Goal: Task Accomplishment & Management: Use online tool/utility

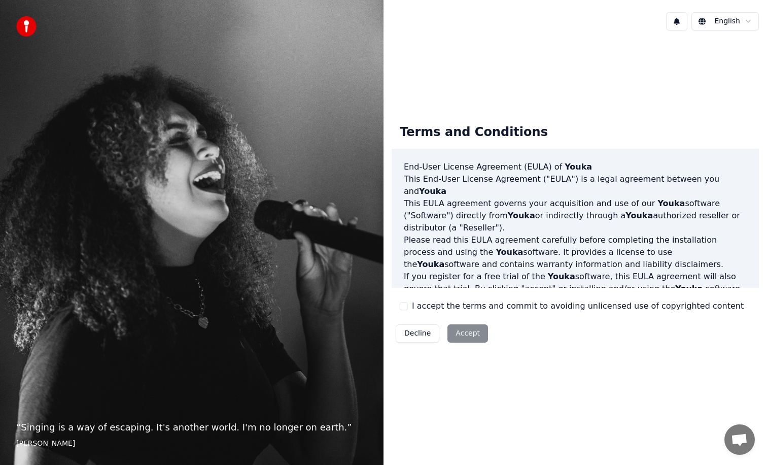
click at [482, 304] on label "I accept the terms and commit to avoiding unlicensed use of copyrighted content" at bounding box center [578, 306] width 332 height 12
click at [408, 304] on button "I accept the terms and commit to avoiding unlicensed use of copyrighted content" at bounding box center [404, 306] width 8 height 8
click at [456, 333] on button "Accept" at bounding box center [468, 333] width 41 height 18
click at [413, 309] on label "I accept the terms and commit to avoiding unlicensed use of copyrighted content" at bounding box center [578, 306] width 332 height 12
click at [408, 309] on button "I accept the terms and commit to avoiding unlicensed use of copyrighted content" at bounding box center [404, 306] width 8 height 8
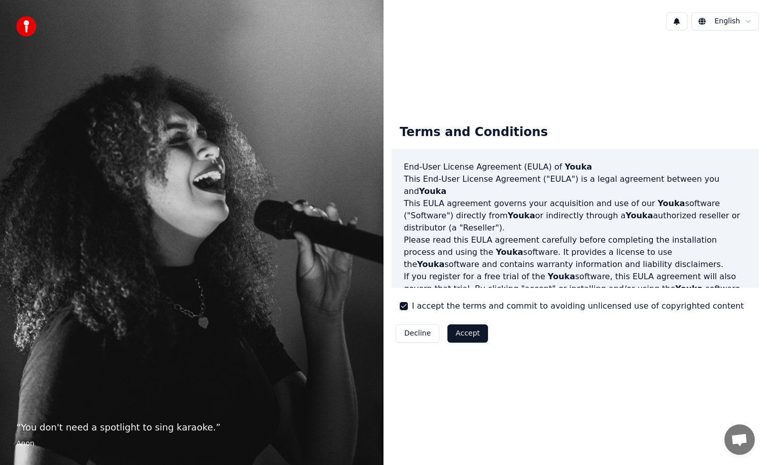
click at [472, 338] on button "Accept" at bounding box center [468, 333] width 41 height 18
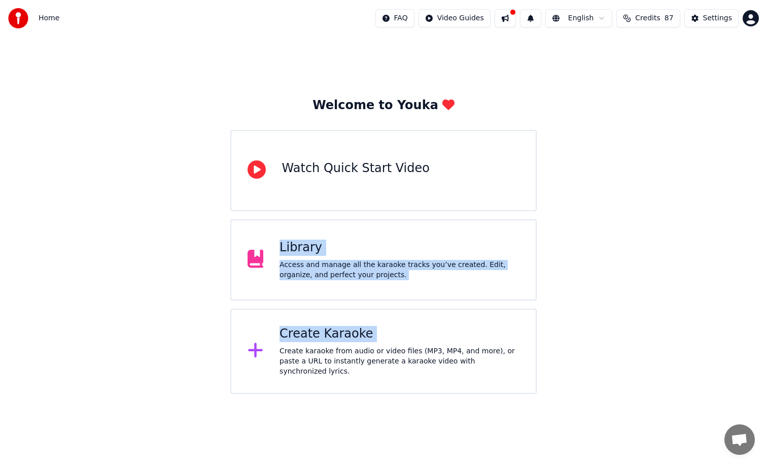
drag, startPoint x: 452, startPoint y: 349, endPoint x: 687, endPoint y: 200, distance: 277.7
click at [687, 200] on div "Welcome to Youka Watch Quick Start Video Library Access and manage all the kara…" at bounding box center [383, 215] width 767 height 357
click at [747, 17] on html "Home FAQ Video Guides English Credits 87 Settings Welcome to Youka Watch Quick …" at bounding box center [383, 197] width 767 height 394
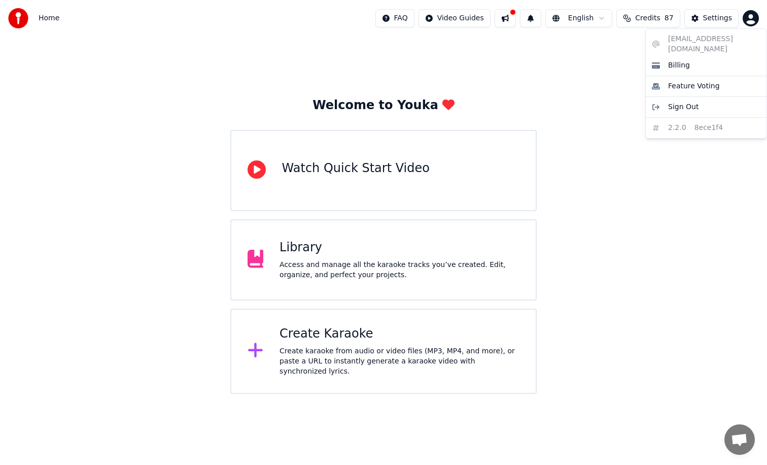
click at [342, 255] on html "Home FAQ Video Guides English Credits 87 Settings Welcome to Youka Watch Quick …" at bounding box center [383, 197] width 767 height 394
click at [283, 255] on div "Library" at bounding box center [400, 248] width 240 height 16
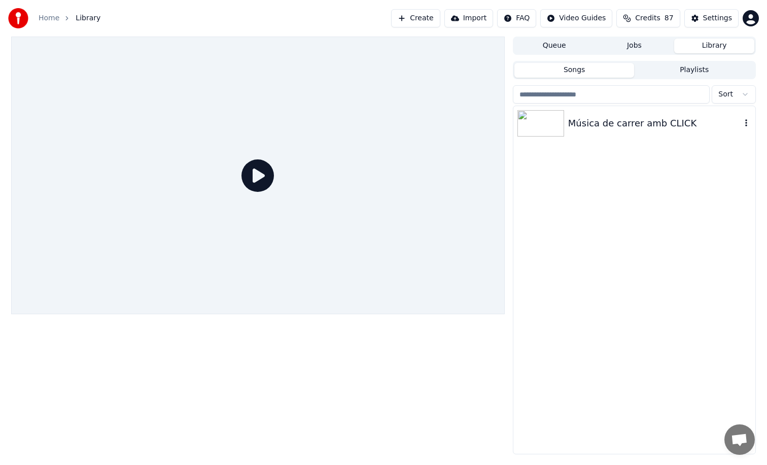
click at [616, 129] on div "Música de carrer amb CLICK" at bounding box center [654, 123] width 173 height 14
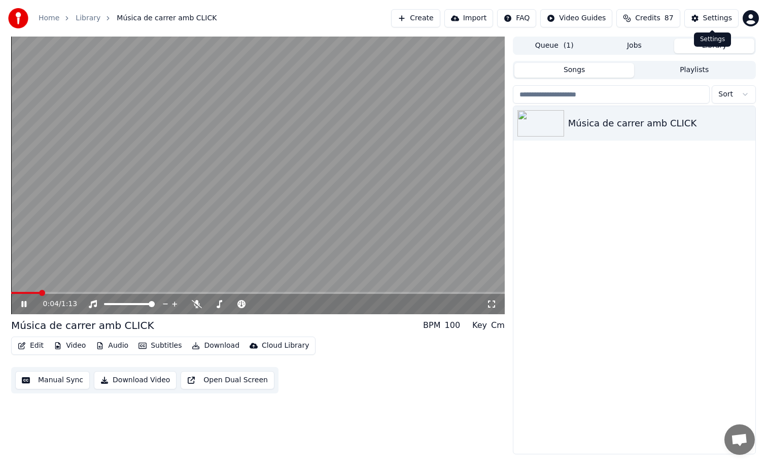
click at [722, 17] on div "Settings" at bounding box center [717, 18] width 29 height 10
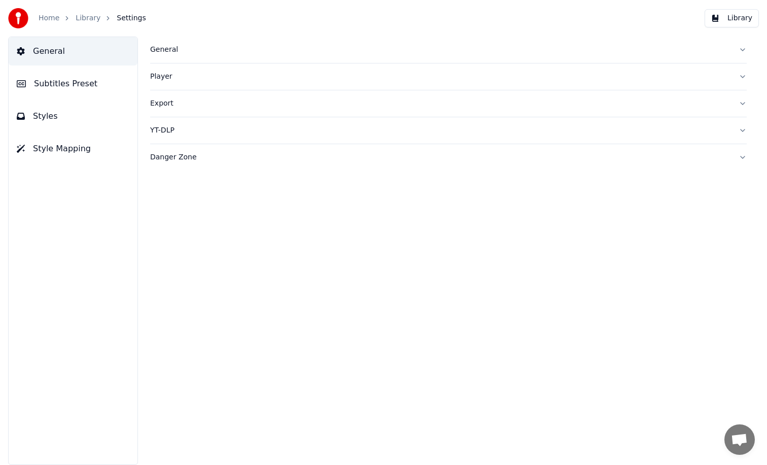
click at [178, 47] on div "General" at bounding box center [440, 50] width 581 height 10
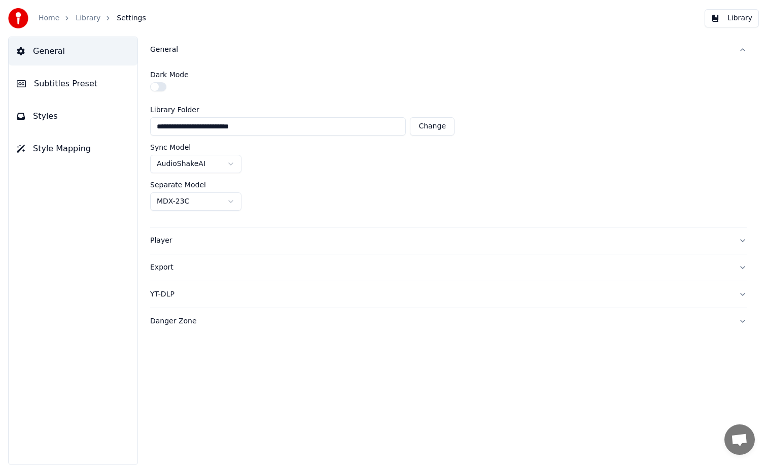
click at [424, 126] on button "Change" at bounding box center [432, 126] width 45 height 18
click at [442, 128] on button "Change" at bounding box center [432, 126] width 45 height 18
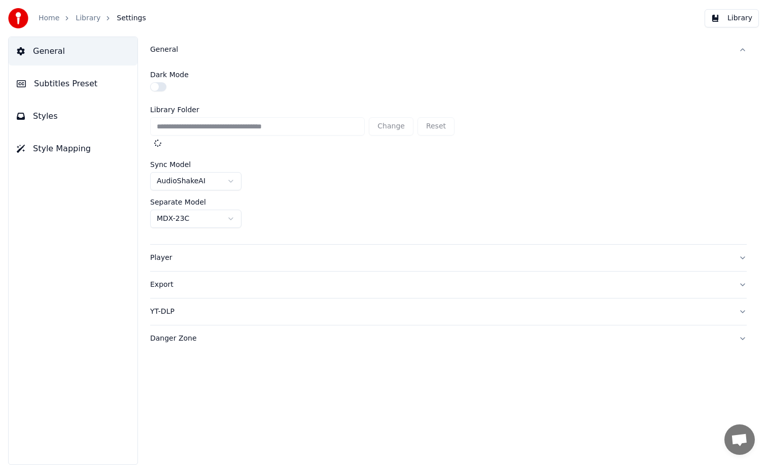
type input "**********"
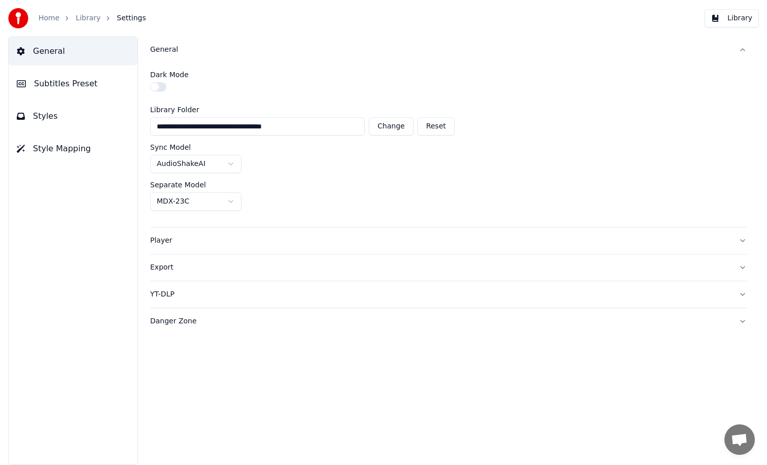
click at [197, 235] on div "Player" at bounding box center [440, 240] width 581 height 10
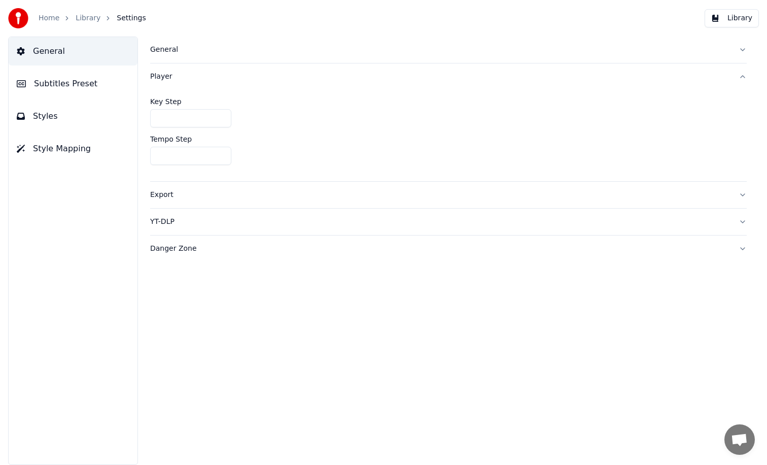
click at [235, 199] on div "Export" at bounding box center [440, 195] width 581 height 10
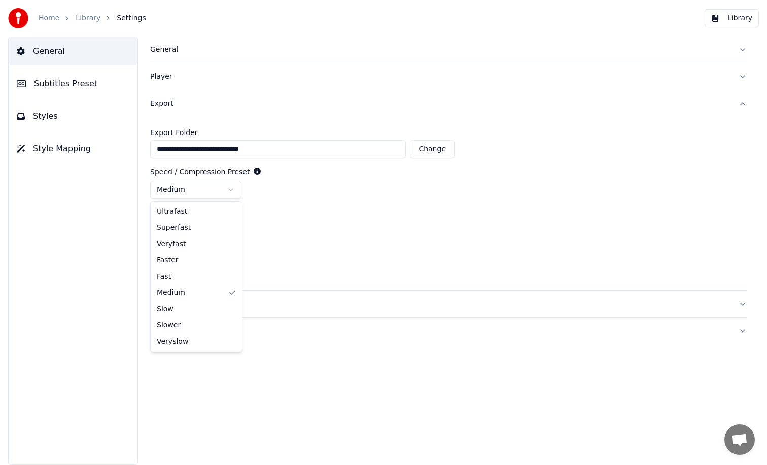
click at [213, 182] on html "**********" at bounding box center [383, 232] width 767 height 465
click at [342, 198] on html "**********" at bounding box center [383, 232] width 767 height 465
click at [433, 153] on button "Change" at bounding box center [432, 149] width 45 height 18
type input "**********"
click at [219, 309] on div "YT-DLP" at bounding box center [440, 304] width 581 height 10
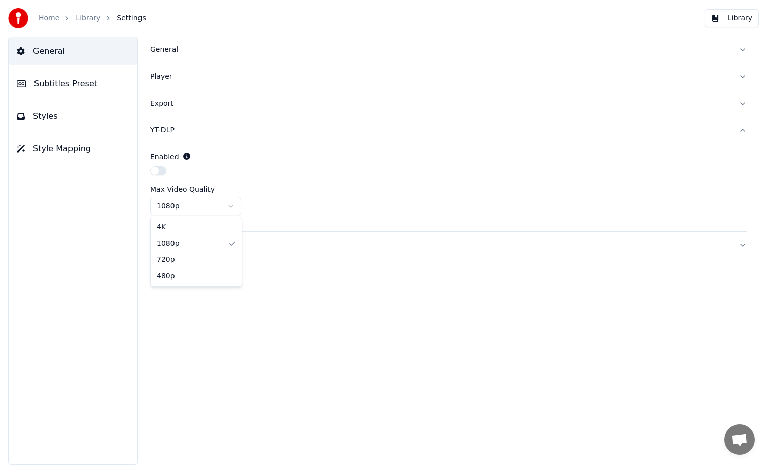
click at [205, 205] on html "Home Library Settings Library General Subtitles Preset Styles Style Mapping Gen…" at bounding box center [383, 232] width 767 height 465
click at [205, 241] on div "Danger Zone" at bounding box center [440, 245] width 581 height 10
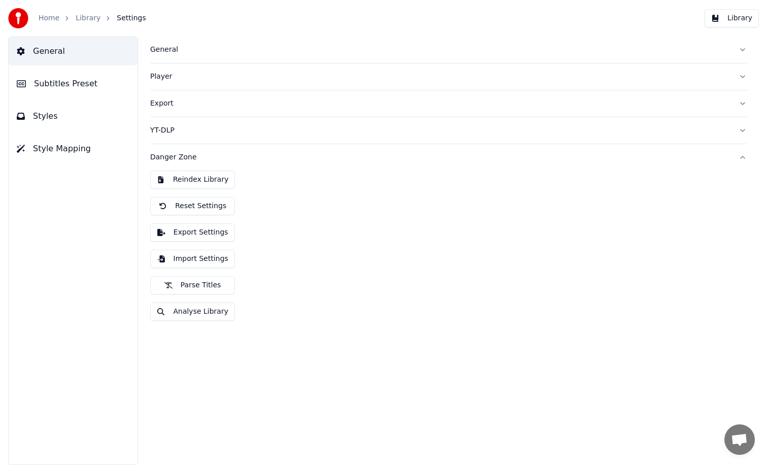
click at [90, 87] on span "Subtitles Preset" at bounding box center [65, 84] width 63 height 12
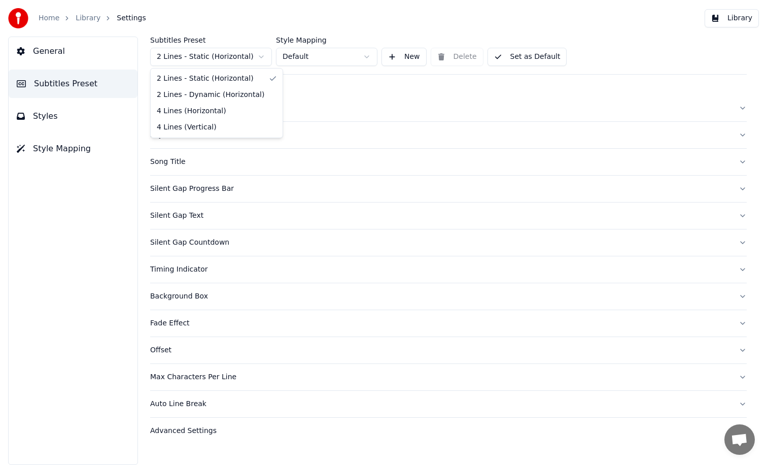
click at [210, 60] on html "Home Library Settings Library General Subtitles Preset Styles Style Mapping Sub…" at bounding box center [383, 232] width 767 height 465
click at [343, 40] on html "Home Library Settings Library General Subtitles Preset Styles Style Mapping Sub…" at bounding box center [383, 232] width 767 height 465
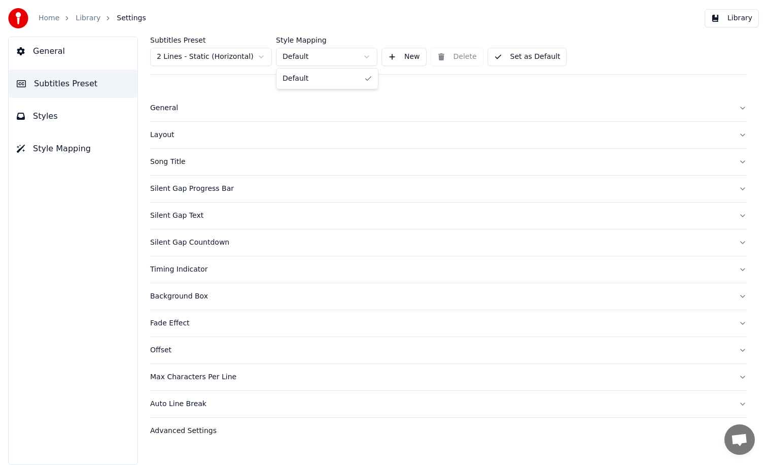
click at [342, 52] on html "Home Library Settings Library General Subtitles Preset Styles Style Mapping Sub…" at bounding box center [383, 232] width 767 height 465
click at [263, 104] on div "General" at bounding box center [440, 108] width 581 height 10
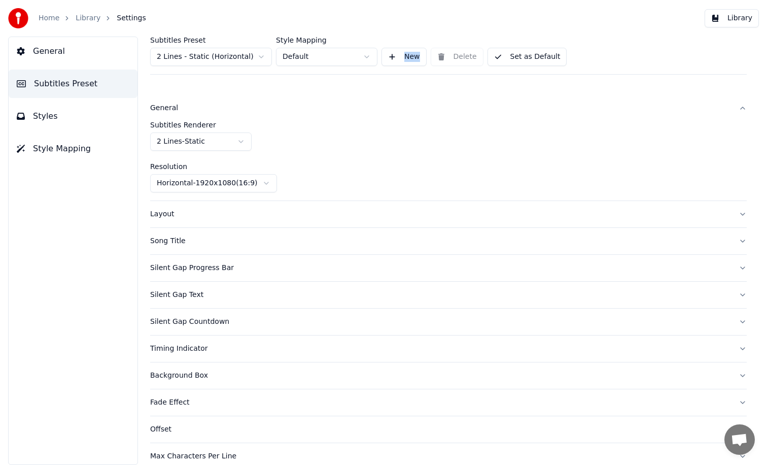
click at [253, 185] on html "Home Library Settings Library General Subtitles Preset Styles Style Mapping Sub…" at bounding box center [383, 232] width 767 height 465
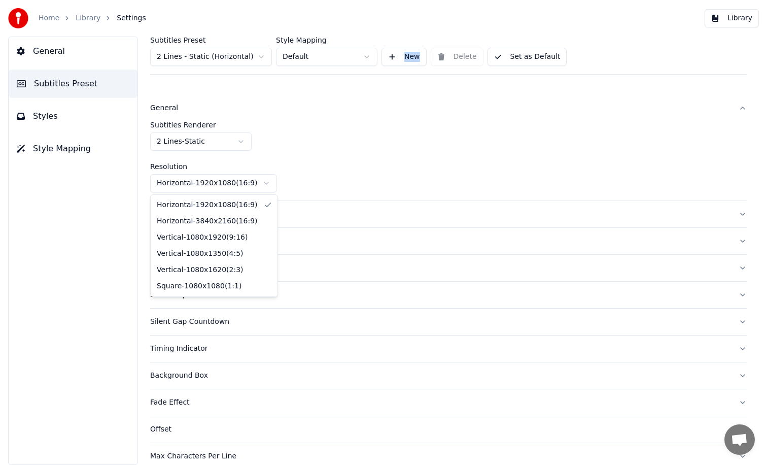
click at [362, 179] on html "Home Library Settings Library General Subtitles Preset Styles Style Mapping Sub…" at bounding box center [383, 232] width 767 height 465
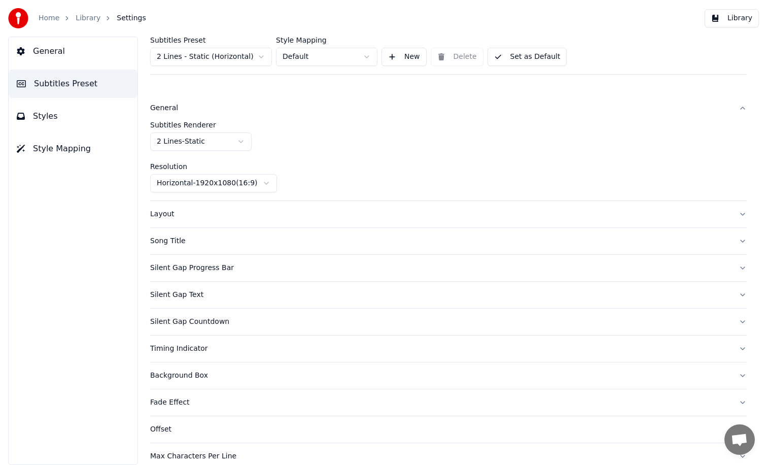
click at [293, 210] on div "Layout" at bounding box center [440, 214] width 581 height 10
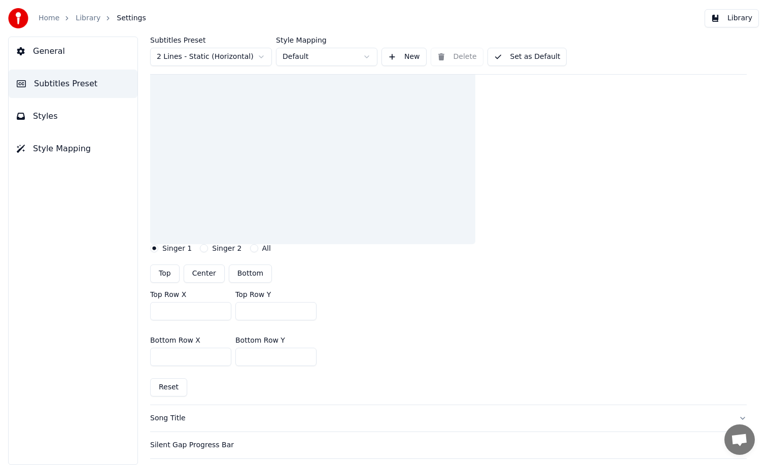
scroll to position [104, 0]
click at [249, 277] on button "Bottom" at bounding box center [250, 274] width 43 height 18
click at [247, 272] on button "Bottom" at bounding box center [250, 274] width 43 height 18
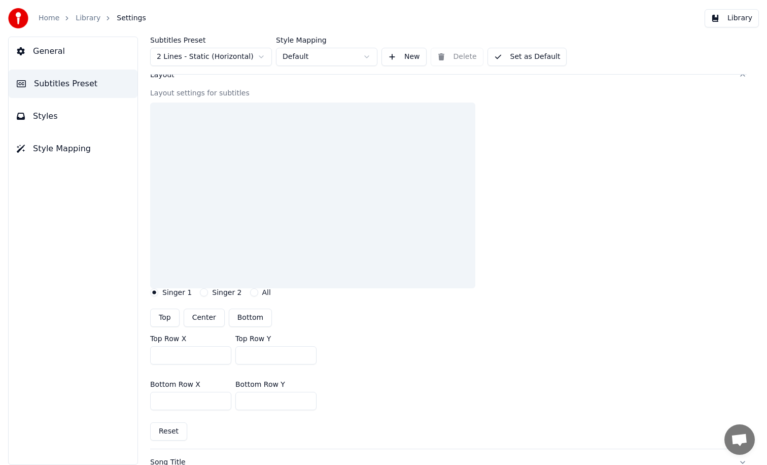
scroll to position [17, 0]
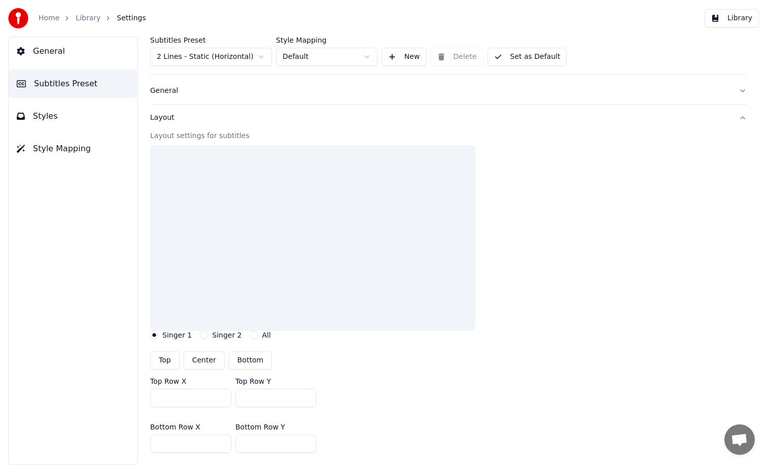
click at [338, 222] on div at bounding box center [312, 238] width 325 height 186
click at [32, 112] on button "Styles" at bounding box center [73, 116] width 129 height 28
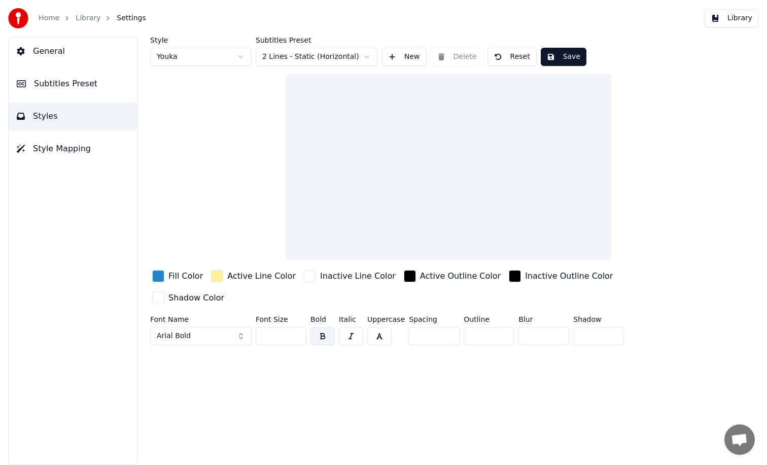
scroll to position [0, 0]
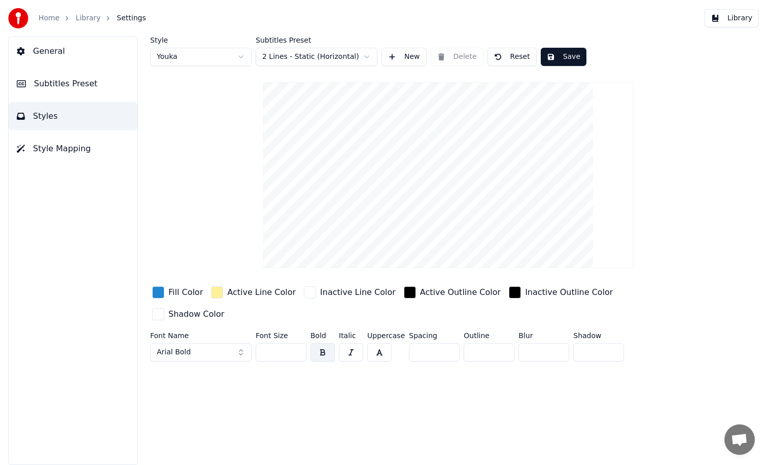
click at [160, 297] on div "button" at bounding box center [158, 292] width 12 height 12
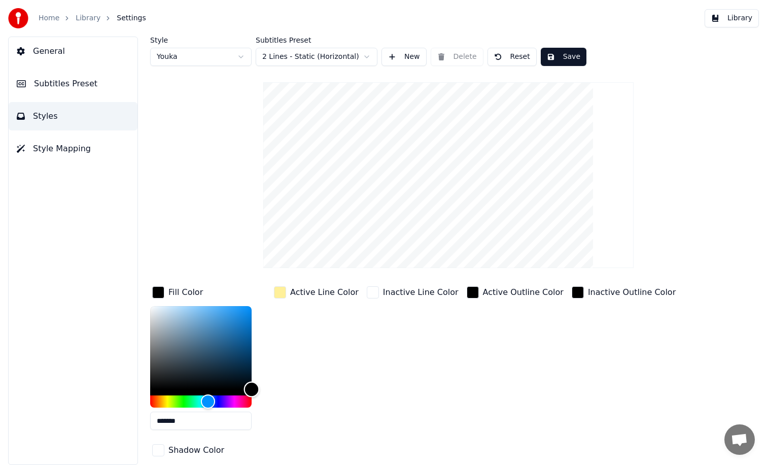
drag, startPoint x: 230, startPoint y: 323, endPoint x: 284, endPoint y: 397, distance: 91.2
click at [284, 397] on div "Fill Color ******* Active Line Color Inactive Line Color Active Outline Color I…" at bounding box center [418, 372] width 537 height 176
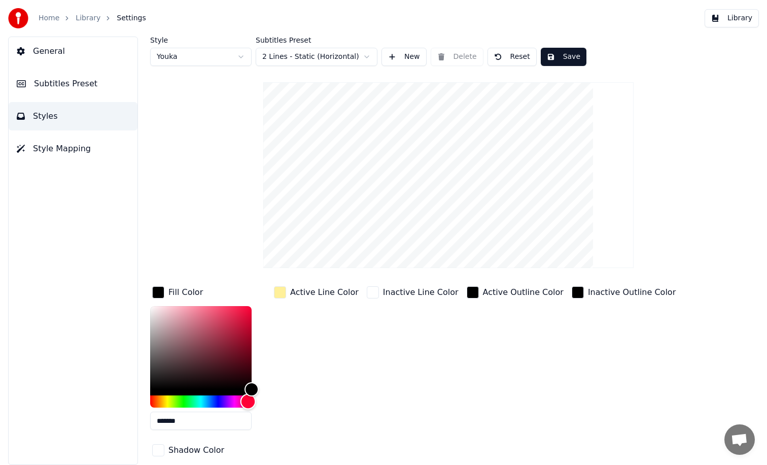
click at [248, 400] on div "Hue" at bounding box center [201, 401] width 102 height 12
type input "*******"
drag, startPoint x: 250, startPoint y: 388, endPoint x: 257, endPoint y: 298, distance: 90.1
click at [257, 298] on div "Fill Color *******" at bounding box center [209, 361] width 118 height 154
click at [285, 293] on div "button" at bounding box center [280, 292] width 12 height 12
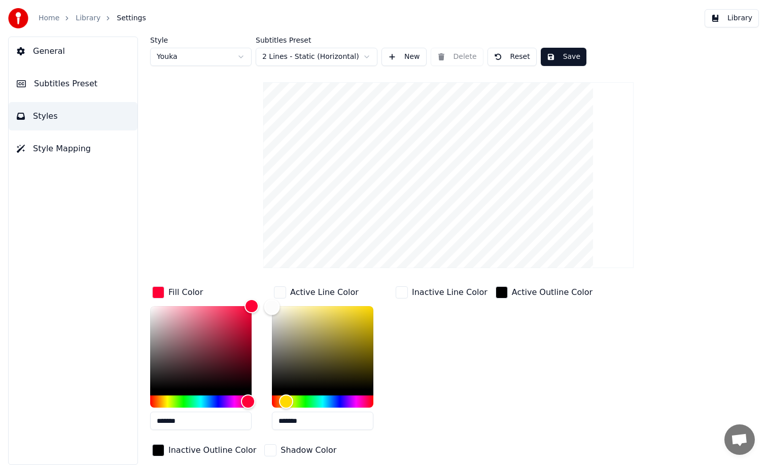
type input "*******"
drag, startPoint x: 318, startPoint y: 307, endPoint x: 222, endPoint y: 304, distance: 96.5
click at [222, 304] on div "Fill Color ******* Active Line Color ******* Inactive Line Color Active Outline…" at bounding box center [418, 372] width 537 height 176
click at [194, 231] on div "Style Youka Subtitles Preset 2 Lines - Static (Horizontal) New Delete Reset Sav…" at bounding box center [448, 269] width 597 height 465
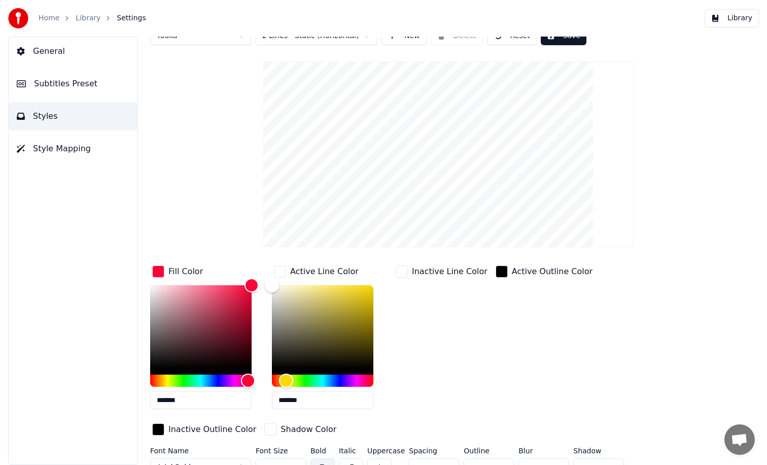
scroll to position [36, 0]
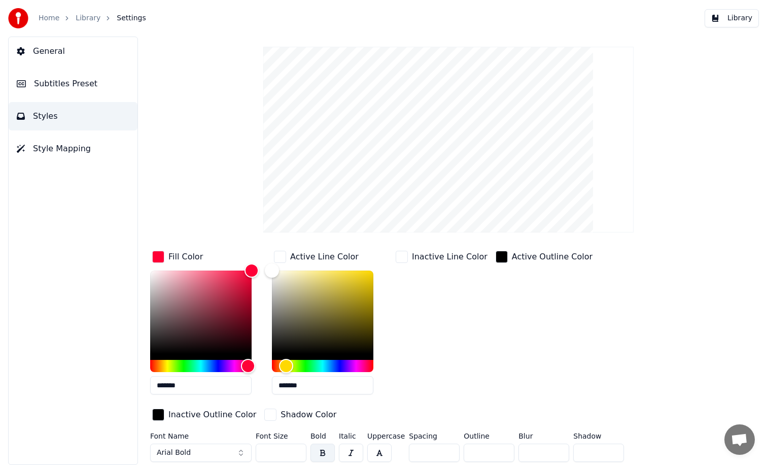
drag, startPoint x: 234, startPoint y: 454, endPoint x: 180, endPoint y: 446, distance: 54.9
click at [234, 454] on button "Arial Bold" at bounding box center [201, 453] width 102 height 18
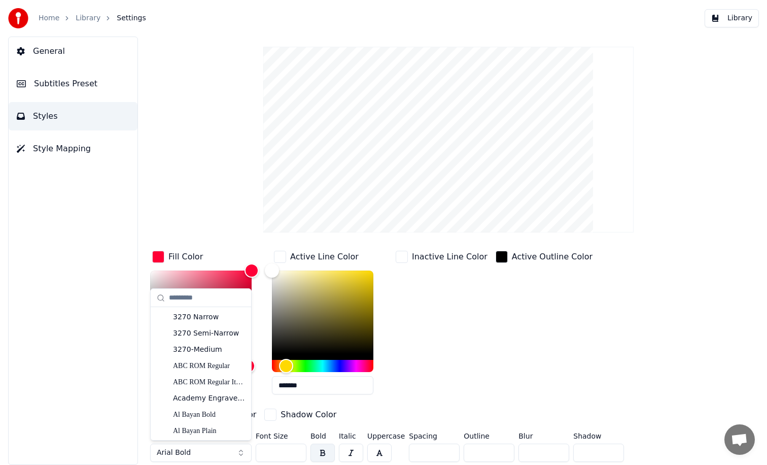
click at [180, 448] on span "Arial Bold" at bounding box center [174, 453] width 34 height 10
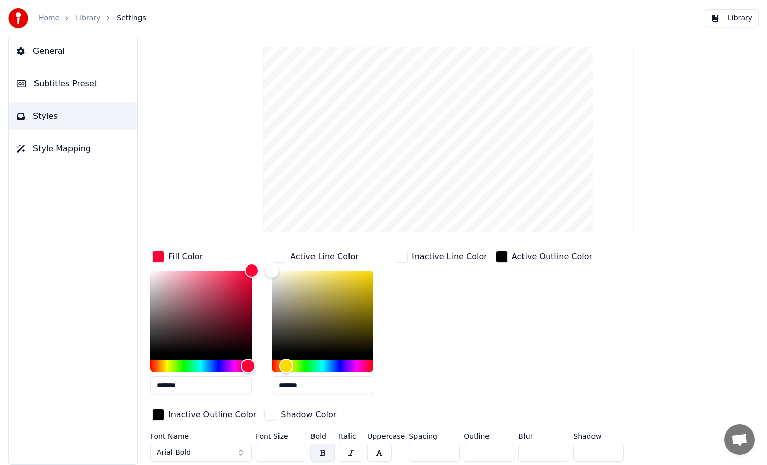
click at [180, 448] on span "Arial Bold" at bounding box center [174, 453] width 34 height 10
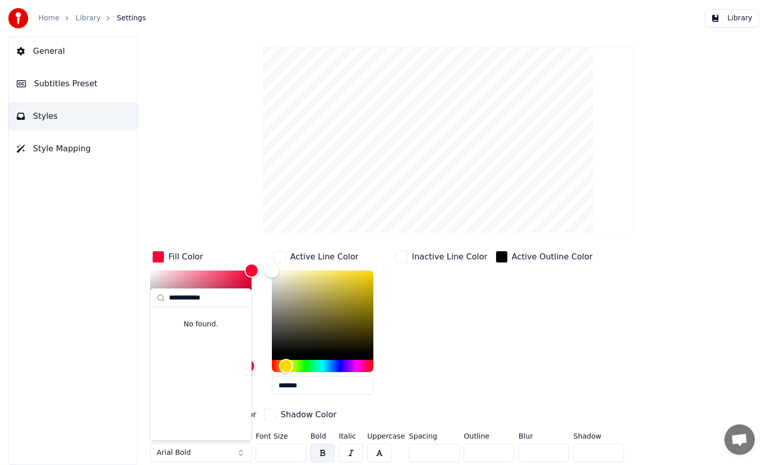
type input "*"
type input "**********"
click at [506, 386] on div "Active Outline Color" at bounding box center [544, 326] width 101 height 154
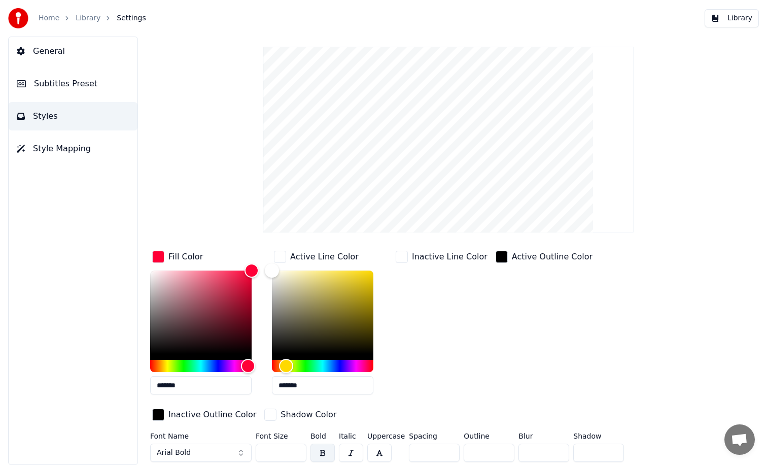
drag, startPoint x: 273, startPoint y: 450, endPoint x: 227, endPoint y: 450, distance: 46.2
click at [227, 450] on div "Font Name Arial Bold Font Size ** Bold Italic Uppercase Spacing * Outline * Blu…" at bounding box center [418, 448] width 537 height 33
type input "**"
click at [328, 449] on button "button" at bounding box center [323, 453] width 24 height 18
click at [501, 455] on input "*" at bounding box center [489, 453] width 51 height 18
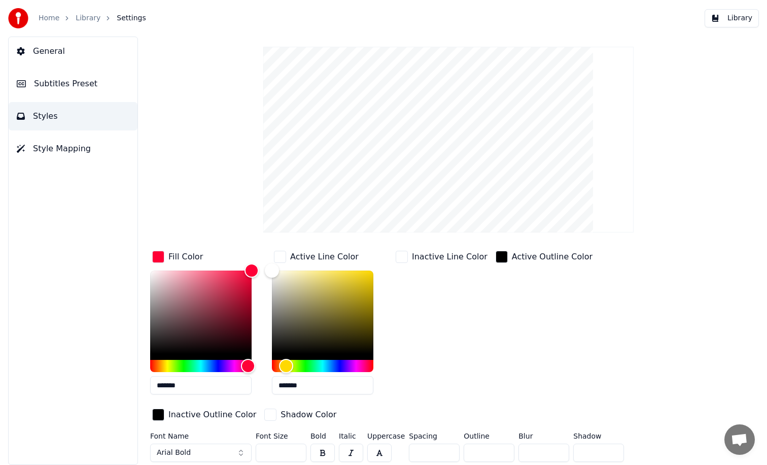
click at [501, 455] on input "*" at bounding box center [489, 453] width 51 height 18
type input "*"
click at [501, 455] on input "*" at bounding box center [489, 453] width 51 height 18
click at [502, 369] on div "Active Outline Color" at bounding box center [544, 326] width 101 height 154
click at [86, 84] on span "Subtitles Preset" at bounding box center [65, 84] width 63 height 12
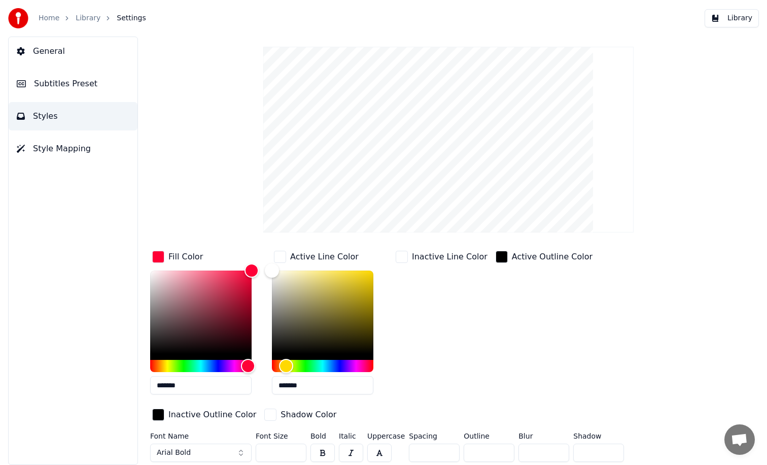
scroll to position [0, 0]
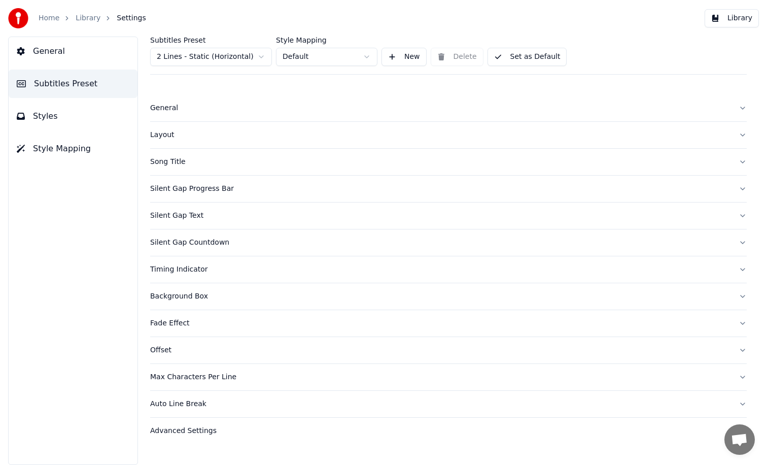
click at [122, 108] on button "Styles" at bounding box center [73, 116] width 129 height 28
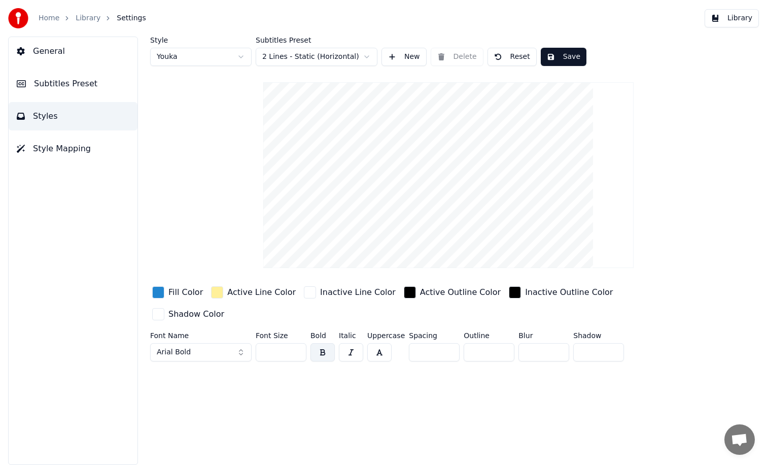
click at [160, 295] on div "button" at bounding box center [158, 292] width 12 height 12
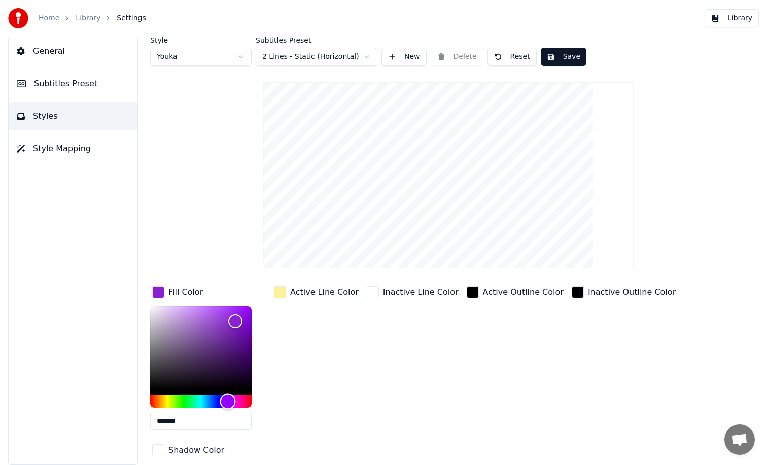
drag, startPoint x: 228, startPoint y: 400, endPoint x: 327, endPoint y: 400, distance: 99.5
click at [327, 400] on div "Fill Color ******* Active Line Color Inactive Line Color Active Outline Color I…" at bounding box center [418, 372] width 537 height 176
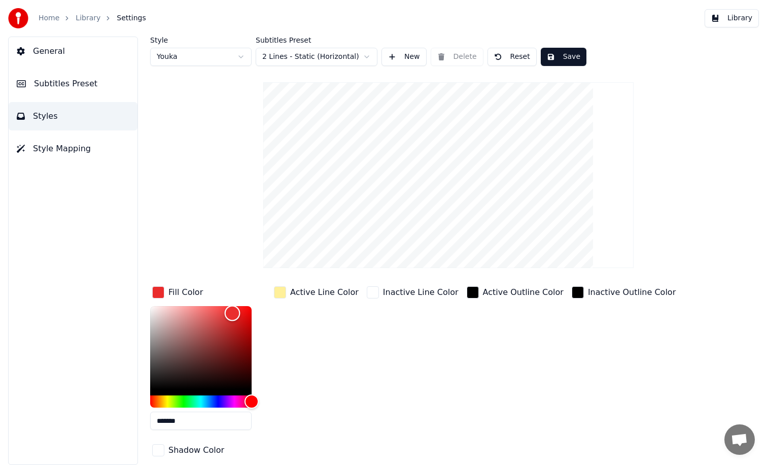
type input "*******"
drag, startPoint x: 230, startPoint y: 315, endPoint x: 315, endPoint y: 289, distance: 88.6
click at [315, 289] on div "Fill Color ******* Active Line Color Inactive Line Color Active Outline Color I…" at bounding box center [418, 372] width 537 height 176
click at [315, 289] on div "Active Line Color" at bounding box center [324, 292] width 69 height 12
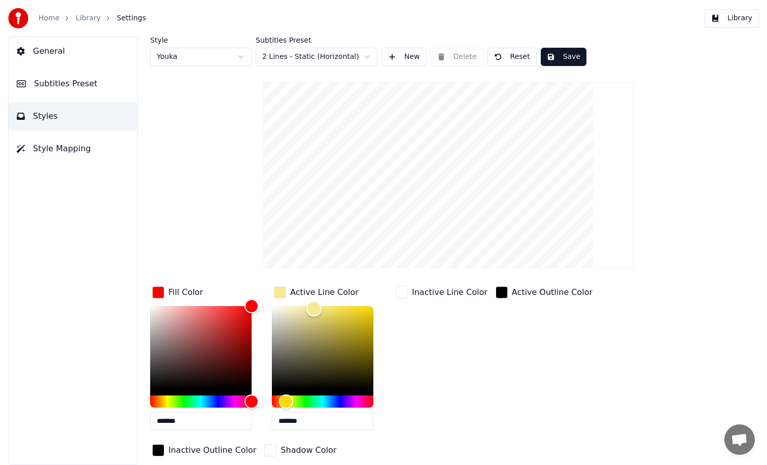
type input "*******"
drag, startPoint x: 314, startPoint y: 308, endPoint x: 213, endPoint y: 287, distance: 103.1
click at [213, 287] on div "Fill Color ******* Active Line Color ******* Inactive Line Color Active Outline…" at bounding box center [418, 372] width 537 height 176
click at [494, 339] on div "Active Outline Color" at bounding box center [544, 361] width 101 height 154
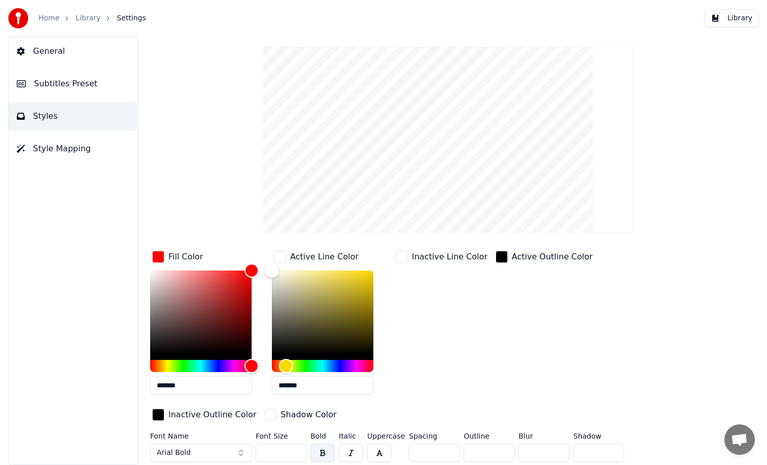
drag, startPoint x: 279, startPoint y: 451, endPoint x: 194, endPoint y: 449, distance: 85.3
click at [194, 449] on div "Font Name Arial Bold Font Size ** Bold Italic Uppercase Spacing * Outline * Blu…" at bounding box center [418, 448] width 537 height 33
type input "**"
click at [494, 340] on div "Active Outline Color" at bounding box center [544, 326] width 101 height 154
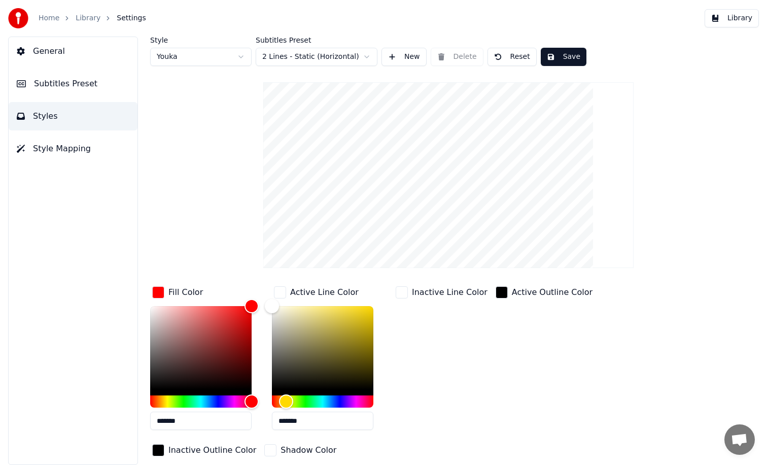
click at [558, 55] on button "Save" at bounding box center [564, 57] width 46 height 18
click at [55, 91] on button "Subtitles Preset" at bounding box center [73, 84] width 129 height 28
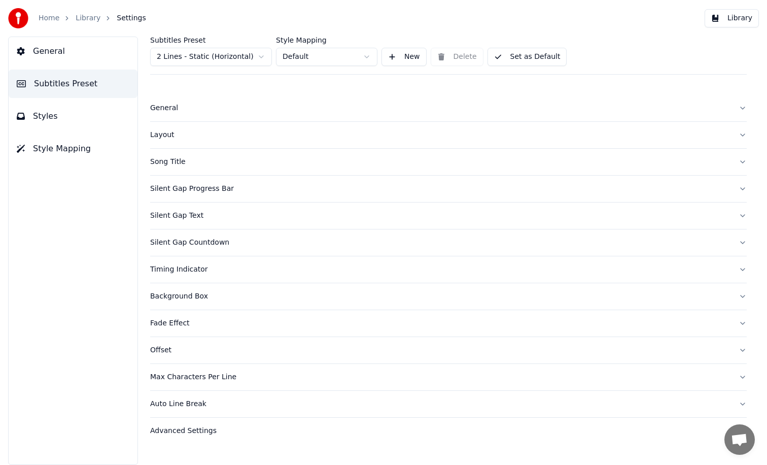
click at [181, 136] on div "Layout" at bounding box center [440, 135] width 581 height 10
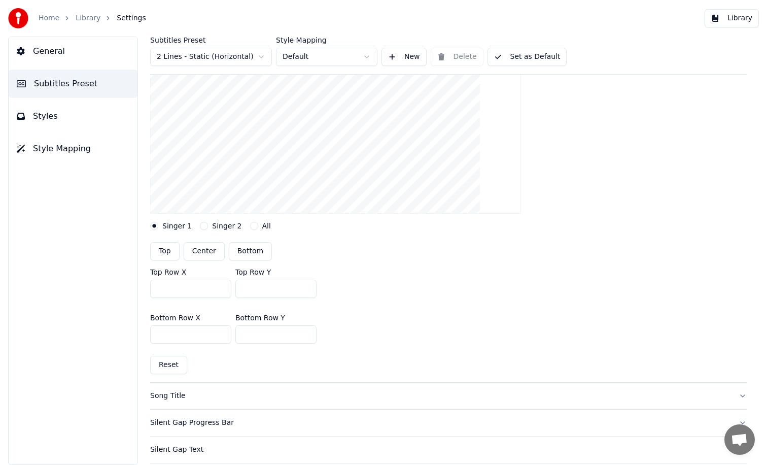
scroll to position [144, 0]
click at [96, 117] on button "Styles" at bounding box center [73, 116] width 129 height 28
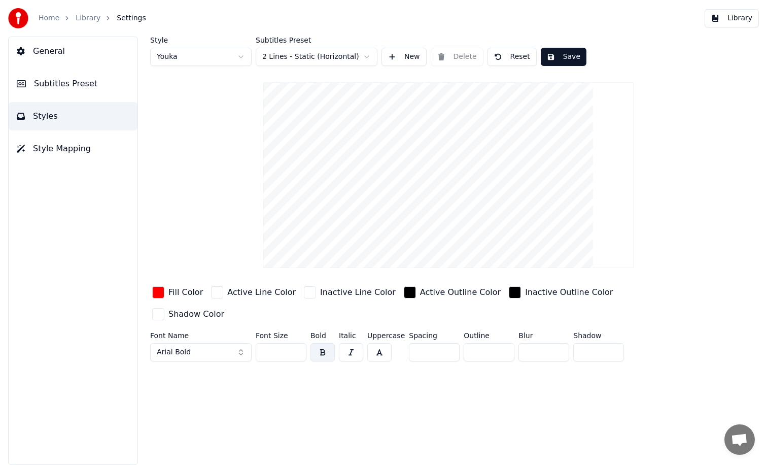
scroll to position [0, 0]
click at [557, 57] on button "Save" at bounding box center [564, 57] width 46 height 18
click at [557, 57] on button "Done" at bounding box center [564, 57] width 47 height 18
click at [102, 81] on button "Subtitles Preset" at bounding box center [73, 84] width 129 height 28
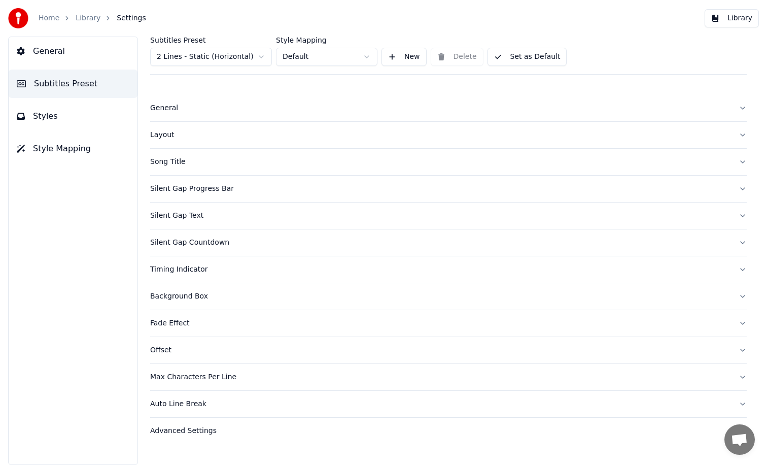
click at [204, 132] on div "Layout" at bounding box center [440, 135] width 581 height 10
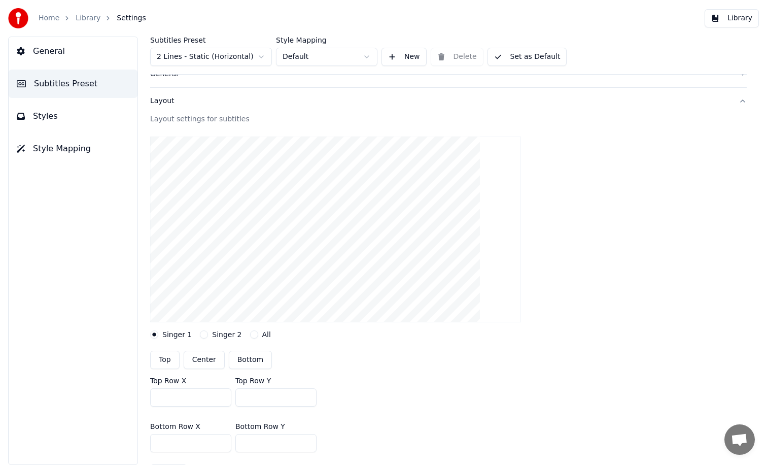
scroll to position [41, 0]
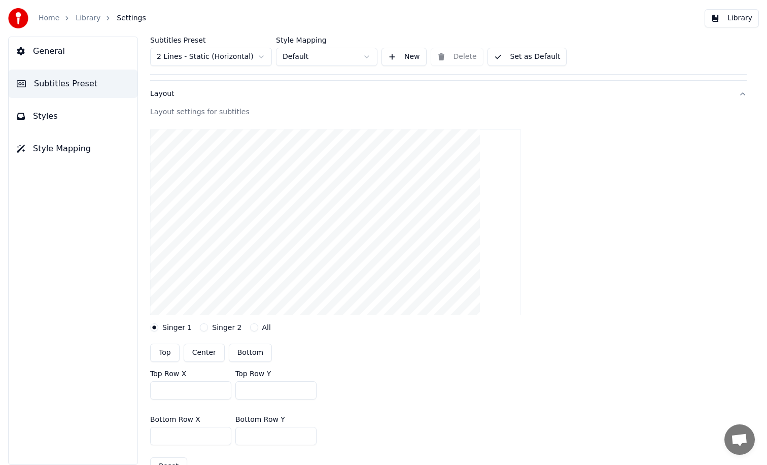
click at [251, 355] on button "Bottom" at bounding box center [250, 353] width 43 height 18
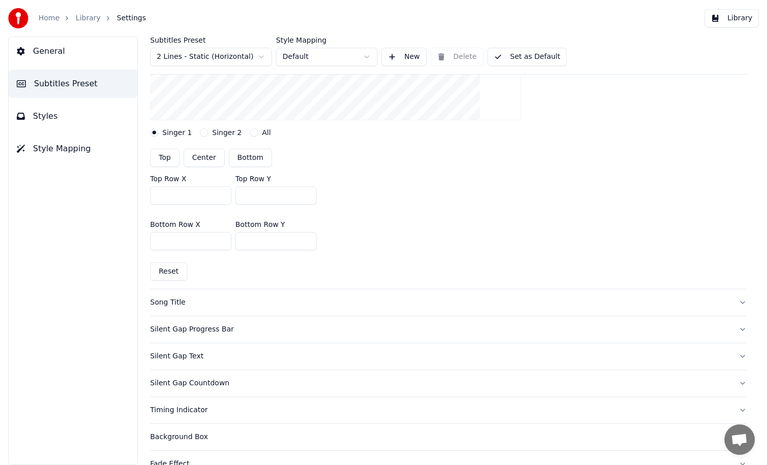
scroll to position [247, 0]
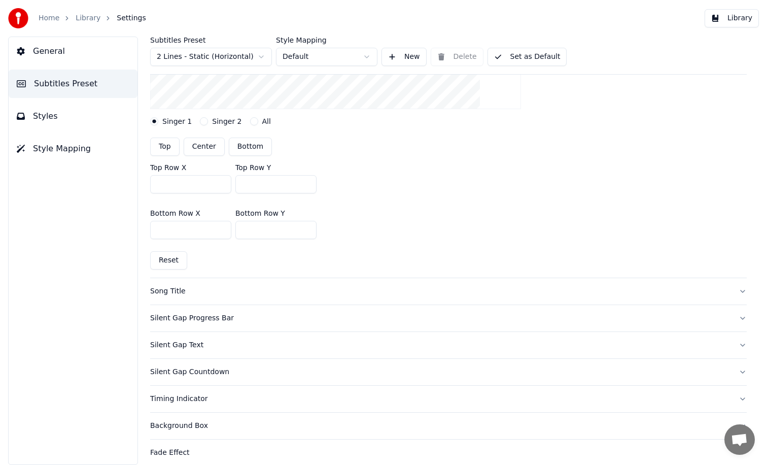
click at [250, 289] on div "Song Title" at bounding box center [440, 291] width 581 height 10
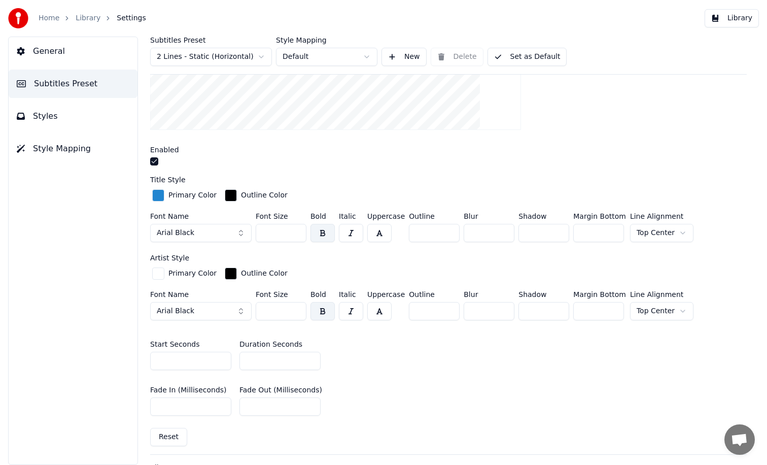
scroll to position [253, 0]
click at [155, 161] on button "button" at bounding box center [154, 162] width 8 height 8
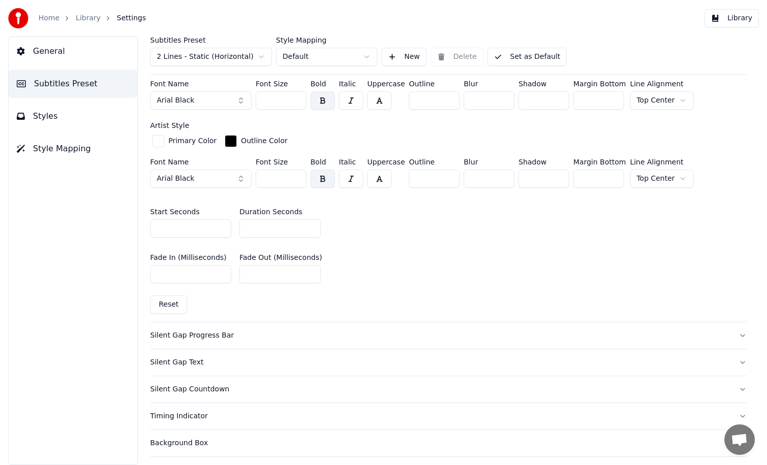
scroll to position [405, 0]
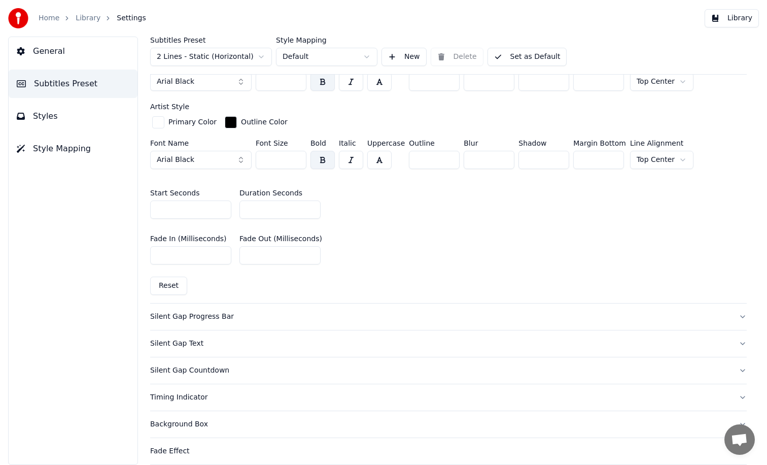
click at [235, 319] on div "Silent Gap Progress Bar" at bounding box center [440, 317] width 581 height 10
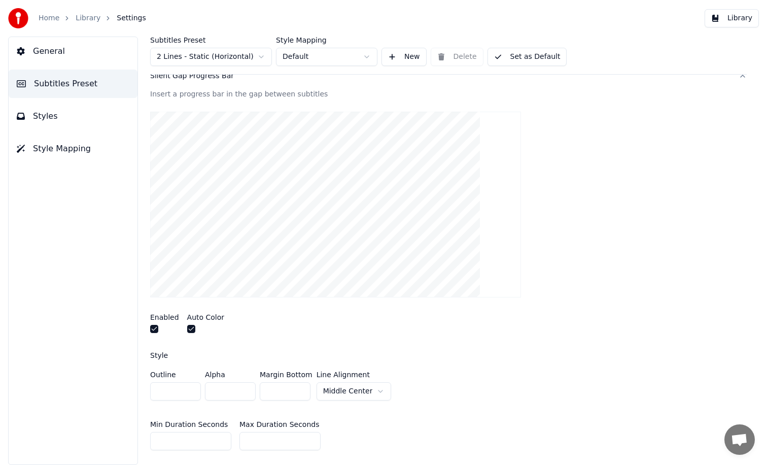
scroll to position [111, 0]
click at [156, 327] on button "button" at bounding box center [154, 331] width 8 height 8
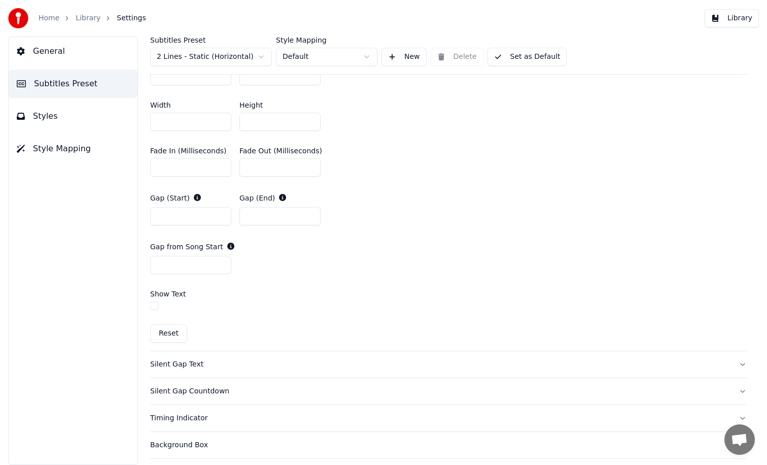
click at [300, 368] on div "Silent Gap Text" at bounding box center [440, 364] width 581 height 10
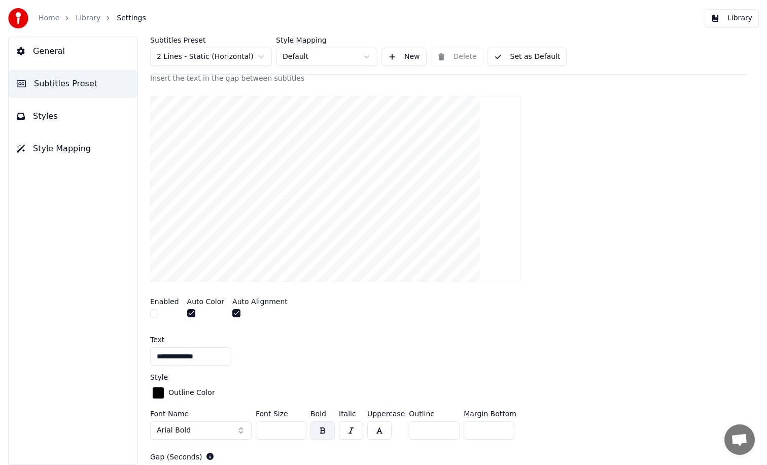
scroll to position [144, 0]
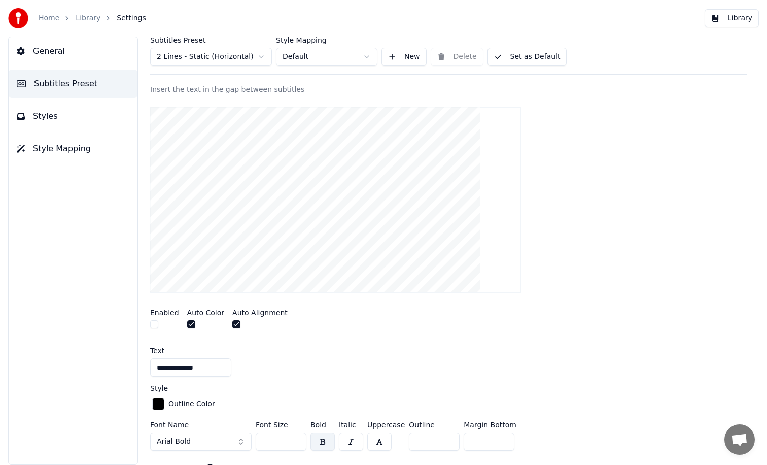
click at [155, 325] on button "button" at bounding box center [154, 324] width 8 height 8
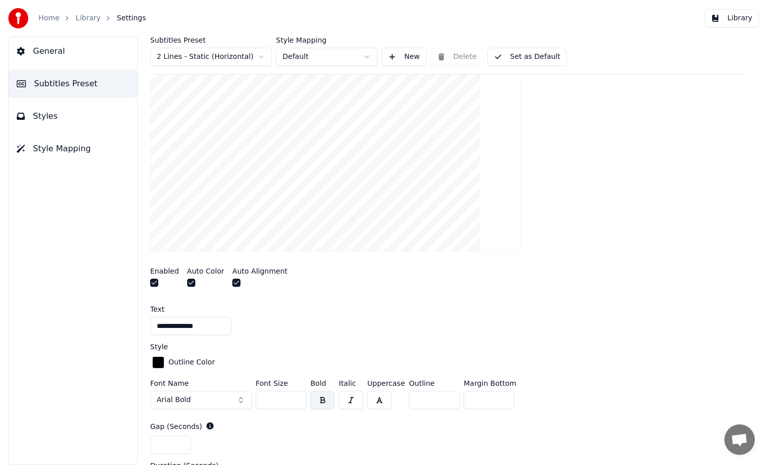
scroll to position [185, 0]
click at [233, 285] on button "button" at bounding box center [236, 283] width 8 height 8
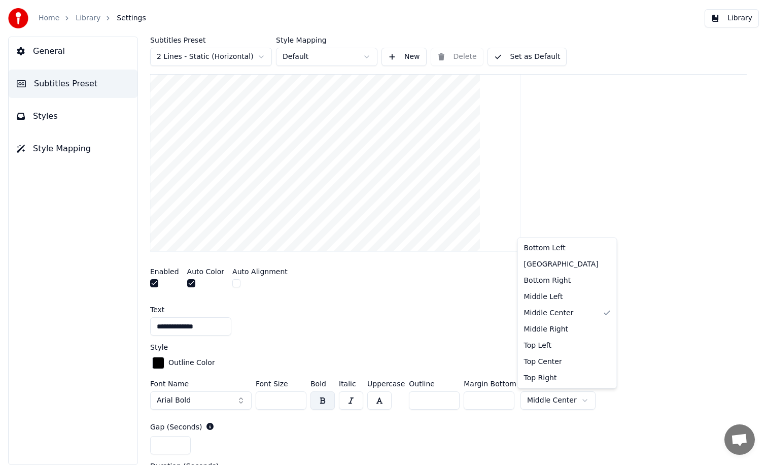
click at [569, 402] on html "**********" at bounding box center [383, 232] width 767 height 465
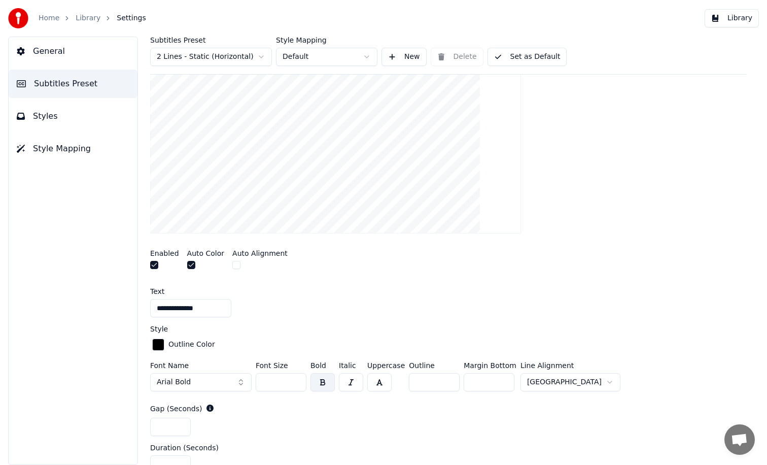
scroll to position [204, 0]
click at [502, 378] on input "**" at bounding box center [489, 382] width 51 height 18
type input "**"
click at [502, 378] on input "**" at bounding box center [489, 382] width 51 height 18
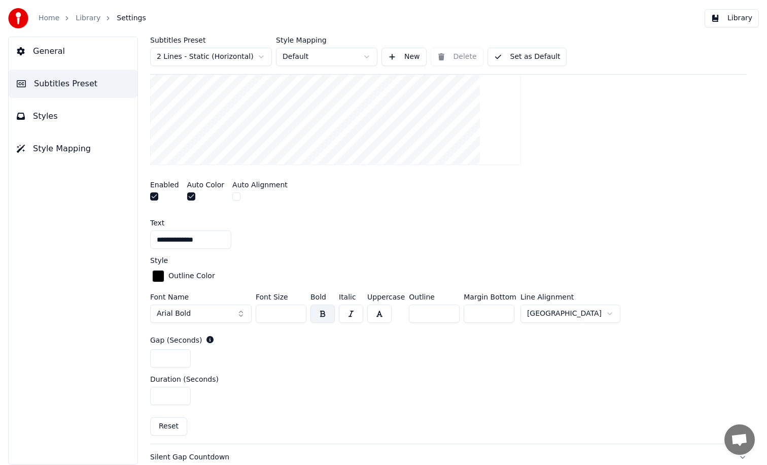
scroll to position [270, 0]
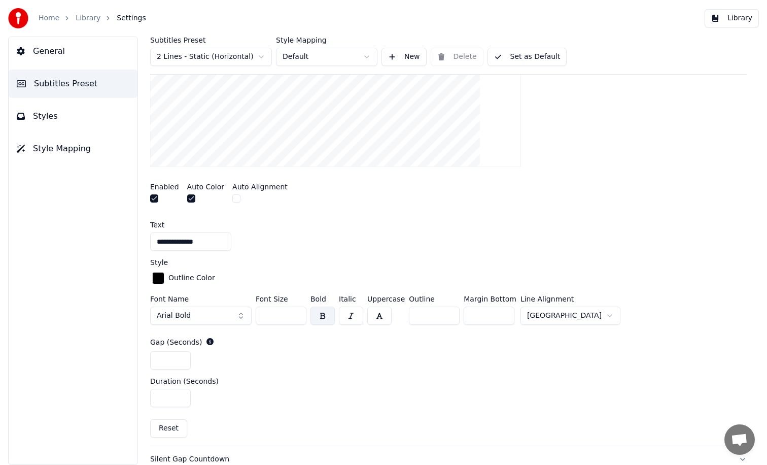
click at [178, 398] on input "*" at bounding box center [170, 398] width 41 height 18
click at [179, 394] on input "*" at bounding box center [170, 398] width 41 height 18
type input "*"
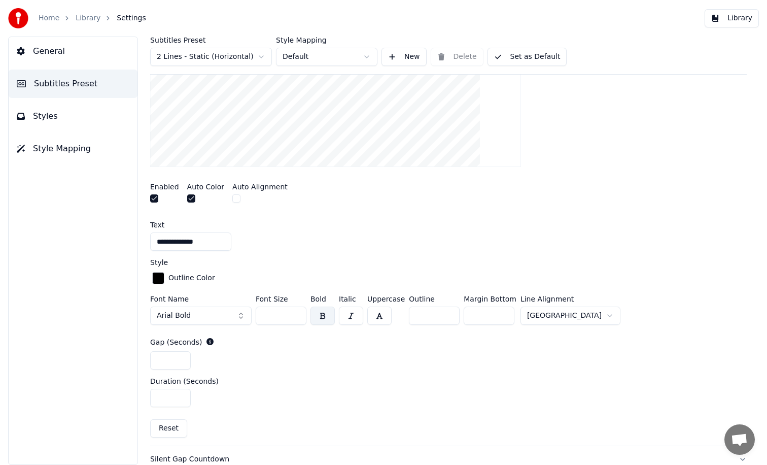
click at [179, 394] on input "*" at bounding box center [170, 398] width 41 height 18
click at [342, 396] on div "*" at bounding box center [448, 398] width 597 height 18
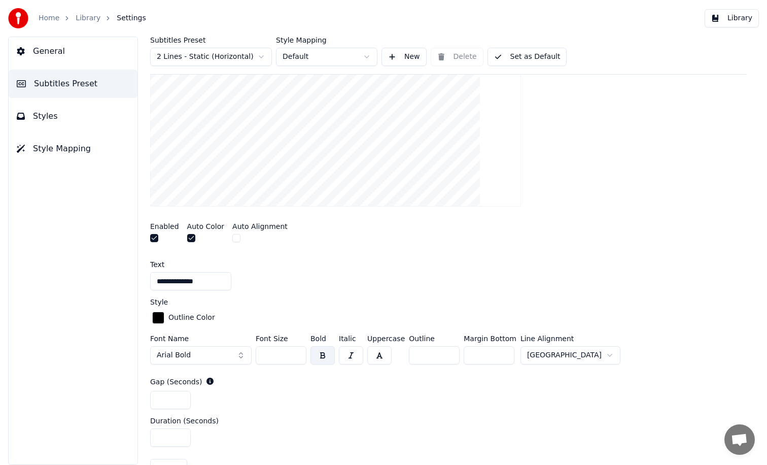
scroll to position [233, 0]
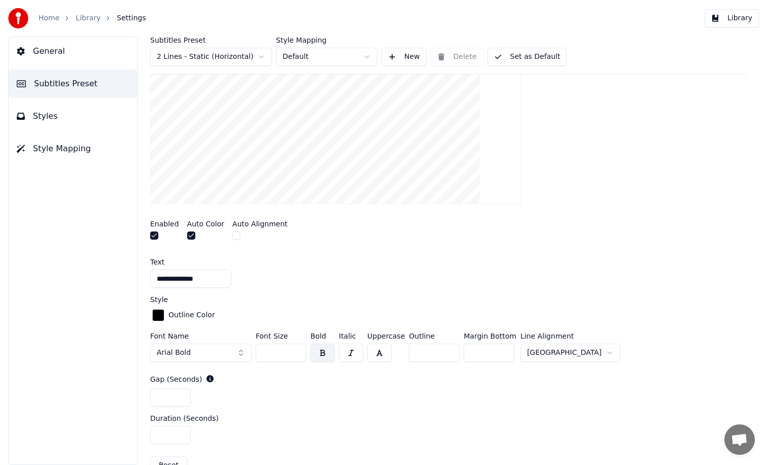
click at [342, 396] on div "*" at bounding box center [448, 397] width 597 height 18
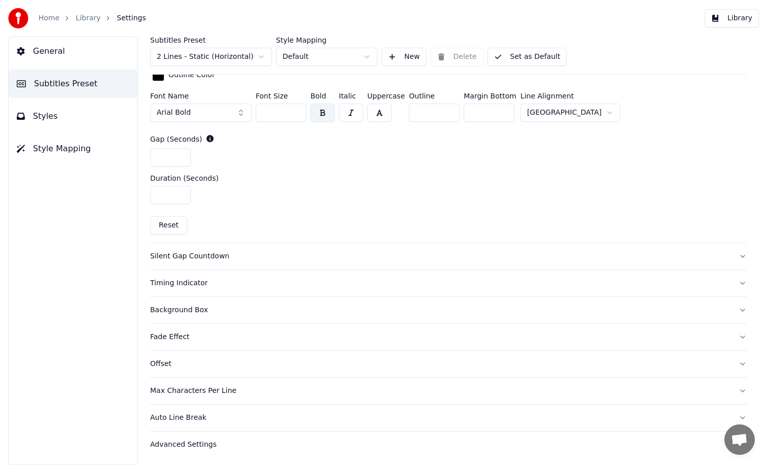
click at [268, 249] on button "Silent Gap Countdown" at bounding box center [448, 256] width 597 height 26
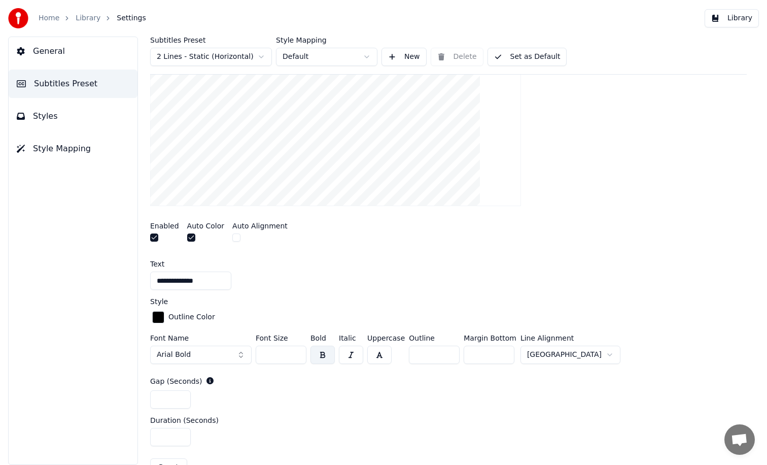
scroll to position [198, 0]
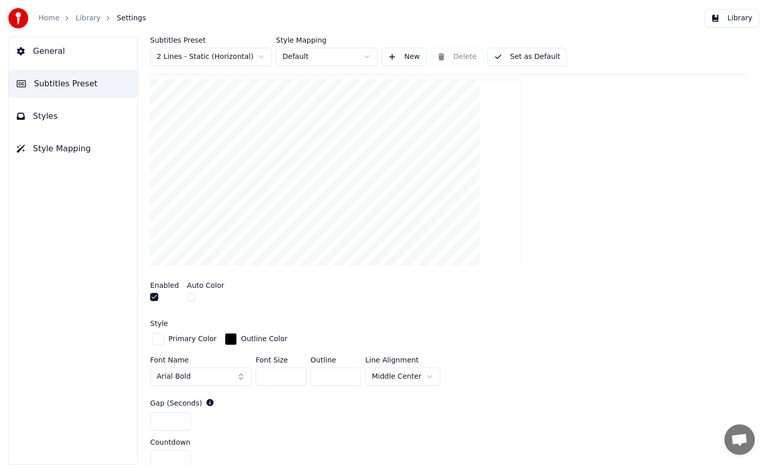
click at [152, 298] on button "button" at bounding box center [154, 297] width 8 height 8
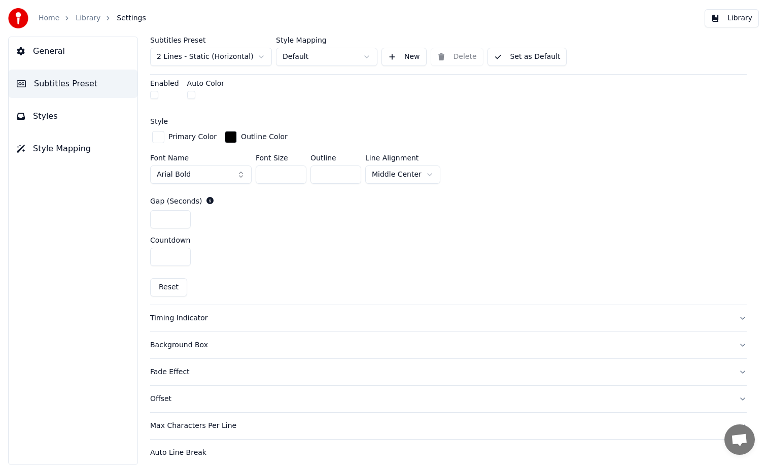
scroll to position [435, 0]
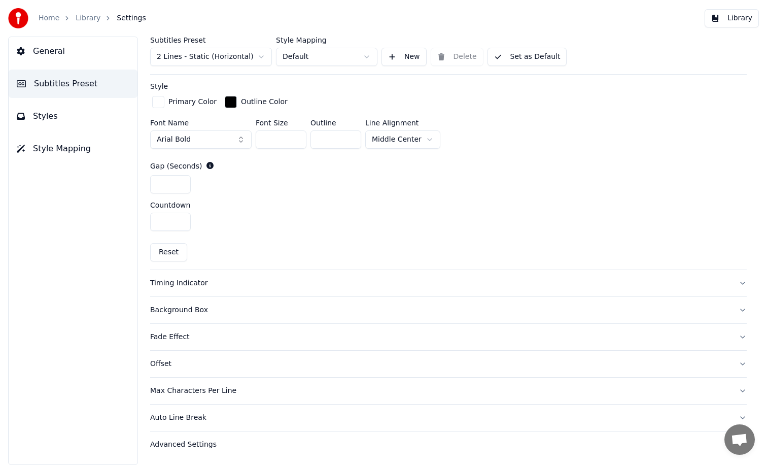
click at [228, 274] on button "Timing Indicator" at bounding box center [448, 283] width 597 height 26
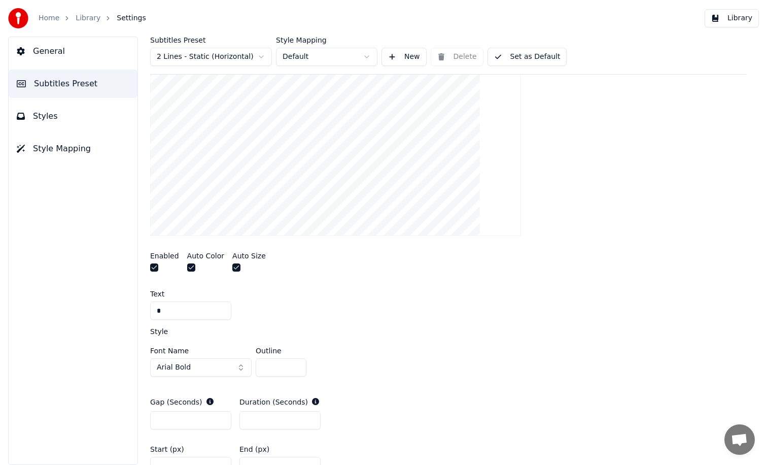
scroll to position [251, 0]
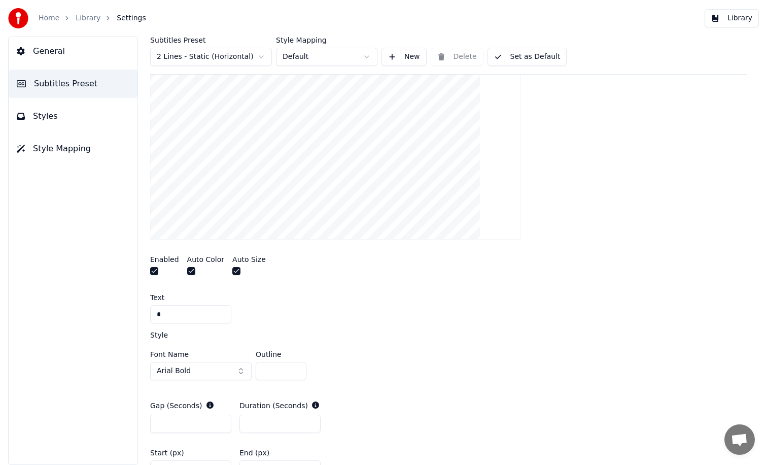
click at [148, 270] on div "Subtitles Preset 2 Lines - Static (Horizontal) Style Mapping Default New Delete…" at bounding box center [448, 251] width 637 height 428
click at [154, 270] on button "button" at bounding box center [154, 271] width 8 height 8
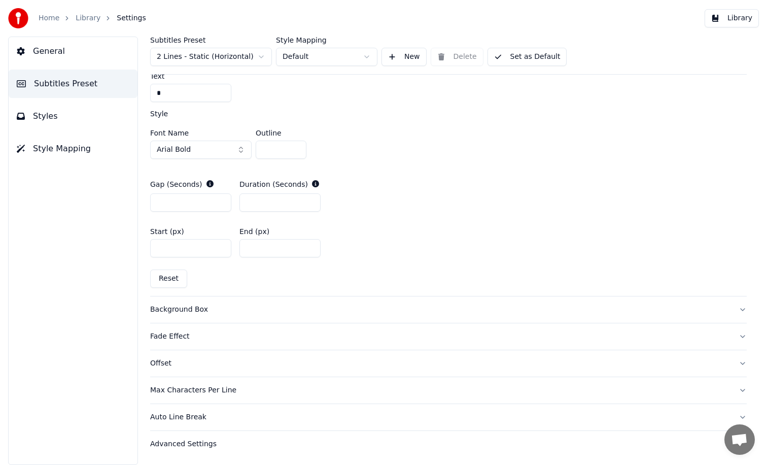
click at [245, 311] on div "Background Box" at bounding box center [440, 310] width 581 height 10
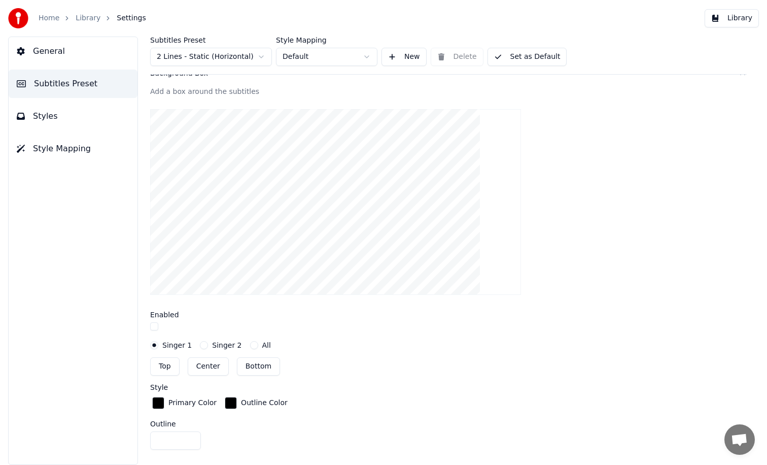
scroll to position [233, 0]
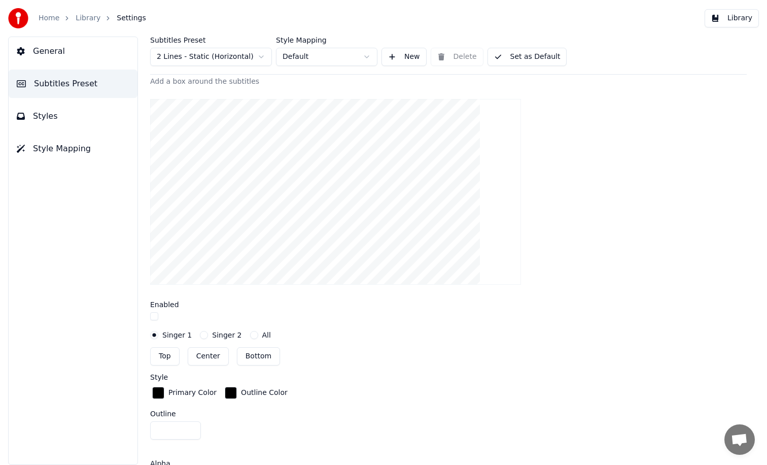
click at [156, 315] on button "button" at bounding box center [154, 316] width 8 height 8
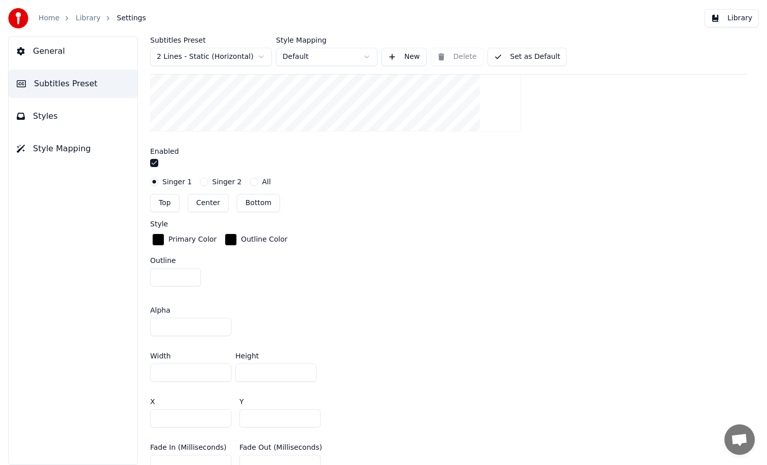
scroll to position [386, 0]
click at [152, 163] on button "button" at bounding box center [154, 163] width 8 height 8
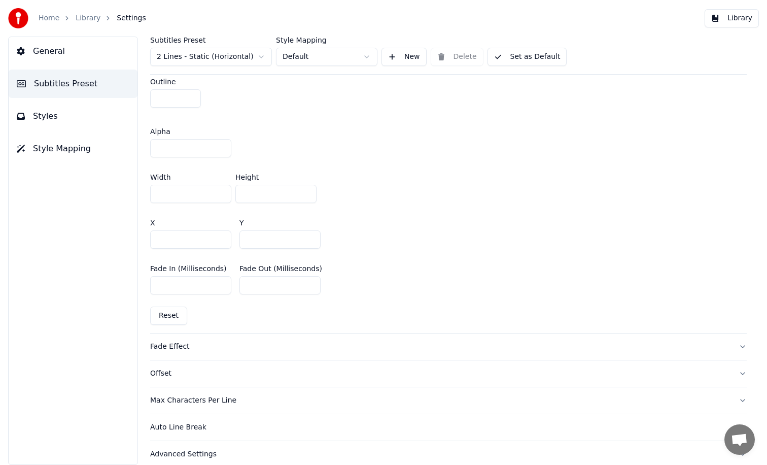
scroll to position [575, 0]
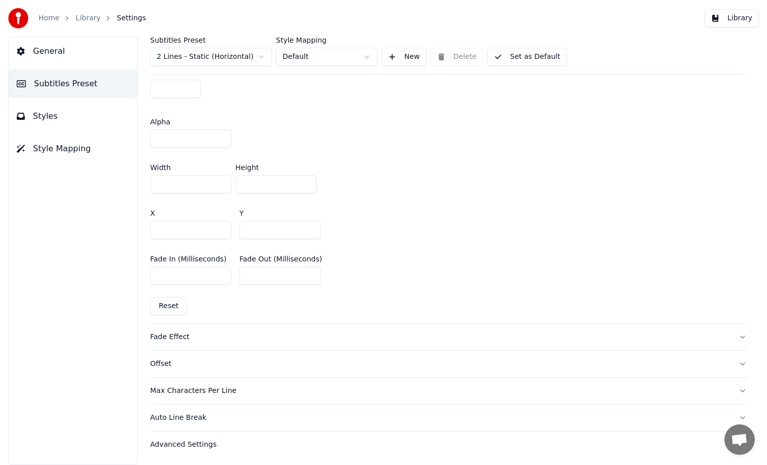
click at [348, 333] on div "Fade Effect" at bounding box center [440, 337] width 581 height 10
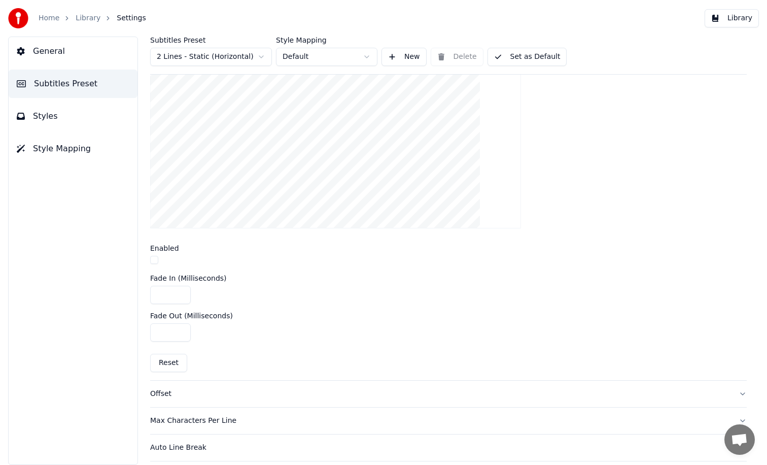
scroll to position [277, 0]
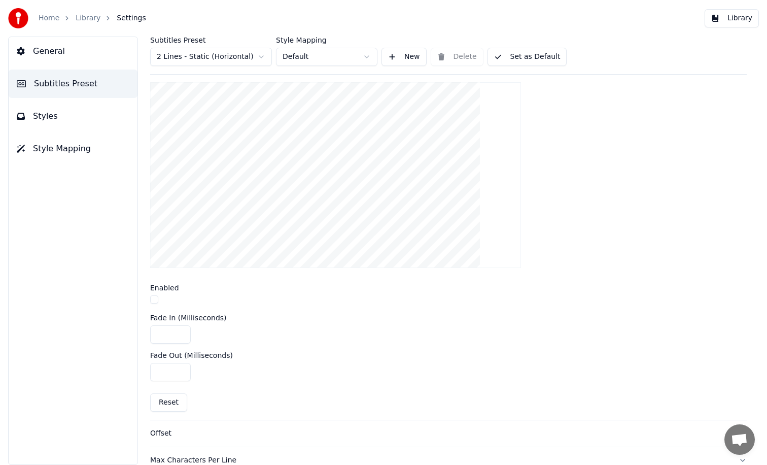
click at [180, 372] on input "***" at bounding box center [170, 372] width 41 height 18
type input "***"
click at [180, 372] on input "***" at bounding box center [170, 372] width 41 height 18
click at [181, 335] on input "***" at bounding box center [170, 334] width 41 height 18
type input "***"
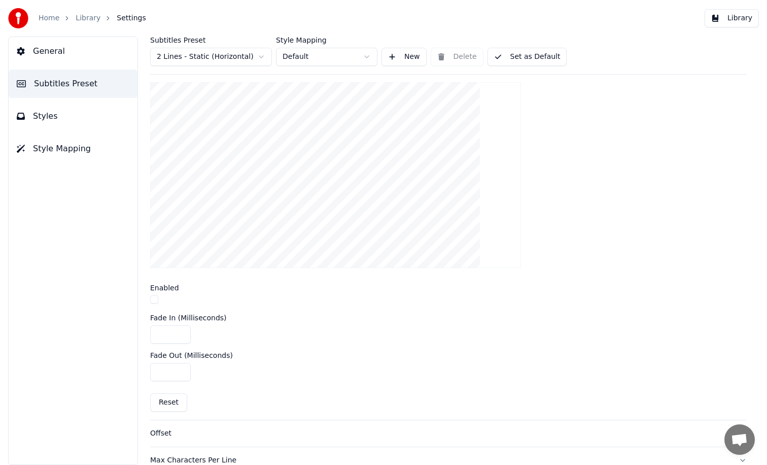
click at [181, 335] on input "***" at bounding box center [170, 334] width 41 height 18
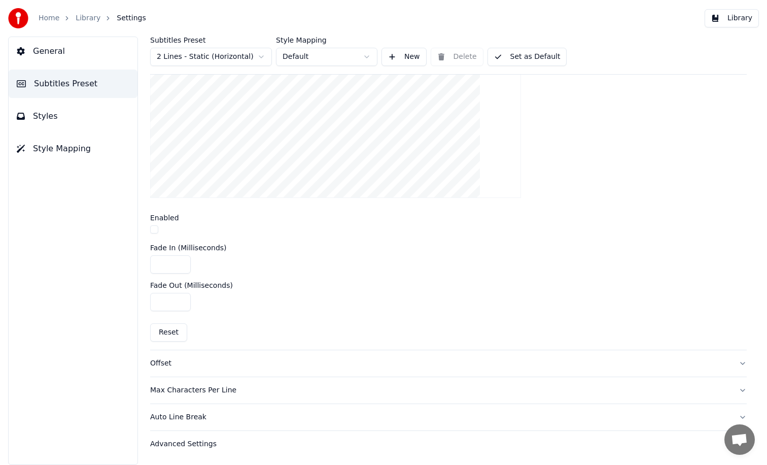
click at [215, 366] on div "Offset" at bounding box center [440, 363] width 581 height 10
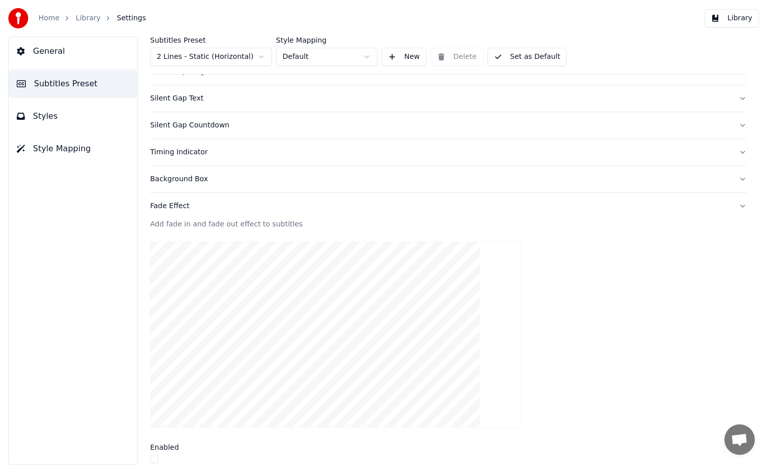
scroll to position [107, 0]
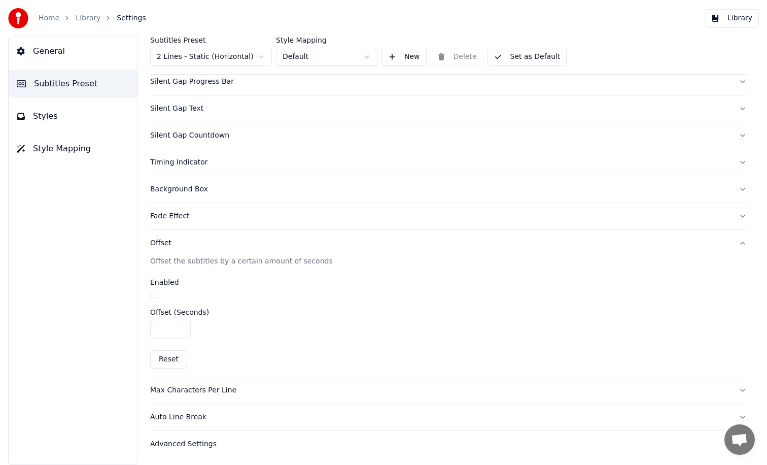
click at [226, 395] on button "Max Characters Per Line" at bounding box center [448, 390] width 597 height 26
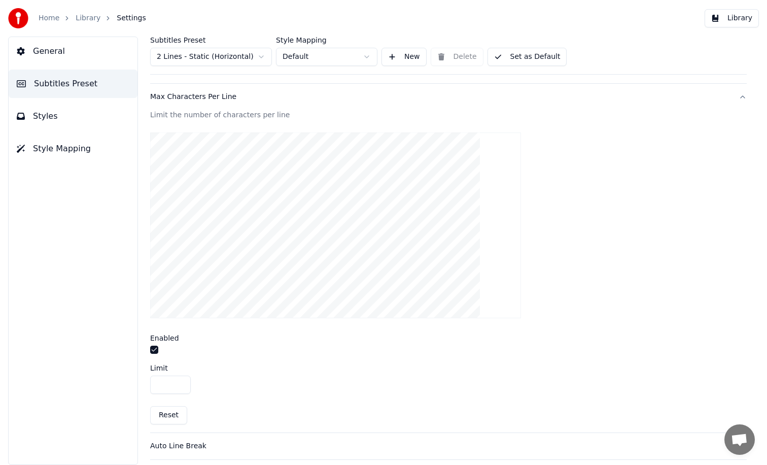
scroll to position [309, 0]
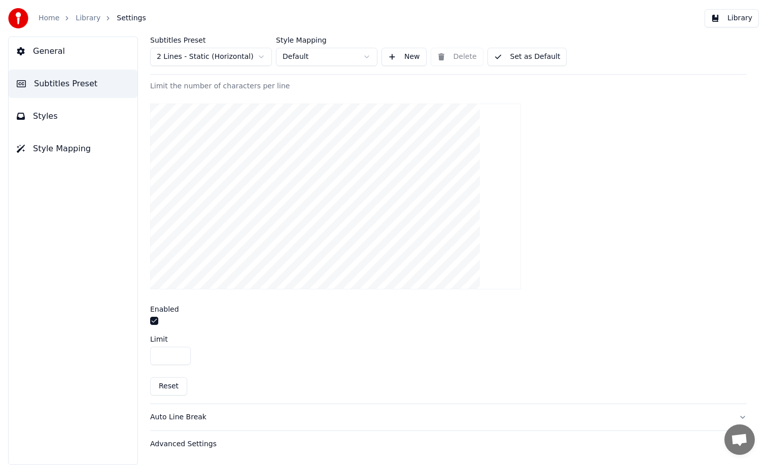
click at [212, 415] on div "Auto Line Break" at bounding box center [440, 417] width 581 height 10
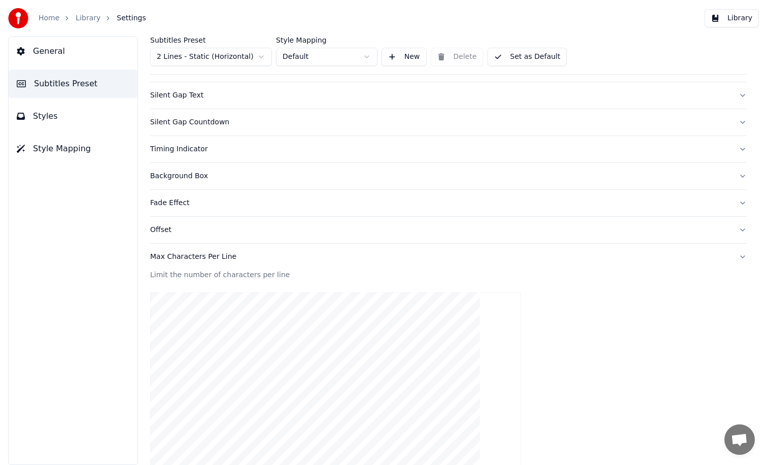
scroll to position [107, 0]
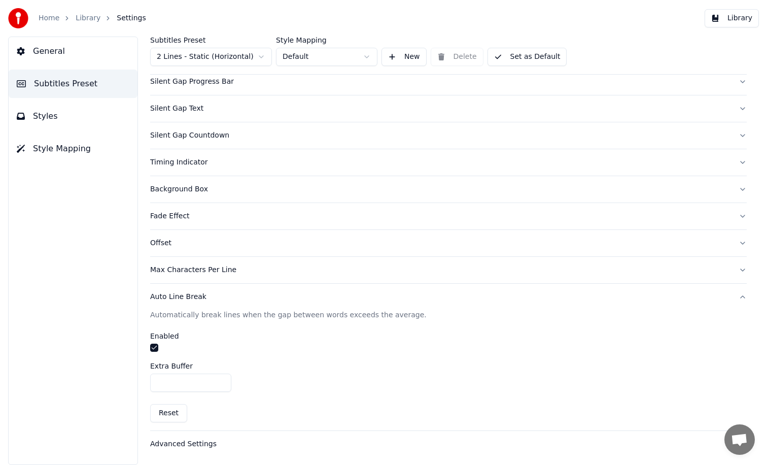
click at [243, 440] on div "Advanced Settings" at bounding box center [440, 444] width 581 height 10
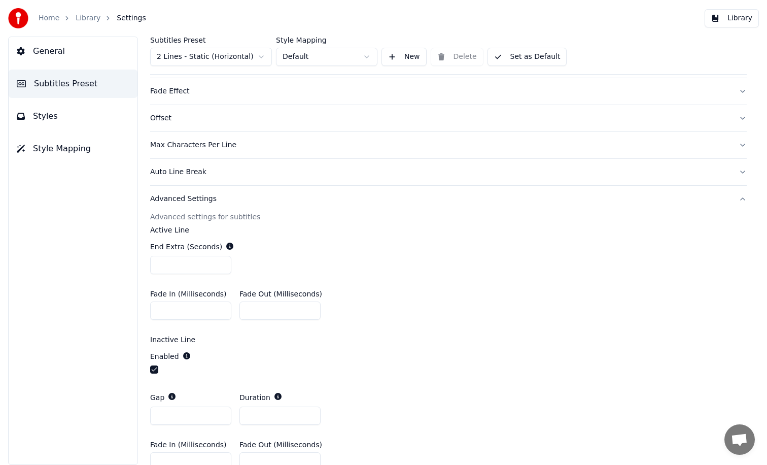
scroll to position [284, 0]
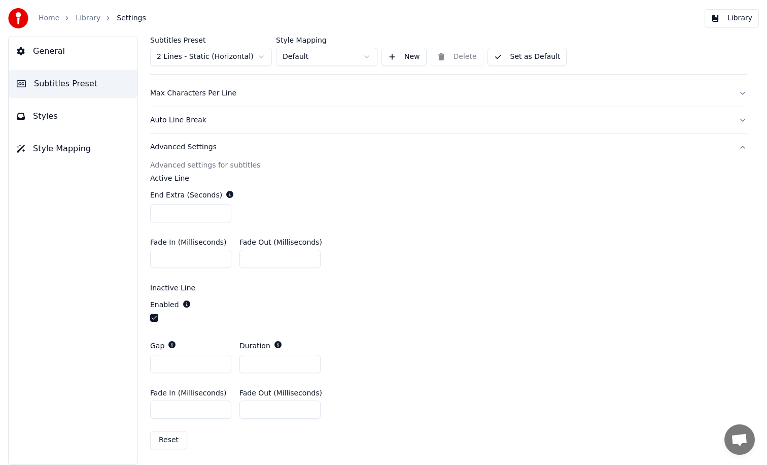
click at [74, 116] on button "Styles" at bounding box center [73, 116] width 129 height 28
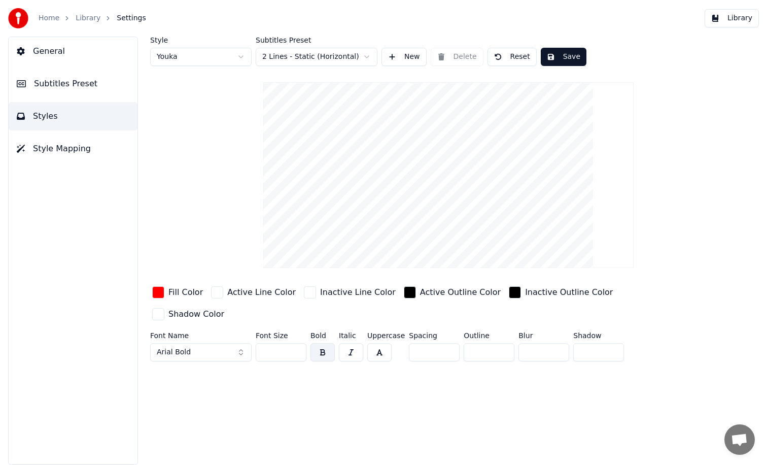
click at [88, 61] on button "General" at bounding box center [73, 51] width 129 height 28
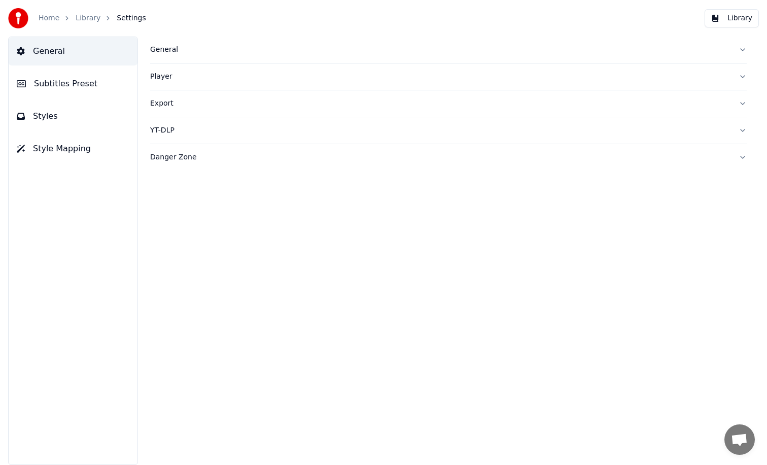
click at [193, 103] on div "Export" at bounding box center [440, 103] width 581 height 10
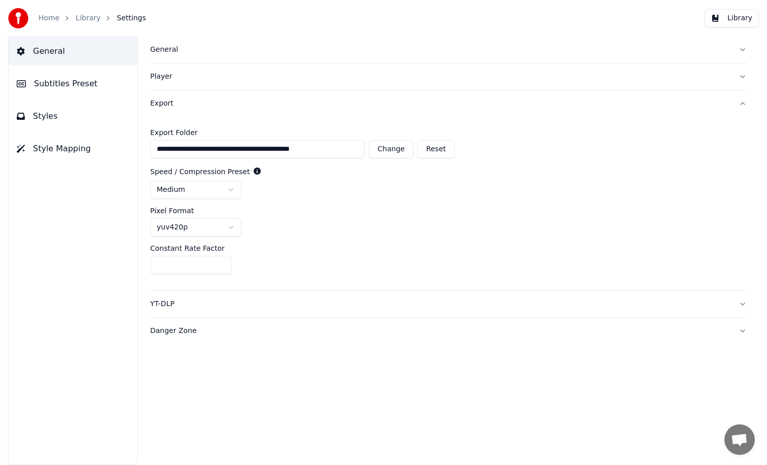
click at [76, 148] on span "Style Mapping" at bounding box center [62, 149] width 58 height 12
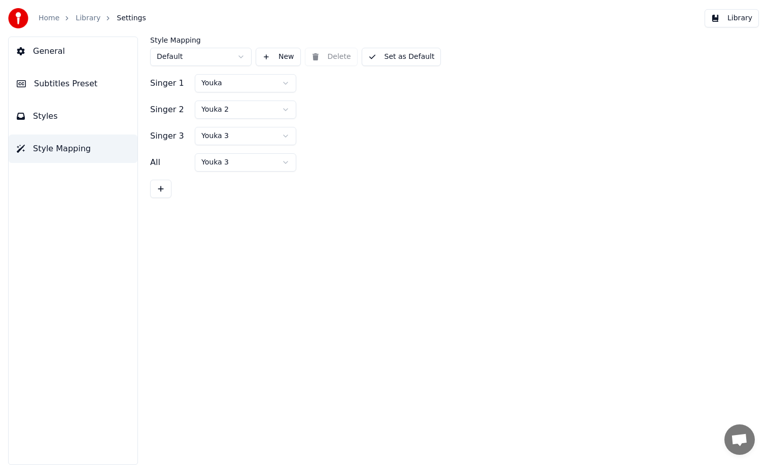
click at [81, 117] on button "Styles" at bounding box center [73, 116] width 129 height 28
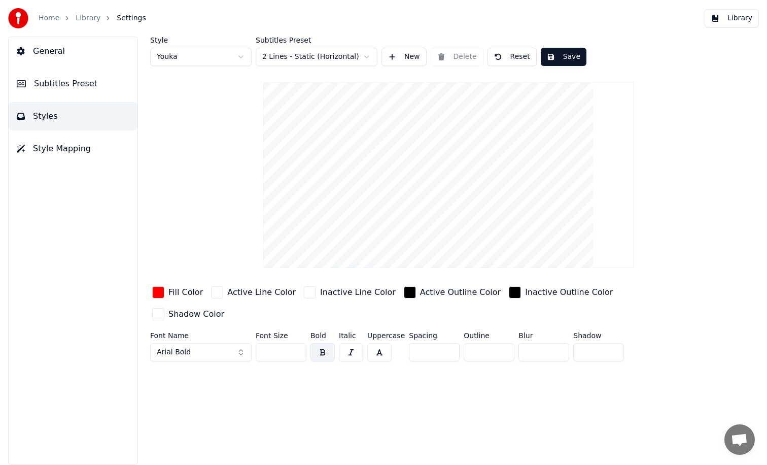
click at [79, 86] on span "Subtitles Preset" at bounding box center [65, 84] width 63 height 12
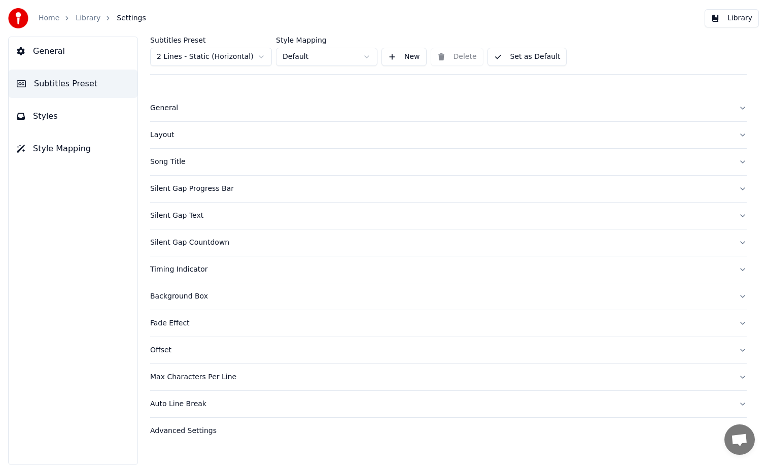
click at [172, 116] on button "General" at bounding box center [448, 108] width 597 height 26
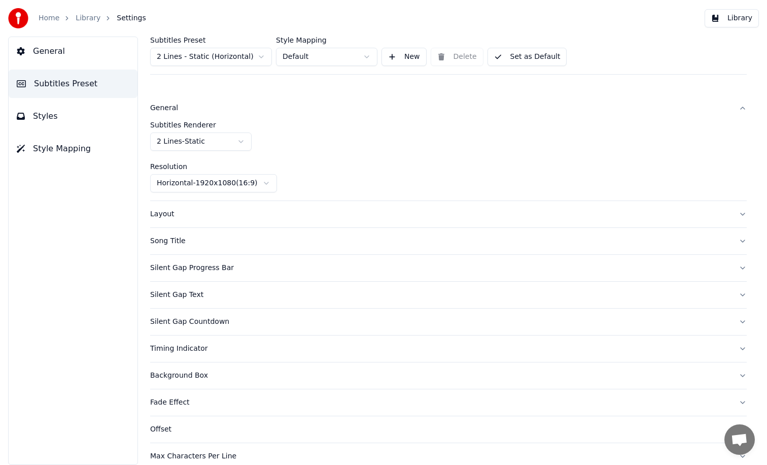
click at [349, 58] on html "Home Library Settings Library General Subtitles Preset Styles Style Mapping Sub…" at bounding box center [383, 232] width 767 height 465
click at [474, 115] on html "Home Library Settings Library General Subtitles Preset Styles Style Mapping Sub…" at bounding box center [383, 232] width 767 height 465
click at [83, 62] on button "General" at bounding box center [73, 51] width 129 height 28
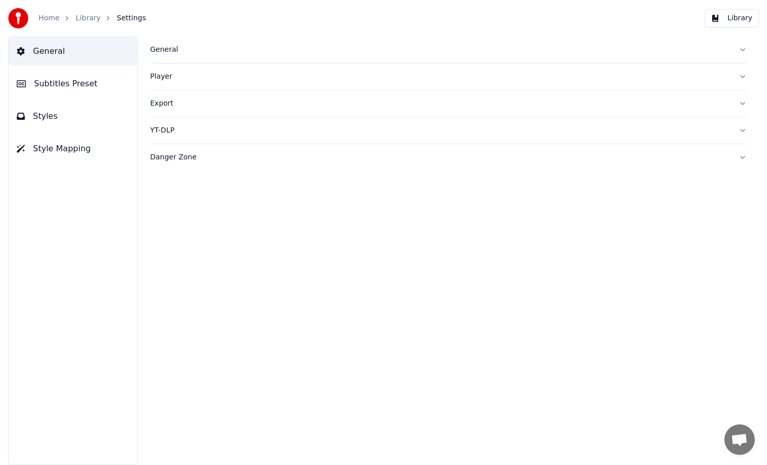
click at [194, 45] on div "General" at bounding box center [440, 50] width 581 height 10
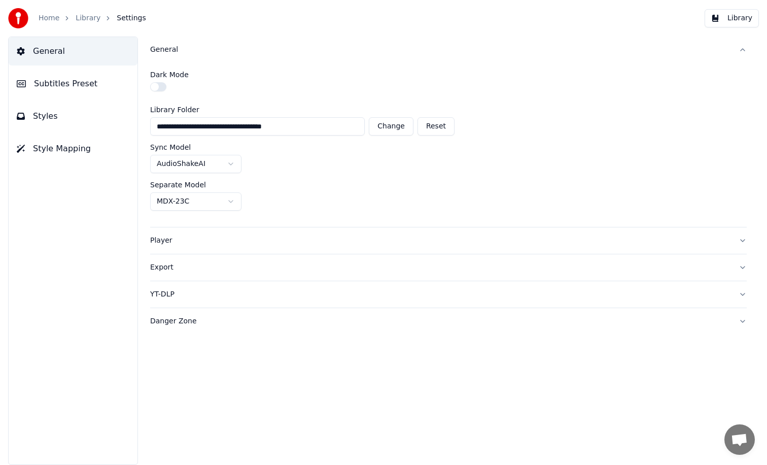
click at [223, 229] on button "Player" at bounding box center [448, 240] width 597 height 26
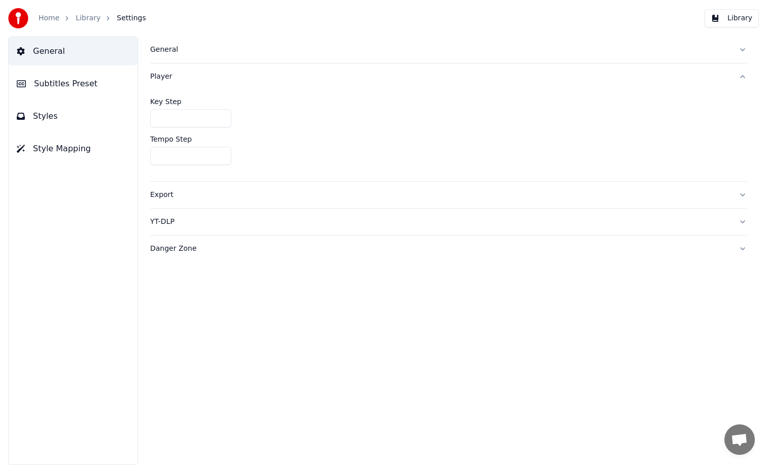
click at [219, 196] on div "Export" at bounding box center [440, 195] width 581 height 10
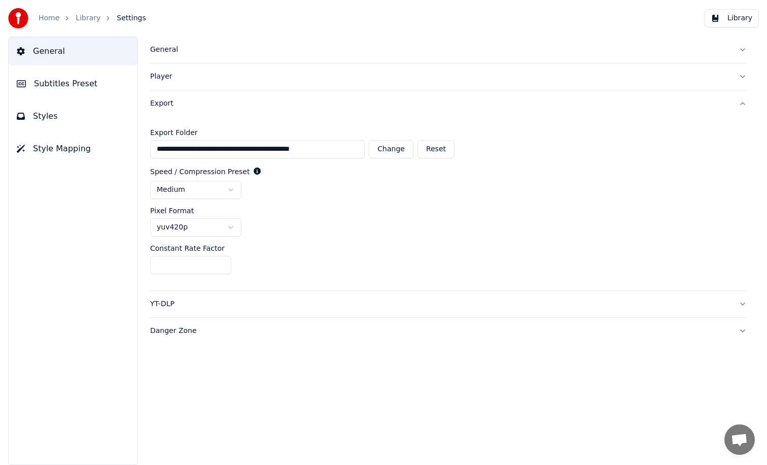
click at [281, 302] on div "YT-DLP" at bounding box center [440, 304] width 581 height 10
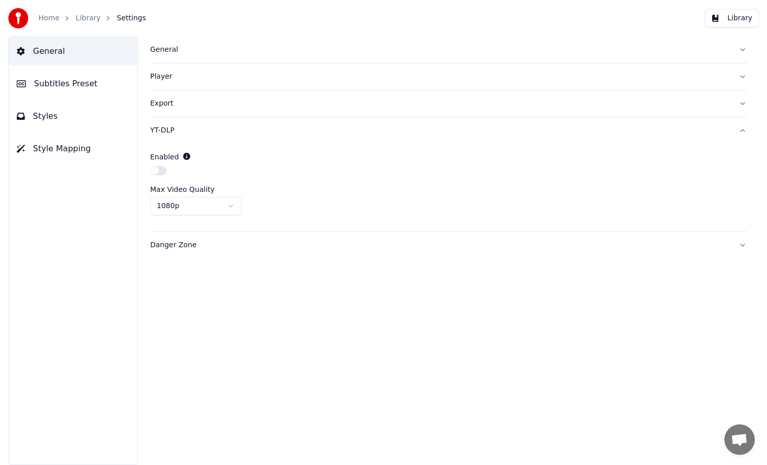
click at [240, 249] on div "Danger Zone" at bounding box center [440, 245] width 581 height 10
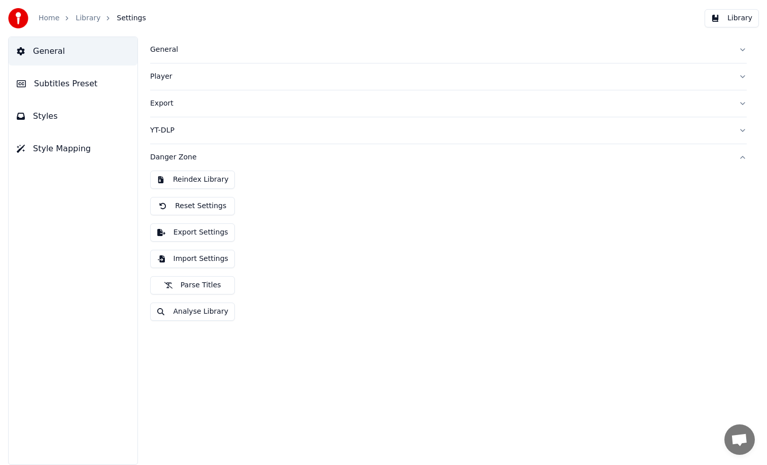
click at [210, 235] on button "Export Settings" at bounding box center [192, 232] width 85 height 18
click at [728, 16] on button "Library" at bounding box center [732, 18] width 54 height 18
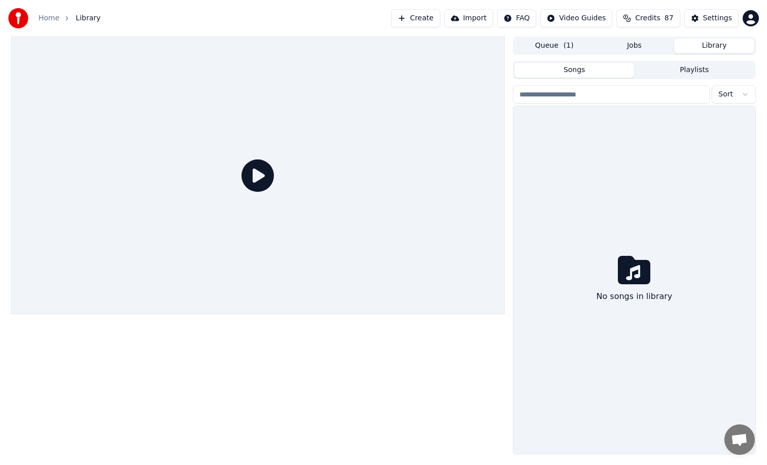
click at [235, 179] on div at bounding box center [258, 176] width 494 height 278
click at [549, 42] on button "Queue ( 1 )" at bounding box center [555, 46] width 80 height 15
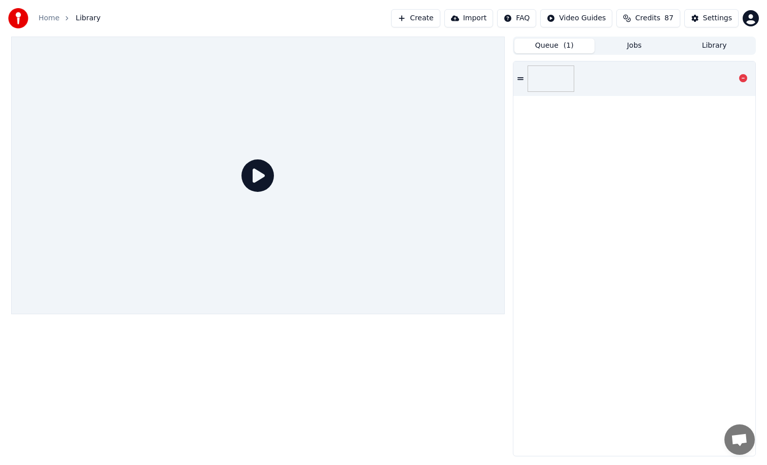
click at [614, 75] on div at bounding box center [635, 78] width 242 height 35
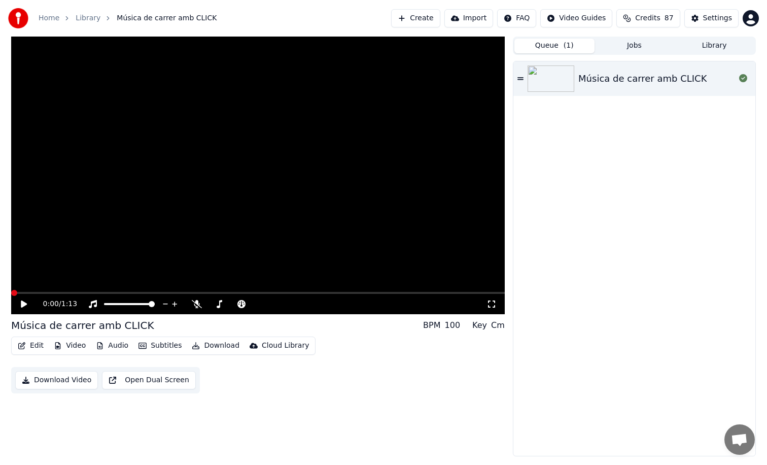
click at [328, 163] on video at bounding box center [258, 176] width 494 height 278
click at [675, 83] on div "Música de carrer amb CLICK" at bounding box center [643, 79] width 128 height 14
click at [35, 342] on button "Edit" at bounding box center [31, 346] width 34 height 14
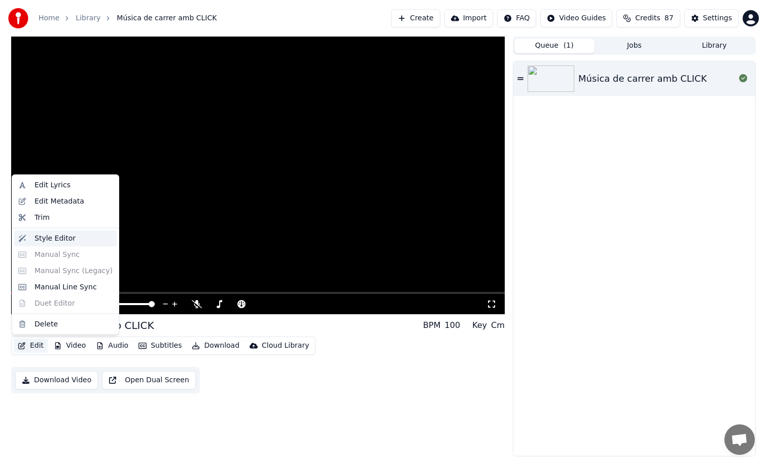
click at [67, 232] on div "Style Editor" at bounding box center [65, 238] width 103 height 16
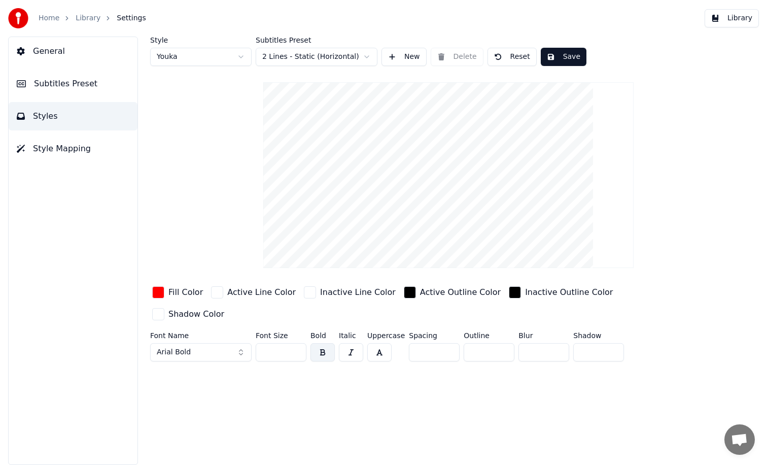
click at [743, 28] on div "Home Library Settings Library" at bounding box center [383, 18] width 767 height 37
click at [738, 17] on button "Library" at bounding box center [732, 18] width 54 height 18
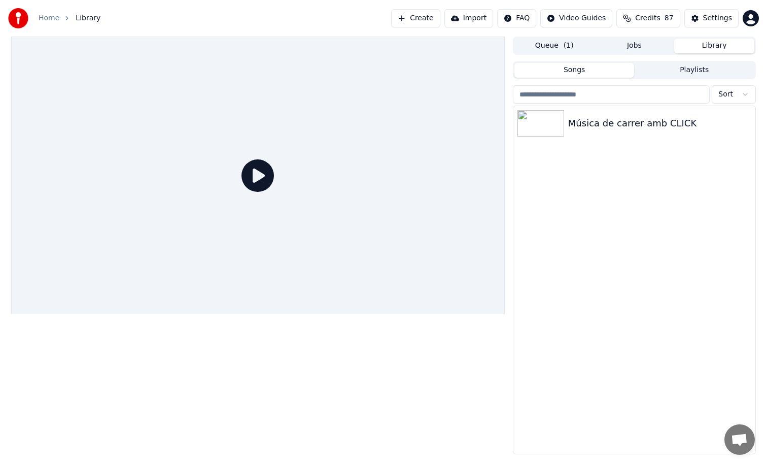
click at [212, 147] on div at bounding box center [258, 176] width 494 height 278
click at [605, 135] on div "Música de carrer amb CLICK" at bounding box center [635, 123] width 242 height 35
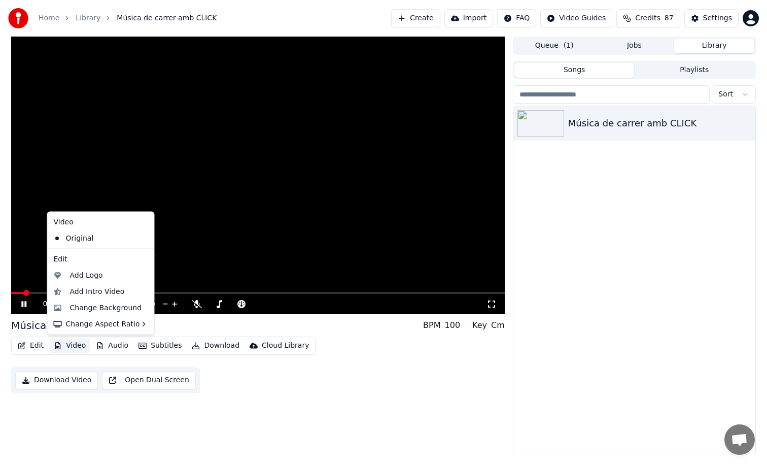
click at [70, 351] on button "Video" at bounding box center [70, 346] width 40 height 14
click at [128, 304] on div "Change Background" at bounding box center [106, 307] width 72 height 10
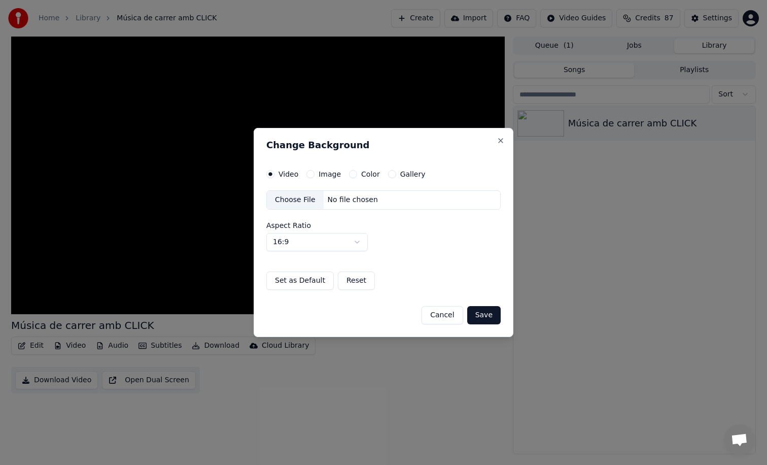
click at [325, 175] on label "Image" at bounding box center [330, 174] width 22 height 7
click at [315, 175] on button "Image" at bounding box center [311, 174] width 8 height 8
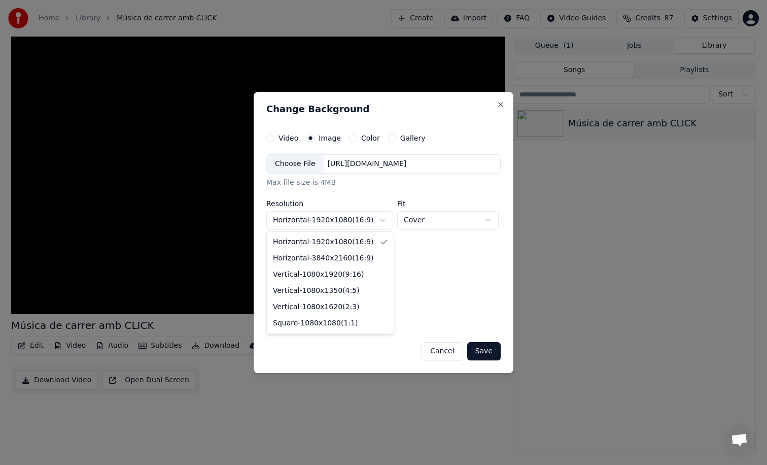
click at [340, 220] on body "**********" at bounding box center [383, 232] width 767 height 465
click at [342, 198] on body "**********" at bounding box center [383, 232] width 767 height 465
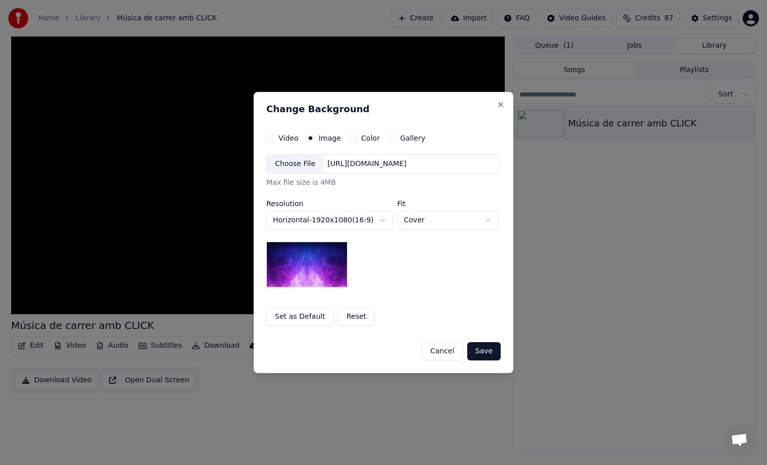
click at [361, 138] on label "Color" at bounding box center [370, 137] width 19 height 7
click at [357, 138] on button "Color" at bounding box center [353, 138] width 8 height 8
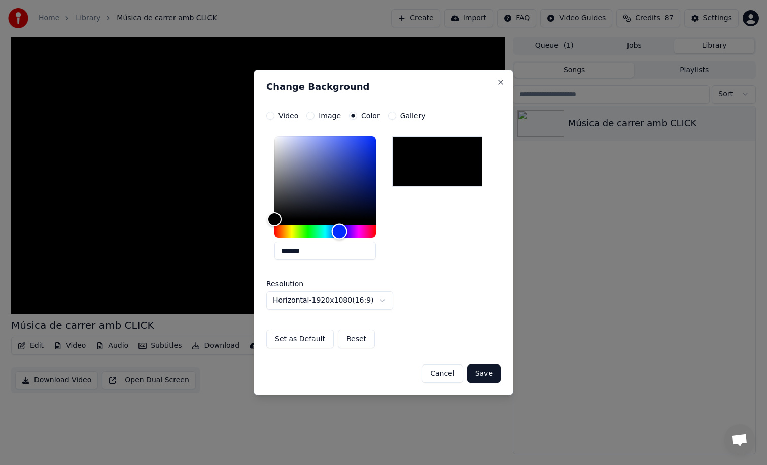
click at [340, 229] on div "Hue" at bounding box center [326, 231] width 102 height 12
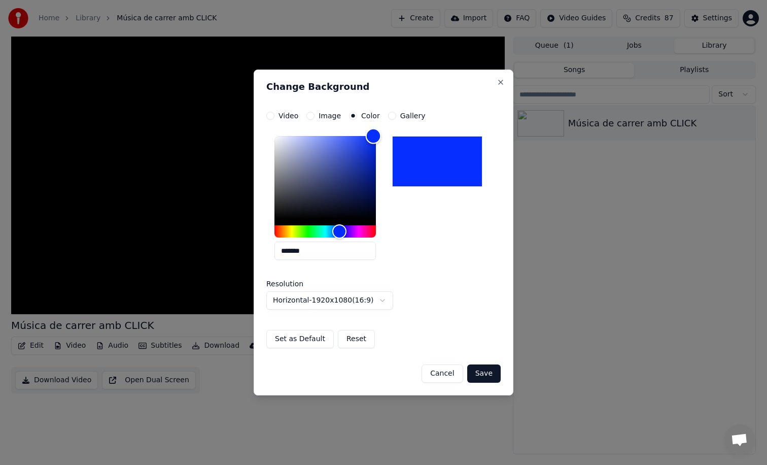
type input "*******"
drag, startPoint x: 364, startPoint y: 162, endPoint x: 384, endPoint y: 118, distance: 47.7
click at [384, 118] on div "**********" at bounding box center [383, 230] width 234 height 237
click at [493, 372] on button "Save" at bounding box center [483, 373] width 33 height 18
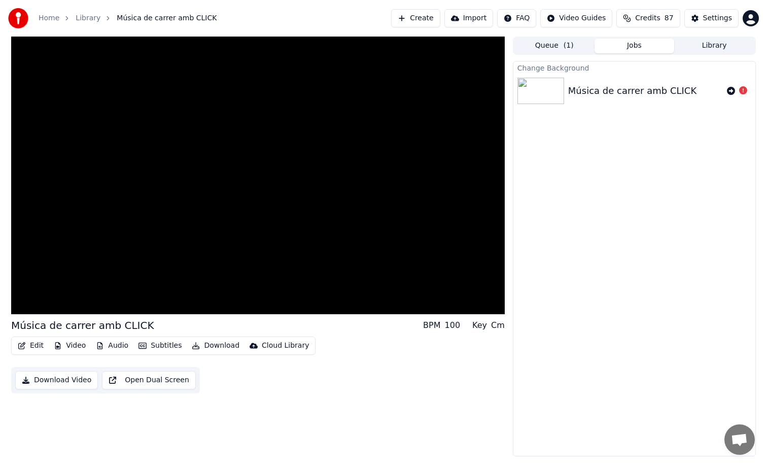
click at [648, 95] on div "Música de carrer amb CLICK" at bounding box center [632, 91] width 128 height 14
click at [735, 90] on icon at bounding box center [731, 91] width 8 height 8
click at [704, 133] on div "Música de carrer amb CLICK" at bounding box center [645, 137] width 155 height 14
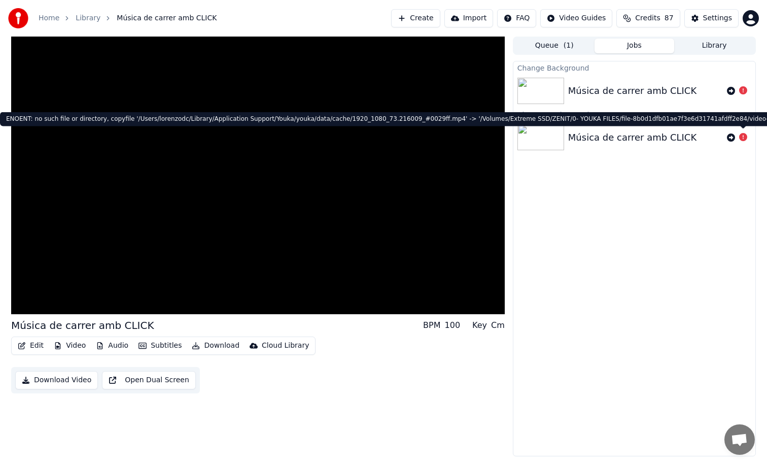
click at [744, 140] on icon at bounding box center [743, 137] width 8 height 8
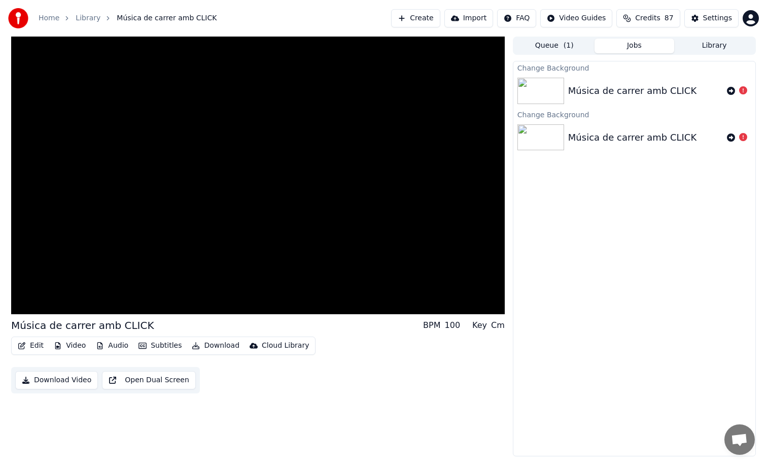
click at [657, 100] on div "Música de carrer amb CLICK" at bounding box center [635, 91] width 242 height 35
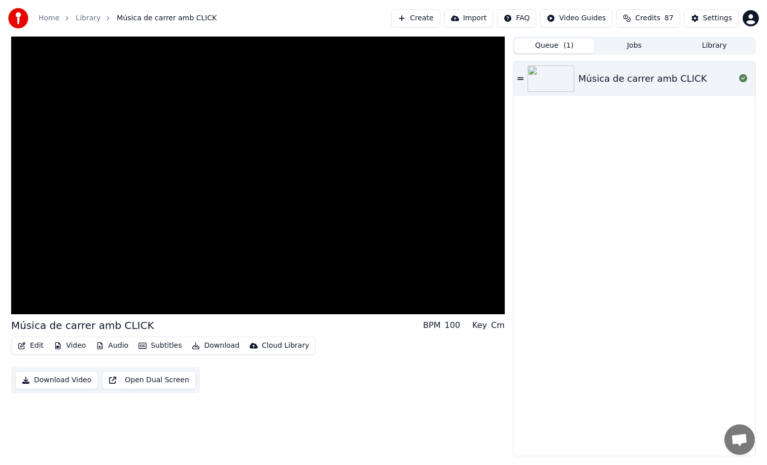
click at [573, 46] on button "Queue ( 1 )" at bounding box center [555, 46] width 80 height 15
click at [620, 81] on div "Música de carrer amb CLICK" at bounding box center [643, 79] width 128 height 14
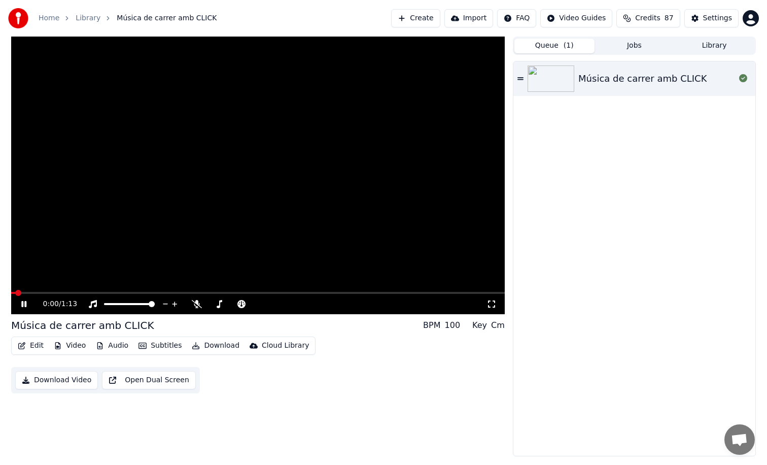
click at [324, 269] on video at bounding box center [258, 176] width 494 height 278
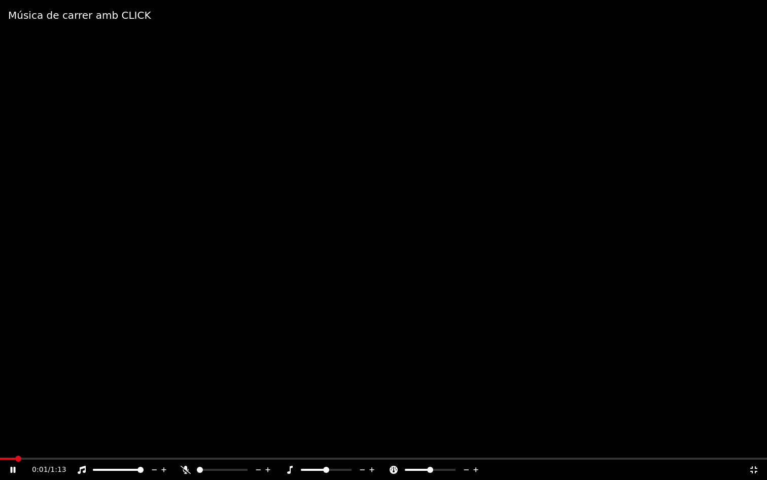
click at [209, 306] on video at bounding box center [383, 240] width 767 height 480
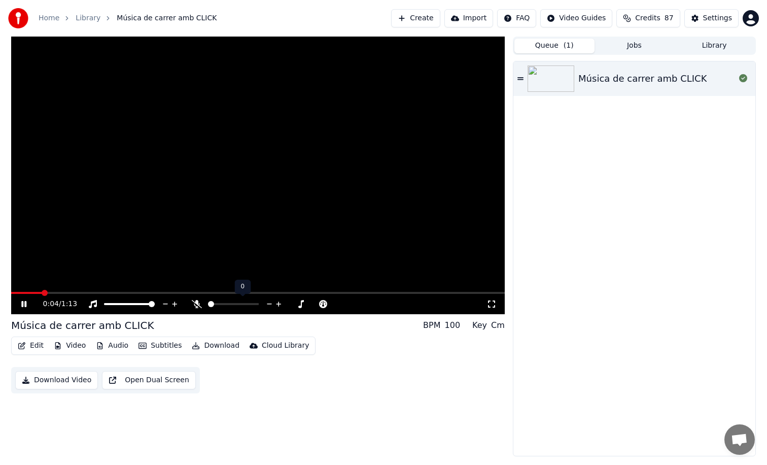
drag, startPoint x: 223, startPoint y: 306, endPoint x: 246, endPoint y: 306, distance: 22.3
click at [246, 306] on div at bounding box center [243, 304] width 82 height 10
click at [118, 291] on video at bounding box center [258, 176] width 494 height 278
click at [229, 302] on div at bounding box center [243, 304] width 82 height 10
click at [259, 305] on span at bounding box center [233, 304] width 51 height 2
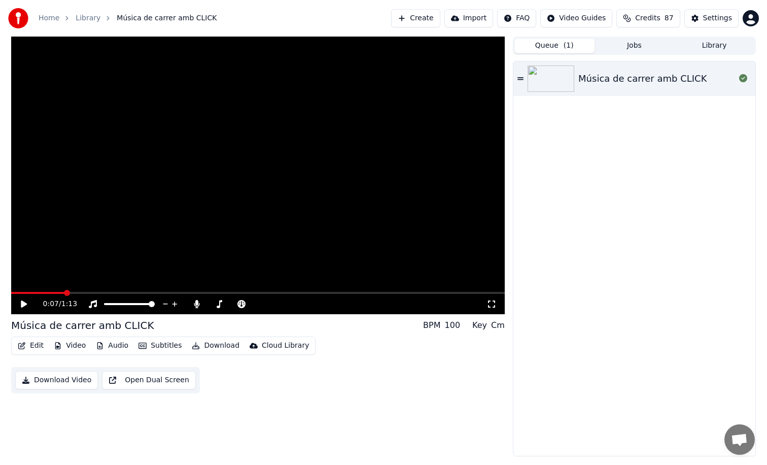
click at [214, 213] on video at bounding box center [258, 176] width 494 height 278
click at [205, 245] on video at bounding box center [258, 176] width 494 height 278
click at [219, 347] on button "Download" at bounding box center [216, 346] width 56 height 14
click at [225, 370] on div "0:10 / 1:13 Música de carrer amb CLICK BPM 100 Key Cm Edit Video Audio Subtitle…" at bounding box center [258, 247] width 494 height 420
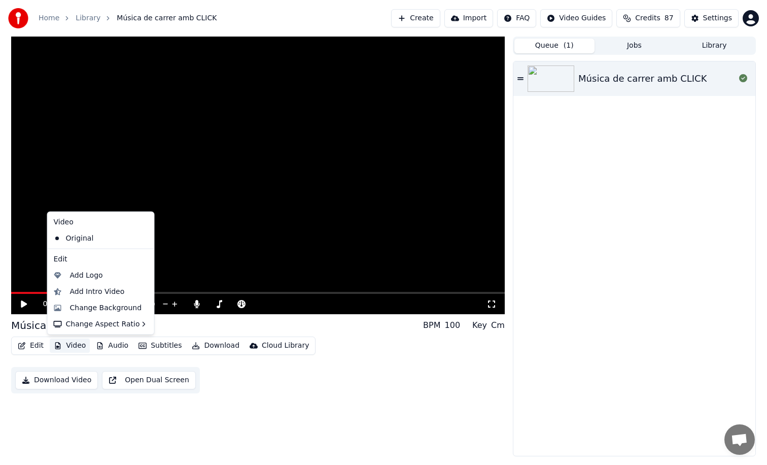
click at [84, 342] on button "Video" at bounding box center [70, 346] width 40 height 14
click at [125, 313] on div "Change Background" at bounding box center [106, 307] width 72 height 10
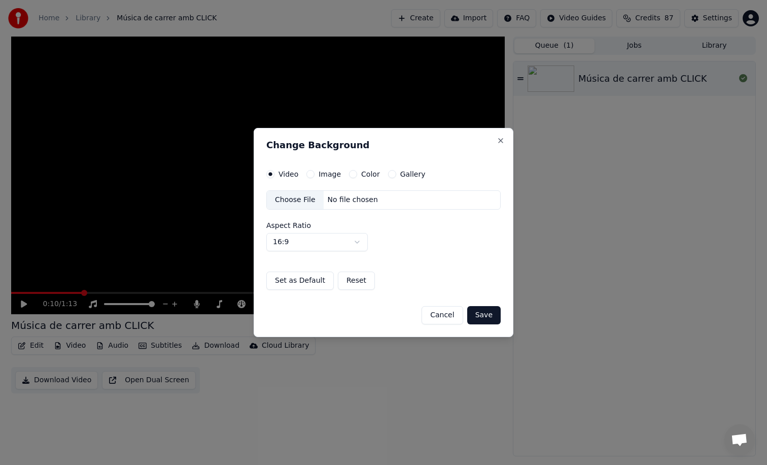
click at [374, 176] on label "Color" at bounding box center [370, 174] width 19 height 7
click at [357, 176] on button "Color" at bounding box center [353, 174] width 8 height 8
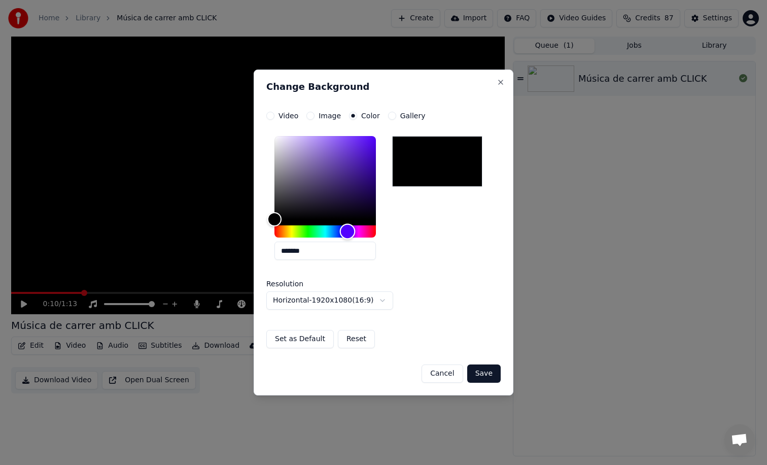
click at [348, 231] on div "Hue" at bounding box center [326, 231] width 102 height 12
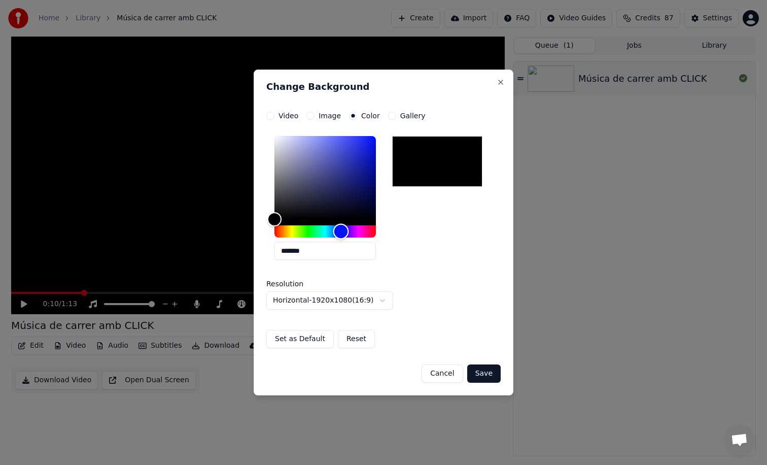
drag, startPoint x: 345, startPoint y: 231, endPoint x: 340, endPoint y: 230, distance: 5.3
click at [340, 230] on div "Hue" at bounding box center [341, 232] width 16 height 16
click at [370, 127] on div "**********" at bounding box center [383, 230] width 234 height 237
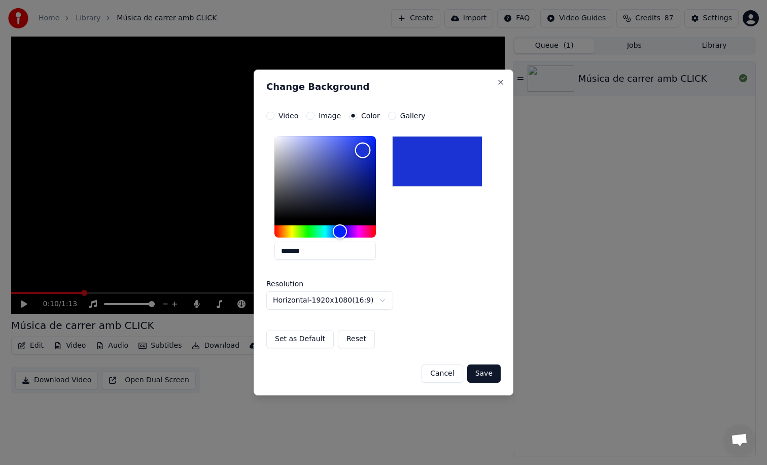
type input "*******"
drag, startPoint x: 362, startPoint y: 151, endPoint x: 451, endPoint y: 105, distance: 99.4
click at [451, 105] on div "**********" at bounding box center [384, 233] width 260 height 326
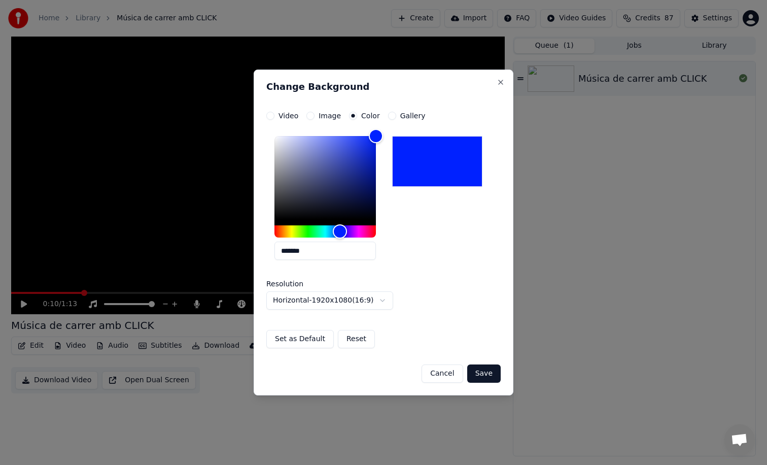
click at [493, 375] on button "Save" at bounding box center [483, 373] width 33 height 18
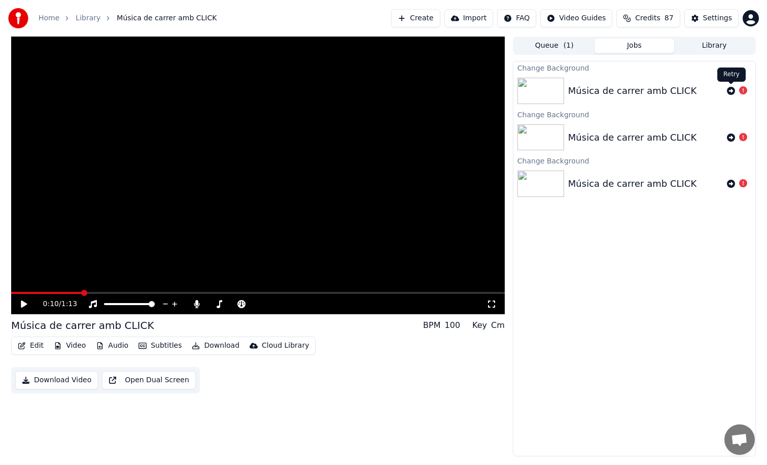
click at [731, 92] on icon at bounding box center [731, 91] width 8 height 8
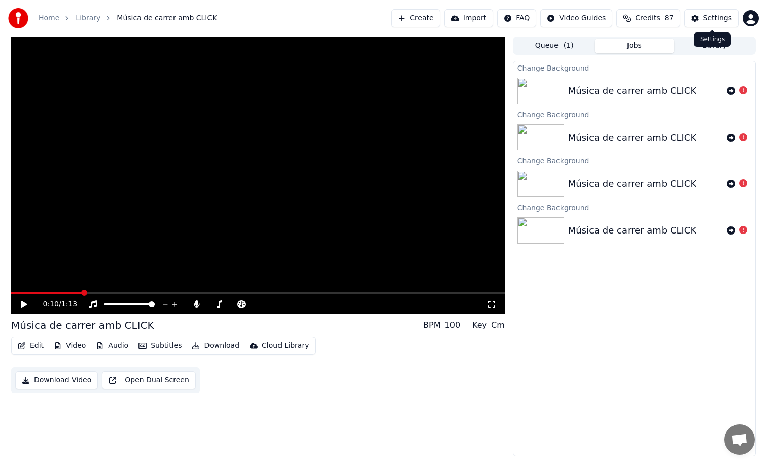
click at [715, 21] on div "Settings" at bounding box center [717, 18] width 29 height 10
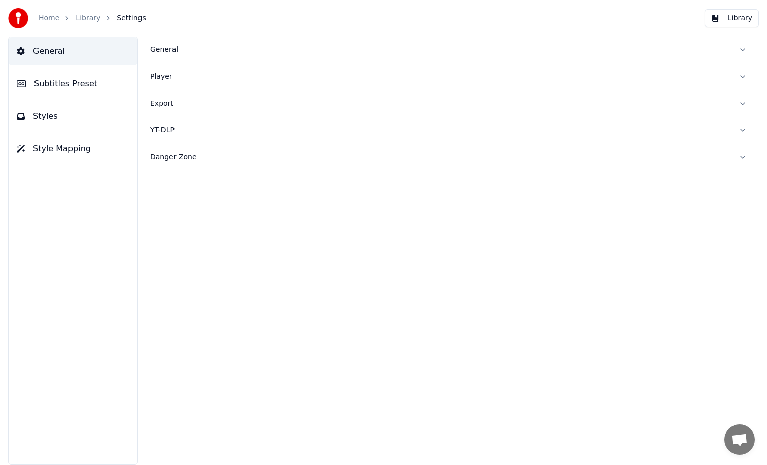
click at [190, 44] on button "General" at bounding box center [448, 50] width 597 height 26
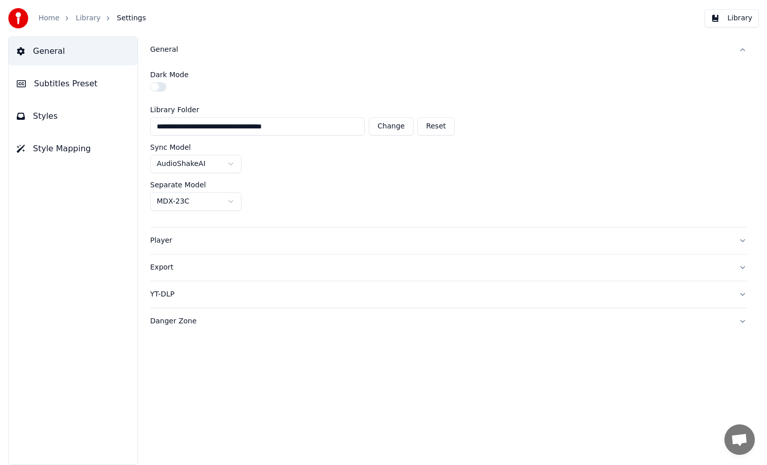
click at [85, 21] on link "Library" at bounding box center [88, 18] width 25 height 10
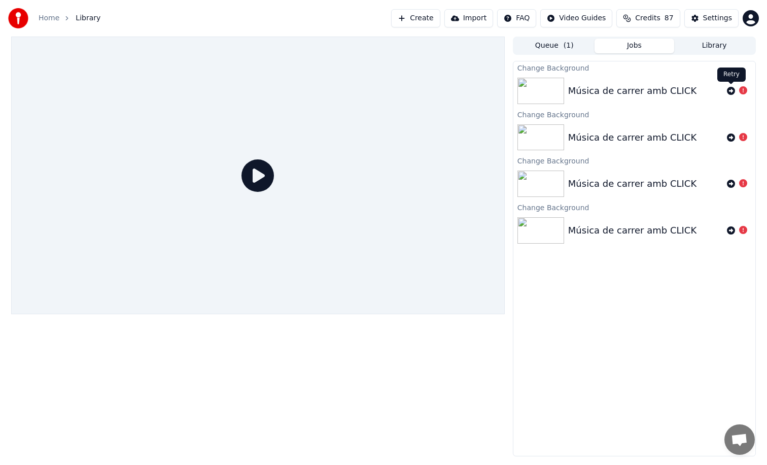
click at [731, 91] on icon at bounding box center [731, 91] width 8 height 8
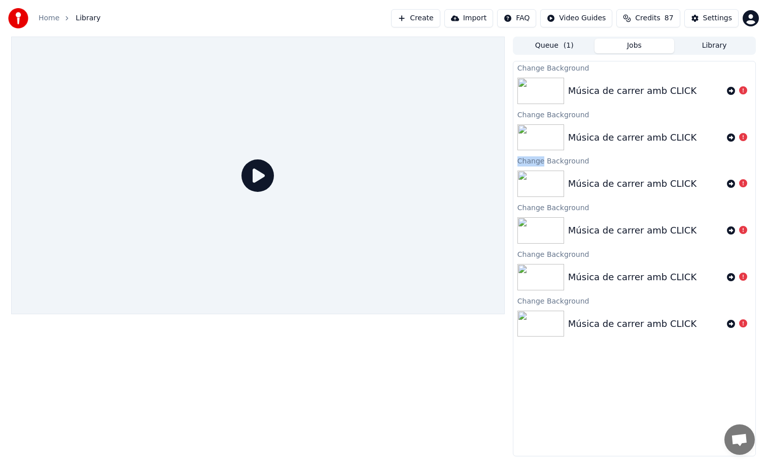
click at [425, 15] on button "Create" at bounding box center [415, 18] width 49 height 18
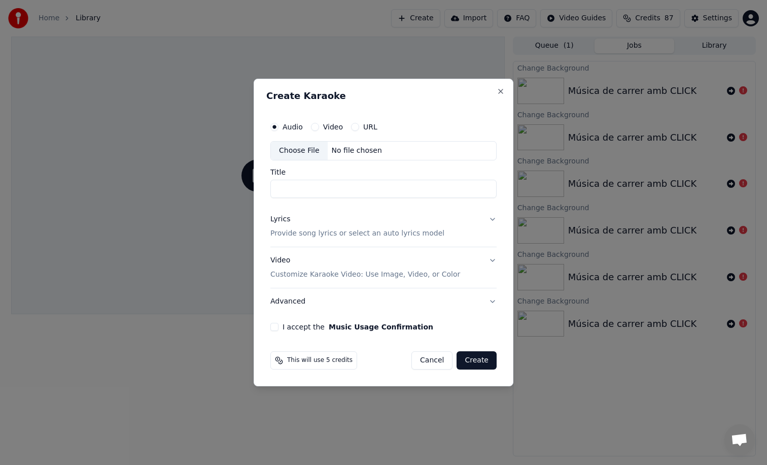
click at [337, 154] on div "No file chosen" at bounding box center [357, 151] width 58 height 10
type input "**********"
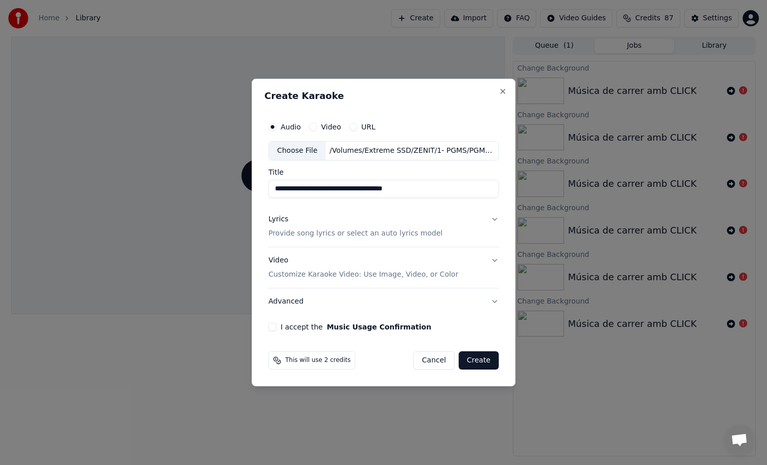
click at [415, 233] on p "Provide song lyrics or select an auto lyrics model" at bounding box center [355, 233] width 174 height 10
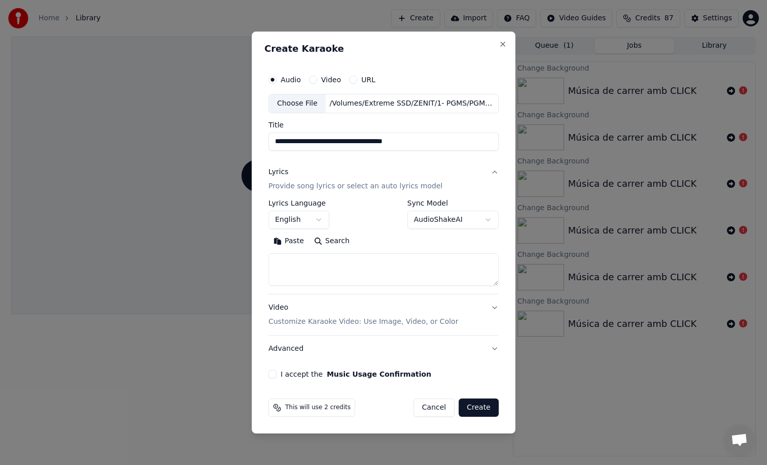
click at [344, 259] on textarea at bounding box center [383, 269] width 230 height 32
paste textarea "**********"
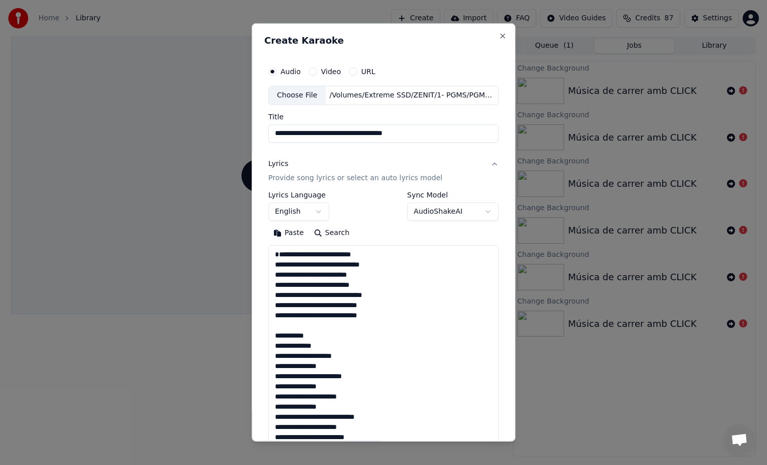
scroll to position [246, 0]
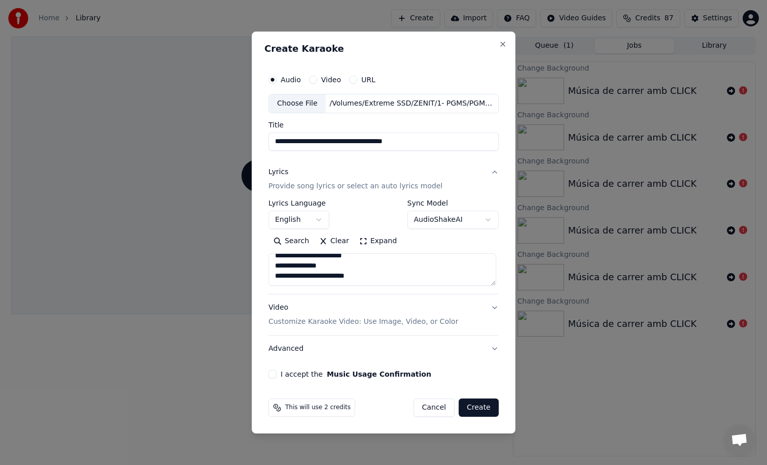
type textarea "**********"
click at [308, 221] on body "**********" at bounding box center [383, 232] width 767 height 465
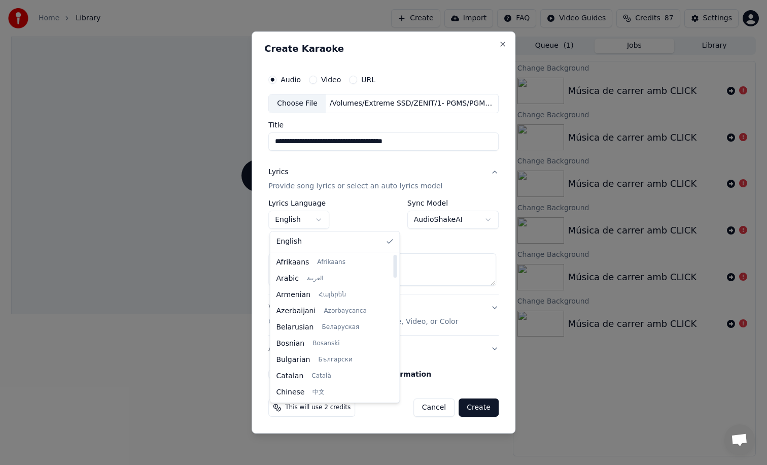
select select "**"
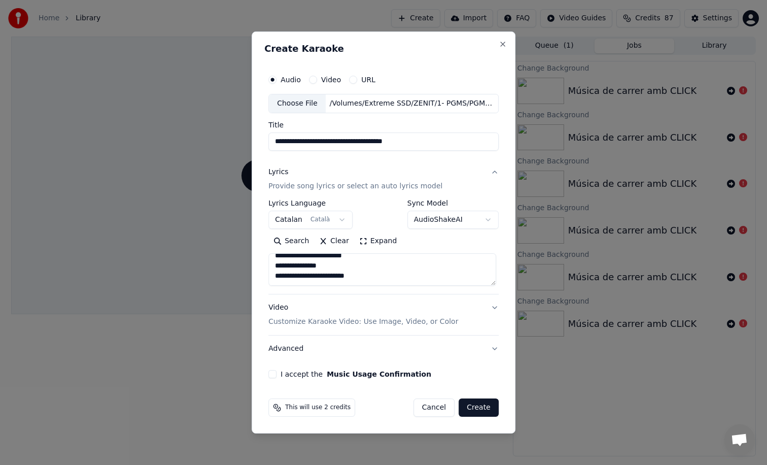
scroll to position [251, 0]
click at [403, 306] on div "Video Customize Karaoke Video: Use Image, Video, or Color" at bounding box center [363, 314] width 190 height 24
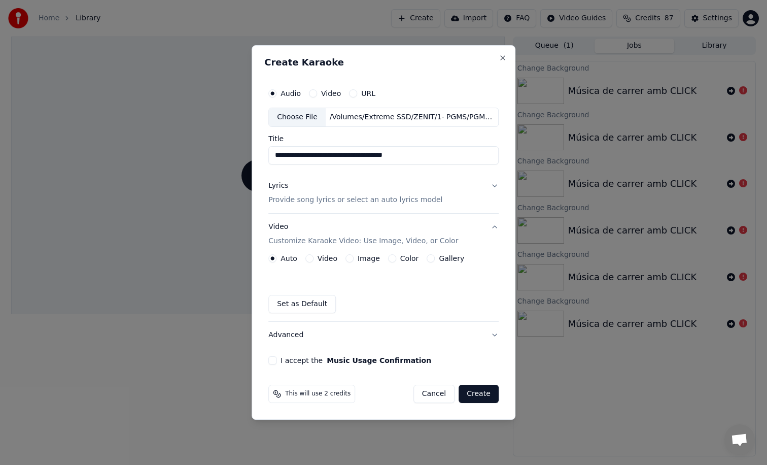
click at [394, 261] on div "Color" at bounding box center [403, 258] width 31 height 8
click at [391, 257] on button "Color" at bounding box center [392, 258] width 8 height 8
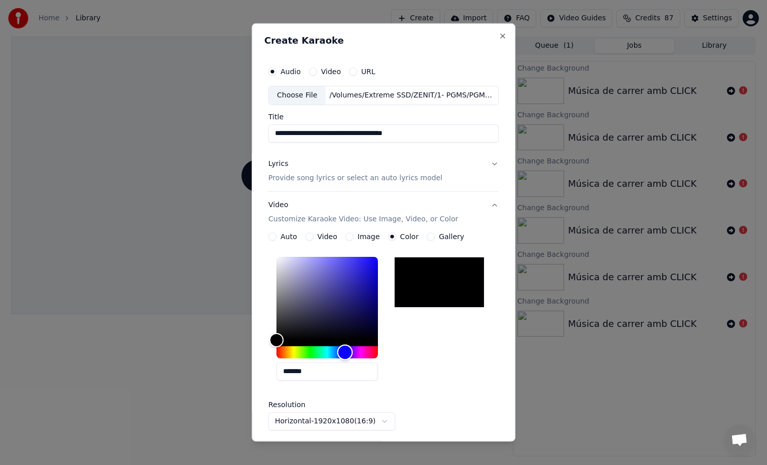
click at [343, 351] on div "Hue" at bounding box center [328, 352] width 102 height 12
type input "*******"
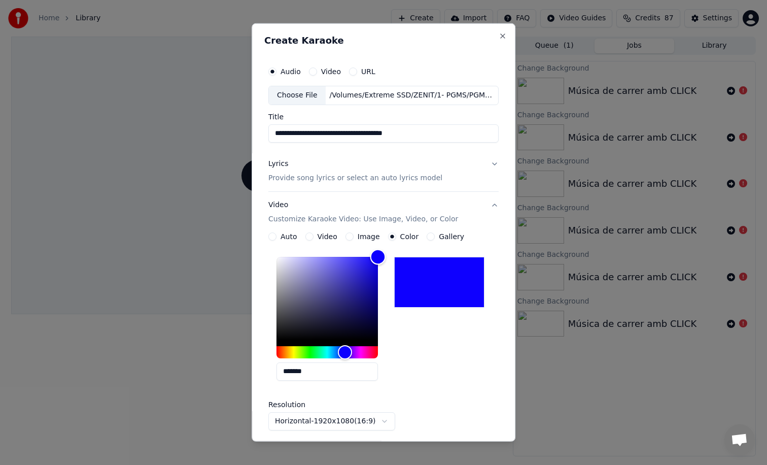
drag, startPoint x: 361, startPoint y: 281, endPoint x: 441, endPoint y: 238, distance: 90.9
click at [441, 238] on div "**********" at bounding box center [383, 350] width 230 height 237
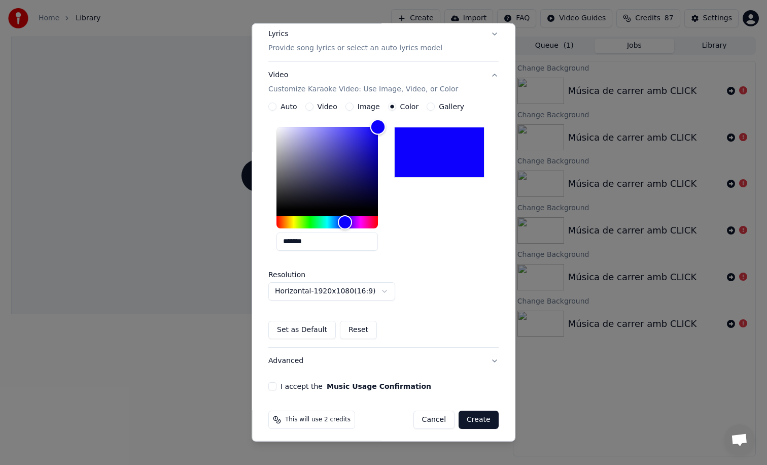
scroll to position [133, 0]
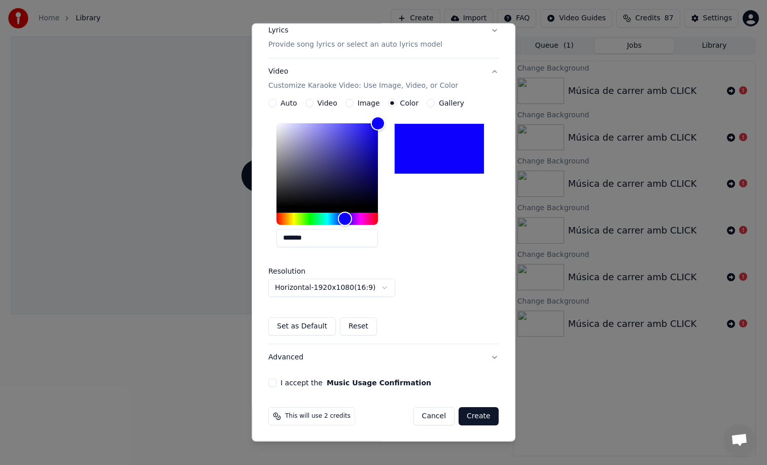
click at [272, 384] on button "I accept the Music Usage Confirmation" at bounding box center [272, 383] width 8 height 8
click at [316, 324] on button "Set as Default" at bounding box center [302, 326] width 68 height 18
click at [487, 412] on button "Create" at bounding box center [479, 416] width 40 height 18
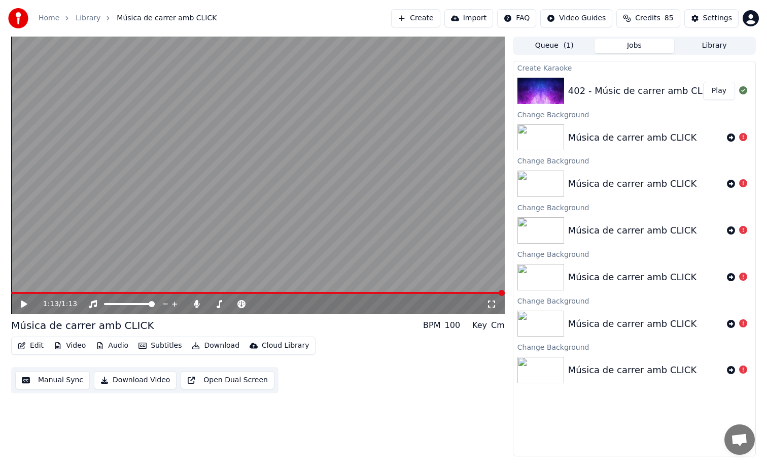
click at [404, 208] on video at bounding box center [258, 176] width 494 height 278
click at [228, 221] on video at bounding box center [258, 176] width 494 height 278
click at [314, 246] on video at bounding box center [258, 176] width 494 height 278
click at [382, 412] on div "0:15 / 1:13 Música de carrer amb CLICK BPM 100 Key Cm Edit Video Audio Subtitle…" at bounding box center [258, 247] width 494 height 420
click at [422, 249] on video at bounding box center [258, 176] width 494 height 278
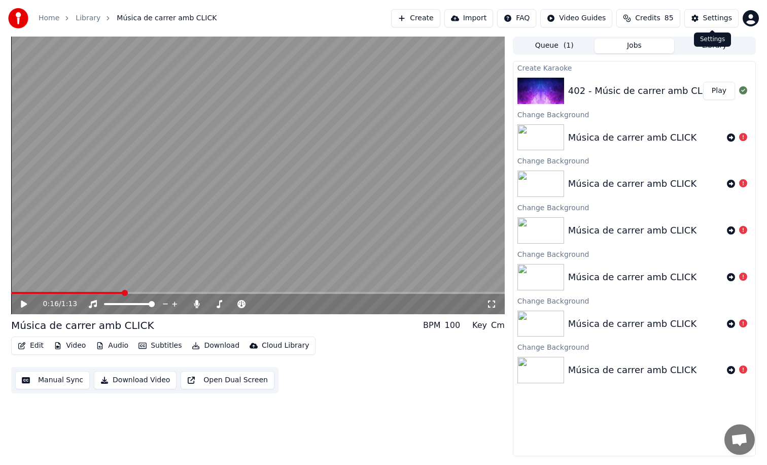
click at [728, 14] on div "Settings" at bounding box center [717, 18] width 29 height 10
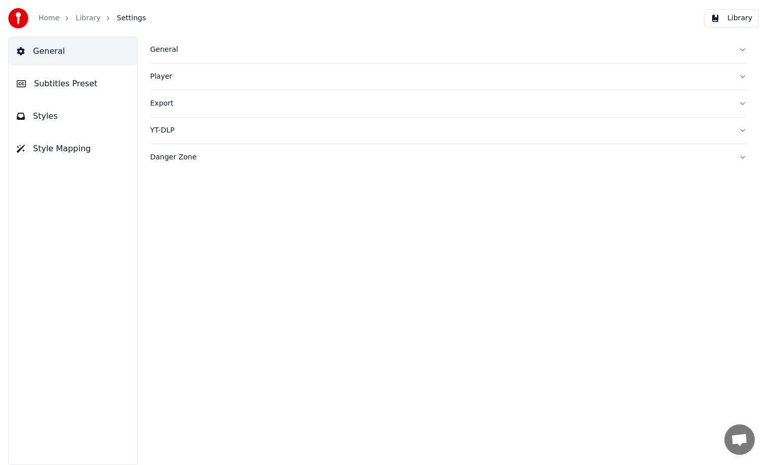
click at [69, 110] on button "Styles" at bounding box center [73, 116] width 129 height 28
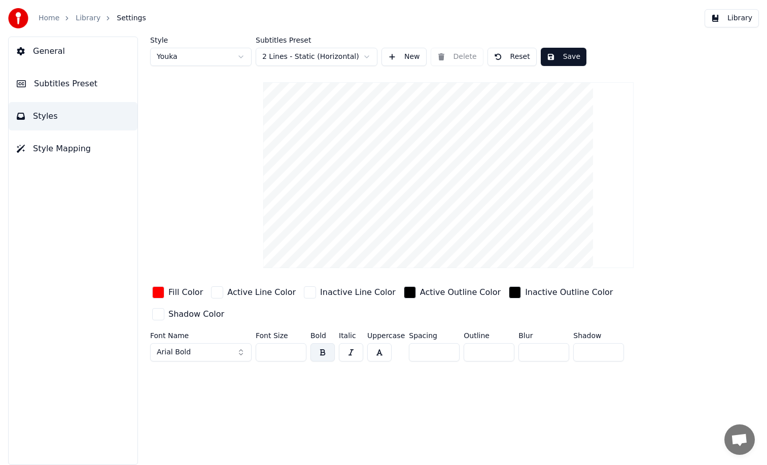
drag, startPoint x: 277, startPoint y: 332, endPoint x: 214, endPoint y: 328, distance: 63.6
click at [214, 332] on div "Font Name Arial Bold Font Size ** Bold Italic Uppercase Spacing * Outline * Blu…" at bounding box center [418, 348] width 537 height 33
drag, startPoint x: 278, startPoint y: 332, endPoint x: 223, endPoint y: 330, distance: 54.8
click at [223, 332] on div "Font Name Arial Bold Font Size ** Bold Italic Uppercase Spacing * Outline * Blu…" at bounding box center [418, 348] width 537 height 33
type input "**"
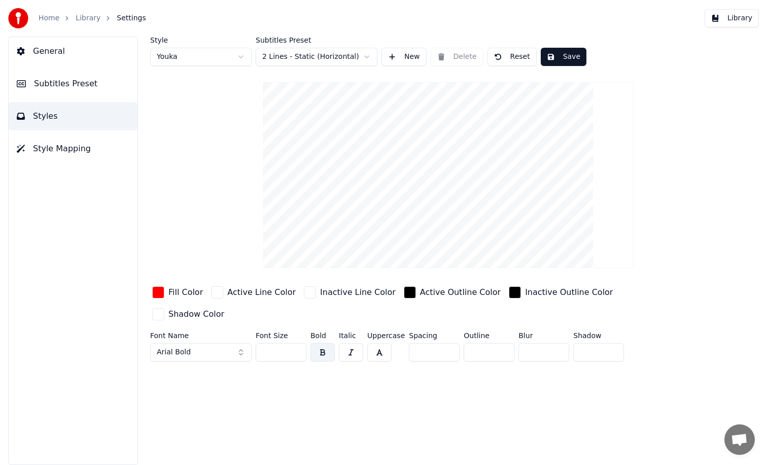
click at [342, 363] on div "Style Youka Subtitles Preset 2 Lines - Static (Horizontal) New Delete Reset Sav…" at bounding box center [448, 251] width 637 height 428
click at [449, 343] on input "**" at bounding box center [434, 352] width 51 height 18
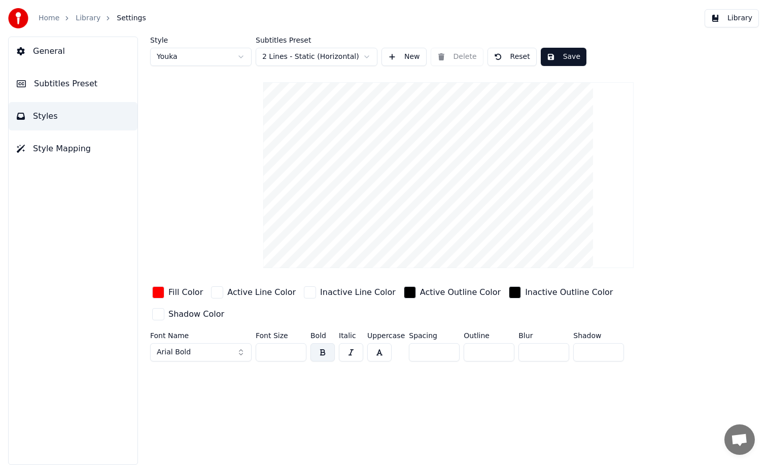
click at [449, 343] on input "**" at bounding box center [434, 352] width 51 height 18
click at [448, 343] on input "**" at bounding box center [434, 352] width 51 height 18
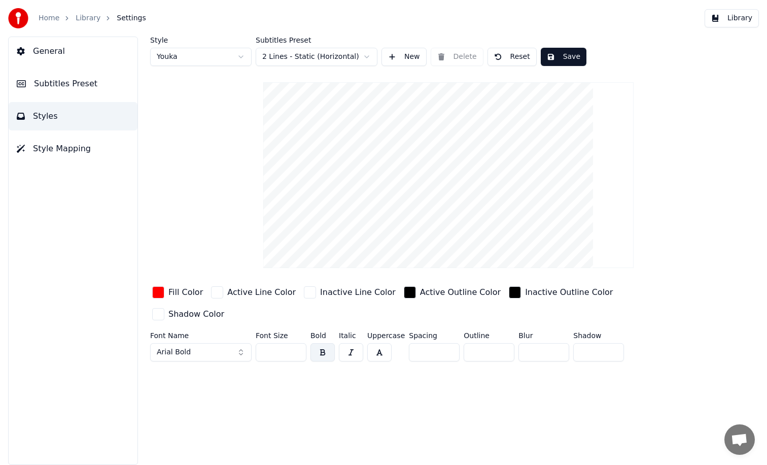
click at [448, 343] on input "***" at bounding box center [434, 352] width 51 height 18
click at [449, 343] on input "***" at bounding box center [434, 352] width 51 height 18
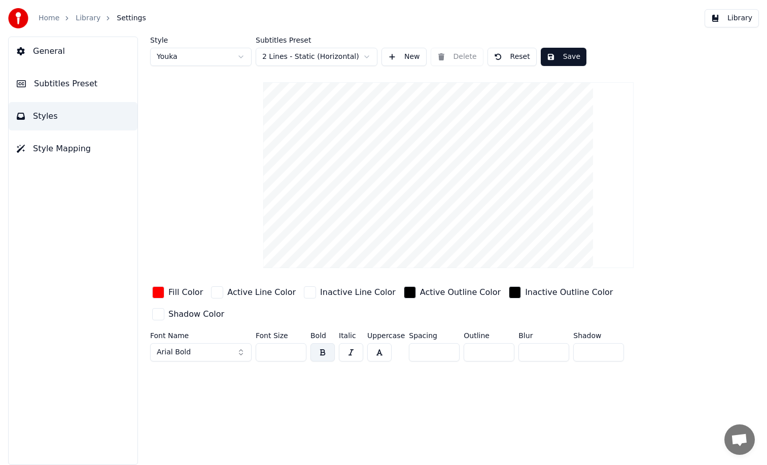
click at [449, 343] on input "***" at bounding box center [434, 352] width 51 height 18
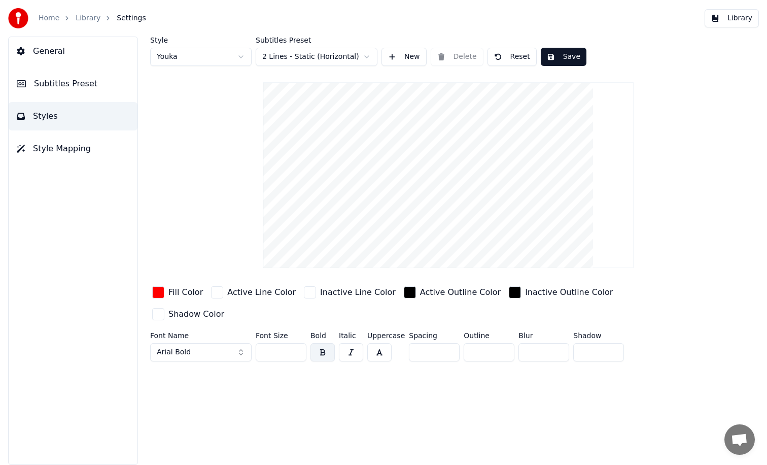
click at [449, 343] on input "***" at bounding box center [434, 352] width 51 height 18
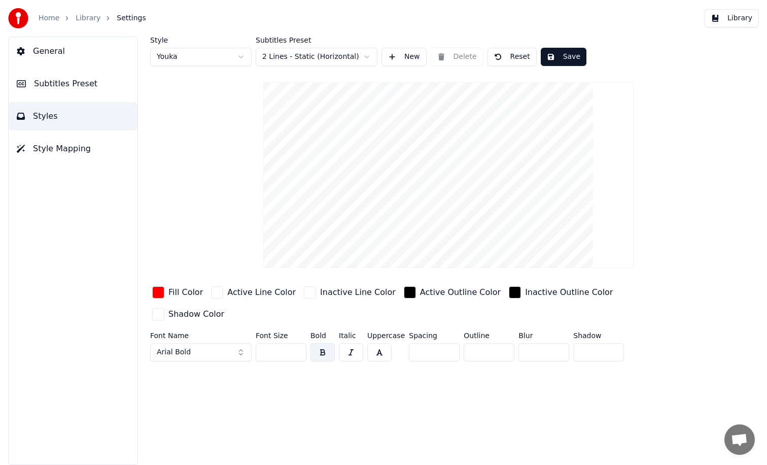
click at [446, 349] on div "Style Youka Subtitles Preset 2 Lines - Static (Horizontal) New Delete Reset Sav…" at bounding box center [448, 251] width 637 height 428
click at [446, 372] on div "Style Youka Subtitles Preset 2 Lines - Static (Horizontal) New Delete Reset Sav…" at bounding box center [448, 251] width 637 height 428
drag, startPoint x: 434, startPoint y: 330, endPoint x: 320, endPoint y: 323, distance: 114.9
click at [320, 332] on div "Font Name Arial Bold Font Size ** Bold Italic Uppercase Spacing *** Outline * B…" at bounding box center [418, 348] width 537 height 33
type input "*"
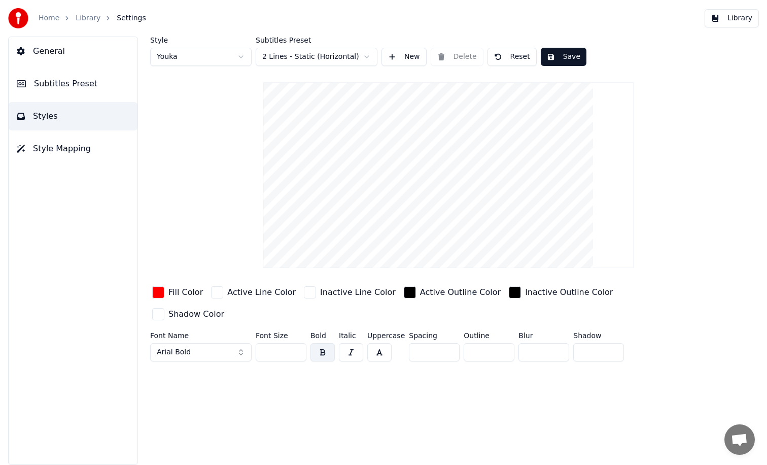
click at [422, 360] on div "Style Youka Subtitles Preset 2 Lines - Static (Horizontal) New Delete Reset Sav…" at bounding box center [448, 251] width 637 height 428
click at [560, 54] on button "Save" at bounding box center [564, 57] width 46 height 18
click at [354, 59] on html "Home Library Settings Library General Subtitles Preset Styles Style Mapping Sty…" at bounding box center [383, 232] width 767 height 465
click at [393, 39] on html "Home Library Settings Library General Subtitles Preset Styles Style Mapping Sty…" at bounding box center [383, 232] width 767 height 465
click at [730, 27] on div "Home Library Settings Library" at bounding box center [383, 18] width 767 height 37
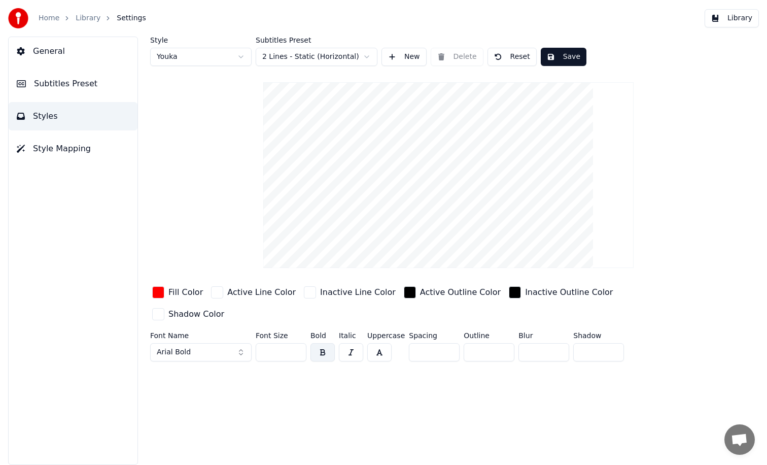
click at [726, 21] on button "Library" at bounding box center [732, 18] width 54 height 18
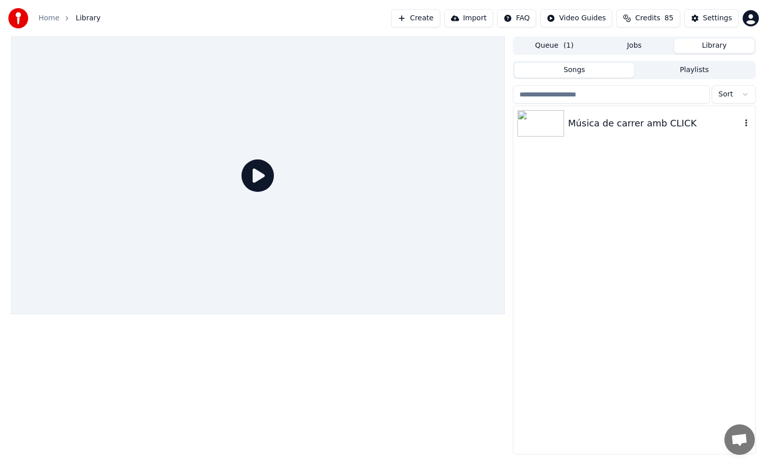
click at [582, 129] on div "Música de carrer amb CLICK" at bounding box center [654, 123] width 173 height 14
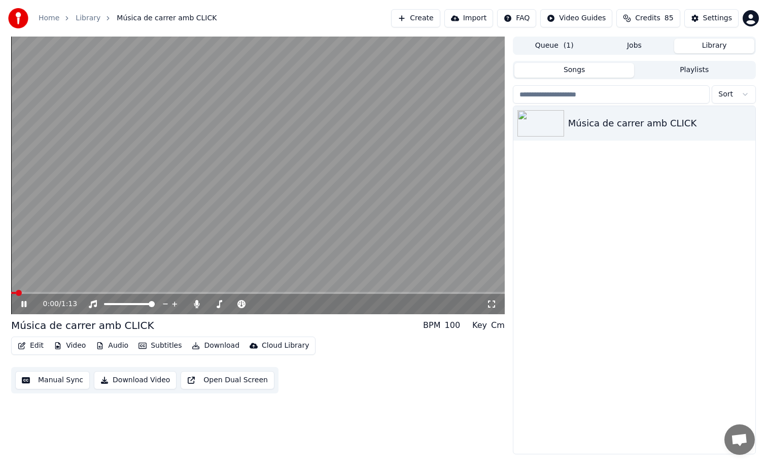
click at [59, 293] on span at bounding box center [258, 293] width 494 height 2
click at [375, 211] on video at bounding box center [258, 176] width 494 height 278
click at [727, 17] on div "Settings" at bounding box center [717, 18] width 29 height 10
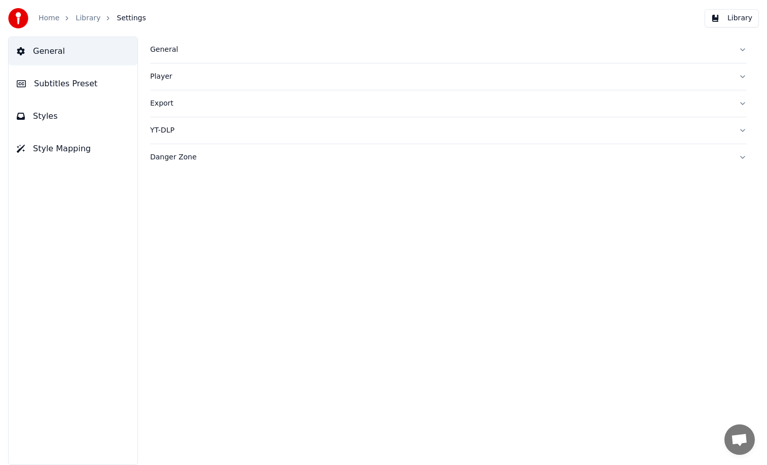
click at [96, 81] on button "Subtitles Preset" at bounding box center [73, 84] width 129 height 28
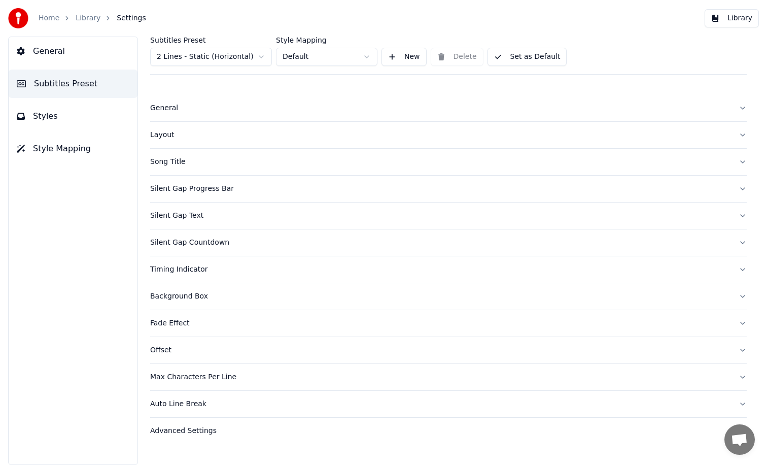
click at [168, 117] on button "General" at bounding box center [448, 108] width 597 height 26
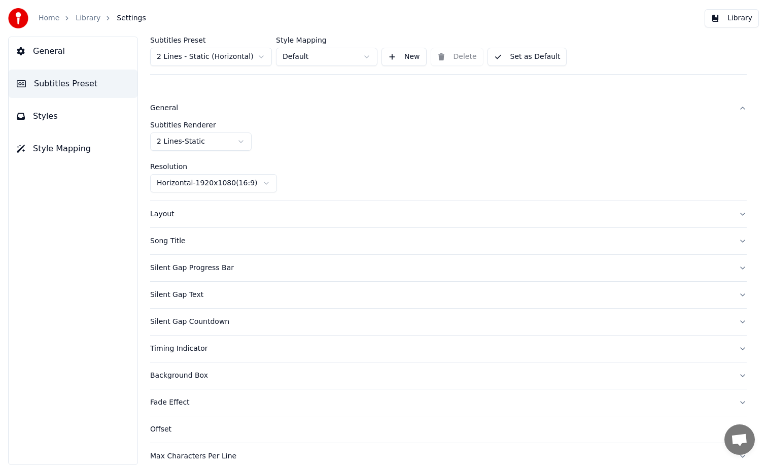
click at [193, 225] on button "Layout" at bounding box center [448, 214] width 597 height 26
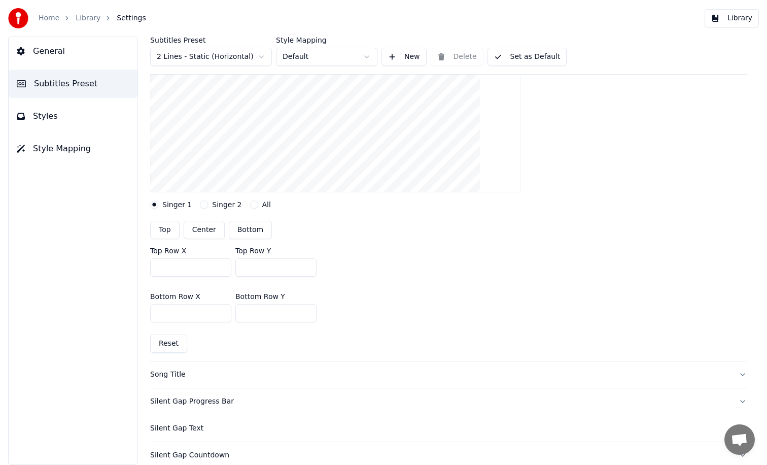
scroll to position [160, 0]
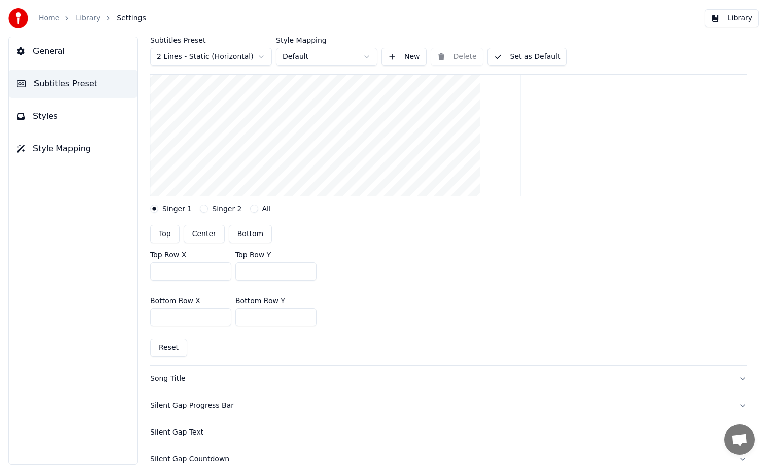
click at [307, 318] on input "***" at bounding box center [275, 317] width 81 height 18
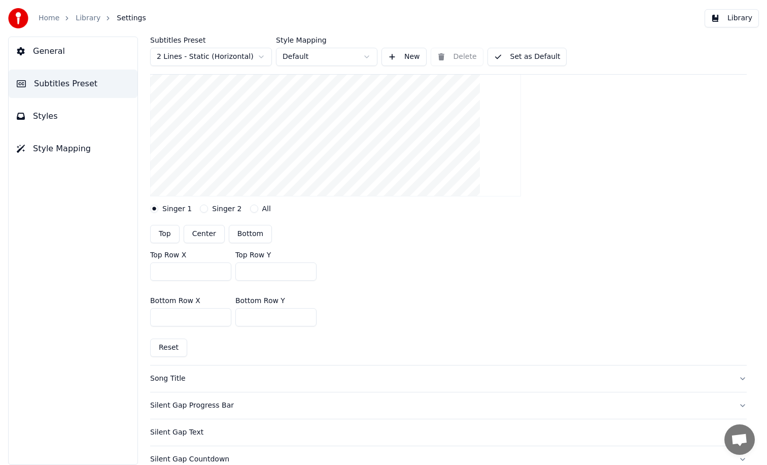
click at [307, 318] on input "***" at bounding box center [275, 317] width 81 height 18
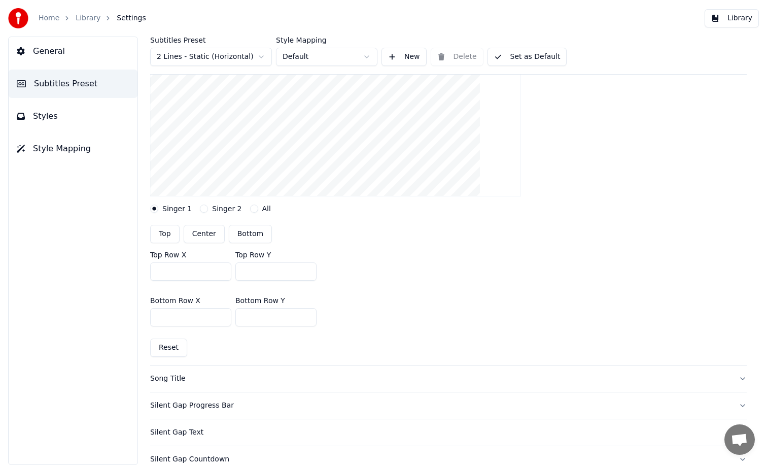
type input "***"
click at [307, 318] on input "***" at bounding box center [275, 317] width 81 height 18
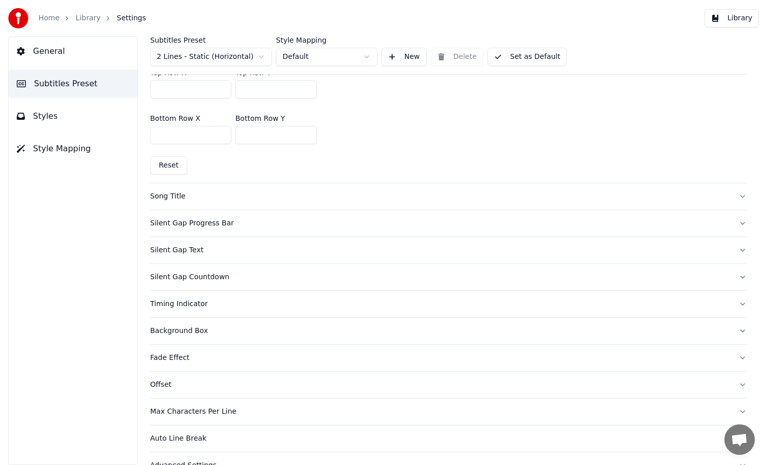
scroll to position [355, 0]
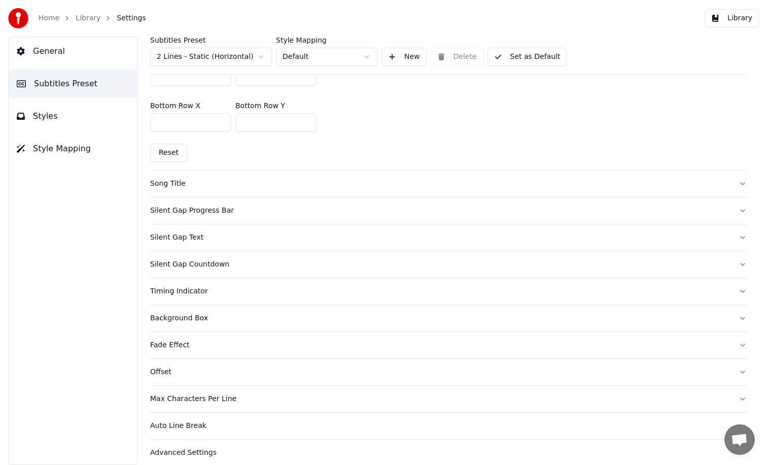
click at [298, 240] on div "Silent Gap Text" at bounding box center [440, 237] width 581 height 10
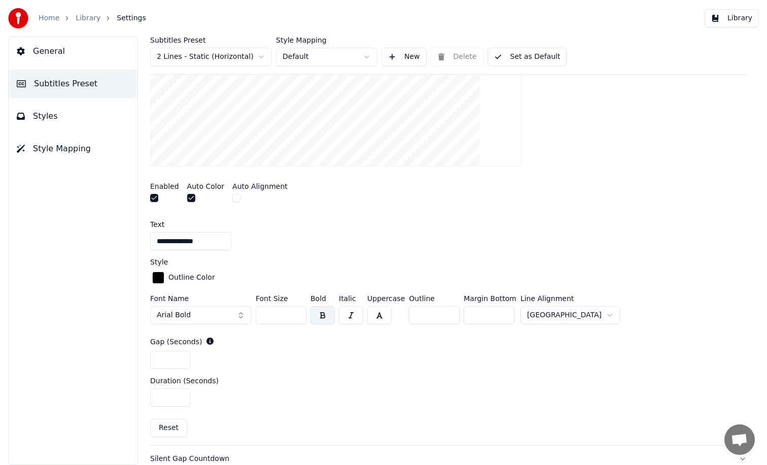
scroll to position [264, 0]
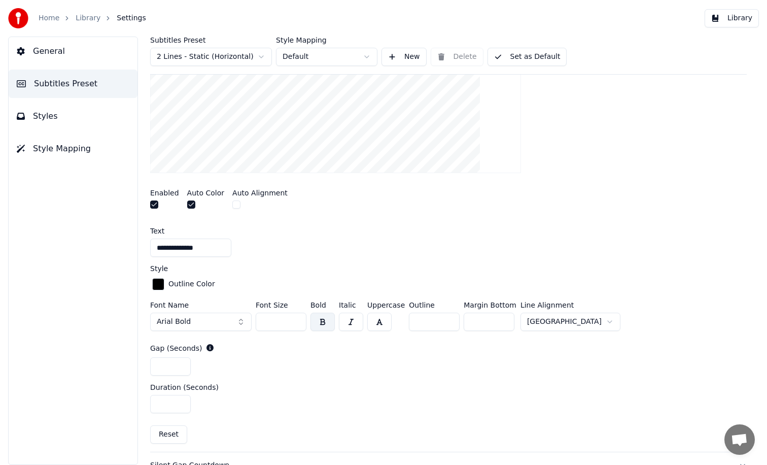
drag, startPoint x: 279, startPoint y: 316, endPoint x: 328, endPoint y: 314, distance: 49.3
click at [328, 314] on div "Font Name Arial Bold Font Size ** Bold Italic Uppercase Outline * Margin Bottom…" at bounding box center [448, 317] width 597 height 33
drag, startPoint x: 286, startPoint y: 320, endPoint x: 241, endPoint y: 320, distance: 44.7
click at [241, 320] on div "Font Name Arial Bold Font Size ** Bold Italic Uppercase Outline * Margin Bottom…" at bounding box center [448, 317] width 597 height 33
type input "**"
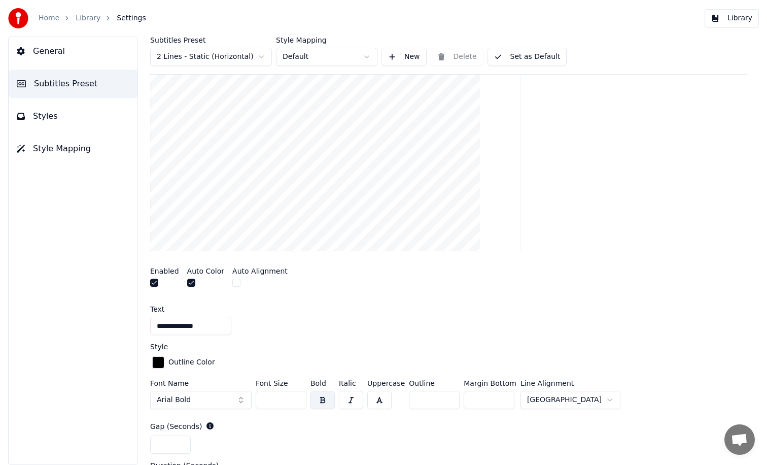
scroll to position [185, 0]
type input "**"
click at [503, 397] on input "**" at bounding box center [489, 400] width 51 height 18
click at [732, 17] on button "Library" at bounding box center [732, 18] width 54 height 18
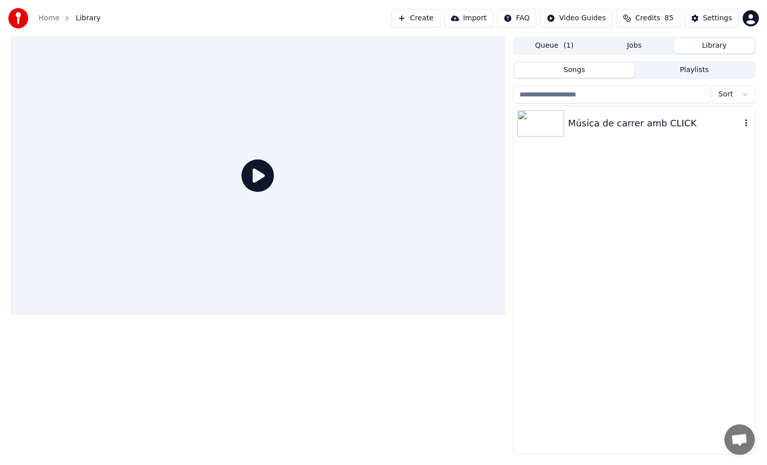
click at [617, 123] on div "Música de carrer amb CLICK" at bounding box center [654, 123] width 173 height 14
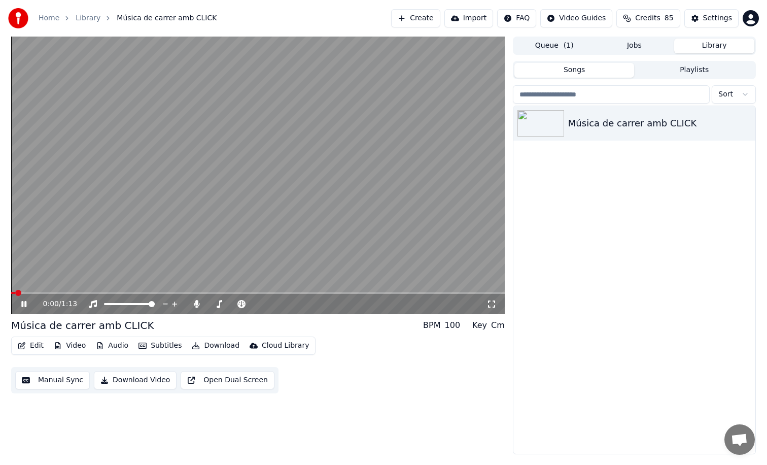
click at [34, 291] on video at bounding box center [258, 176] width 494 height 278
click at [35, 291] on video at bounding box center [258, 176] width 494 height 278
click at [45, 292] on span at bounding box center [258, 293] width 494 height 2
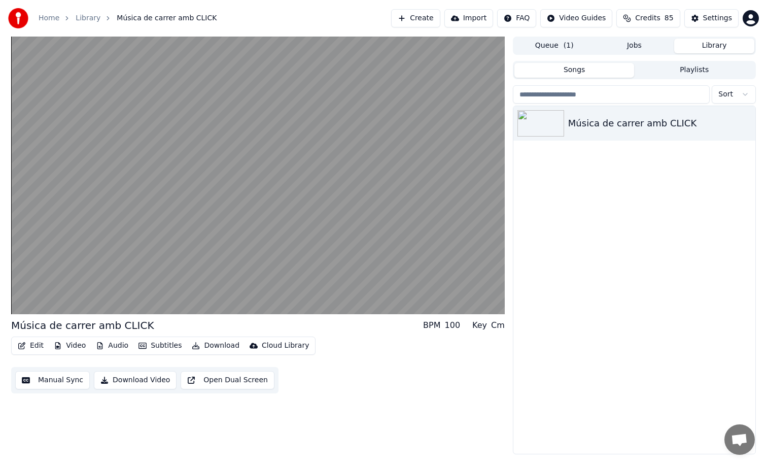
click at [438, 251] on video at bounding box center [258, 176] width 494 height 278
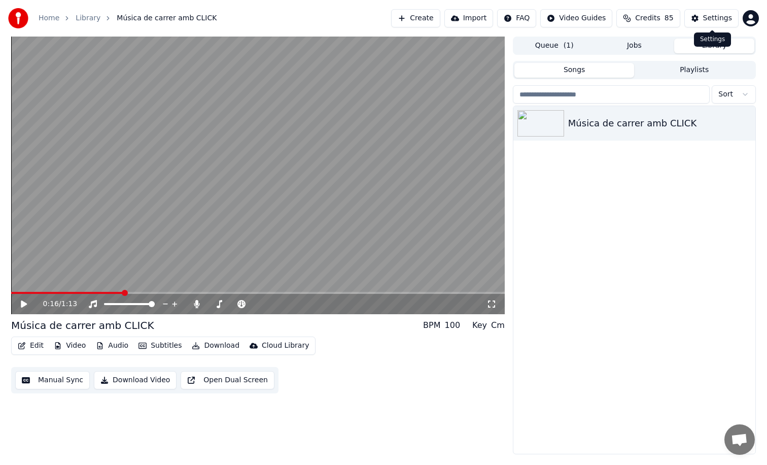
click at [700, 18] on button "Settings" at bounding box center [712, 18] width 54 height 18
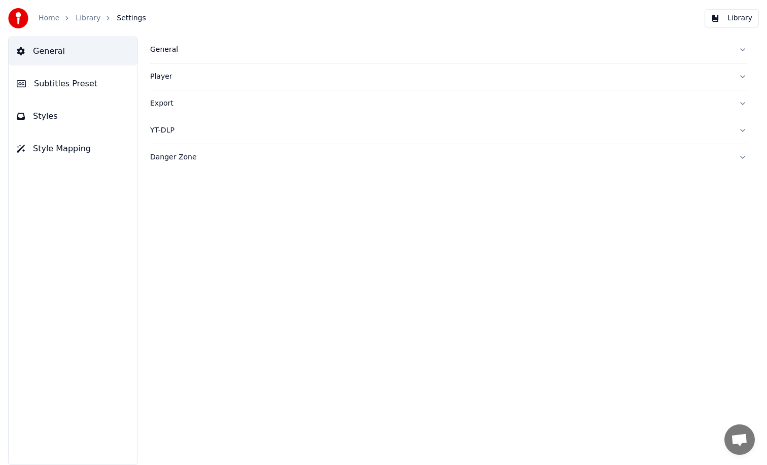
click at [92, 83] on button "Subtitles Preset" at bounding box center [73, 84] width 129 height 28
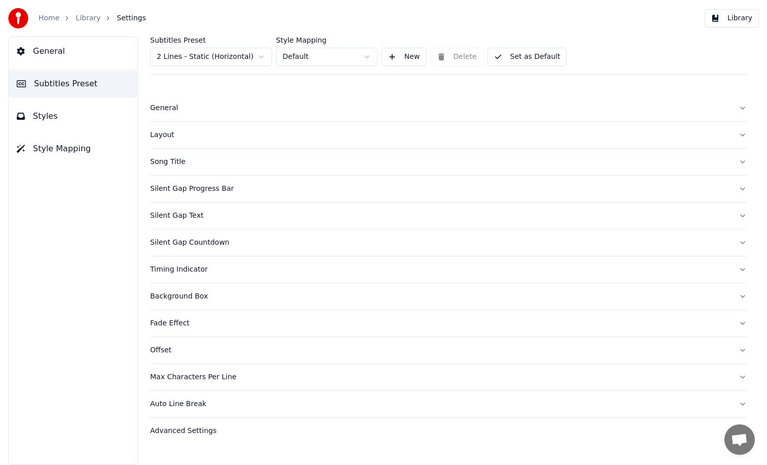
click at [192, 217] on div "Silent Gap Text" at bounding box center [440, 216] width 581 height 10
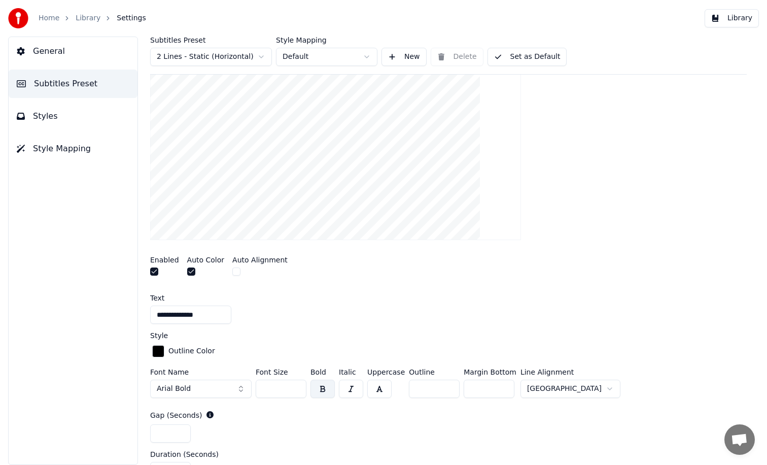
scroll to position [203, 0]
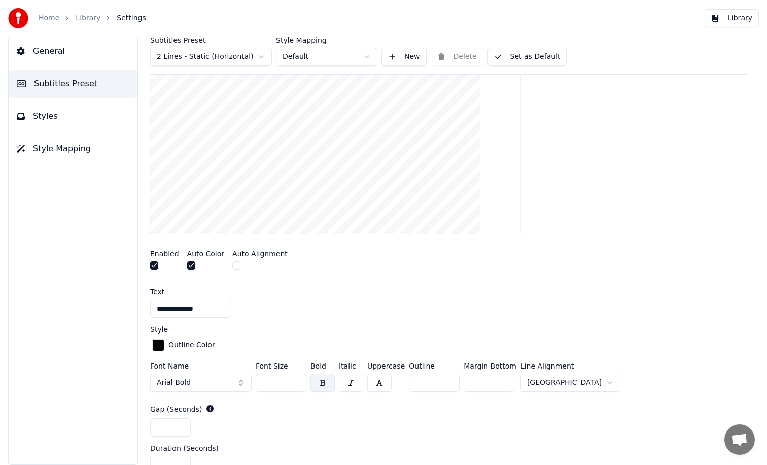
click at [503, 377] on input "**" at bounding box center [489, 383] width 51 height 18
click at [503, 379] on input "**" at bounding box center [489, 383] width 51 height 18
type input "**"
click at [503, 379] on input "**" at bounding box center [489, 383] width 51 height 18
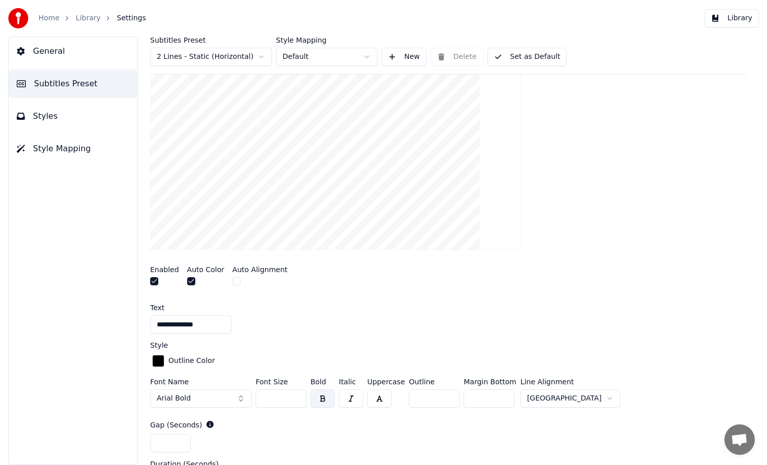
scroll to position [188, 0]
click at [569, 330] on div "**********" at bounding box center [448, 324] width 597 height 18
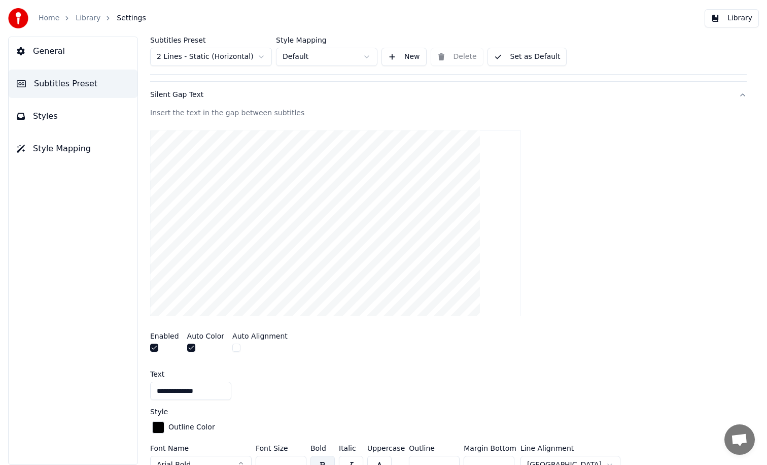
scroll to position [119, 0]
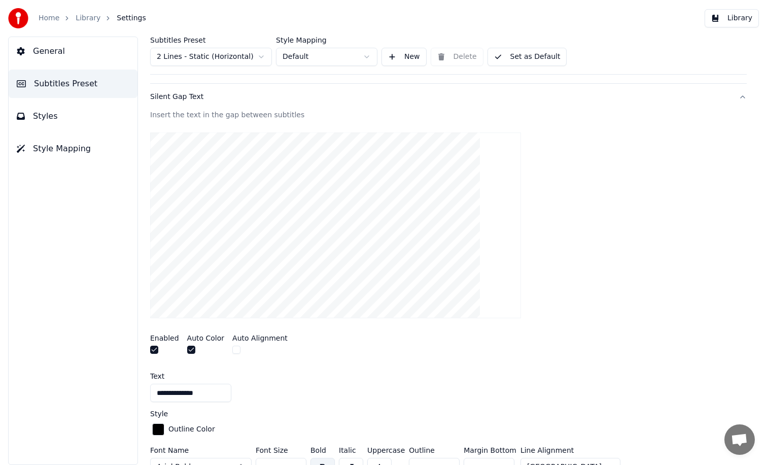
click at [721, 19] on button "Library" at bounding box center [732, 18] width 54 height 18
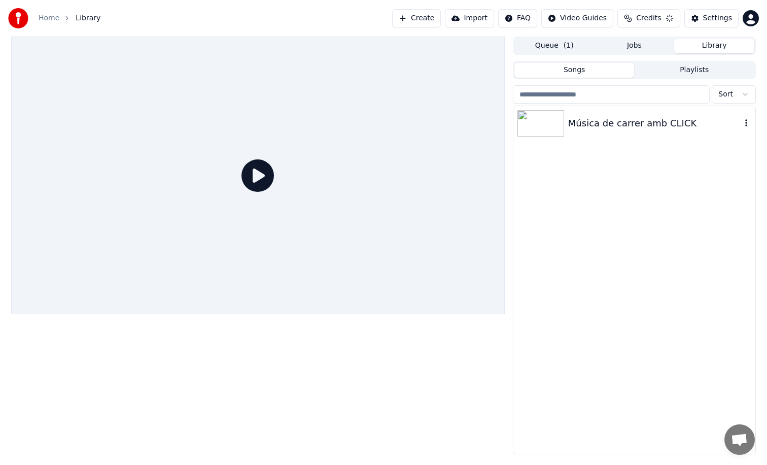
click at [634, 131] on div "Música de carrer amb CLICK" at bounding box center [635, 123] width 242 height 35
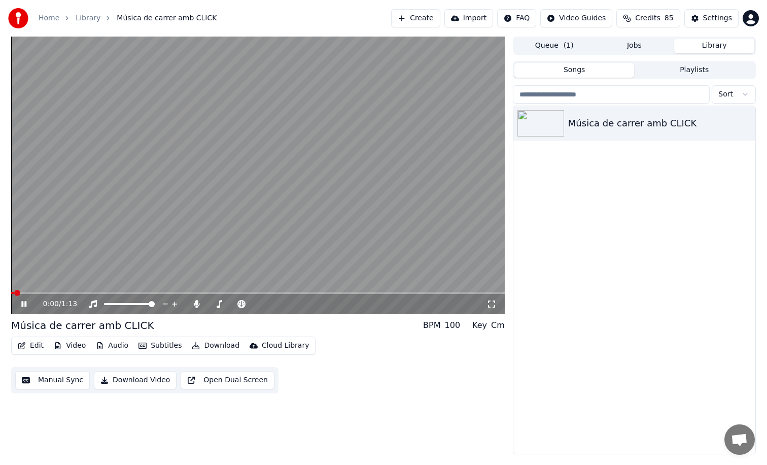
click at [43, 292] on span at bounding box center [258, 293] width 494 height 2
click at [455, 245] on video at bounding box center [258, 176] width 494 height 278
click at [731, 22] on div "Settings" at bounding box center [717, 18] width 29 height 10
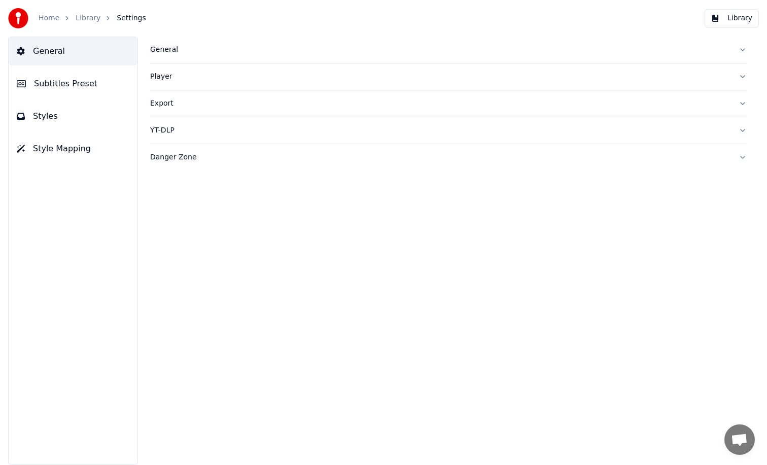
click at [169, 149] on button "Danger Zone" at bounding box center [448, 157] width 597 height 26
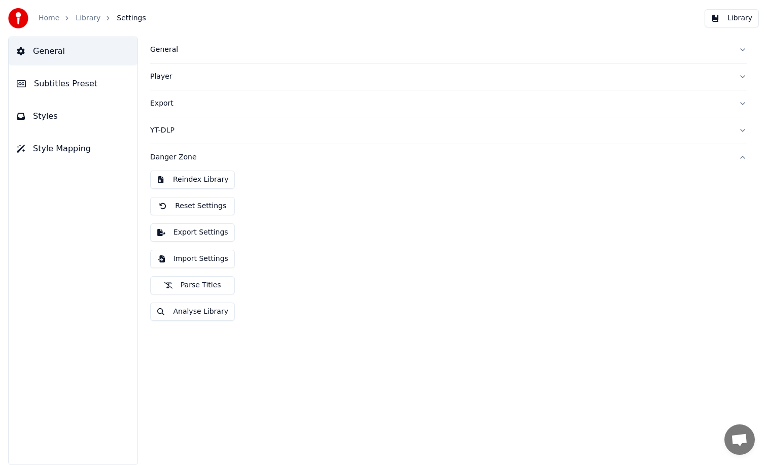
click at [94, 87] on button "Subtitles Preset" at bounding box center [73, 84] width 129 height 28
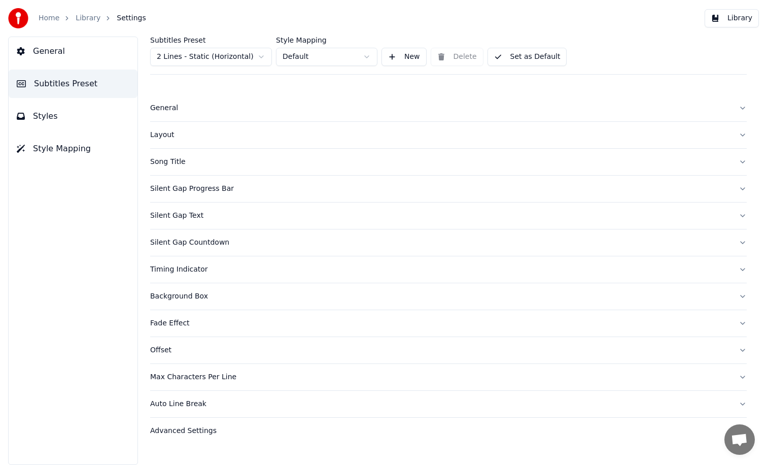
click at [185, 220] on div "Silent Gap Text" at bounding box center [440, 216] width 581 height 10
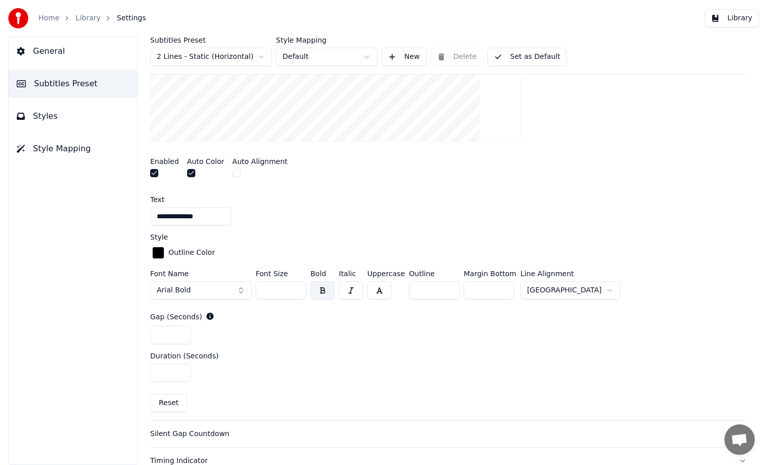
scroll to position [308, 0]
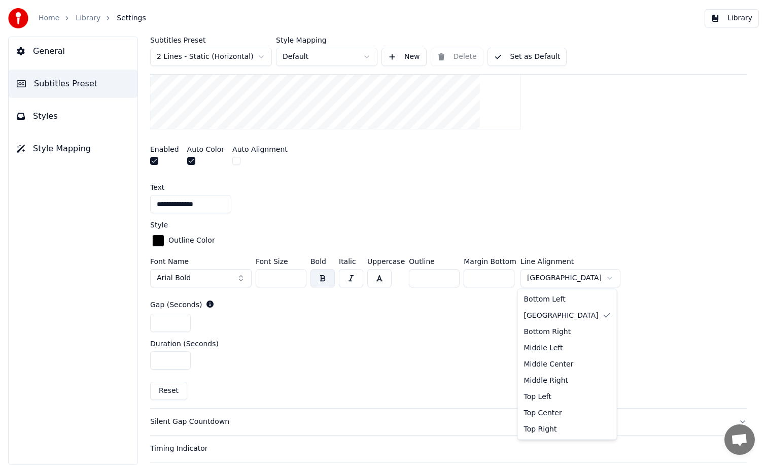
click at [550, 282] on html "**********" at bounding box center [383, 232] width 767 height 465
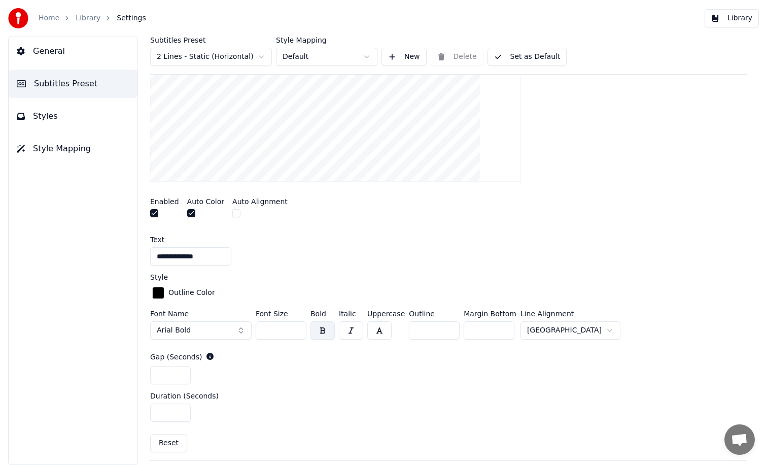
scroll to position [250, 0]
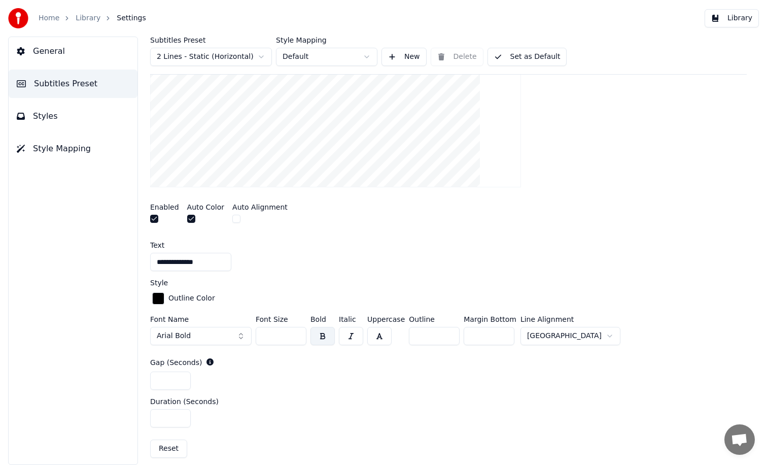
click at [232, 220] on button "button" at bounding box center [236, 219] width 8 height 8
click at [732, 22] on button "Library" at bounding box center [732, 18] width 54 height 18
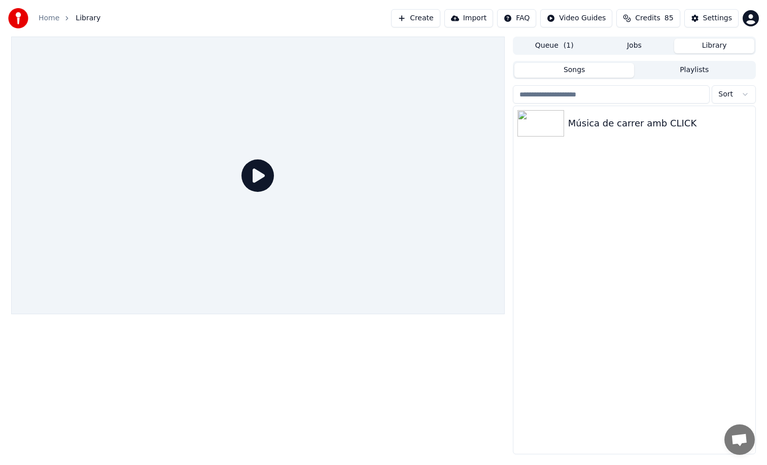
click at [584, 104] on div at bounding box center [634, 105] width 243 height 2
click at [584, 124] on div "Música de carrer amb CLICK" at bounding box center [654, 123] width 173 height 14
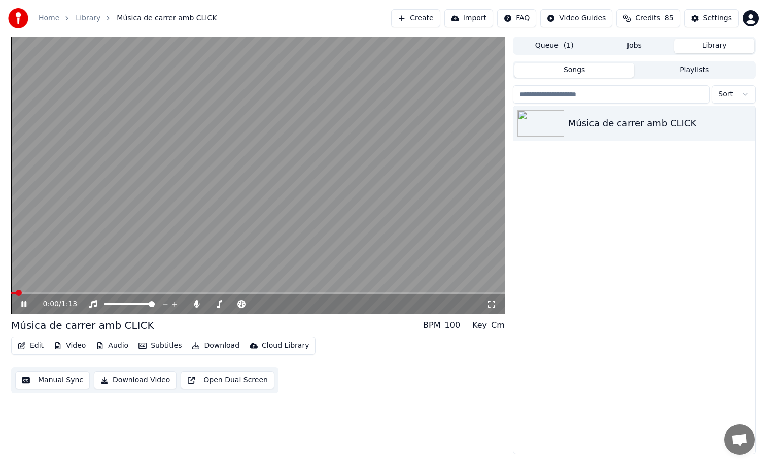
click at [44, 295] on div "0:00 / 1:13" at bounding box center [258, 304] width 494 height 20
click at [47, 294] on div "0:01 / 1:13" at bounding box center [258, 304] width 494 height 20
click at [54, 292] on span at bounding box center [258, 293] width 494 height 2
click at [425, 154] on video at bounding box center [258, 176] width 494 height 278
click at [726, 22] on div "Settings" at bounding box center [717, 18] width 29 height 10
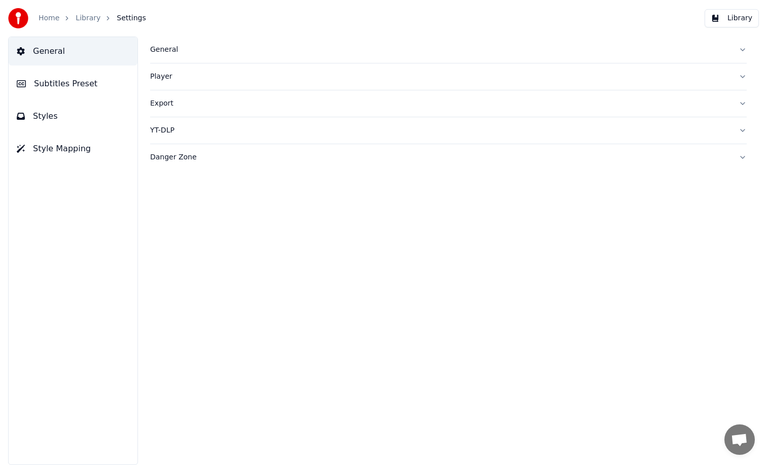
click at [46, 79] on span "Subtitles Preset" at bounding box center [65, 84] width 63 height 12
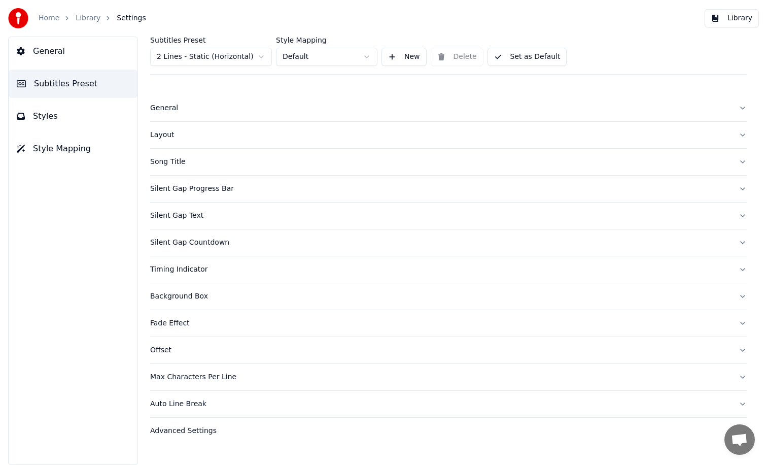
click at [224, 242] on div "Silent Gap Countdown" at bounding box center [440, 243] width 581 height 10
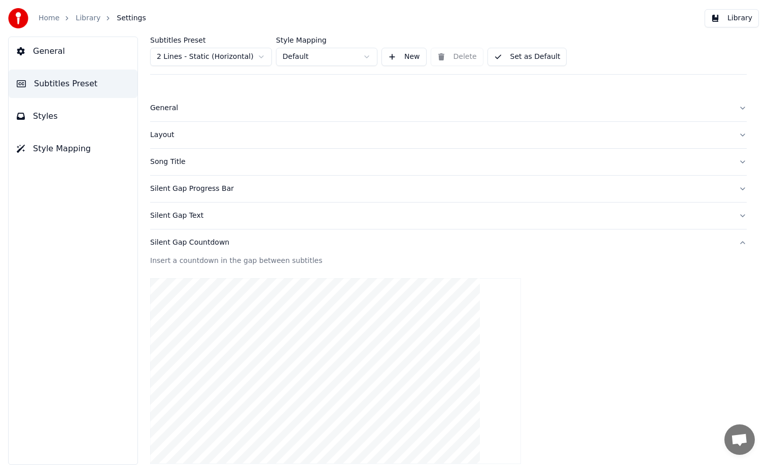
click at [199, 219] on div "Silent Gap Text" at bounding box center [440, 216] width 581 height 10
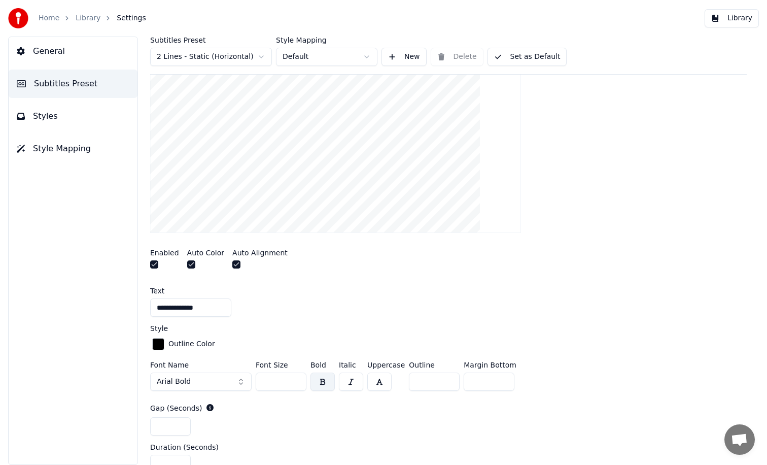
scroll to position [225, 0]
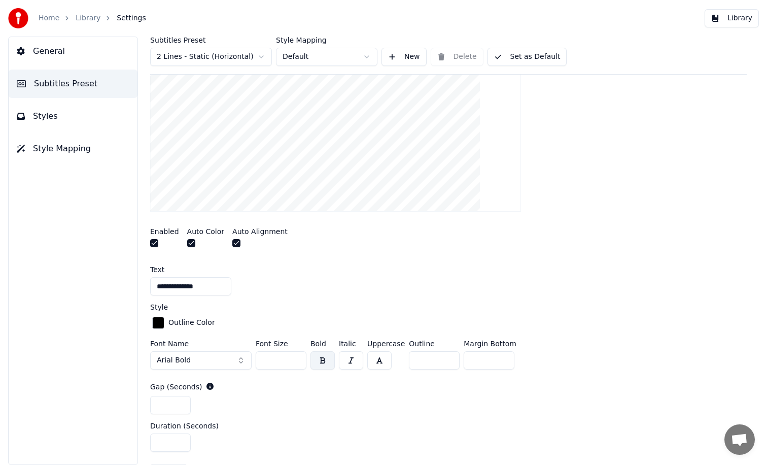
click at [234, 246] on button "button" at bounding box center [236, 243] width 8 height 8
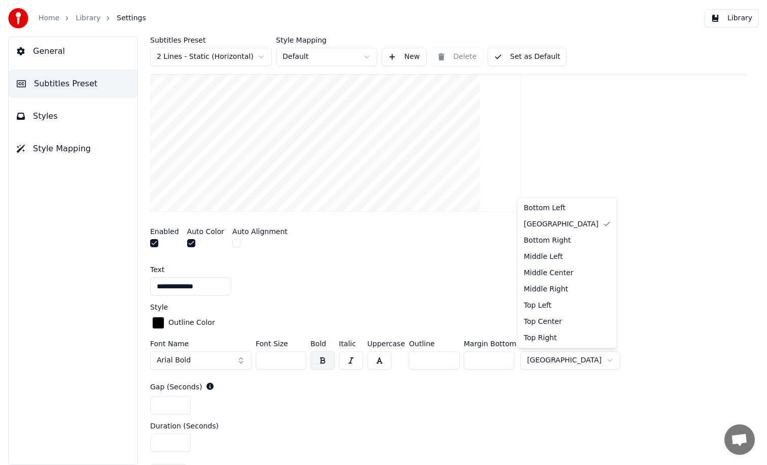
click at [555, 359] on html "**********" at bounding box center [383, 232] width 767 height 465
click at [635, 329] on html "**********" at bounding box center [383, 232] width 767 height 465
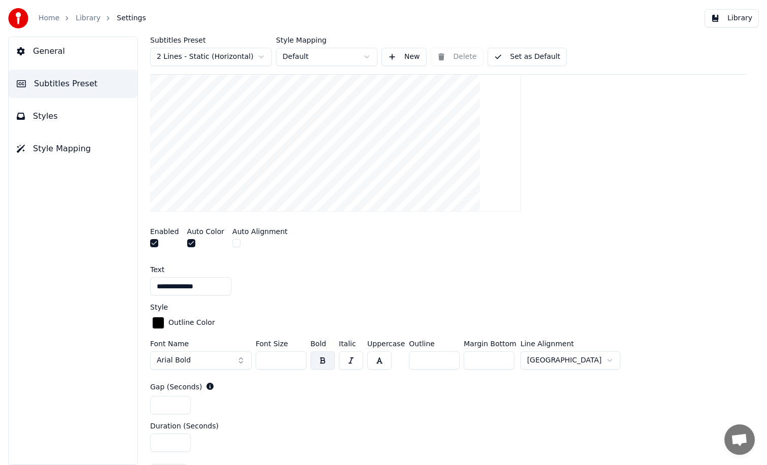
drag, startPoint x: 491, startPoint y: 357, endPoint x: 438, endPoint y: 352, distance: 53.6
click at [438, 352] on div "Font Name Arial Bold Font Size ** Bold Italic Uppercase Outline * Margin Bottom…" at bounding box center [448, 356] width 597 height 33
type input "***"
click at [535, 247] on div "Enabled Auto Color Auto Alignment" at bounding box center [448, 239] width 597 height 38
click at [734, 18] on button "Library" at bounding box center [732, 18] width 54 height 18
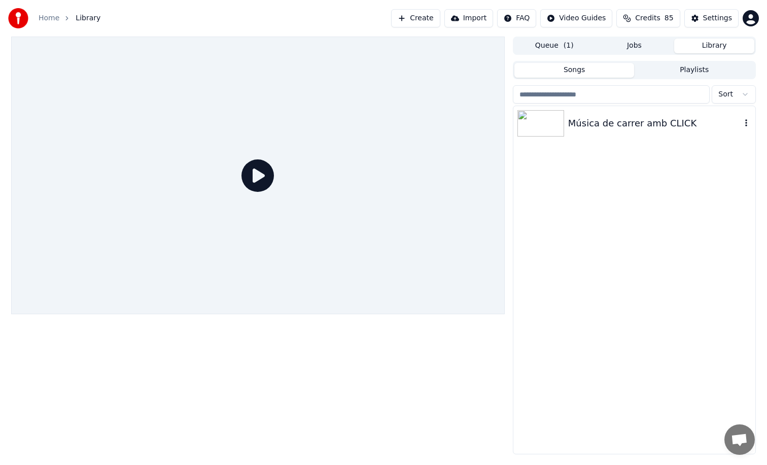
click at [645, 121] on div "Música de carrer amb CLICK" at bounding box center [654, 123] width 173 height 14
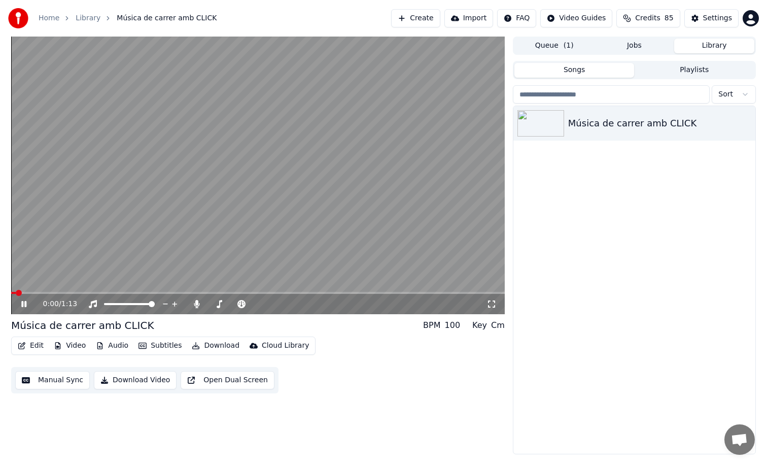
click at [56, 294] on div "0:00 / 1:13" at bounding box center [258, 304] width 494 height 20
click at [57, 293] on span at bounding box center [258, 293] width 494 height 2
click at [146, 236] on video at bounding box center [258, 176] width 494 height 278
click at [713, 25] on button "Settings" at bounding box center [712, 18] width 54 height 18
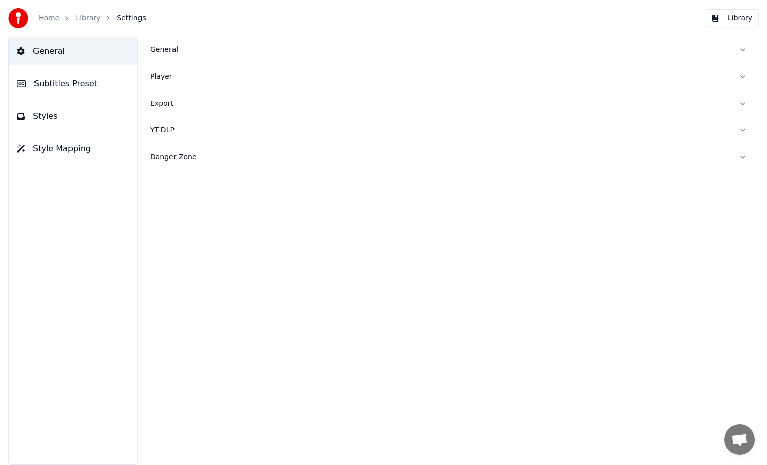
click at [71, 116] on button "Styles" at bounding box center [73, 116] width 129 height 28
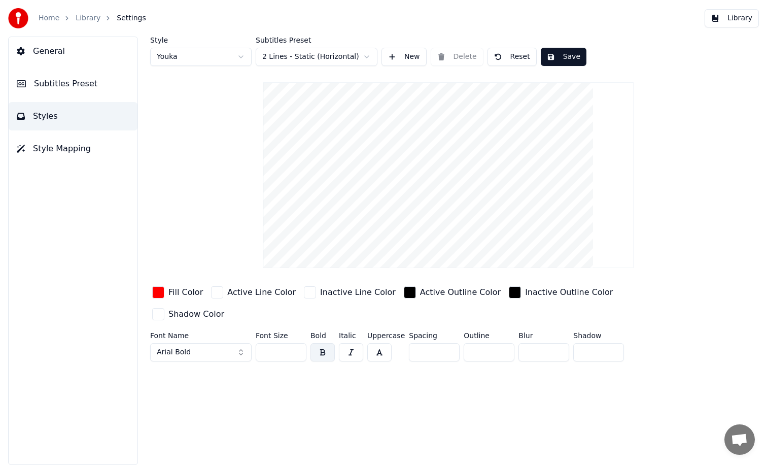
click at [89, 86] on span "Subtitles Preset" at bounding box center [65, 84] width 63 height 12
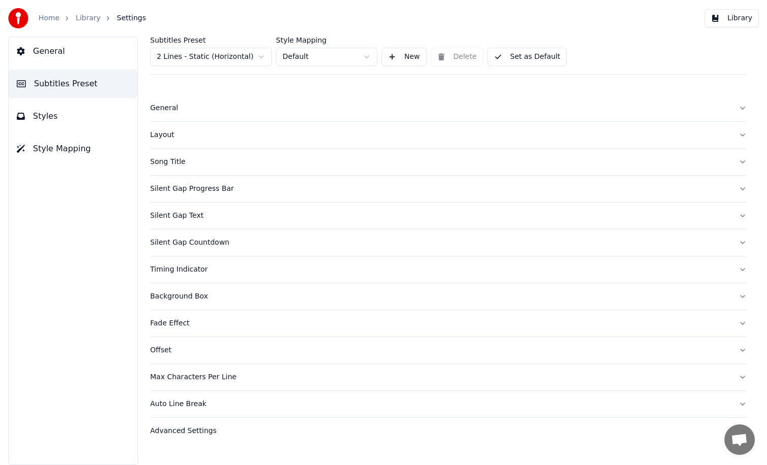
click at [255, 218] on div "Silent Gap Text" at bounding box center [440, 216] width 581 height 10
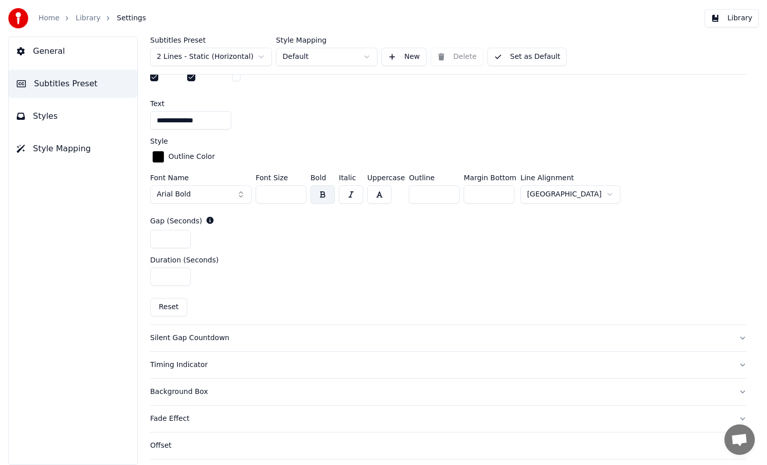
scroll to position [427, 0]
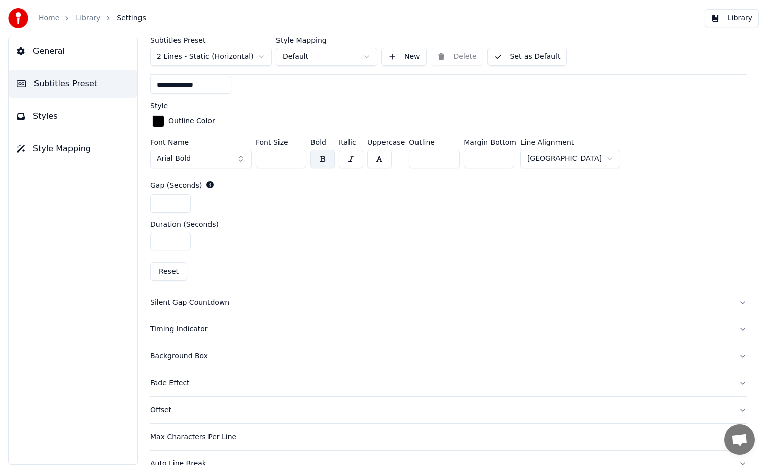
click at [492, 164] on input "***" at bounding box center [489, 159] width 51 height 18
type input "*"
type input "***"
click at [729, 19] on button "Library" at bounding box center [732, 18] width 54 height 18
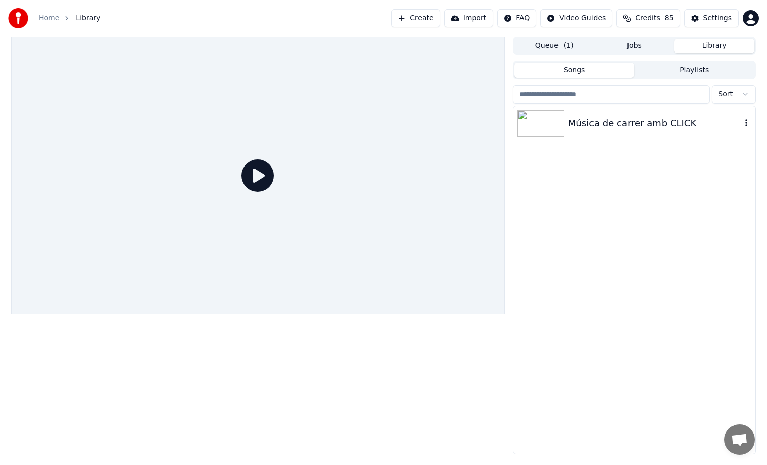
click at [649, 134] on div "Música de carrer amb CLICK" at bounding box center [635, 123] width 242 height 35
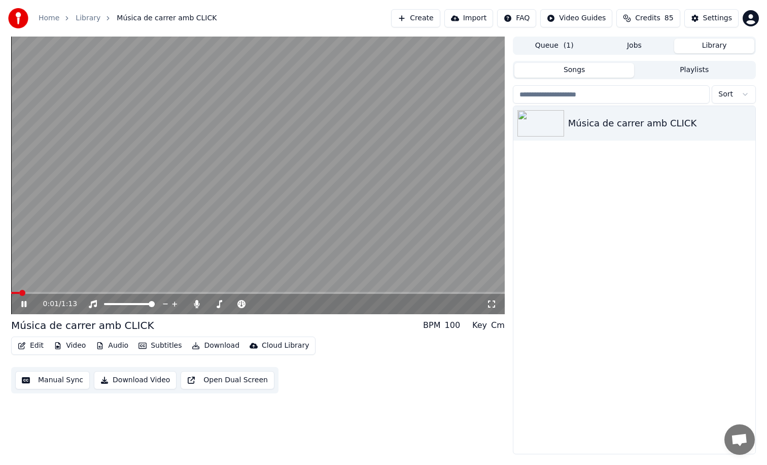
click at [39, 294] on div "0:01 / 1:13" at bounding box center [258, 304] width 494 height 20
click at [43, 294] on div "0:01 / 1:13" at bounding box center [258, 304] width 494 height 20
click at [46, 292] on span at bounding box center [258, 293] width 494 height 2
click at [439, 144] on video at bounding box center [258, 176] width 494 height 278
click at [713, 19] on div "Settings" at bounding box center [717, 18] width 29 height 10
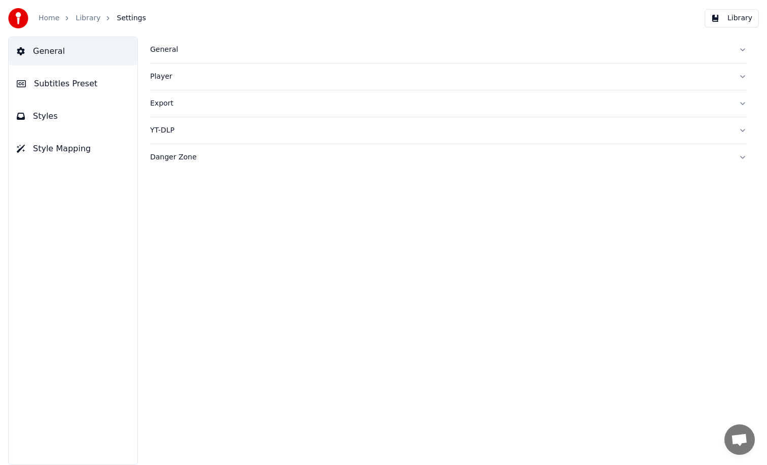
click at [73, 115] on button "Styles" at bounding box center [73, 116] width 129 height 28
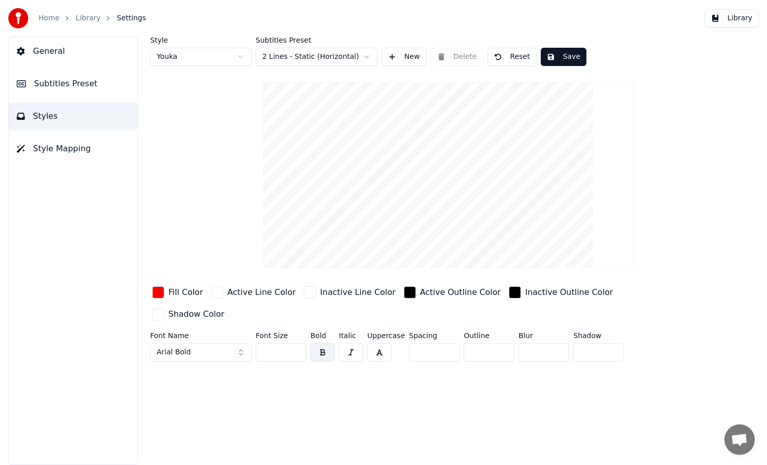
click at [85, 86] on span "Subtitles Preset" at bounding box center [65, 84] width 63 height 12
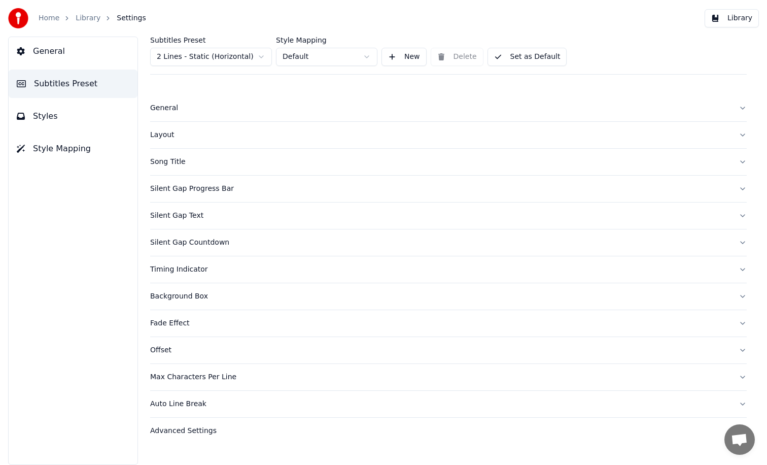
click at [222, 216] on div "Silent Gap Text" at bounding box center [440, 216] width 581 height 10
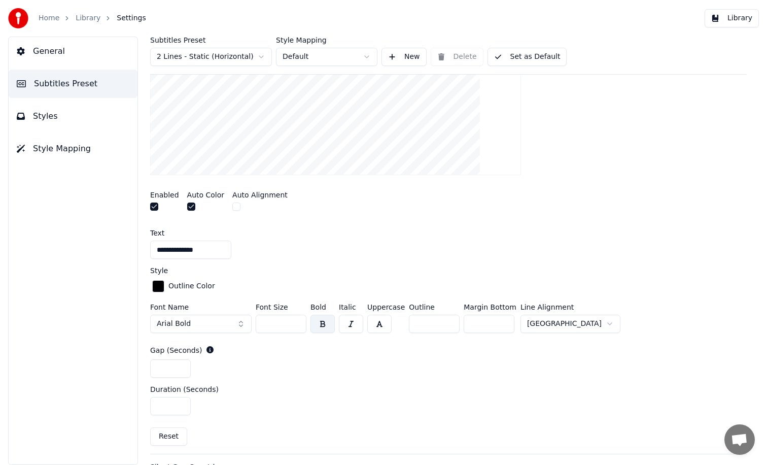
scroll to position [263, 0]
drag, startPoint x: 494, startPoint y: 322, endPoint x: 437, endPoint y: 318, distance: 57.0
click at [437, 318] on div "Font Name Arial Bold Font Size ** Bold Italic Uppercase Outline * Margin Bottom…" at bounding box center [448, 318] width 597 height 33
type input "***"
click at [737, 53] on div "Subtitles Preset 2 Lines - Static (Horizontal) Style Mapping Default New Delete…" at bounding box center [448, 56] width 597 height 38
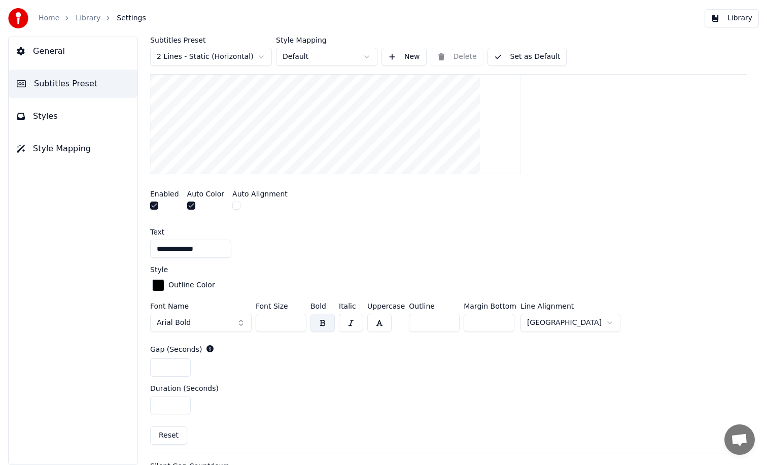
click at [730, 18] on button "Library" at bounding box center [732, 18] width 54 height 18
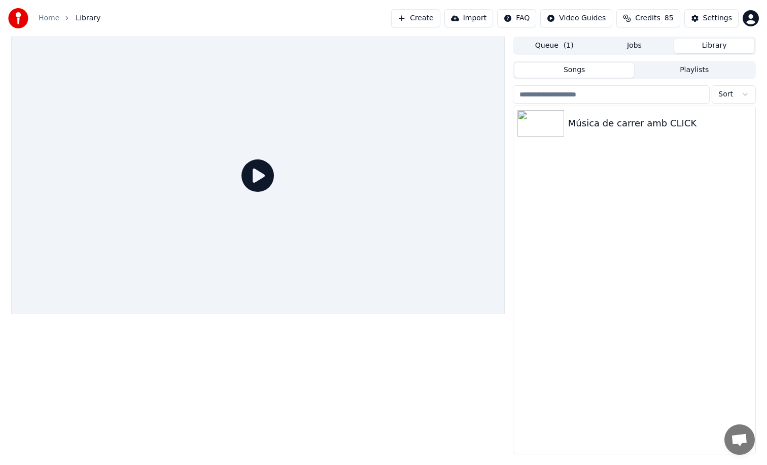
click at [381, 177] on div at bounding box center [258, 176] width 494 height 278
click at [261, 178] on icon at bounding box center [258, 175] width 32 height 32
click at [537, 134] on img at bounding box center [541, 123] width 47 height 26
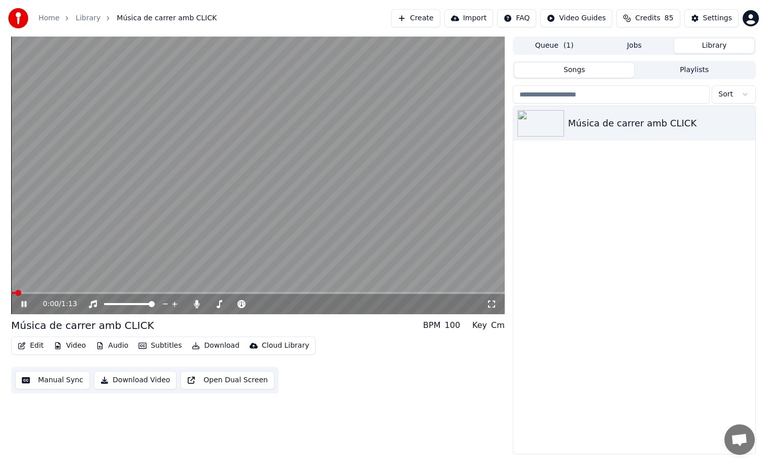
click at [40, 292] on span at bounding box center [258, 293] width 494 height 2
click at [397, 210] on video at bounding box center [258, 176] width 494 height 278
click at [714, 16] on div "Settings" at bounding box center [717, 18] width 29 height 10
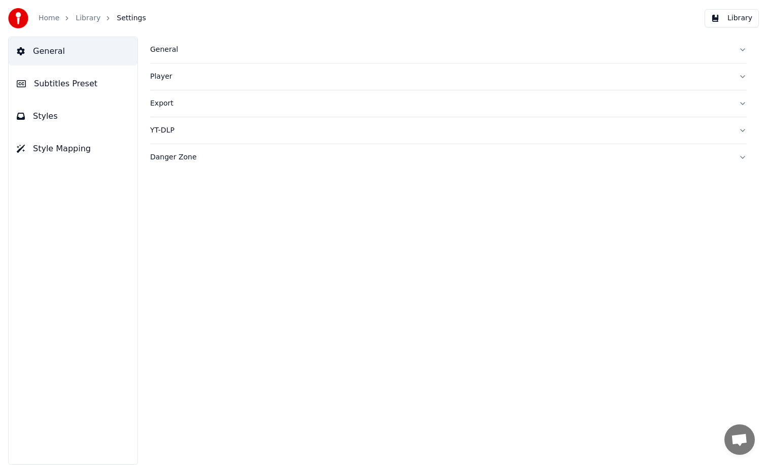
click at [80, 114] on button "Styles" at bounding box center [73, 116] width 129 height 28
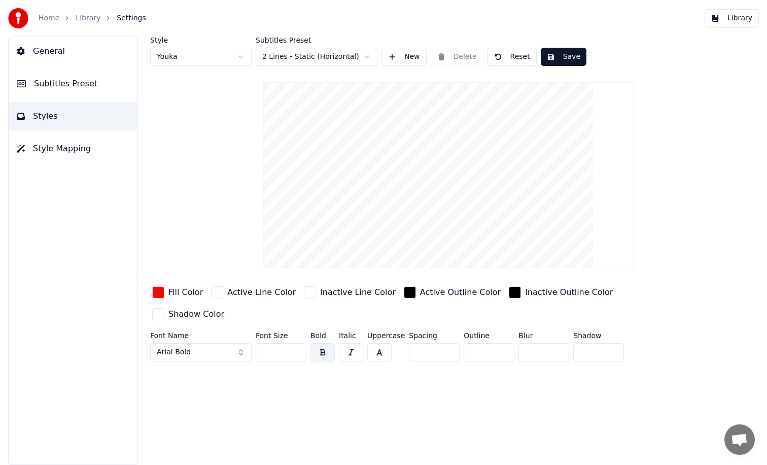
click at [50, 82] on span "Subtitles Preset" at bounding box center [65, 84] width 63 height 12
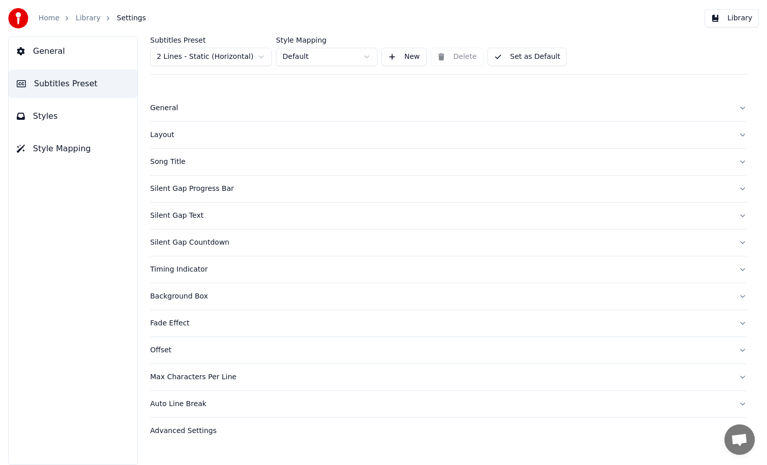
click at [196, 129] on button "Layout" at bounding box center [448, 135] width 597 height 26
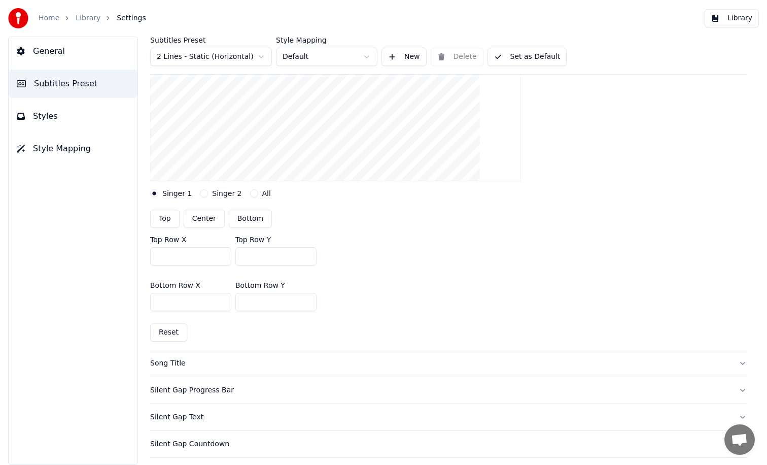
scroll to position [179, 0]
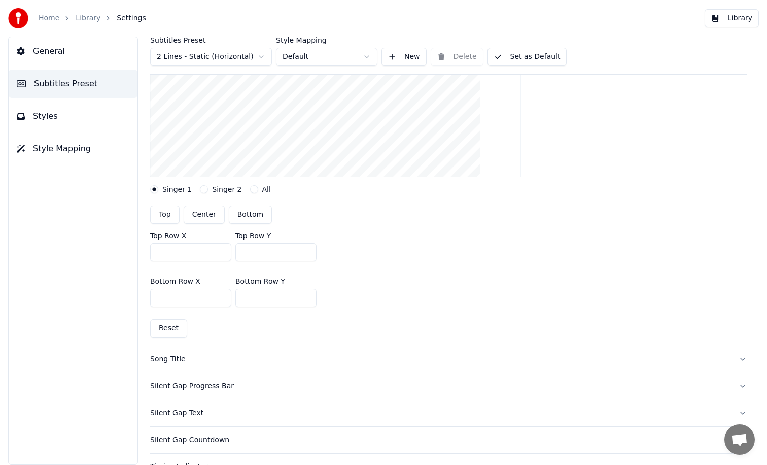
drag, startPoint x: 269, startPoint y: 295, endPoint x: 230, endPoint y: 294, distance: 38.6
click at [230, 294] on div "Bottom Row X *** Bottom Row Y ***" at bounding box center [448, 293] width 597 height 46
type input "***"
click at [734, 16] on button "Library" at bounding box center [732, 18] width 54 height 18
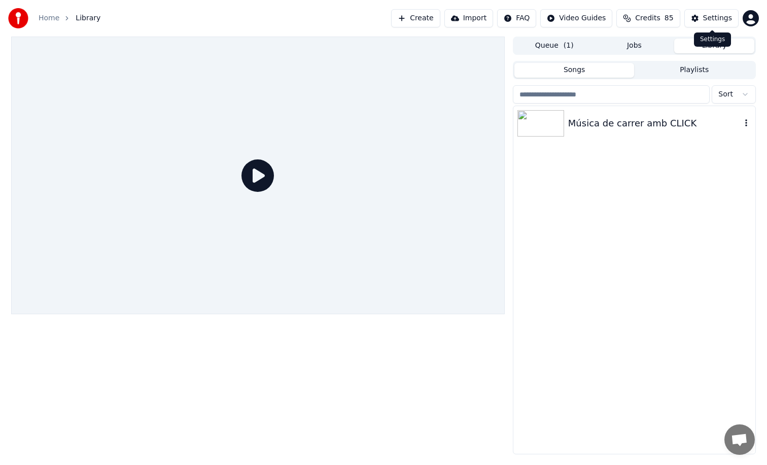
click at [565, 133] on div at bounding box center [543, 123] width 51 height 26
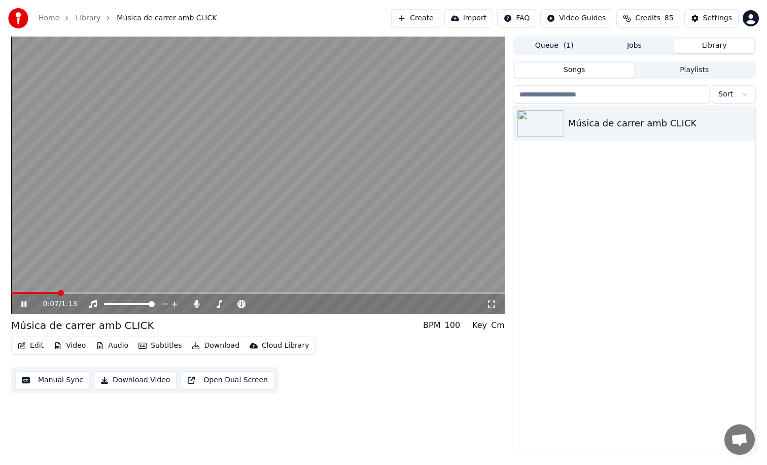
click at [57, 292] on span at bounding box center [258, 293] width 494 height 2
click at [360, 232] on video at bounding box center [258, 176] width 494 height 278
click at [719, 12] on button "Settings" at bounding box center [712, 18] width 54 height 18
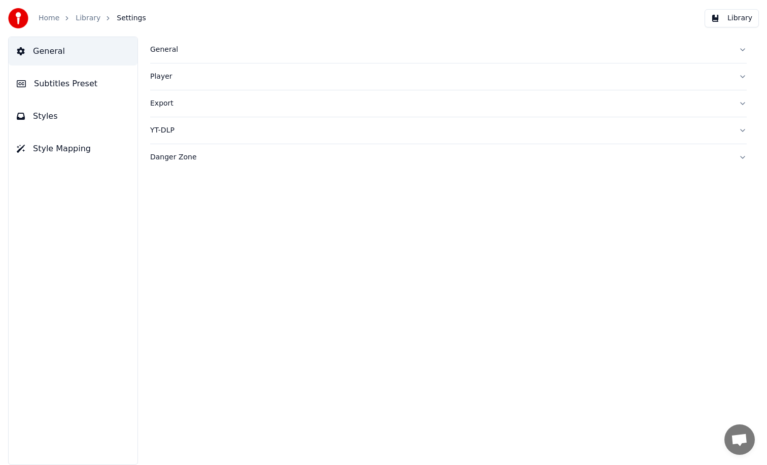
click at [75, 92] on button "Subtitles Preset" at bounding box center [73, 84] width 129 height 28
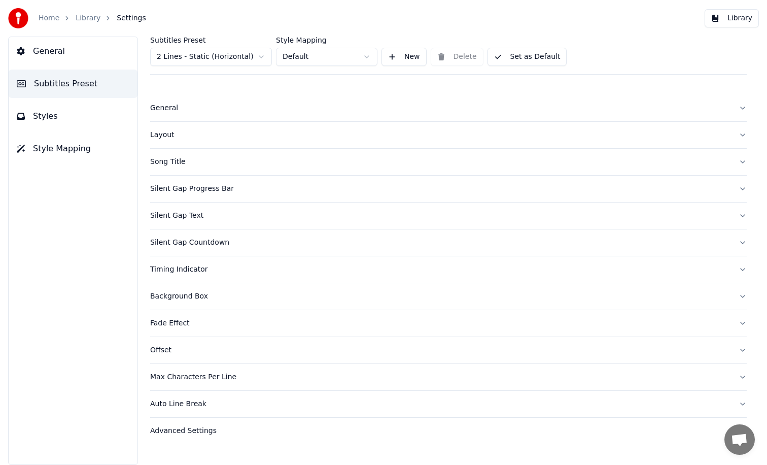
click at [293, 143] on button "Layout" at bounding box center [448, 135] width 597 height 26
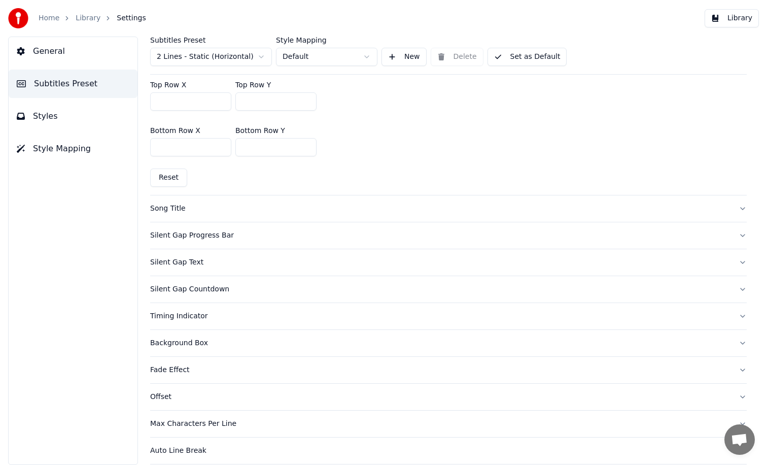
scroll to position [235, 0]
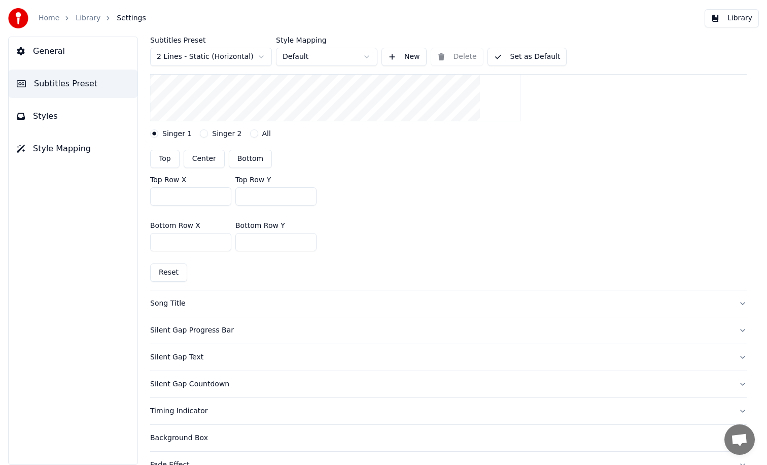
click at [265, 236] on input "***" at bounding box center [275, 242] width 81 height 18
click at [268, 241] on input "***" at bounding box center [275, 242] width 81 height 18
type input "***"
click at [732, 18] on button "Library" at bounding box center [732, 18] width 54 height 18
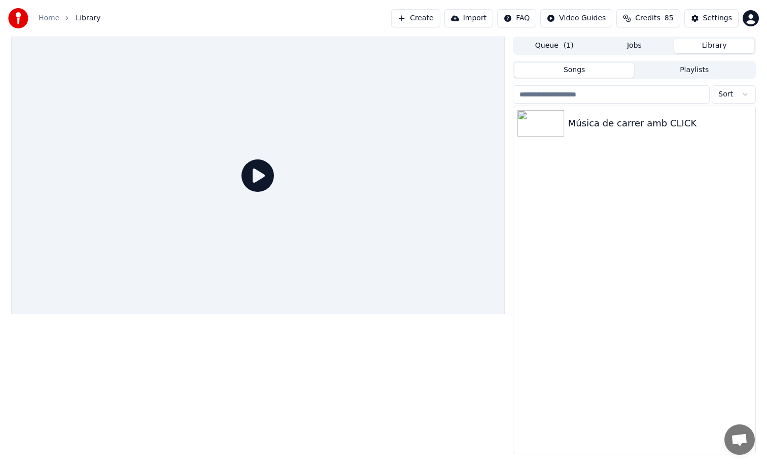
click at [339, 199] on div at bounding box center [258, 176] width 494 height 278
click at [628, 132] on div "Música de carrer amb CLICK" at bounding box center [635, 123] width 242 height 35
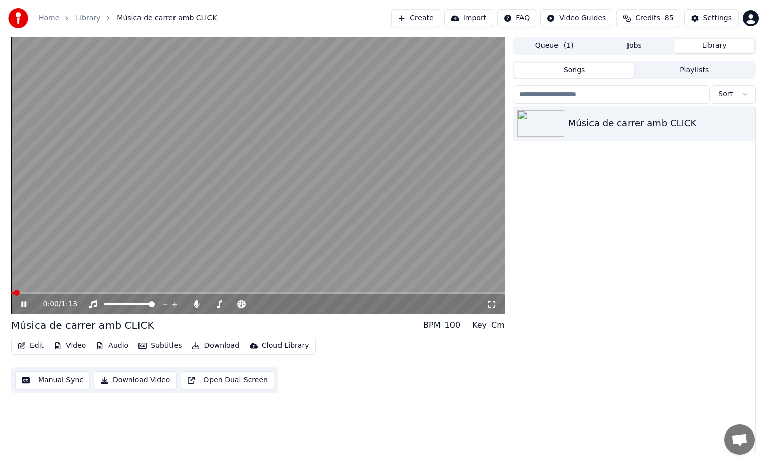
click at [87, 293] on span at bounding box center [258, 293] width 494 height 2
click at [367, 194] on video at bounding box center [258, 176] width 494 height 278
click at [701, 18] on button "Settings" at bounding box center [712, 18] width 54 height 18
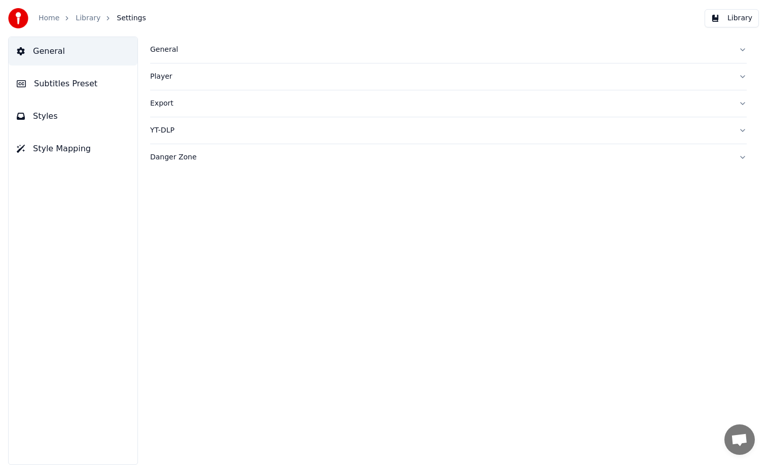
click at [70, 92] on button "Subtitles Preset" at bounding box center [73, 84] width 129 height 28
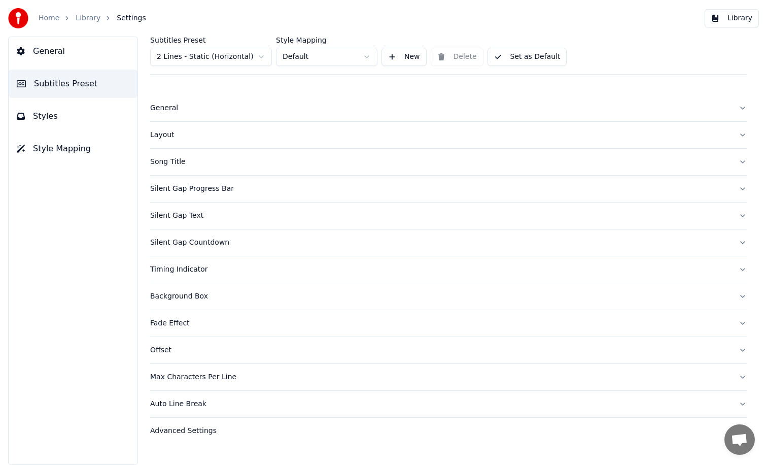
click at [184, 130] on div "Layout" at bounding box center [440, 135] width 581 height 10
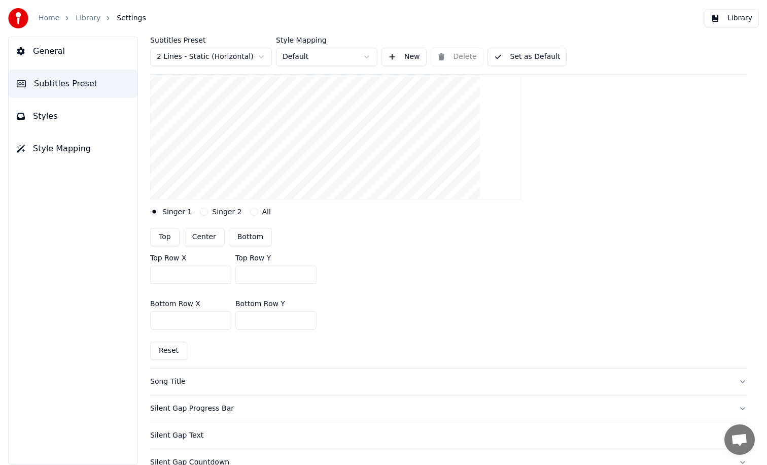
scroll to position [165, 0]
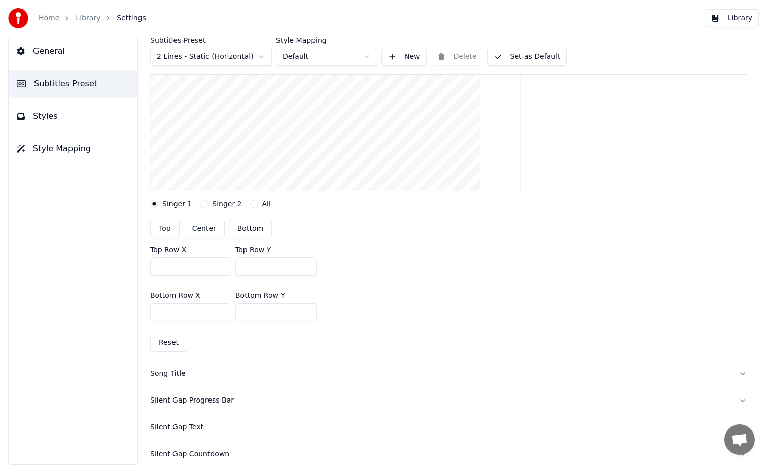
click at [261, 314] on input "***" at bounding box center [275, 312] width 81 height 18
type input "***"
click at [743, 22] on button "Library" at bounding box center [732, 18] width 54 height 18
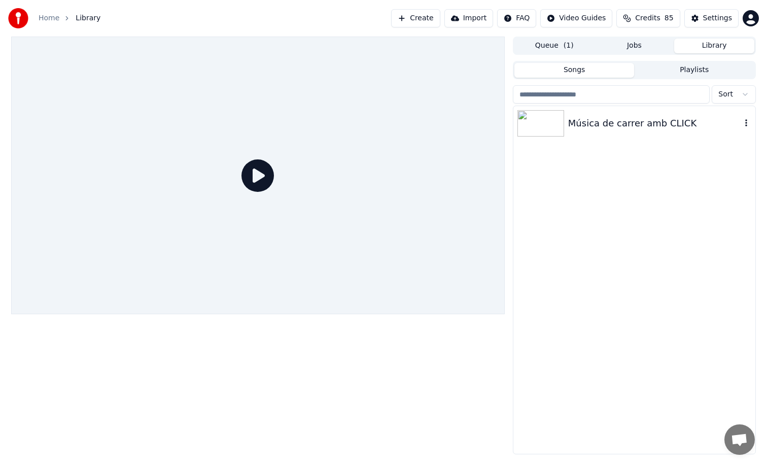
click at [608, 133] on div "Música de carrer amb CLICK" at bounding box center [635, 123] width 242 height 35
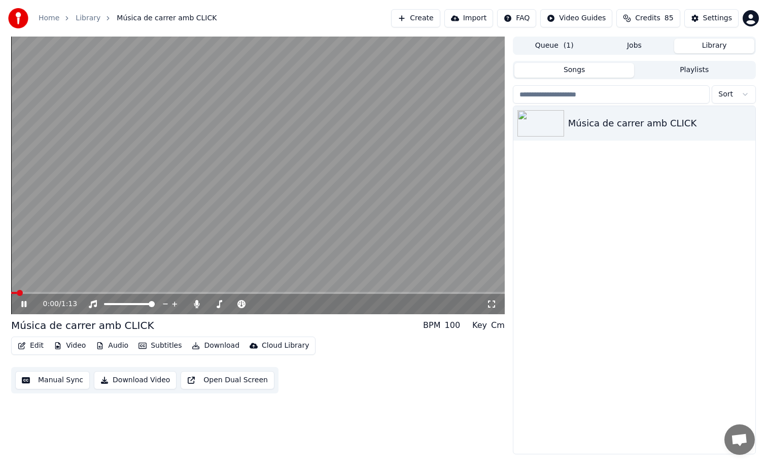
click at [91, 293] on span at bounding box center [258, 293] width 494 height 2
click at [386, 214] on video at bounding box center [258, 176] width 494 height 278
click at [706, 20] on div "Settings" at bounding box center [717, 18] width 29 height 10
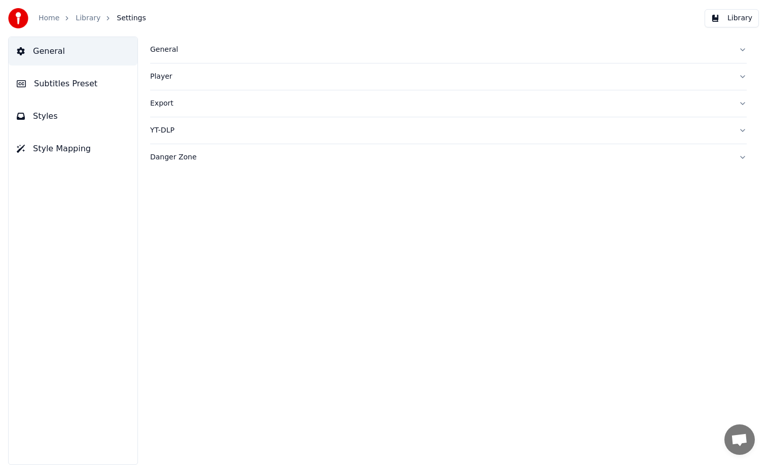
click at [71, 71] on button "Subtitles Preset" at bounding box center [73, 84] width 129 height 28
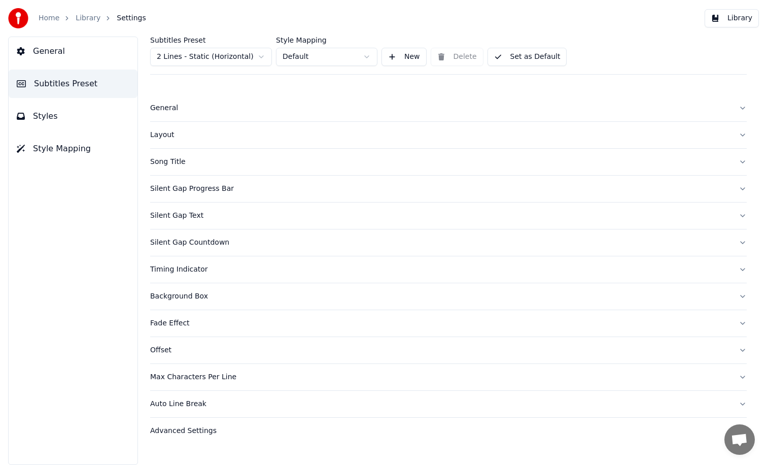
click at [72, 116] on button "Styles" at bounding box center [73, 116] width 129 height 28
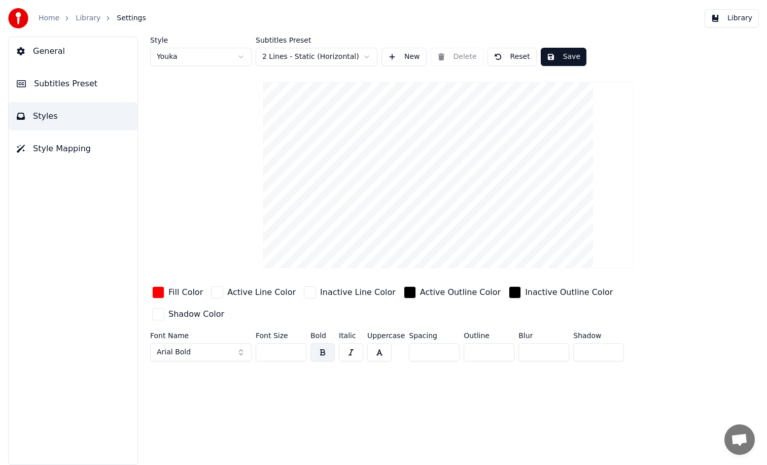
click at [159, 292] on div "button" at bounding box center [158, 292] width 12 height 12
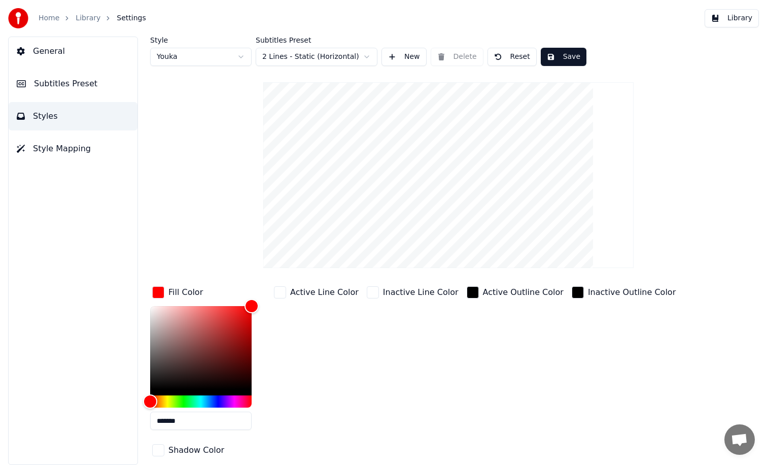
click at [190, 440] on div "Fill Color ******* Active Line Color Inactive Line Color Active Outline Color I…" at bounding box center [418, 372] width 537 height 176
click at [192, 422] on input "*******" at bounding box center [201, 421] width 102 height 18
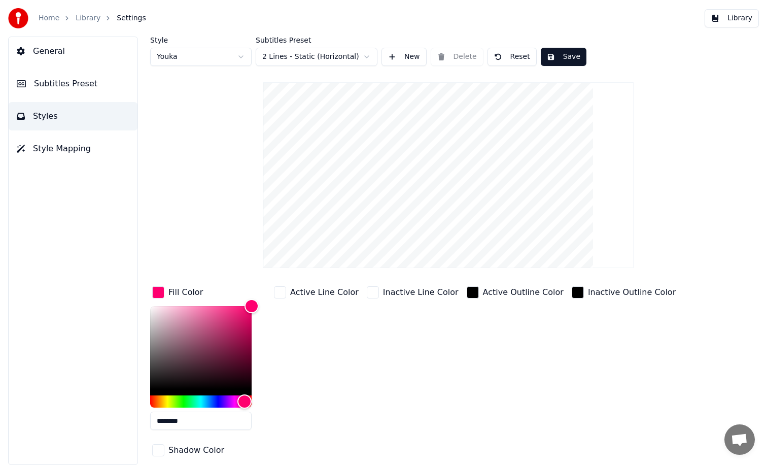
click at [326, 394] on div "Active Line Color" at bounding box center [316, 361] width 89 height 154
click at [171, 420] on input "********" at bounding box center [201, 421] width 102 height 18
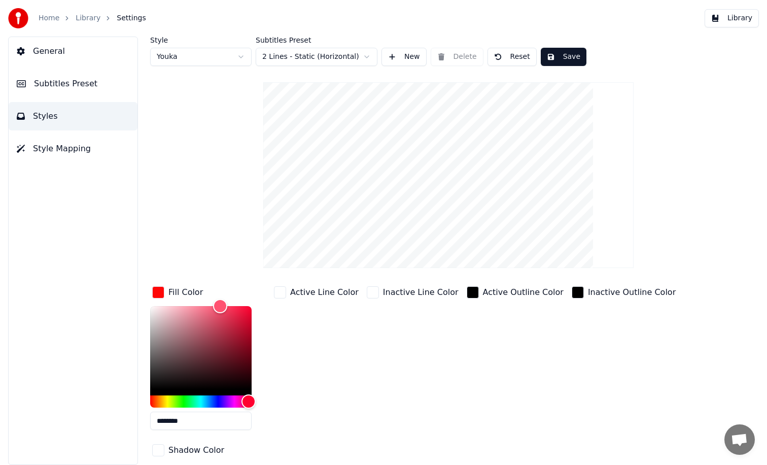
click at [338, 364] on div "Active Line Color" at bounding box center [316, 361] width 89 height 154
drag, startPoint x: 222, startPoint y: 309, endPoint x: 276, endPoint y: 312, distance: 54.4
click at [276, 312] on div "Fill Color ******* Active Line Color Inactive Line Color Active Outline Color I…" at bounding box center [418, 372] width 537 height 176
click at [193, 422] on input "*******" at bounding box center [201, 421] width 102 height 18
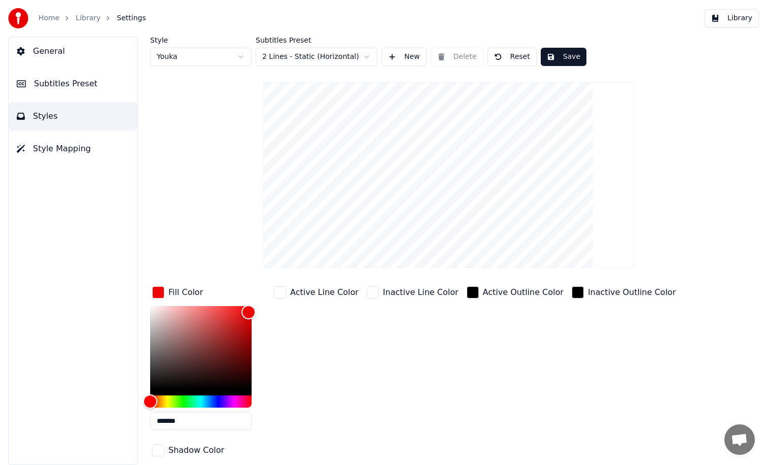
click at [341, 405] on div "Active Line Color" at bounding box center [316, 361] width 89 height 154
click at [169, 419] on input "*******" at bounding box center [201, 421] width 102 height 18
type input "*******"
click at [331, 378] on div "Active Line Color" at bounding box center [316, 361] width 89 height 154
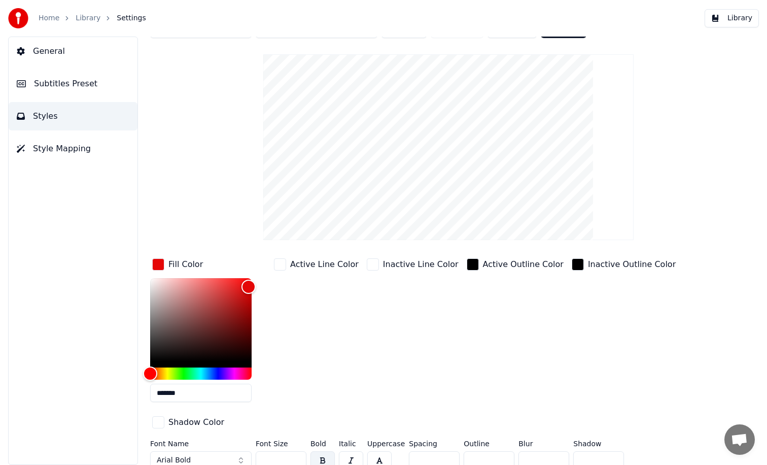
scroll to position [36, 0]
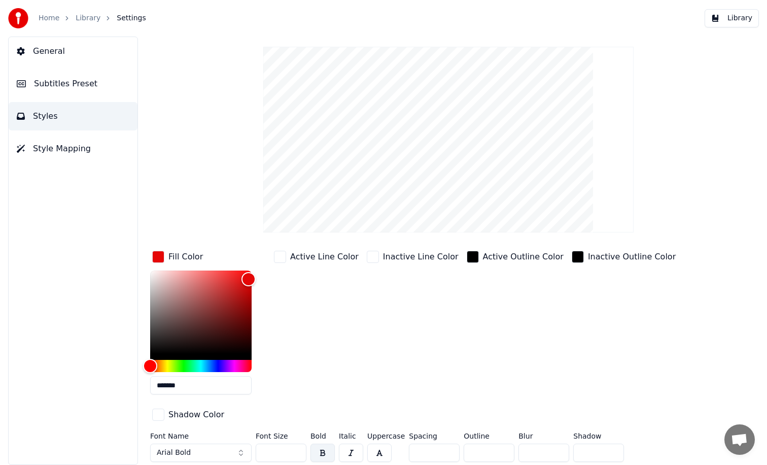
click at [352, 316] on div "Active Line Color" at bounding box center [316, 326] width 89 height 154
click at [281, 257] on div "button" at bounding box center [280, 257] width 12 height 12
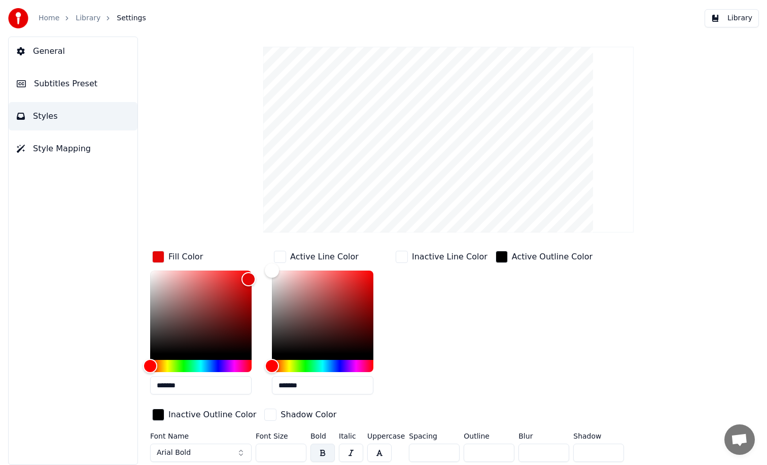
drag, startPoint x: 283, startPoint y: 448, endPoint x: 250, endPoint y: 448, distance: 33.5
click at [250, 448] on div "Font Name Arial Bold Font Size ** Bold Italic Uppercase Spacing * Outline * Blu…" at bounding box center [418, 448] width 537 height 33
type input "**"
click at [498, 393] on div "Active Outline Color" at bounding box center [544, 326] width 101 height 154
click at [481, 449] on input "*" at bounding box center [489, 453] width 51 height 18
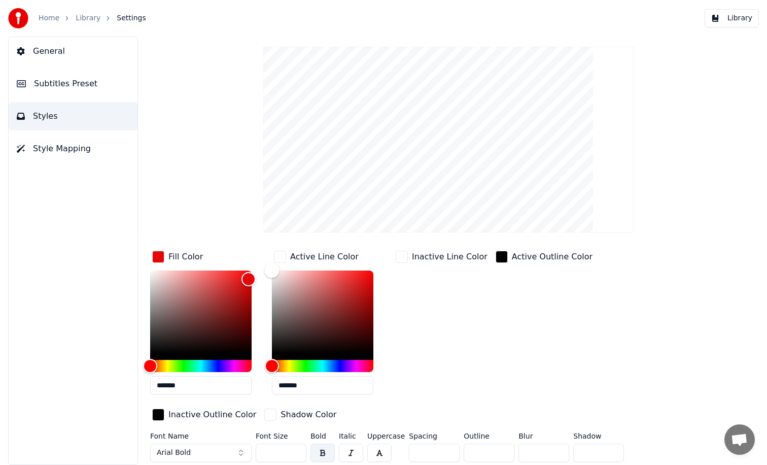
type input "*"
click at [258, 407] on div "Inactive Outline Color" at bounding box center [204, 416] width 108 height 18
click at [82, 85] on span "Subtitles Preset" at bounding box center [65, 84] width 63 height 12
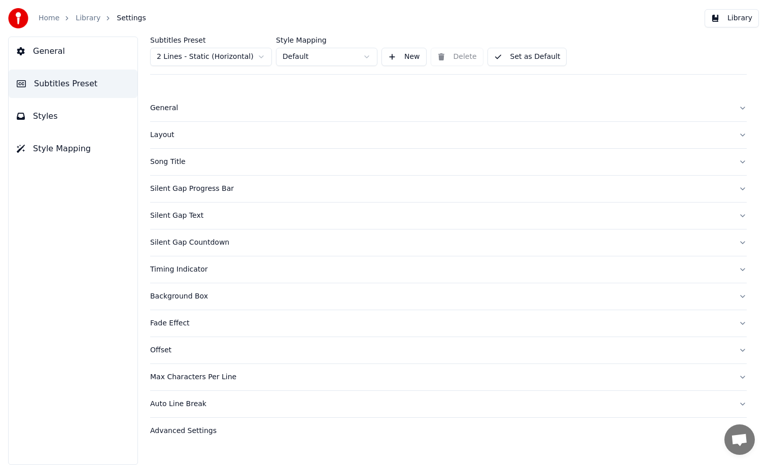
click at [206, 111] on div "General" at bounding box center [440, 108] width 581 height 10
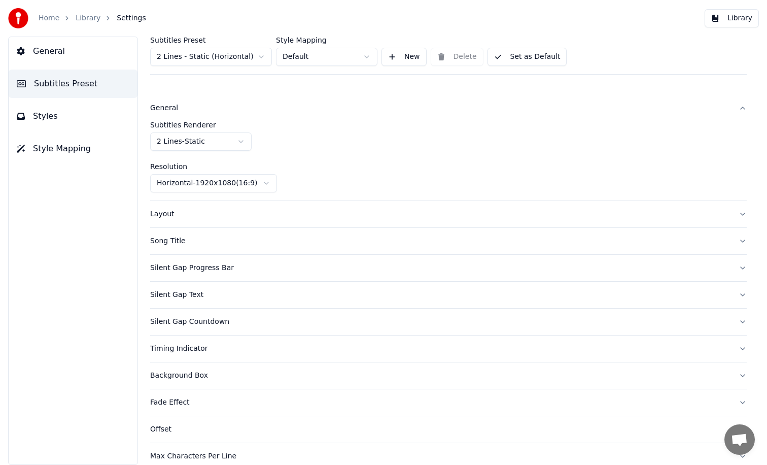
click at [180, 220] on button "Layout" at bounding box center [448, 214] width 597 height 26
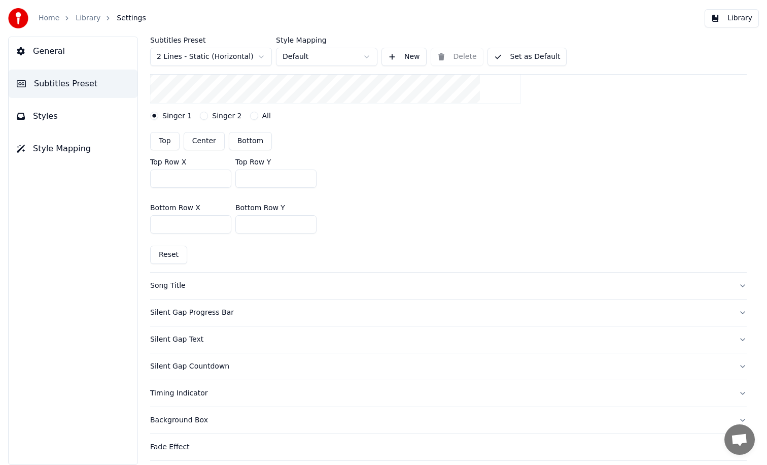
scroll to position [255, 0]
click at [321, 275] on button "Song Title" at bounding box center [448, 284] width 597 height 26
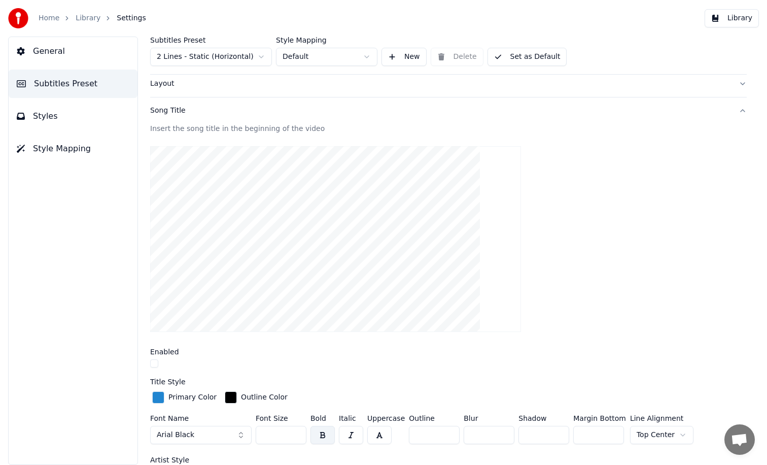
scroll to position [0, 0]
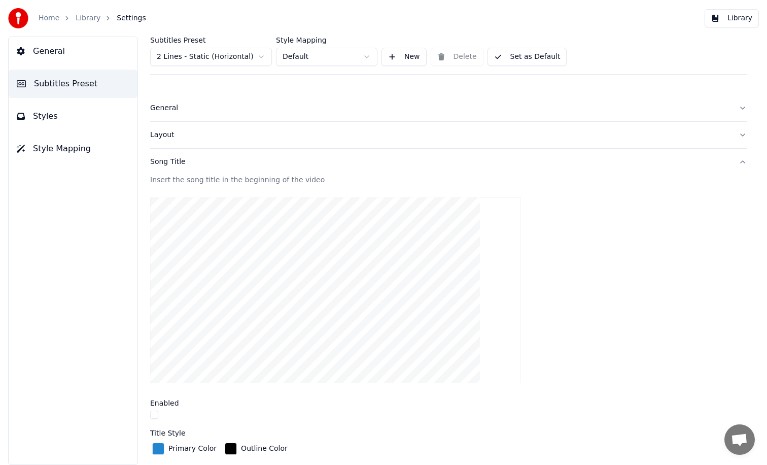
click at [201, 134] on div "Layout" at bounding box center [440, 135] width 581 height 10
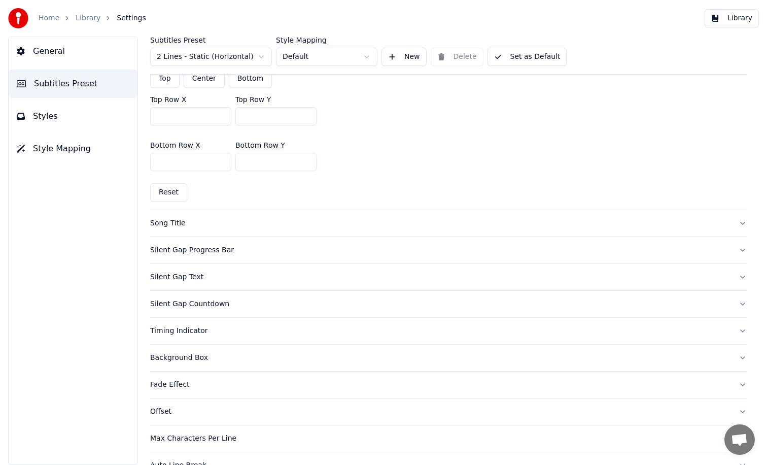
scroll to position [364, 0]
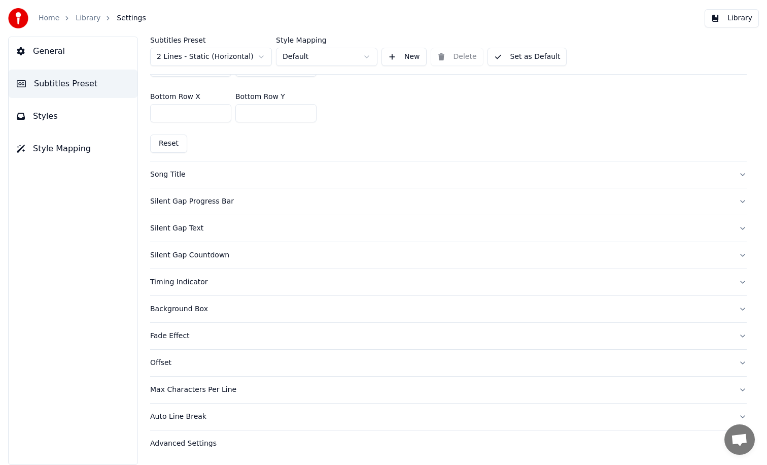
click at [270, 333] on div "Fade Effect" at bounding box center [440, 336] width 581 height 10
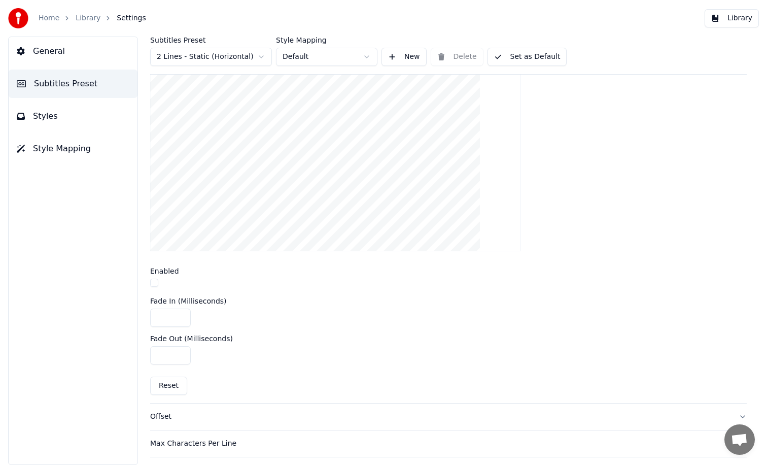
scroll to position [295, 0]
click at [165, 349] on input "***" at bounding box center [170, 353] width 41 height 18
type input "***"
click at [278, 327] on div "Add fade in and fade out effect to subtitles Enabled Fade In (Milliseconds) ***…" at bounding box center [448, 221] width 597 height 360
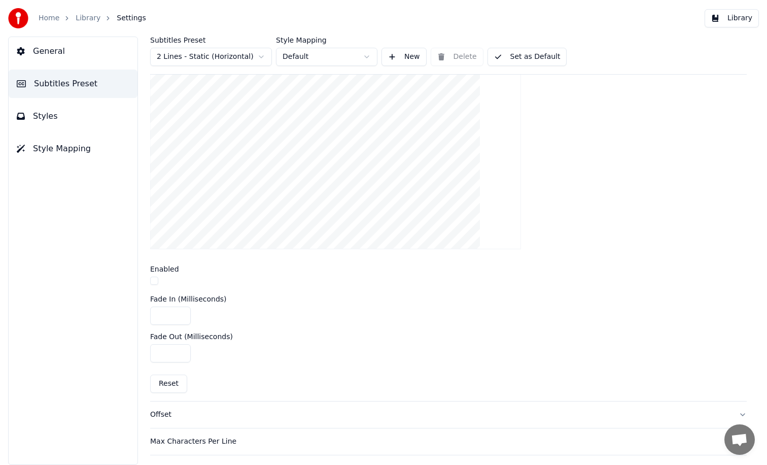
click at [174, 312] on input "***" at bounding box center [170, 316] width 41 height 18
type input "****"
click at [308, 326] on div "Add fade in and fade out effect to subtitles Enabled Fade In (Milliseconds) ***…" at bounding box center [448, 221] width 597 height 360
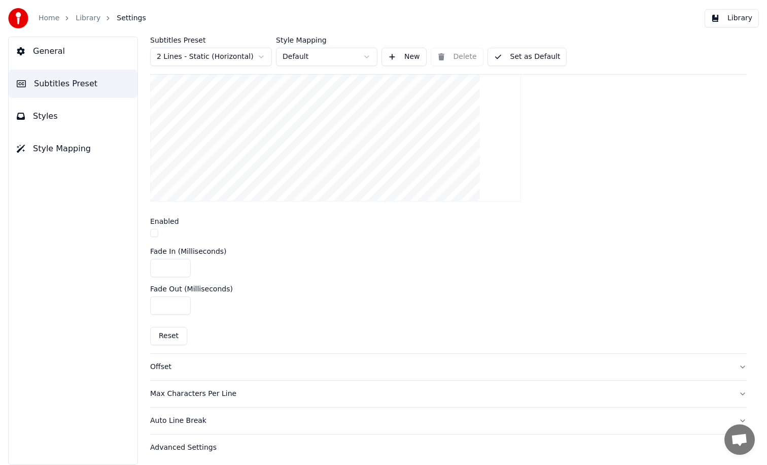
scroll to position [347, 0]
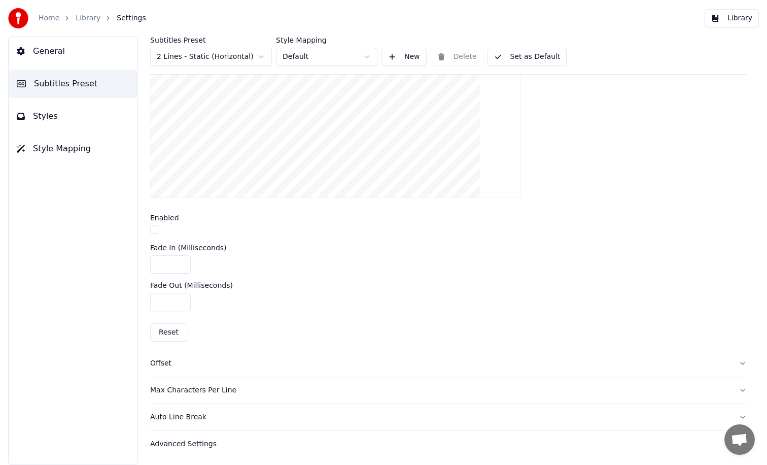
click at [726, 17] on button "Library" at bounding box center [732, 18] width 54 height 18
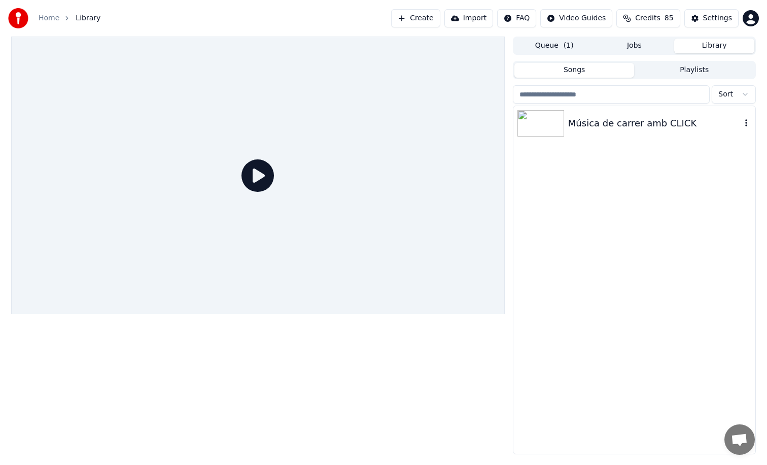
click at [641, 126] on div "Música de carrer amb CLICK" at bounding box center [654, 123] width 173 height 14
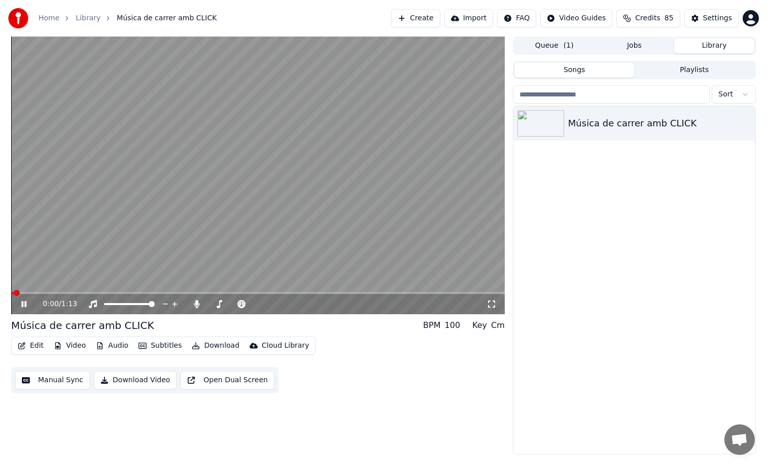
click at [53, 295] on div "0:00 / 1:13" at bounding box center [258, 304] width 494 height 20
click at [57, 294] on div "0:01 / 1:13" at bounding box center [258, 304] width 494 height 20
click at [68, 292] on span at bounding box center [258, 293] width 494 height 2
click at [457, 162] on video at bounding box center [258, 176] width 494 height 278
click at [729, 15] on div "Settings" at bounding box center [717, 18] width 29 height 10
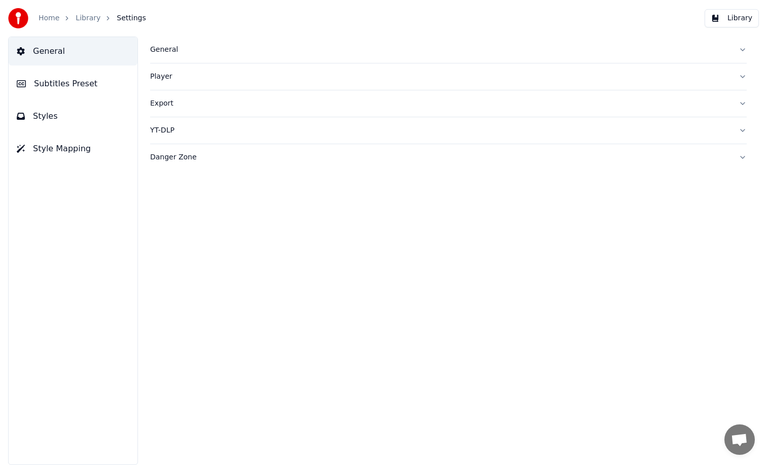
click at [57, 86] on span "Subtitles Preset" at bounding box center [65, 84] width 63 height 12
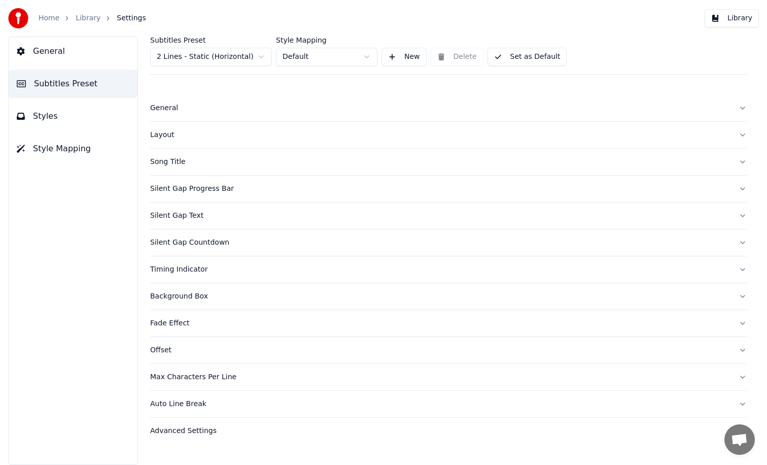
click at [86, 103] on button "Styles" at bounding box center [73, 116] width 129 height 28
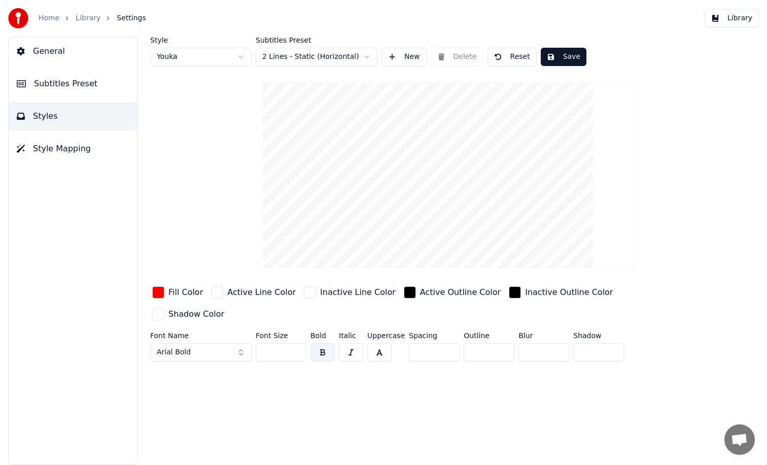
drag, startPoint x: 278, startPoint y: 330, endPoint x: 229, endPoint y: 330, distance: 48.7
click at [229, 332] on div "Font Name Arial Bold Font Size ** Bold Italic Uppercase Spacing * Outline * Blu…" at bounding box center [418, 348] width 537 height 33
type input "**"
click at [503, 434] on div "Style Youka Subtitles Preset 2 Lines - Static (Horizontal) New Delete Reset Sav…" at bounding box center [448, 251] width 637 height 428
drag, startPoint x: 485, startPoint y: 330, endPoint x: 422, endPoint y: 330, distance: 62.9
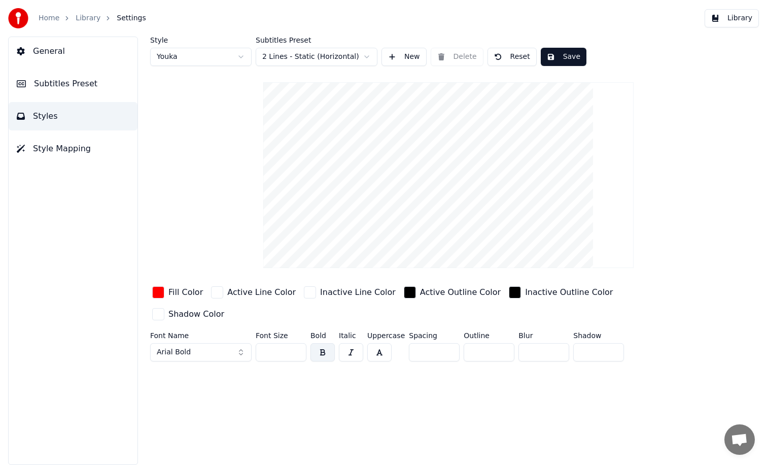
click at [422, 332] on div "Font Name Arial Bold Font Size ** Bold Italic Uppercase Spacing * Outline * Blu…" at bounding box center [418, 348] width 537 height 33
type input "*"
click at [339, 376] on div "Style Youka Subtitles Preset 2 Lines - Static (Horizontal) New Delete Reset Sav…" at bounding box center [448, 251] width 637 height 428
click at [571, 55] on button "Save" at bounding box center [564, 57] width 46 height 18
click at [725, 19] on button "Library" at bounding box center [732, 18] width 54 height 18
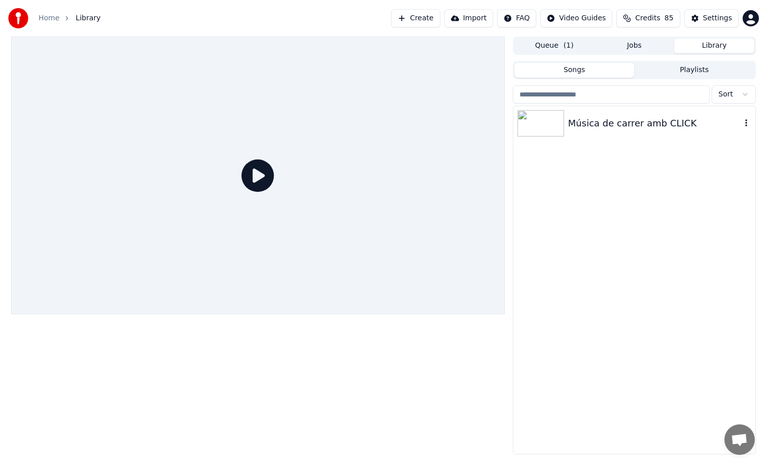
click at [640, 122] on div "Música de carrer amb CLICK" at bounding box center [654, 123] width 173 height 14
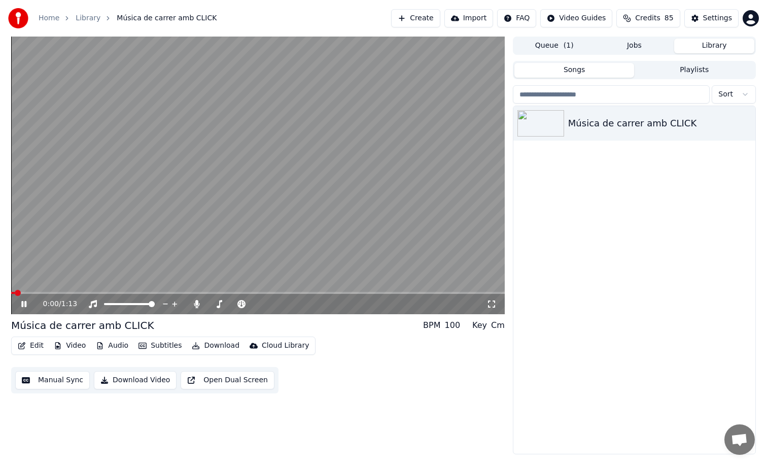
click at [68, 289] on video at bounding box center [258, 176] width 494 height 278
click at [68, 291] on video at bounding box center [258, 176] width 494 height 278
click at [69, 292] on span at bounding box center [258, 293] width 494 height 2
click at [443, 200] on video at bounding box center [258, 176] width 494 height 278
click at [704, 17] on div "Settings" at bounding box center [717, 18] width 29 height 10
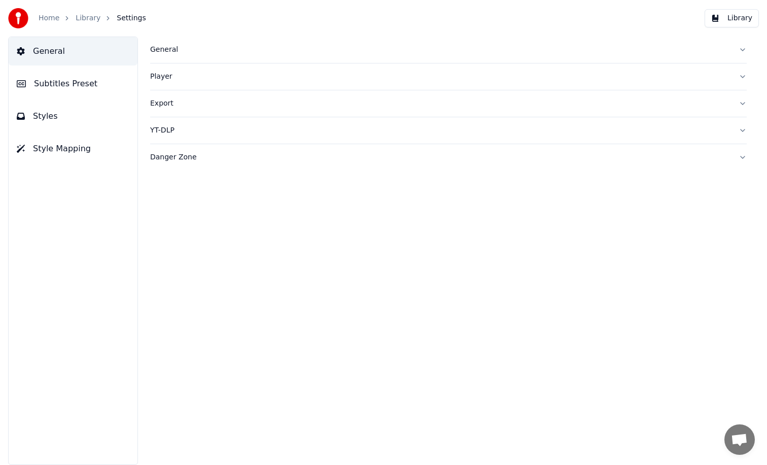
click at [176, 52] on div "General" at bounding box center [440, 50] width 581 height 10
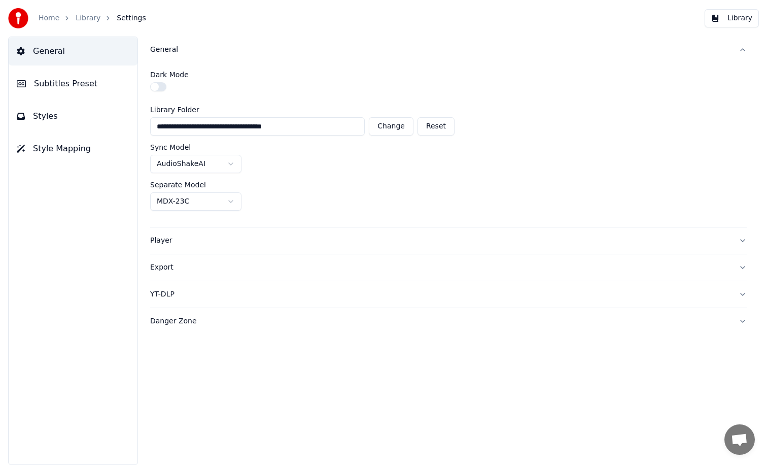
click at [188, 242] on div "Player" at bounding box center [440, 240] width 581 height 10
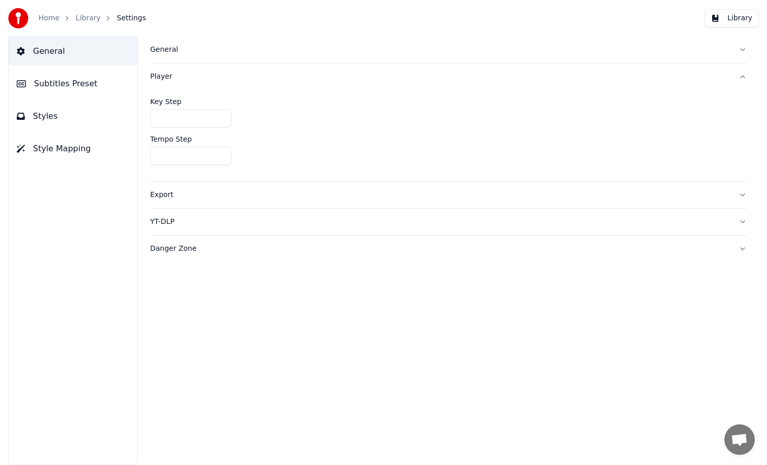
click at [97, 92] on button "Subtitles Preset" at bounding box center [73, 84] width 129 height 28
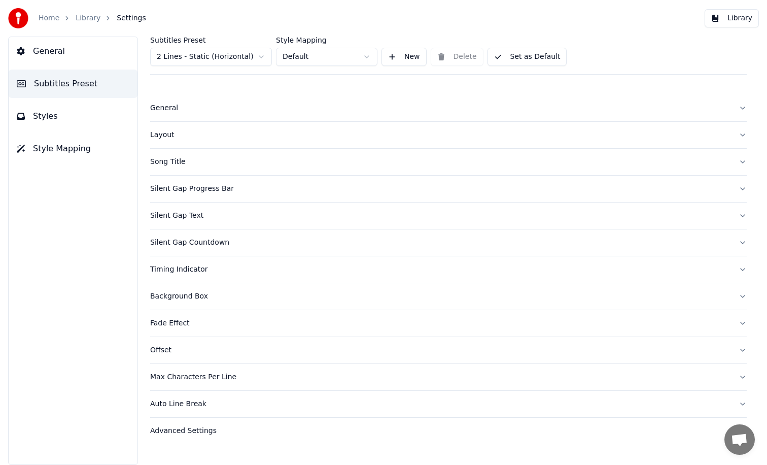
click at [191, 103] on button "General" at bounding box center [448, 108] width 597 height 26
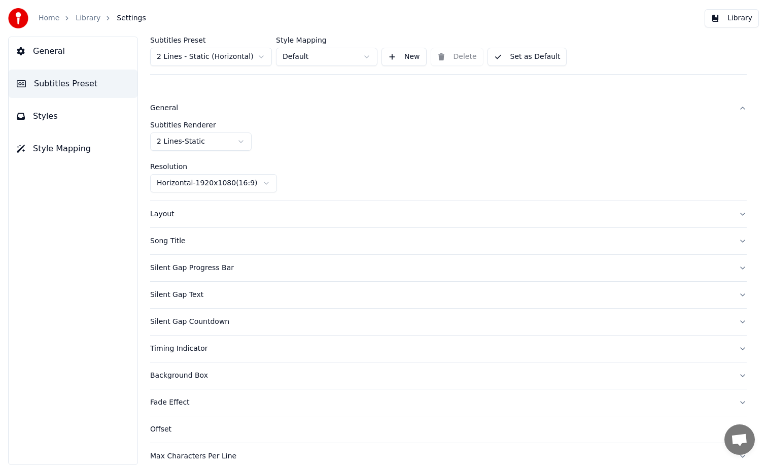
click at [86, 107] on button "Styles" at bounding box center [73, 116] width 129 height 28
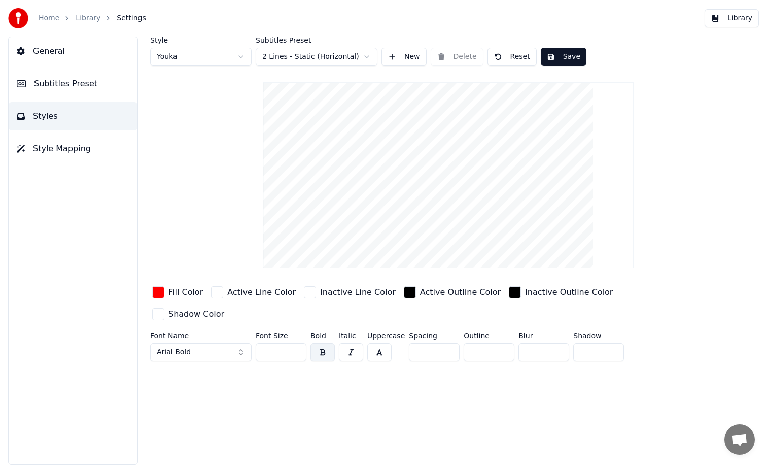
drag, startPoint x: 278, startPoint y: 332, endPoint x: 213, endPoint y: 332, distance: 64.5
click at [213, 332] on div "Font Name Arial Bold Font Size ** Bold Italic Uppercase Spacing * Outline * Blu…" at bounding box center [418, 348] width 537 height 33
type input "**"
click at [363, 425] on div "Style Youka Subtitles Preset 2 Lines - Static (Horizontal) New Delete Reset Sav…" at bounding box center [448, 251] width 637 height 428
click at [729, 16] on button "Library" at bounding box center [732, 18] width 54 height 18
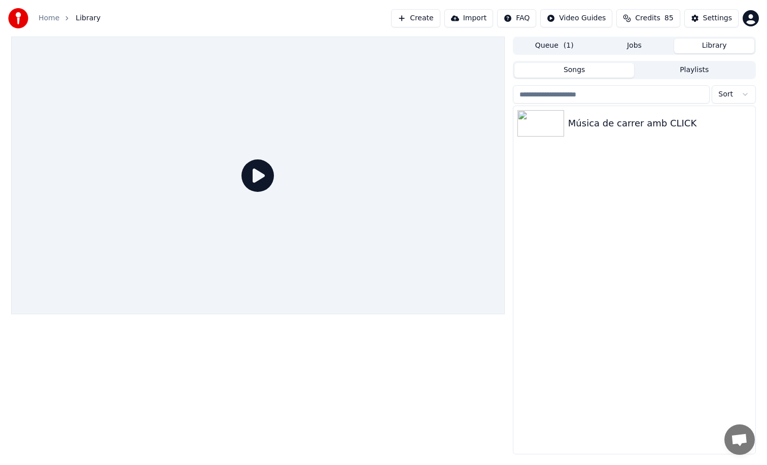
click at [359, 175] on div at bounding box center [258, 176] width 494 height 278
click at [598, 122] on div "Música de carrer amb CLICK" at bounding box center [654, 123] width 173 height 14
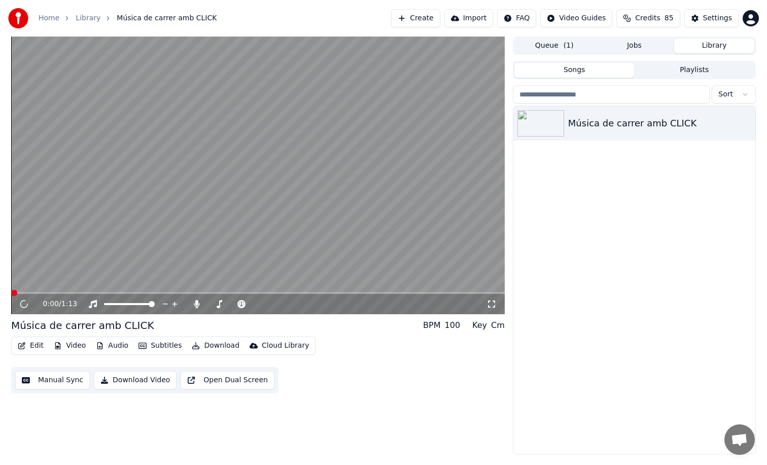
click at [268, 152] on video at bounding box center [258, 176] width 494 height 278
click at [69, 292] on span at bounding box center [258, 293] width 494 height 2
click at [310, 225] on video at bounding box center [258, 176] width 494 height 278
click at [708, 22] on div "Settings" at bounding box center [717, 18] width 29 height 10
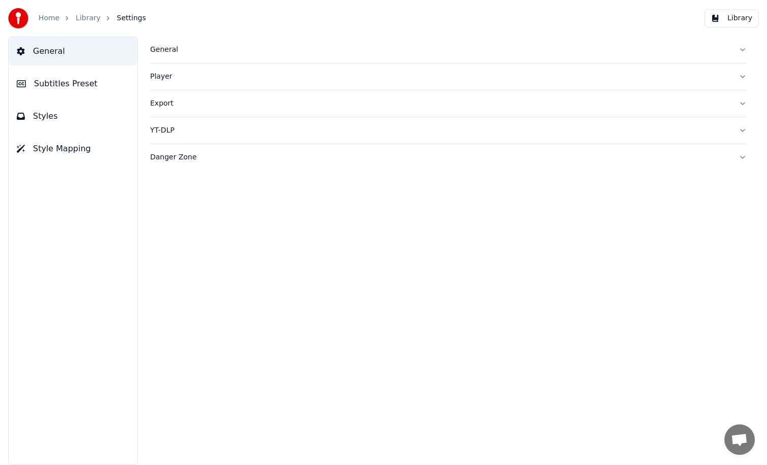
click at [91, 110] on button "Styles" at bounding box center [73, 116] width 129 height 28
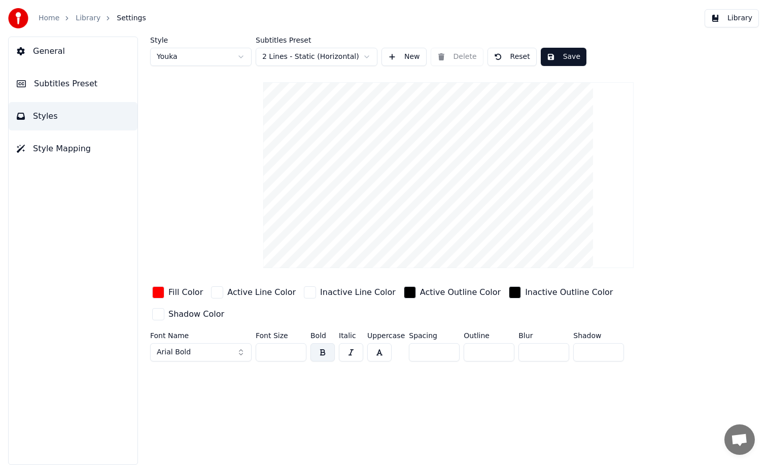
drag, startPoint x: 273, startPoint y: 325, endPoint x: 403, endPoint y: 330, distance: 131.0
click at [403, 332] on div "Font Name Arial Bold Font Size ** Bold Italic Uppercase Spacing * Outline * Blu…" at bounding box center [418, 348] width 537 height 33
type input "*"
type input "**"
click at [570, 54] on button "Save" at bounding box center [564, 57] width 46 height 18
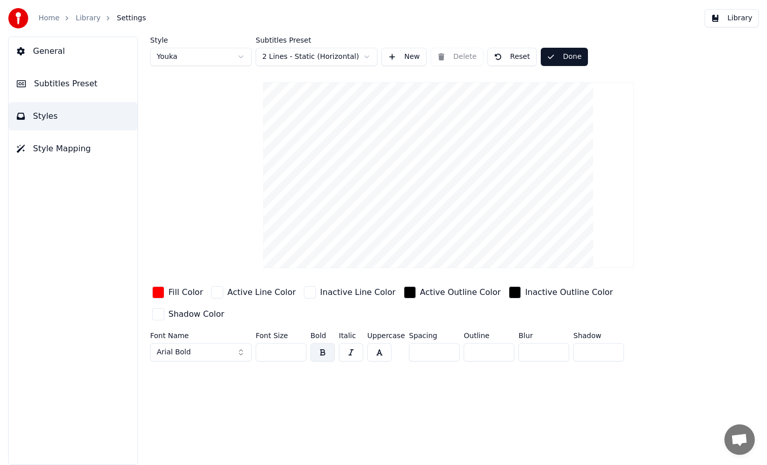
click at [755, 9] on button "Library" at bounding box center [732, 18] width 54 height 18
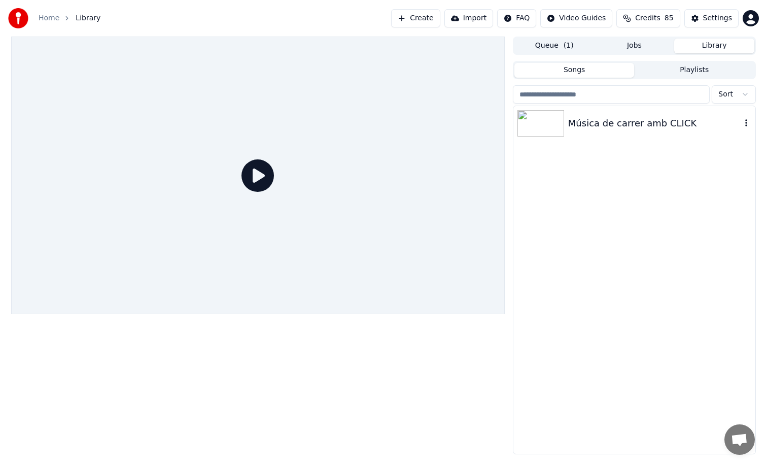
click at [606, 128] on div "Música de carrer amb CLICK" at bounding box center [654, 123] width 173 height 14
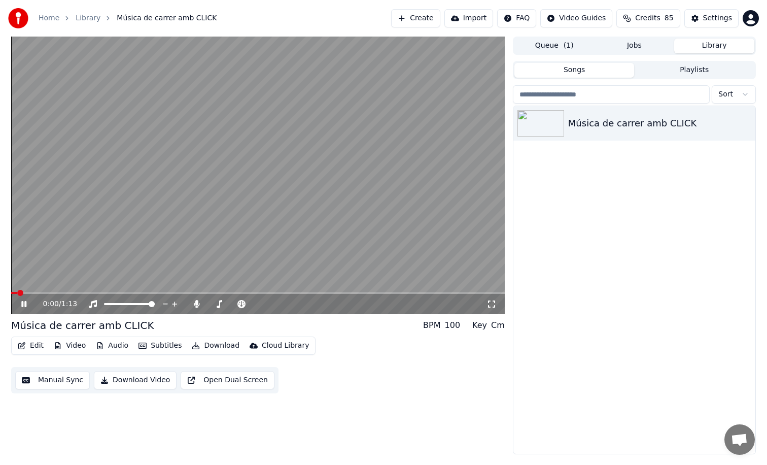
click at [56, 294] on div "0:00 / 1:13" at bounding box center [258, 304] width 494 height 20
click at [57, 292] on span at bounding box center [258, 293] width 494 height 2
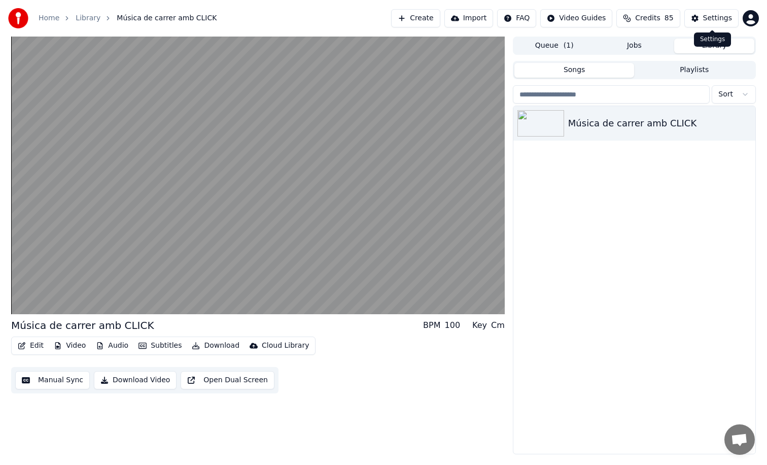
click at [716, 20] on div "Settings" at bounding box center [717, 18] width 29 height 10
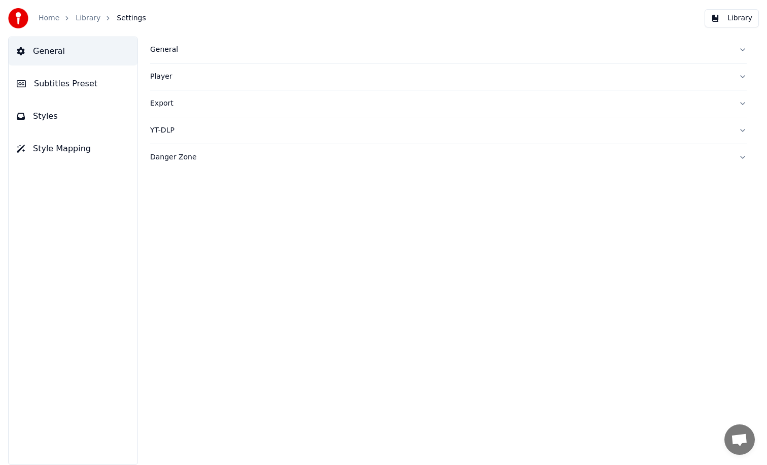
click at [51, 126] on button "Styles" at bounding box center [73, 116] width 129 height 28
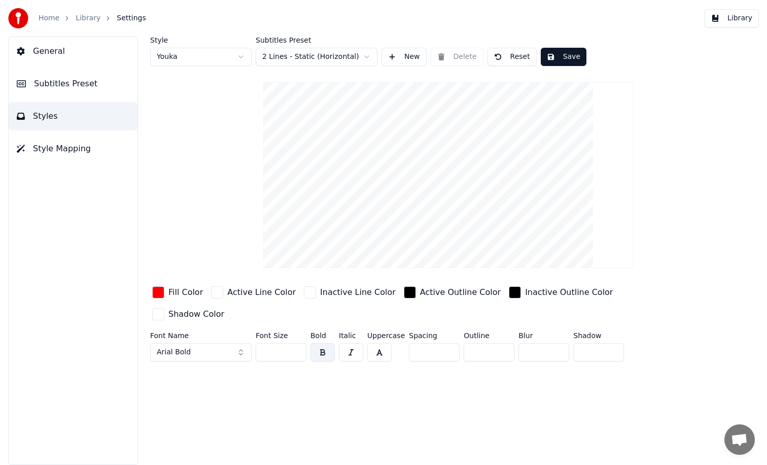
click at [404, 287] on div "button" at bounding box center [410, 292] width 12 height 12
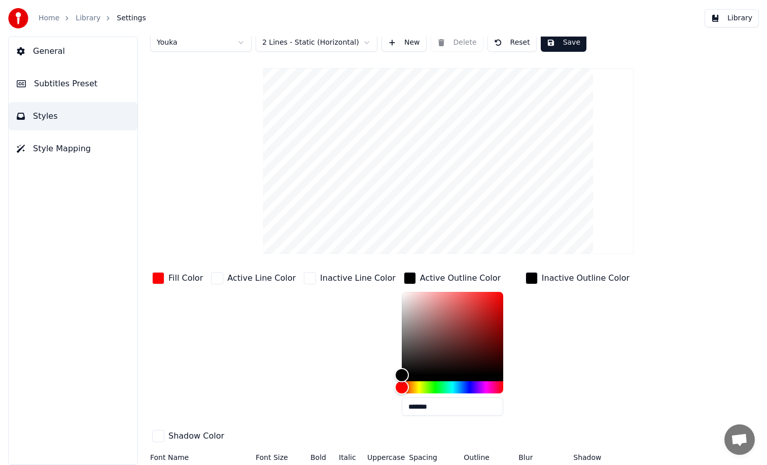
scroll to position [14, 0]
drag, startPoint x: 483, startPoint y: 452, endPoint x: 439, endPoint y: 451, distance: 44.2
click at [439, 454] on div "Font Name Arial Bold Font Size ** Bold Italic Uppercase Spacing * Outline * Blu…" at bounding box center [418, 470] width 537 height 33
type input "*"
click at [728, 20] on button "Library" at bounding box center [732, 18] width 54 height 18
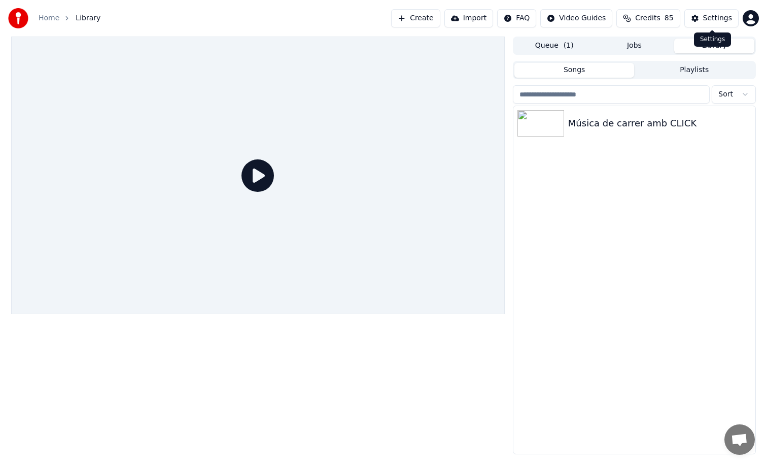
click at [719, 13] on div "Settings" at bounding box center [717, 18] width 29 height 10
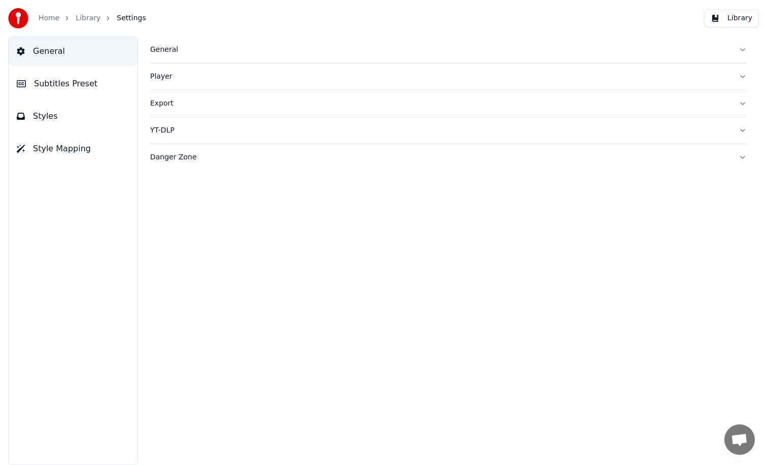
click at [44, 124] on button "Styles" at bounding box center [73, 116] width 129 height 28
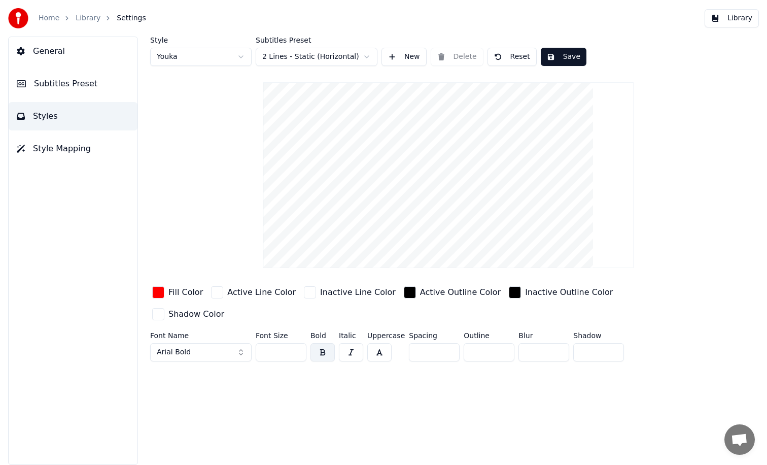
drag, startPoint x: 487, startPoint y: 330, endPoint x: 411, endPoint y: 329, distance: 76.6
click at [411, 332] on div "Font Name Arial Bold Font Size ** Bold Italic Uppercase Spacing * Outline * Blu…" at bounding box center [418, 348] width 537 height 33
type input "*"
click at [358, 353] on div "Style Youka Subtitles Preset 2 Lines - Static (Horizontal) New Delete Reset Sav…" at bounding box center [448, 251] width 637 height 428
click at [551, 59] on button "Save" at bounding box center [564, 57] width 46 height 18
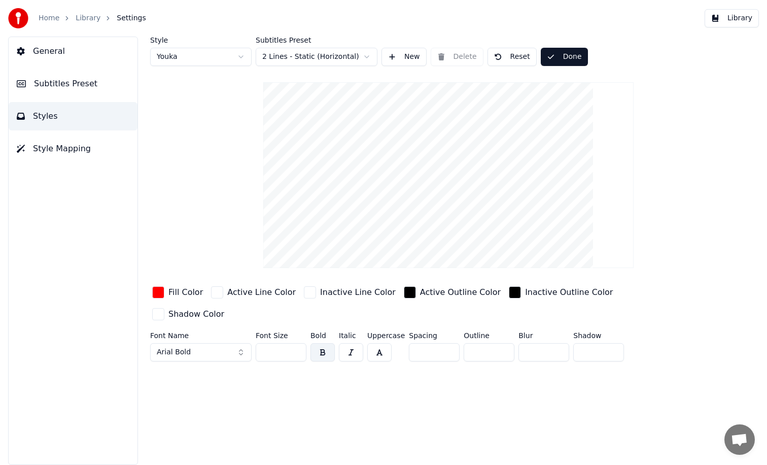
click at [725, 18] on button "Library" at bounding box center [732, 18] width 54 height 18
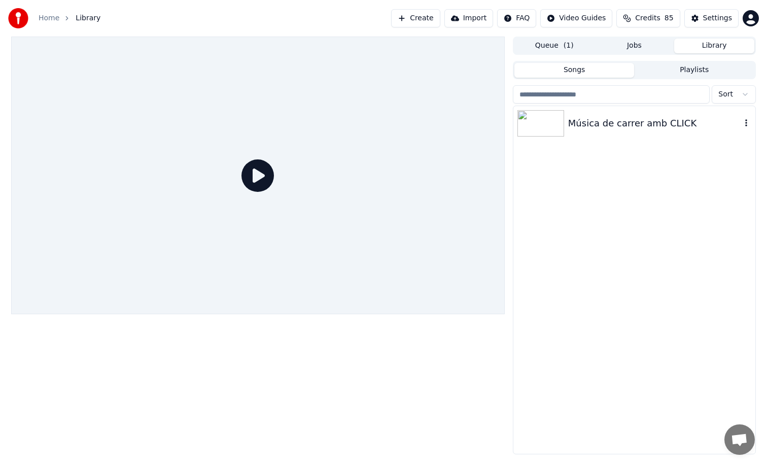
click at [616, 110] on div "Música de carrer amb CLICK" at bounding box center [635, 123] width 242 height 35
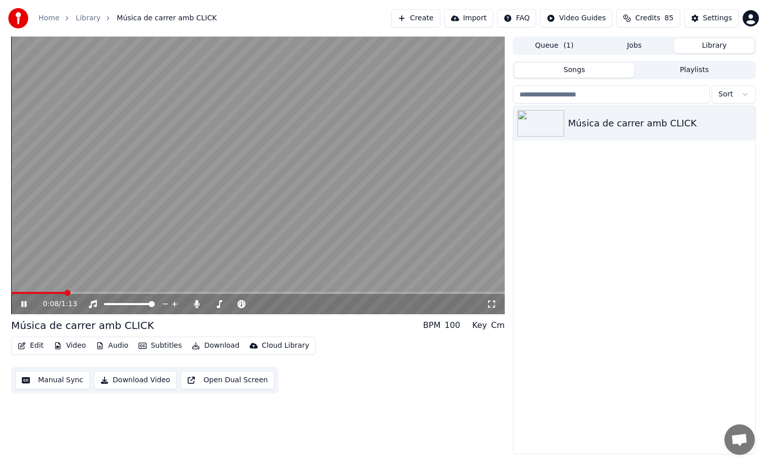
click at [64, 293] on span at bounding box center [258, 293] width 494 height 2
click at [63, 292] on span at bounding box center [38, 293] width 54 height 2
click at [86, 245] on video at bounding box center [258, 176] width 494 height 278
click at [78, 292] on span at bounding box center [81, 293] width 6 height 6
click at [93, 253] on video at bounding box center [258, 176] width 494 height 278
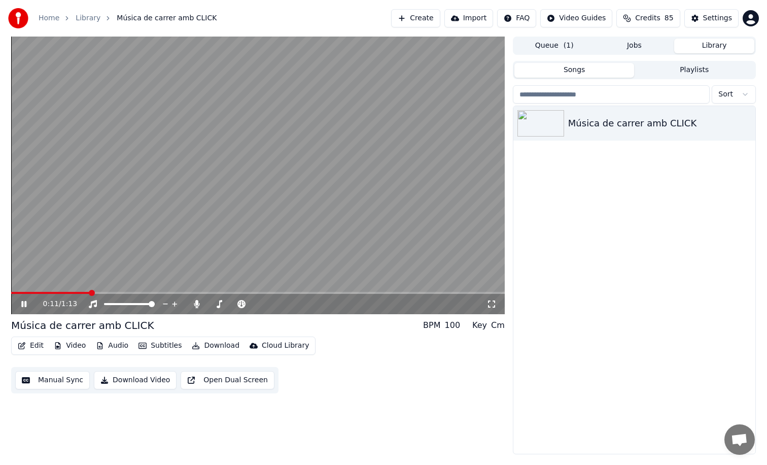
click at [79, 292] on span at bounding box center [50, 293] width 79 height 2
click at [72, 292] on span at bounding box center [41, 293] width 61 height 2
click at [65, 293] on span at bounding box center [38, 293] width 54 height 2
click at [146, 226] on video at bounding box center [258, 176] width 494 height 278
click at [702, 27] on button "Settings" at bounding box center [712, 18] width 54 height 18
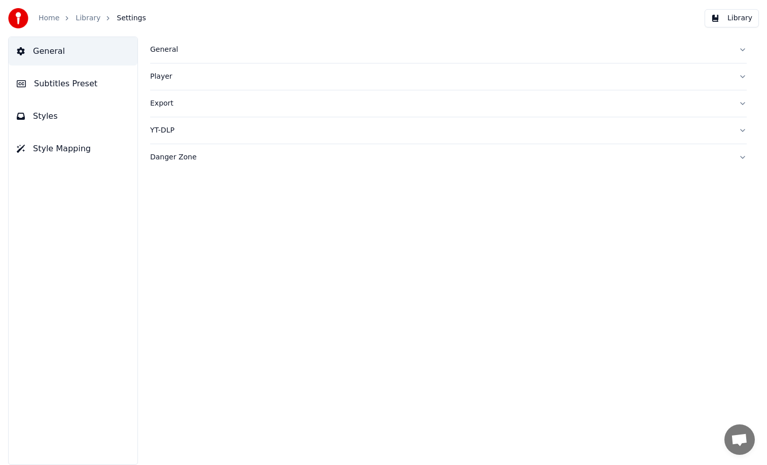
click at [103, 92] on button "Subtitles Preset" at bounding box center [73, 84] width 129 height 28
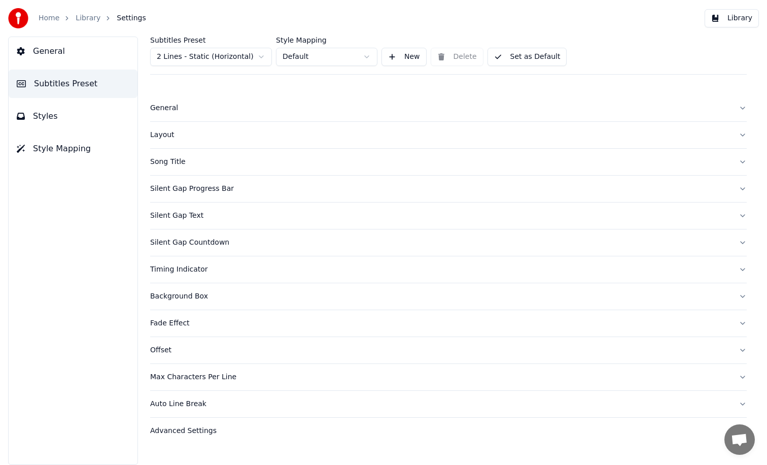
click at [161, 129] on button "Layout" at bounding box center [448, 135] width 597 height 26
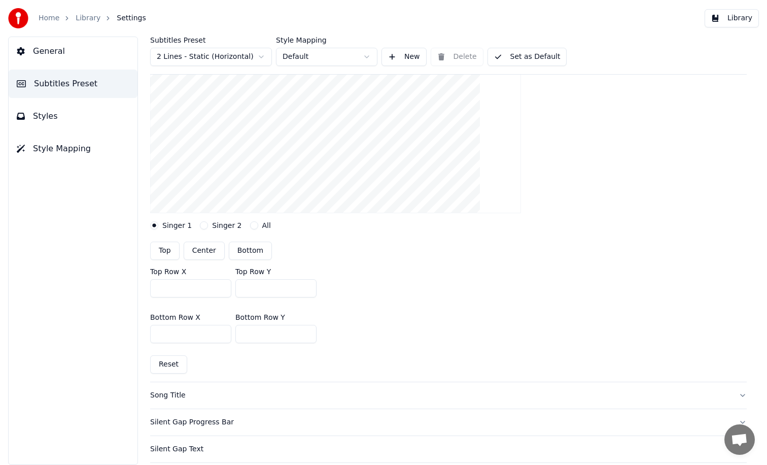
scroll to position [153, 0]
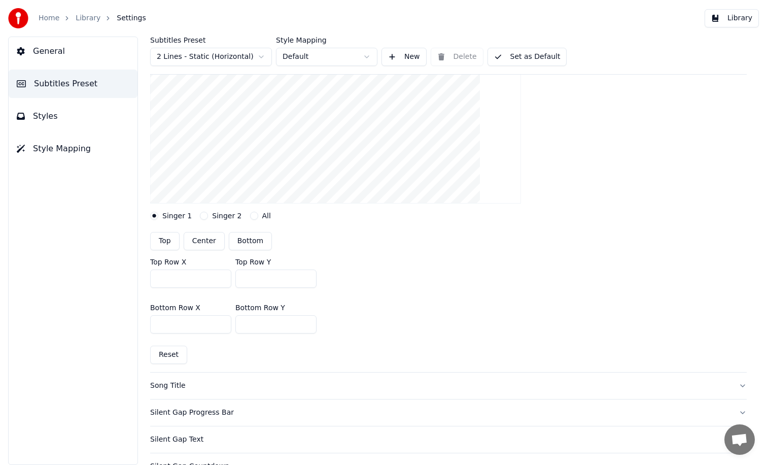
click at [271, 326] on input "***" at bounding box center [275, 324] width 81 height 18
type input "***"
click at [470, 306] on div "Bottom Row X *** Bottom Row Y ***" at bounding box center [448, 319] width 597 height 46
click at [731, 26] on button "Library" at bounding box center [732, 18] width 54 height 18
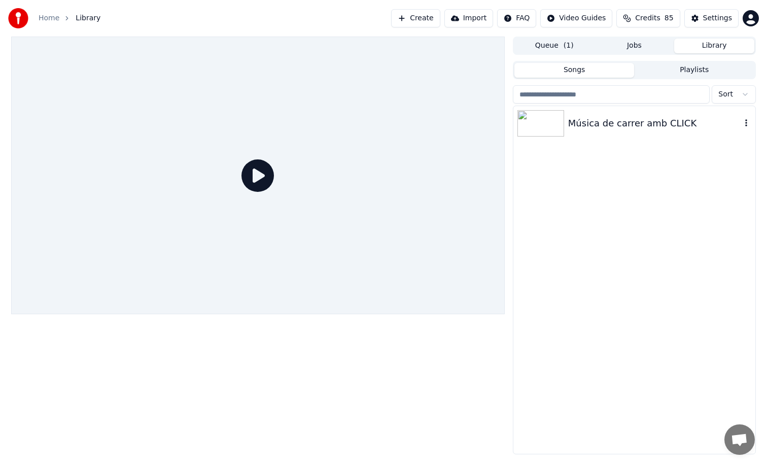
click at [658, 120] on div "Música de carrer amb CLICK" at bounding box center [654, 123] width 173 height 14
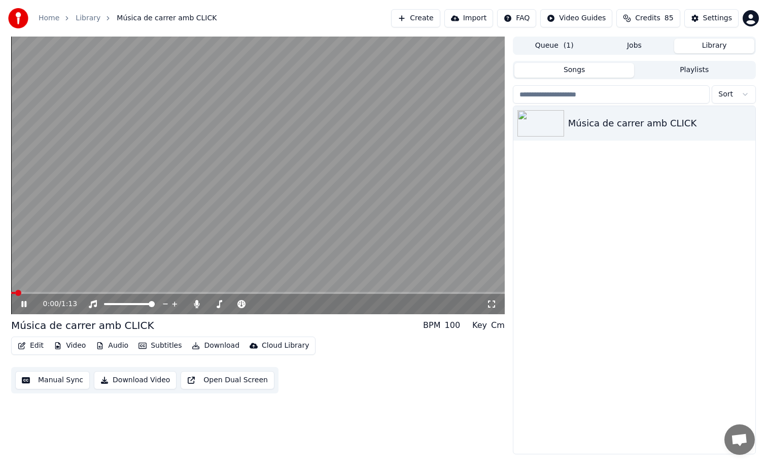
click at [87, 292] on span at bounding box center [258, 293] width 494 height 2
click at [56, 294] on div "0:12 / 1:13" at bounding box center [258, 304] width 494 height 20
click at [52, 293] on span at bounding box center [56, 293] width 91 height 2
click at [398, 211] on video at bounding box center [258, 176] width 494 height 278
click at [743, 126] on icon "button" at bounding box center [747, 123] width 10 height 8
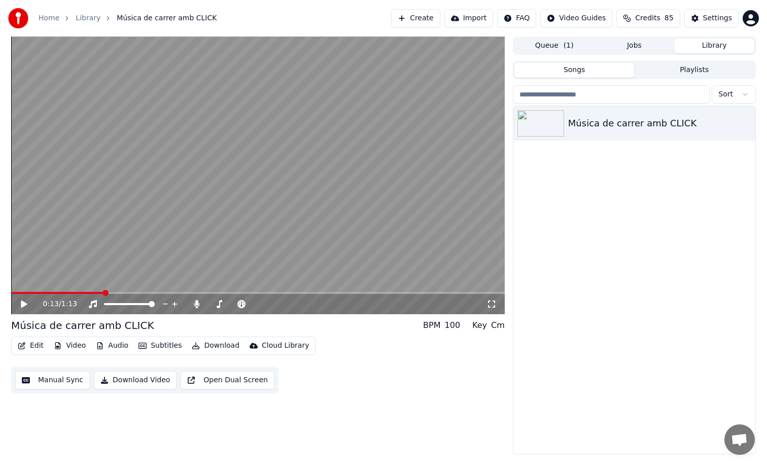
click at [615, 164] on div "Música de carrer amb CLICK" at bounding box center [635, 280] width 242 height 348
click at [750, 127] on icon "button" at bounding box center [747, 123] width 10 height 8
click at [368, 428] on div "0:13 / 1:13 Música de carrer amb CLICK BPM 100 Key Cm Edit Video Audio Subtitle…" at bounding box center [258, 246] width 494 height 418
click at [221, 353] on div "Edit Video Audio Subtitles Download Cloud Library" at bounding box center [163, 346] width 305 height 18
click at [223, 334] on div "Música de carrer amb CLICK BPM 100 Key Cm Edit Video Audio Subtitles Download C…" at bounding box center [258, 355] width 494 height 75
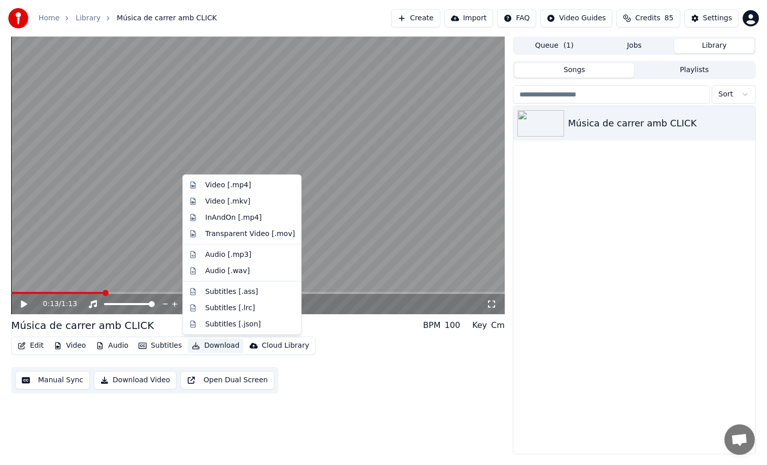
click at [223, 348] on button "Download" at bounding box center [216, 346] width 56 height 14
click at [242, 219] on div "InAndOn [.mp4]" at bounding box center [234, 217] width 57 height 10
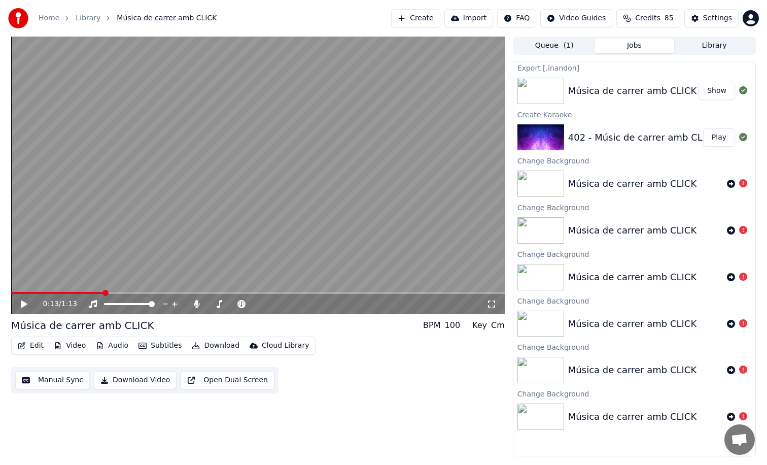
click at [46, 293] on span at bounding box center [57, 293] width 92 height 2
click at [710, 14] on div "Settings" at bounding box center [717, 18] width 29 height 10
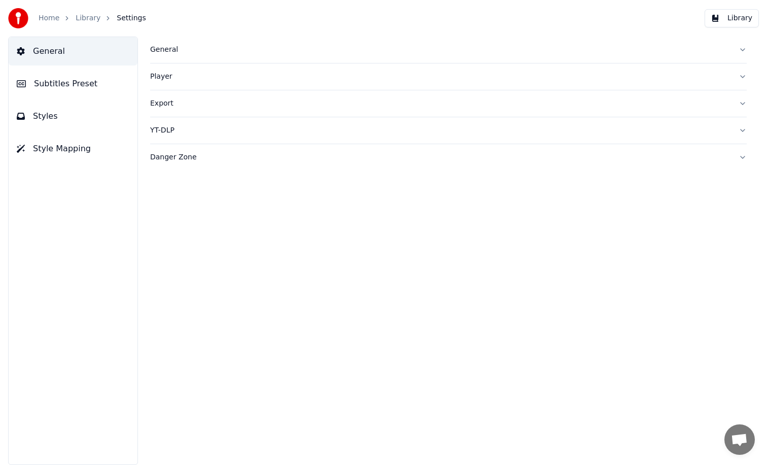
click at [175, 54] on div "General" at bounding box center [440, 50] width 581 height 10
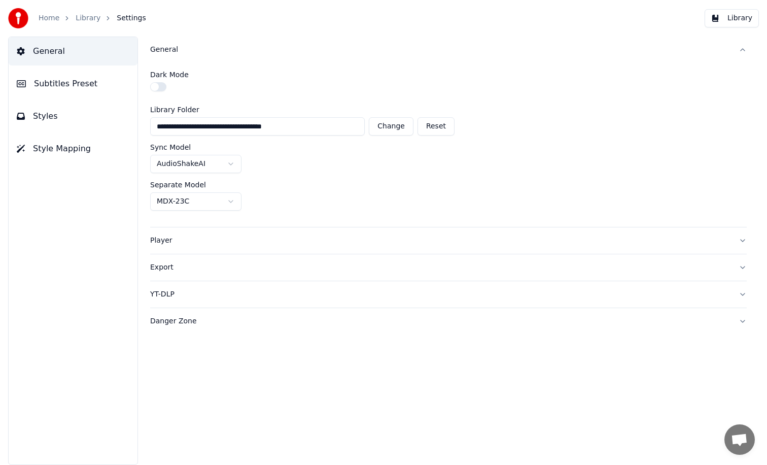
click at [171, 243] on div "Player" at bounding box center [440, 240] width 581 height 10
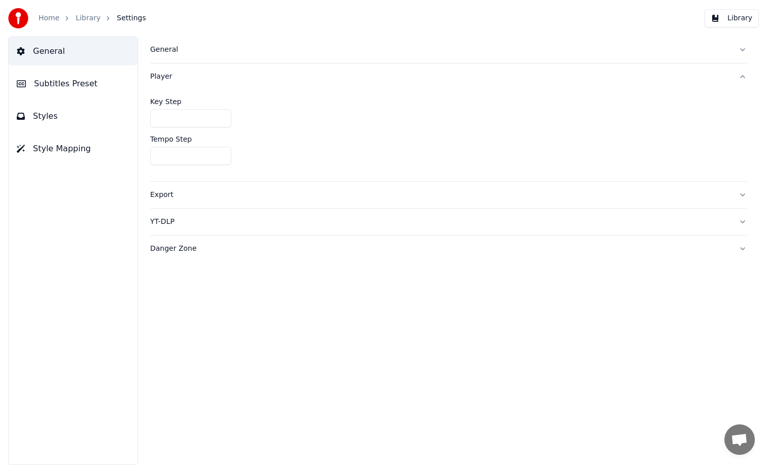
click at [214, 201] on button "Export" at bounding box center [448, 195] width 597 height 26
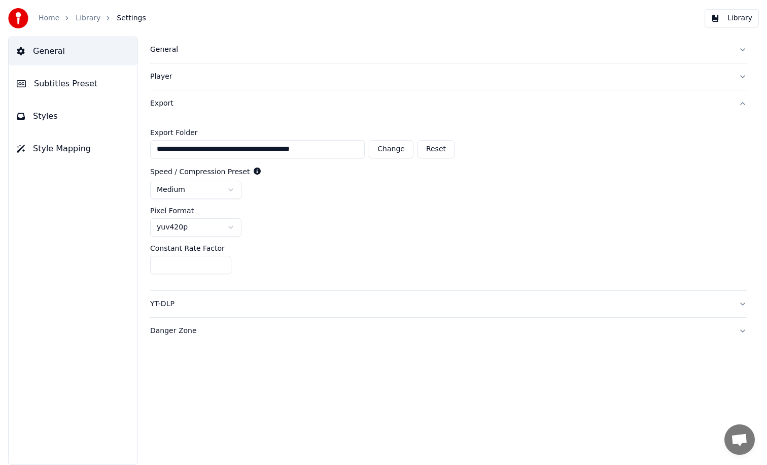
click at [61, 78] on span "Subtitles Preset" at bounding box center [65, 84] width 63 height 12
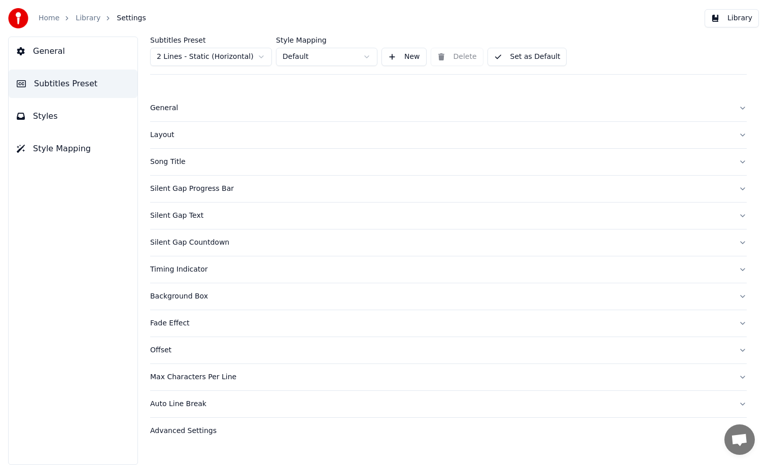
click at [216, 101] on button "General" at bounding box center [448, 108] width 597 height 26
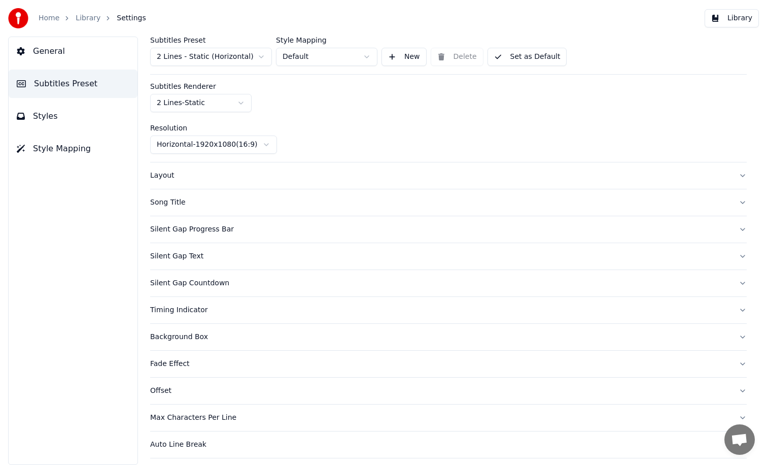
scroll to position [43, 0]
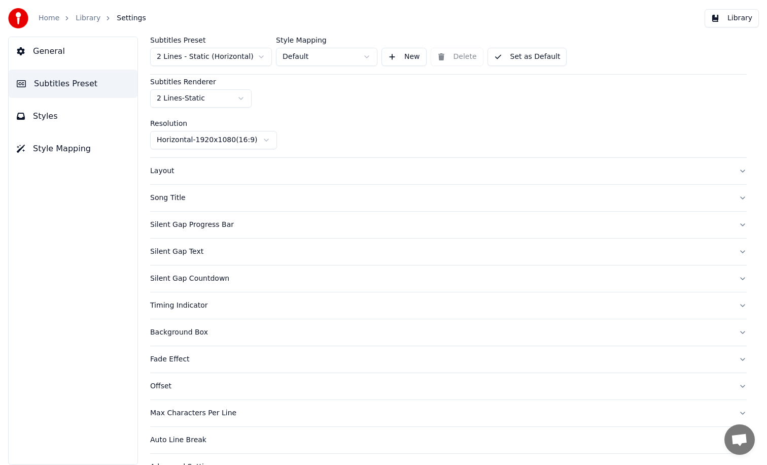
click at [218, 178] on button "Layout" at bounding box center [448, 171] width 597 height 26
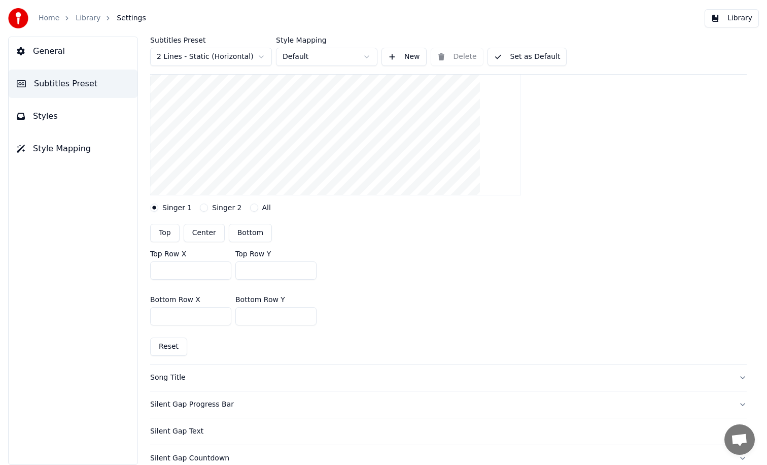
scroll to position [149, 0]
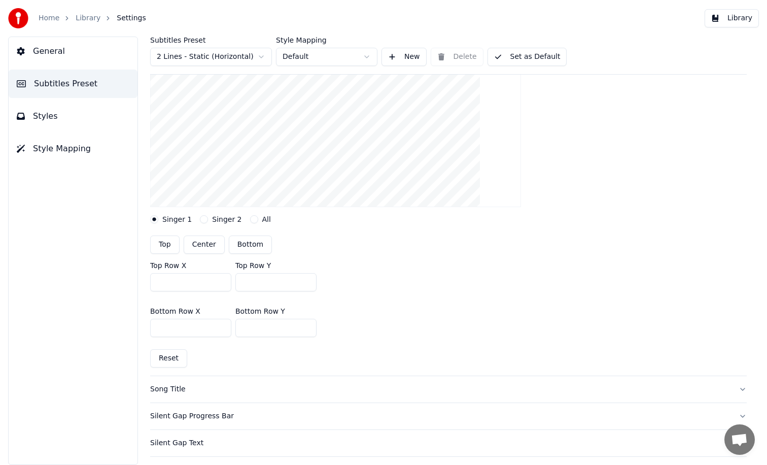
click at [263, 281] on input "***" at bounding box center [275, 282] width 81 height 18
type input "***"
click at [270, 327] on input "***" at bounding box center [275, 328] width 81 height 18
type input "***"
click at [374, 320] on div "Bottom Row X *** Bottom Row Y ***" at bounding box center [448, 322] width 597 height 46
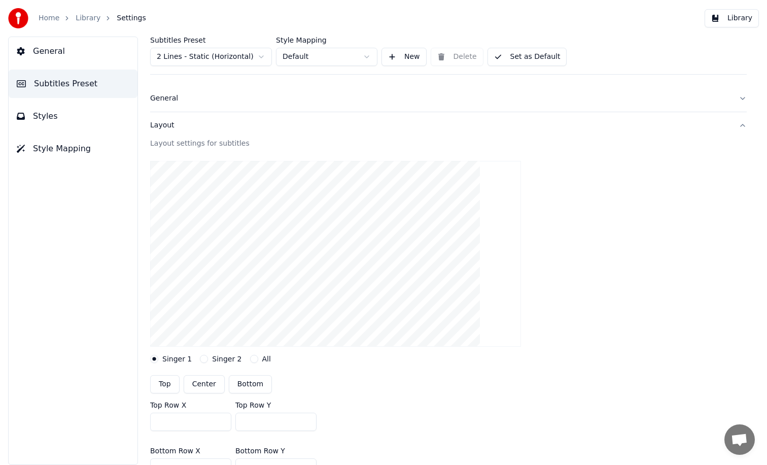
scroll to position [0, 0]
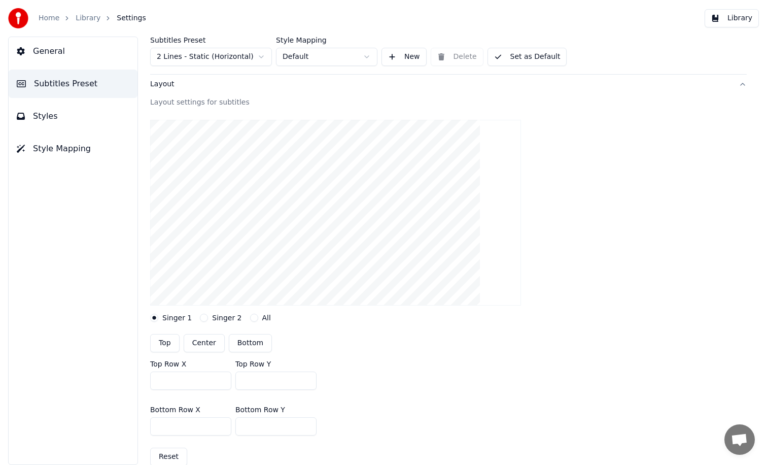
click at [378, 353] on div "Top Row X *** Top Row Y ***" at bounding box center [448, 375] width 597 height 46
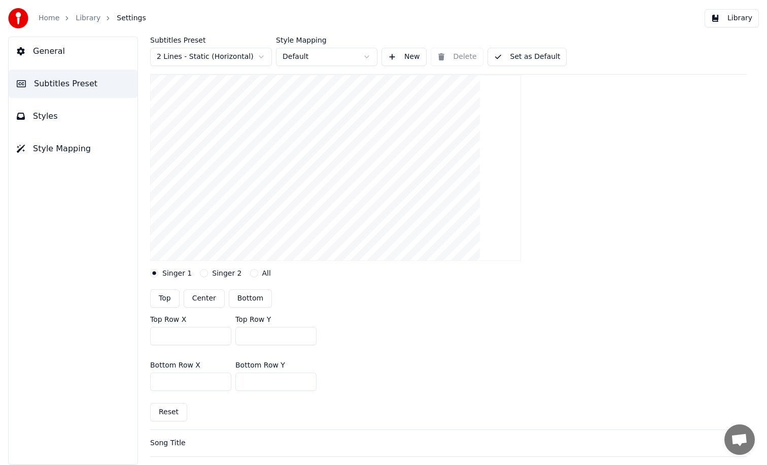
scroll to position [99, 0]
click at [44, 119] on span "Styles" at bounding box center [45, 116] width 25 height 12
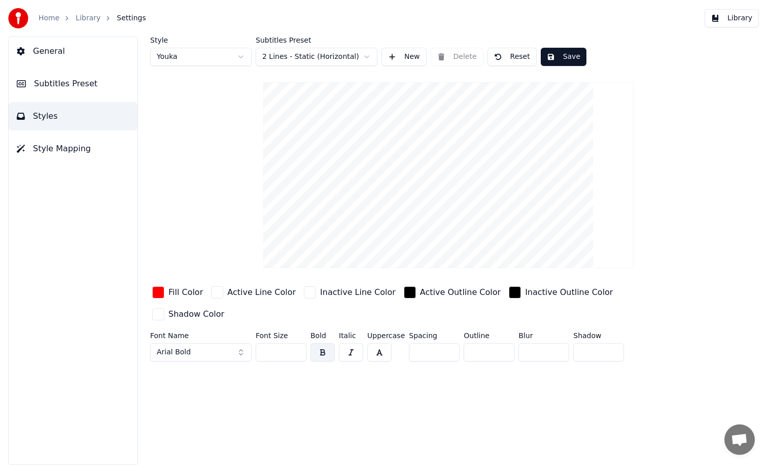
click at [283, 343] on input "**" at bounding box center [281, 352] width 51 height 18
type input "**"
click at [327, 387] on div "Style Youka Subtitles Preset 2 Lines - Static (Horizontal) New Delete Reset Sav…" at bounding box center [448, 251] width 637 height 428
click at [60, 156] on button "Style Mapping" at bounding box center [73, 148] width 129 height 28
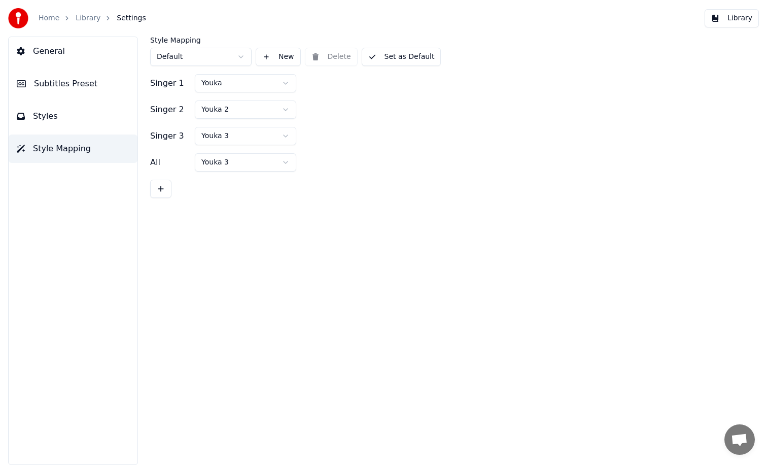
click at [61, 92] on button "Subtitles Preset" at bounding box center [73, 84] width 129 height 28
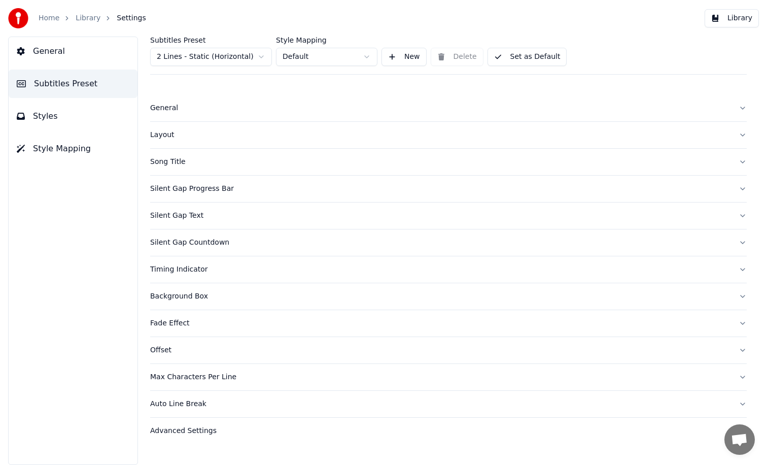
click at [197, 251] on button "Silent Gap Countdown" at bounding box center [448, 242] width 597 height 26
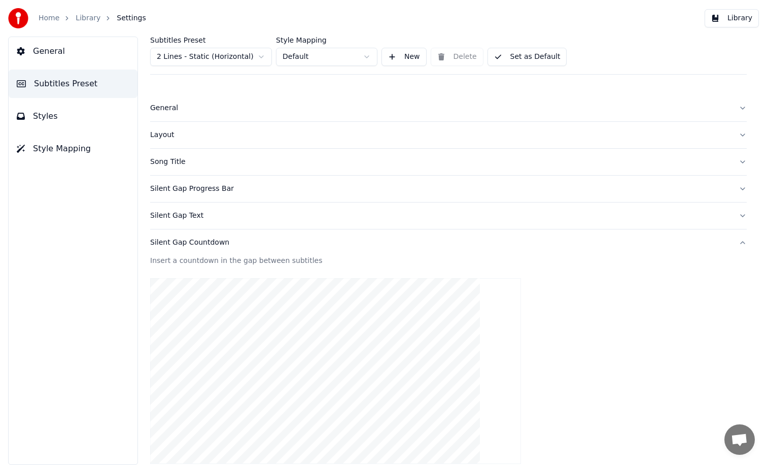
click at [188, 247] on div "Silent Gap Countdown" at bounding box center [440, 243] width 581 height 10
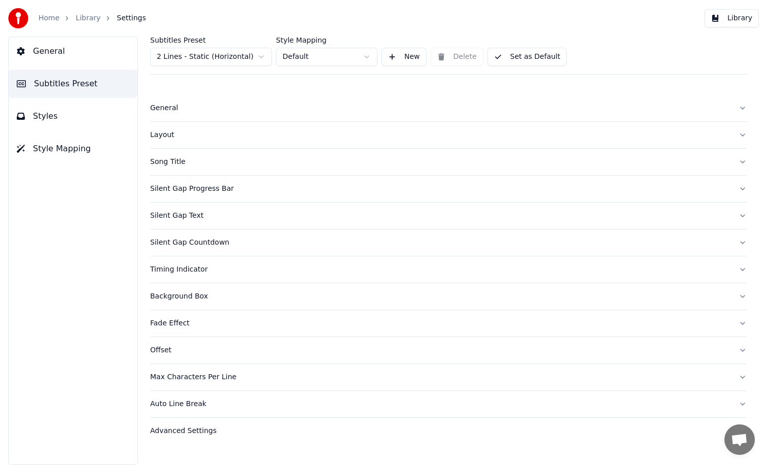
click at [188, 219] on div "Silent Gap Text" at bounding box center [440, 216] width 581 height 10
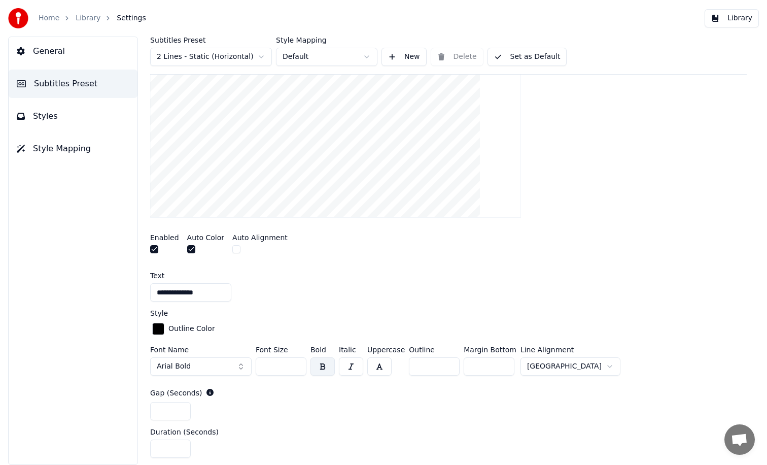
scroll to position [226, 0]
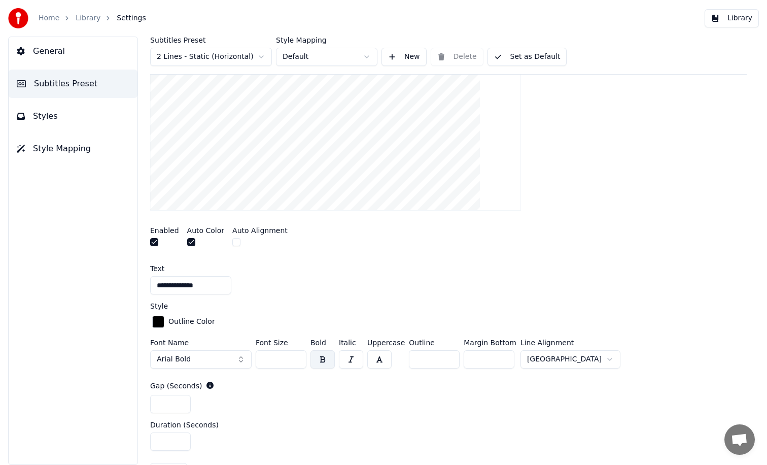
click at [276, 357] on input "**" at bounding box center [281, 359] width 51 height 18
type input "*"
type input "**"
click at [468, 306] on div "Style" at bounding box center [448, 305] width 597 height 7
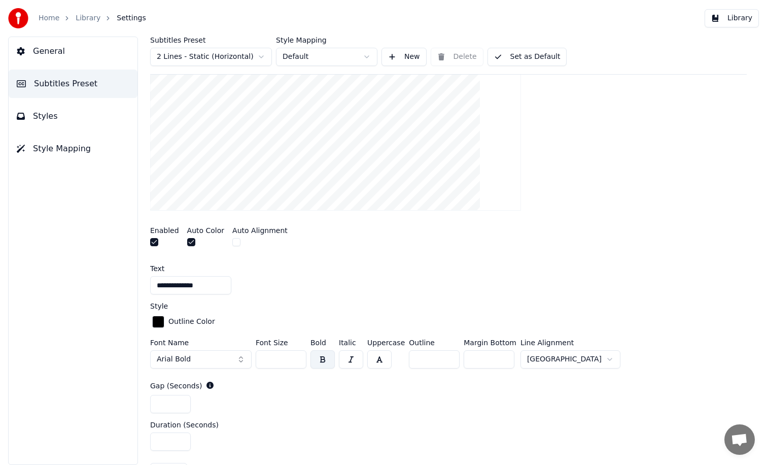
click at [745, 14] on button "Library" at bounding box center [732, 18] width 54 height 18
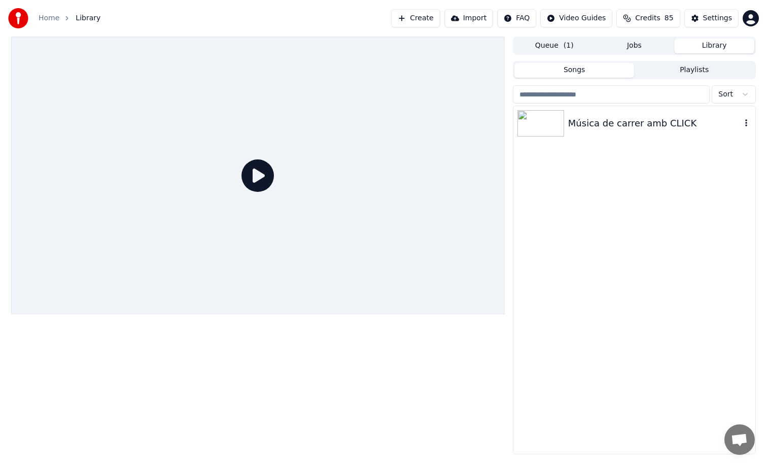
click at [595, 112] on div "Música de carrer amb CLICK" at bounding box center [635, 123] width 242 height 35
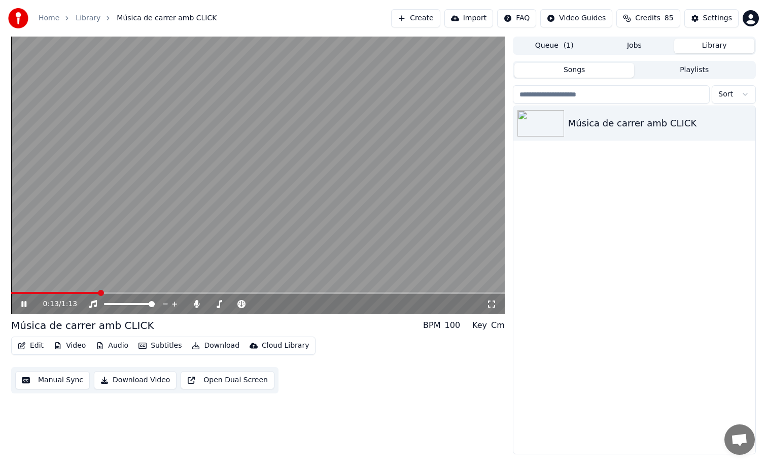
click at [101, 292] on span at bounding box center [258, 293] width 494 height 2
click at [207, 246] on video at bounding box center [258, 176] width 494 height 278
click at [695, 21] on button "Settings" at bounding box center [712, 18] width 54 height 18
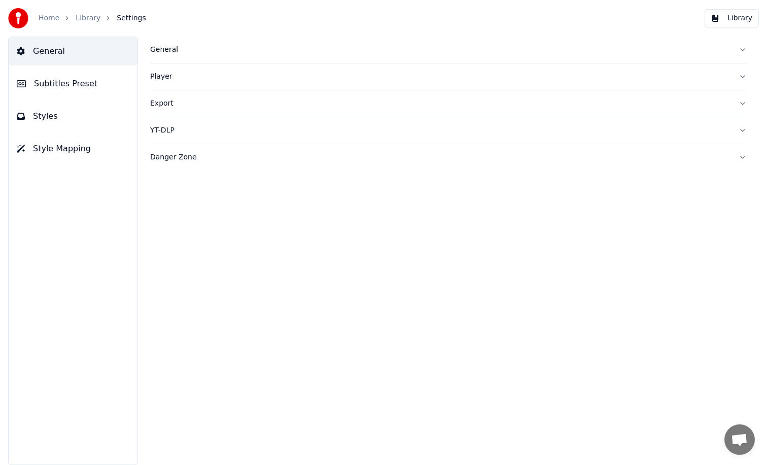
click at [57, 117] on button "Styles" at bounding box center [73, 116] width 129 height 28
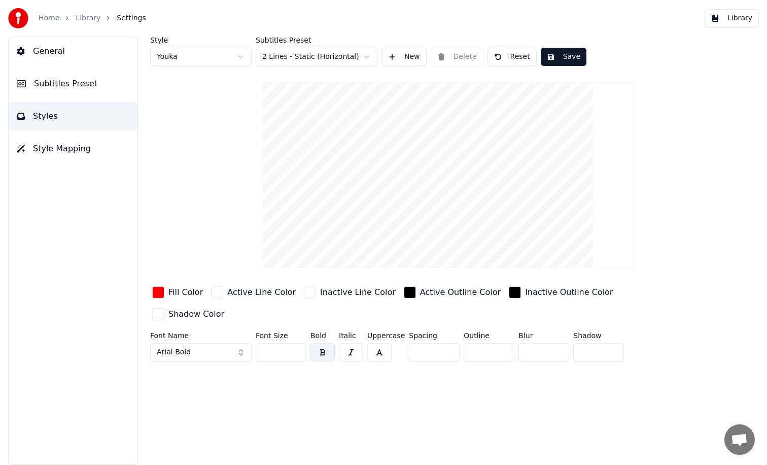
click at [285, 343] on input "**" at bounding box center [281, 352] width 51 height 18
type input "**"
click at [563, 63] on button "Save" at bounding box center [564, 57] width 46 height 18
click at [719, 22] on button "Library" at bounding box center [732, 18] width 54 height 18
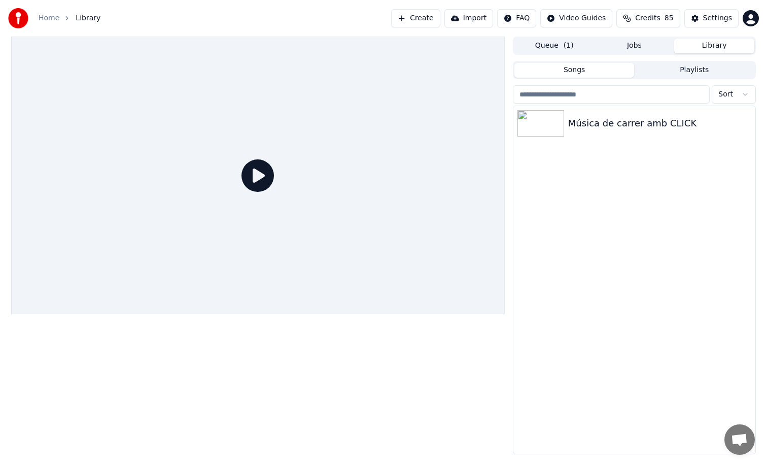
click at [226, 182] on div at bounding box center [258, 176] width 494 height 278
click at [571, 125] on div "Música de carrer amb CLICK" at bounding box center [654, 123] width 173 height 14
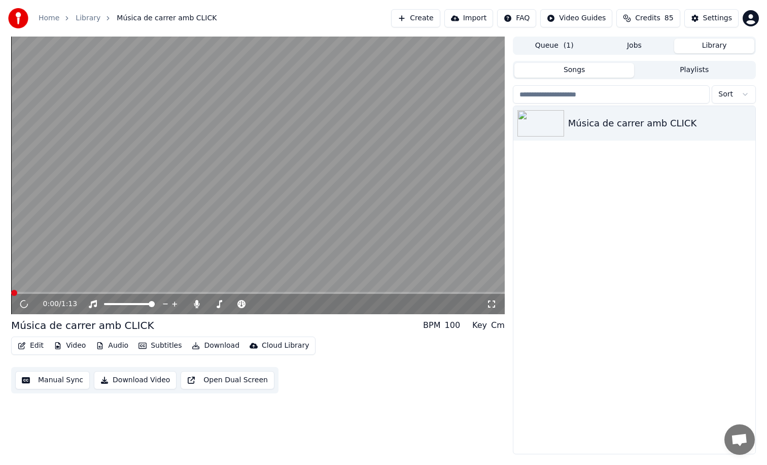
click at [278, 134] on video at bounding box center [258, 176] width 494 height 278
click at [26, 281] on video at bounding box center [258, 176] width 494 height 278
click at [53, 291] on video at bounding box center [258, 176] width 494 height 278
click at [57, 294] on span at bounding box center [258, 293] width 494 height 2
click at [77, 293] on span at bounding box center [45, 293] width 68 height 2
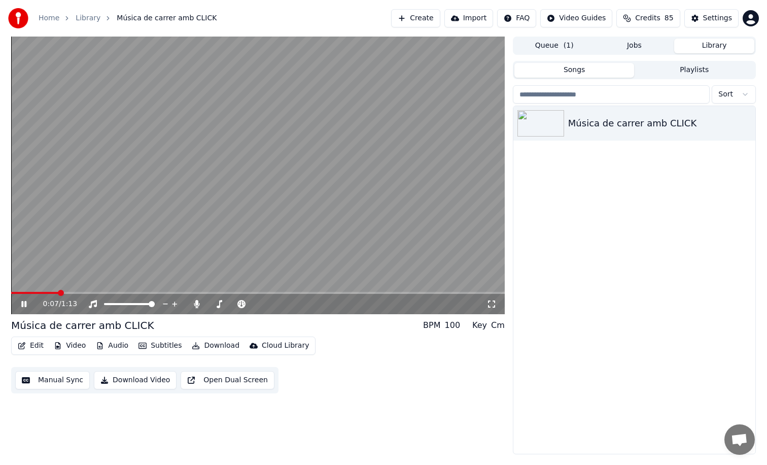
click at [56, 293] on span at bounding box center [34, 293] width 47 height 2
click at [109, 242] on video at bounding box center [258, 176] width 494 height 278
click at [743, 122] on icon "button" at bounding box center [747, 123] width 10 height 8
click at [467, 232] on video at bounding box center [258, 176] width 494 height 278
click at [273, 252] on video at bounding box center [258, 176] width 494 height 278
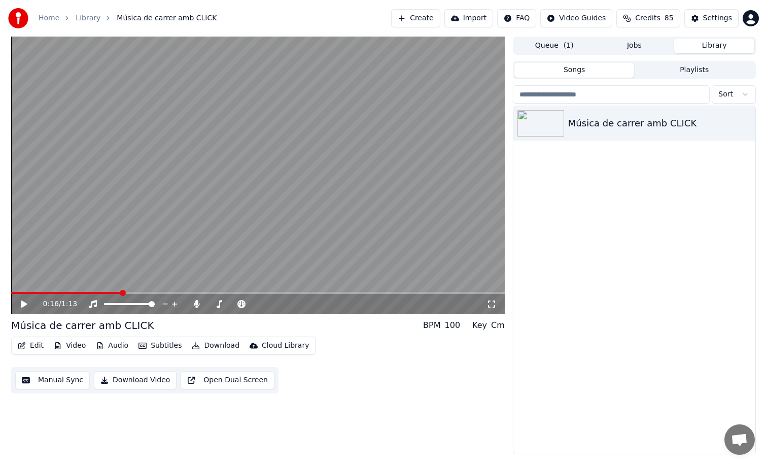
click at [211, 344] on button "Download" at bounding box center [216, 346] width 56 height 14
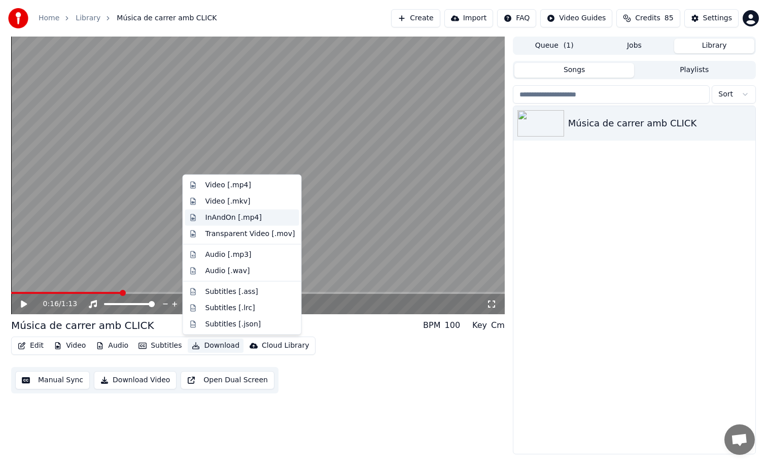
click at [259, 216] on div "InAndOn [.mp4]" at bounding box center [251, 217] width 90 height 10
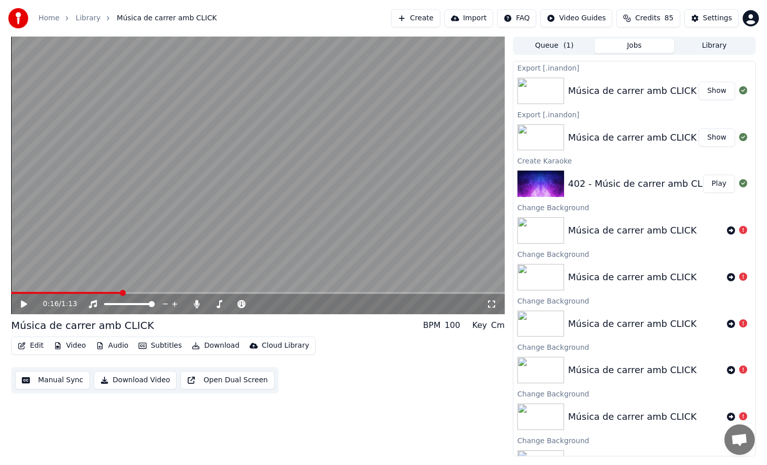
click at [711, 83] on button "Show" at bounding box center [717, 91] width 37 height 18
click at [731, 20] on div "Settings" at bounding box center [717, 18] width 29 height 10
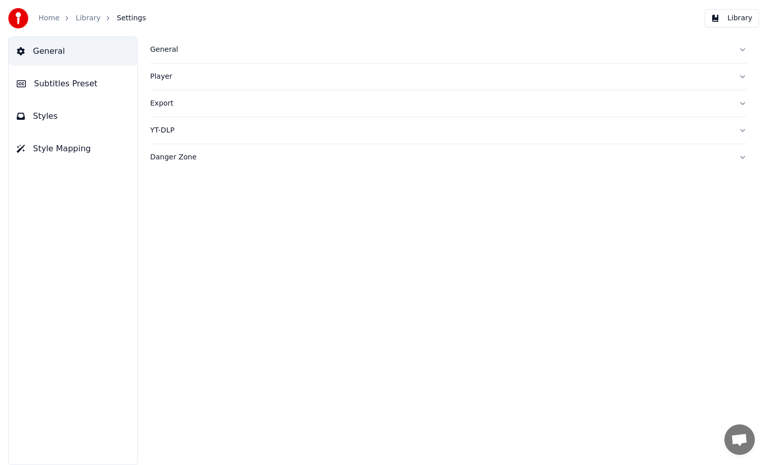
click at [85, 78] on span "Subtitles Preset" at bounding box center [65, 84] width 63 height 12
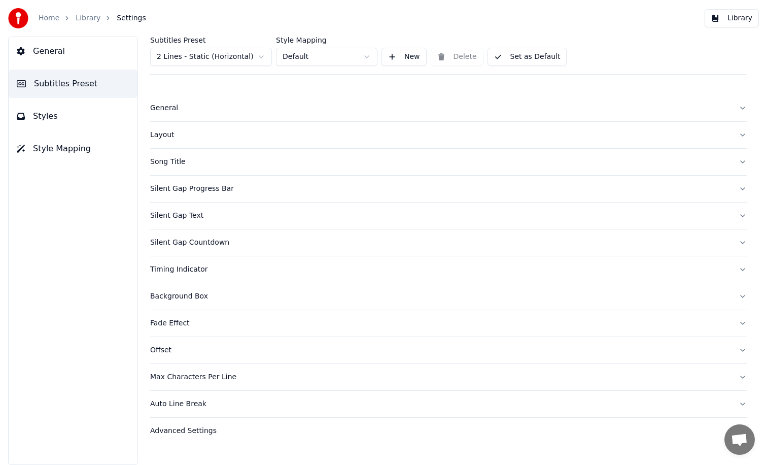
click at [160, 125] on button "Layout" at bounding box center [448, 135] width 597 height 26
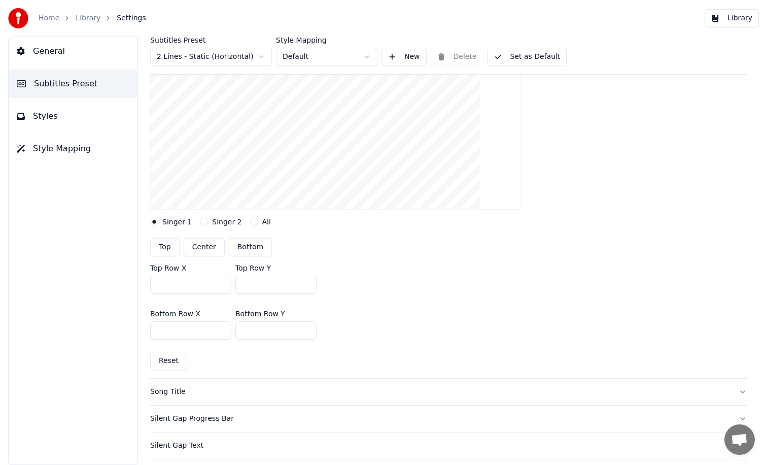
scroll to position [157, 0]
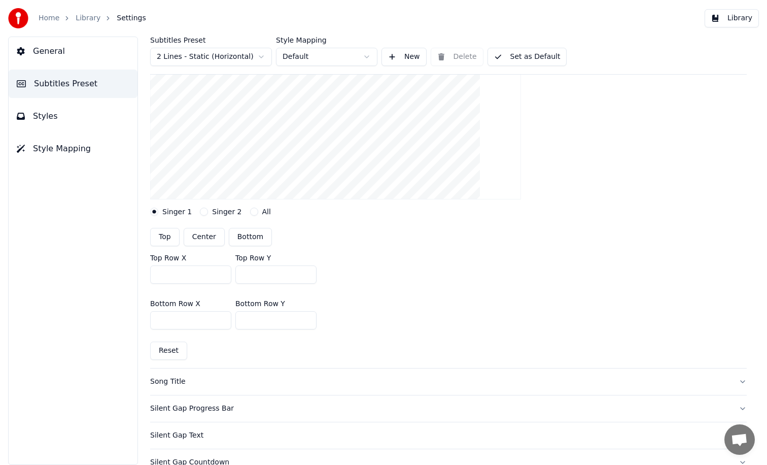
click at [269, 274] on input "***" at bounding box center [275, 274] width 81 height 18
type input "***"
click at [358, 283] on div "Top Row X *** Top Row Y ***" at bounding box center [448, 269] width 597 height 46
click at [272, 320] on input "***" at bounding box center [275, 320] width 81 height 18
type input "***"
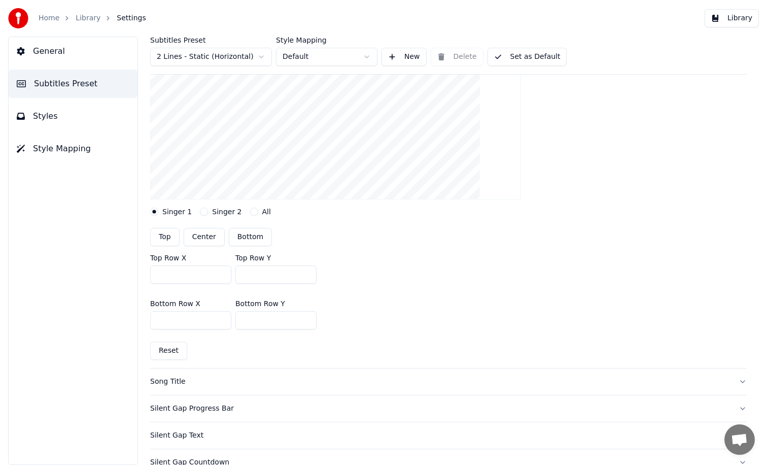
click at [422, 304] on div "Bottom Row X *** Bottom Row Y ***" at bounding box center [448, 315] width 597 height 46
click at [723, 20] on button "Library" at bounding box center [732, 18] width 54 height 18
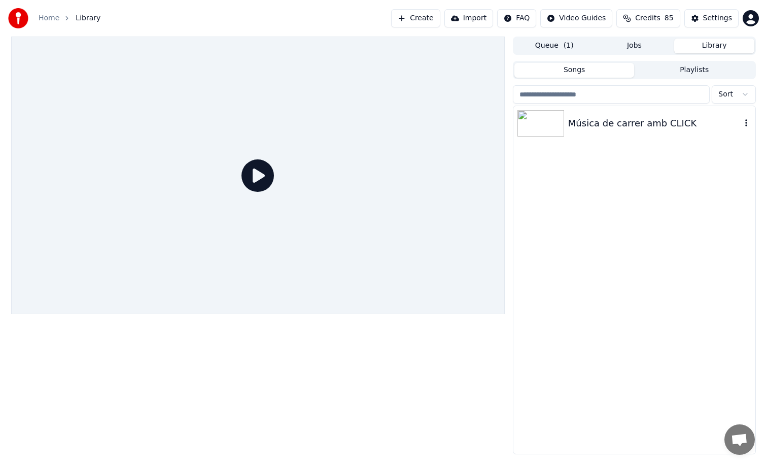
click at [619, 119] on div "Música de carrer amb CLICK" at bounding box center [654, 123] width 173 height 14
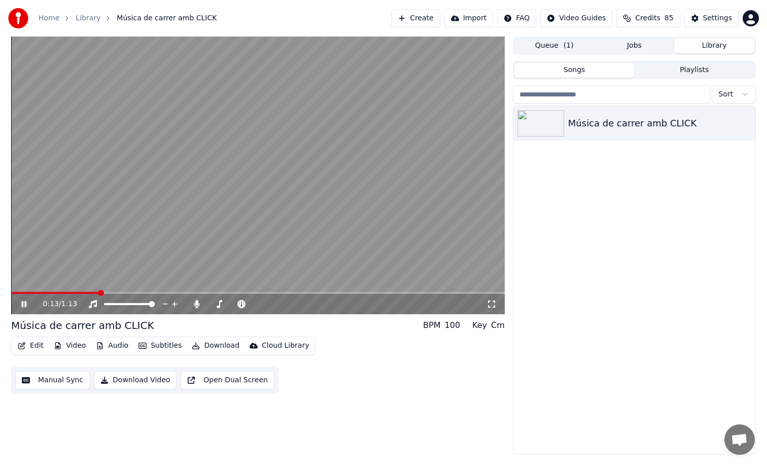
click at [98, 292] on span at bounding box center [258, 293] width 494 height 2
click at [377, 211] on video at bounding box center [258, 176] width 494 height 278
click at [718, 12] on button "Settings" at bounding box center [712, 18] width 54 height 18
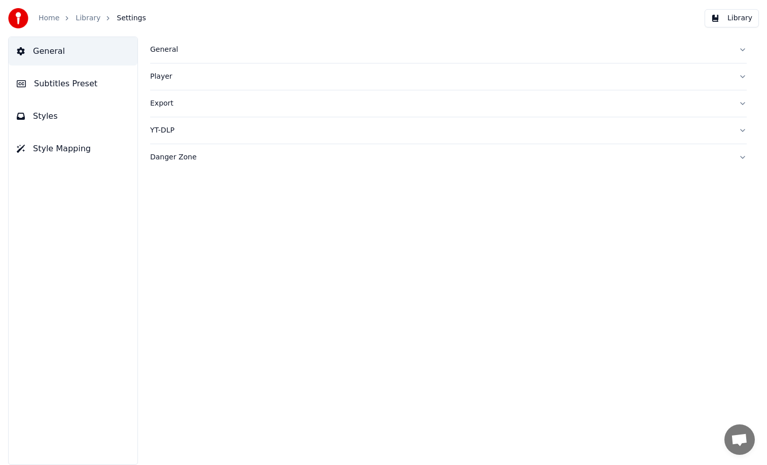
click at [29, 113] on button "Styles" at bounding box center [73, 116] width 129 height 28
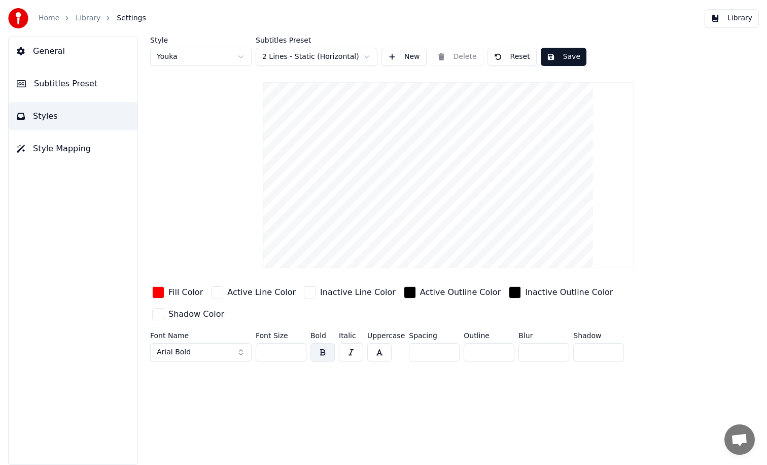
click at [86, 88] on span "Subtitles Preset" at bounding box center [65, 84] width 63 height 12
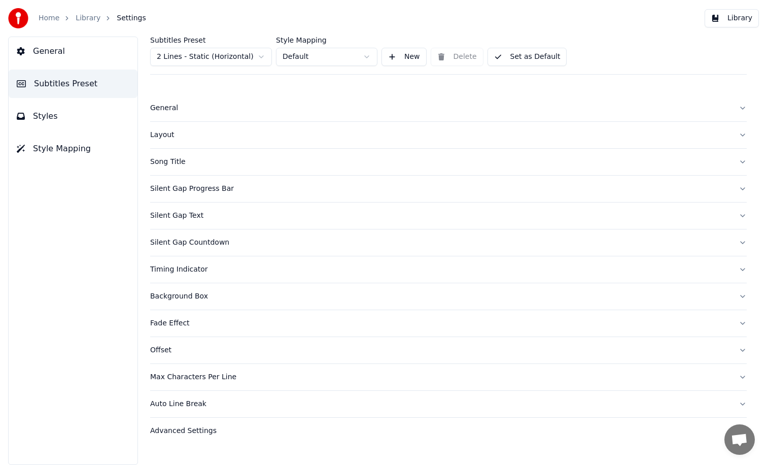
click at [199, 133] on div "Layout" at bounding box center [440, 135] width 581 height 10
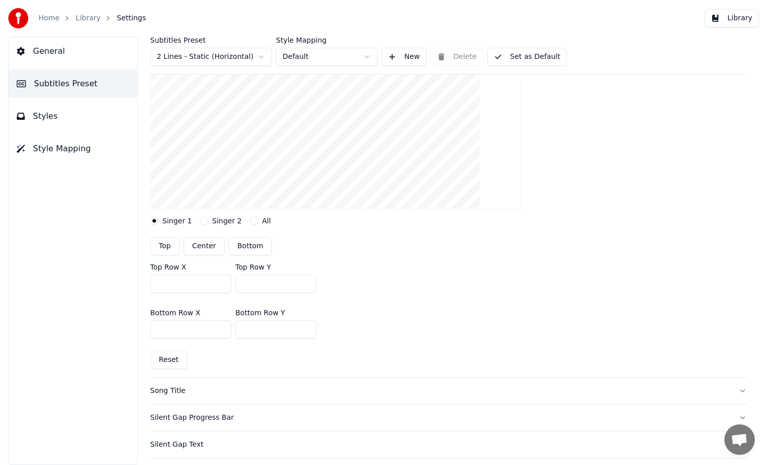
scroll to position [176, 0]
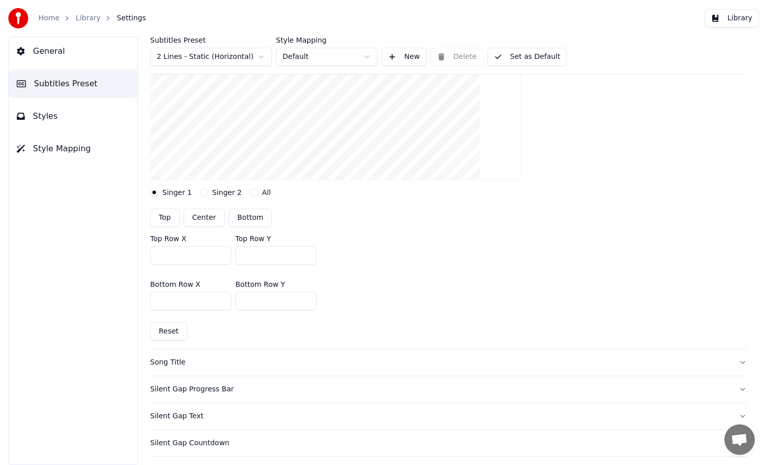
click at [267, 253] on input "***" at bounding box center [275, 255] width 81 height 18
type input "***"
click at [281, 304] on input "***" at bounding box center [275, 301] width 81 height 18
type input "***"
click at [421, 304] on div "Bottom Row X *** Bottom Row Y ***" at bounding box center [448, 296] width 597 height 46
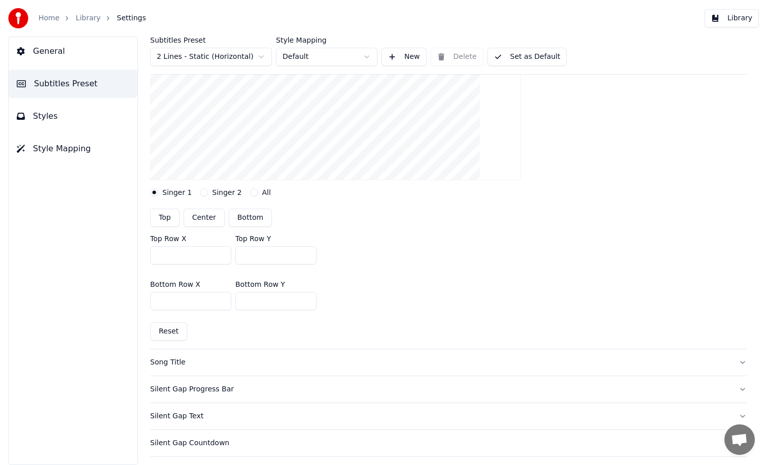
click at [722, 22] on button "Library" at bounding box center [732, 18] width 54 height 18
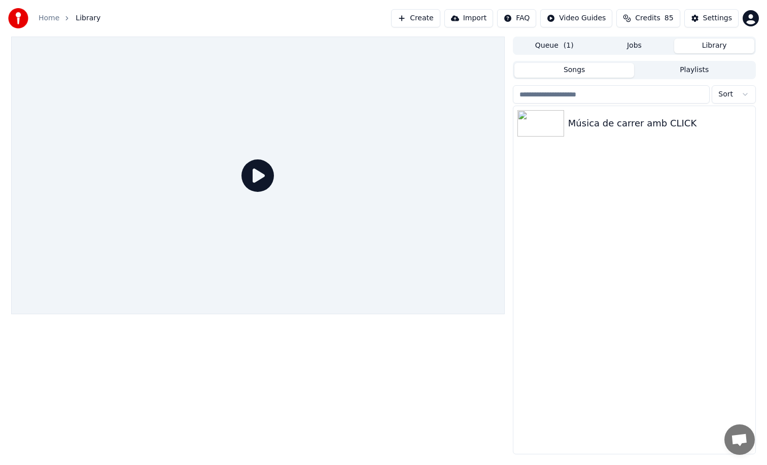
click at [350, 211] on div at bounding box center [258, 176] width 494 height 278
click at [571, 124] on div "Música de carrer amb CLICK" at bounding box center [654, 123] width 173 height 14
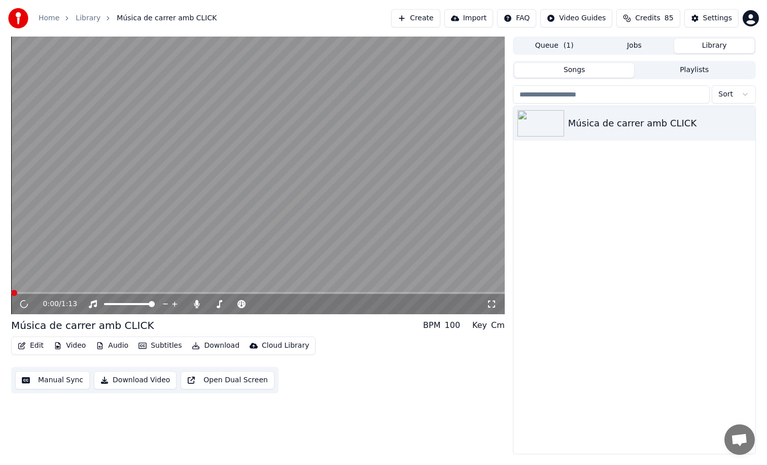
click at [221, 197] on video at bounding box center [258, 176] width 494 height 278
click at [173, 265] on video at bounding box center [258, 176] width 494 height 278
click at [126, 268] on video at bounding box center [258, 176] width 494 height 278
click at [77, 292] on span at bounding box center [258, 293] width 494 height 2
click at [75, 292] on span at bounding box center [45, 293] width 68 height 2
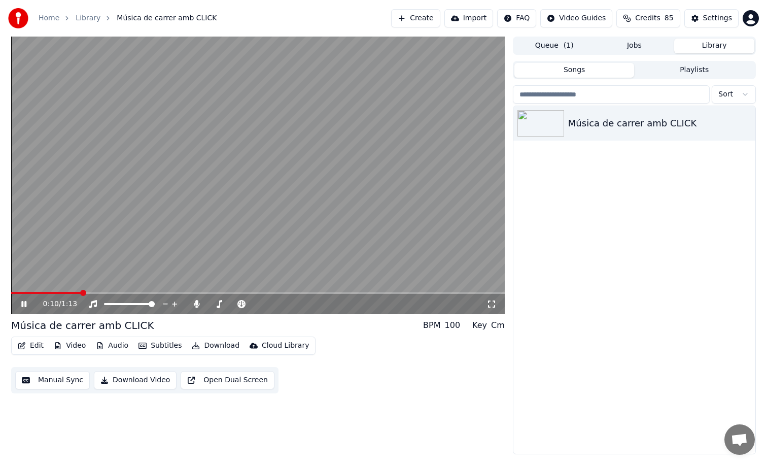
click at [62, 292] on span at bounding box center [46, 293] width 70 height 2
click at [175, 197] on video at bounding box center [258, 176] width 494 height 278
click at [722, 14] on div "Settings" at bounding box center [717, 18] width 29 height 10
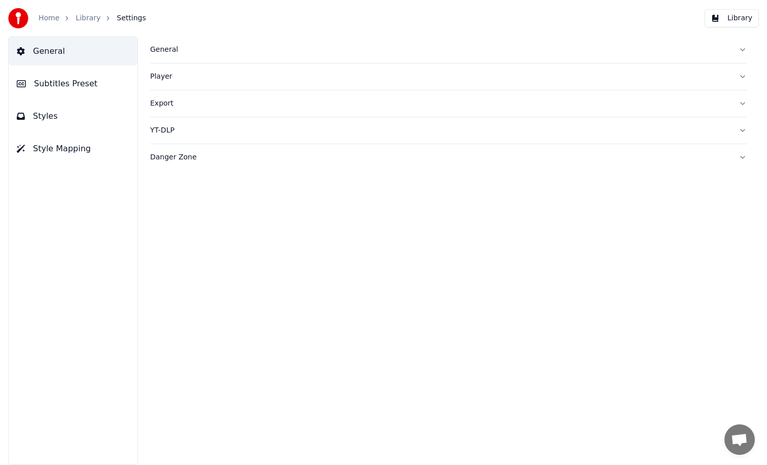
click at [80, 116] on button "Styles" at bounding box center [73, 116] width 129 height 28
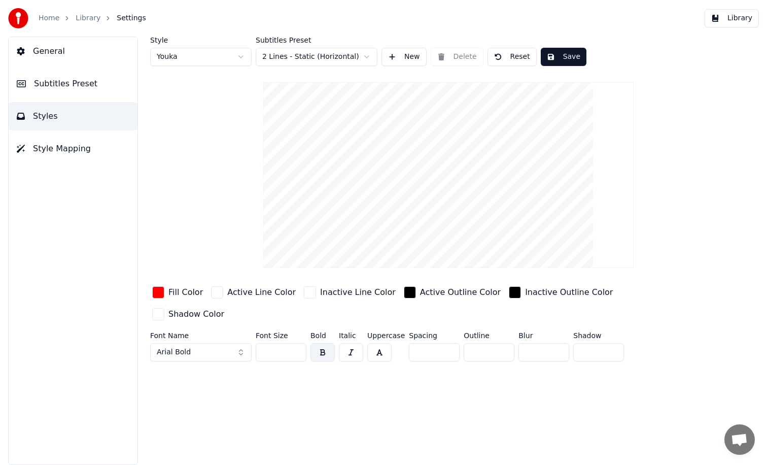
click at [81, 102] on button "Styles" at bounding box center [73, 116] width 129 height 28
click at [90, 78] on span "Subtitles Preset" at bounding box center [65, 84] width 63 height 12
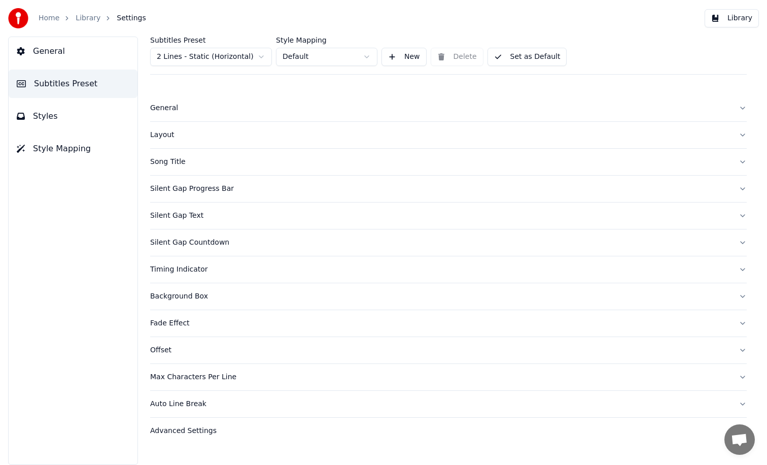
click at [198, 212] on div "Silent Gap Text" at bounding box center [440, 216] width 581 height 10
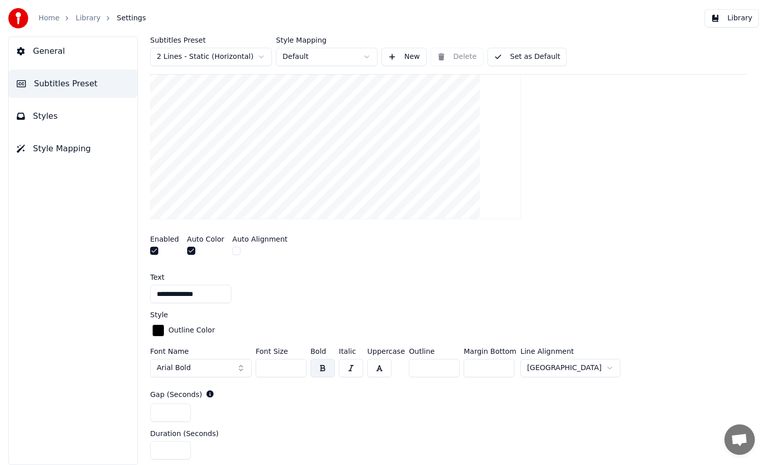
scroll to position [282, 0]
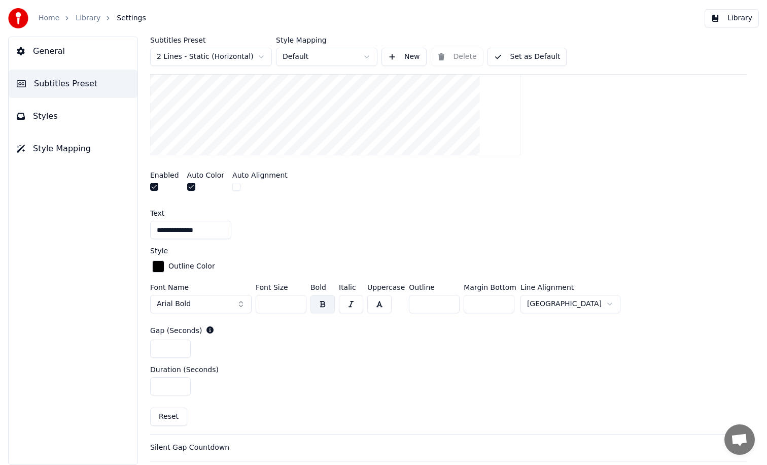
click at [487, 303] on input "***" at bounding box center [489, 304] width 51 height 18
type input "*"
type input "***"
click at [575, 238] on div "**********" at bounding box center [448, 230] width 597 height 18
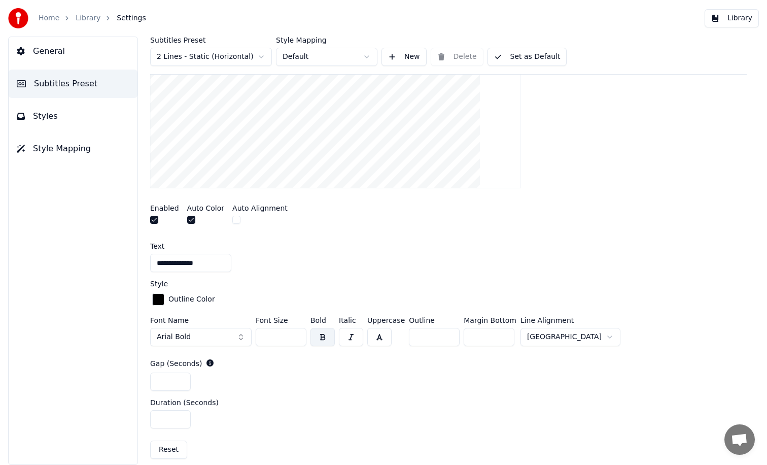
scroll to position [245, 0]
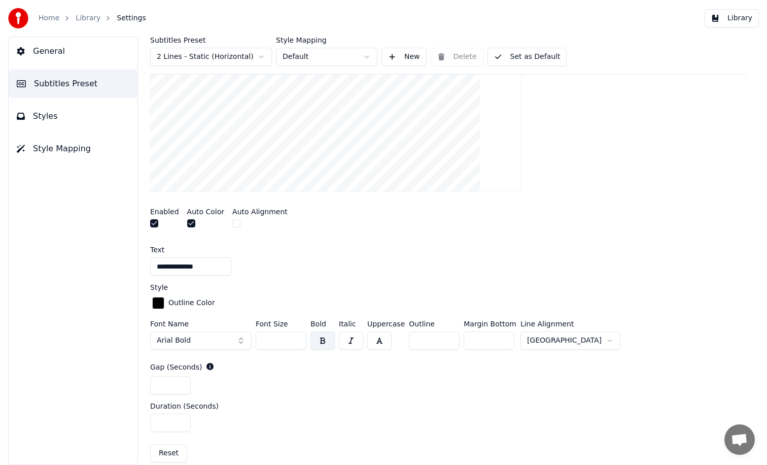
click at [737, 18] on button "Library" at bounding box center [732, 18] width 54 height 18
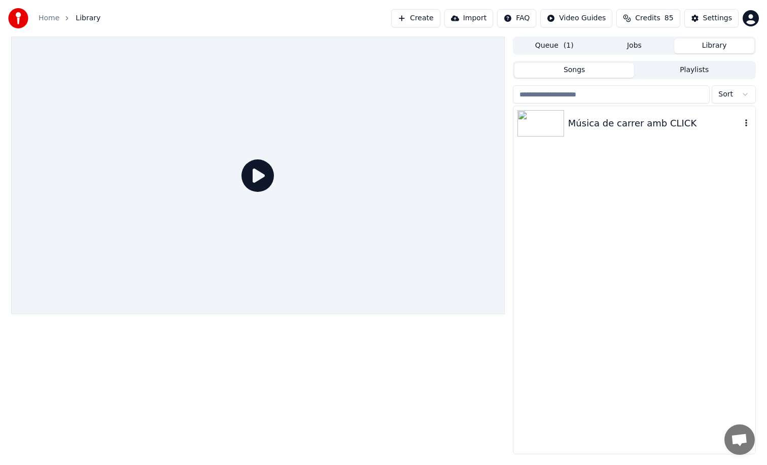
click at [597, 113] on div "Música de carrer amb CLICK" at bounding box center [635, 123] width 242 height 35
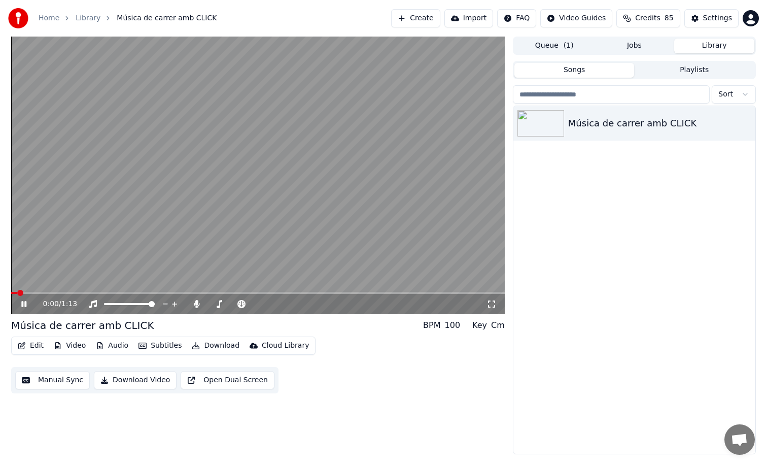
click at [67, 295] on div "0:00 / 1:13" at bounding box center [258, 304] width 494 height 20
click at [67, 292] on span at bounding box center [258, 293] width 494 height 2
click at [442, 191] on video at bounding box center [258, 176] width 494 height 278
click at [747, 125] on icon "button" at bounding box center [747, 122] width 2 height 7
click at [394, 381] on div "Edit Video Audio Subtitles Download Cloud Library Manual Sync Download Video Op…" at bounding box center [258, 365] width 494 height 57
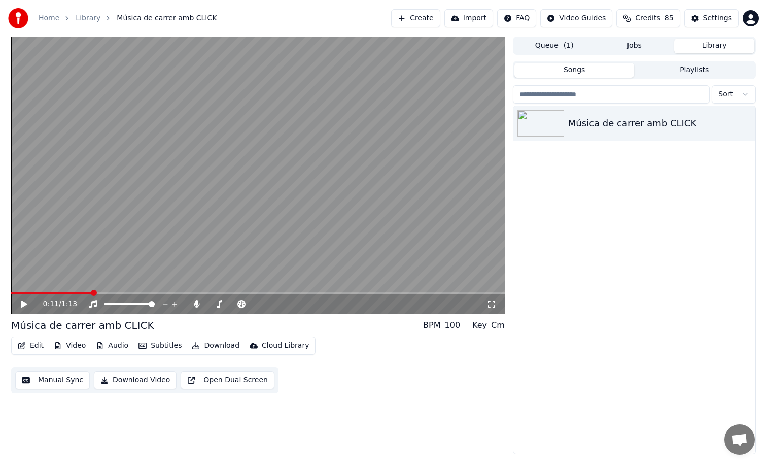
click at [217, 344] on button "Download" at bounding box center [216, 346] width 56 height 14
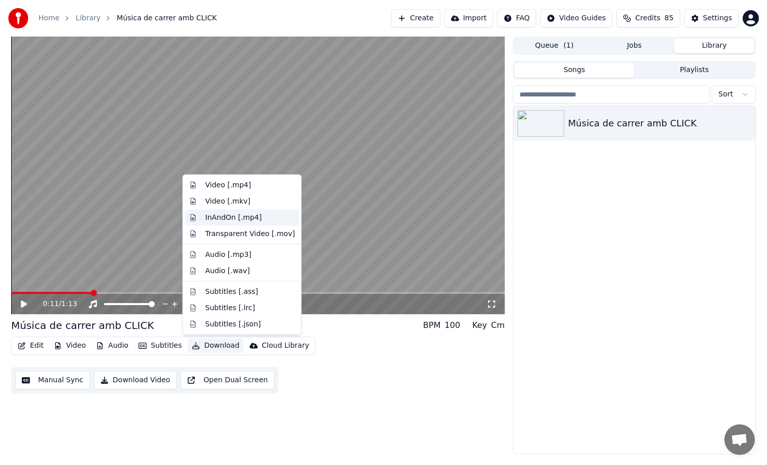
click at [225, 218] on div "InAndOn [.mp4]" at bounding box center [234, 217] width 57 height 10
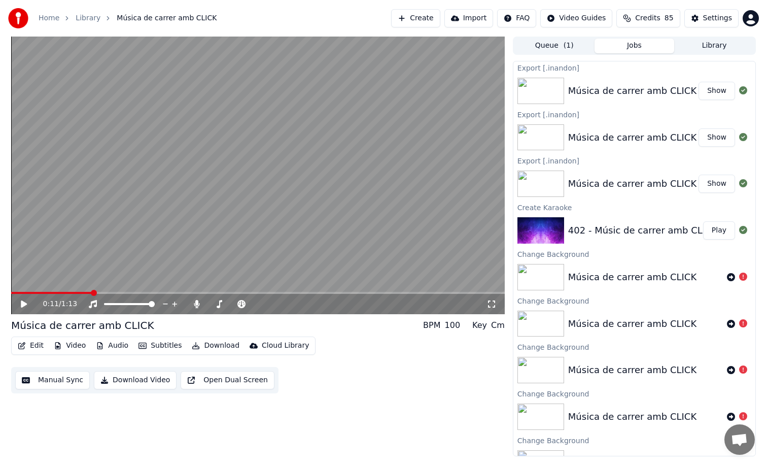
click at [699, 89] on button "Show" at bounding box center [717, 91] width 37 height 18
click at [709, 22] on div "Settings" at bounding box center [717, 18] width 29 height 10
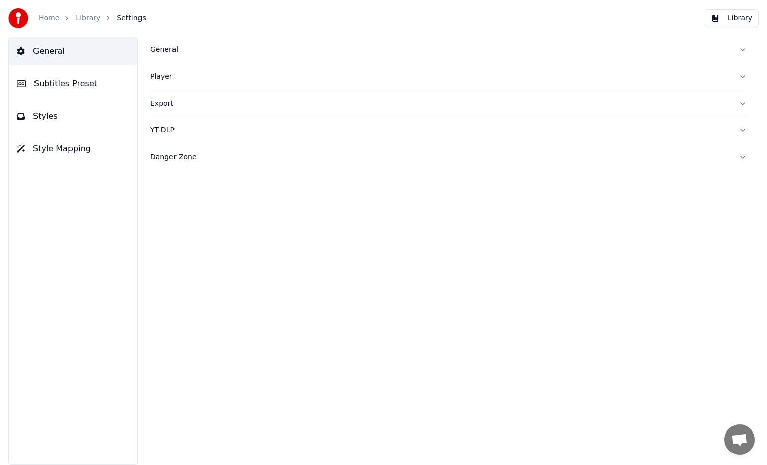
click at [66, 119] on button "Styles" at bounding box center [73, 116] width 129 height 28
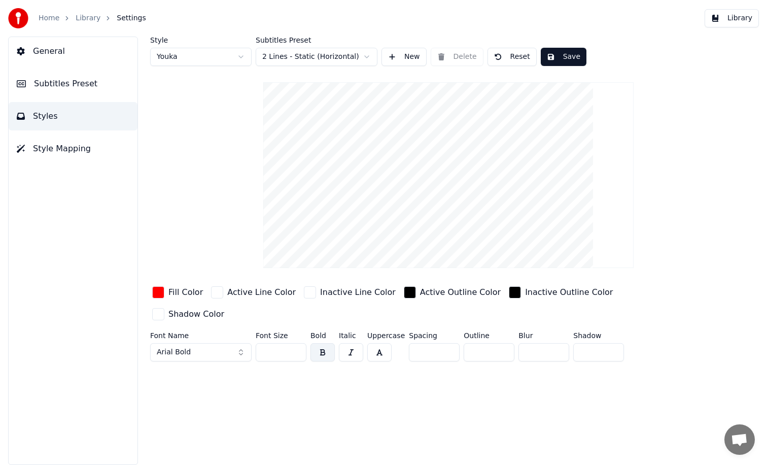
click at [53, 92] on button "Subtitles Preset" at bounding box center [73, 84] width 129 height 28
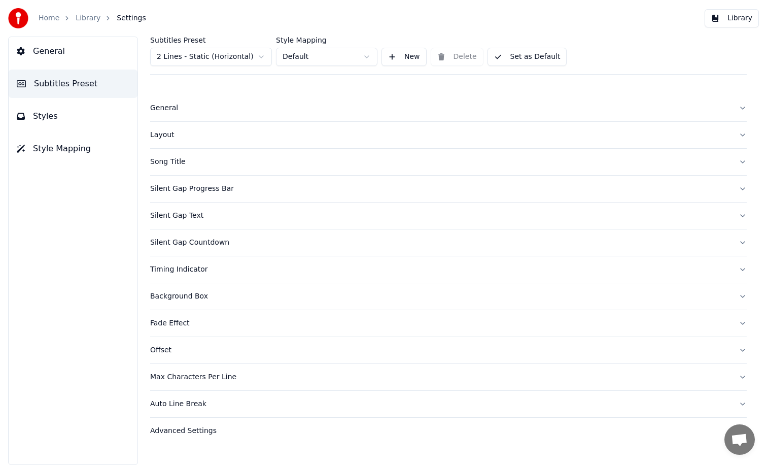
click at [203, 127] on button "Layout" at bounding box center [448, 135] width 597 height 26
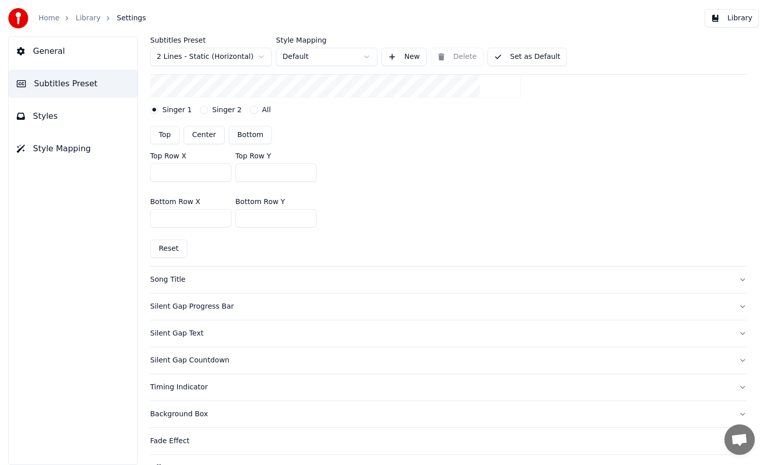
scroll to position [272, 0]
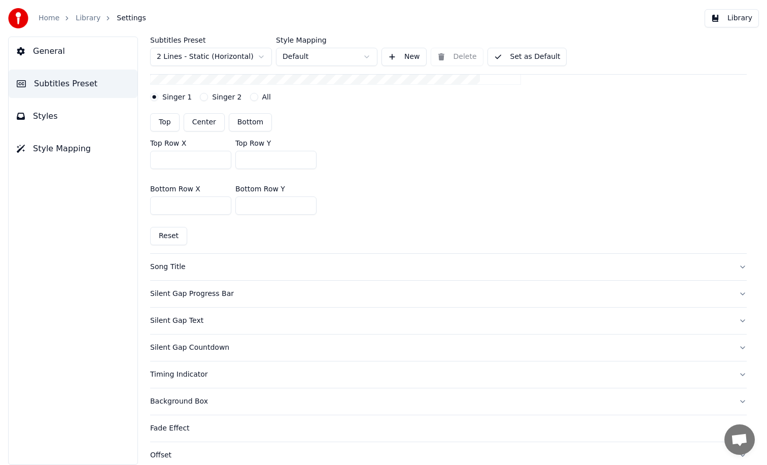
click at [270, 159] on input "***" at bounding box center [275, 160] width 81 height 18
type input "****"
click at [275, 208] on input "***" at bounding box center [275, 205] width 81 height 18
type input "***"
click at [489, 190] on div "Bottom Row X *** Bottom Row Y ***" at bounding box center [448, 200] width 597 height 46
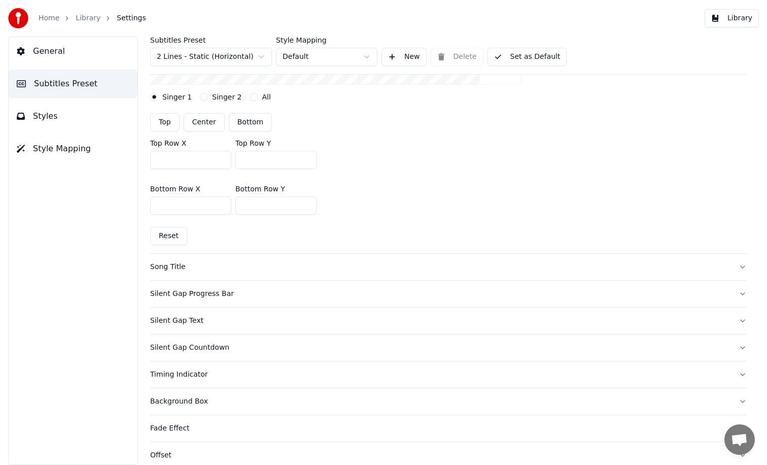
click at [734, 19] on button "Library" at bounding box center [732, 18] width 54 height 18
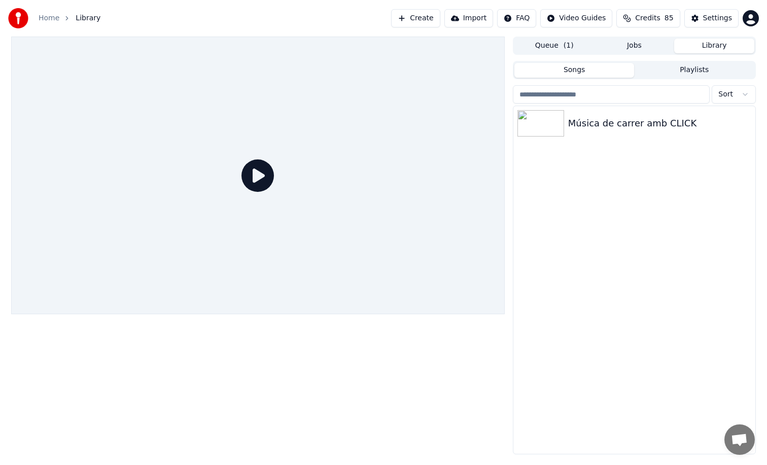
click at [357, 167] on div at bounding box center [258, 176] width 494 height 278
click at [616, 134] on div "Música de carrer amb CLICK" at bounding box center [635, 123] width 242 height 35
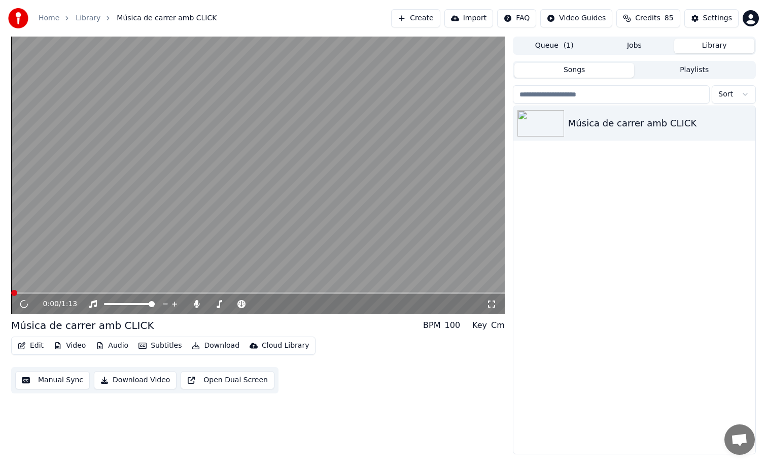
click at [217, 218] on video at bounding box center [258, 176] width 494 height 278
click at [77, 292] on span at bounding box center [258, 293] width 494 height 2
click at [58, 293] on span at bounding box center [34, 293] width 47 height 2
click at [473, 125] on video at bounding box center [258, 176] width 494 height 278
click at [721, 16] on div "Settings" at bounding box center [717, 18] width 29 height 10
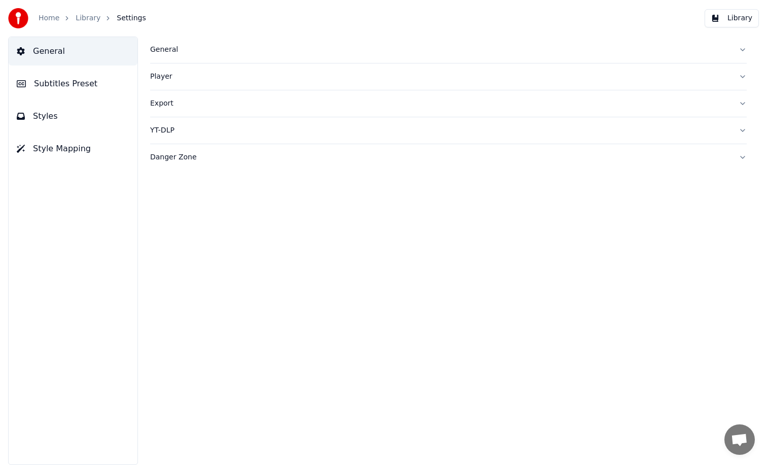
click at [93, 111] on button "Styles" at bounding box center [73, 116] width 129 height 28
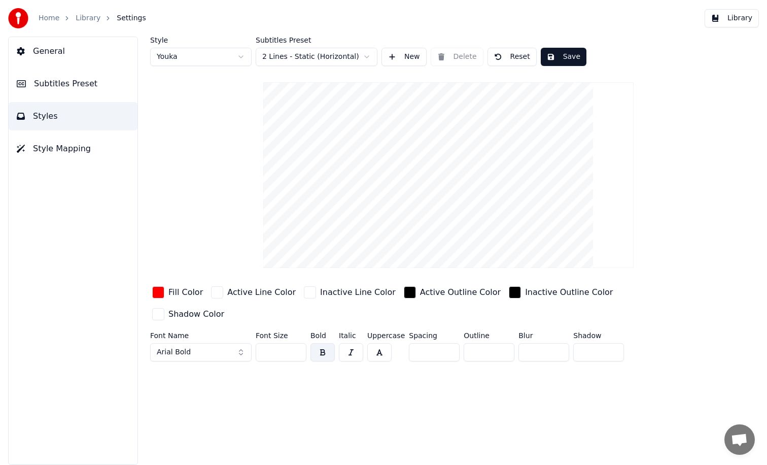
click at [76, 97] on button "Subtitles Preset" at bounding box center [73, 84] width 129 height 28
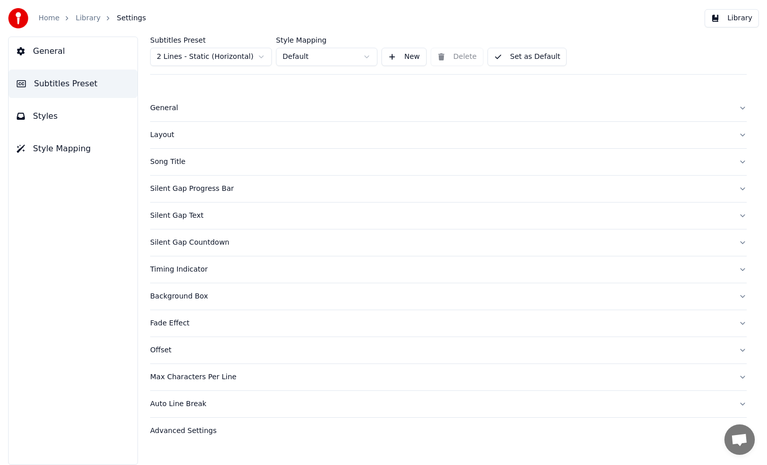
click at [208, 221] on button "Silent Gap Text" at bounding box center [448, 216] width 597 height 26
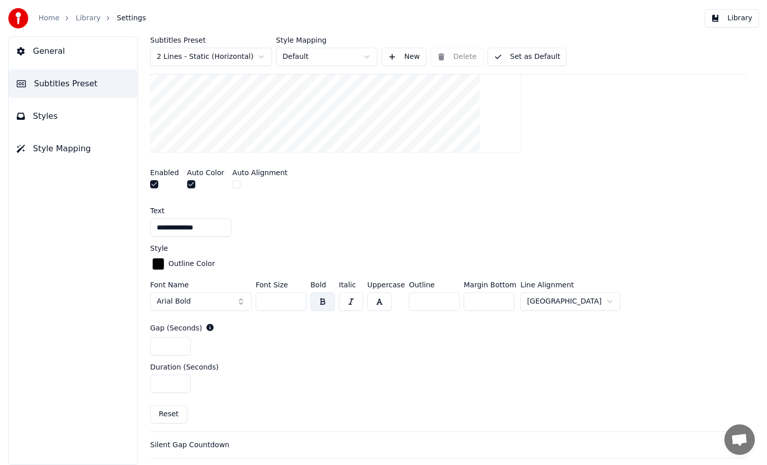
scroll to position [296, 0]
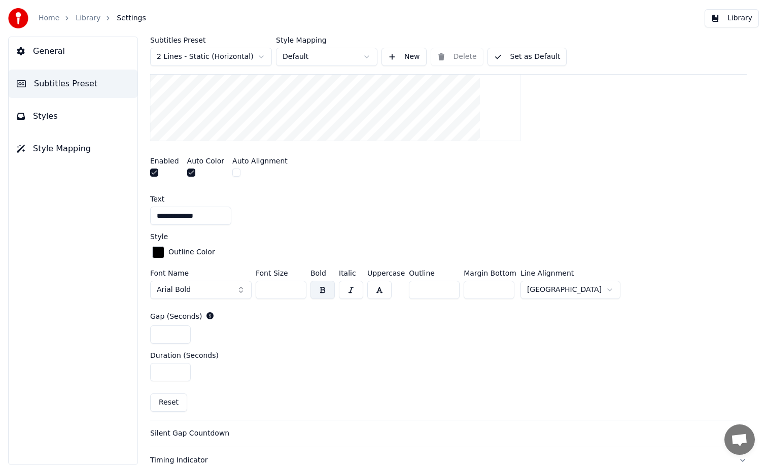
click at [493, 291] on input "***" at bounding box center [489, 290] width 51 height 18
type input "***"
click at [730, 19] on button "Library" at bounding box center [732, 18] width 54 height 18
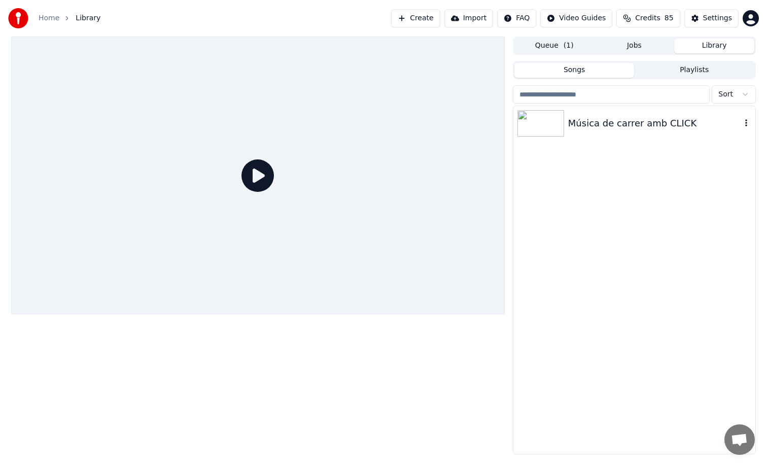
click at [603, 119] on div "Música de carrer amb CLICK" at bounding box center [654, 123] width 173 height 14
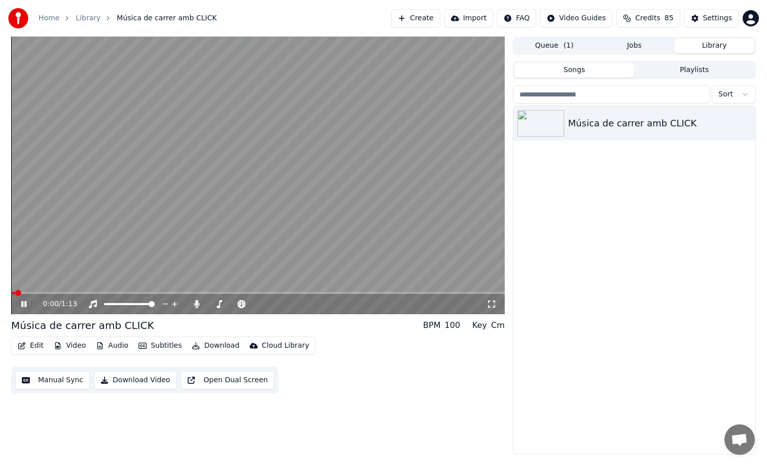
click at [39, 293] on span at bounding box center [258, 293] width 494 height 2
click at [57, 293] on span at bounding box center [258, 293] width 494 height 2
click at [388, 247] on video at bounding box center [258, 176] width 494 height 278
click at [713, 26] on button "Settings" at bounding box center [712, 18] width 54 height 18
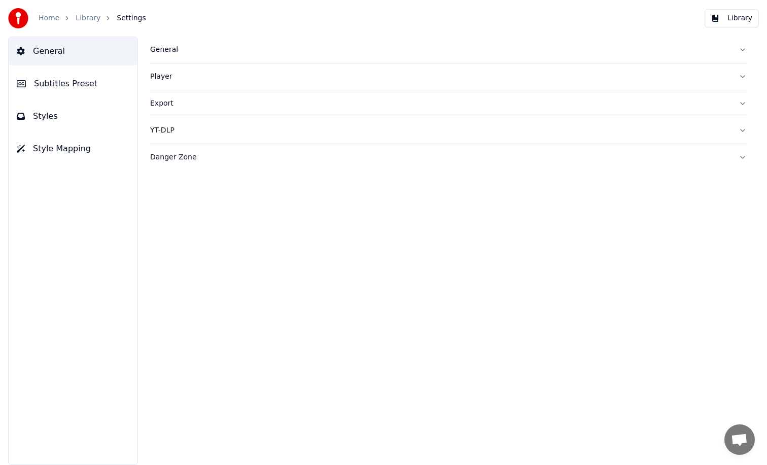
click at [77, 107] on button "Styles" at bounding box center [73, 116] width 129 height 28
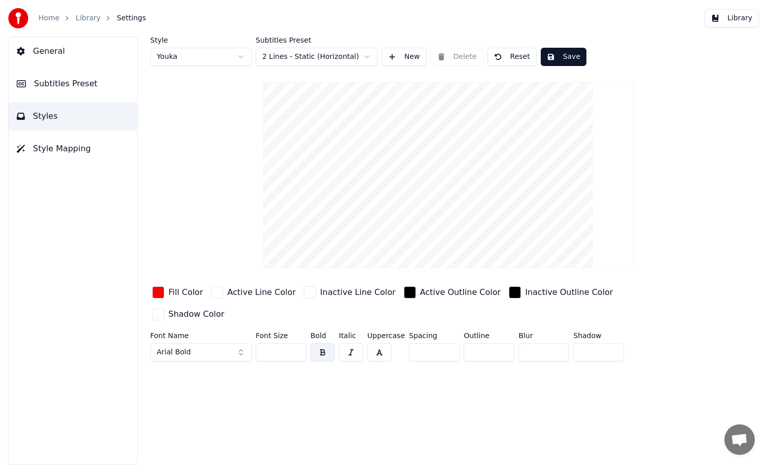
click at [98, 90] on button "Subtitles Preset" at bounding box center [73, 84] width 129 height 28
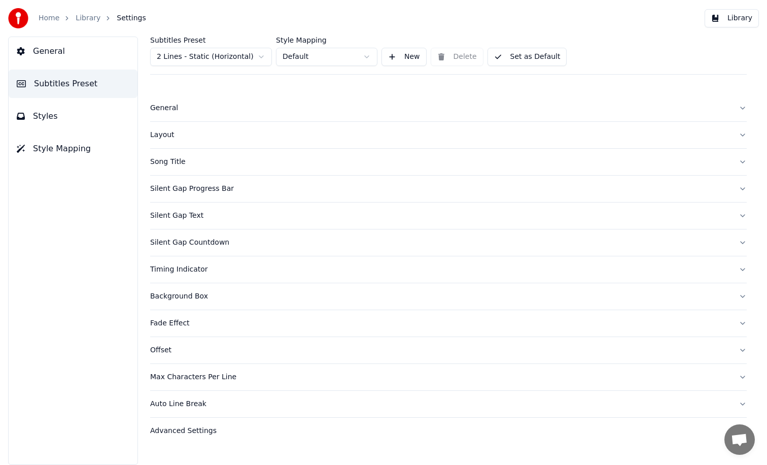
click at [212, 222] on button "Silent Gap Text" at bounding box center [448, 216] width 597 height 26
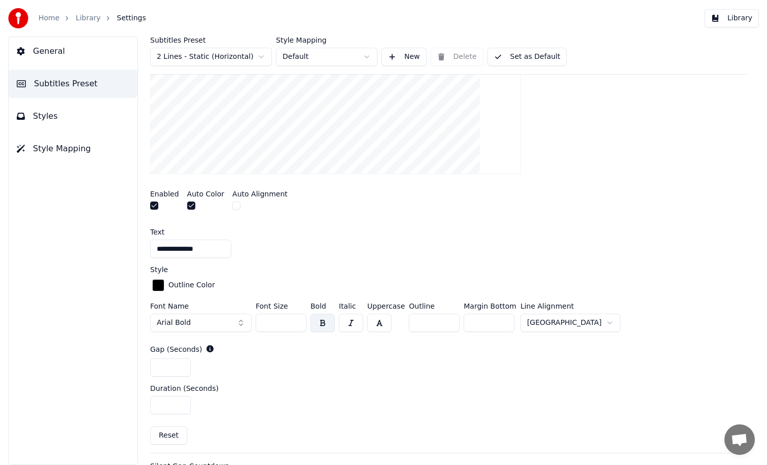
scroll to position [280, 0]
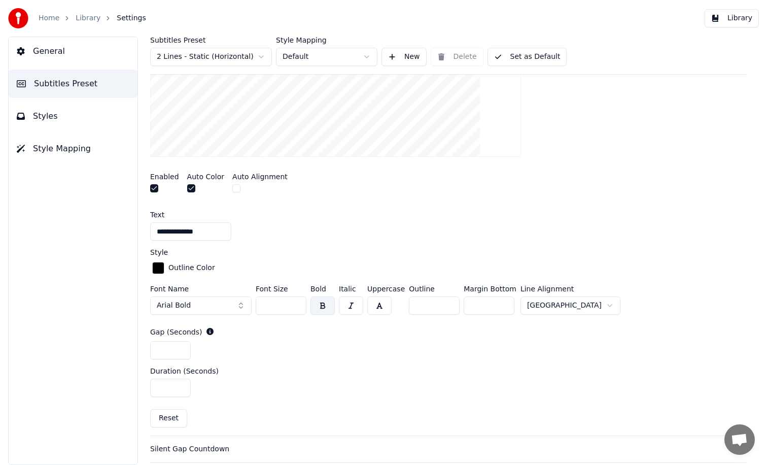
click at [485, 308] on input "***" at bounding box center [489, 305] width 51 height 18
type input "***"
click at [729, 20] on button "Library" at bounding box center [732, 18] width 54 height 18
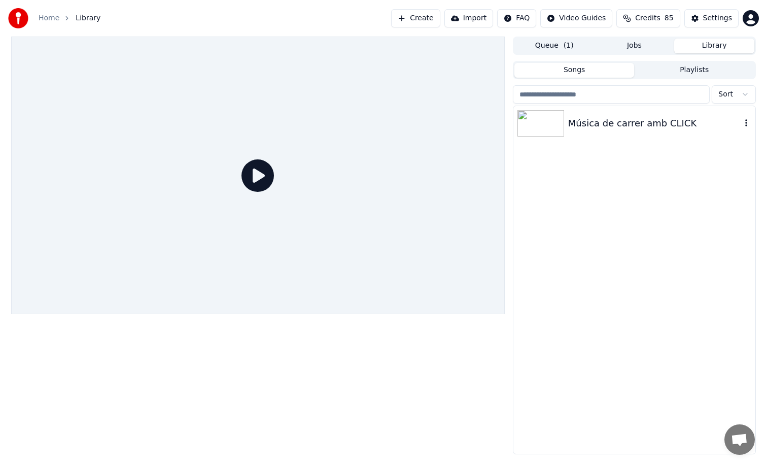
click at [692, 133] on div "Música de carrer amb CLICK" at bounding box center [635, 123] width 242 height 35
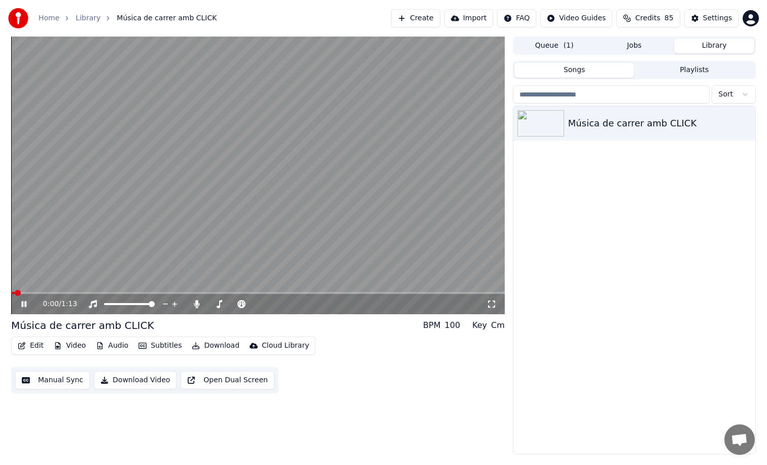
click at [63, 291] on video at bounding box center [258, 176] width 494 height 278
click at [66, 294] on div "0:00 / 1:13" at bounding box center [258, 304] width 494 height 20
click at [66, 293] on span at bounding box center [258, 293] width 494 height 2
click at [73, 249] on video at bounding box center [258, 176] width 494 height 278
click at [487, 151] on video at bounding box center [258, 176] width 494 height 278
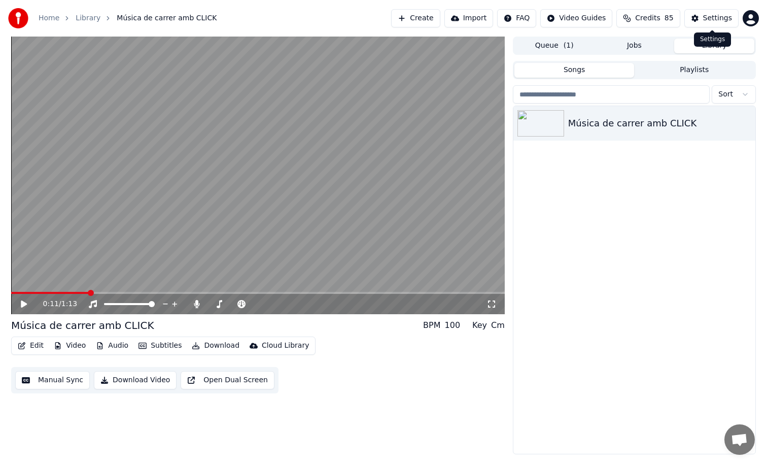
click at [709, 19] on div "Settings" at bounding box center [717, 18] width 29 height 10
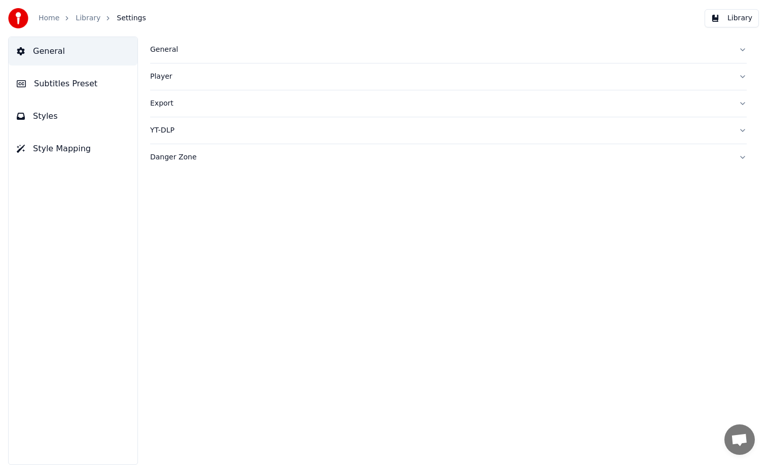
click at [99, 124] on button "Styles" at bounding box center [73, 116] width 129 height 28
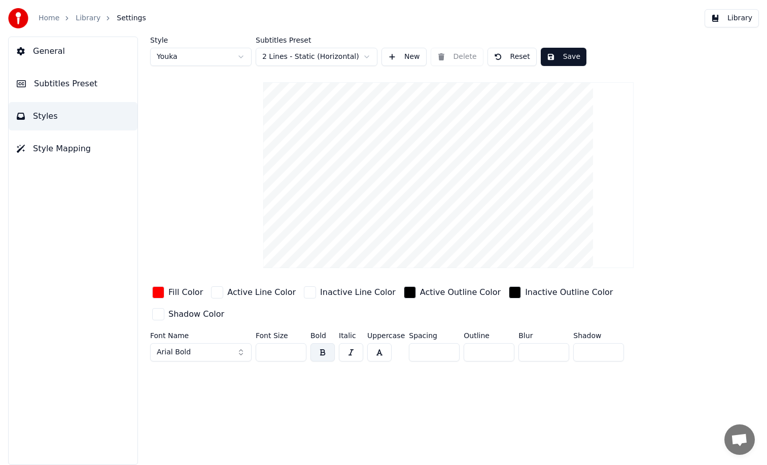
click at [83, 90] on button "Subtitles Preset" at bounding box center [73, 84] width 129 height 28
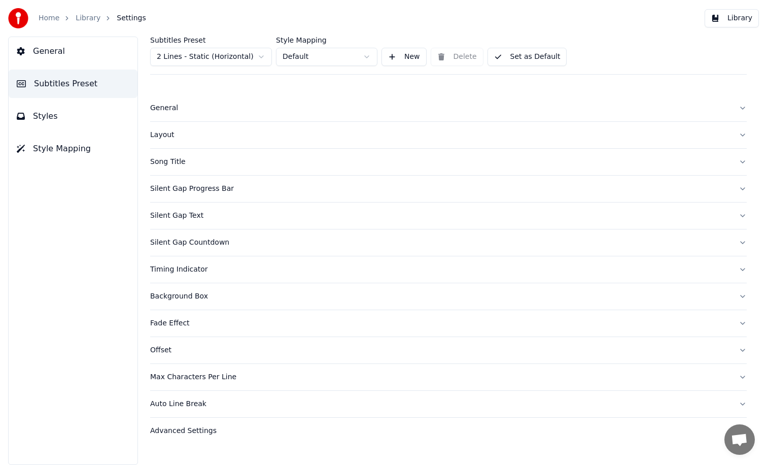
click at [197, 216] on div "Silent Gap Text" at bounding box center [440, 216] width 581 height 10
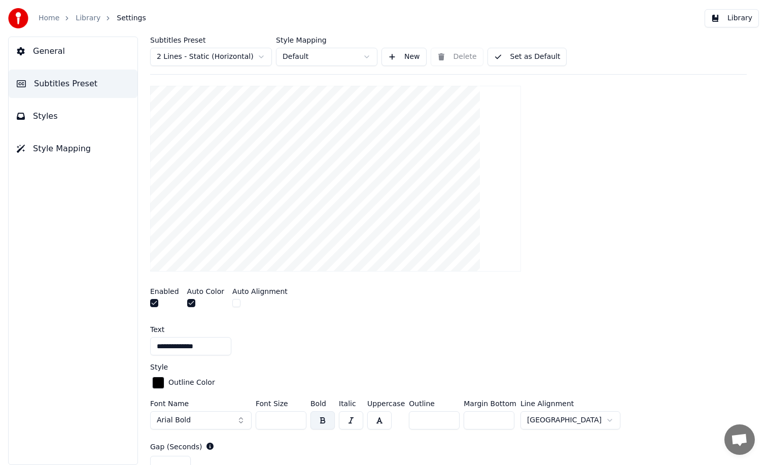
scroll to position [201, 0]
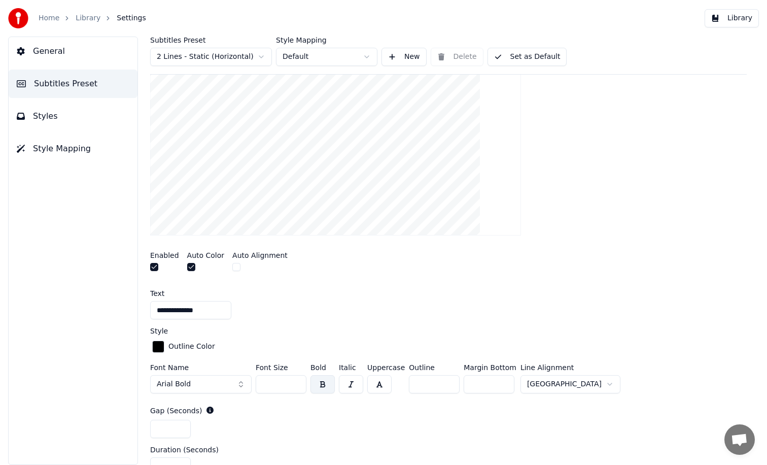
click at [487, 385] on input "***" at bounding box center [489, 384] width 51 height 18
type input "***"
click at [747, 21] on button "Library" at bounding box center [732, 18] width 54 height 18
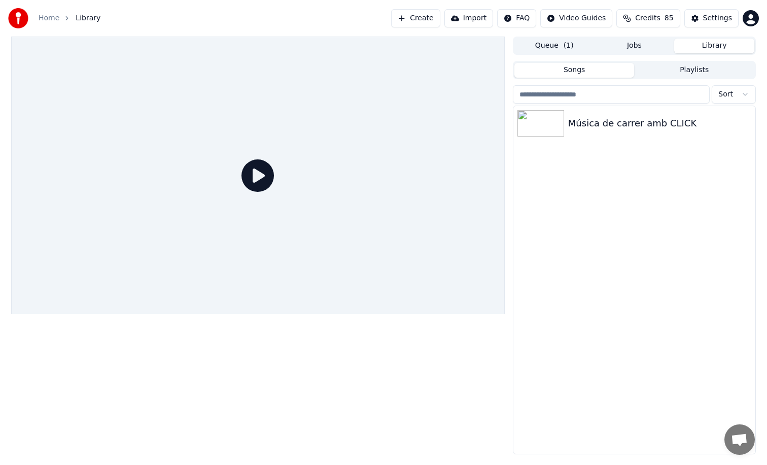
click at [632, 107] on div "Música de carrer amb CLICK" at bounding box center [635, 123] width 242 height 35
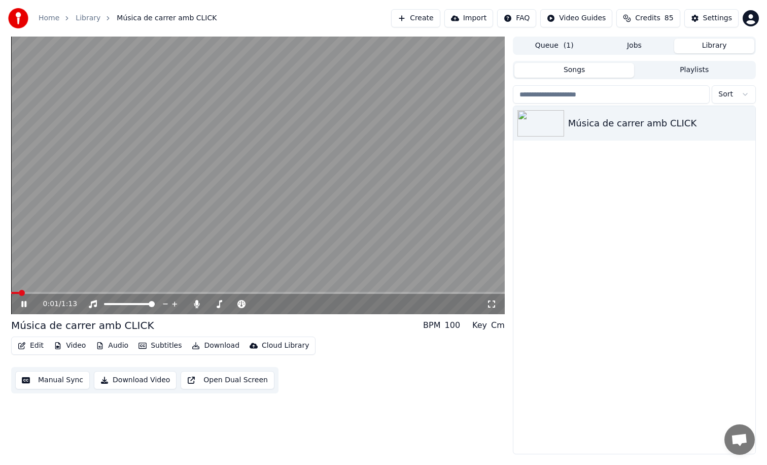
click at [62, 292] on span at bounding box center [258, 293] width 494 height 2
click at [401, 208] on video at bounding box center [258, 176] width 494 height 278
click at [192, 349] on icon "button" at bounding box center [195, 345] width 7 height 7
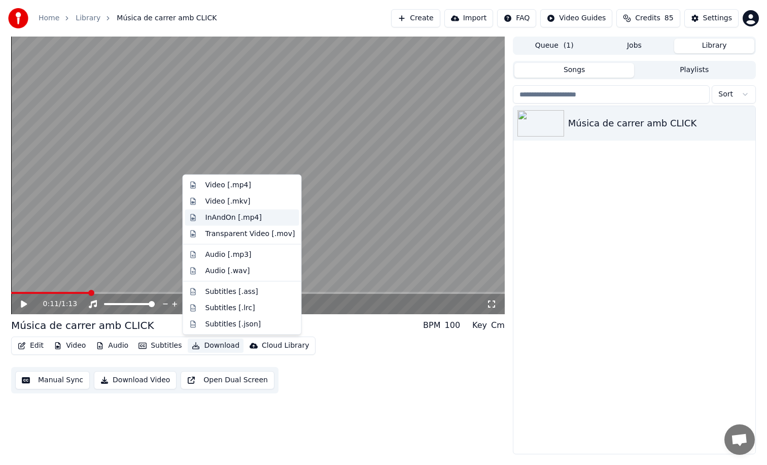
click at [243, 217] on div "InAndOn [.mp4]" at bounding box center [234, 217] width 57 height 10
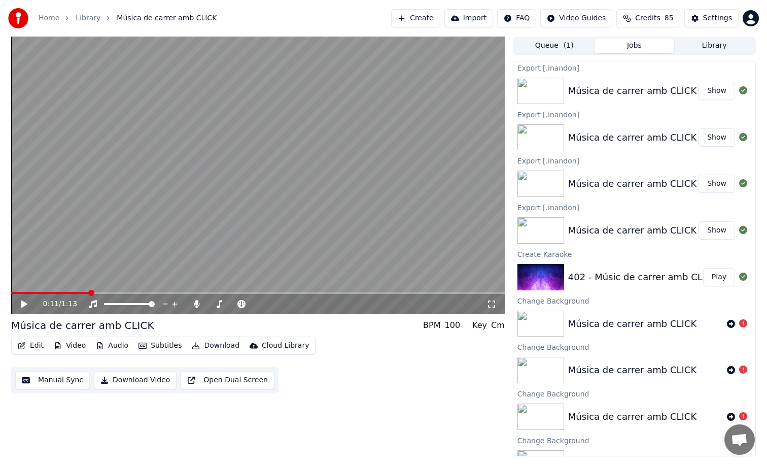
drag, startPoint x: 617, startPoint y: 45, endPoint x: 632, endPoint y: 61, distance: 22.3
click at [617, 45] on button "Jobs" at bounding box center [635, 46] width 80 height 15
click at [702, 90] on button "Show" at bounding box center [717, 91] width 37 height 18
click at [338, 371] on div "Edit Video Audio Subtitles Download Cloud Library Manual Sync Download Video Op…" at bounding box center [258, 365] width 494 height 57
click at [701, 16] on button "Settings" at bounding box center [712, 18] width 54 height 18
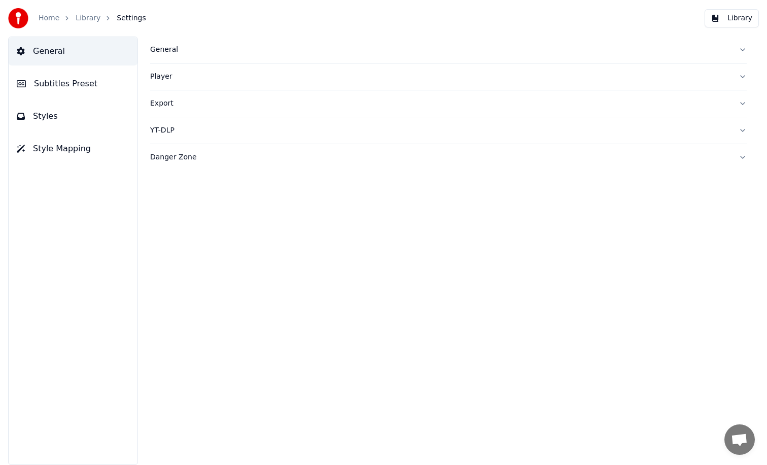
click at [53, 107] on button "Styles" at bounding box center [73, 116] width 129 height 28
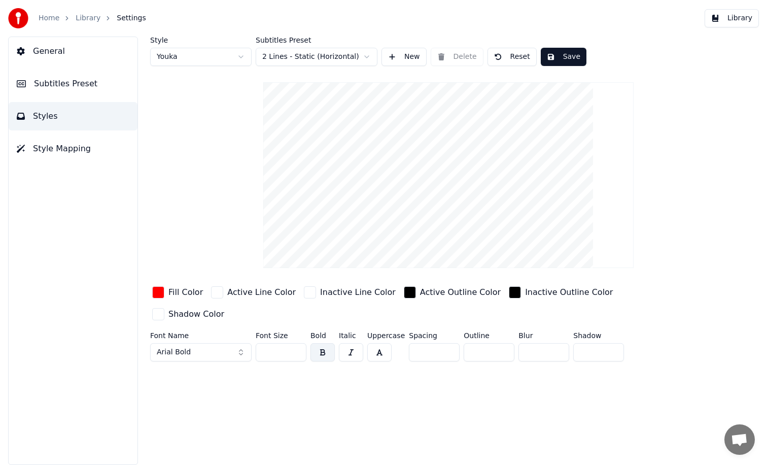
click at [56, 90] on button "Subtitles Preset" at bounding box center [73, 84] width 129 height 28
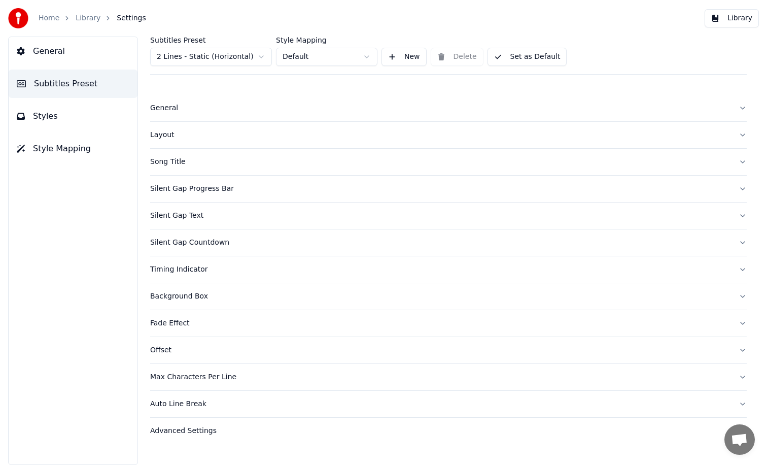
click at [187, 157] on div "Song Title" at bounding box center [440, 162] width 581 height 10
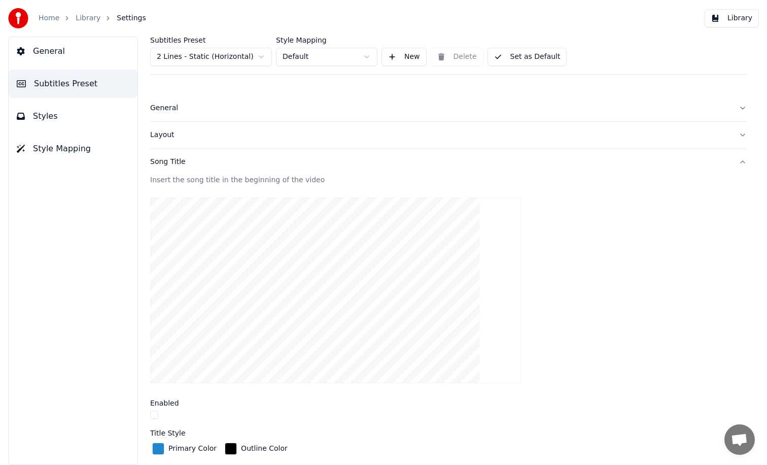
click at [185, 141] on button "Layout" at bounding box center [448, 135] width 597 height 26
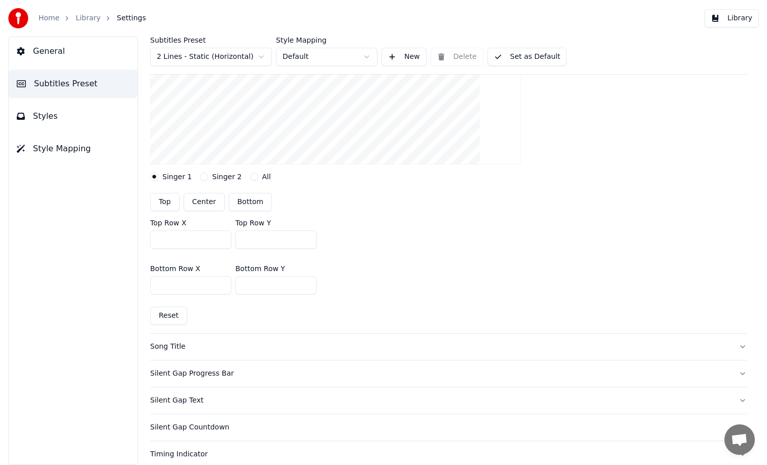
scroll to position [188, 0]
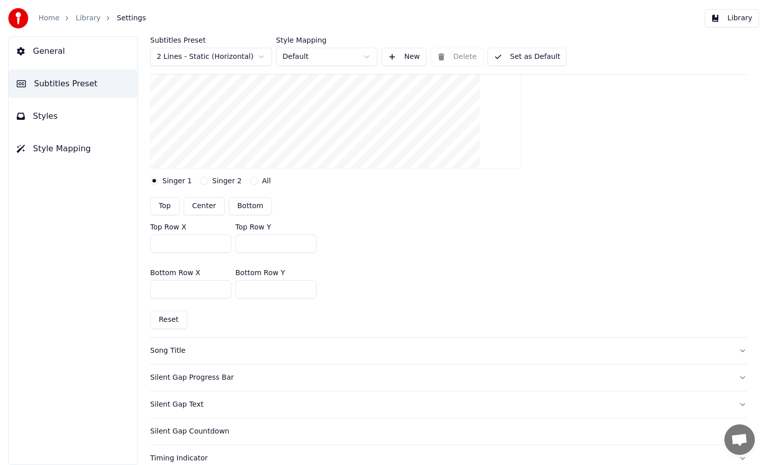
click at [274, 293] on input "***" at bounding box center [275, 289] width 81 height 18
type input "***"
click at [264, 240] on input "***" at bounding box center [275, 243] width 81 height 18
click at [270, 245] on input "***" at bounding box center [275, 243] width 81 height 18
click at [426, 215] on div "Top Center Bottom" at bounding box center [448, 206] width 597 height 18
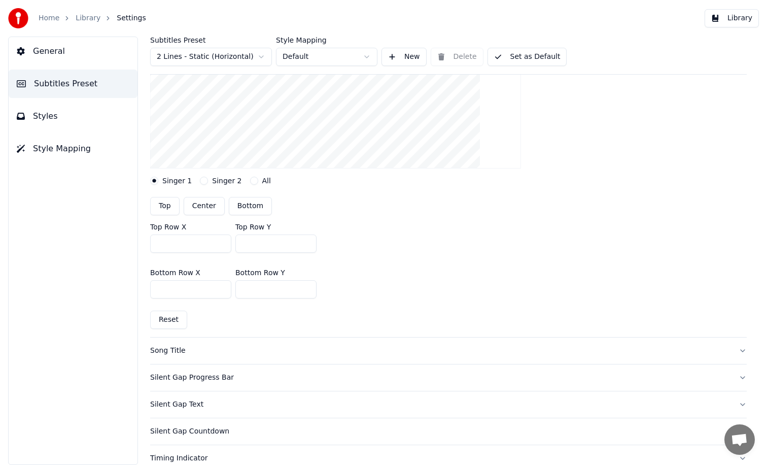
click at [247, 242] on input "****" at bounding box center [275, 243] width 81 height 18
type input "***"
click at [580, 125] on div at bounding box center [448, 76] width 597 height 202
click at [738, 17] on button "Library" at bounding box center [732, 18] width 54 height 18
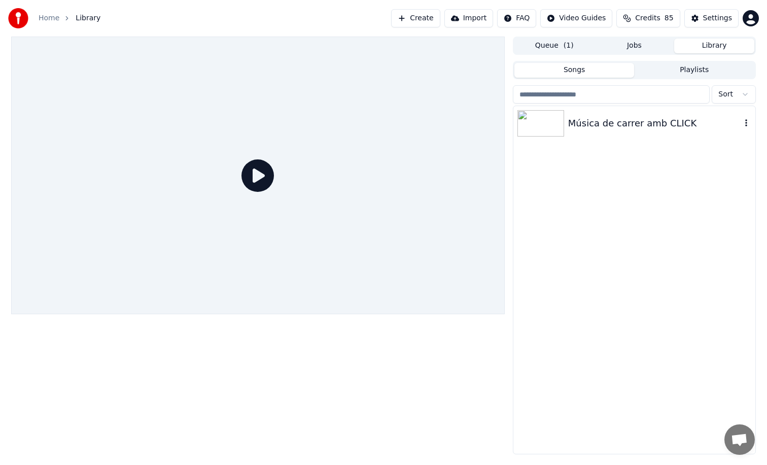
click at [728, 121] on div "Música de carrer amb CLICK" at bounding box center [654, 123] width 173 height 14
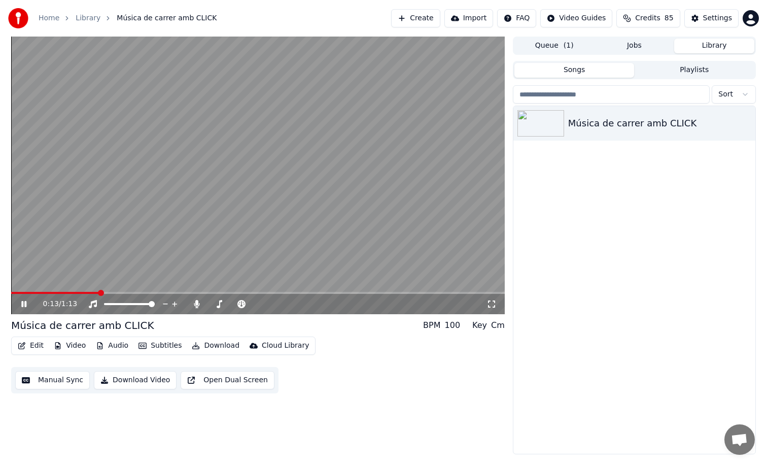
click at [96, 293] on span at bounding box center [258, 293] width 494 height 2
click at [746, 118] on button "button" at bounding box center [747, 123] width 10 height 12
click at [630, 210] on div "Música de carrer amb CLICK" at bounding box center [635, 280] width 242 height 348
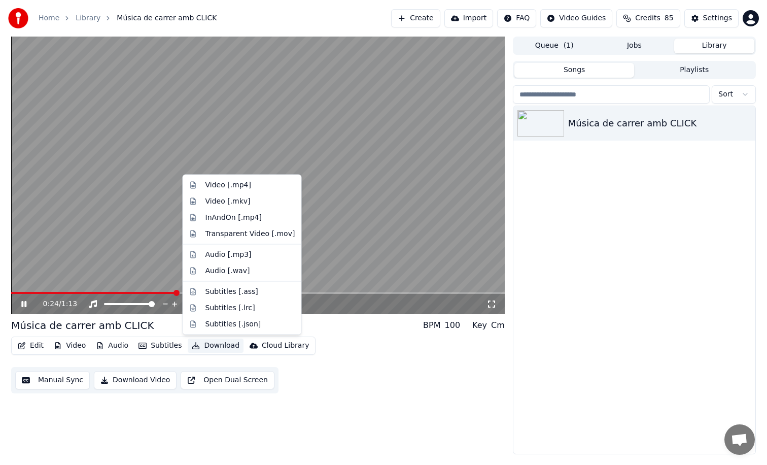
click at [210, 352] on button "Download" at bounding box center [216, 346] width 56 height 14
click at [268, 217] on div "InAndOn [.mp4]" at bounding box center [251, 217] width 90 height 10
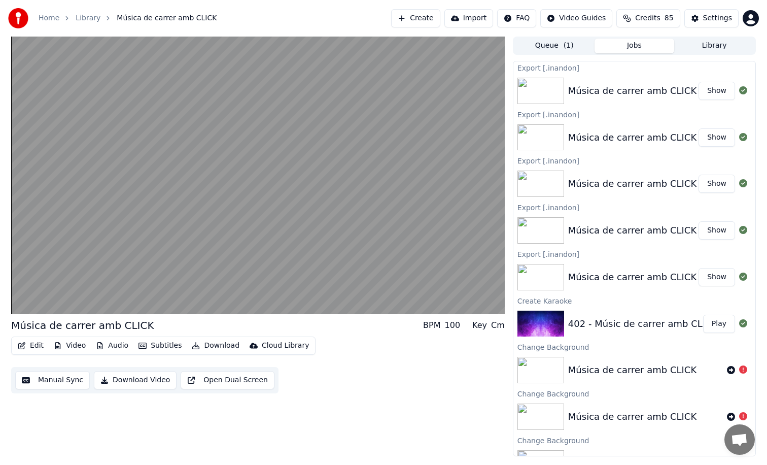
click at [697, 101] on div "Música de carrer amb CLICK Show" at bounding box center [635, 91] width 242 height 35
click at [703, 98] on button "Show" at bounding box center [717, 91] width 37 height 18
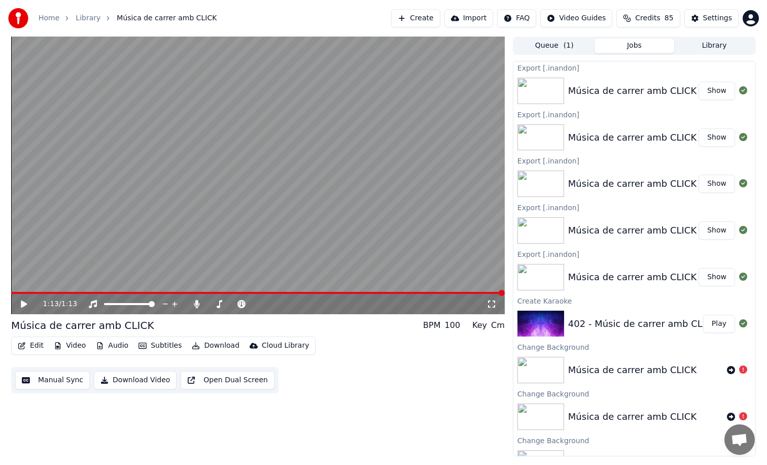
click at [703, 91] on button "Show" at bounding box center [717, 91] width 37 height 18
click at [711, 15] on div "Settings" at bounding box center [717, 18] width 29 height 10
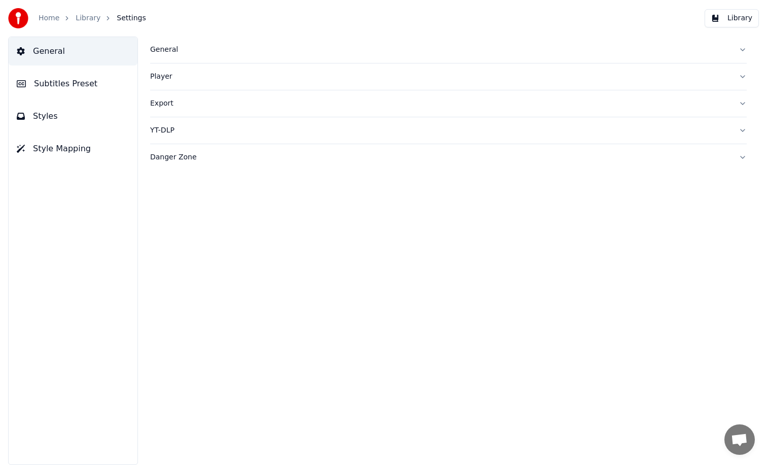
click at [92, 84] on button "Subtitles Preset" at bounding box center [73, 84] width 129 height 28
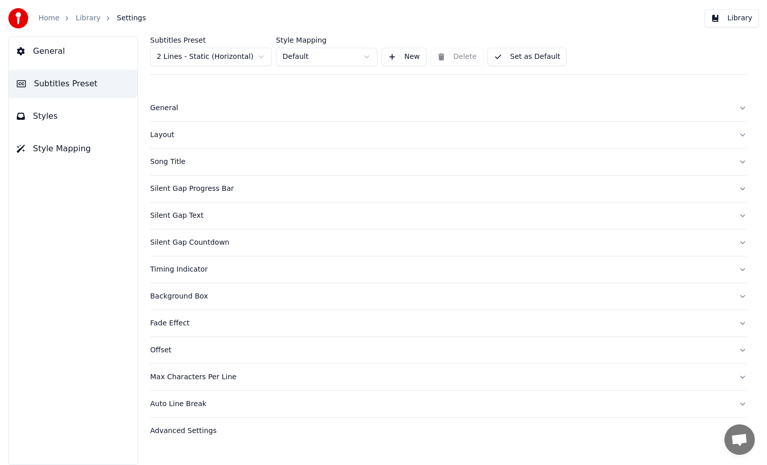
click at [206, 143] on button "Layout" at bounding box center [448, 135] width 597 height 26
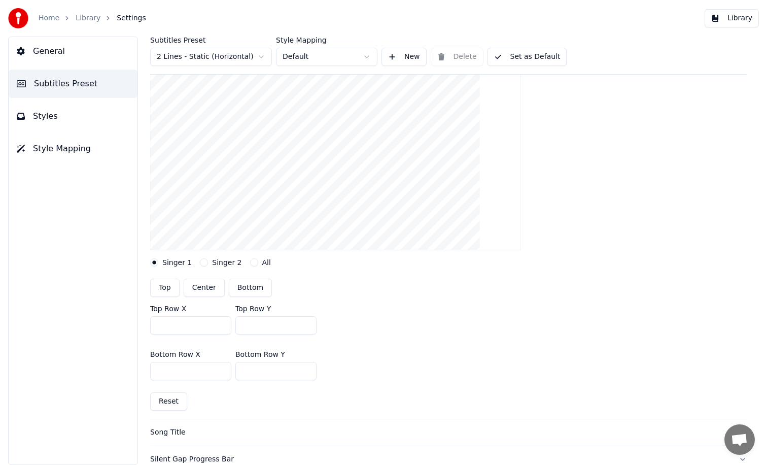
scroll to position [104, 0]
click at [276, 329] on input "***" at bounding box center [275, 327] width 81 height 18
type input "***"
click at [265, 372] on input "***" at bounding box center [275, 373] width 81 height 18
type input "***"
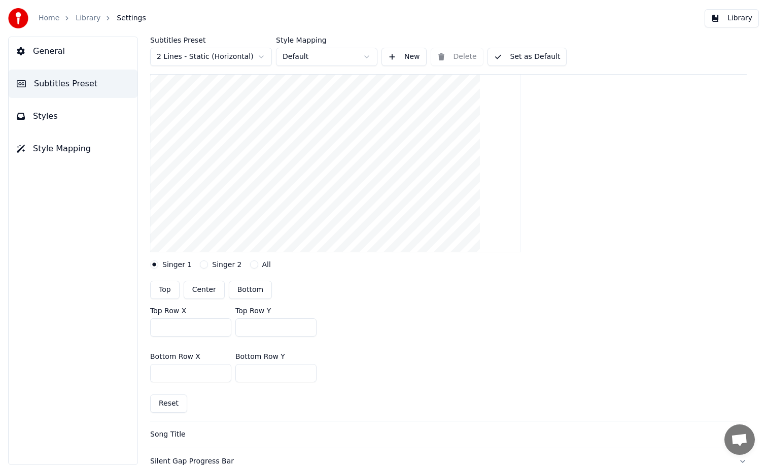
click at [416, 375] on div "Bottom Row X *** Bottom Row Y ***" at bounding box center [448, 368] width 597 height 46
click at [733, 17] on button "Library" at bounding box center [732, 18] width 54 height 18
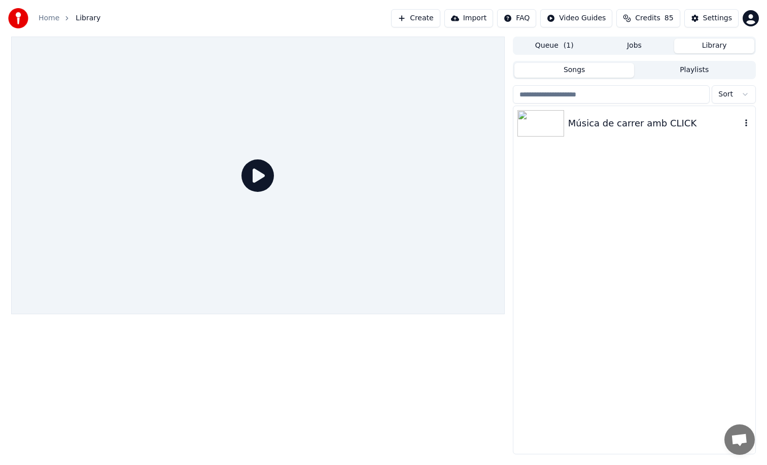
click at [593, 111] on div "Música de carrer amb CLICK" at bounding box center [635, 123] width 242 height 35
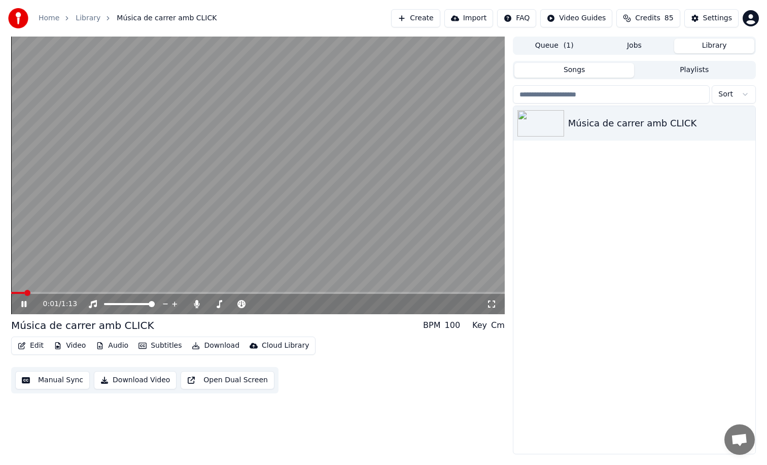
click at [78, 291] on video at bounding box center [258, 176] width 494 height 278
click at [63, 292] on span at bounding box center [258, 293] width 494 height 2
click at [98, 253] on video at bounding box center [258, 176] width 494 height 278
click at [52, 292] on span at bounding box center [31, 293] width 41 height 2
click at [407, 151] on video at bounding box center [258, 176] width 494 height 278
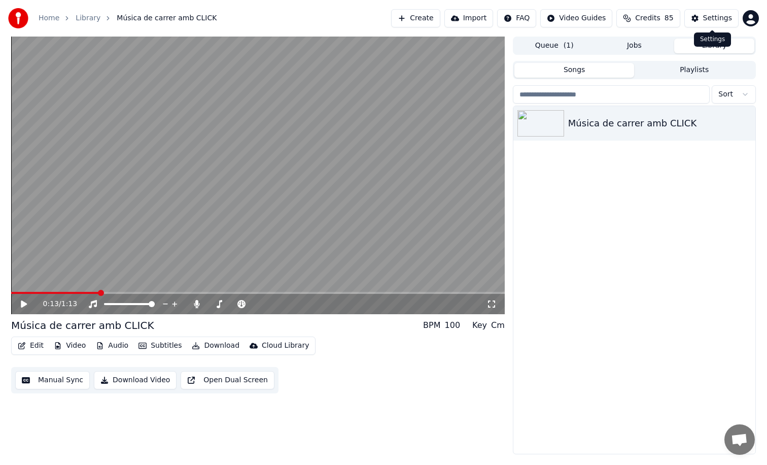
click at [716, 21] on div "Settings" at bounding box center [717, 18] width 29 height 10
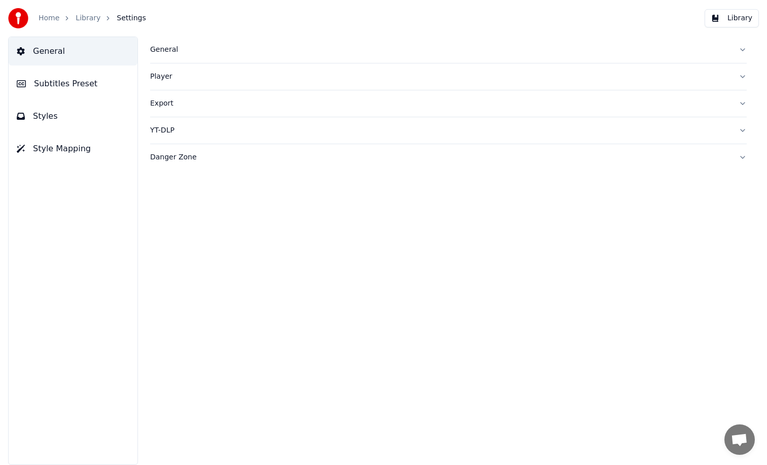
click at [72, 109] on button "Styles" at bounding box center [73, 116] width 129 height 28
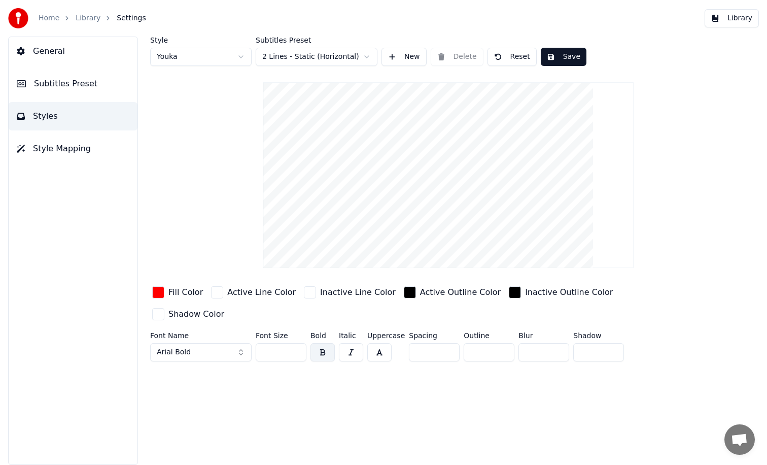
click at [64, 88] on span "Subtitles Preset" at bounding box center [65, 84] width 63 height 12
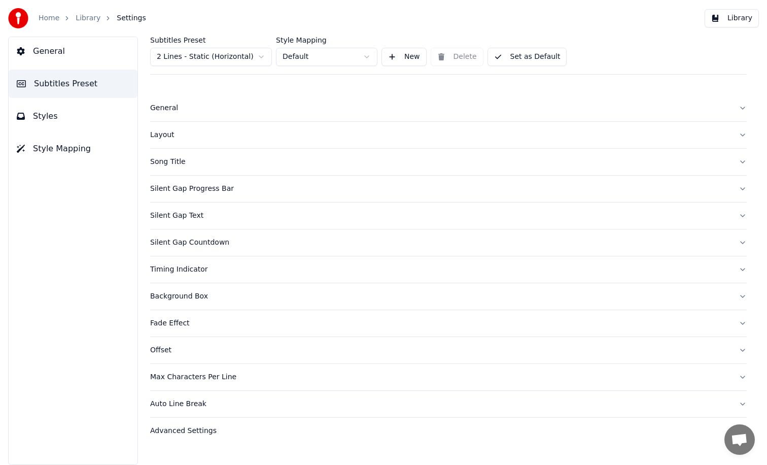
click at [189, 163] on div "Song Title" at bounding box center [440, 162] width 581 height 10
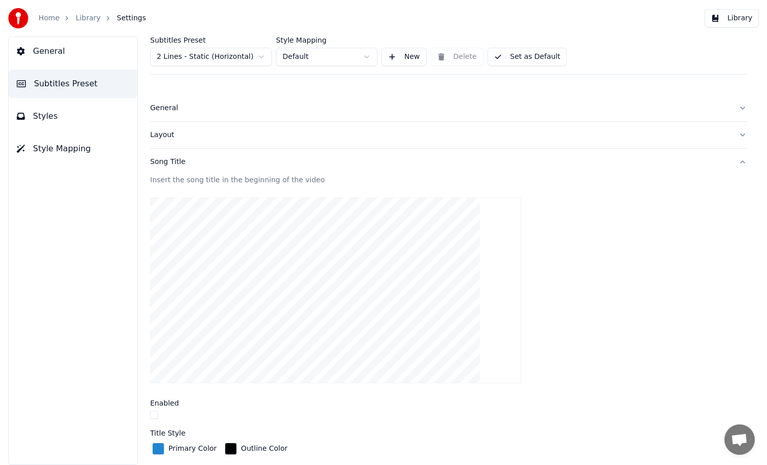
click at [175, 126] on button "Layout" at bounding box center [448, 135] width 597 height 26
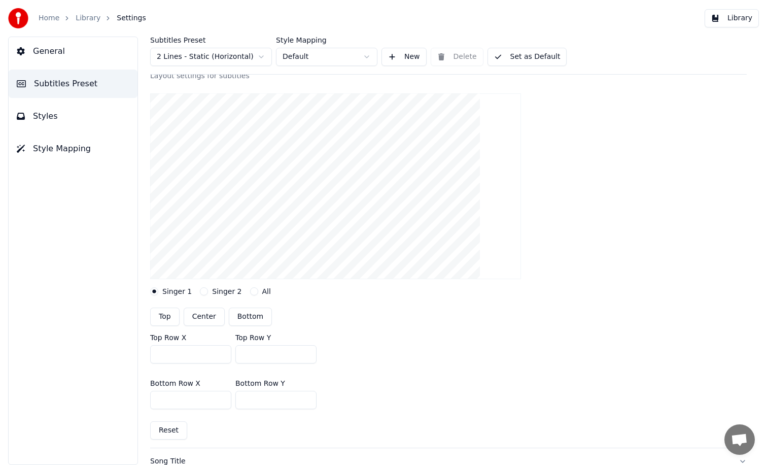
scroll to position [79, 0]
drag, startPoint x: 269, startPoint y: 353, endPoint x: 130, endPoint y: 350, distance: 139.1
click at [130, 350] on div "Subtitles Preset 2 Lines - Static (Horizontal) Style Mapping Default New Delete…" at bounding box center [448, 251] width 637 height 428
type input "***"
drag, startPoint x: 265, startPoint y: 392, endPoint x: 361, endPoint y: 419, distance: 99.0
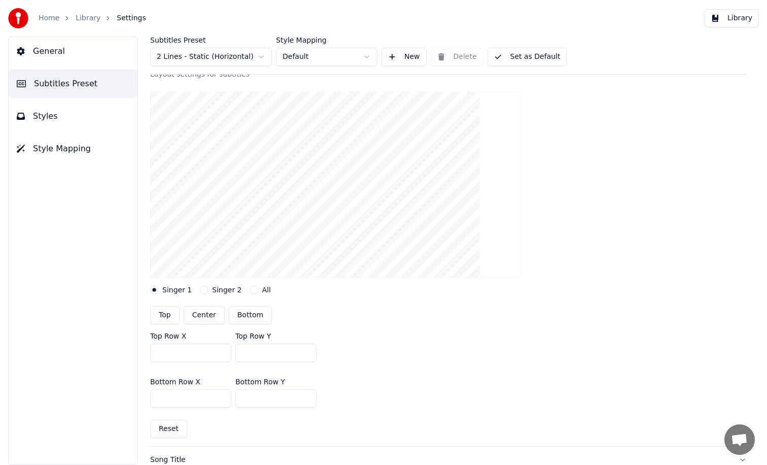
click at [361, 419] on div "Layout settings for subtitles Singer 1 Singer 2 All Top Center Bottom Top Row X…" at bounding box center [448, 258] width 597 height 377
click at [244, 397] on input "****" at bounding box center [275, 398] width 81 height 18
type input "***"
click at [747, 15] on button "Library" at bounding box center [732, 18] width 54 height 18
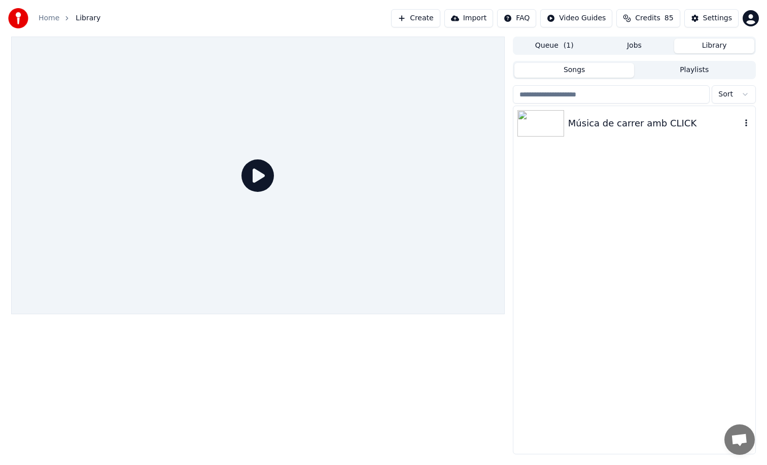
click at [646, 131] on div "Música de carrer amb CLICK" at bounding box center [635, 123] width 242 height 35
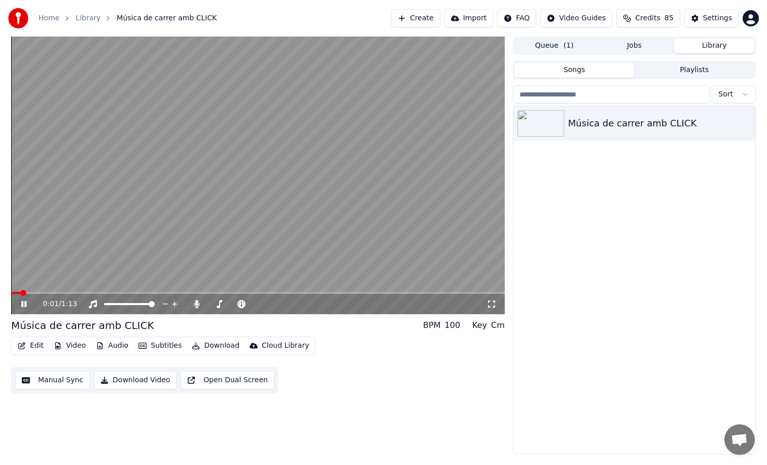
click at [96, 293] on span at bounding box center [258, 293] width 494 height 2
click at [702, 23] on button "Settings" at bounding box center [712, 18] width 54 height 18
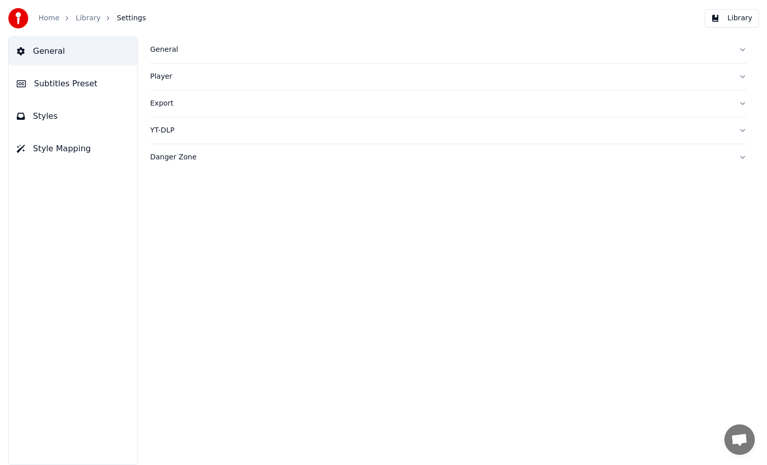
click at [99, 119] on button "Styles" at bounding box center [73, 116] width 129 height 28
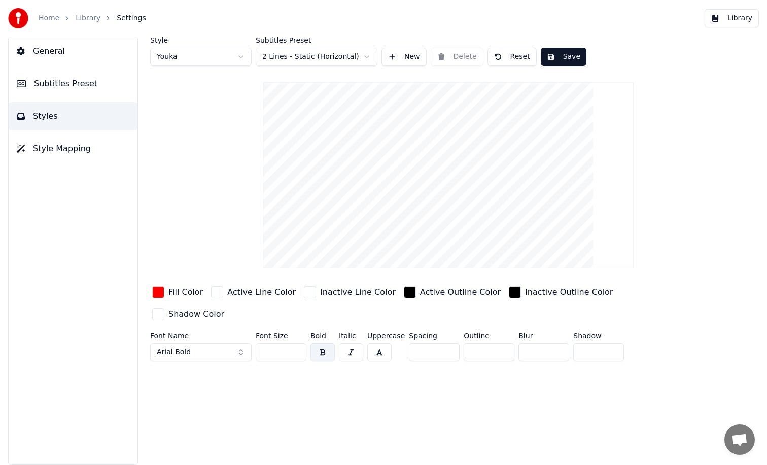
click at [98, 77] on button "Subtitles Preset" at bounding box center [73, 84] width 129 height 28
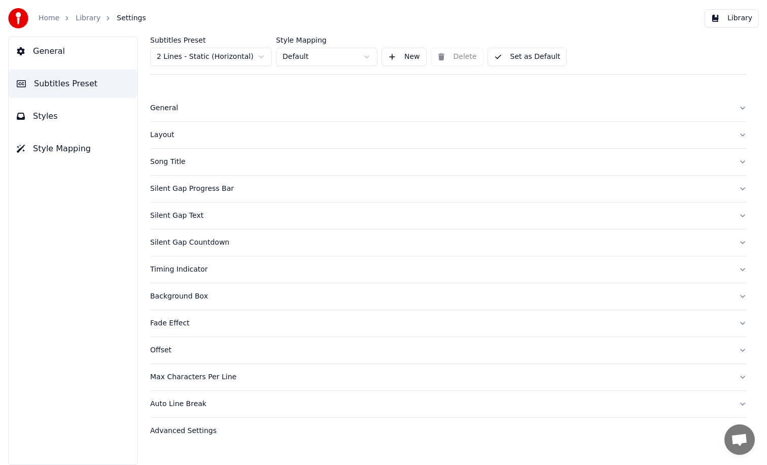
click at [244, 131] on div "Layout" at bounding box center [440, 135] width 581 height 10
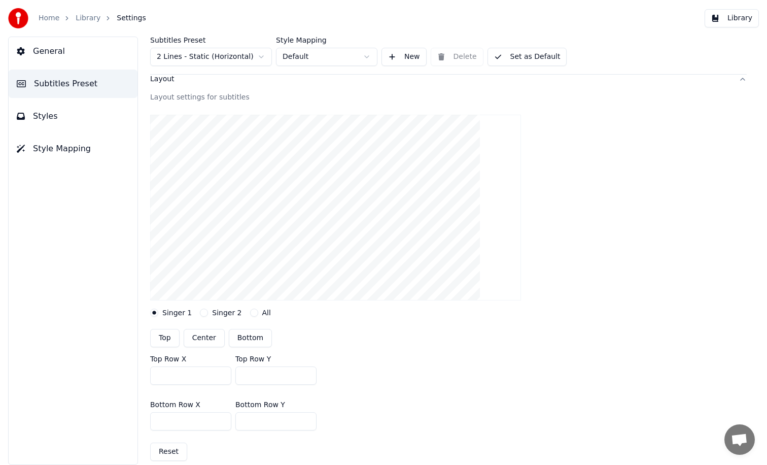
scroll to position [58, 0]
drag, startPoint x: 273, startPoint y: 374, endPoint x: 187, endPoint y: 374, distance: 85.8
click at [187, 374] on div "Top Row X *** Top Row Y ***" at bounding box center [448, 368] width 597 height 46
type input "***"
drag, startPoint x: 270, startPoint y: 415, endPoint x: 208, endPoint y: 414, distance: 61.9
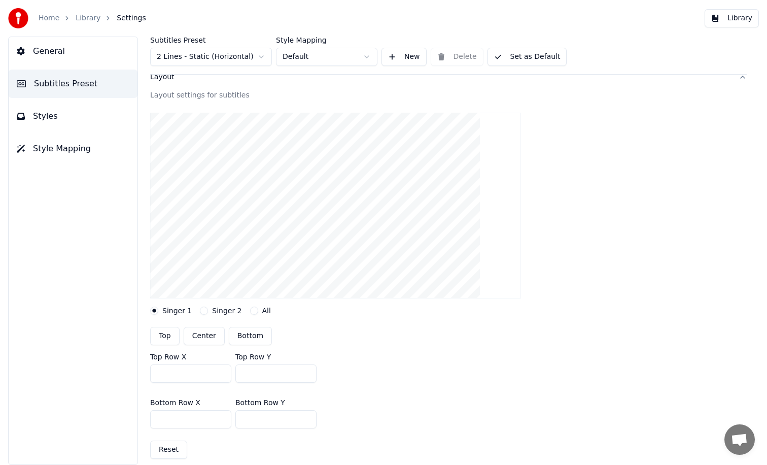
click at [208, 414] on div "Bottom Row X *** Bottom Row Y ***" at bounding box center [448, 414] width 597 height 46
type input "***"
click at [546, 341] on div "Top Center Bottom" at bounding box center [448, 336] width 597 height 18
click at [740, 12] on button "Library" at bounding box center [732, 18] width 54 height 18
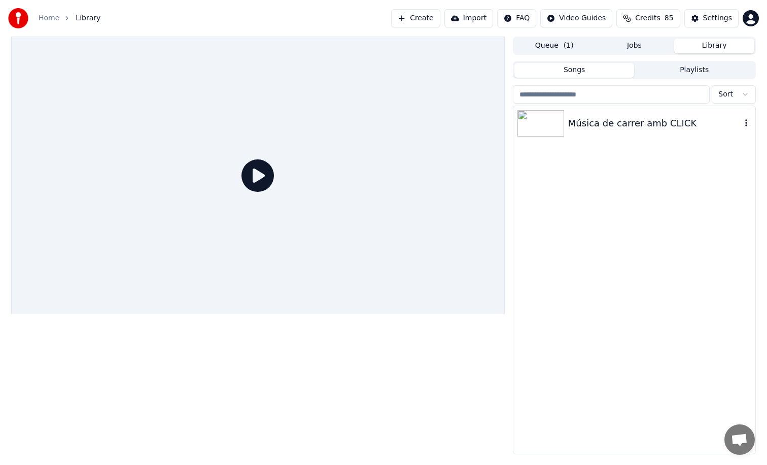
click at [569, 129] on div "Música de carrer amb CLICK" at bounding box center [654, 123] width 173 height 14
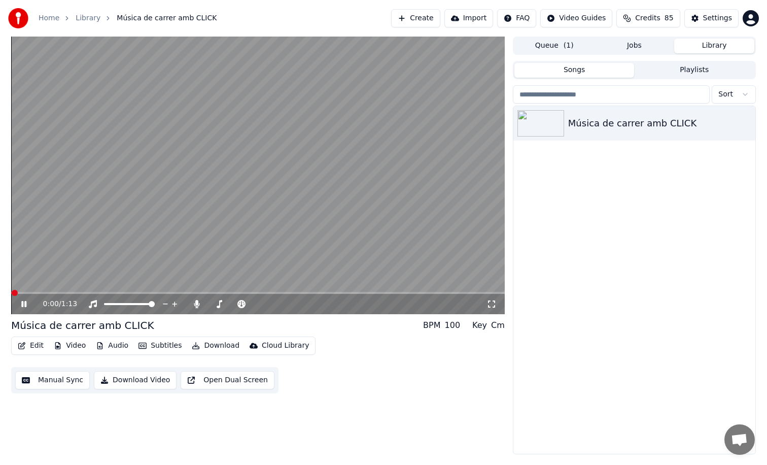
click at [279, 177] on video at bounding box center [258, 176] width 494 height 278
click at [226, 191] on video at bounding box center [258, 176] width 494 height 278
click at [120, 292] on span at bounding box center [258, 293] width 494 height 2
click at [307, 231] on video at bounding box center [258, 176] width 494 height 278
click at [711, 17] on div "Settings" at bounding box center [717, 18] width 29 height 10
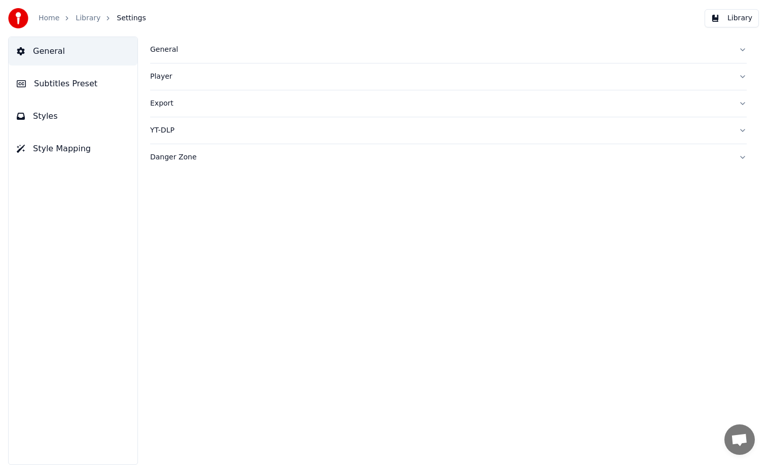
click at [49, 105] on button "Styles" at bounding box center [73, 116] width 129 height 28
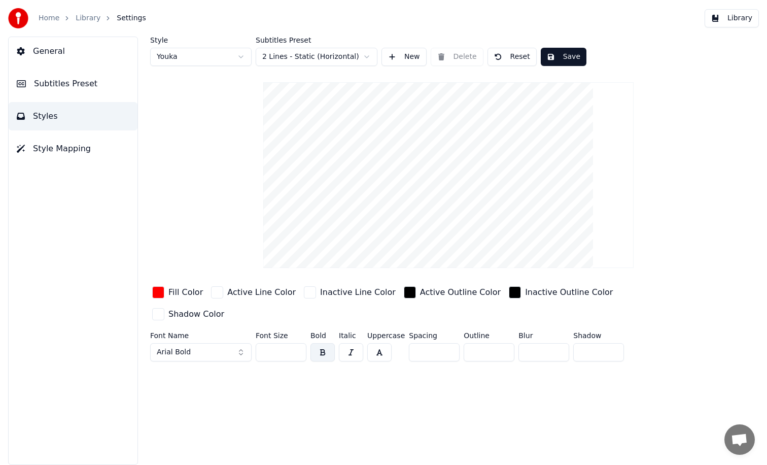
click at [49, 85] on span "Subtitles Preset" at bounding box center [65, 84] width 63 height 12
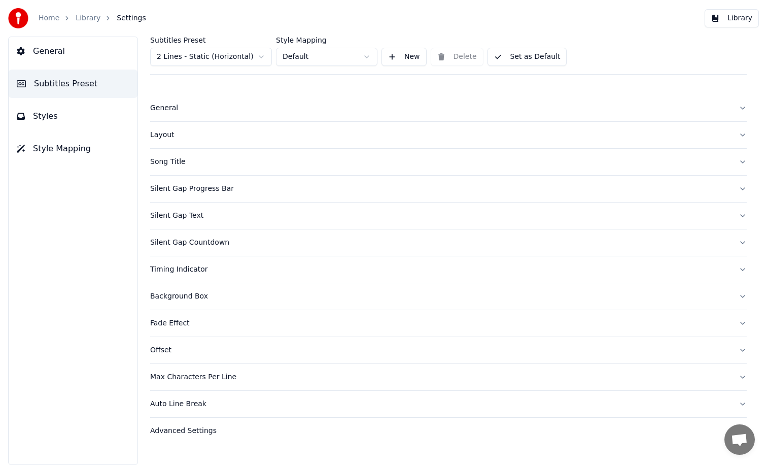
click at [192, 209] on button "Silent Gap Text" at bounding box center [448, 216] width 597 height 26
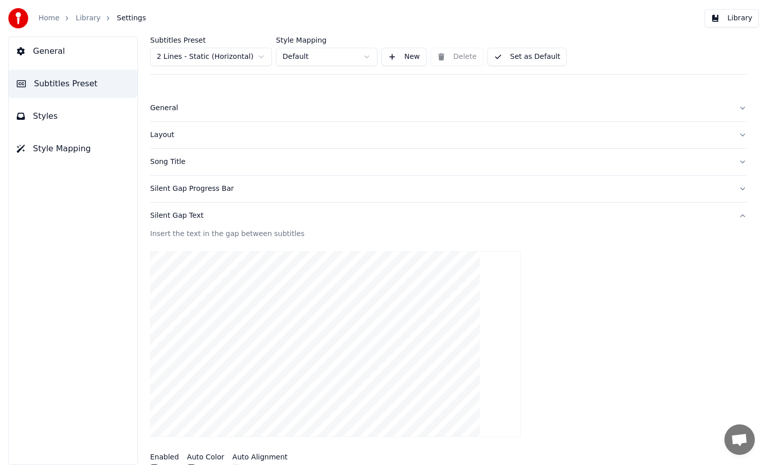
click at [169, 132] on div "Layout" at bounding box center [440, 135] width 581 height 10
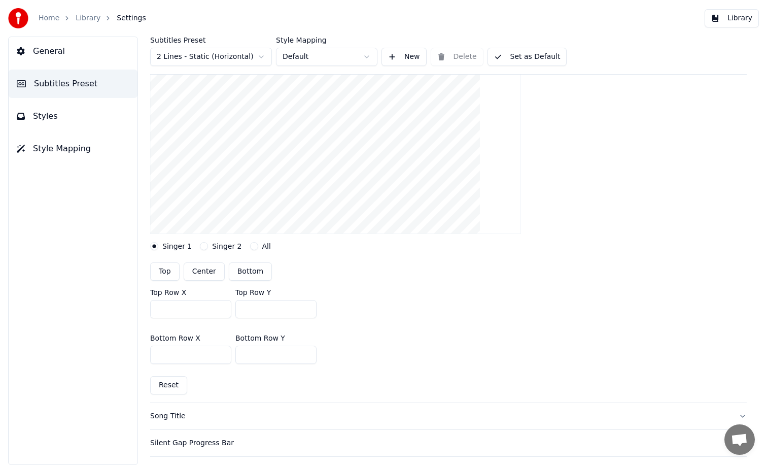
scroll to position [124, 0]
drag, startPoint x: 263, startPoint y: 308, endPoint x: 210, endPoint y: 309, distance: 53.3
click at [210, 309] on div "Top Row X *** Top Row Y ***" at bounding box center [448, 302] width 597 height 46
type input "****"
click at [275, 351] on input "***" at bounding box center [275, 353] width 81 height 18
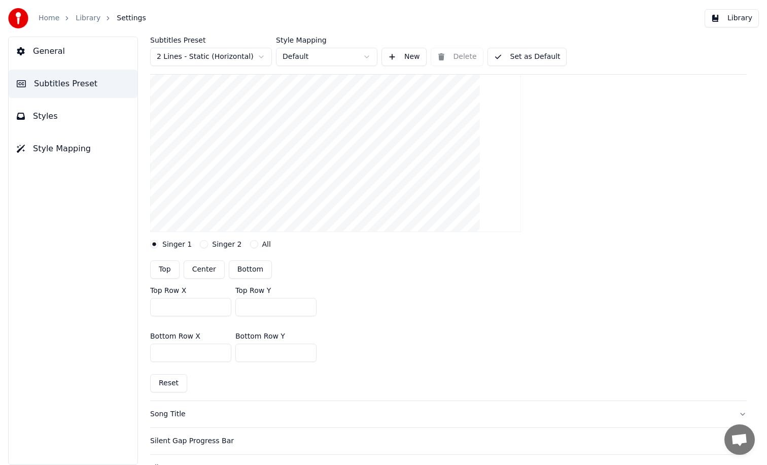
click at [245, 352] on input "****" at bounding box center [275, 353] width 81 height 18
type input "***"
click at [245, 307] on input "****" at bounding box center [275, 307] width 81 height 18
click at [336, 328] on div "Bottom Row X *** Bottom Row Y ***" at bounding box center [448, 347] width 597 height 46
click at [273, 309] on input "***" at bounding box center [275, 307] width 81 height 18
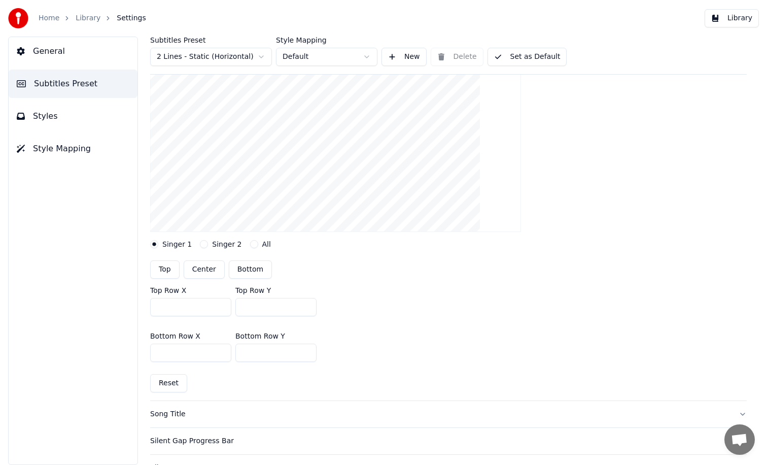
click at [246, 308] on input "****" at bounding box center [275, 307] width 81 height 18
type input "***"
click at [251, 353] on input "***" at bounding box center [275, 353] width 81 height 18
type input "***"
click at [442, 314] on div "Top Row X *** Top Row Y ***" at bounding box center [448, 302] width 597 height 46
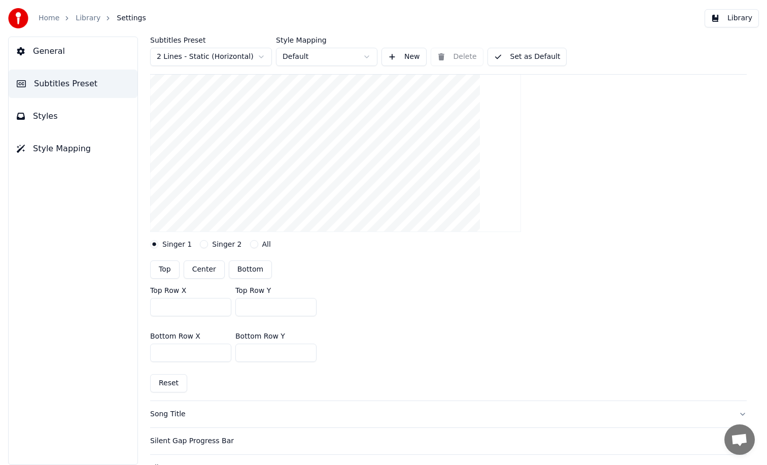
click at [715, 23] on button "Library" at bounding box center [732, 18] width 54 height 18
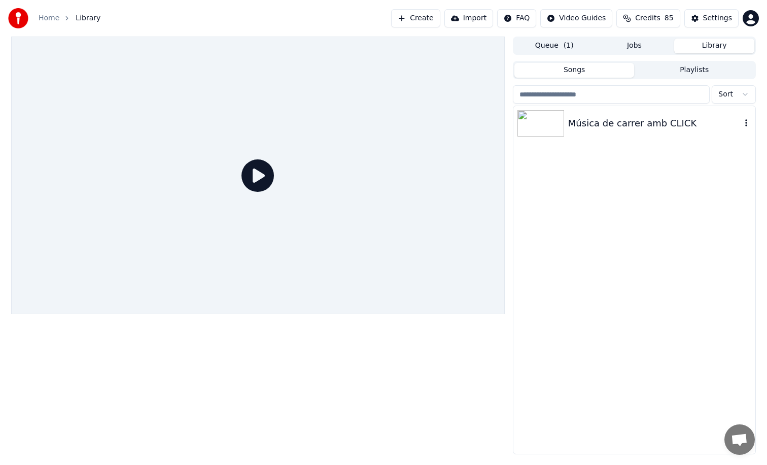
click at [619, 107] on div "Música de carrer amb CLICK" at bounding box center [635, 123] width 242 height 35
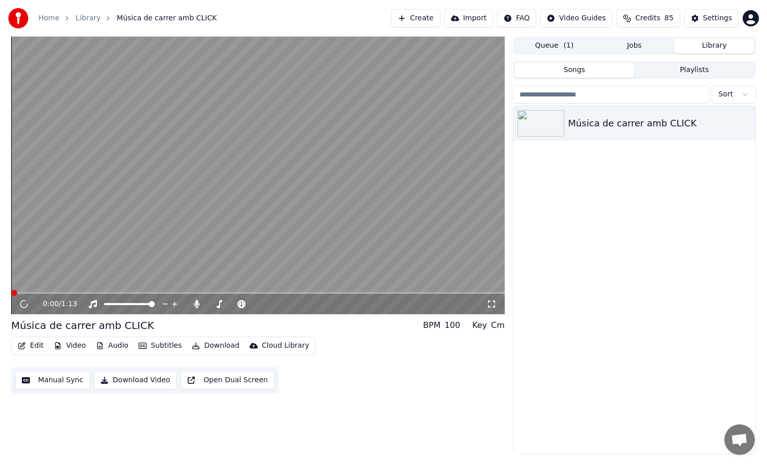
click at [80, 290] on video at bounding box center [258, 176] width 494 height 278
click at [83, 293] on span at bounding box center [258, 293] width 494 height 2
click at [57, 293] on span at bounding box center [34, 293] width 47 height 2
click at [210, 254] on video at bounding box center [258, 176] width 494 height 278
click at [708, 16] on div "Settings" at bounding box center [717, 18] width 29 height 10
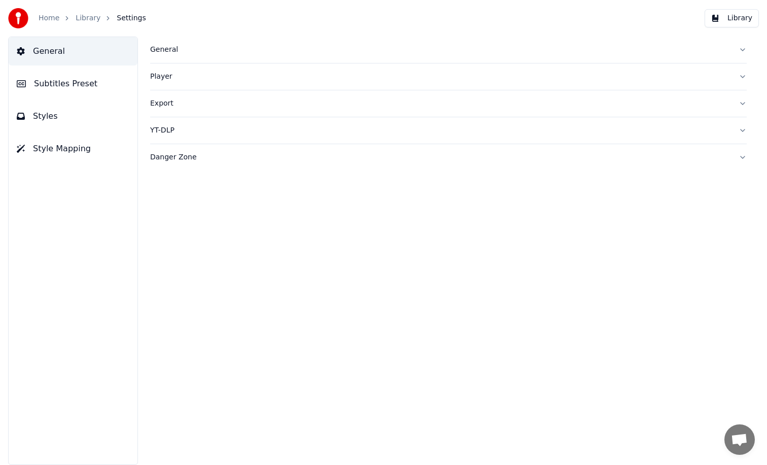
click at [92, 91] on button "Subtitles Preset" at bounding box center [73, 84] width 129 height 28
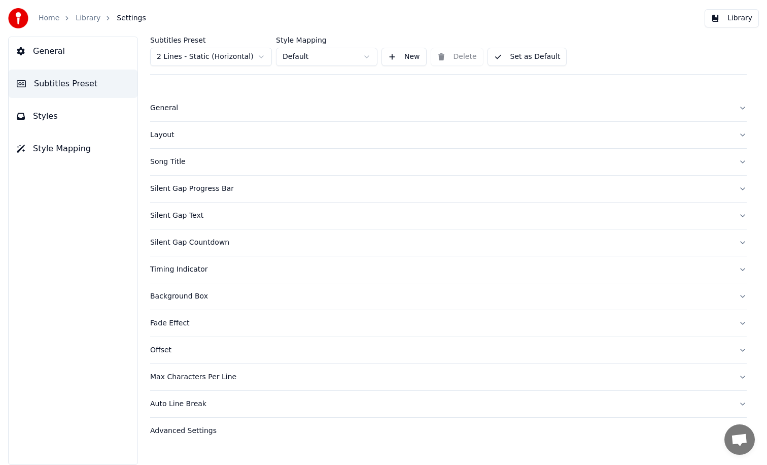
click at [89, 116] on button "Styles" at bounding box center [73, 116] width 129 height 28
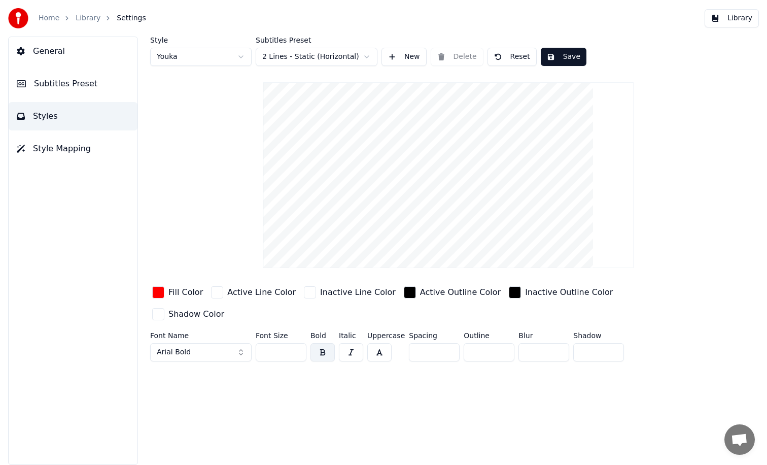
click at [81, 86] on span "Subtitles Preset" at bounding box center [65, 84] width 63 height 12
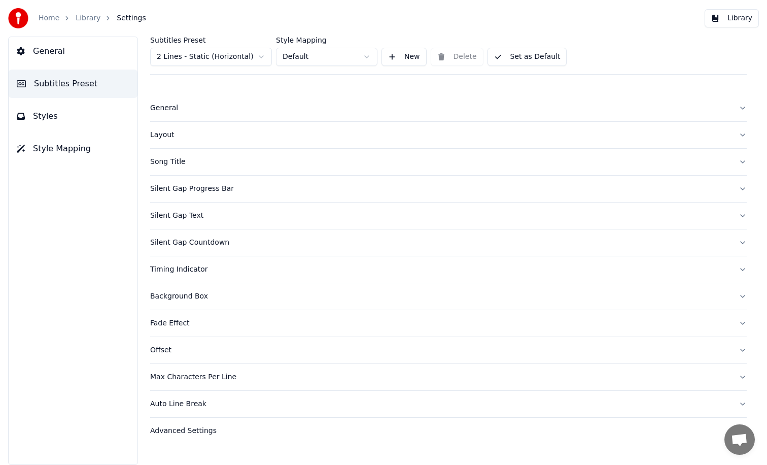
click at [193, 213] on div "Silent Gap Text" at bounding box center [440, 216] width 581 height 10
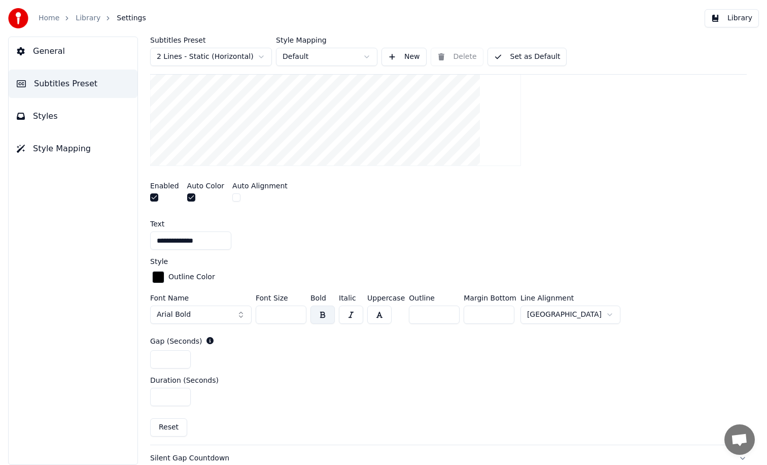
scroll to position [282, 0]
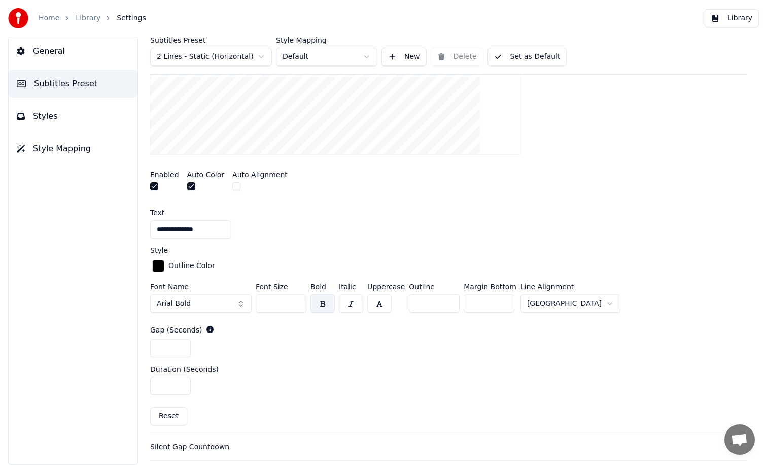
click at [492, 301] on input "***" at bounding box center [489, 303] width 51 height 18
type input "***"
click at [728, 24] on button "Library" at bounding box center [732, 18] width 54 height 18
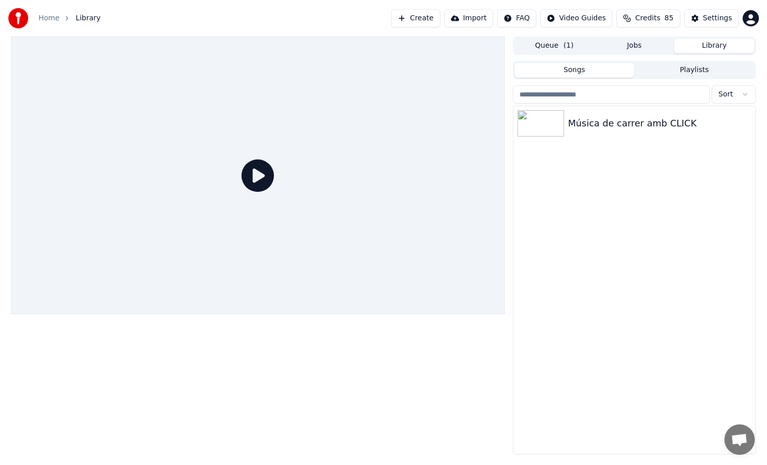
click at [569, 150] on div "Música de carrer amb CLICK" at bounding box center [635, 280] width 242 height 348
click at [581, 109] on div "Música de carrer amb CLICK" at bounding box center [635, 123] width 242 height 35
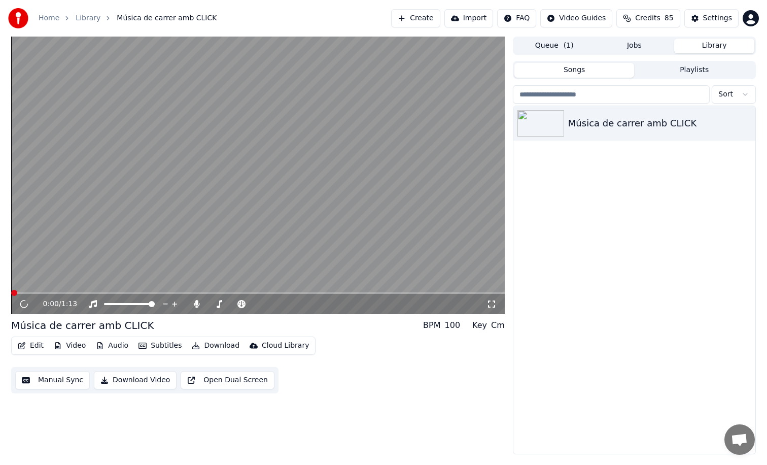
click at [282, 193] on video at bounding box center [258, 176] width 494 height 278
click at [55, 292] on span at bounding box center [258, 293] width 494 height 2
click at [68, 291] on video at bounding box center [258, 176] width 494 height 278
click at [60, 292] on span at bounding box center [52, 293] width 83 height 2
click at [57, 280] on video at bounding box center [258, 176] width 494 height 278
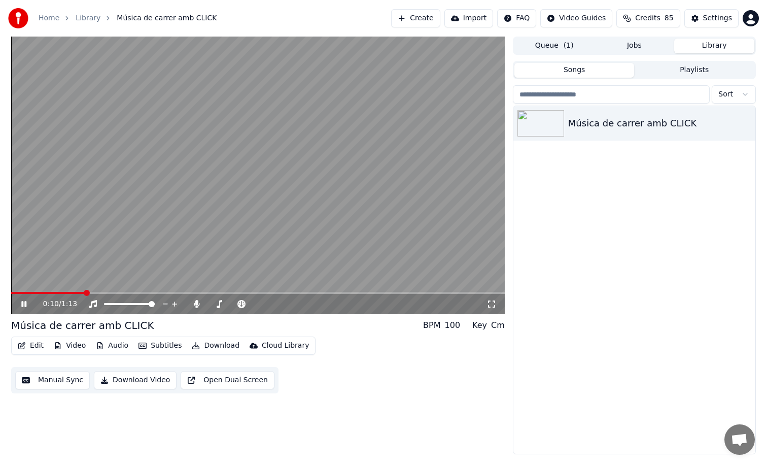
click at [58, 281] on video at bounding box center [258, 176] width 494 height 278
click at [65, 295] on div "0:10 / 1:13" at bounding box center [258, 304] width 494 height 20
click at [65, 293] on span at bounding box center [38, 293] width 54 height 2
click at [723, 14] on div "Settings" at bounding box center [717, 18] width 29 height 10
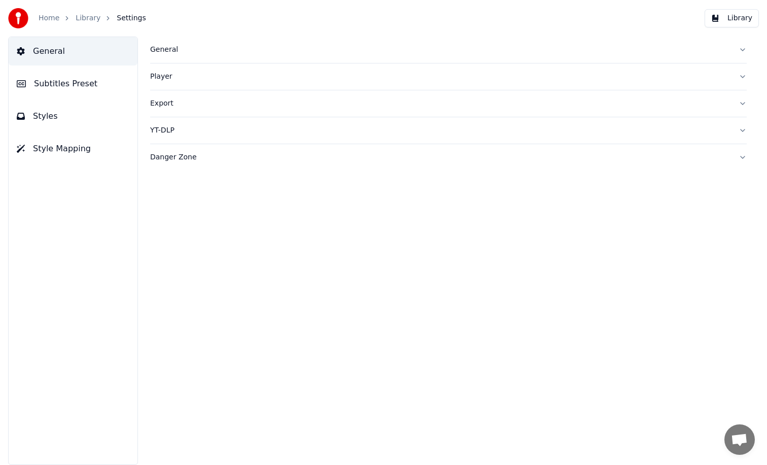
click at [102, 92] on button "Subtitles Preset" at bounding box center [73, 84] width 129 height 28
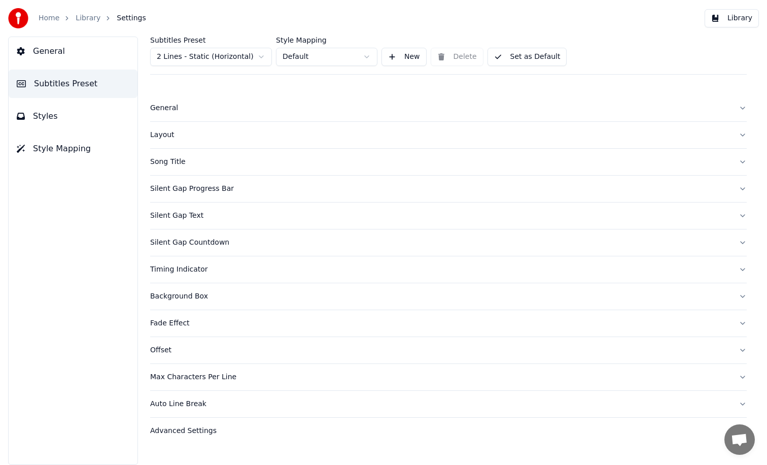
click at [225, 224] on button "Silent Gap Text" at bounding box center [448, 216] width 597 height 26
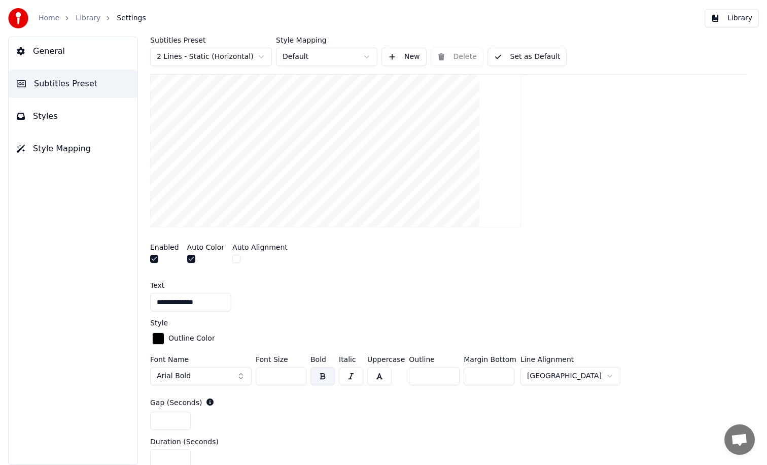
scroll to position [244, 0]
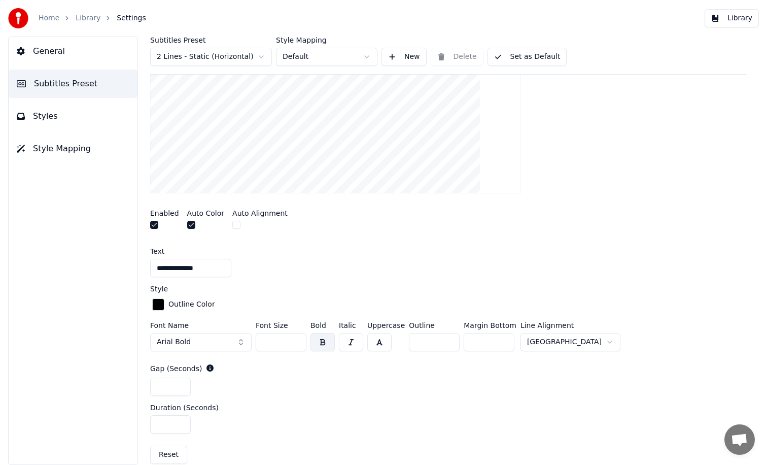
click at [477, 342] on input "***" at bounding box center [489, 342] width 51 height 18
type input "***"
click at [718, 23] on button "Library" at bounding box center [732, 18] width 54 height 18
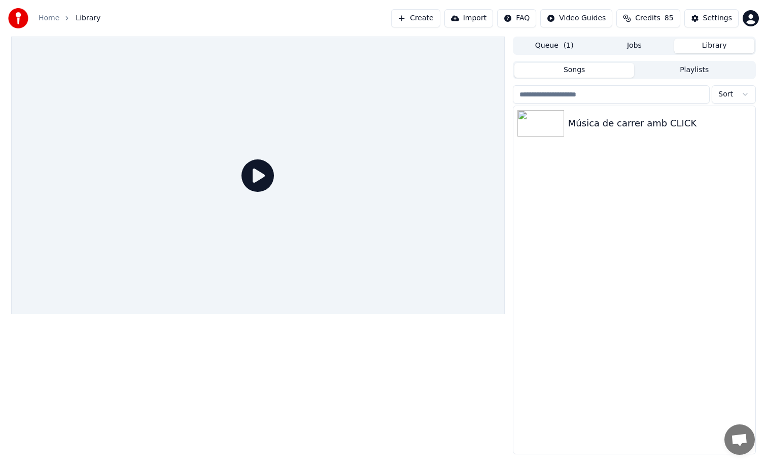
click at [232, 186] on div at bounding box center [258, 176] width 494 height 278
click at [535, 119] on img at bounding box center [541, 123] width 47 height 26
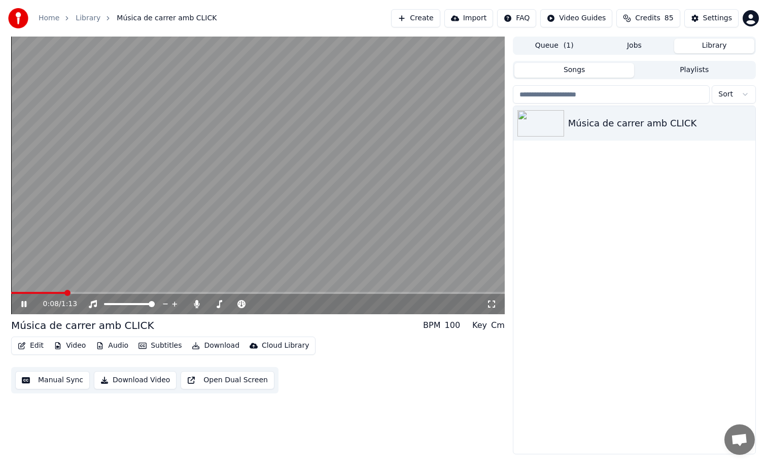
click at [62, 293] on span at bounding box center [258, 293] width 494 height 2
click at [55, 293] on span at bounding box center [34, 293] width 47 height 2
click at [468, 75] on video at bounding box center [258, 176] width 494 height 278
click at [699, 19] on button "Settings" at bounding box center [712, 18] width 54 height 18
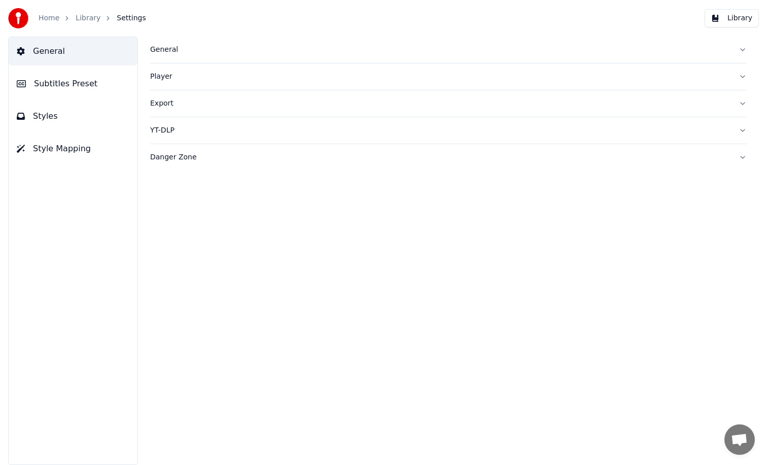
click at [99, 91] on button "Subtitles Preset" at bounding box center [73, 84] width 129 height 28
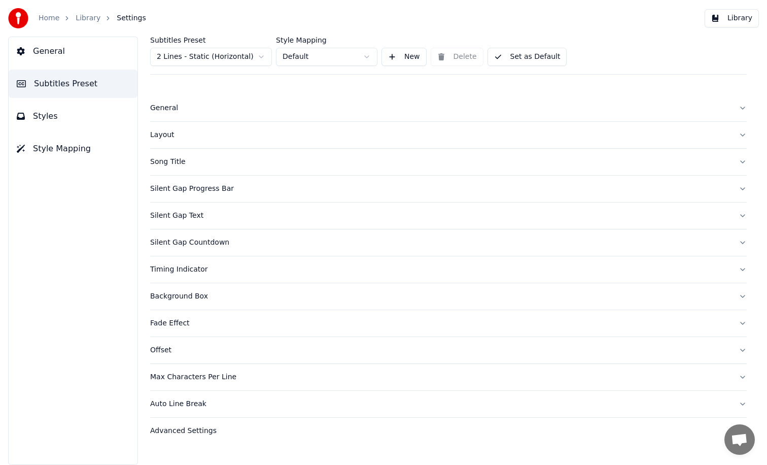
click at [190, 213] on div "Silent Gap Text" at bounding box center [440, 216] width 581 height 10
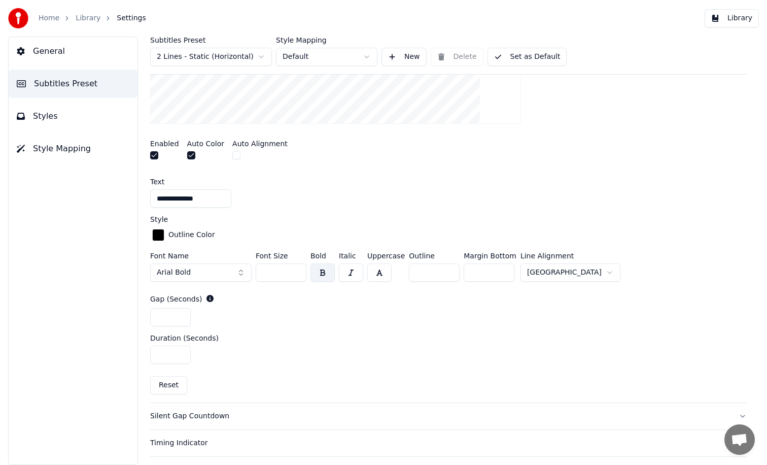
scroll to position [368, 0]
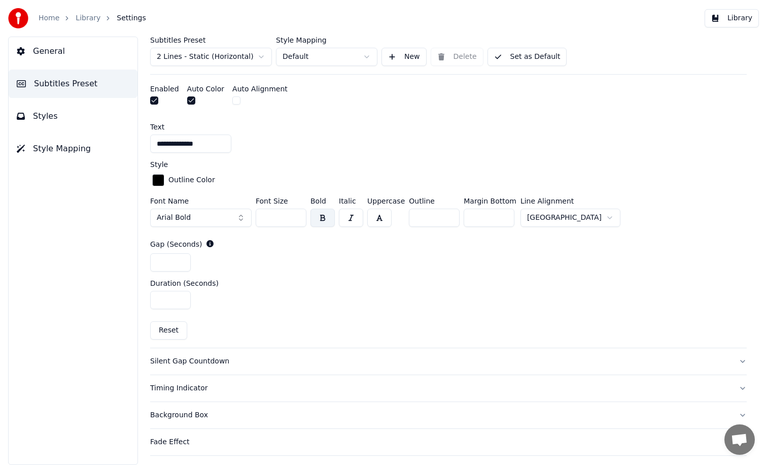
click at [475, 216] on input "***" at bounding box center [489, 218] width 51 height 18
type input "***"
click at [731, 27] on button "Library" at bounding box center [732, 18] width 54 height 18
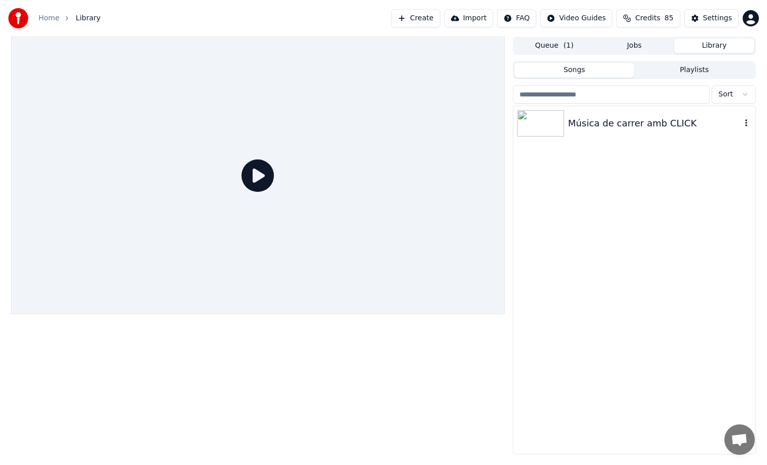
click at [652, 125] on div "Música de carrer amb CLICK" at bounding box center [654, 123] width 173 height 14
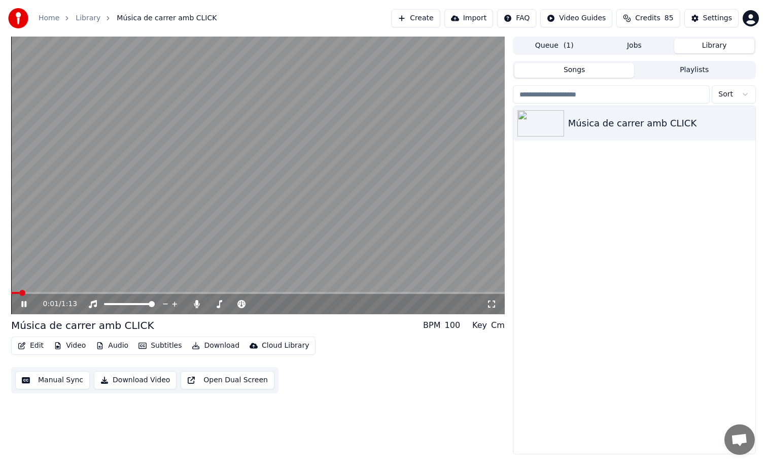
click at [74, 294] on div "0:01 / 1:13" at bounding box center [258, 304] width 494 height 20
click at [73, 292] on span at bounding box center [258, 293] width 494 height 2
click at [75, 292] on span at bounding box center [48, 293] width 75 height 2
click at [407, 193] on video at bounding box center [258, 176] width 494 height 278
click at [744, 116] on div "Música de carrer amb CLICK" at bounding box center [635, 123] width 242 height 35
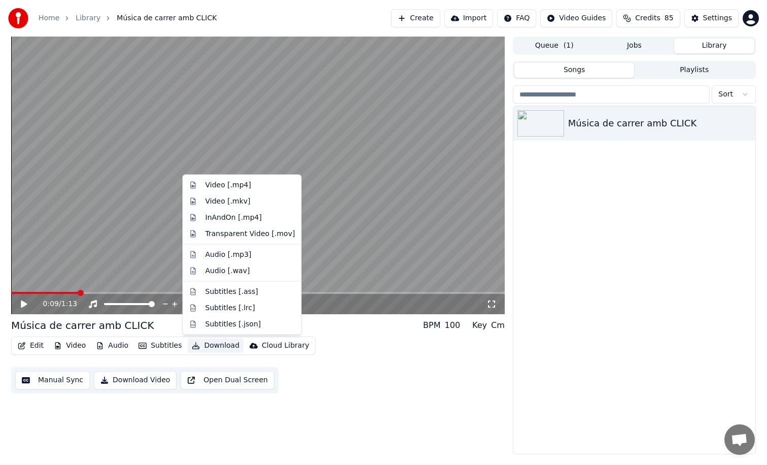
click at [211, 351] on button "Download" at bounding box center [216, 346] width 56 height 14
click at [258, 216] on div "InAndOn [.mp4]" at bounding box center [251, 217] width 90 height 10
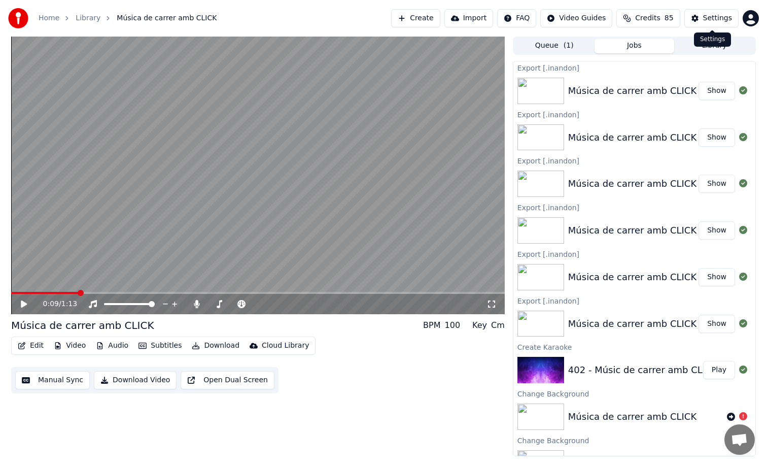
click at [714, 17] on div "Settings" at bounding box center [717, 18] width 29 height 10
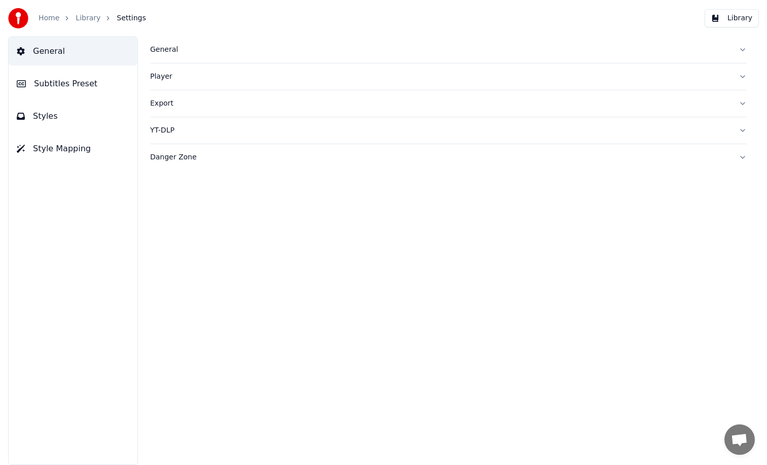
click at [112, 80] on button "Subtitles Preset" at bounding box center [73, 84] width 129 height 28
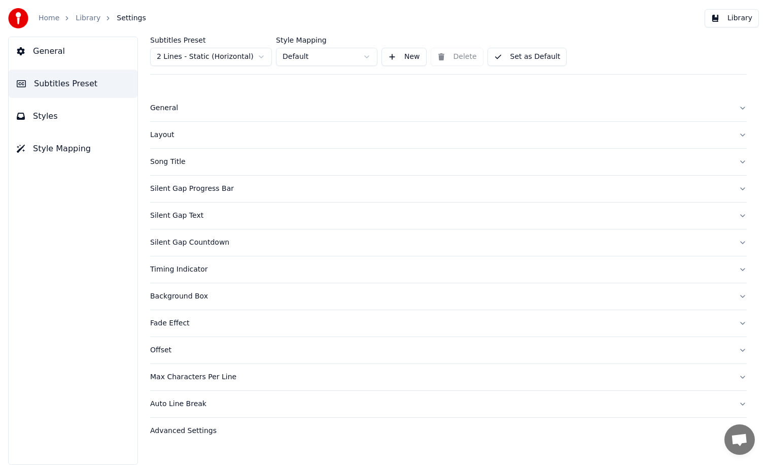
click at [201, 216] on div "Silent Gap Text" at bounding box center [440, 216] width 581 height 10
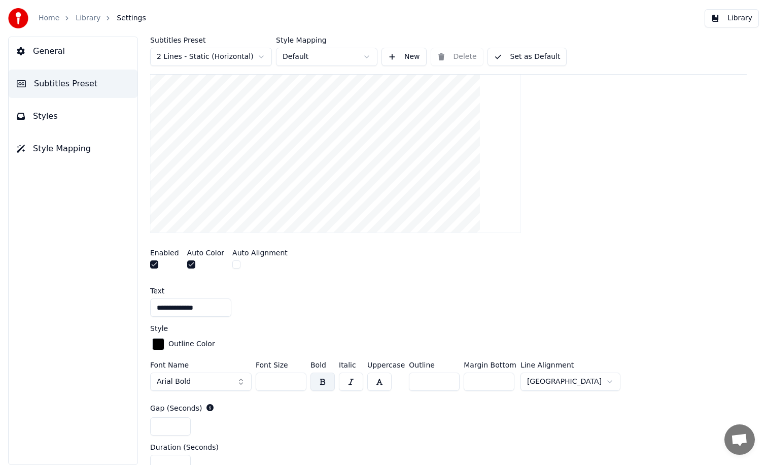
scroll to position [231, 0]
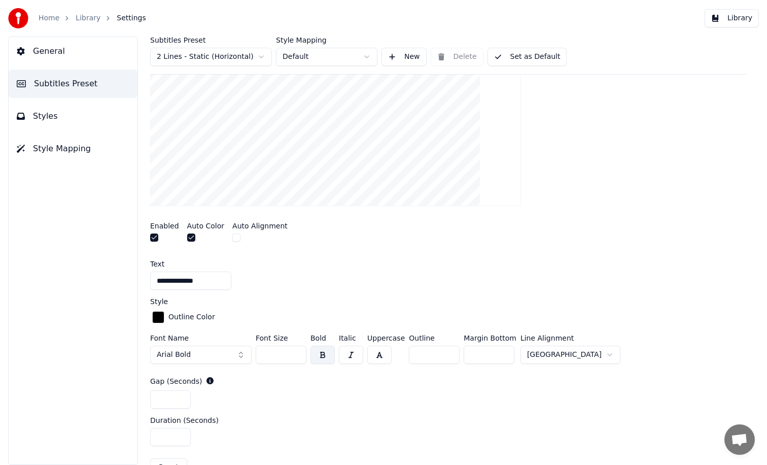
click at [484, 352] on input "***" at bounding box center [489, 355] width 51 height 18
type input "***"
click at [497, 177] on div at bounding box center [448, 113] width 597 height 202
click at [80, 120] on button "Styles" at bounding box center [73, 116] width 129 height 28
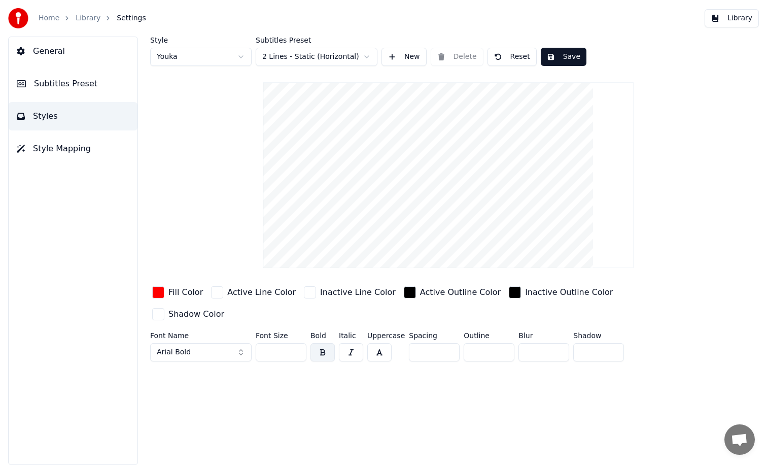
click at [72, 83] on span "Subtitles Preset" at bounding box center [65, 84] width 63 height 12
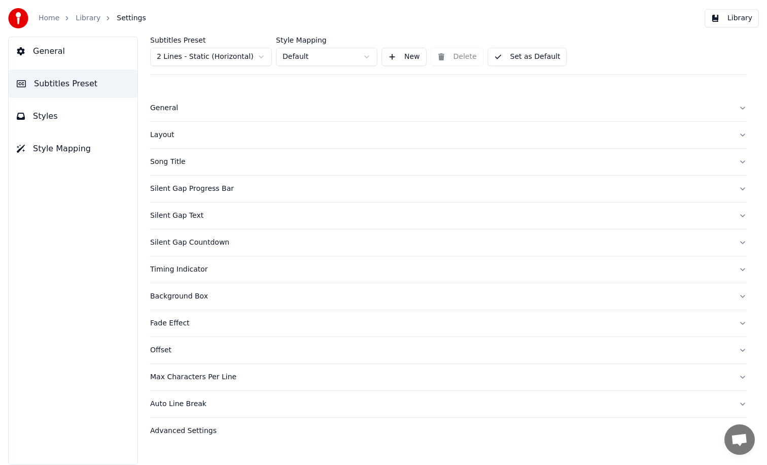
click at [170, 140] on div "Layout" at bounding box center [440, 135] width 581 height 10
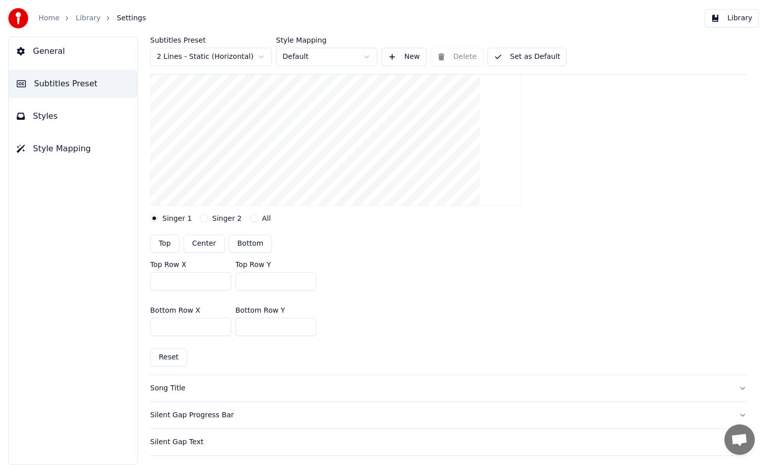
scroll to position [154, 0]
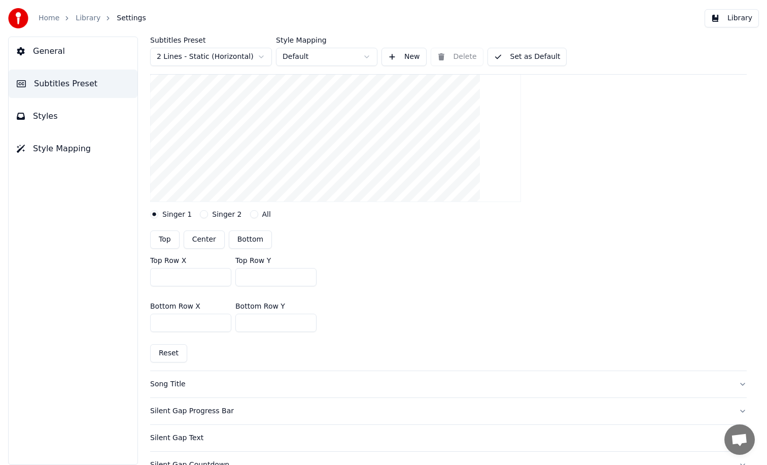
click at [274, 280] on input "***" at bounding box center [275, 277] width 81 height 18
type input "***"
click at [273, 321] on input "***" at bounding box center [275, 323] width 81 height 18
type input "***"
click at [449, 265] on div "Top Row X *** Top Row Y ***" at bounding box center [448, 272] width 597 height 46
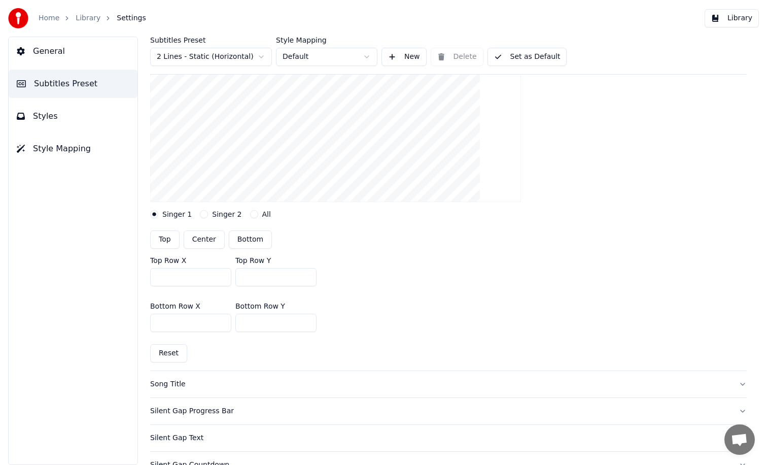
click at [741, 21] on button "Library" at bounding box center [732, 18] width 54 height 18
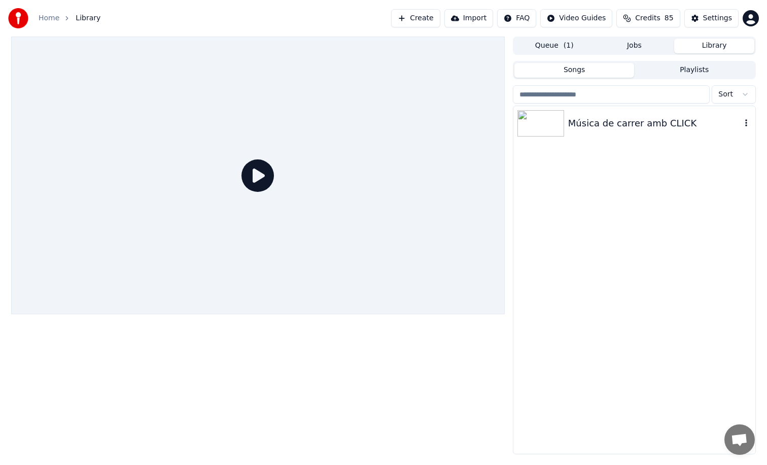
click at [636, 136] on div "Música de carrer amb CLICK" at bounding box center [635, 123] width 242 height 35
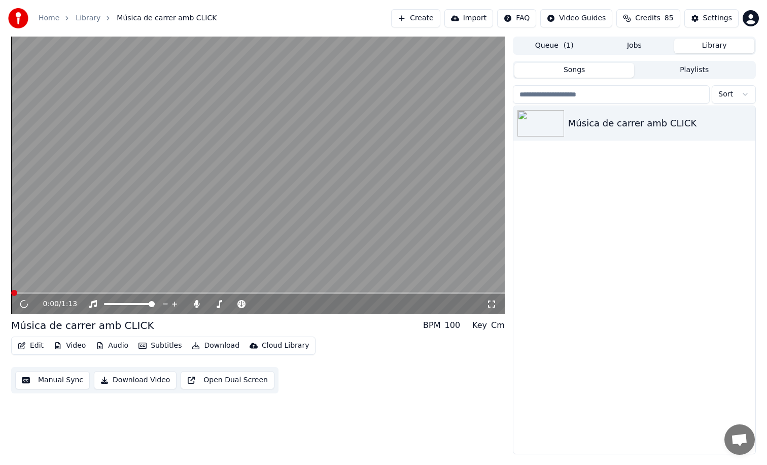
click at [113, 291] on video at bounding box center [258, 176] width 494 height 278
click at [116, 293] on span at bounding box center [258, 293] width 494 height 2
click at [48, 291] on video at bounding box center [258, 176] width 494 height 278
click at [49, 293] on span at bounding box center [31, 293] width 41 height 2
click at [102, 264] on video at bounding box center [258, 176] width 494 height 278
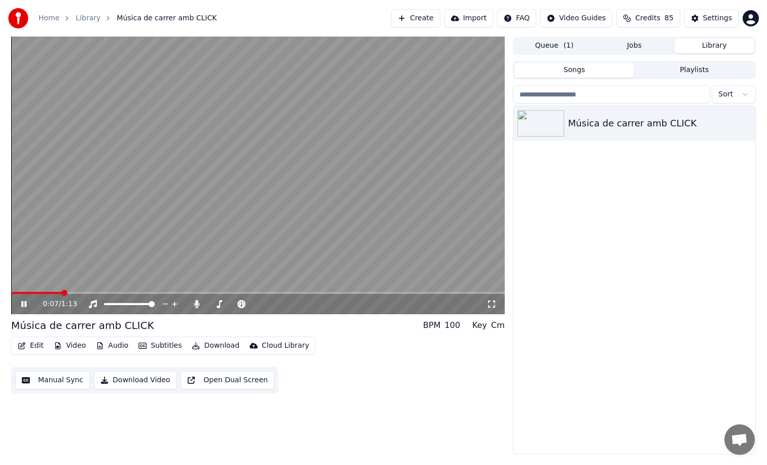
click at [261, 203] on video at bounding box center [258, 176] width 494 height 278
click at [205, 343] on button "Download" at bounding box center [216, 346] width 56 height 14
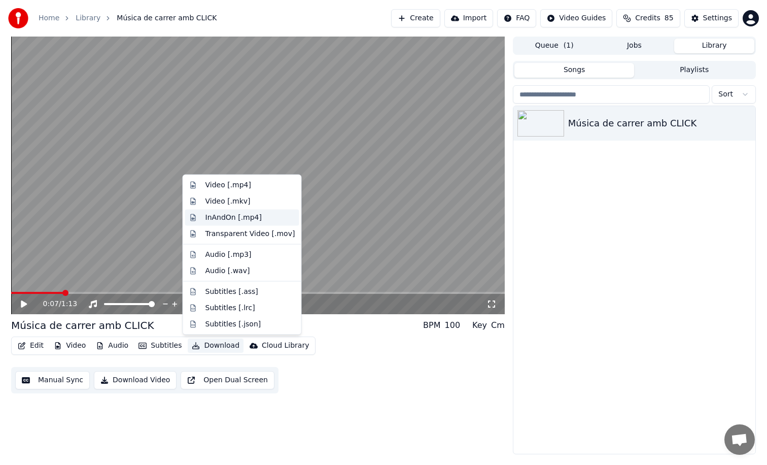
click at [237, 219] on div "InAndOn [.mp4]" at bounding box center [234, 217] width 57 height 10
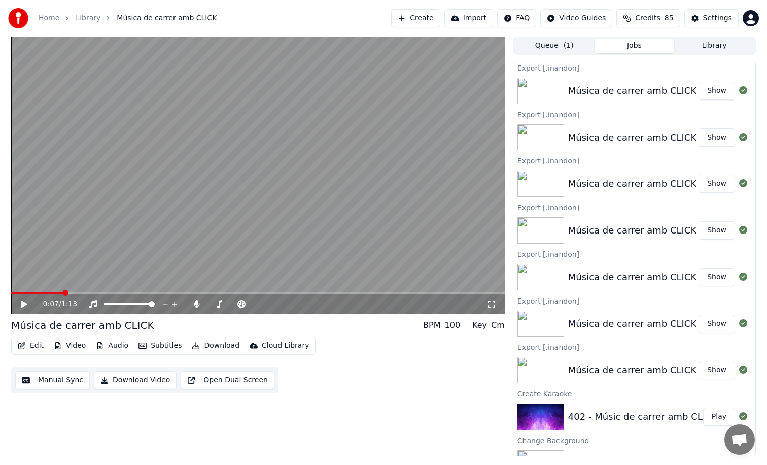
click at [718, 85] on button "Show" at bounding box center [717, 91] width 37 height 18
click at [702, 25] on button "Settings" at bounding box center [712, 18] width 54 height 18
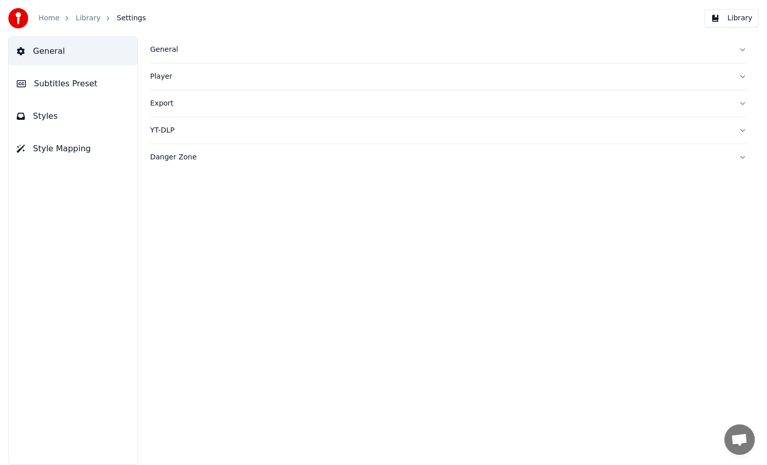
click at [50, 117] on span "Styles" at bounding box center [45, 116] width 25 height 12
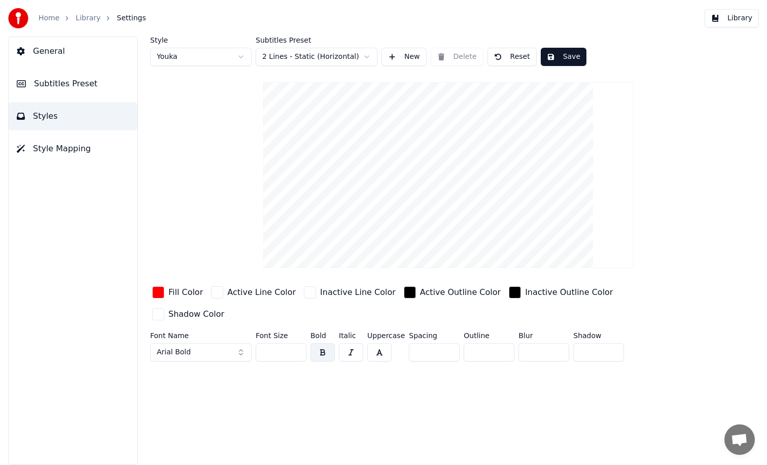
click at [84, 90] on button "Subtitles Preset" at bounding box center [73, 84] width 129 height 28
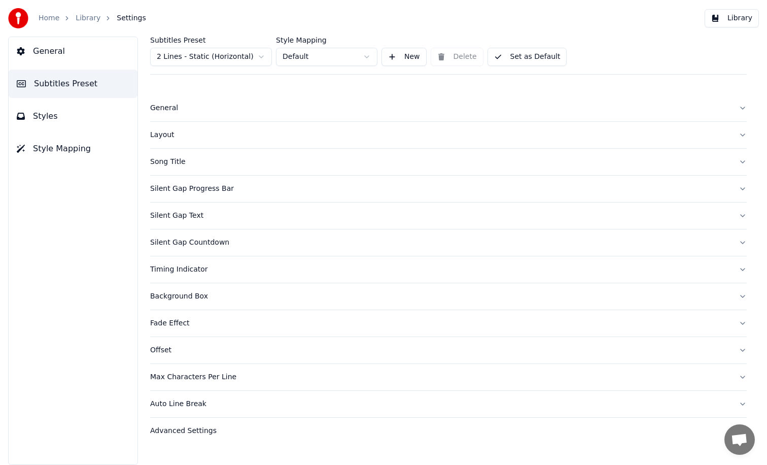
click at [242, 218] on div "Silent Gap Text" at bounding box center [440, 216] width 581 height 10
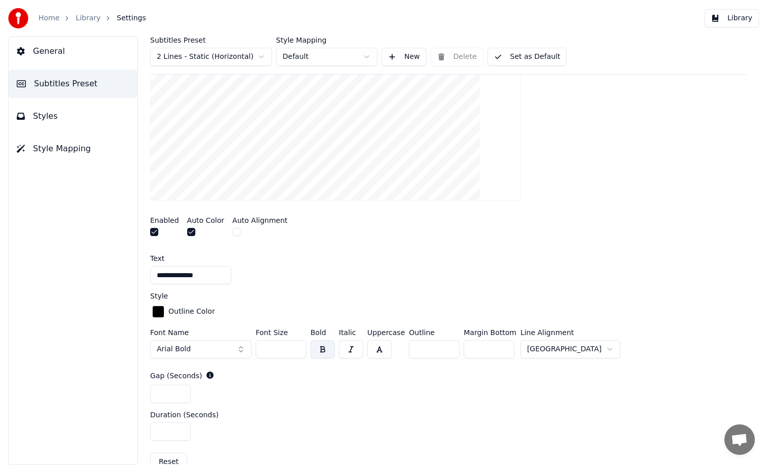
scroll to position [255, 0]
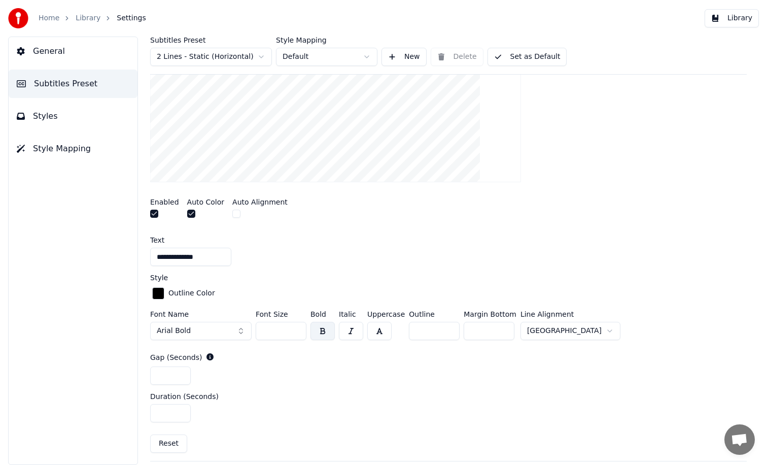
click at [490, 331] on input "***" at bounding box center [489, 331] width 51 height 18
type input "***"
click at [610, 215] on div "Enabled Auto Color Auto Alignment" at bounding box center [448, 209] width 597 height 38
click at [724, 23] on button "Library" at bounding box center [732, 18] width 54 height 18
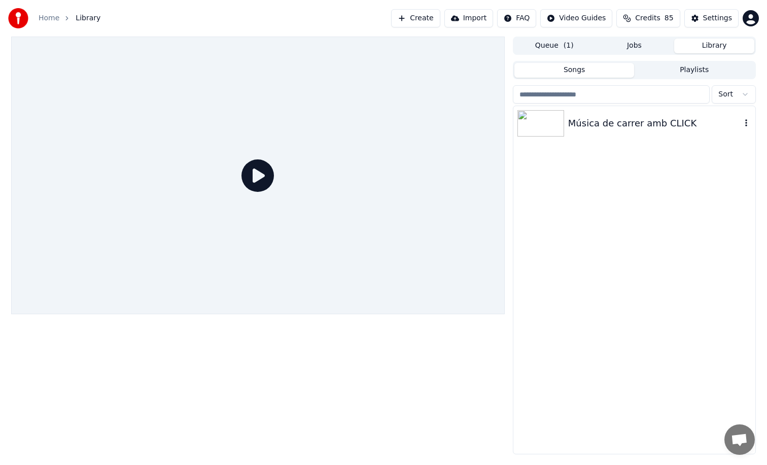
click at [583, 117] on div "Música de carrer amb CLICK" at bounding box center [654, 123] width 173 height 14
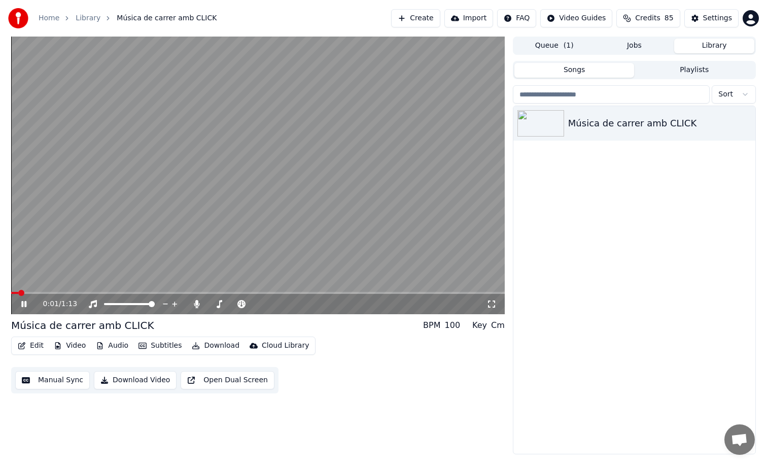
click at [353, 147] on video at bounding box center [258, 176] width 494 height 278
click at [191, 215] on video at bounding box center [258, 176] width 494 height 278
click at [176, 305] on icon at bounding box center [175, 304] width 10 height 10
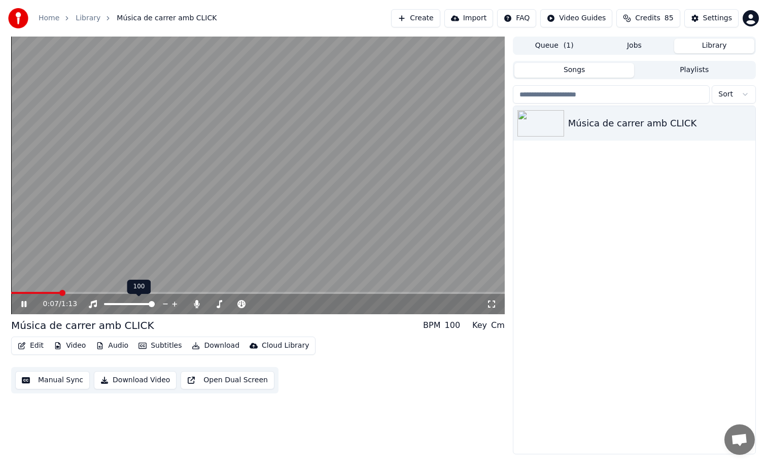
click at [176, 305] on icon at bounding box center [175, 304] width 10 height 10
click at [202, 292] on span at bounding box center [114, 293] width 206 height 2
click at [187, 292] on span at bounding box center [108, 293] width 195 height 2
click at [345, 276] on video at bounding box center [258, 176] width 494 height 278
click at [31, 348] on button "Edit" at bounding box center [31, 346] width 34 height 14
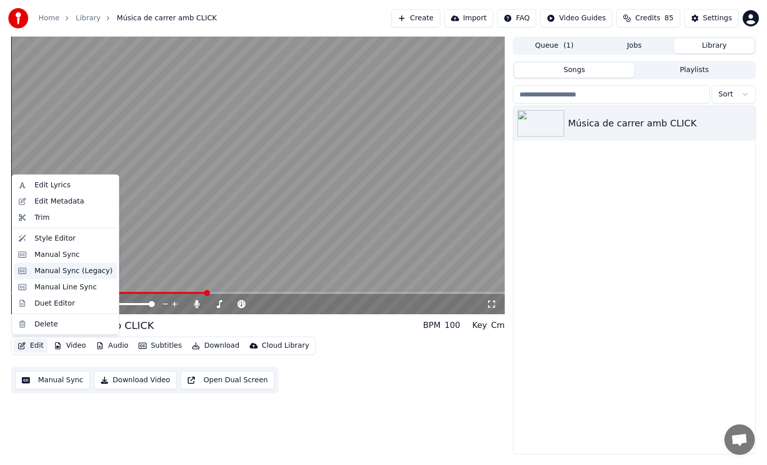
click at [75, 272] on div "Manual Sync (Legacy)" at bounding box center [74, 270] width 78 height 10
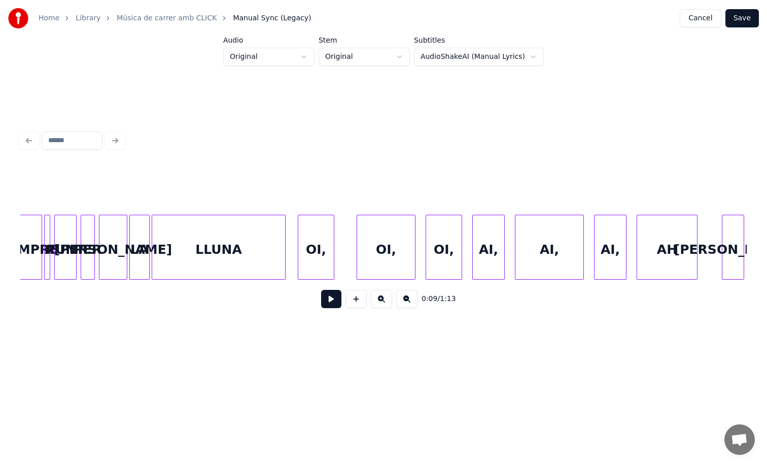
scroll to position [0, 2520]
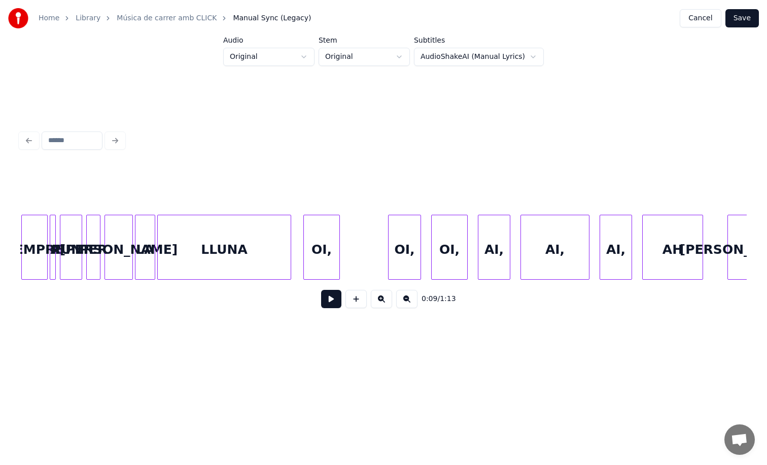
click at [389, 257] on div at bounding box center [390, 247] width 3 height 64
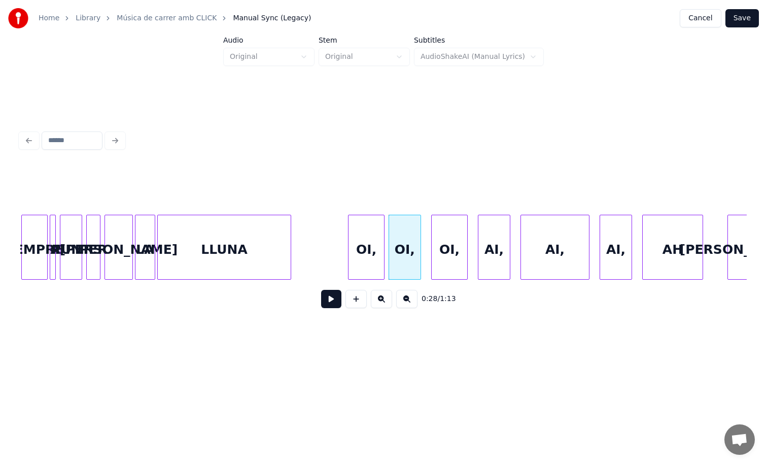
click at [361, 263] on div "OI," at bounding box center [367, 249] width 36 height 69
click at [359, 253] on div at bounding box center [360, 247] width 3 height 64
click at [327, 300] on button at bounding box center [331, 299] width 20 height 18
click at [379, 234] on div "OI," at bounding box center [372, 249] width 26 height 69
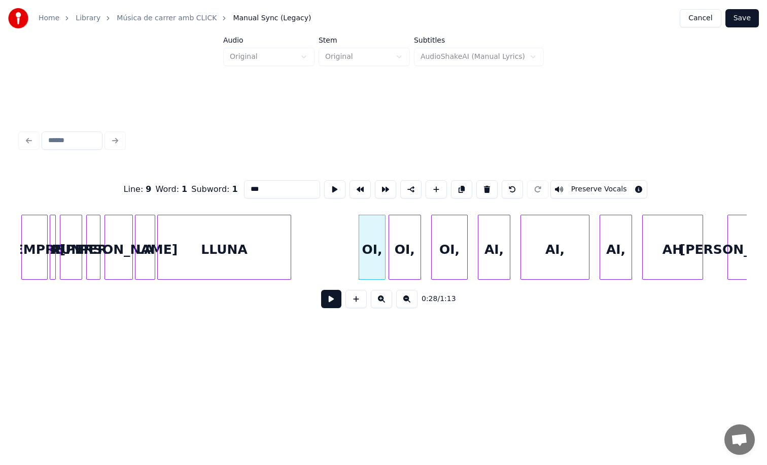
click at [330, 305] on button at bounding box center [331, 299] width 20 height 18
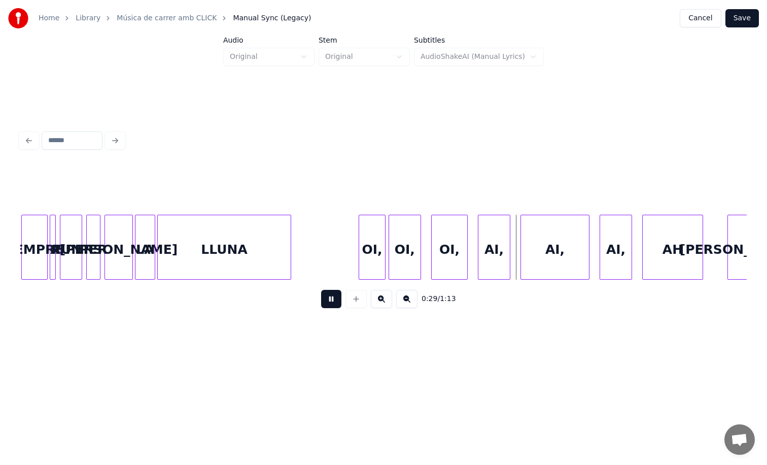
click at [330, 305] on button at bounding box center [331, 299] width 20 height 18
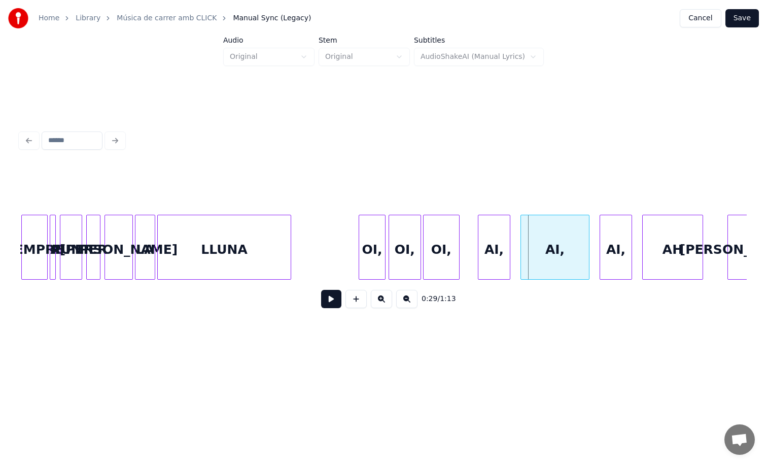
click at [436, 268] on div "OI," at bounding box center [442, 249] width 36 height 69
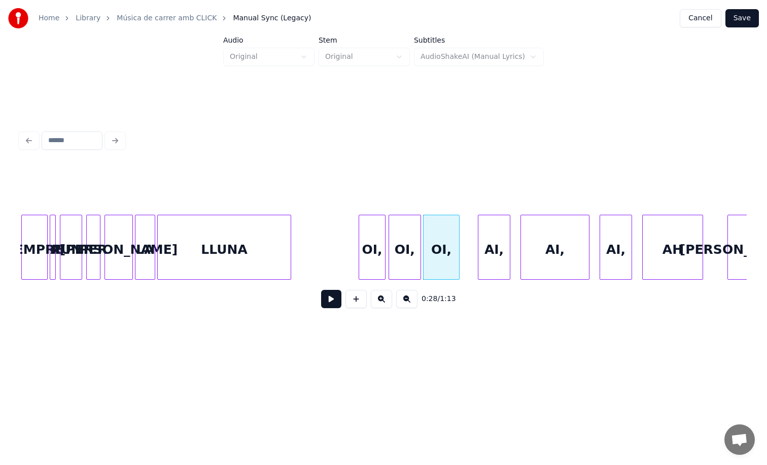
click at [368, 259] on div "OI," at bounding box center [372, 249] width 26 height 69
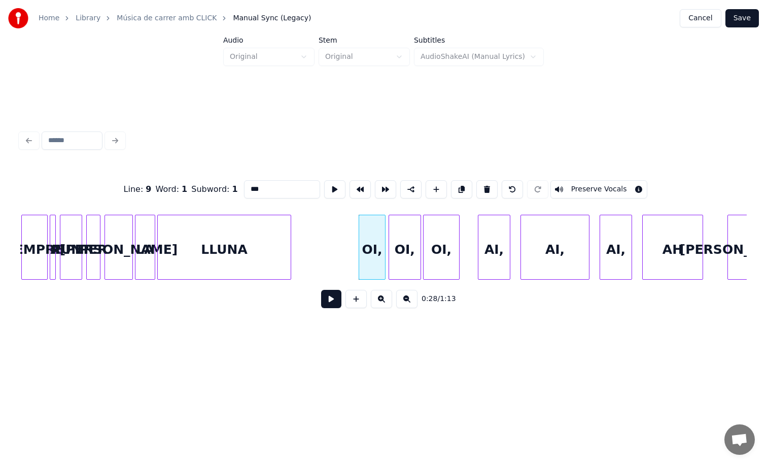
click at [335, 305] on button at bounding box center [331, 299] width 20 height 18
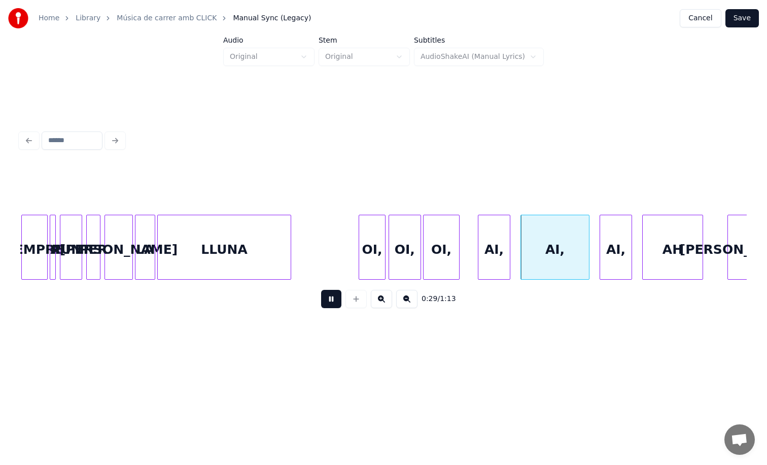
click at [335, 305] on button at bounding box center [331, 299] width 20 height 18
click at [489, 246] on div "AI," at bounding box center [485, 249] width 31 height 69
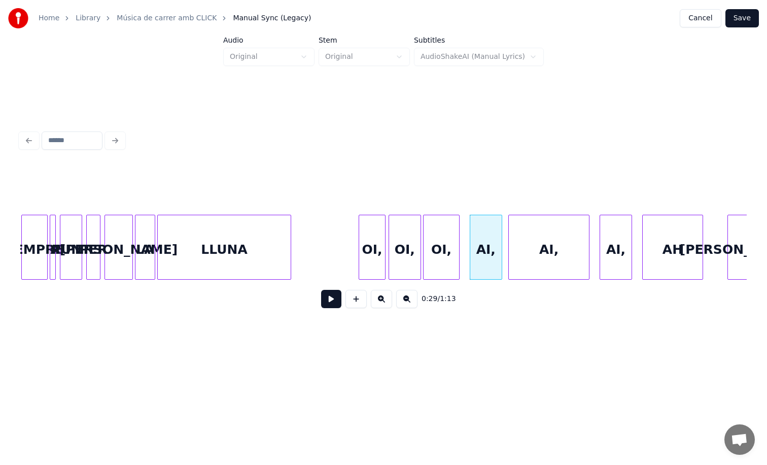
click at [509, 243] on div at bounding box center [510, 247] width 3 height 64
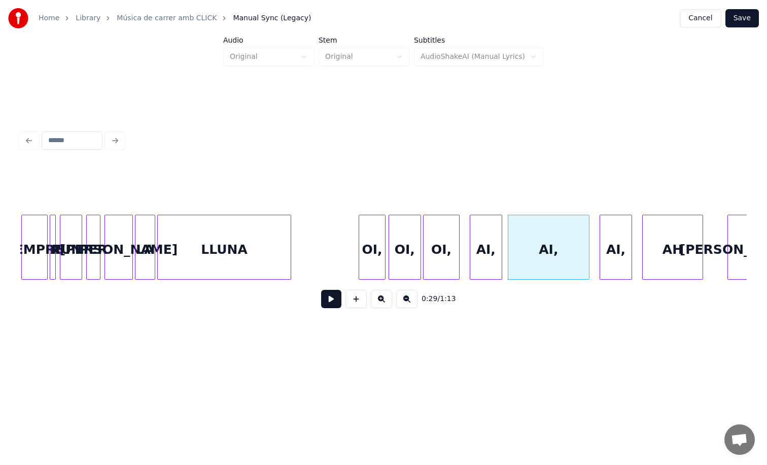
click at [438, 242] on div "OI," at bounding box center [442, 249] width 36 height 69
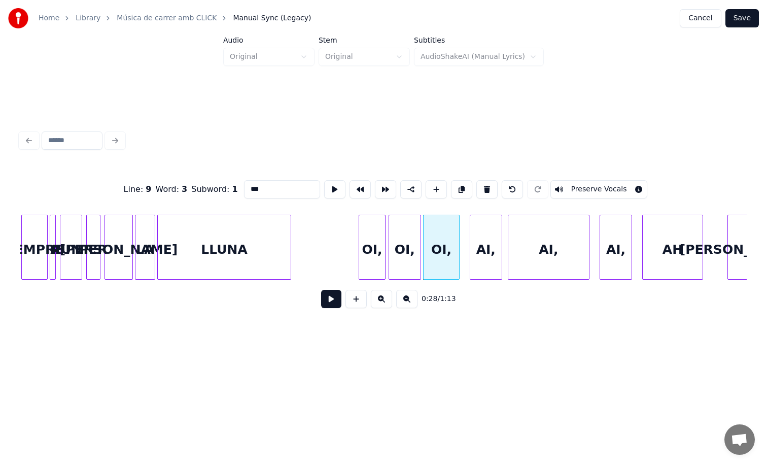
click at [326, 300] on button at bounding box center [331, 299] width 20 height 18
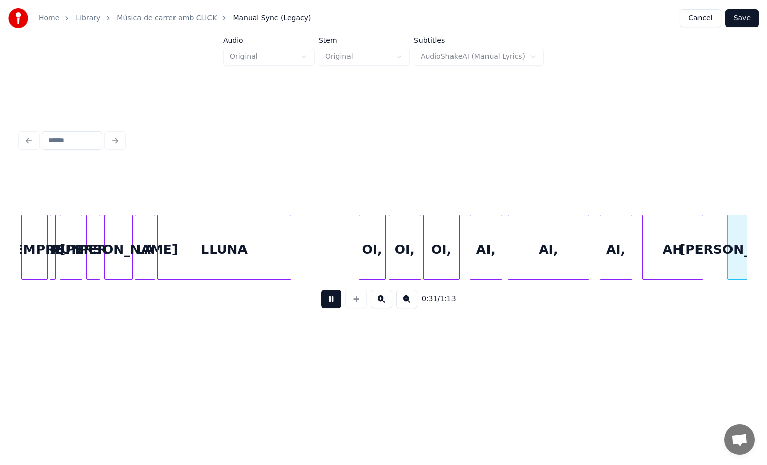
scroll to position [0, 3248]
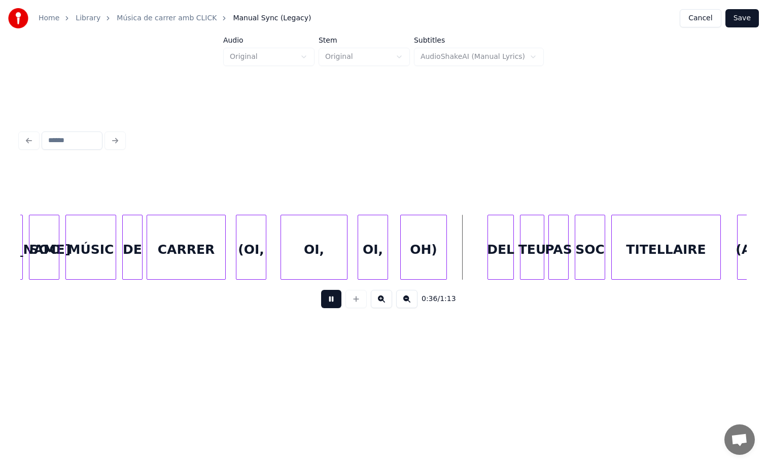
click at [326, 300] on button at bounding box center [331, 299] width 20 height 18
click at [243, 244] on div "(OI," at bounding box center [251, 249] width 29 height 69
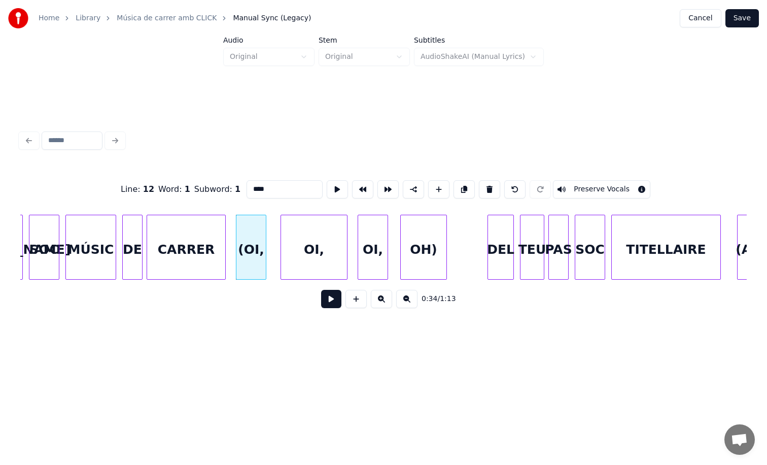
click at [331, 307] on button at bounding box center [331, 299] width 20 height 18
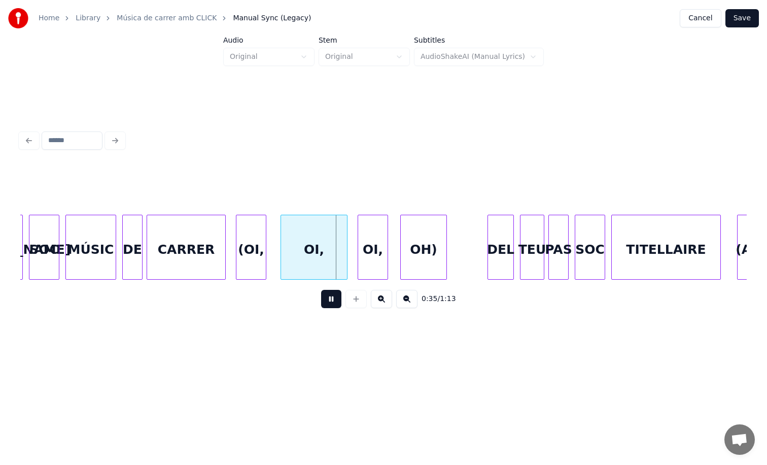
click at [331, 307] on button at bounding box center [331, 299] width 20 height 18
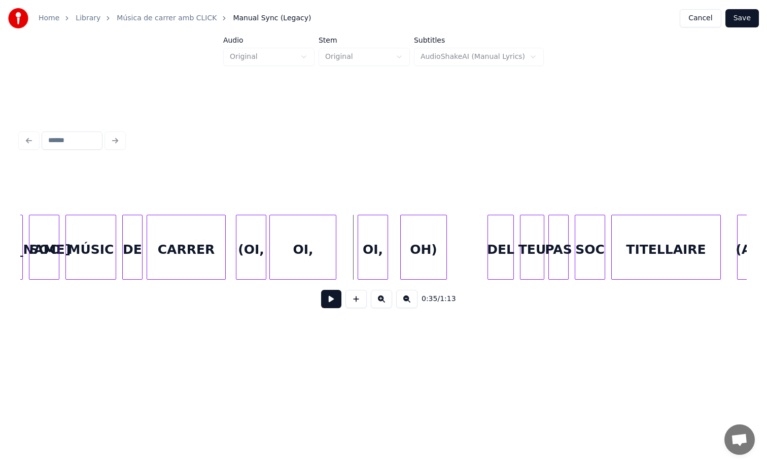
click at [296, 265] on div "OI," at bounding box center [303, 249] width 66 height 69
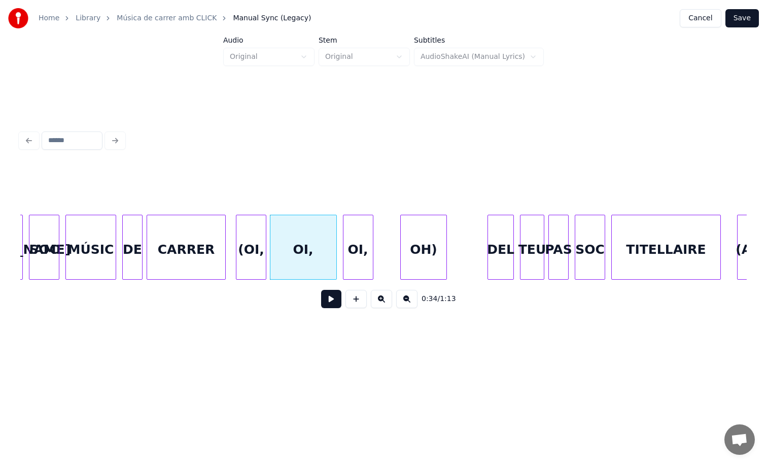
click at [343, 256] on div "OI," at bounding box center [358, 247] width 30 height 65
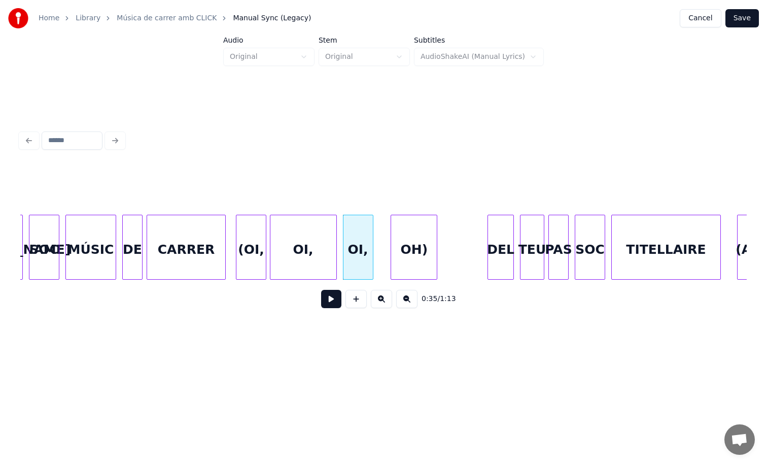
click at [403, 250] on div "OH)" at bounding box center [414, 249] width 46 height 69
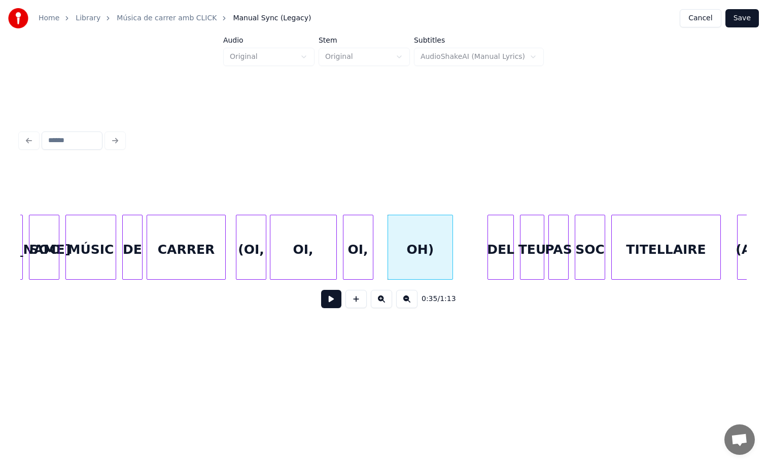
click at [451, 248] on div at bounding box center [451, 247] width 3 height 64
click at [248, 243] on div "(OI," at bounding box center [251, 249] width 29 height 69
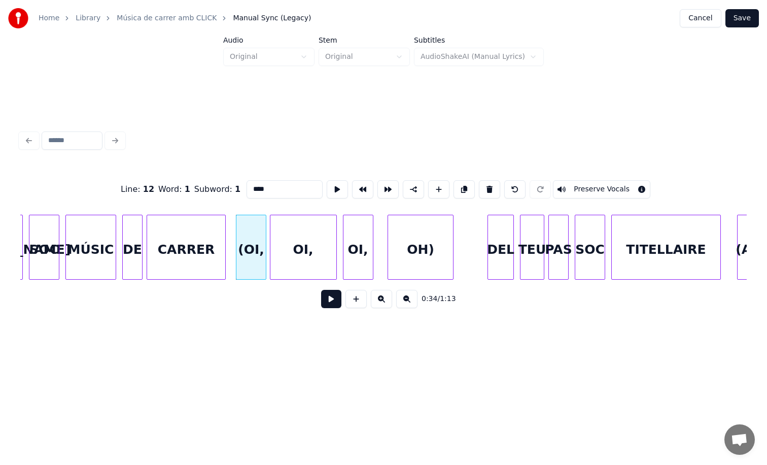
click at [332, 300] on button at bounding box center [331, 299] width 20 height 18
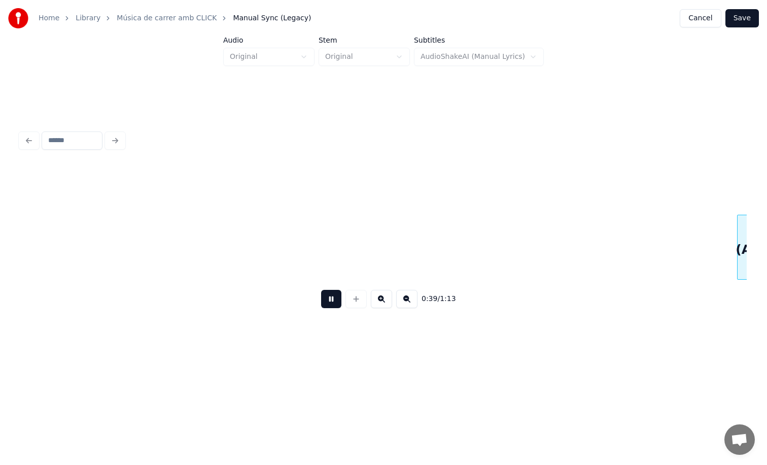
scroll to position [0, 3975]
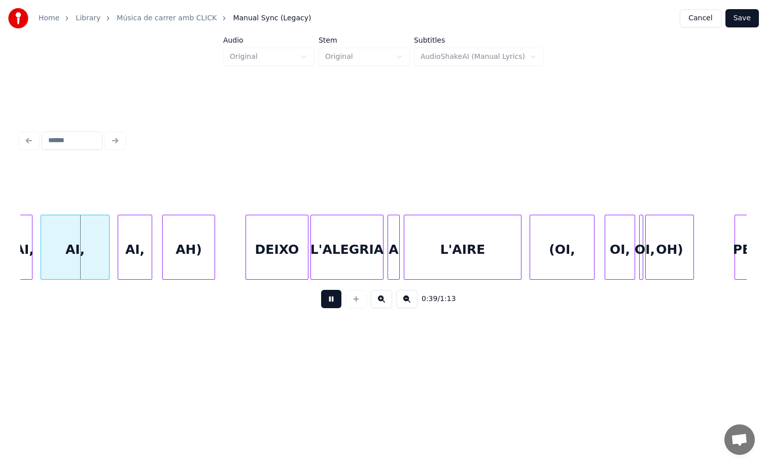
click at [333, 301] on button at bounding box center [331, 299] width 20 height 18
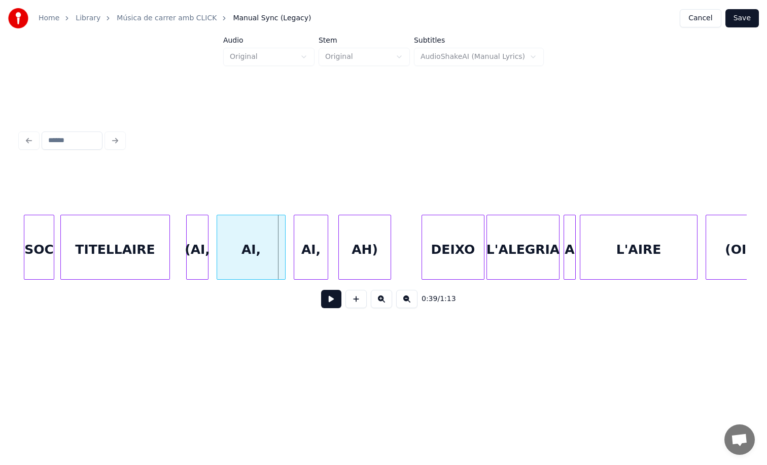
scroll to position [0, 3755]
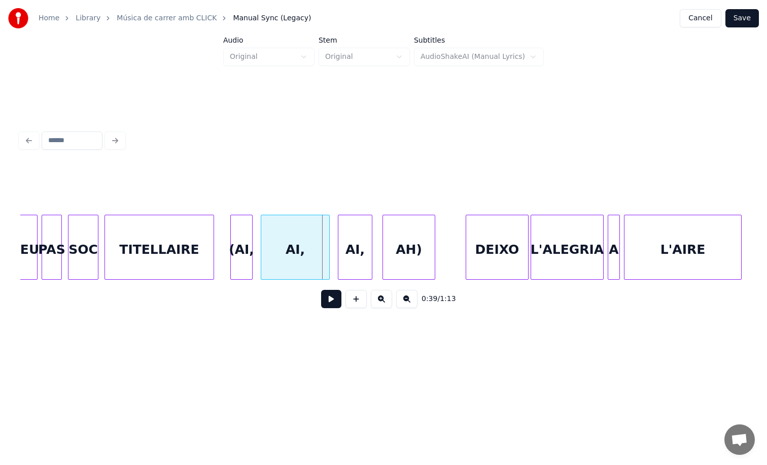
click at [213, 240] on div at bounding box center [212, 247] width 3 height 64
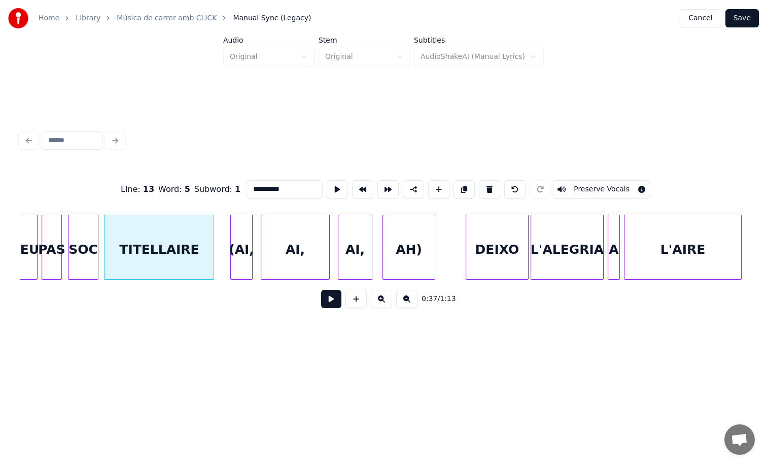
click at [329, 303] on button at bounding box center [331, 299] width 20 height 18
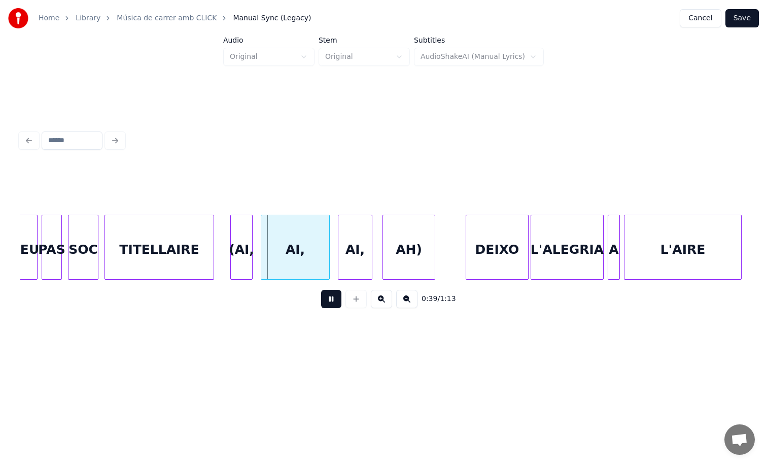
click at [329, 303] on button at bounding box center [331, 299] width 20 height 18
click at [219, 264] on div at bounding box center [219, 247] width 3 height 64
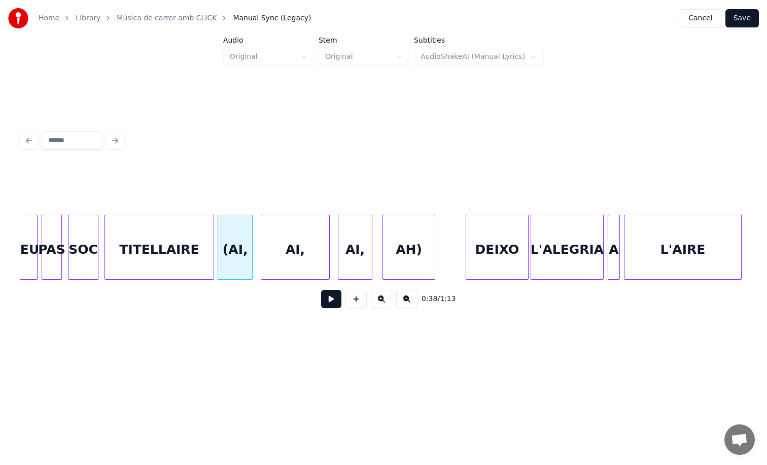
click at [219, 264] on div at bounding box center [219, 247] width 3 height 64
click at [336, 305] on button at bounding box center [331, 299] width 20 height 18
click at [336, 304] on button at bounding box center [331, 299] width 20 height 18
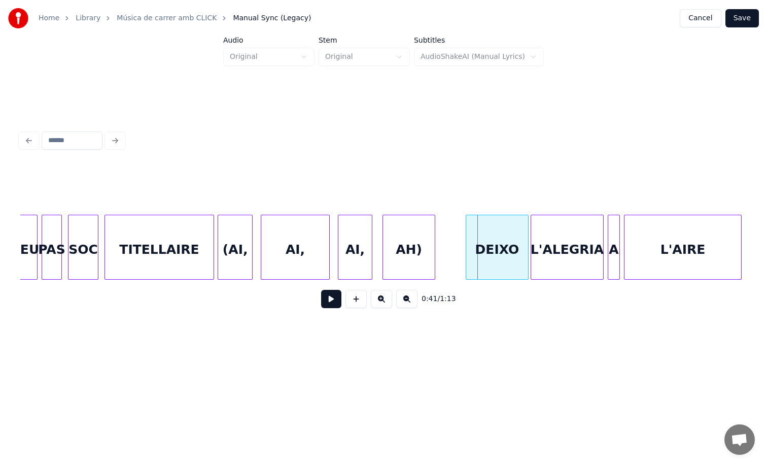
click at [326, 305] on button at bounding box center [331, 299] width 20 height 18
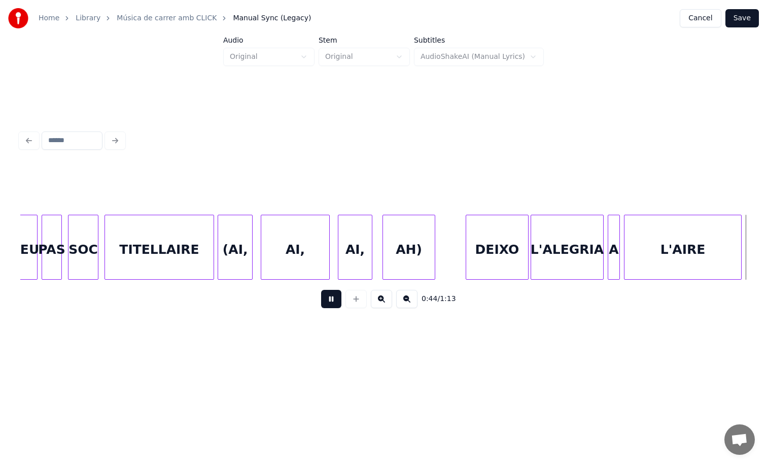
scroll to position [0, 4483]
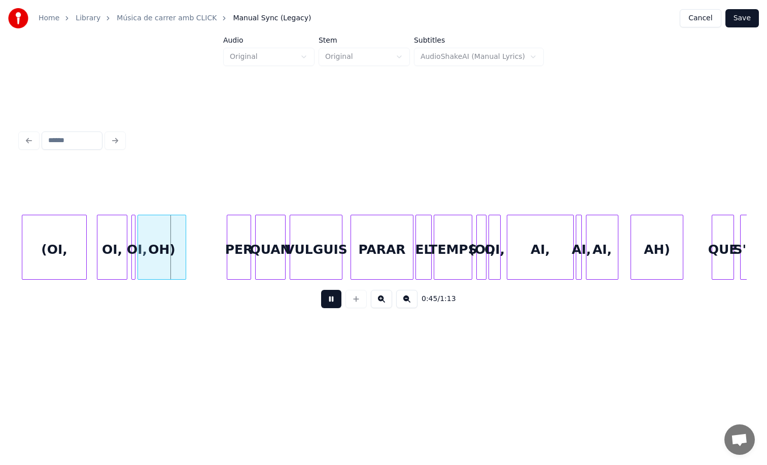
click at [326, 305] on button at bounding box center [331, 299] width 20 height 18
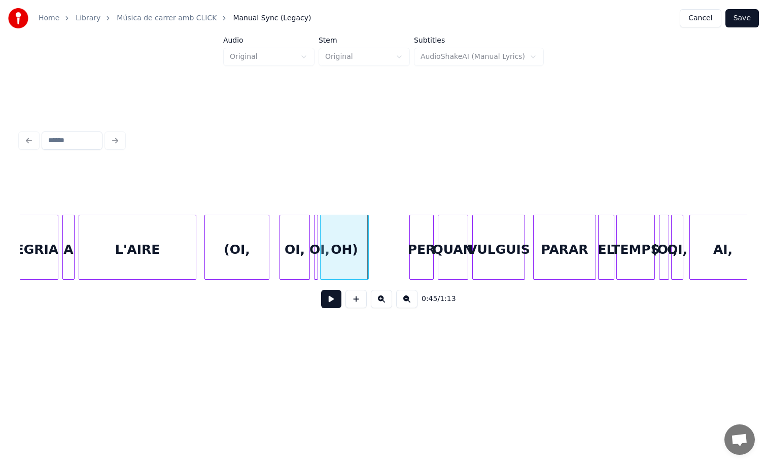
scroll to position [0, 4285]
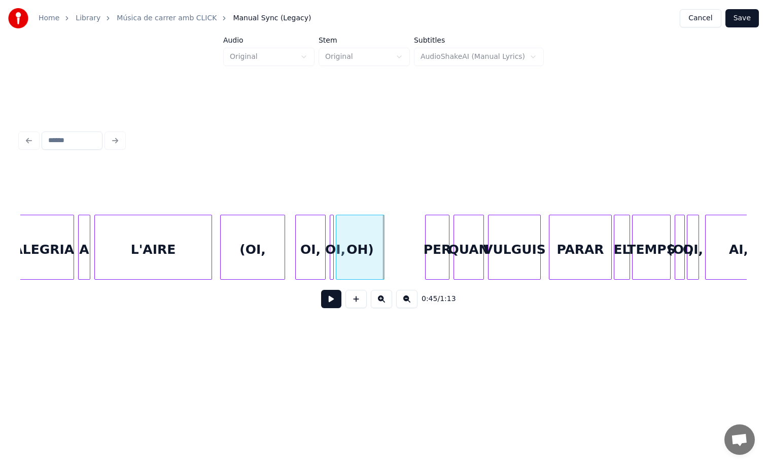
click at [179, 238] on div "L'AIRE" at bounding box center [153, 249] width 117 height 69
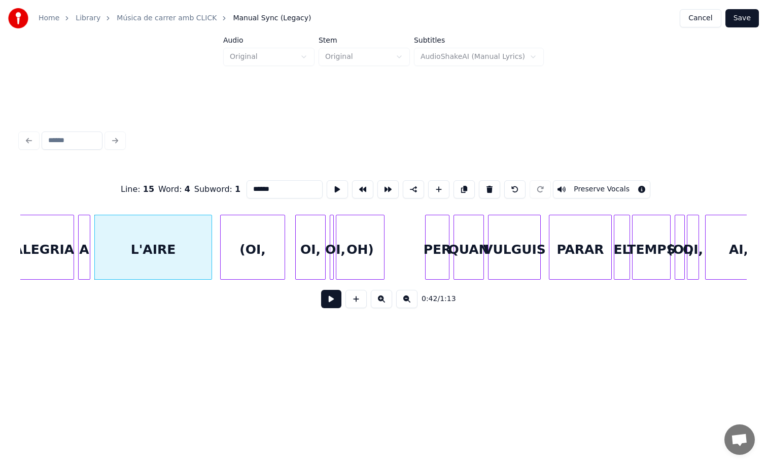
click at [328, 294] on button at bounding box center [331, 299] width 20 height 18
click at [329, 295] on button at bounding box center [331, 299] width 20 height 18
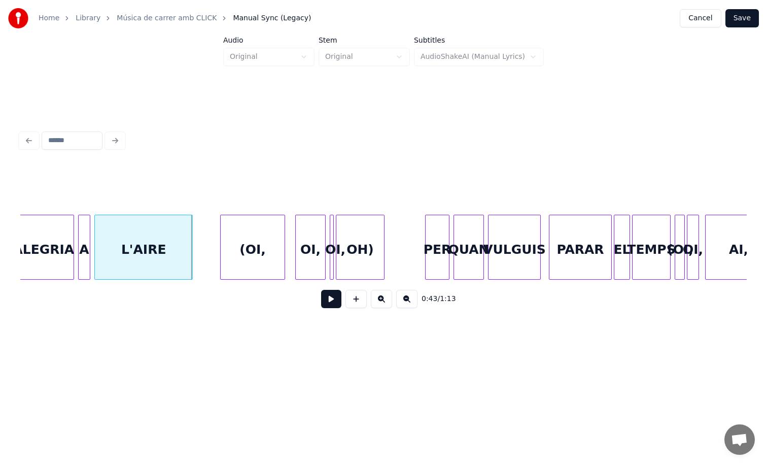
click at [189, 255] on div at bounding box center [190, 247] width 3 height 64
click at [220, 252] on div "(OI," at bounding box center [227, 249] width 64 height 69
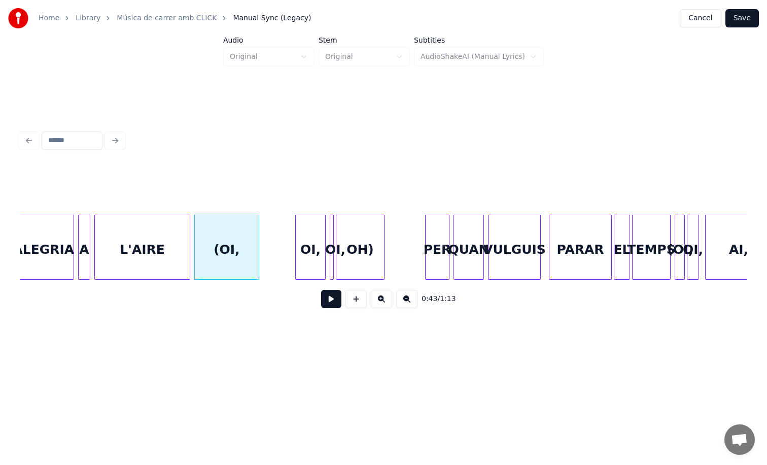
click at [335, 305] on button at bounding box center [331, 299] width 20 height 18
click at [140, 237] on div "L'AIRE" at bounding box center [142, 249] width 95 height 69
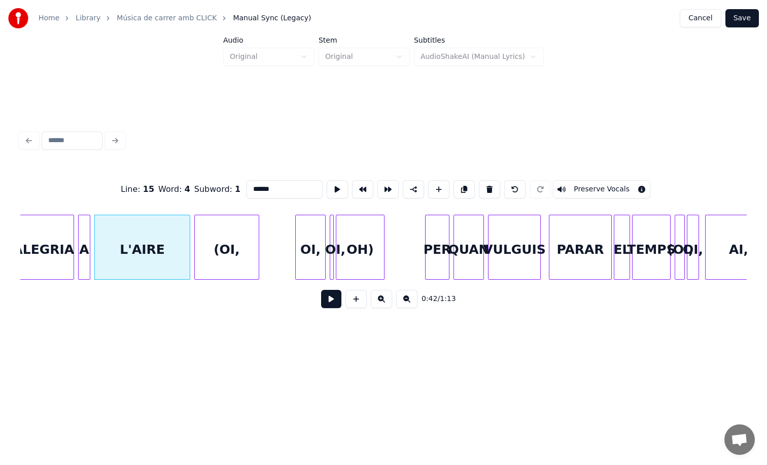
click at [329, 306] on button at bounding box center [331, 299] width 20 height 18
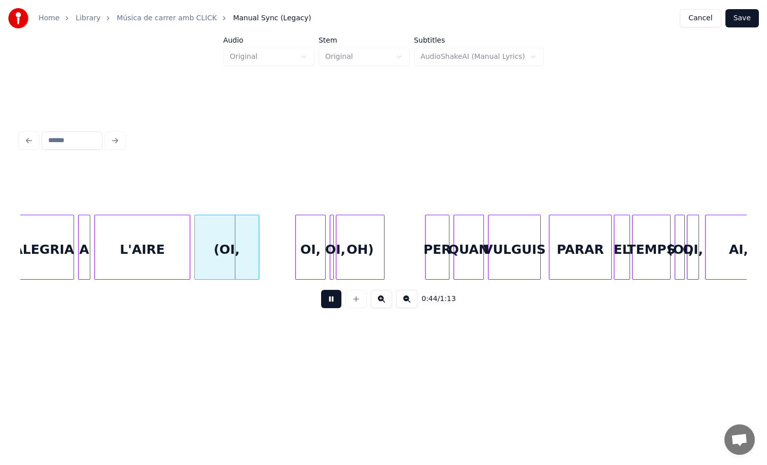
click at [329, 306] on button at bounding box center [331, 299] width 20 height 18
click at [172, 255] on div at bounding box center [171, 247] width 3 height 64
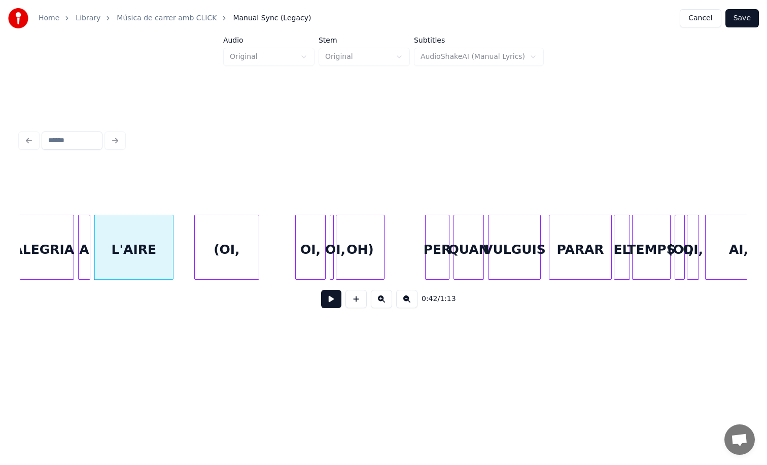
click at [146, 250] on div "L'AIRE" at bounding box center [134, 249] width 78 height 69
click at [326, 302] on button at bounding box center [331, 299] width 20 height 18
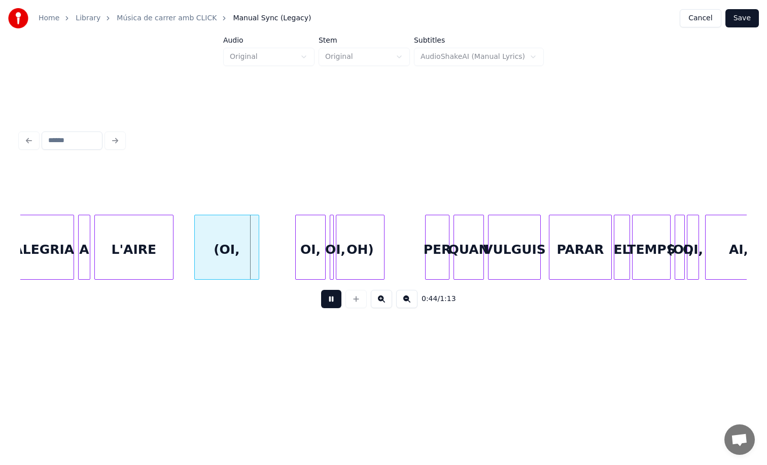
click at [326, 301] on button at bounding box center [331, 299] width 20 height 18
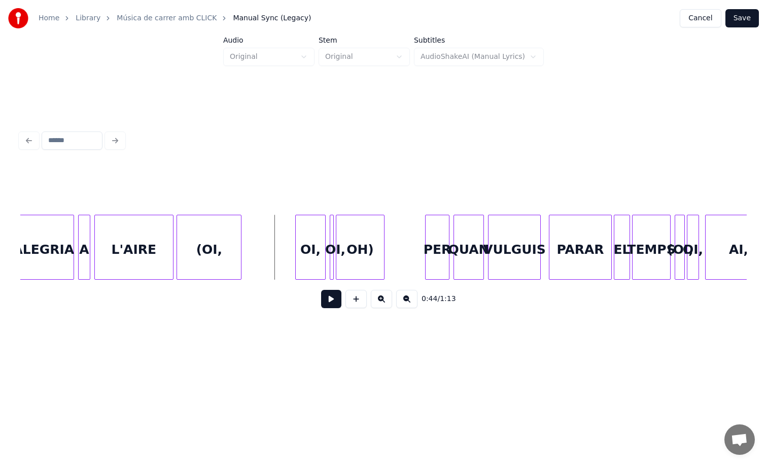
click at [228, 260] on div "(OI," at bounding box center [209, 249] width 64 height 69
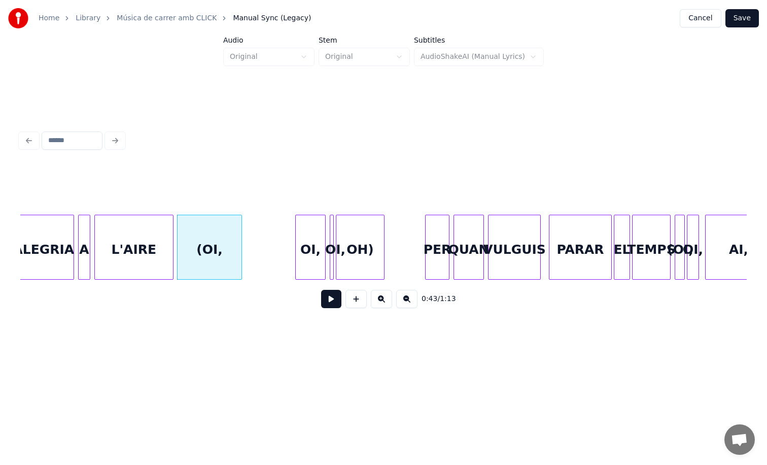
click at [242, 263] on div "(OI," at bounding box center [209, 247] width 65 height 65
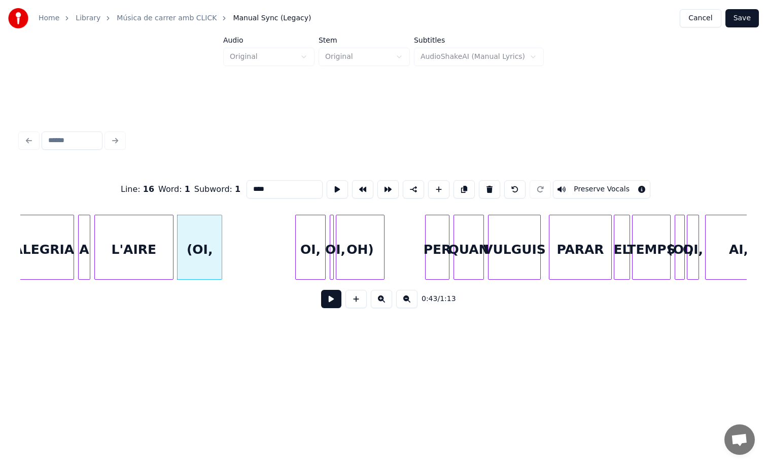
click at [221, 260] on div at bounding box center [220, 247] width 3 height 64
click at [241, 253] on div "OI," at bounding box center [240, 249] width 29 height 69
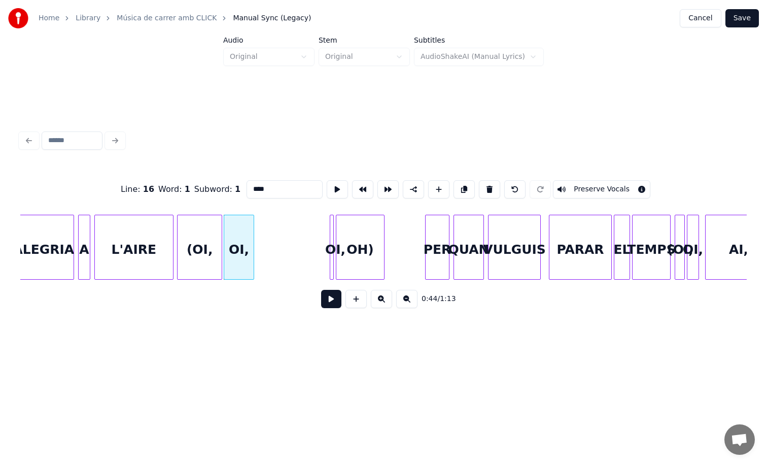
click at [190, 245] on div "(OI," at bounding box center [200, 249] width 44 height 69
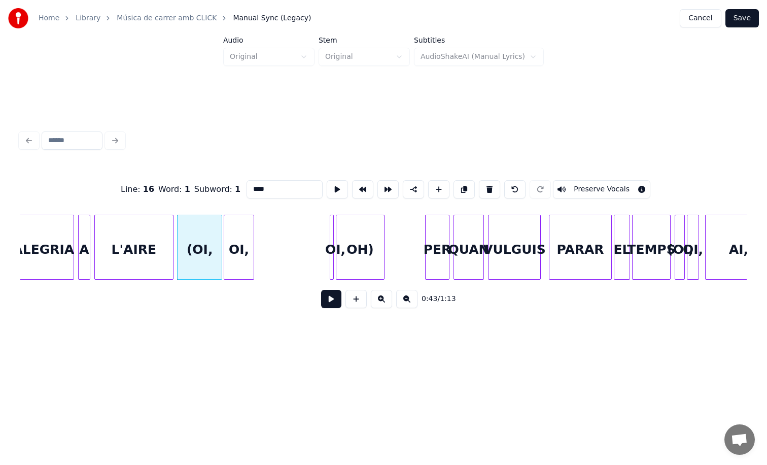
click at [330, 302] on button at bounding box center [331, 299] width 20 height 18
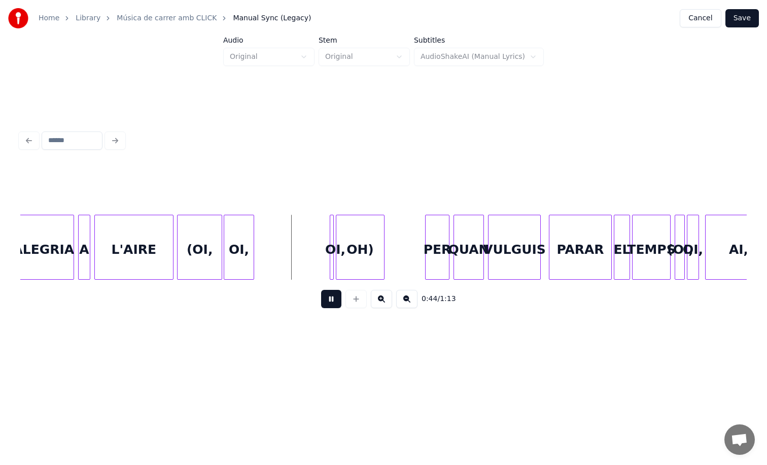
click at [331, 302] on button at bounding box center [331, 299] width 20 height 18
click at [254, 260] on div "OI," at bounding box center [239, 247] width 30 height 65
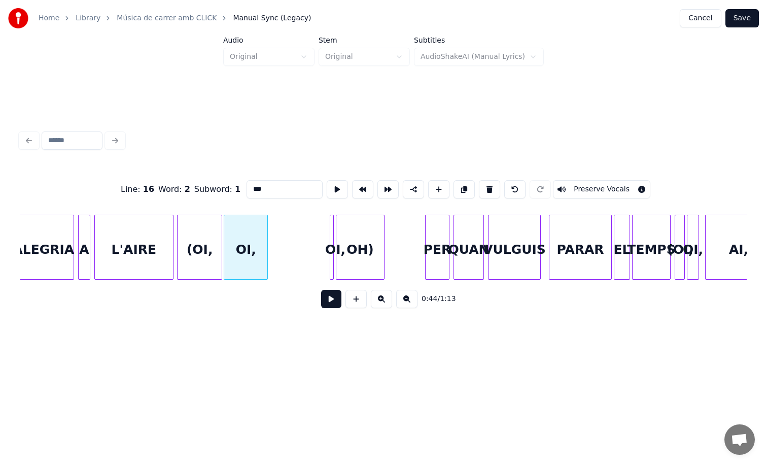
click at [267, 258] on div at bounding box center [265, 247] width 3 height 64
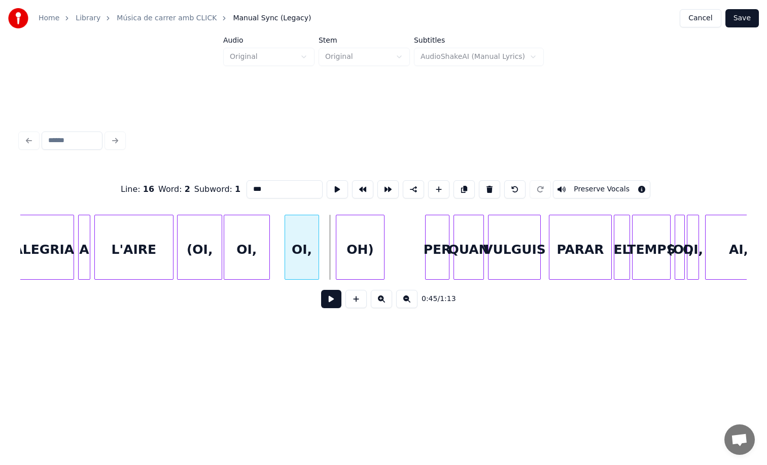
click at [289, 260] on div "OI," at bounding box center [302, 249] width 34 height 69
click at [199, 251] on div "(OI," at bounding box center [200, 249] width 44 height 69
type input "****"
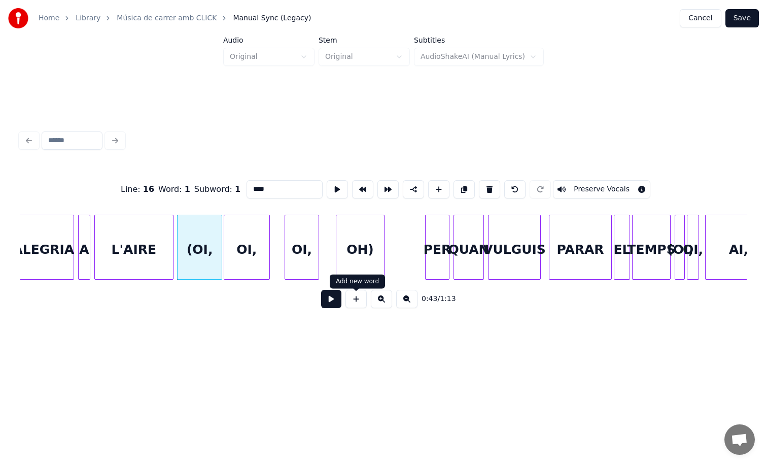
click at [334, 303] on button at bounding box center [331, 299] width 20 height 18
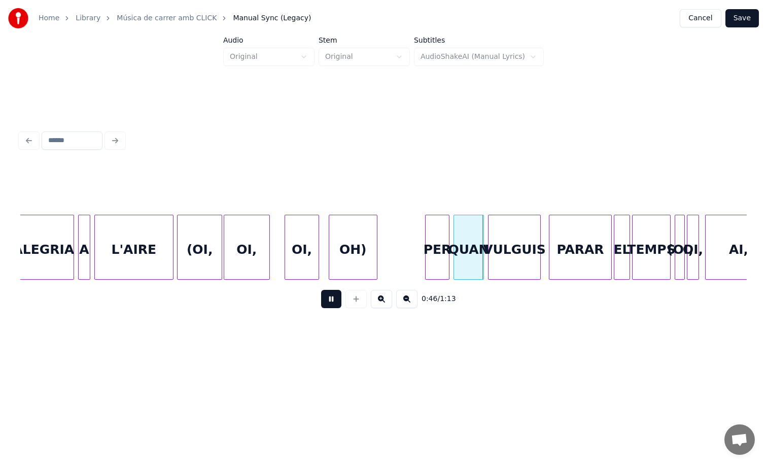
click at [347, 263] on div "OH)" at bounding box center [353, 249] width 48 height 69
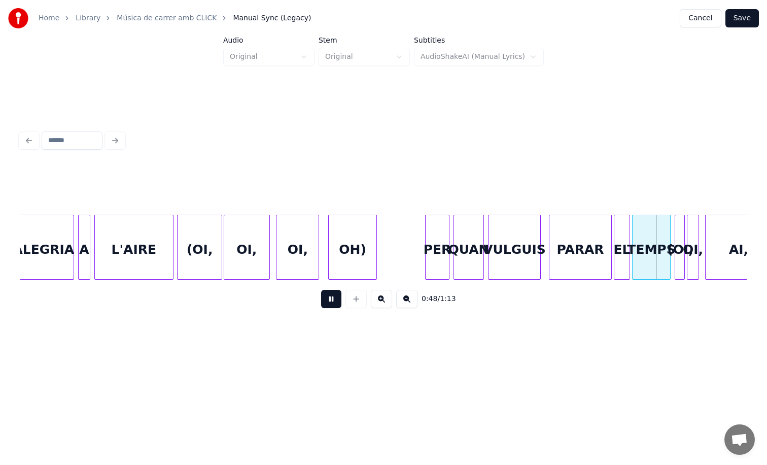
click at [277, 253] on div at bounding box center [278, 247] width 3 height 64
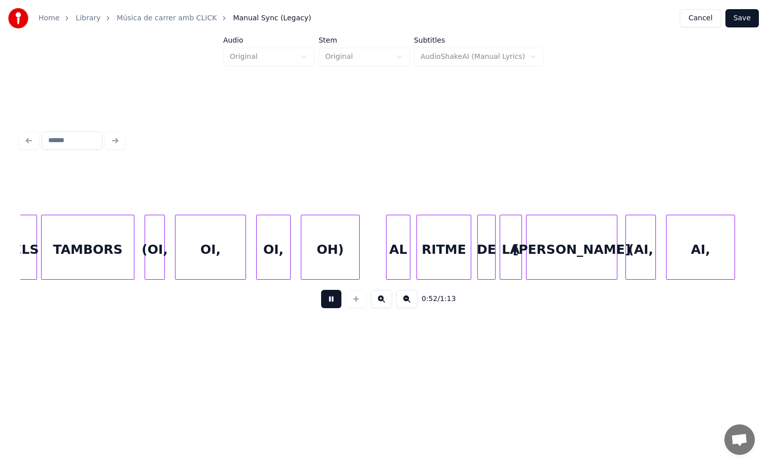
scroll to position [0, 5306]
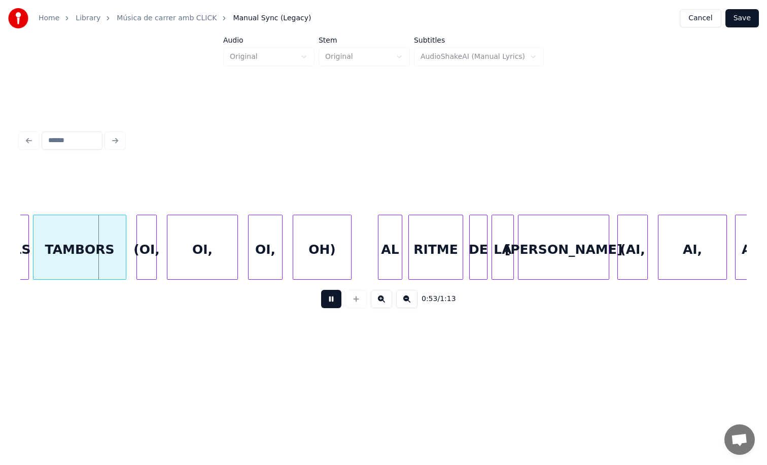
click at [331, 305] on button at bounding box center [331, 299] width 20 height 18
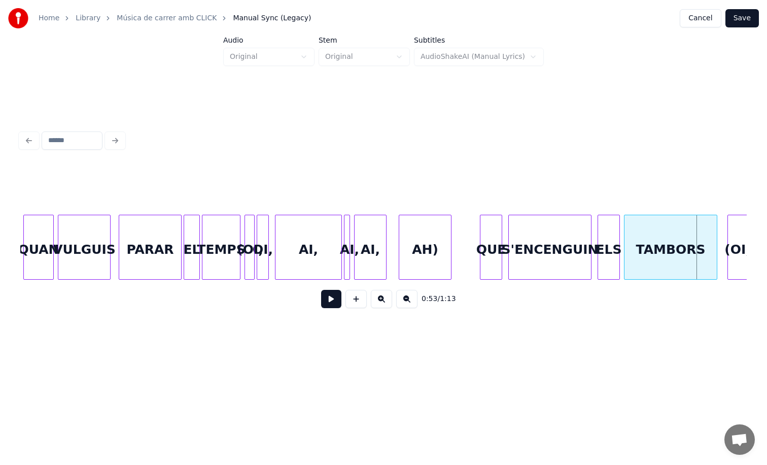
scroll to position [0, 4713]
click at [149, 267] on div "PARAR" at bounding box center [153, 249] width 62 height 69
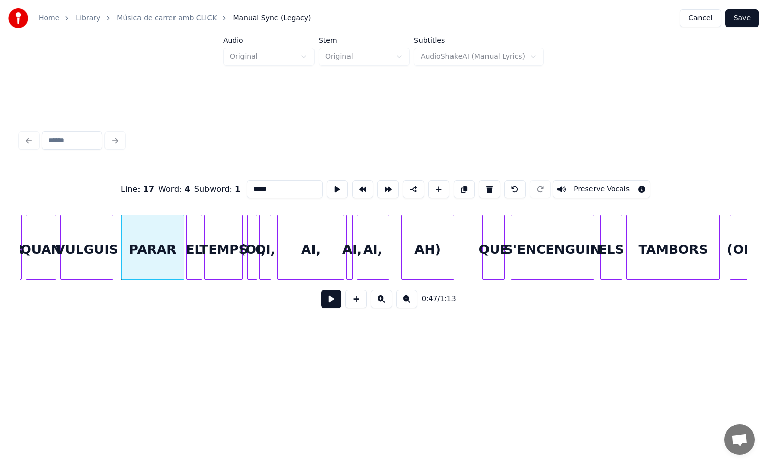
click at [329, 300] on button at bounding box center [331, 299] width 20 height 18
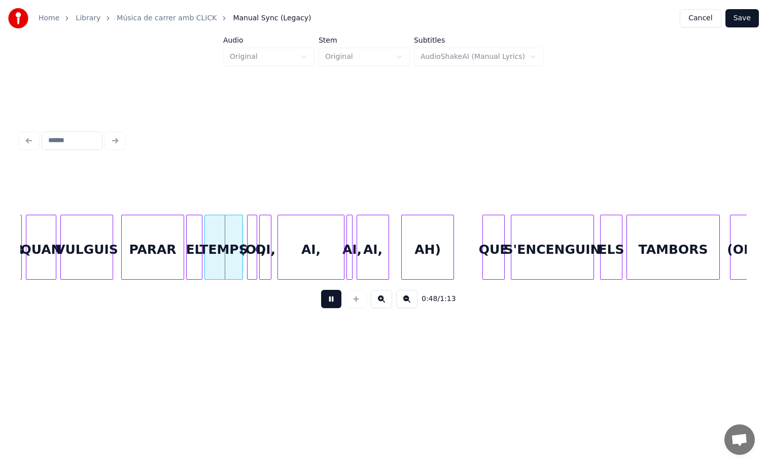
click at [329, 300] on button at bounding box center [331, 299] width 20 height 18
click at [164, 252] on div at bounding box center [162, 247] width 3 height 64
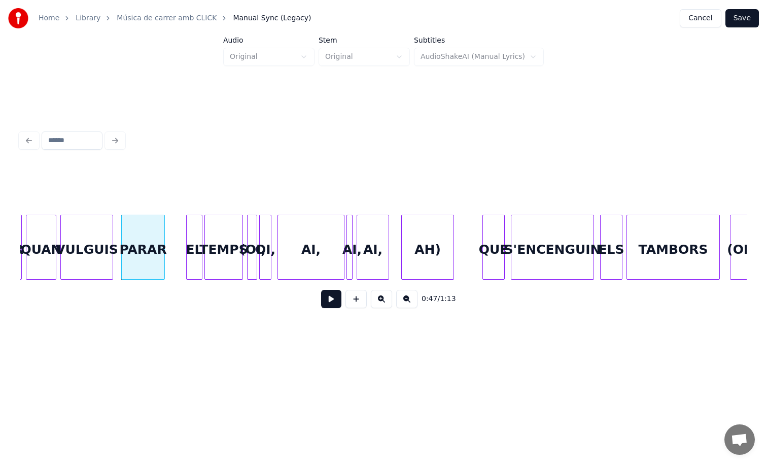
click at [136, 248] on div "PARAR" at bounding box center [143, 249] width 43 height 69
click at [333, 300] on button at bounding box center [331, 299] width 20 height 18
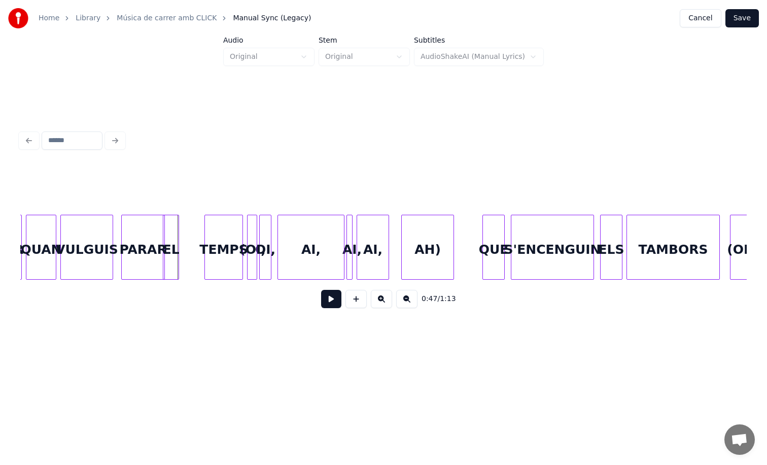
click at [171, 241] on div "EL" at bounding box center [170, 249] width 15 height 69
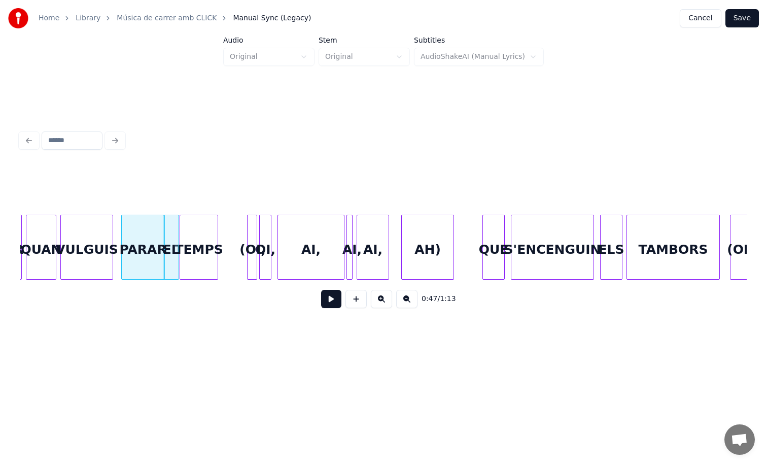
click at [201, 232] on div "TEMPS" at bounding box center [199, 249] width 38 height 69
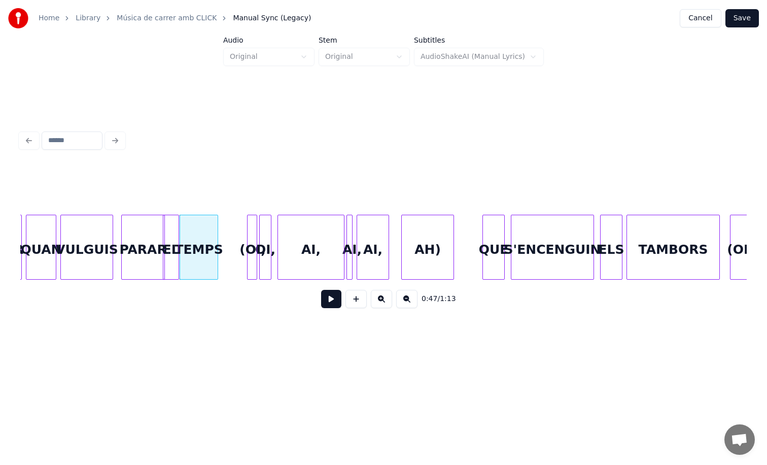
click at [131, 234] on div "PARAR" at bounding box center [143, 249] width 43 height 69
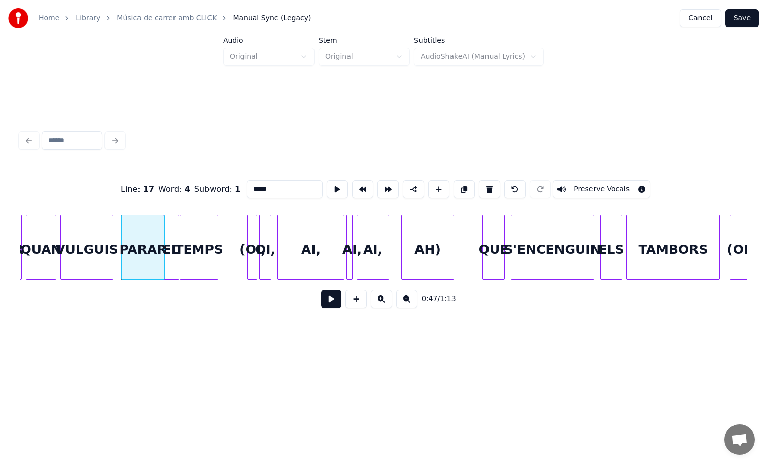
click at [335, 306] on button at bounding box center [331, 299] width 20 height 18
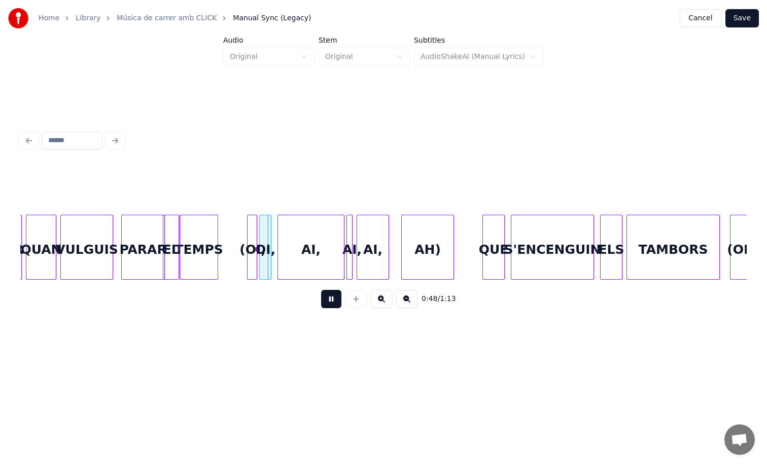
click at [335, 306] on button at bounding box center [331, 299] width 20 height 18
click at [247, 267] on div "(OI," at bounding box center [252, 247] width 10 height 65
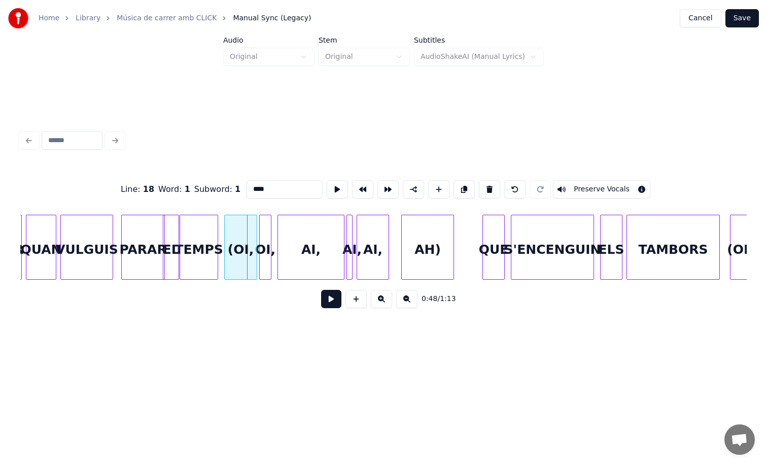
click at [225, 264] on div at bounding box center [226, 247] width 3 height 64
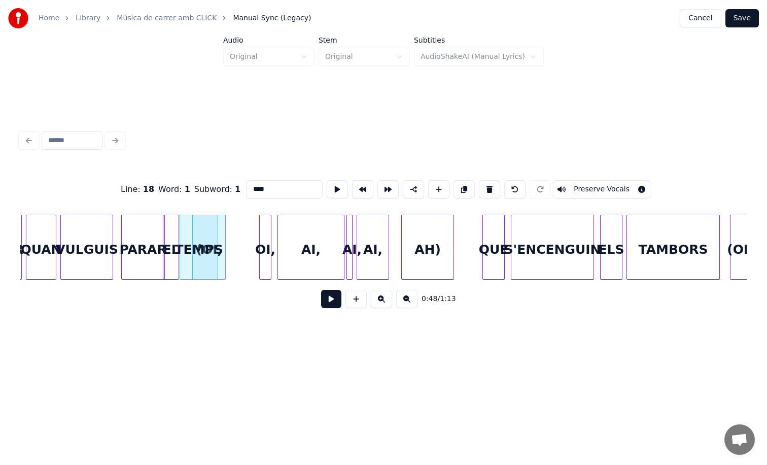
click at [142, 250] on div "PARAR" at bounding box center [143, 249] width 43 height 69
type input "*****"
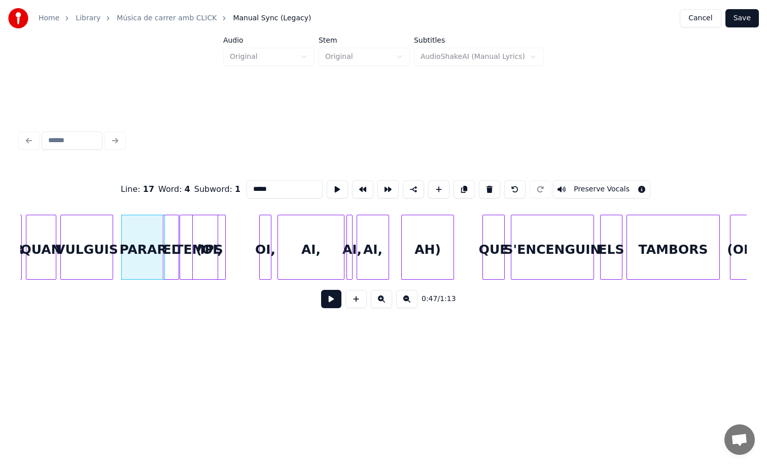
click at [333, 302] on button at bounding box center [331, 299] width 20 height 18
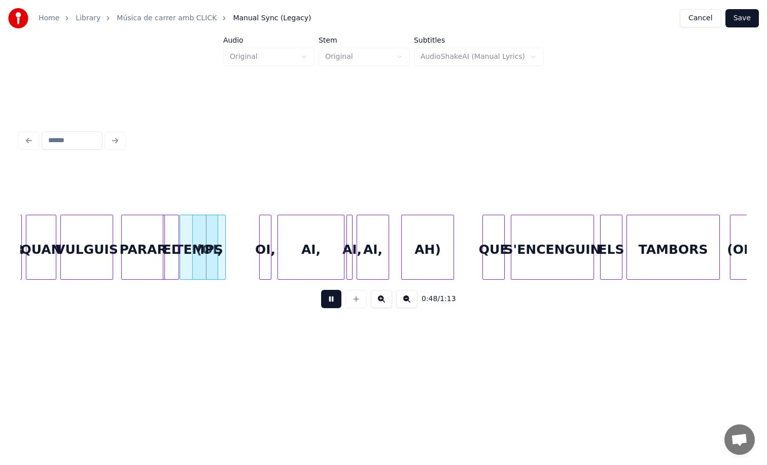
click at [333, 302] on button at bounding box center [331, 299] width 20 height 18
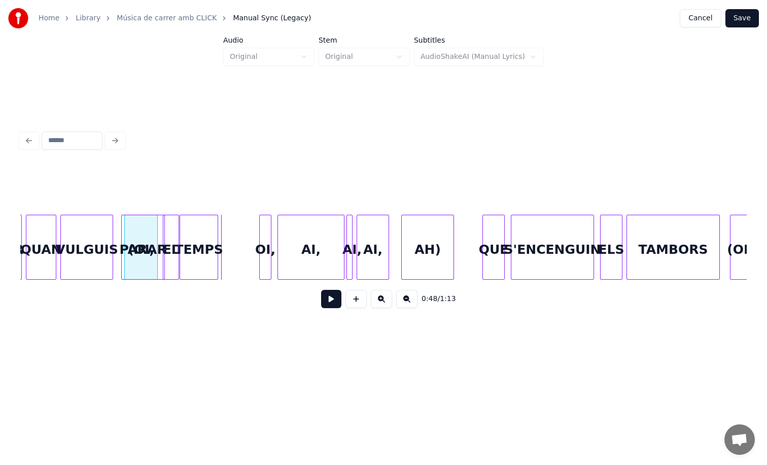
click at [232, 254] on div at bounding box center [233, 247] width 3 height 64
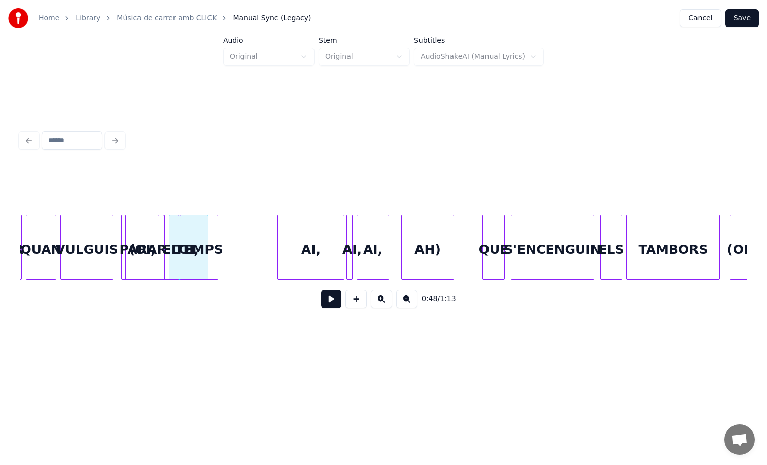
click at [139, 248] on div "PARAR" at bounding box center [143, 249] width 43 height 69
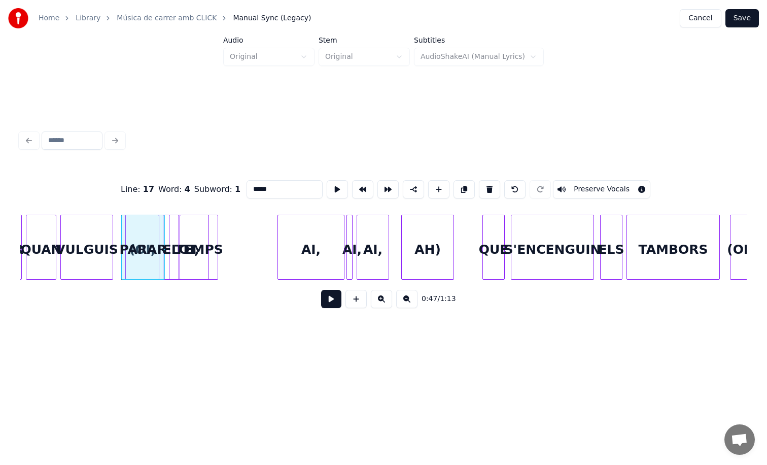
click at [326, 304] on button at bounding box center [331, 299] width 20 height 18
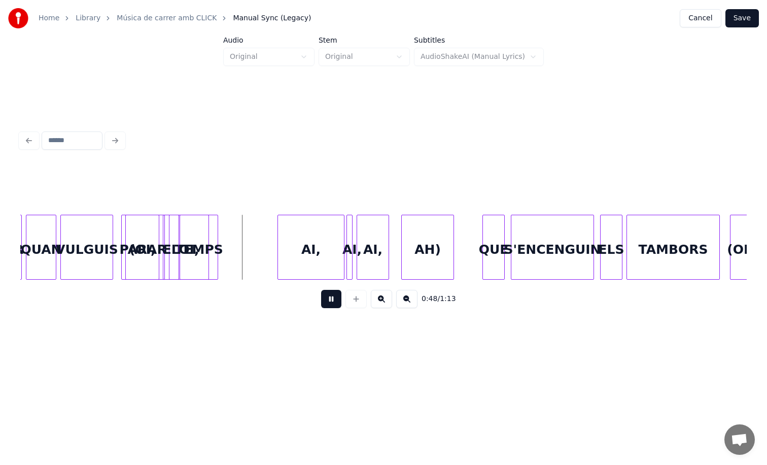
click at [326, 304] on button at bounding box center [331, 299] width 20 height 18
click at [252, 262] on div "AI," at bounding box center [254, 249] width 66 height 69
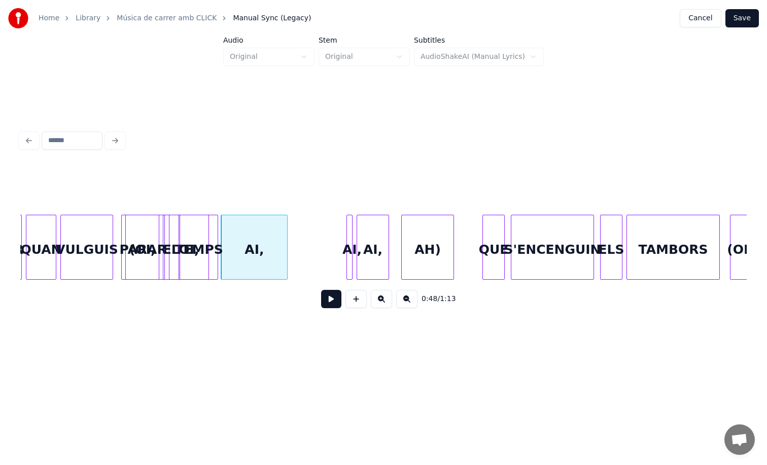
click at [330, 302] on button at bounding box center [331, 299] width 20 height 18
click at [287, 260] on div "AI," at bounding box center [254, 247] width 67 height 65
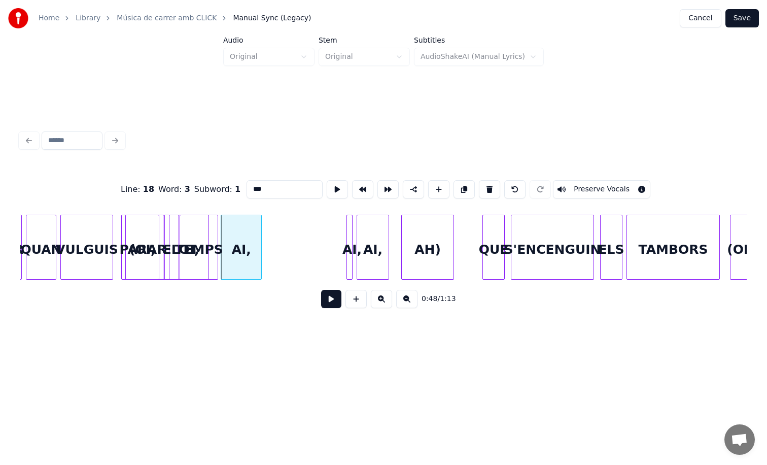
click at [259, 251] on div at bounding box center [259, 247] width 3 height 64
click at [305, 253] on div at bounding box center [306, 247] width 3 height 64
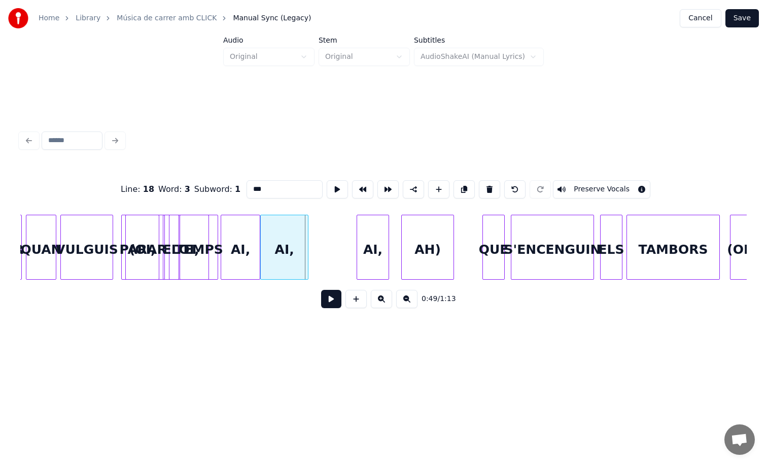
click at [287, 265] on div "AI," at bounding box center [284, 249] width 47 height 69
click at [240, 256] on div "AI," at bounding box center [240, 249] width 38 height 69
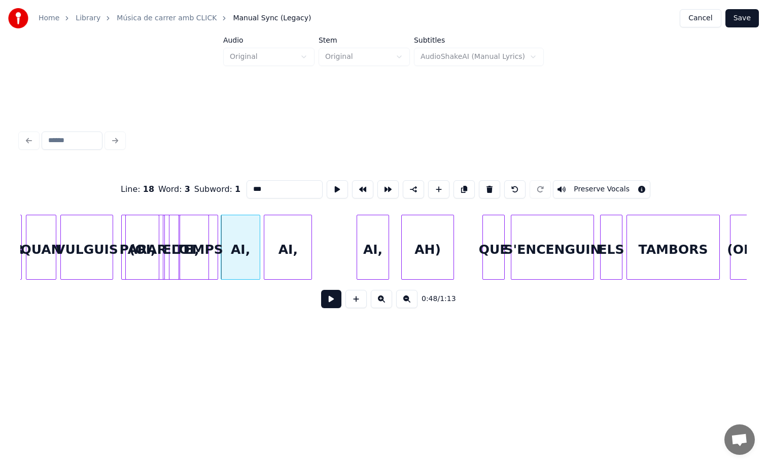
click at [327, 298] on button at bounding box center [331, 299] width 20 height 18
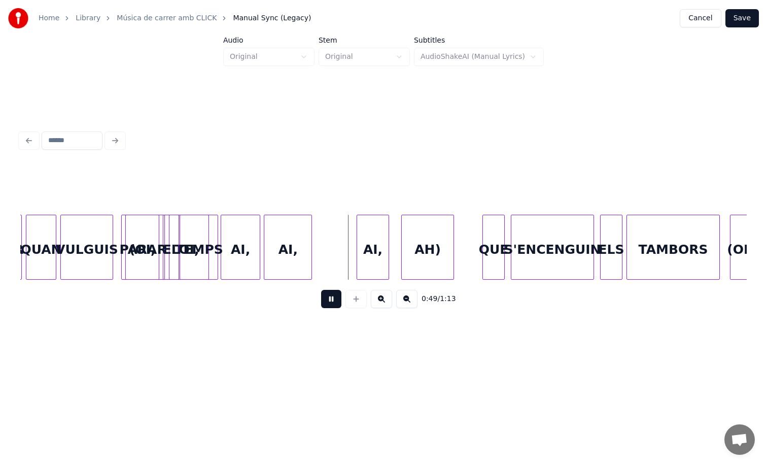
click at [327, 298] on button at bounding box center [331, 299] width 20 height 18
click at [334, 248] on div "AI," at bounding box center [344, 249] width 31 height 69
click at [331, 307] on button at bounding box center [331, 299] width 20 height 18
click at [330, 305] on button at bounding box center [331, 299] width 20 height 18
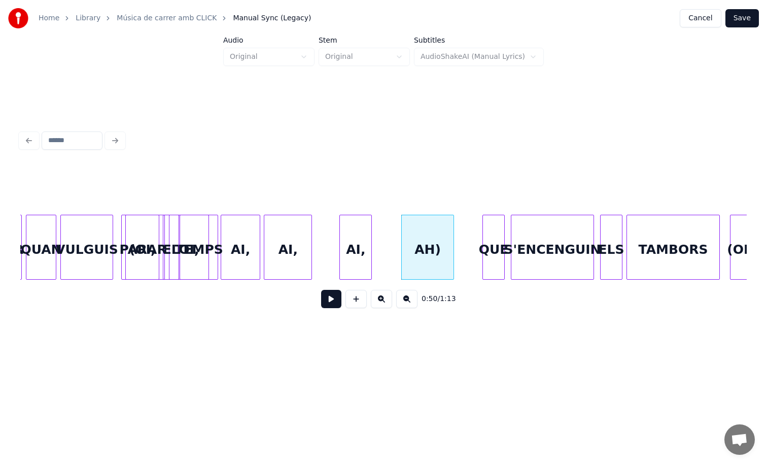
click at [356, 247] on div "AI," at bounding box center [355, 249] width 31 height 69
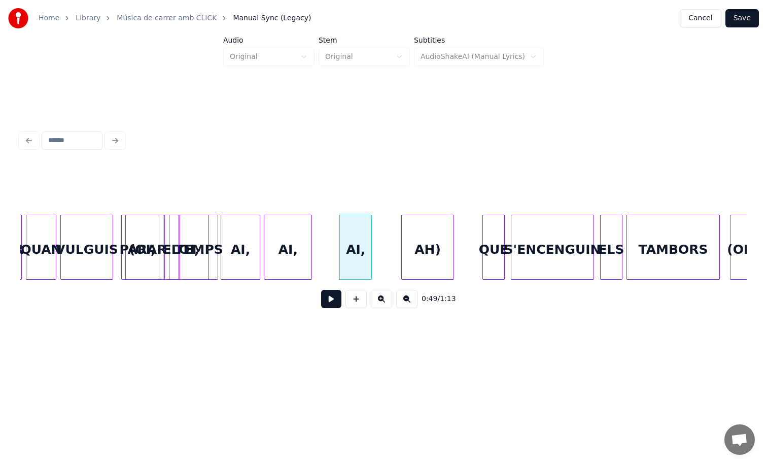
click at [326, 305] on button at bounding box center [331, 299] width 20 height 18
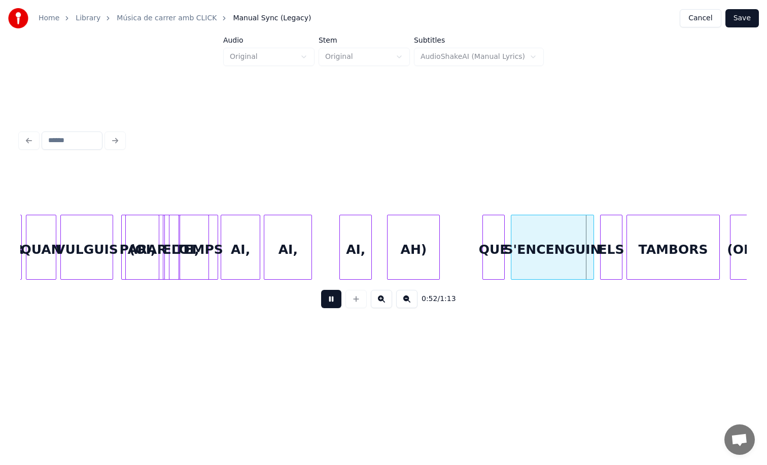
click at [387, 247] on div "AH)" at bounding box center [413, 247] width 53 height 65
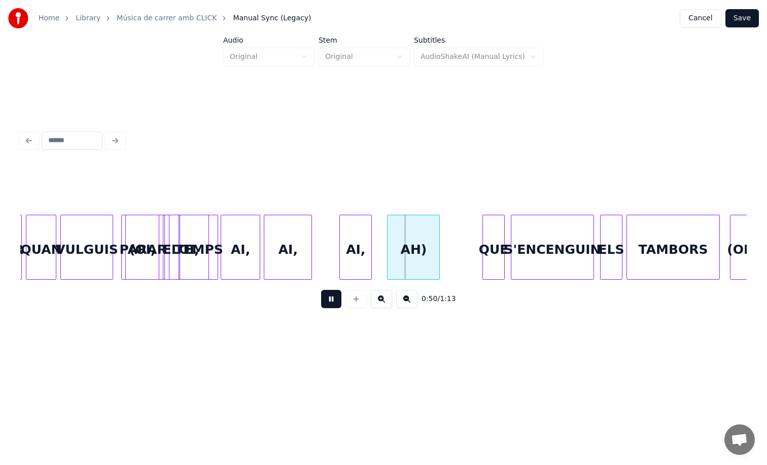
click at [321, 290] on button at bounding box center [331, 299] width 20 height 18
click at [122, 252] on div at bounding box center [123, 247] width 3 height 64
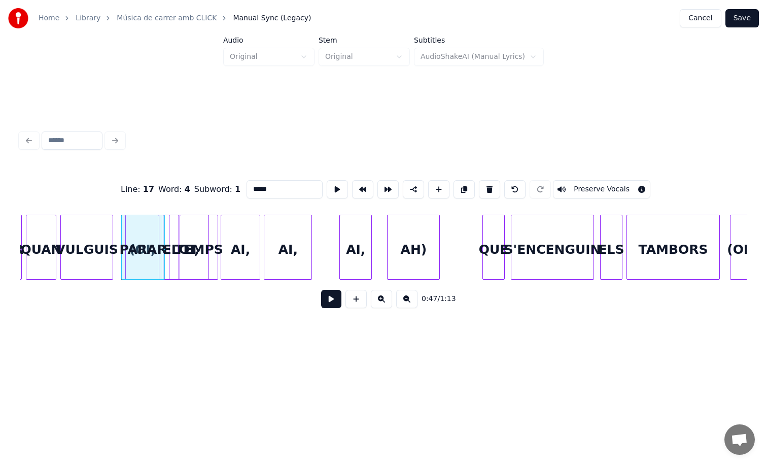
click at [326, 296] on button at bounding box center [331, 299] width 20 height 18
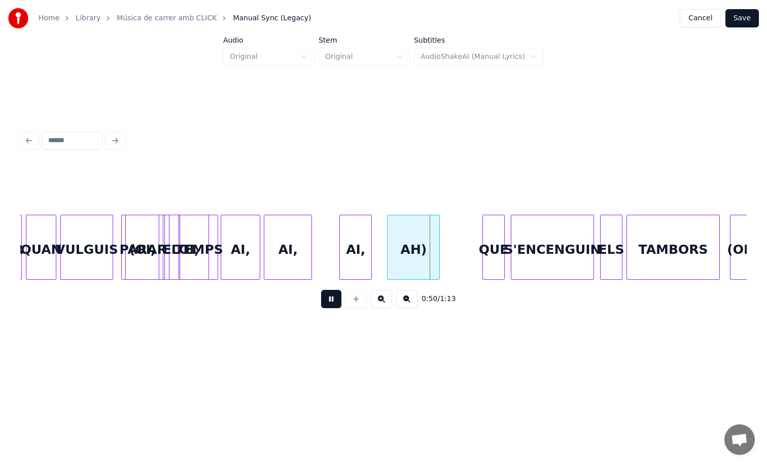
click at [321, 290] on button at bounding box center [331, 299] width 20 height 18
click at [286, 243] on div "AI," at bounding box center [287, 249] width 47 height 69
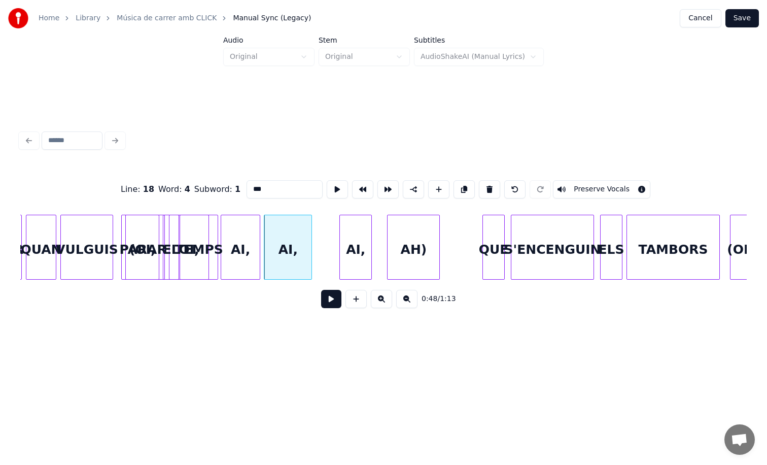
click at [325, 292] on div "0:48 / 1:13" at bounding box center [383, 299] width 711 height 22
click at [335, 304] on button at bounding box center [331, 299] width 20 height 18
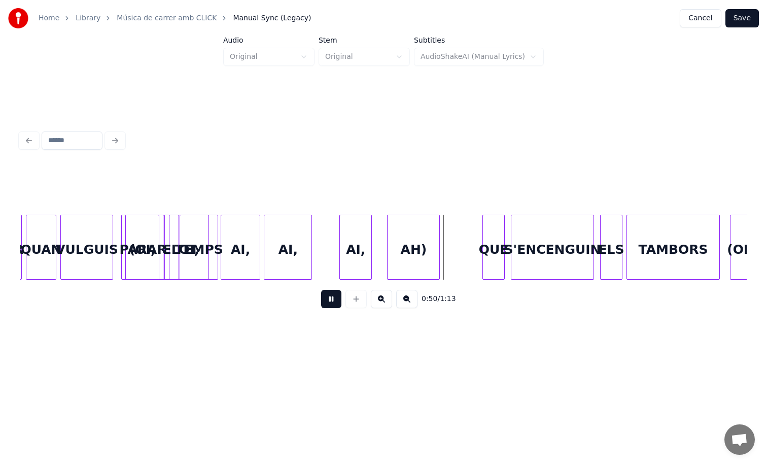
click at [335, 305] on button at bounding box center [331, 299] width 20 height 18
click at [331, 268] on div at bounding box center [332, 247] width 3 height 64
click at [357, 265] on div "AI," at bounding box center [362, 249] width 42 height 69
click at [332, 300] on button at bounding box center [331, 299] width 20 height 18
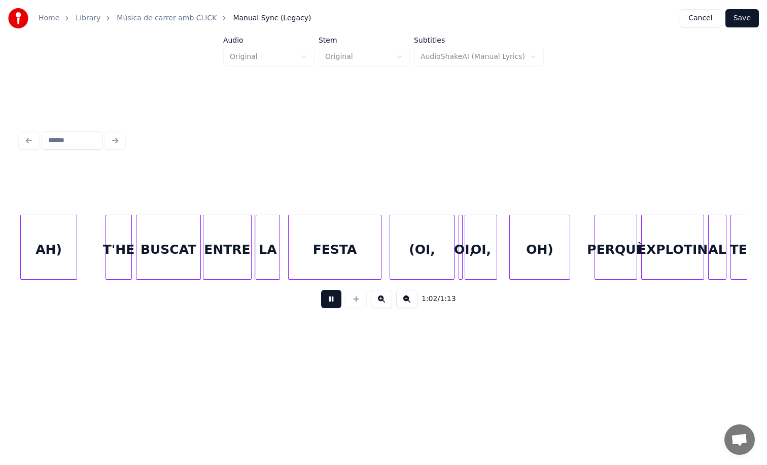
scroll to position [0, 6065]
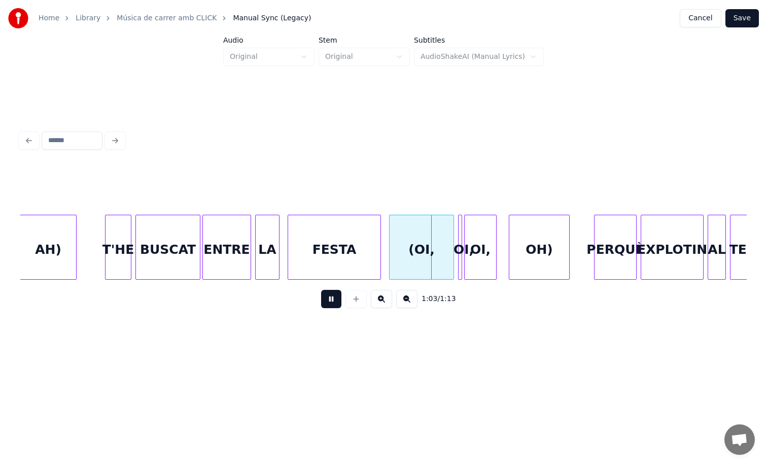
click at [328, 305] on button at bounding box center [331, 299] width 20 height 18
click at [318, 265] on div at bounding box center [316, 247] width 3 height 64
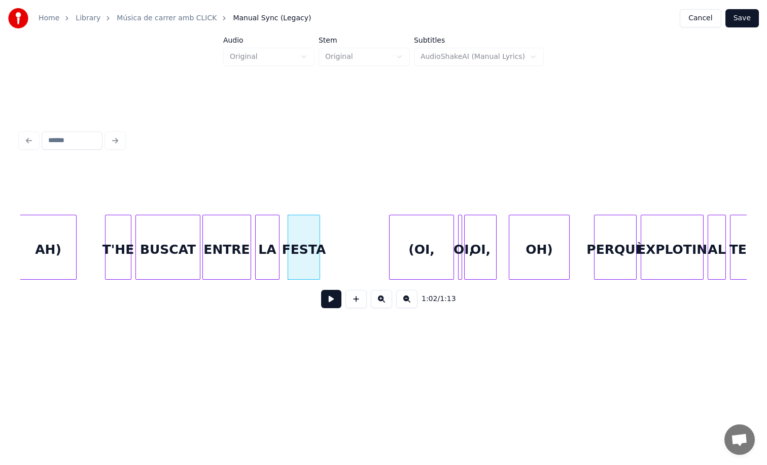
click at [336, 302] on button at bounding box center [331, 299] width 20 height 18
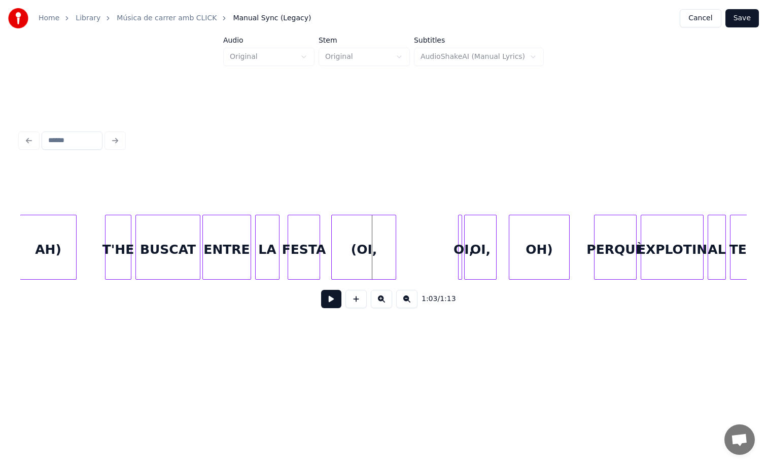
click at [365, 263] on div "(OI," at bounding box center [364, 249] width 64 height 69
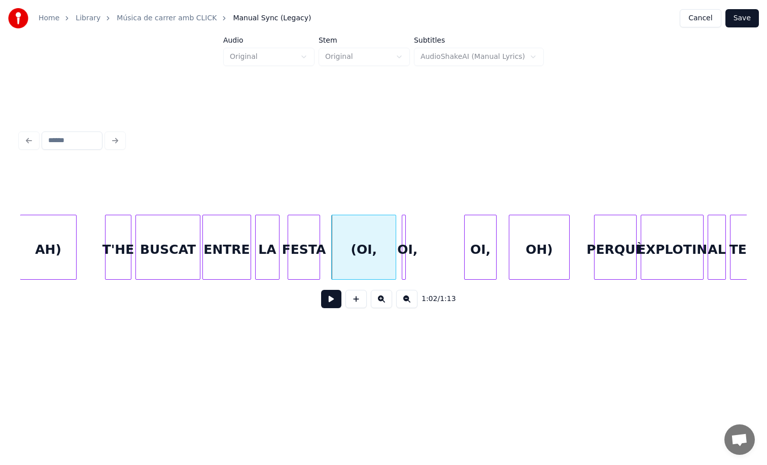
click at [402, 257] on div "OI," at bounding box center [404, 247] width 4 height 65
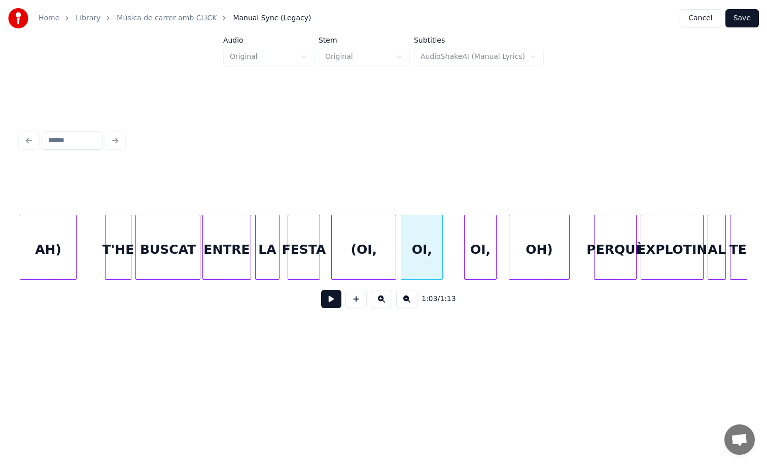
click at [443, 255] on div at bounding box center [441, 247] width 3 height 64
click at [363, 245] on div "(OI," at bounding box center [364, 249] width 64 height 69
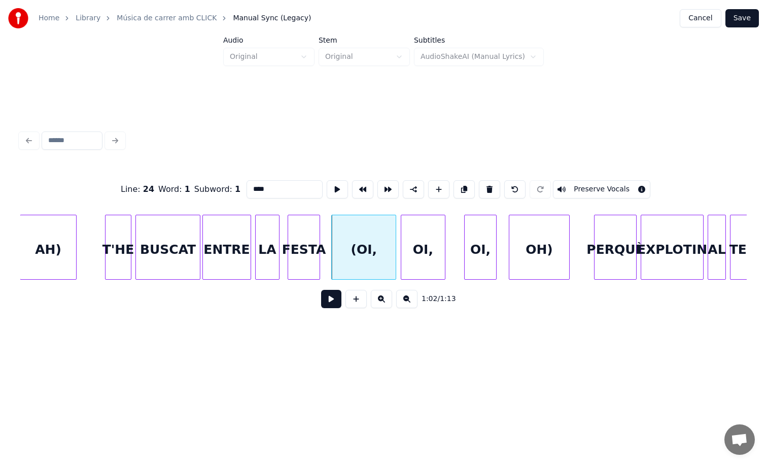
click at [336, 305] on button at bounding box center [331, 299] width 20 height 18
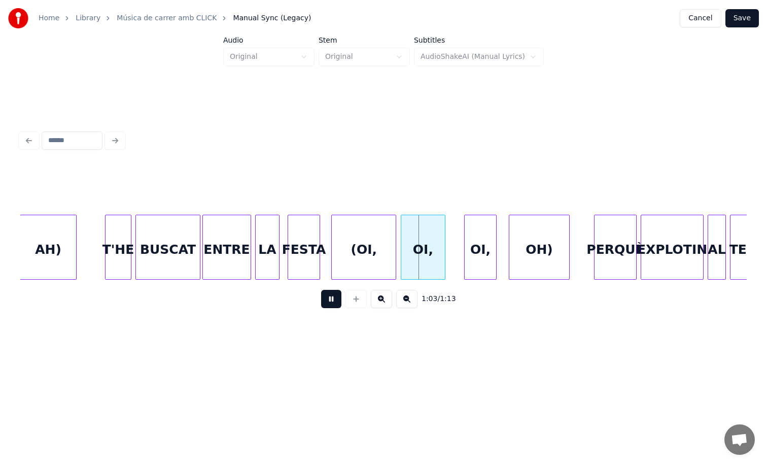
click at [336, 305] on button at bounding box center [331, 299] width 20 height 18
click at [371, 270] on div at bounding box center [368, 247] width 3 height 64
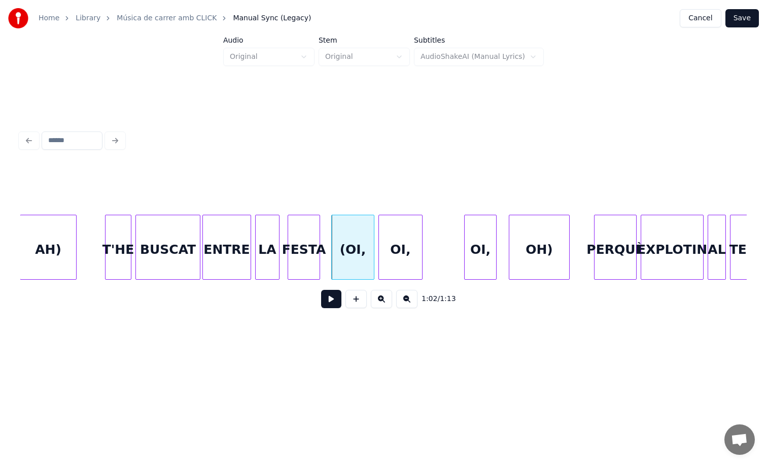
click at [408, 260] on div "OI," at bounding box center [401, 249] width 44 height 69
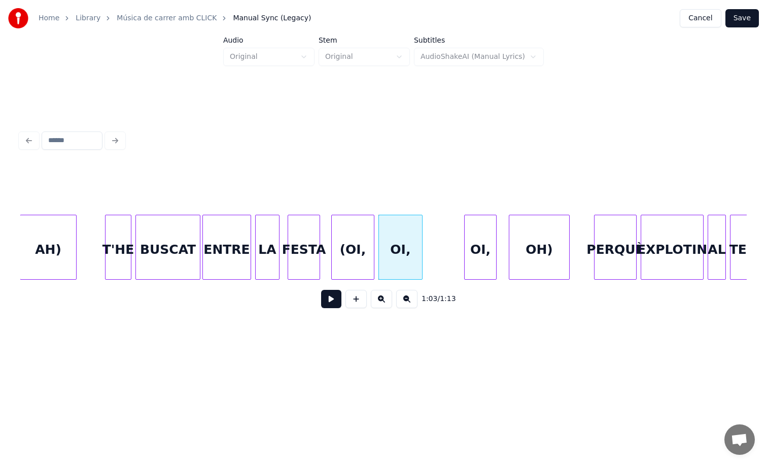
click at [353, 251] on div "(OI," at bounding box center [353, 249] width 42 height 69
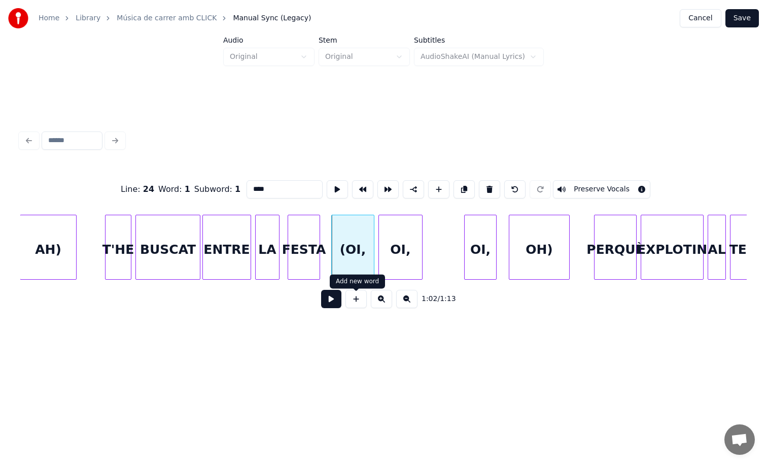
click at [329, 301] on button at bounding box center [331, 299] width 20 height 18
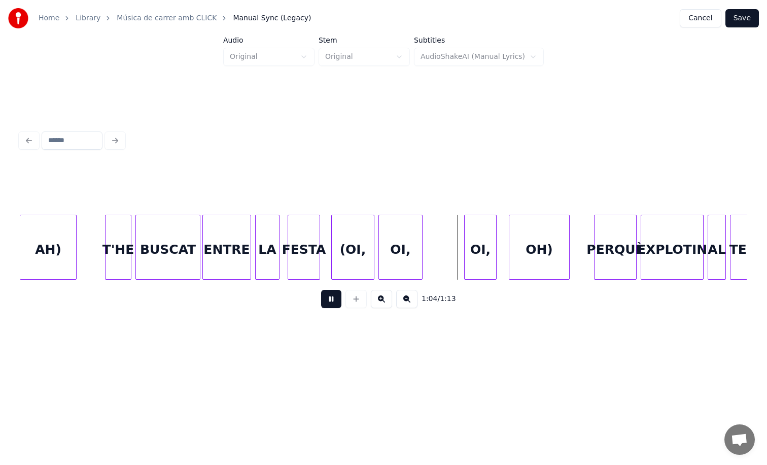
click at [329, 301] on button at bounding box center [331, 299] width 20 height 18
click at [445, 254] on div "OI," at bounding box center [451, 249] width 31 height 69
click at [387, 241] on div "OI," at bounding box center [401, 249] width 44 height 69
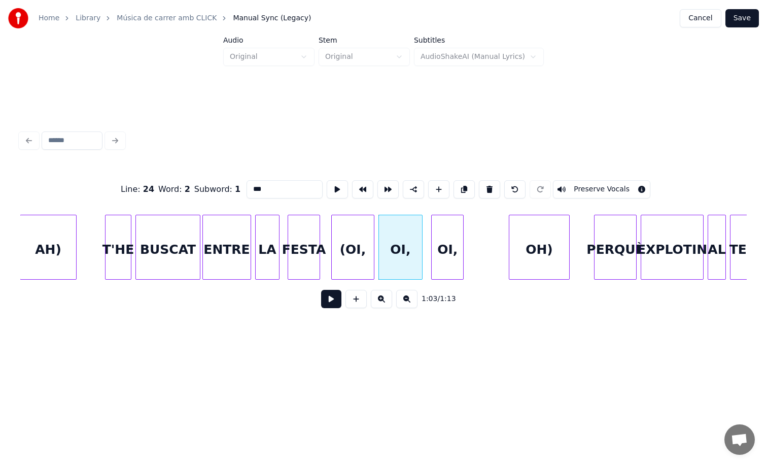
click at [332, 298] on button at bounding box center [331, 299] width 20 height 18
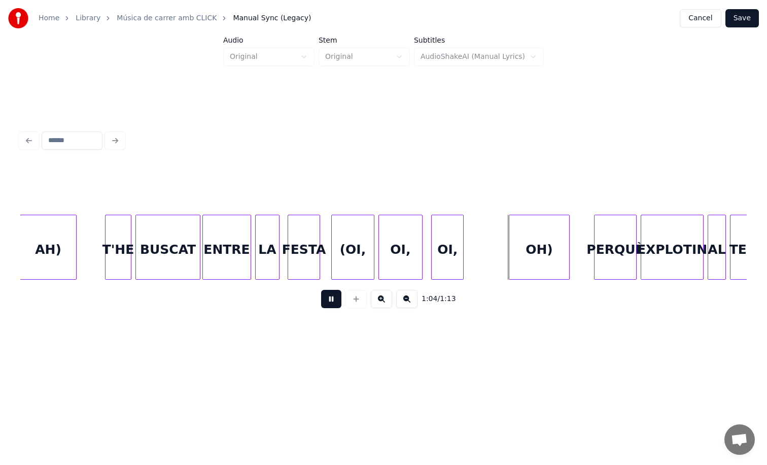
click at [332, 298] on button at bounding box center [331, 299] width 20 height 18
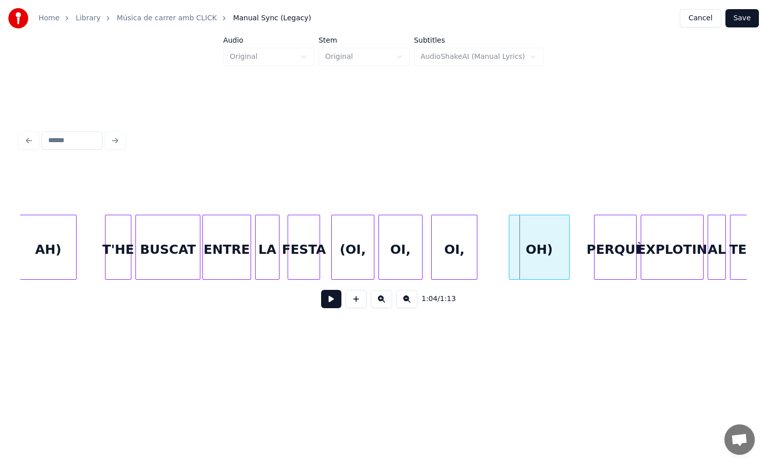
click at [477, 261] on div at bounding box center [475, 247] width 3 height 64
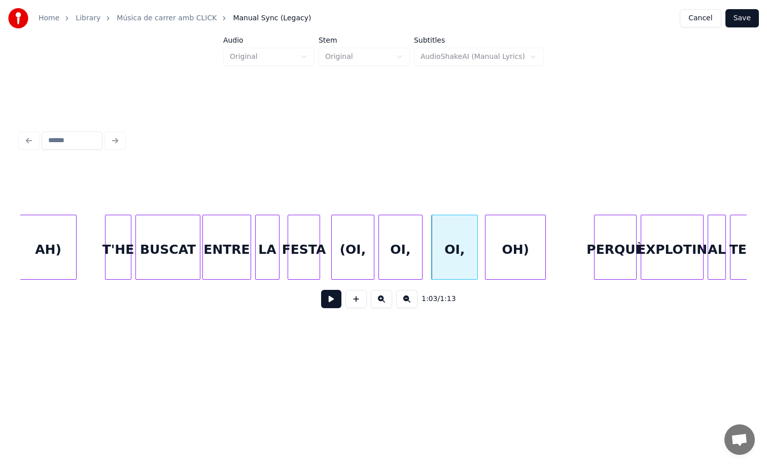
click at [510, 258] on div "OH)" at bounding box center [516, 249] width 60 height 69
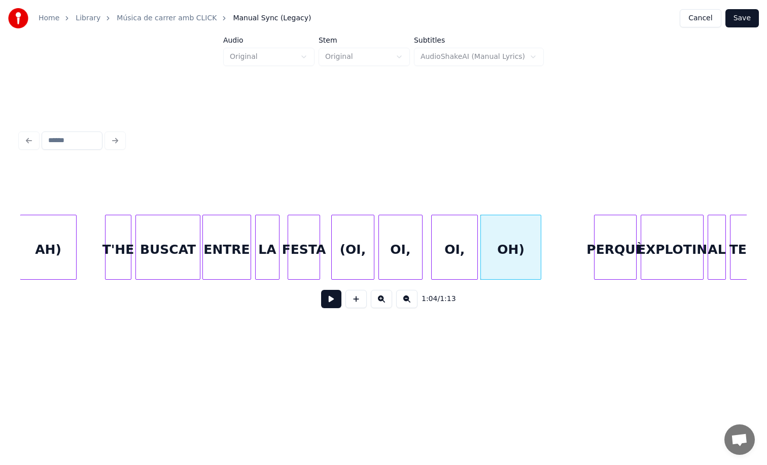
click at [464, 257] on div "OI," at bounding box center [455, 249] width 46 height 69
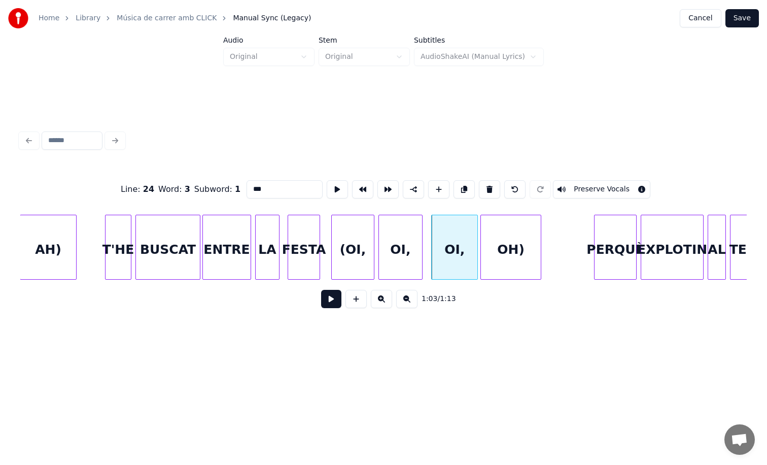
click at [331, 300] on button at bounding box center [331, 299] width 20 height 18
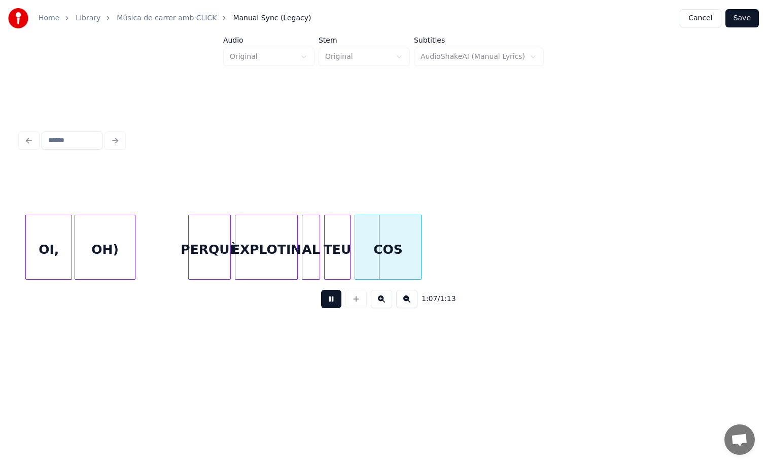
scroll to position [0, 6475]
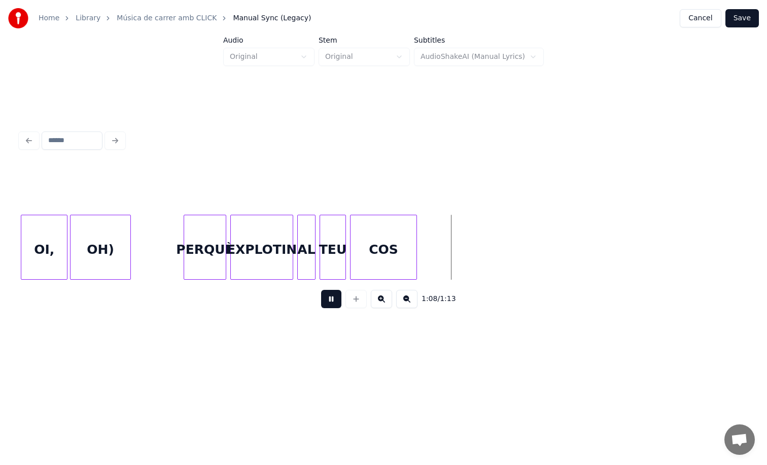
click at [320, 310] on div "1:08 / 1:13" at bounding box center [383, 299] width 711 height 22
click at [335, 308] on button at bounding box center [331, 299] width 20 height 18
click at [744, 16] on button "Save" at bounding box center [742, 18] width 33 height 18
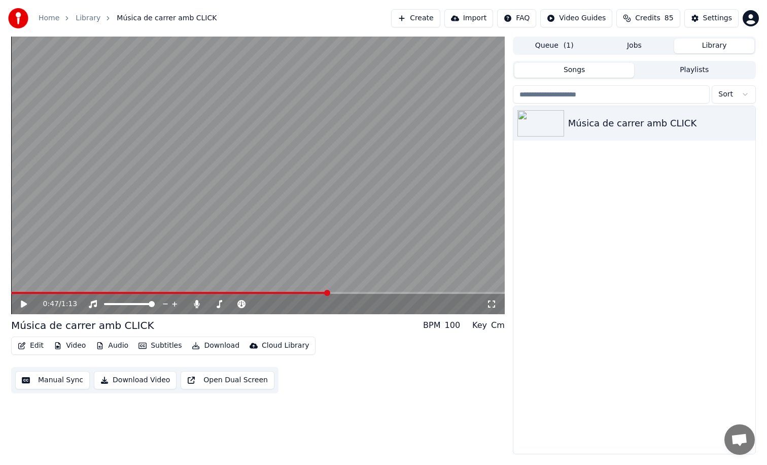
click at [327, 292] on span at bounding box center [169, 293] width 317 height 2
click at [335, 250] on video at bounding box center [258, 176] width 494 height 278
click at [326, 292] on span at bounding box center [173, 293] width 324 height 2
click at [322, 230] on video at bounding box center [258, 176] width 494 height 278
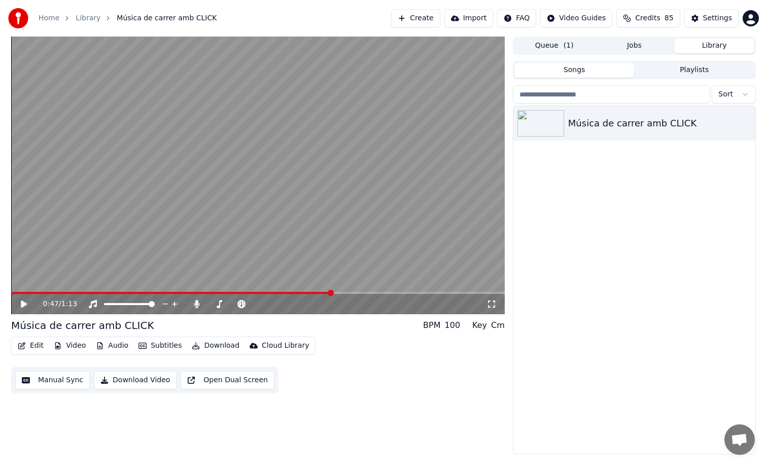
click at [74, 347] on button "Video" at bounding box center [70, 346] width 40 height 14
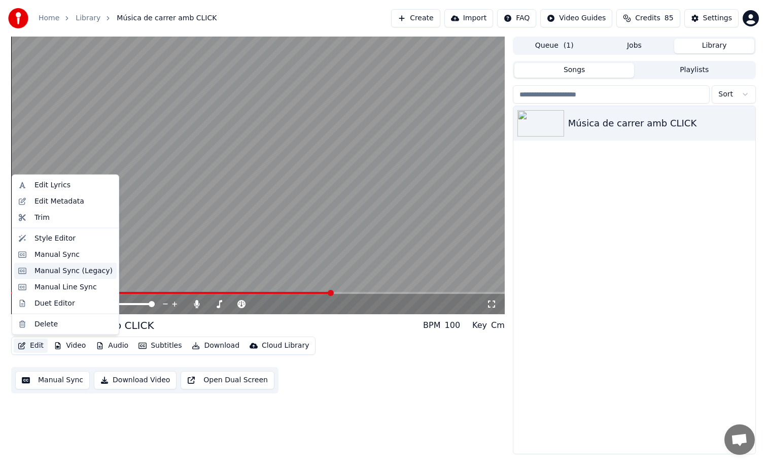
click at [77, 271] on div "Manual Sync (Legacy)" at bounding box center [74, 270] width 78 height 10
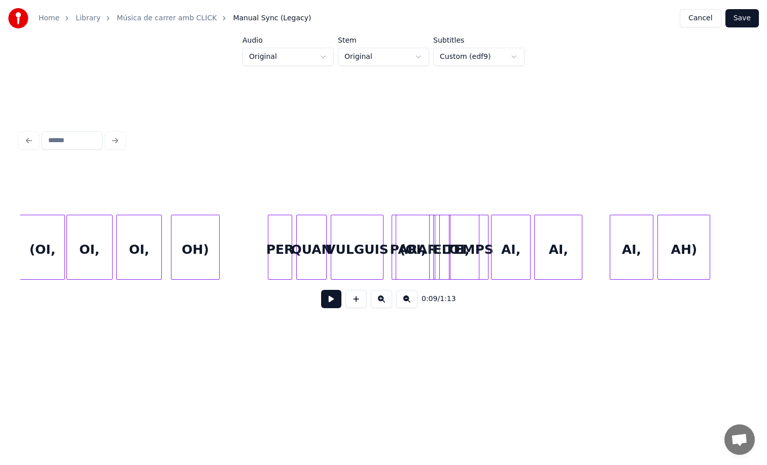
scroll to position [0, 4445]
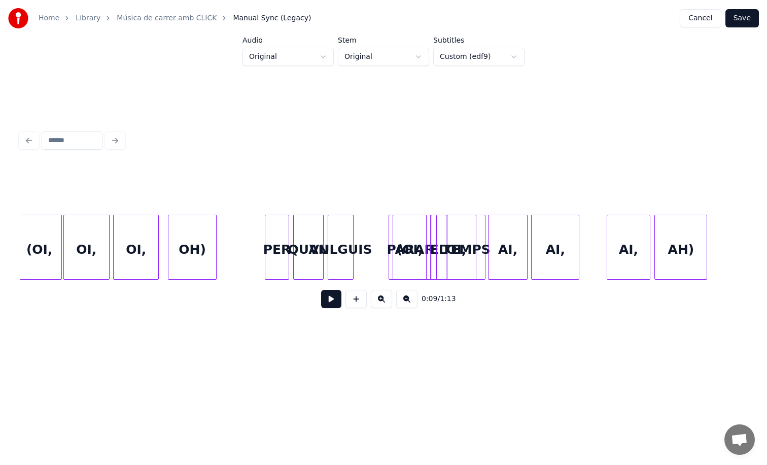
click at [353, 259] on div at bounding box center [351, 247] width 3 height 64
click at [737, 20] on button "Save" at bounding box center [742, 18] width 33 height 18
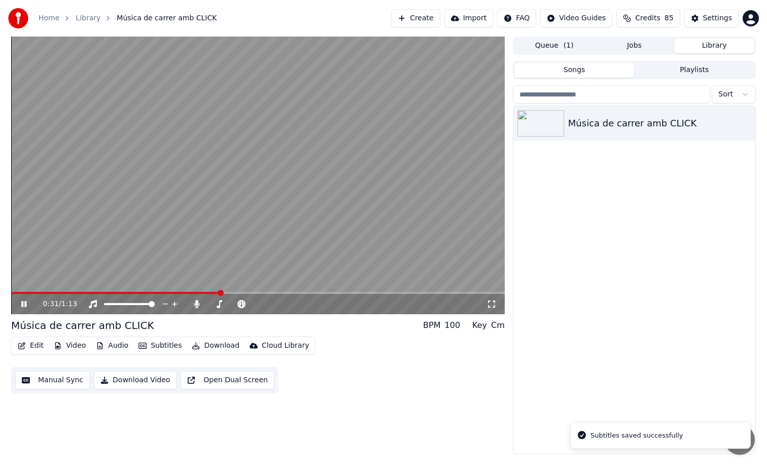
click at [220, 293] on span at bounding box center [258, 293] width 494 height 2
click at [275, 292] on span at bounding box center [258, 293] width 494 height 2
click at [300, 293] on span at bounding box center [258, 293] width 494 height 2
click at [323, 293] on span at bounding box center [258, 293] width 494 height 2
click at [322, 294] on div "0:48 / 1:13" at bounding box center [258, 304] width 494 height 20
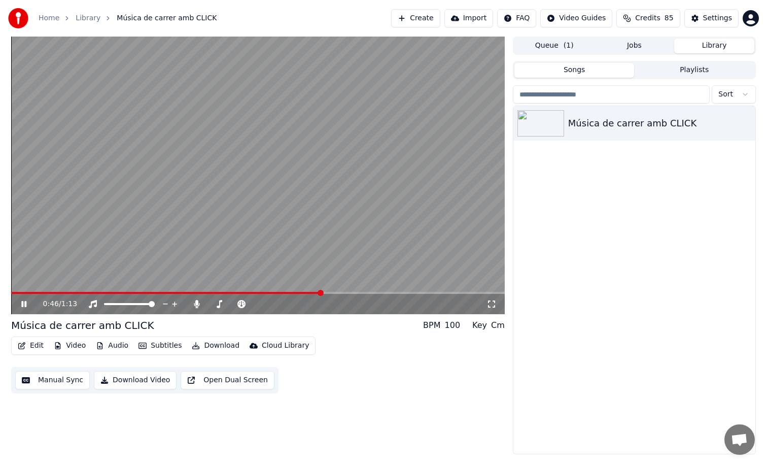
click at [321, 292] on span at bounding box center [166, 293] width 310 height 2
click at [385, 259] on video at bounding box center [258, 176] width 494 height 278
click at [44, 347] on button "Edit" at bounding box center [31, 346] width 34 height 14
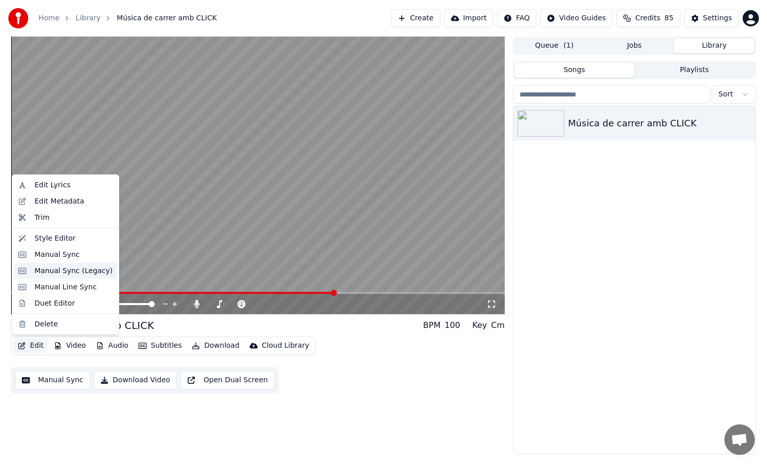
click at [81, 269] on div "Manual Sync (Legacy)" at bounding box center [74, 270] width 78 height 10
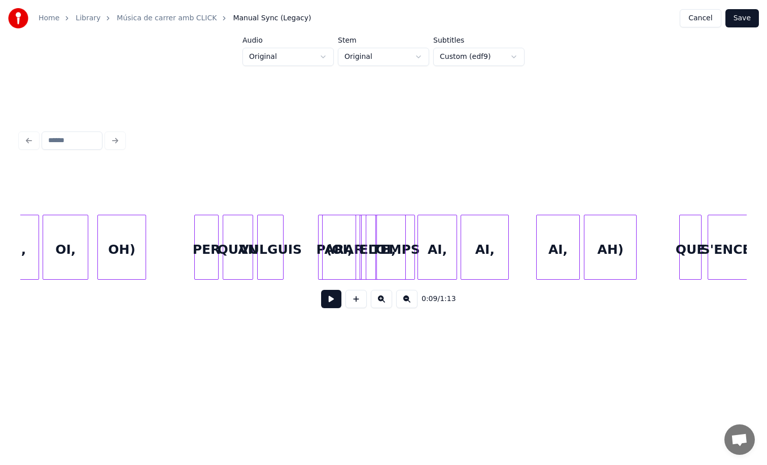
scroll to position [0, 4557]
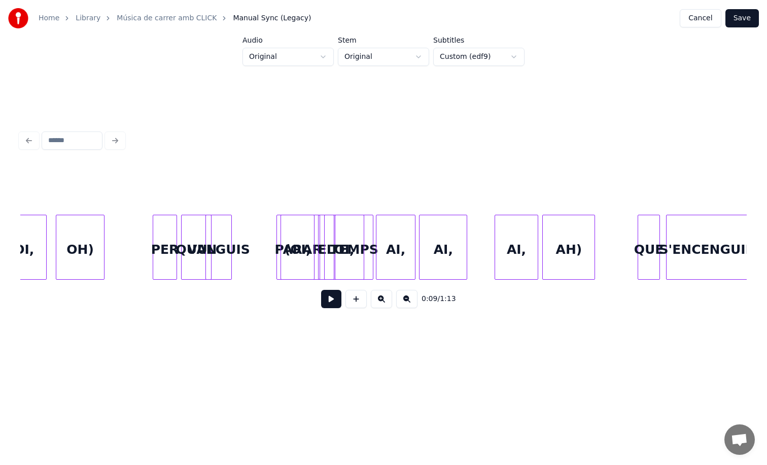
click at [221, 255] on div "VULGUIS" at bounding box center [218, 249] width 25 height 69
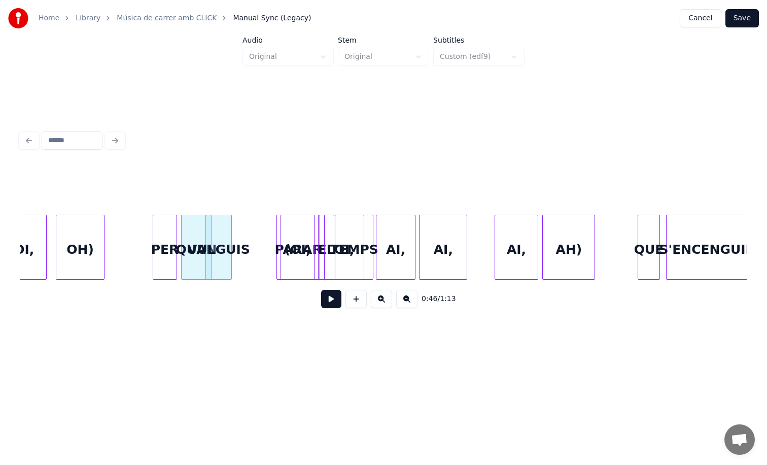
click at [329, 306] on button at bounding box center [331, 299] width 20 height 18
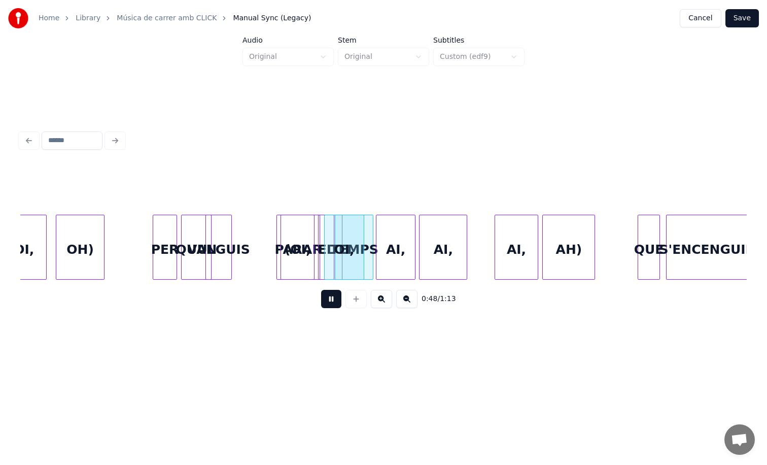
click at [329, 306] on button at bounding box center [331, 299] width 20 height 18
click at [287, 210] on div "0:48 / 1:13" at bounding box center [383, 241] width 727 height 154
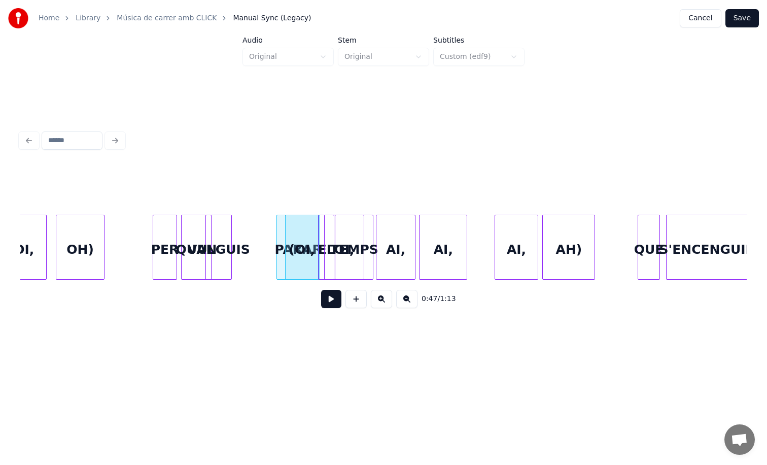
click at [279, 215] on div at bounding box center [278, 247] width 3 height 64
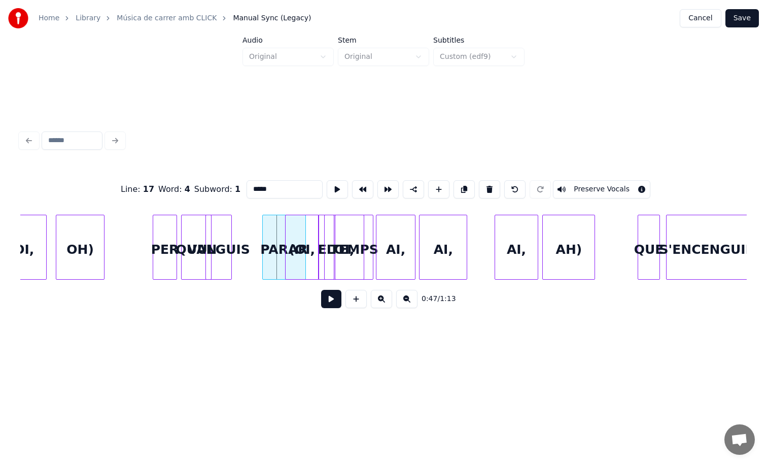
click at [266, 215] on div "PARAR" at bounding box center [284, 249] width 43 height 69
click at [749, 17] on button "Save" at bounding box center [742, 18] width 33 height 18
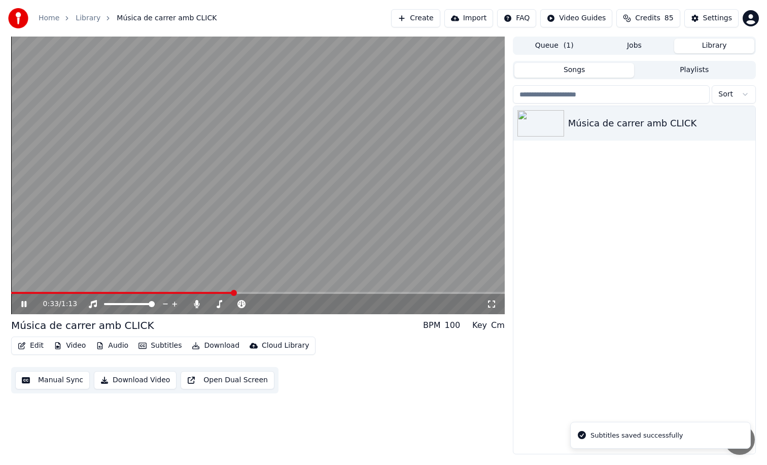
click at [235, 292] on span at bounding box center [258, 293] width 494 height 2
click at [306, 293] on span at bounding box center [258, 293] width 494 height 2
click at [327, 292] on span at bounding box center [169, 293] width 317 height 2
click at [385, 248] on video at bounding box center [258, 176] width 494 height 278
click at [330, 293] on span at bounding box center [176, 293] width 331 height 2
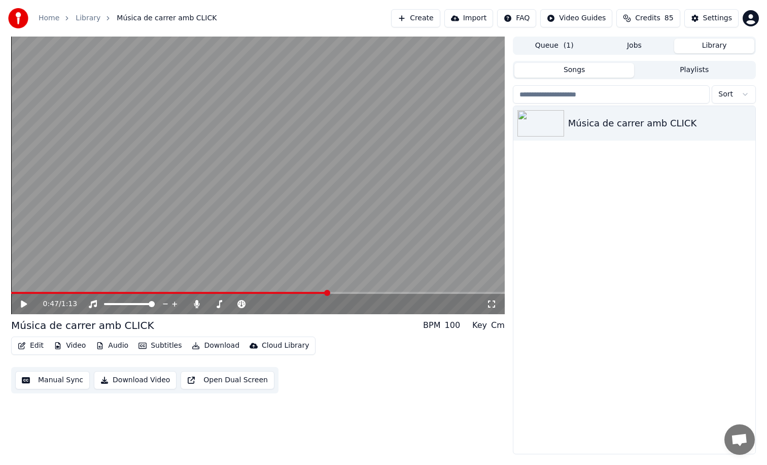
click at [350, 267] on video at bounding box center [258, 176] width 494 height 278
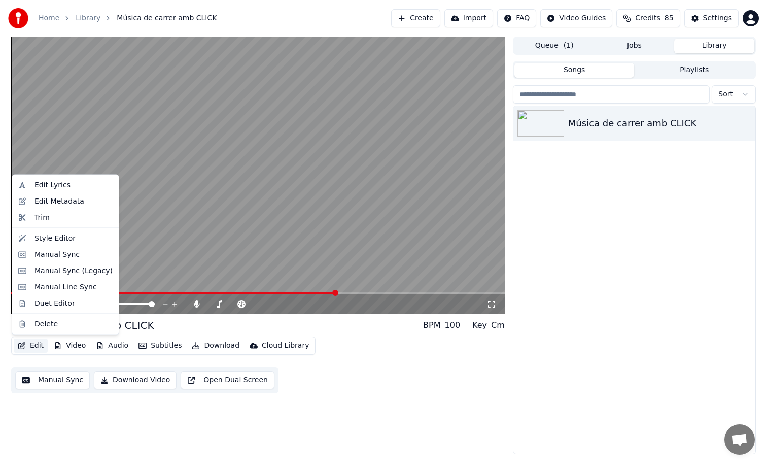
click at [33, 347] on button "Edit" at bounding box center [31, 346] width 34 height 14
click at [83, 272] on div "Manual Sync (Legacy)" at bounding box center [74, 270] width 78 height 10
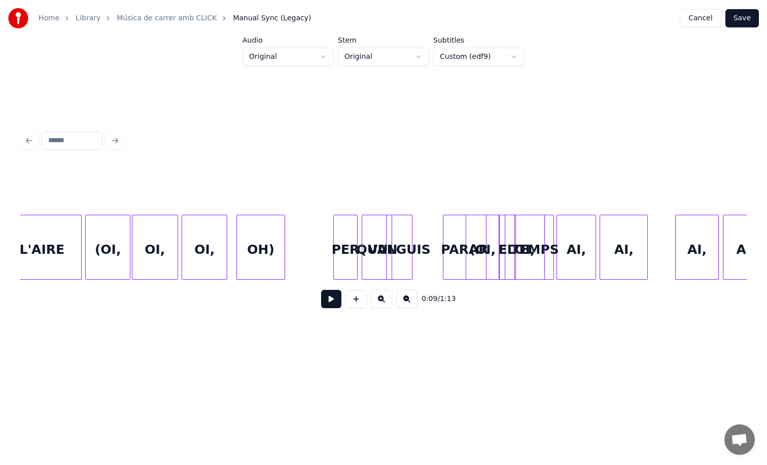
scroll to position [0, 4389]
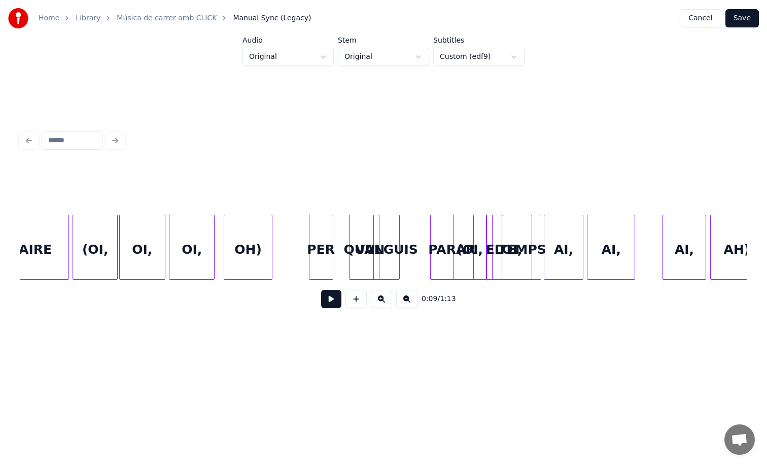
click at [321, 262] on div "PER" at bounding box center [321, 249] width 23 height 69
click at [349, 261] on div "QUAN" at bounding box center [351, 249] width 29 height 69
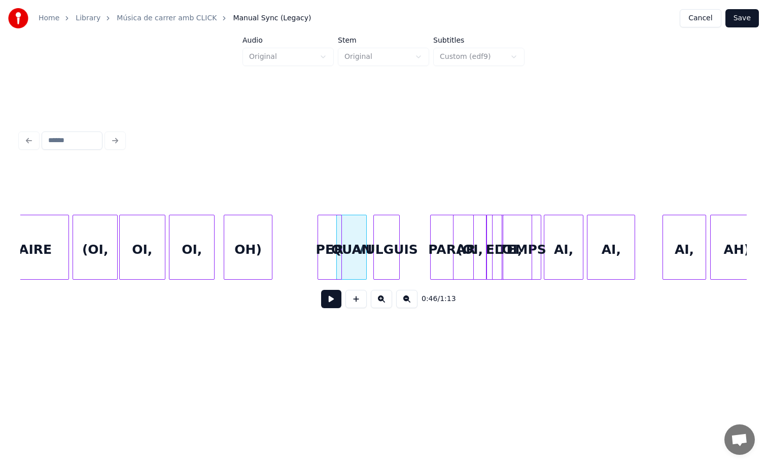
click at [329, 260] on div "PER" at bounding box center [329, 249] width 23 height 69
click at [377, 251] on div "VULGUIS" at bounding box center [378, 249] width 25 height 69
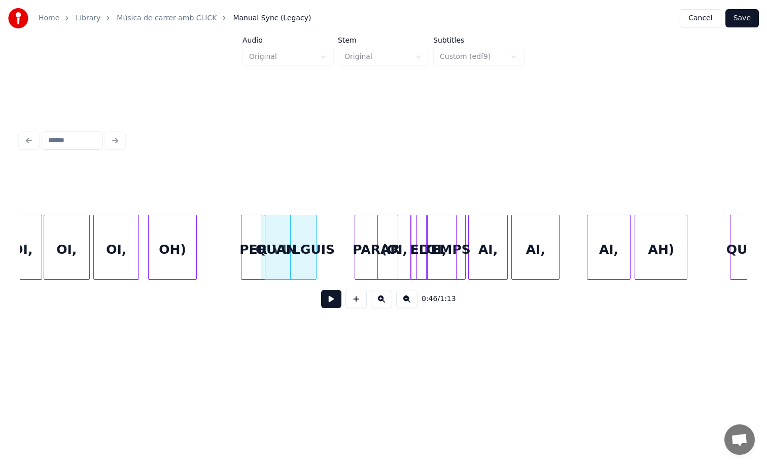
scroll to position [0, 4465]
click at [445, 270] on div at bounding box center [444, 247] width 3 height 64
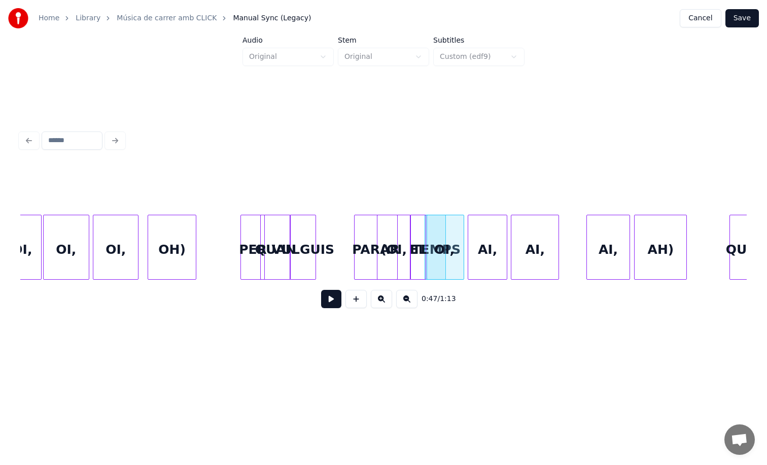
click at [442, 215] on div at bounding box center [442, 247] width 3 height 64
click at [398, 215] on div "(OI," at bounding box center [394, 249] width 33 height 69
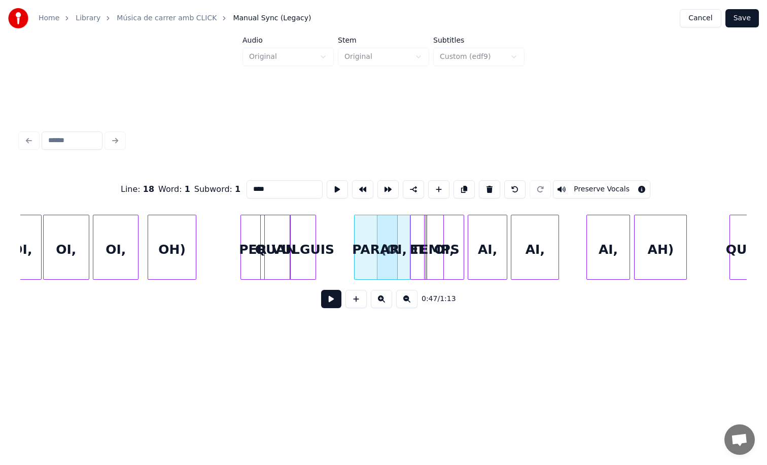
click at [327, 308] on button at bounding box center [331, 299] width 20 height 18
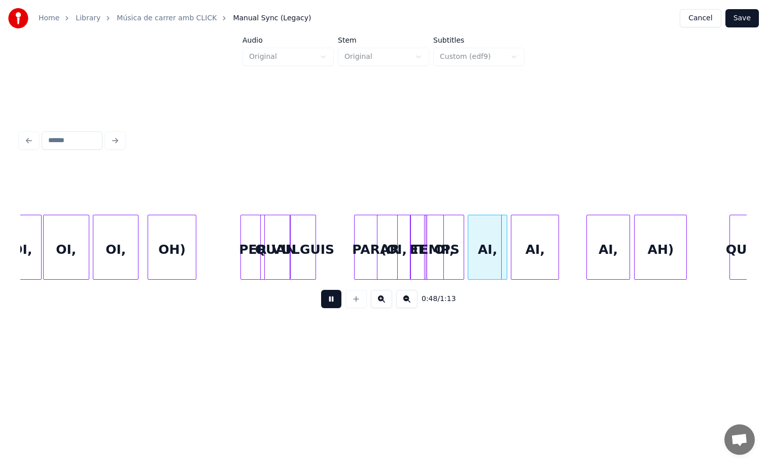
click at [327, 308] on button at bounding box center [331, 299] width 20 height 18
click at [731, 15] on button "Save" at bounding box center [742, 18] width 33 height 18
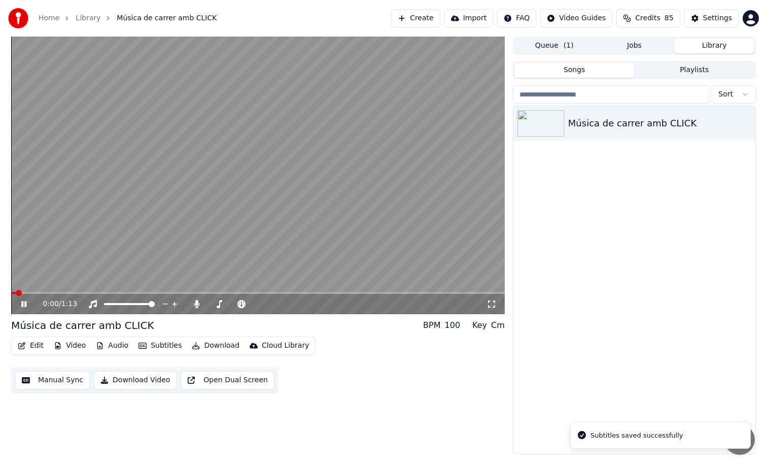
click at [280, 291] on video at bounding box center [258, 176] width 494 height 278
click at [284, 293] on span at bounding box center [258, 293] width 494 height 2
click at [304, 291] on video at bounding box center [258, 176] width 494 height 278
click at [309, 293] on span at bounding box center [258, 293] width 494 height 2
click at [348, 238] on video at bounding box center [258, 176] width 494 height 278
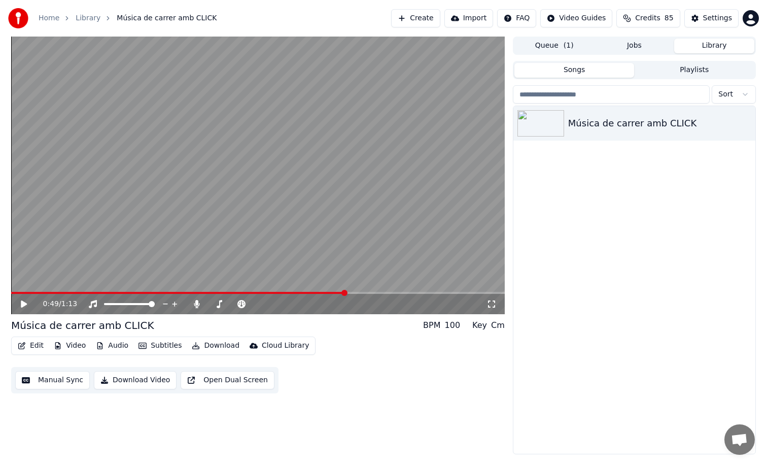
click at [352, 262] on video at bounding box center [258, 176] width 494 height 278
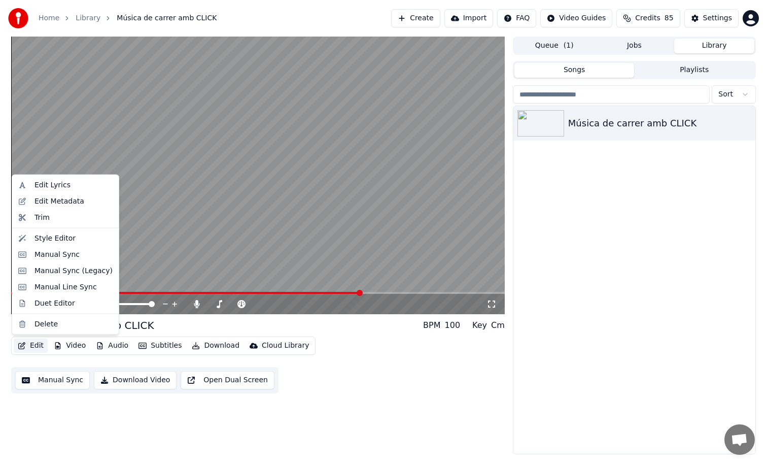
click at [39, 345] on button "Edit" at bounding box center [31, 346] width 34 height 14
click at [74, 268] on div "Manual Sync (Legacy)" at bounding box center [74, 270] width 78 height 10
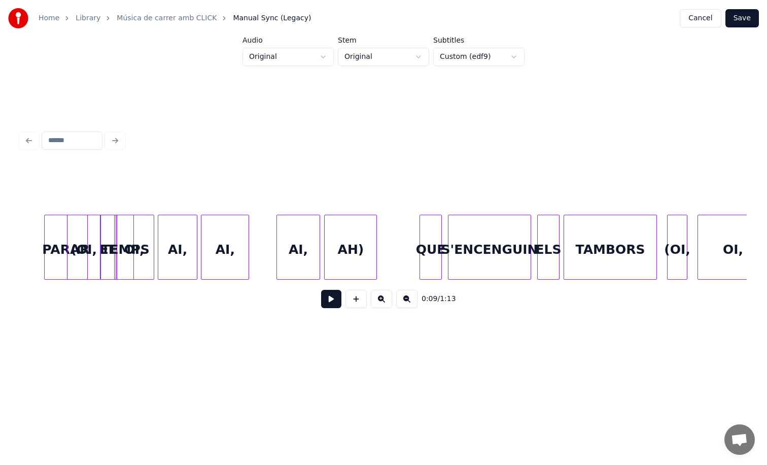
scroll to position [0, 4777]
click at [462, 221] on div at bounding box center [460, 247] width 3 height 64
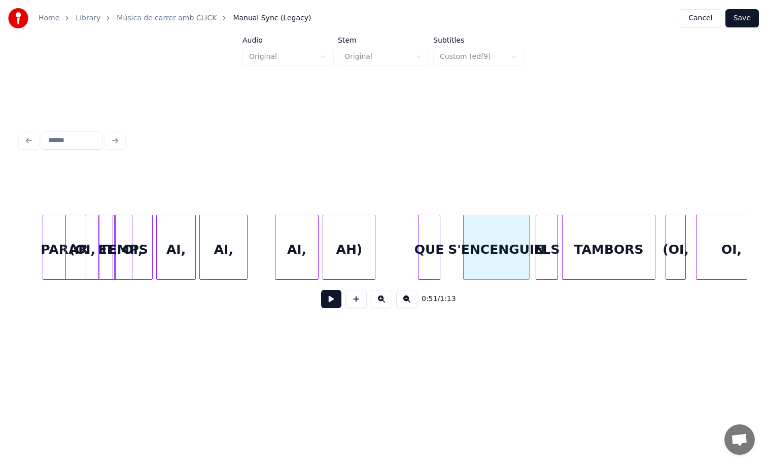
click at [440, 226] on div "QUE" at bounding box center [429, 247] width 22 height 65
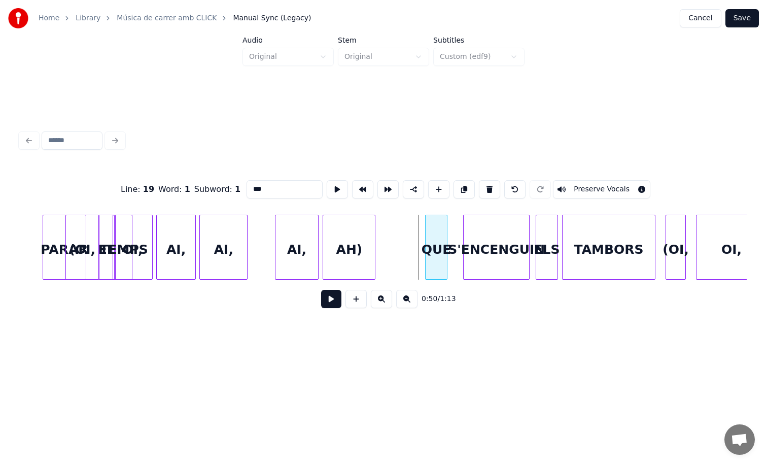
click at [438, 226] on div "QUE" at bounding box center [436, 249] width 21 height 69
click at [326, 302] on button at bounding box center [331, 299] width 20 height 18
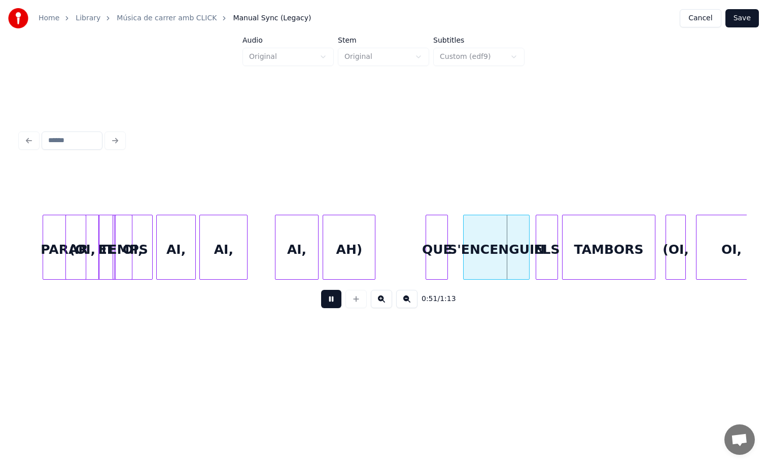
click at [324, 300] on button at bounding box center [331, 299] width 20 height 18
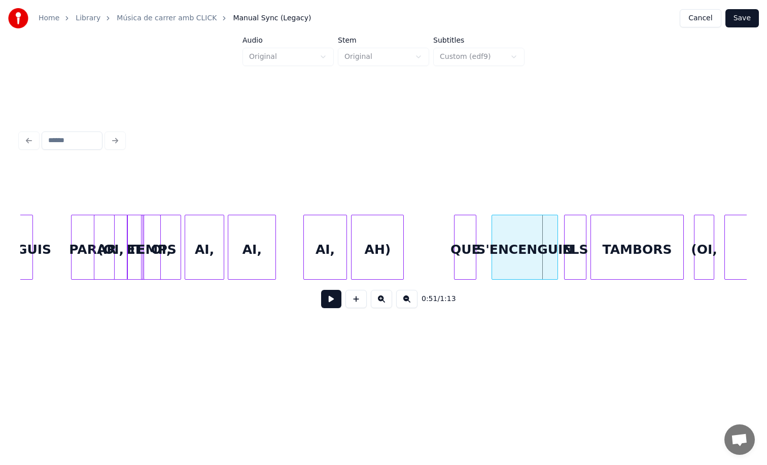
scroll to position [0, 4743]
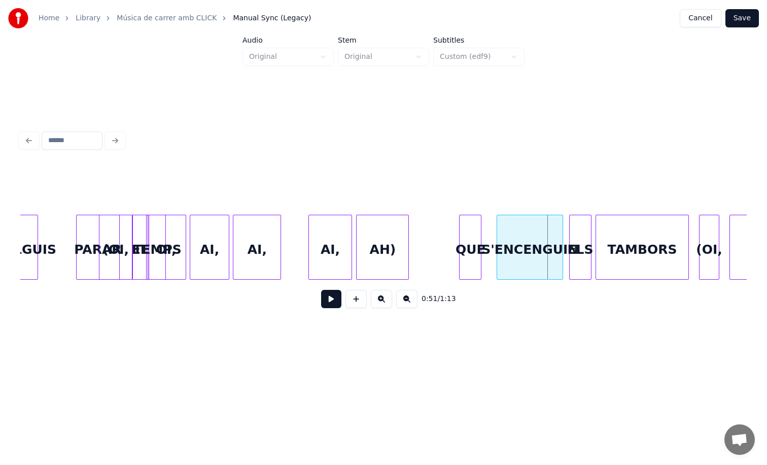
click at [144, 216] on div "EL" at bounding box center [139, 249] width 15 height 69
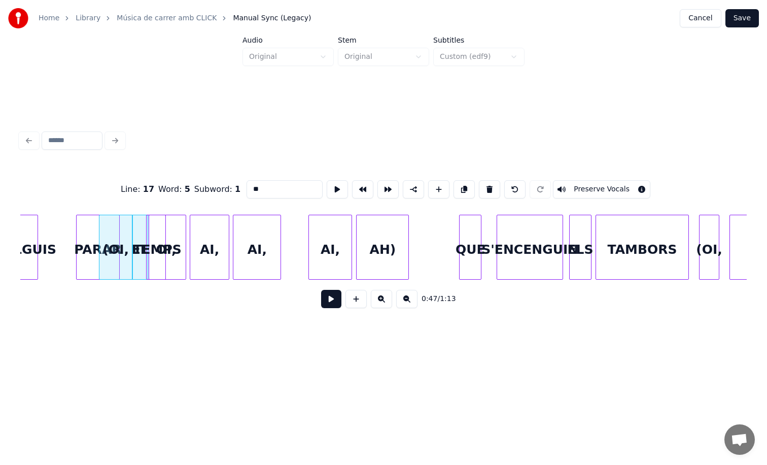
click at [158, 215] on div "TEMPS" at bounding box center [157, 249] width 16 height 69
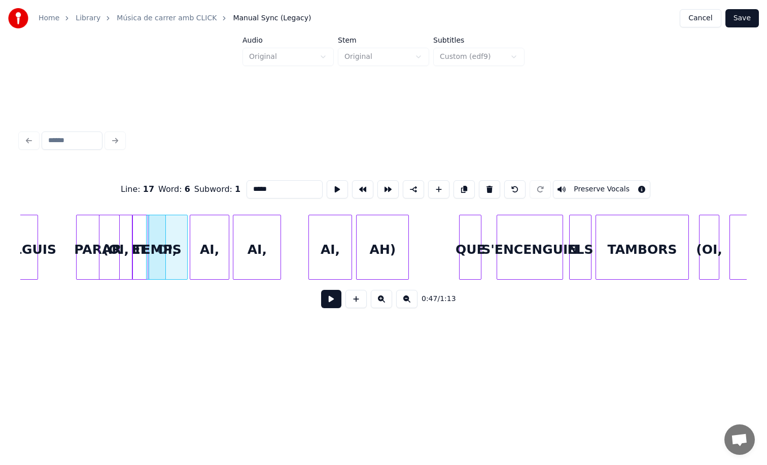
click at [187, 215] on div at bounding box center [185, 247] width 3 height 64
click at [185, 220] on div at bounding box center [185, 247] width 3 height 64
click at [176, 220] on div "OI," at bounding box center [167, 249] width 41 height 69
click at [155, 215] on div "TEMPS" at bounding box center [157, 249] width 16 height 69
type input "*****"
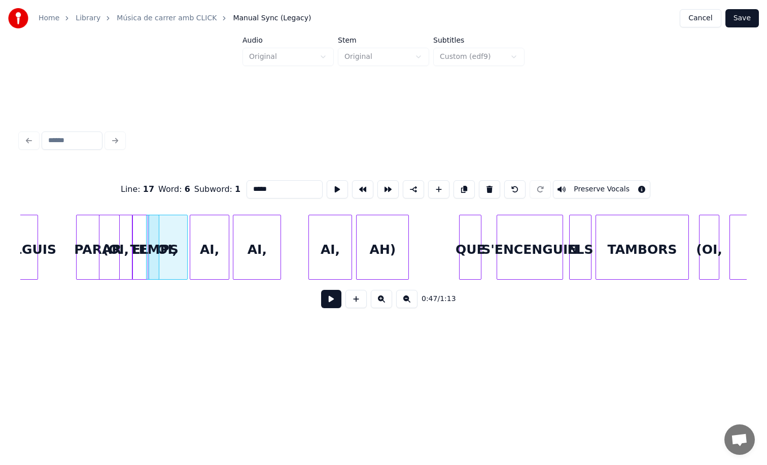
click at [157, 227] on div at bounding box center [157, 247] width 3 height 64
click at [754, 24] on button "Save" at bounding box center [742, 18] width 33 height 18
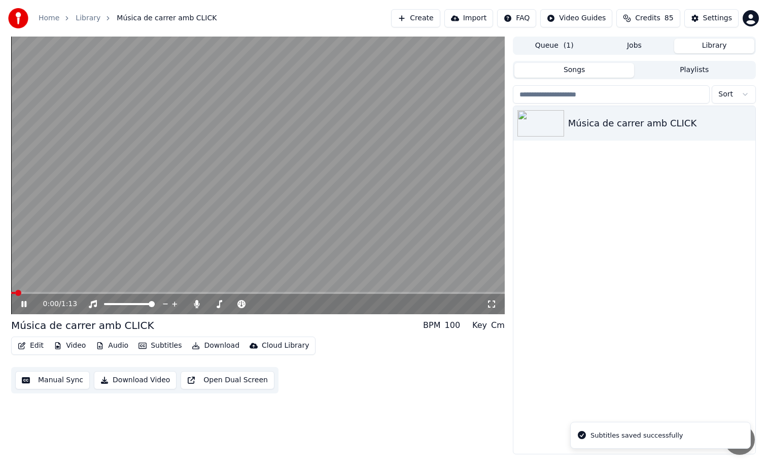
click at [268, 293] on span at bounding box center [258, 293] width 494 height 2
click at [299, 293] on span at bounding box center [258, 293] width 494 height 2
click at [316, 133] on video at bounding box center [258, 176] width 494 height 278
click at [20, 351] on button "Edit" at bounding box center [31, 346] width 34 height 14
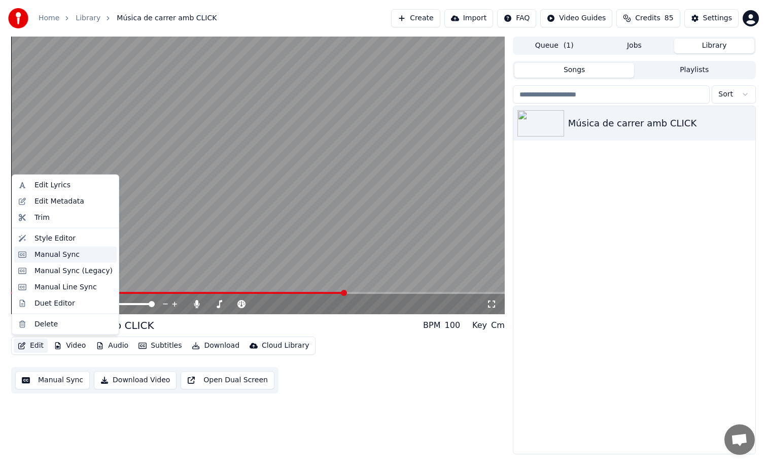
click at [89, 249] on div "Manual Sync" at bounding box center [65, 254] width 103 height 16
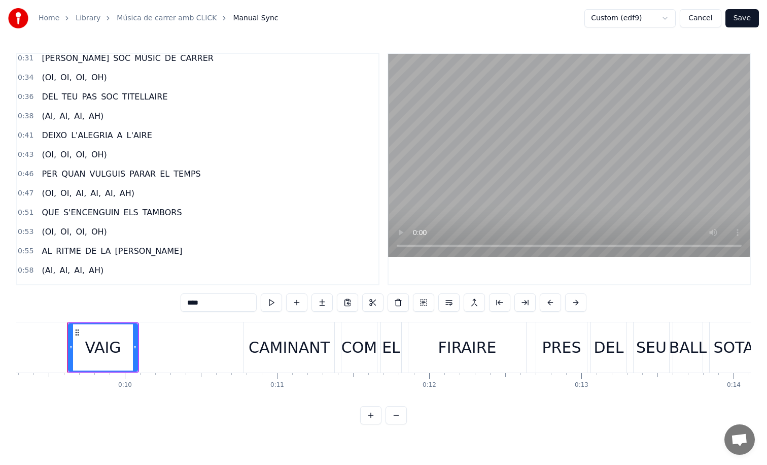
scroll to position [187, 0]
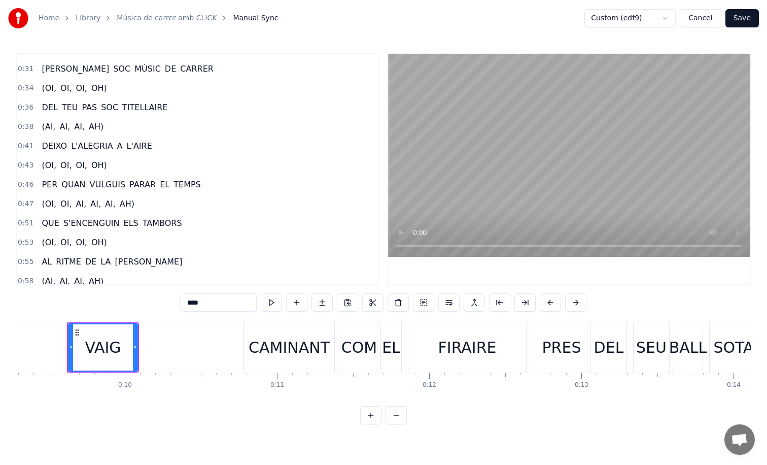
click at [97, 180] on span "VULGUIS" at bounding box center [108, 185] width 38 height 12
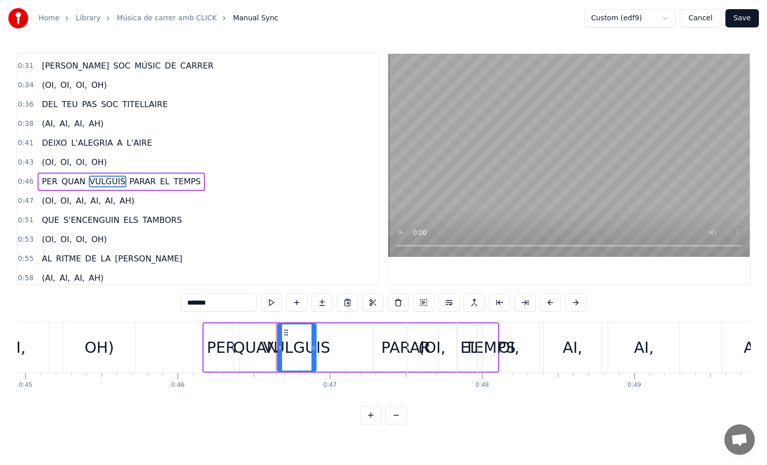
scroll to position [0, 6847]
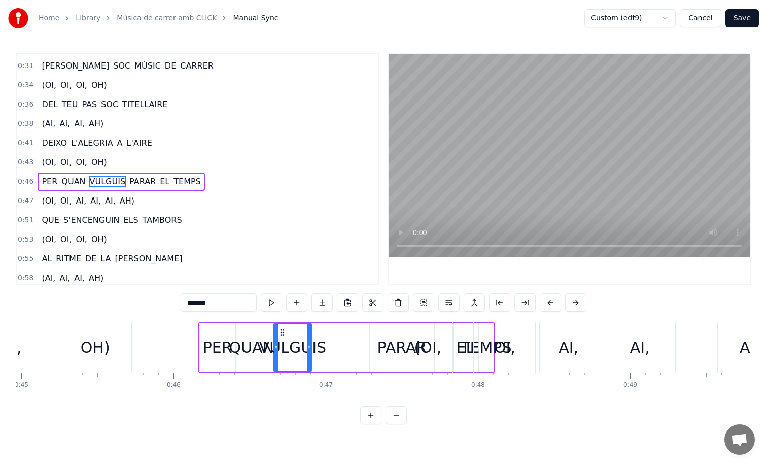
click at [283, 344] on div "VULGUIS" at bounding box center [292, 347] width 67 height 23
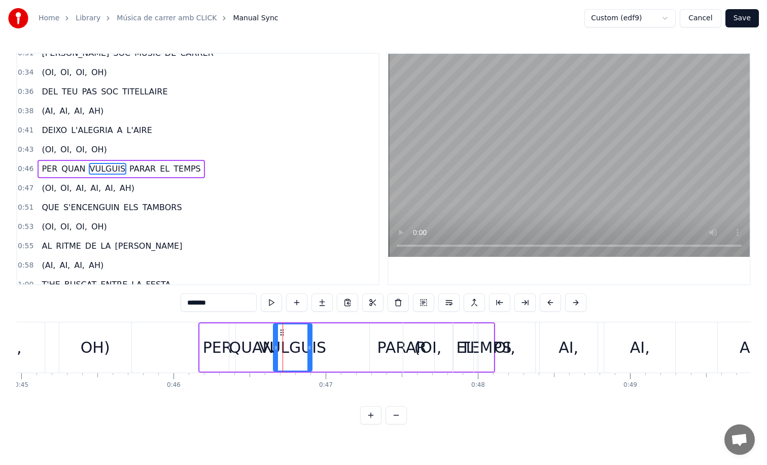
click at [250, 344] on div "QUAN" at bounding box center [251, 347] width 45 height 23
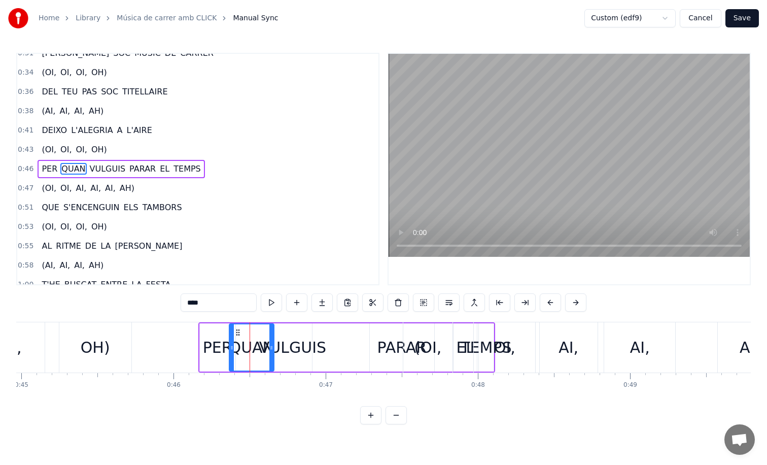
click at [301, 348] on div "VULGUIS" at bounding box center [292, 347] width 67 height 23
type input "*******"
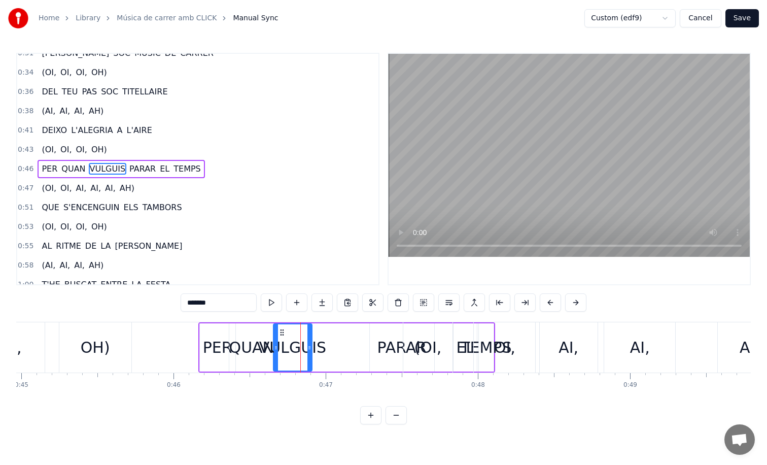
click at [345, 344] on div "PER QUAN VULGUIS PARAR EL TEMPS" at bounding box center [346, 347] width 297 height 50
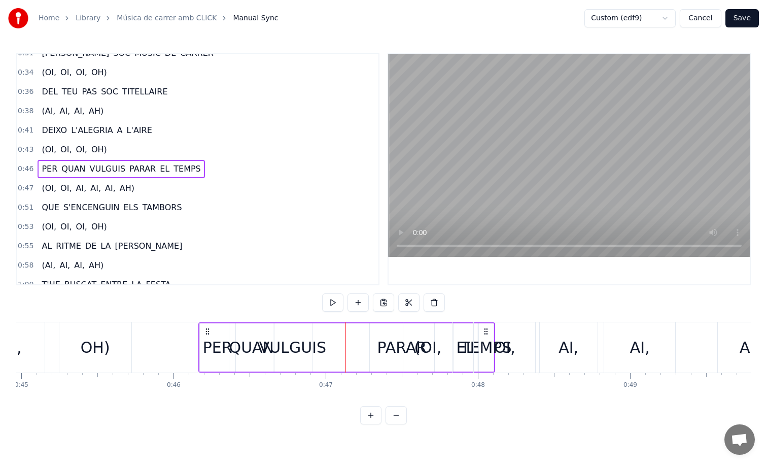
click at [356, 321] on div "0:09 VAIG 0:10 CAMINANT COM EL FIRAIRE 0:12 PRES DEL SEU BALL SOTA ELS ESTELS 0…" at bounding box center [383, 239] width 735 height 372
click at [136, 172] on span "PARAR" at bounding box center [142, 169] width 28 height 12
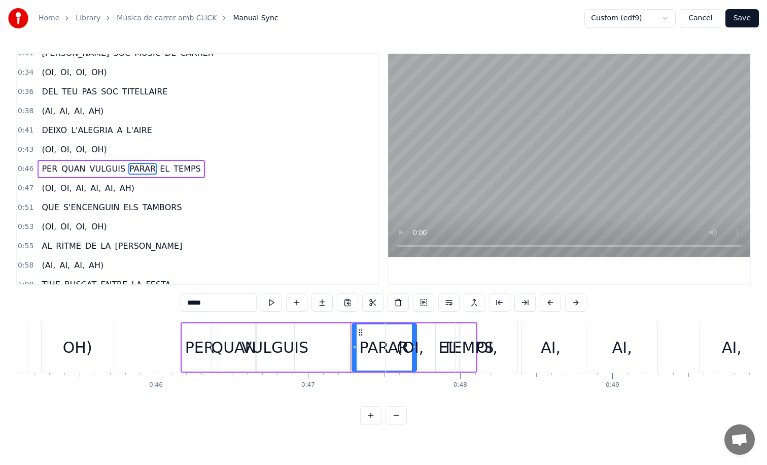
scroll to position [0, 6868]
click at [282, 339] on div "VULGUIS" at bounding box center [271, 347] width 67 height 23
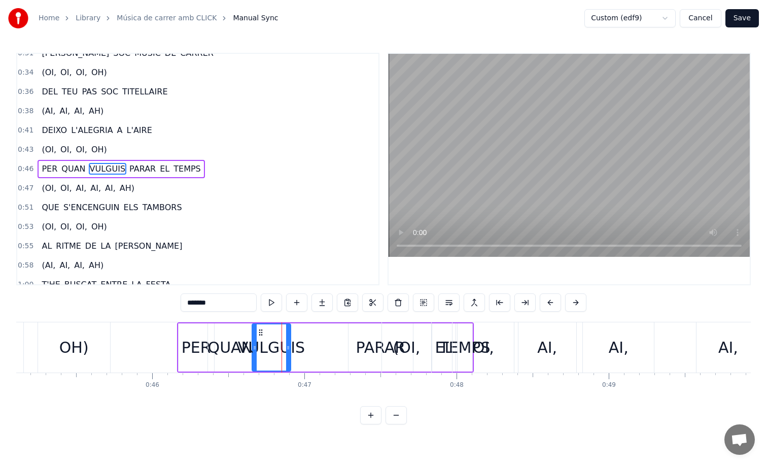
click at [366, 344] on div "PARAR" at bounding box center [381, 347] width 50 height 23
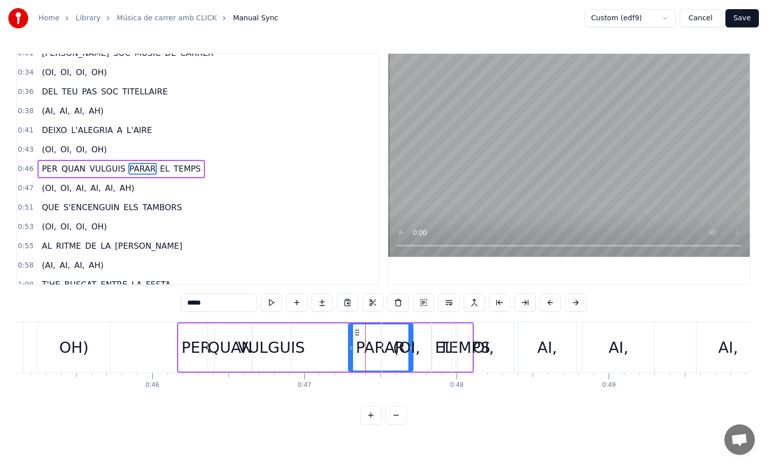
click at [395, 342] on div "(OI," at bounding box center [406, 347] width 27 height 23
type input "****"
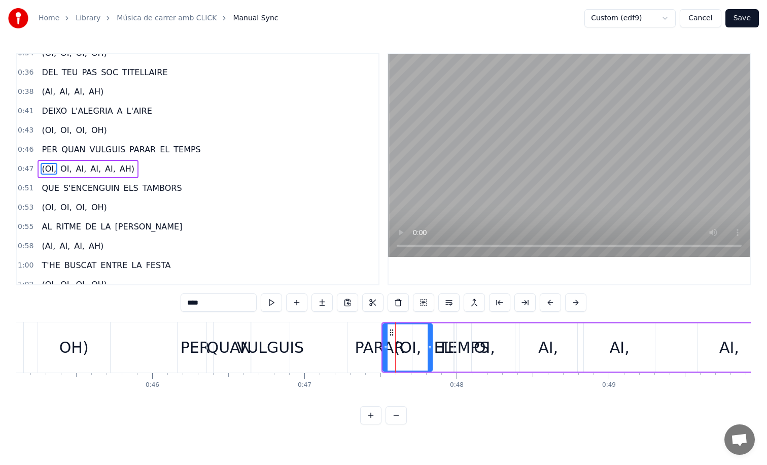
click at [440, 342] on div "(OI, OI, AI, AI, AI, AH)" at bounding box center [615, 347] width 467 height 50
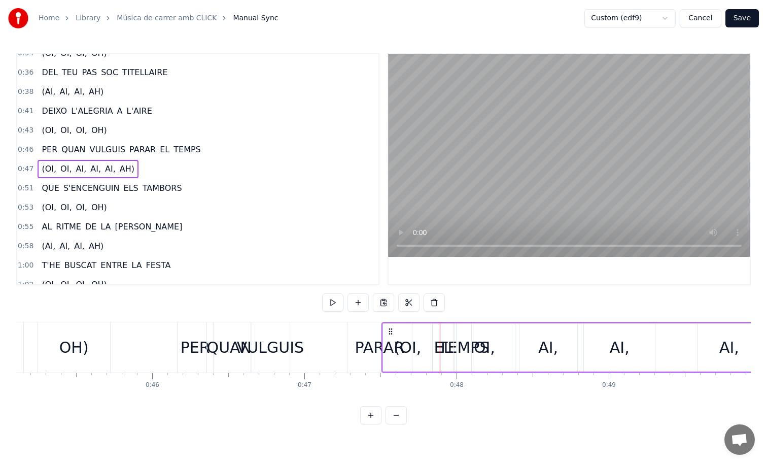
click at [183, 148] on span "TEMPS" at bounding box center [187, 150] width 29 height 12
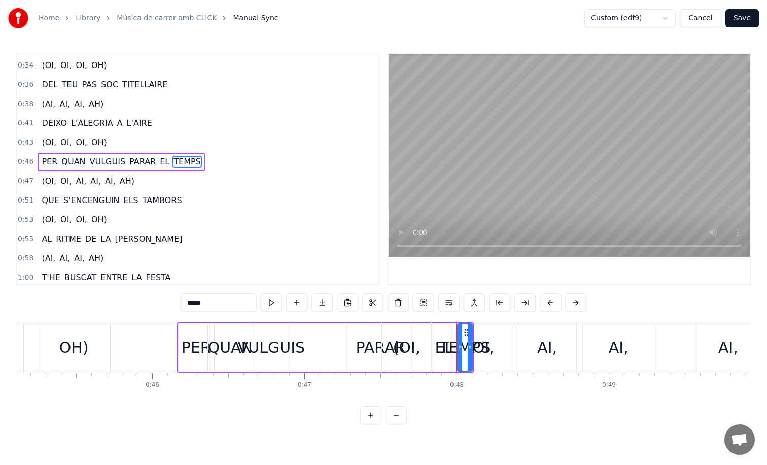
scroll to position [203, 0]
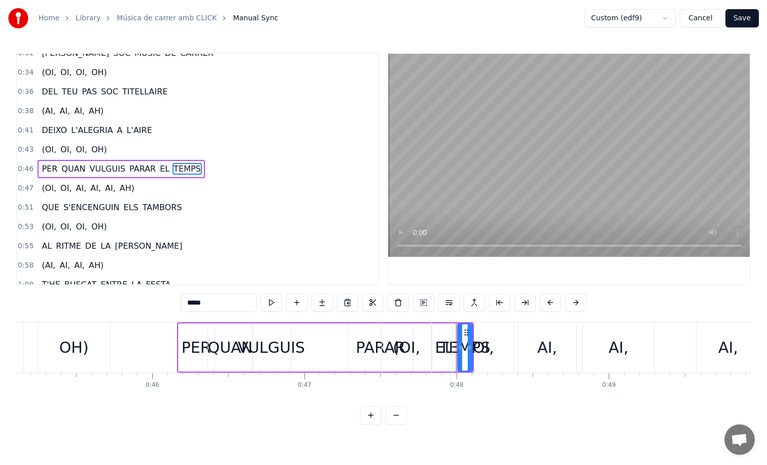
click at [490, 356] on div "OI," at bounding box center [483, 347] width 21 height 23
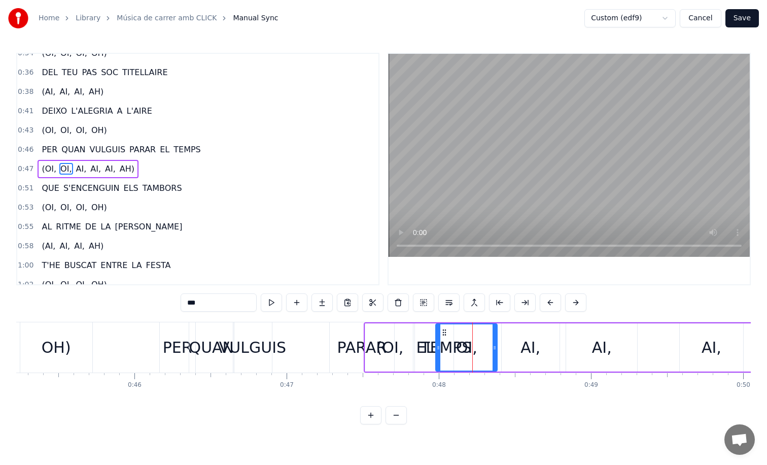
scroll to position [0, 6888]
drag, startPoint x: 435, startPoint y: 348, endPoint x: 445, endPoint y: 345, distance: 9.6
click at [445, 345] on icon at bounding box center [445, 348] width 4 height 8
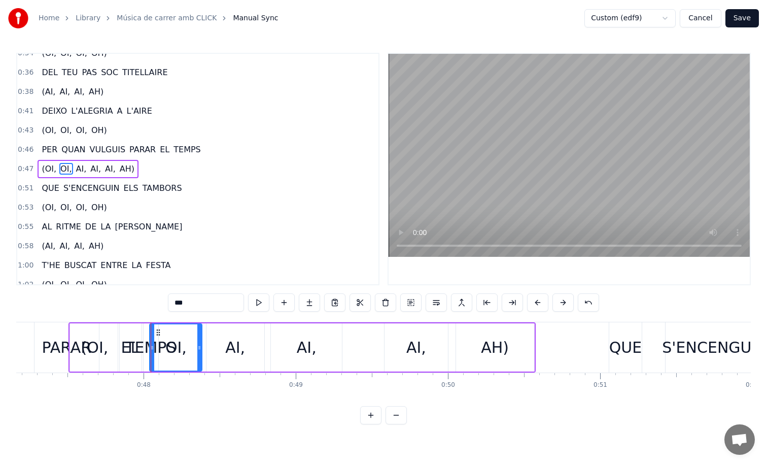
scroll to position [0, 7219]
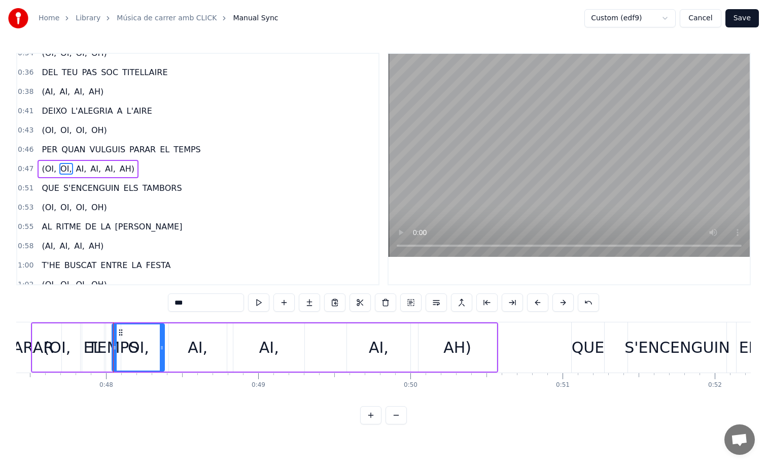
click at [592, 338] on div "QUE" at bounding box center [588, 347] width 33 height 23
type input "***"
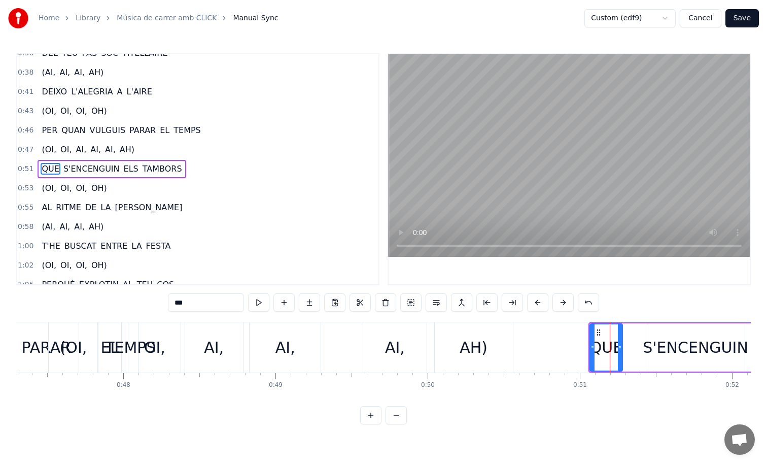
scroll to position [0, 7219]
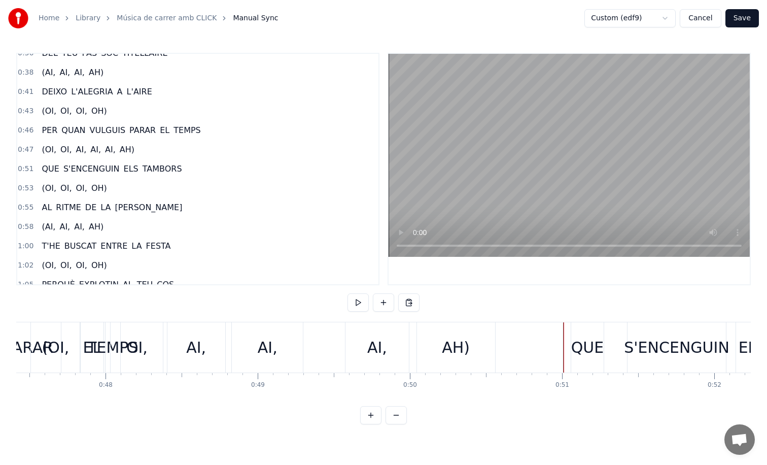
click at [479, 343] on div "AH)" at bounding box center [456, 347] width 78 height 50
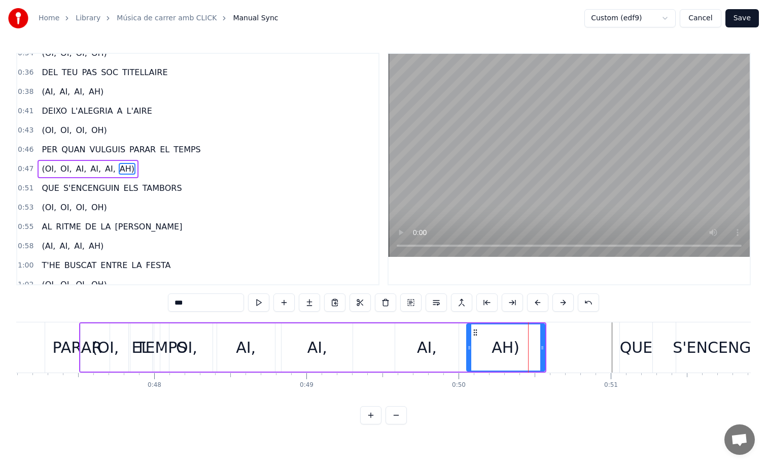
scroll to position [0, 7156]
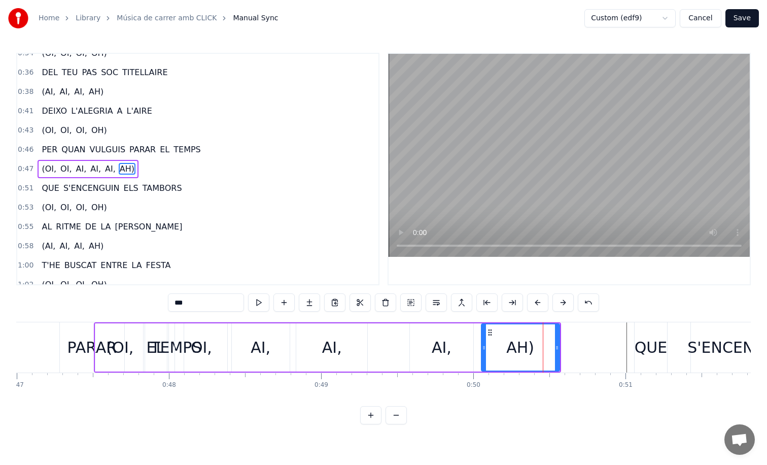
click at [104, 347] on div "(OI," at bounding box center [120, 347] width 50 height 48
type input "****"
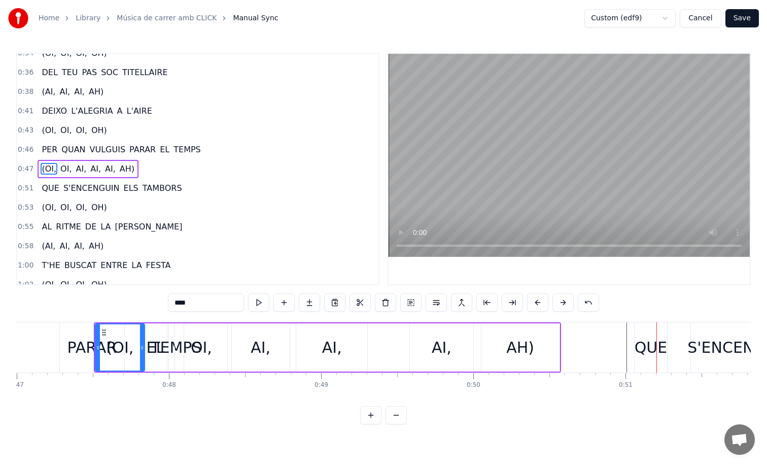
drag, startPoint x: 644, startPoint y: 357, endPoint x: 657, endPoint y: 357, distance: 13.2
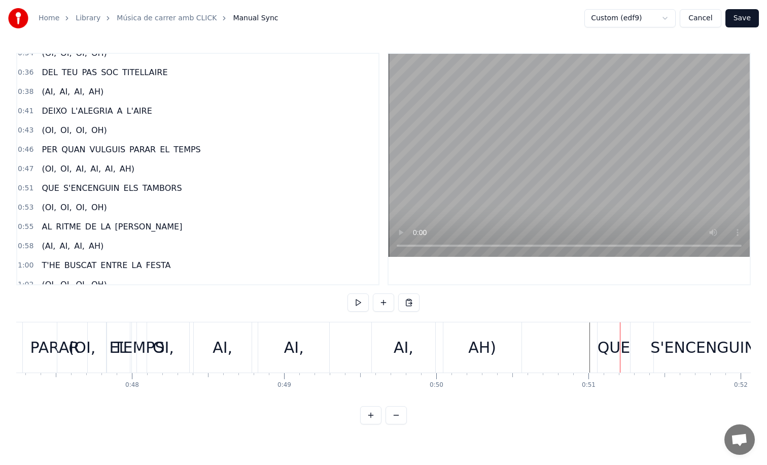
scroll to position [0, 7196]
click at [670, 350] on div "S'ENCENGUIN" at bounding box center [701, 347] width 106 height 23
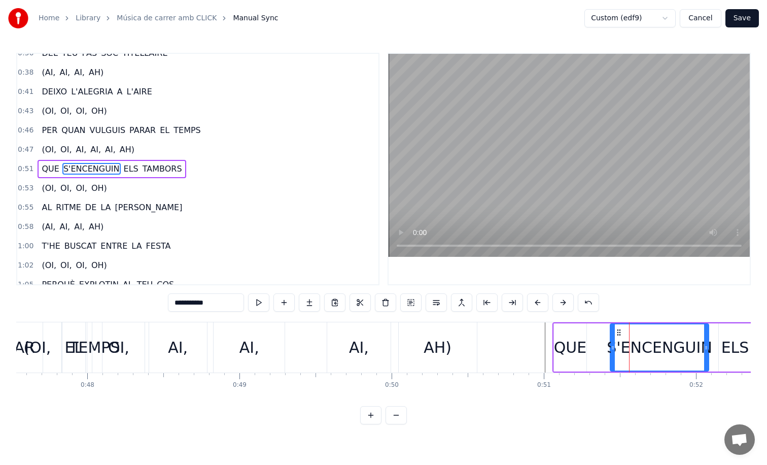
scroll to position [0, 7254]
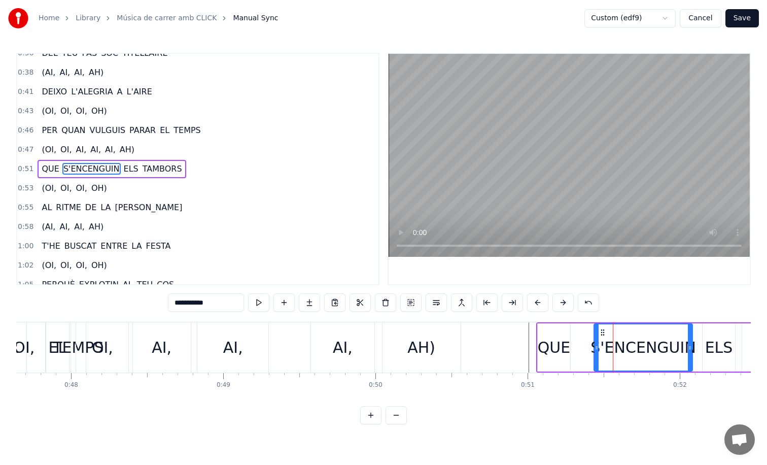
click at [595, 348] on icon at bounding box center [597, 348] width 4 height 8
drag, startPoint x: 536, startPoint y: 324, endPoint x: 554, endPoint y: 321, distance: 18.5
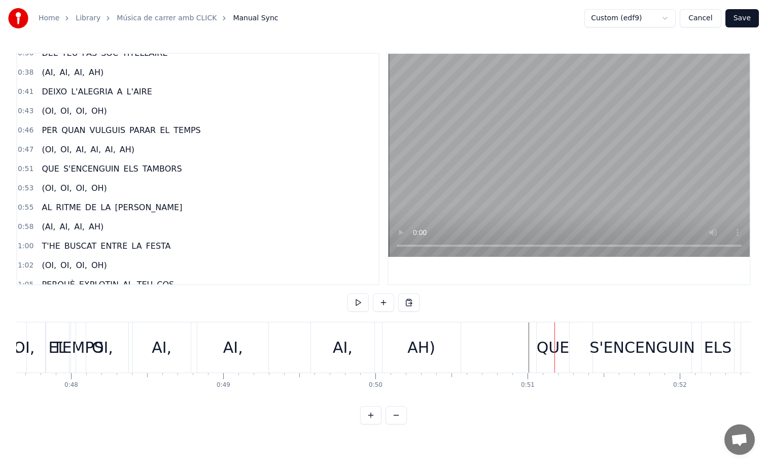
click at [41, 166] on span "QUE" at bounding box center [50, 169] width 19 height 12
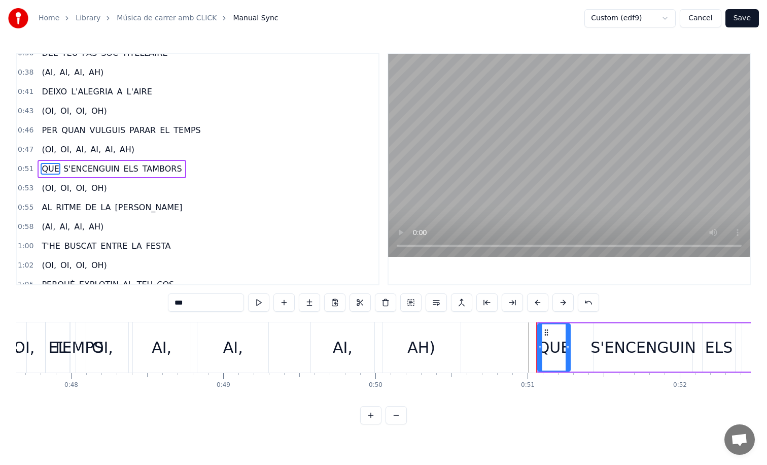
click at [38, 161] on div "QUE S'ENCENGUIN ELS TAMBORS" at bounding box center [112, 169] width 148 height 18
click at [45, 166] on span "QUE" at bounding box center [50, 169] width 19 height 12
drag, startPoint x: 151, startPoint y: 172, endPoint x: 72, endPoint y: 172, distance: 78.7
click at [72, 172] on div "QUE S'ENCENGUIN ELS TAMBORS" at bounding box center [112, 169] width 148 height 18
click at [44, 167] on span "QUE" at bounding box center [50, 169] width 19 height 12
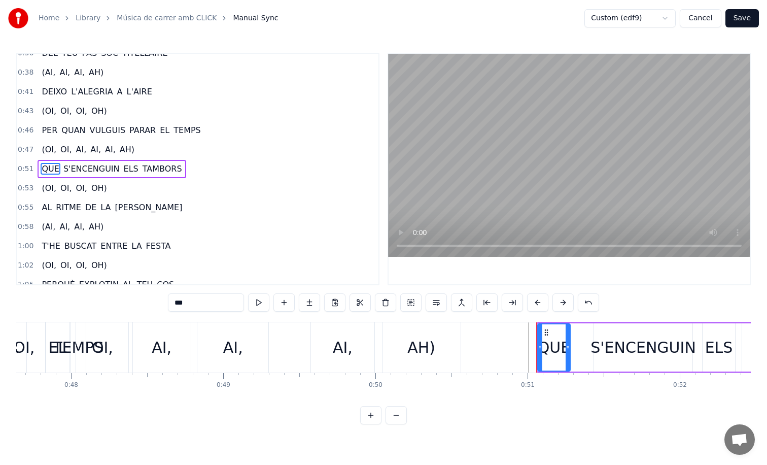
click at [83, 166] on span "S'ENCENGUIN" at bounding box center [91, 169] width 58 height 12
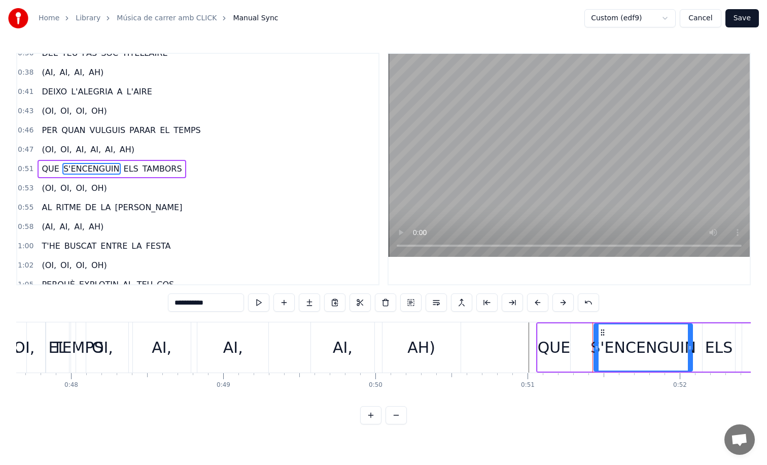
click at [128, 164] on span "ELS" at bounding box center [131, 169] width 17 height 12
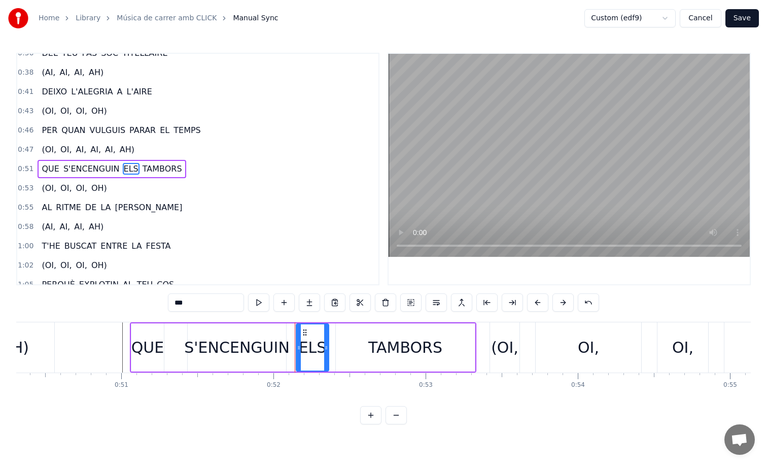
click at [159, 164] on span "TAMBORS" at bounding box center [163, 169] width 42 height 12
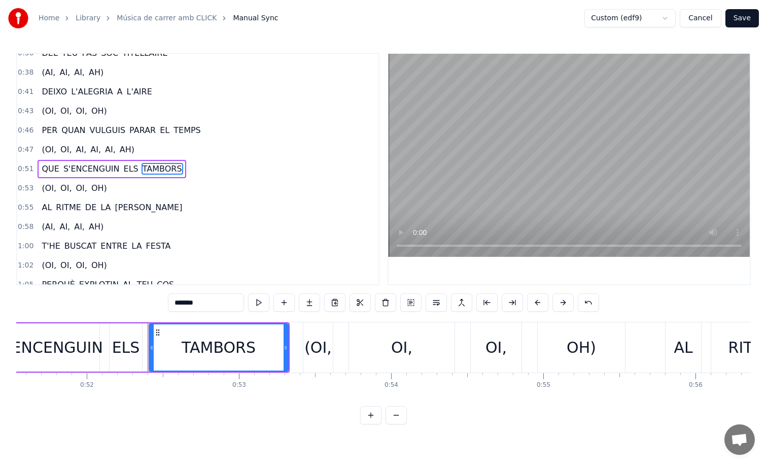
scroll to position [0, 7888]
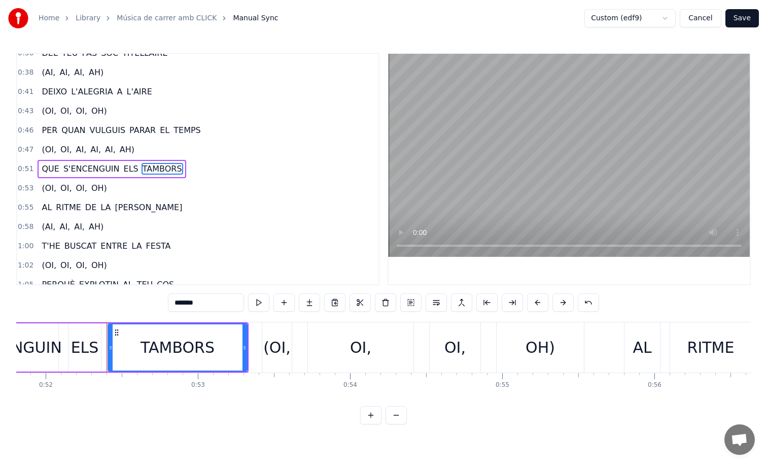
click at [49, 170] on span "QUE" at bounding box center [50, 169] width 19 height 12
type input "***"
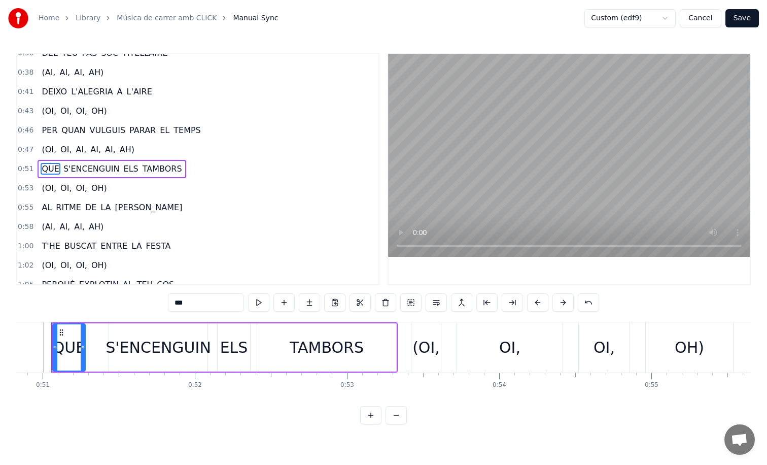
scroll to position [0, 7723]
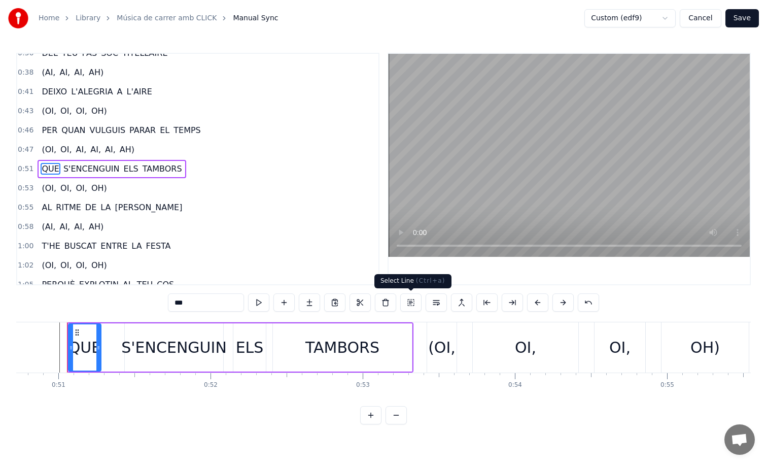
click at [411, 302] on button at bounding box center [410, 302] width 21 height 18
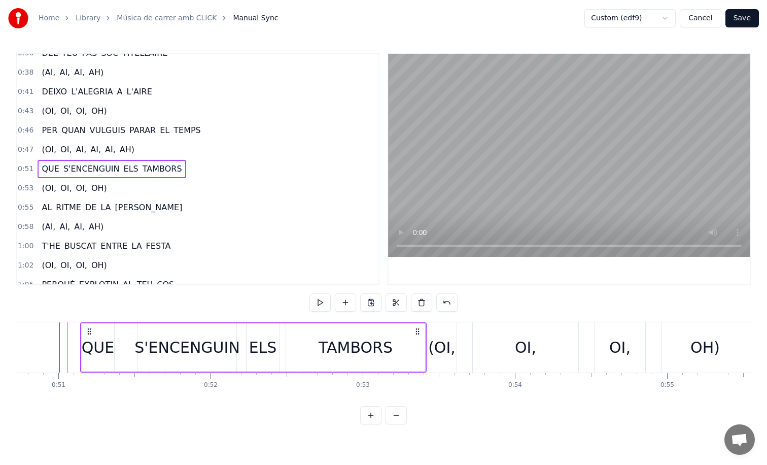
drag, startPoint x: 75, startPoint y: 330, endPoint x: 88, endPoint y: 329, distance: 13.2
click at [88, 329] on icon at bounding box center [89, 331] width 8 height 8
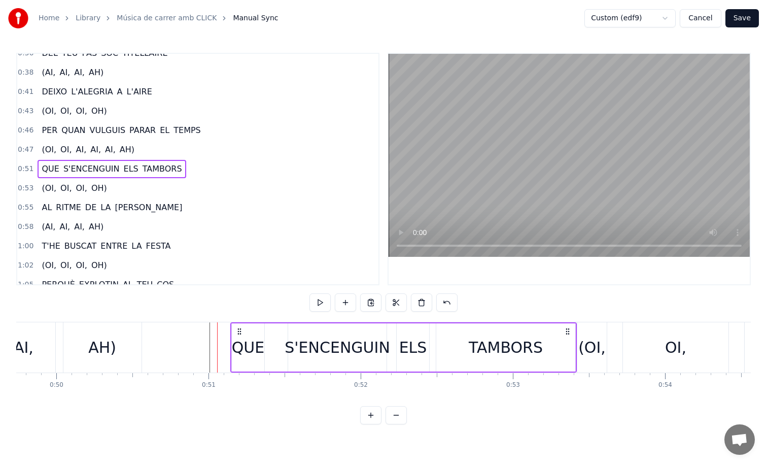
scroll to position [0, 7565]
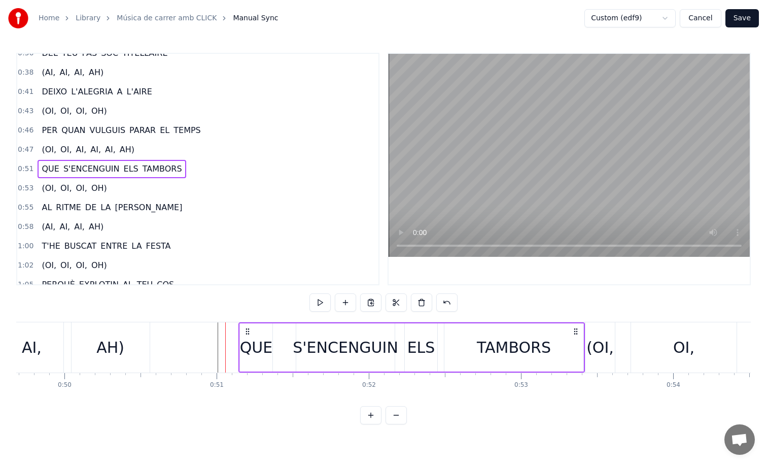
click at [54, 339] on div "AI," at bounding box center [32, 347] width 64 height 50
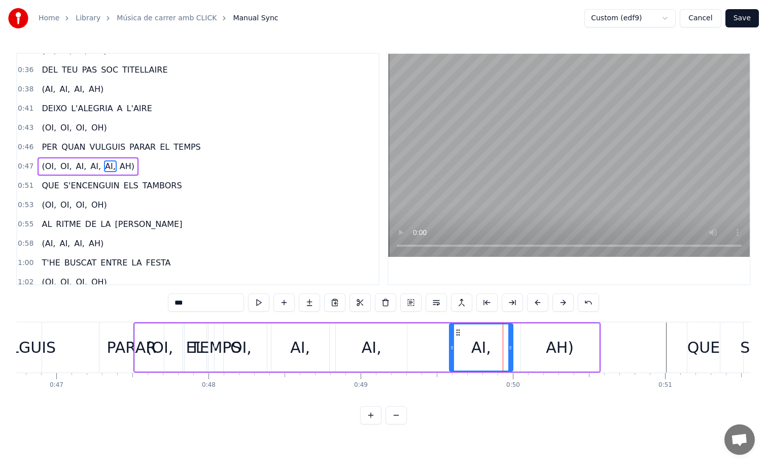
scroll to position [0, 7044]
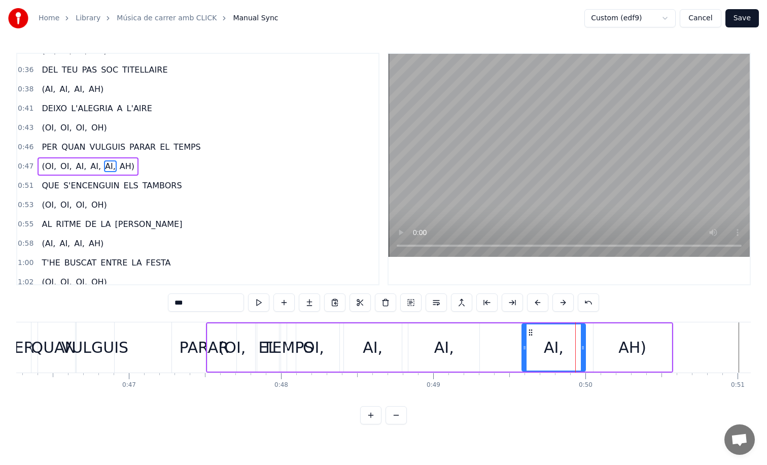
click at [143, 337] on div "PER QUAN VULGUIS PARAR EL TEMPS" at bounding box center [150, 347] width 297 height 50
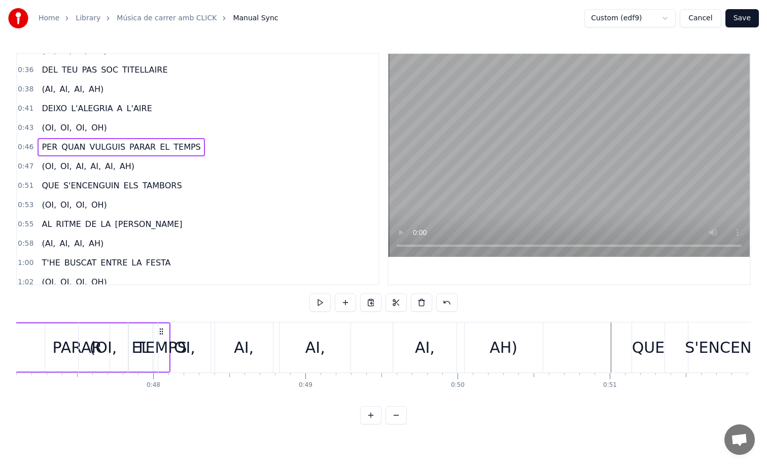
scroll to position [0, 7168]
click at [639, 339] on div "QUE" at bounding box center [652, 347] width 33 height 23
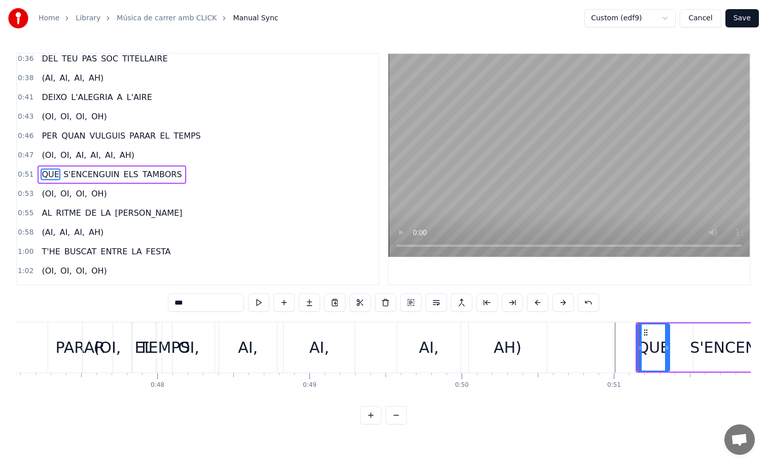
scroll to position [242, 0]
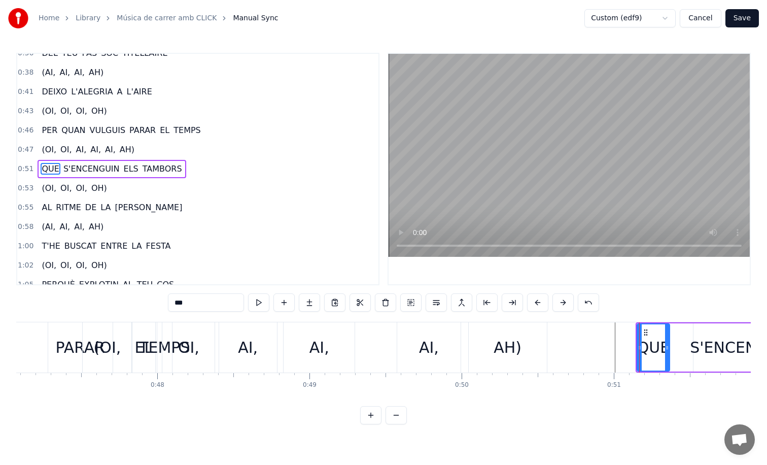
click at [640, 334] on div at bounding box center [640, 347] width 1 height 50
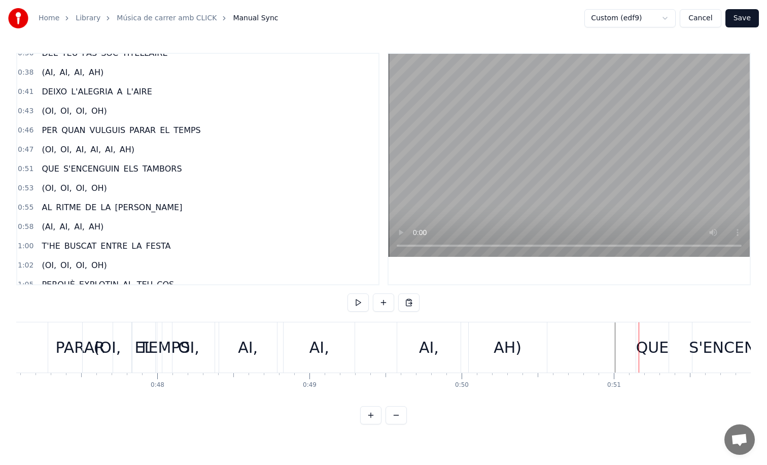
click at [656, 352] on div "QUE" at bounding box center [652, 347] width 33 height 23
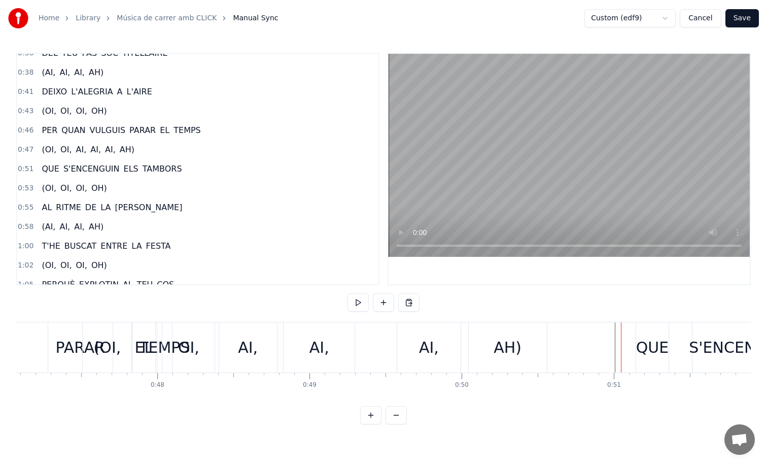
click at [641, 328] on div "QUE" at bounding box center [652, 347] width 32 height 50
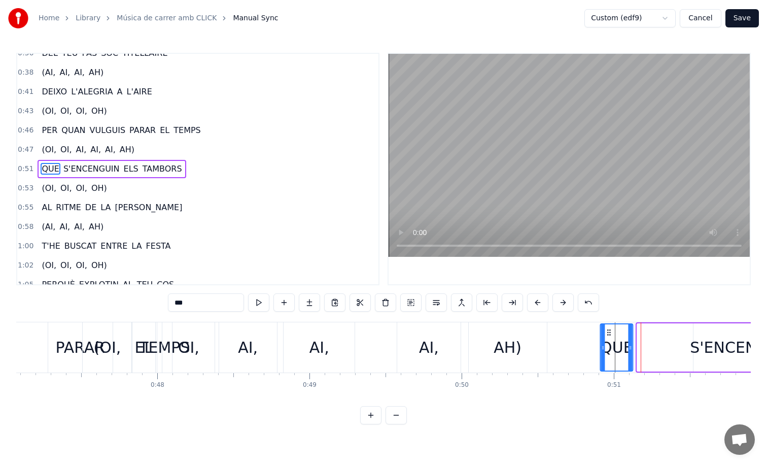
drag, startPoint x: 645, startPoint y: 331, endPoint x: 609, endPoint y: 331, distance: 36.0
click at [609, 331] on icon at bounding box center [609, 332] width 8 height 8
click at [257, 306] on button at bounding box center [258, 302] width 21 height 18
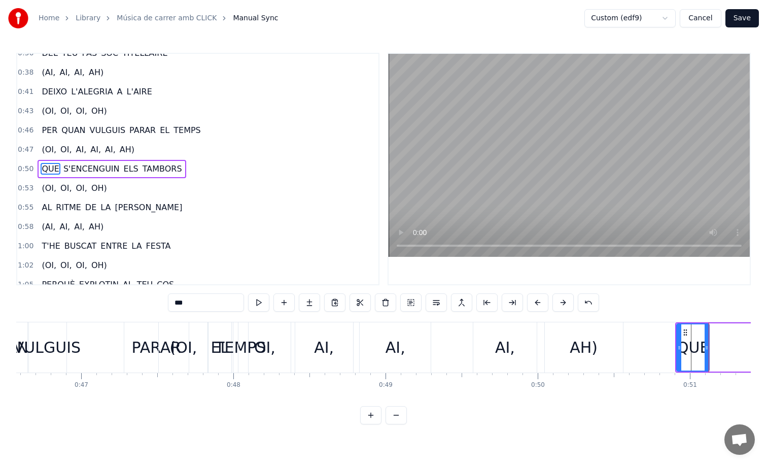
scroll to position [0, 6985]
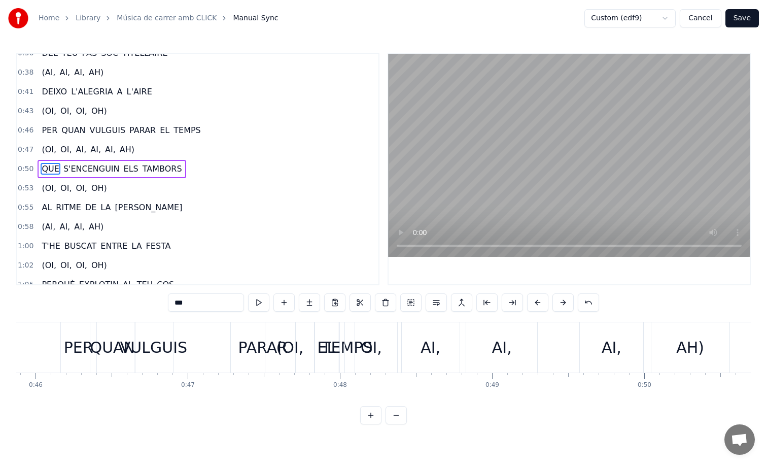
click at [302, 337] on div "(OI," at bounding box center [290, 347] width 50 height 50
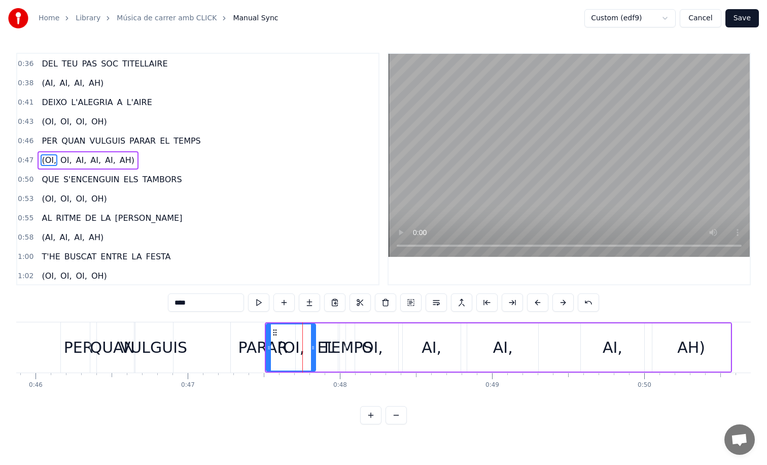
scroll to position [222, 0]
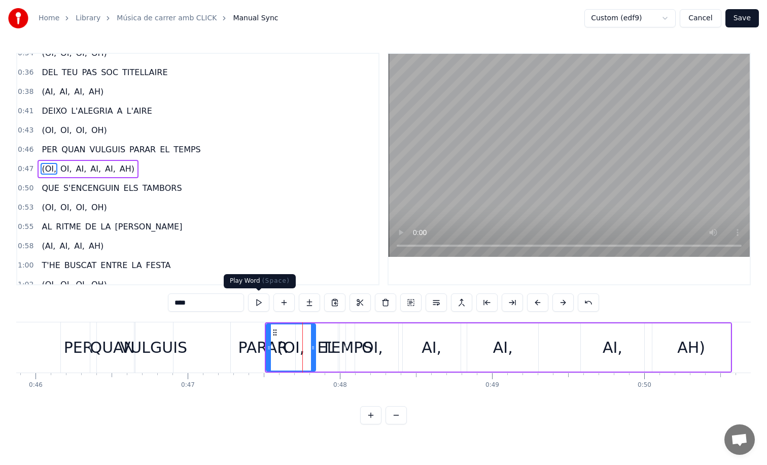
click at [259, 299] on button at bounding box center [258, 302] width 21 height 18
click at [259, 298] on button at bounding box center [258, 302] width 21 height 18
click at [510, 300] on button at bounding box center [512, 302] width 21 height 18
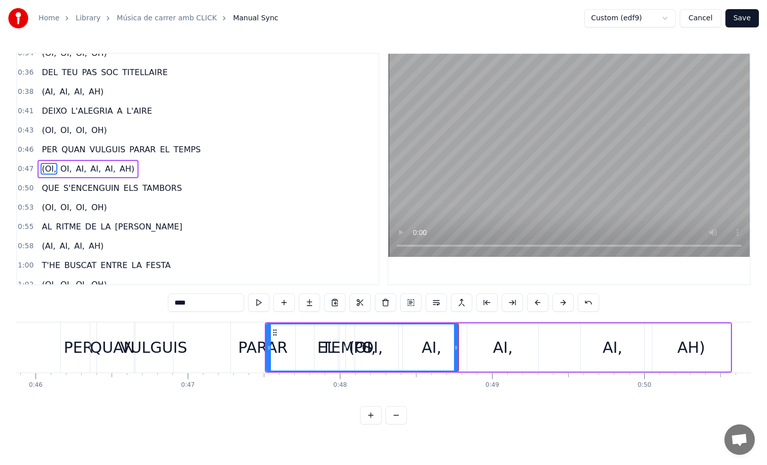
click at [240, 334] on div "PARAR" at bounding box center [263, 347] width 64 height 50
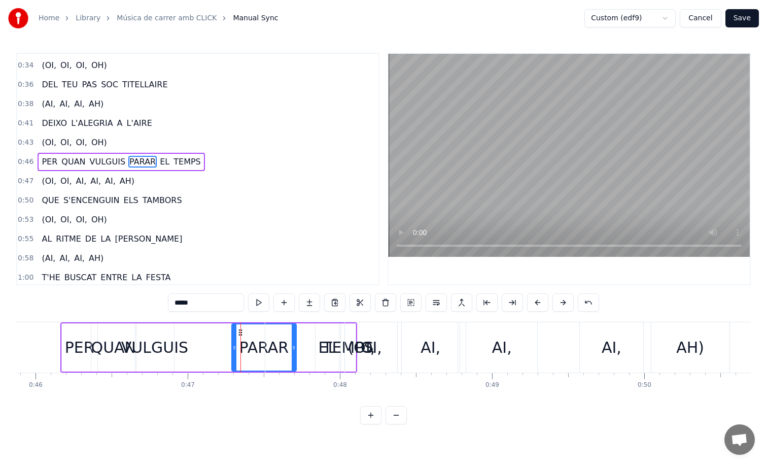
scroll to position [203, 0]
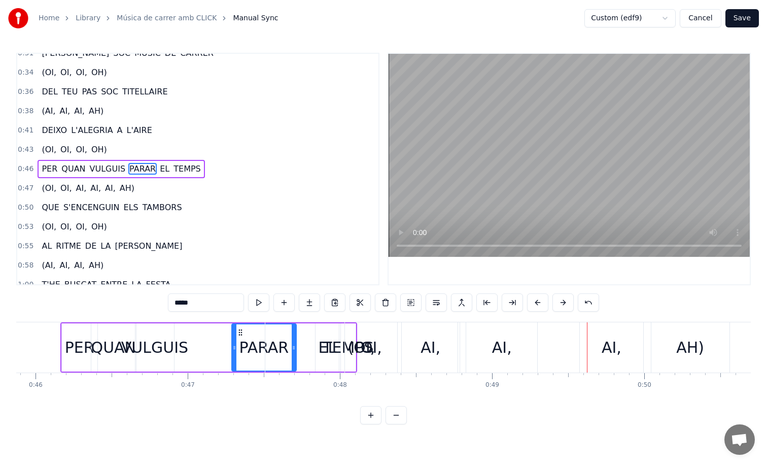
click at [285, 342] on div "(OI," at bounding box center [361, 347] width 193 height 50
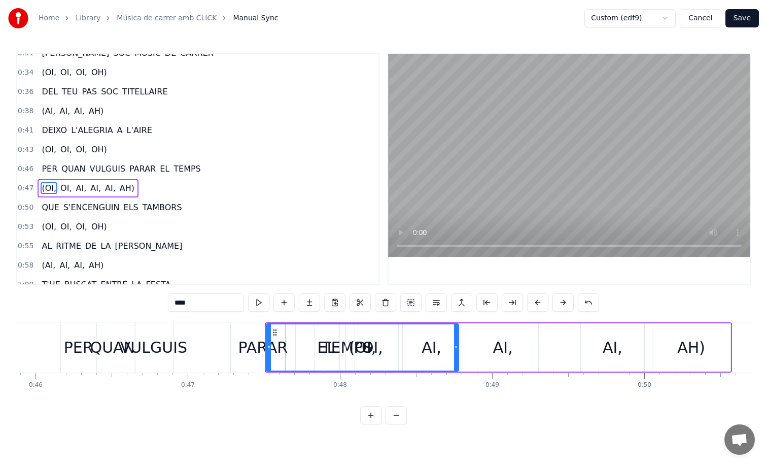
scroll to position [222, 0]
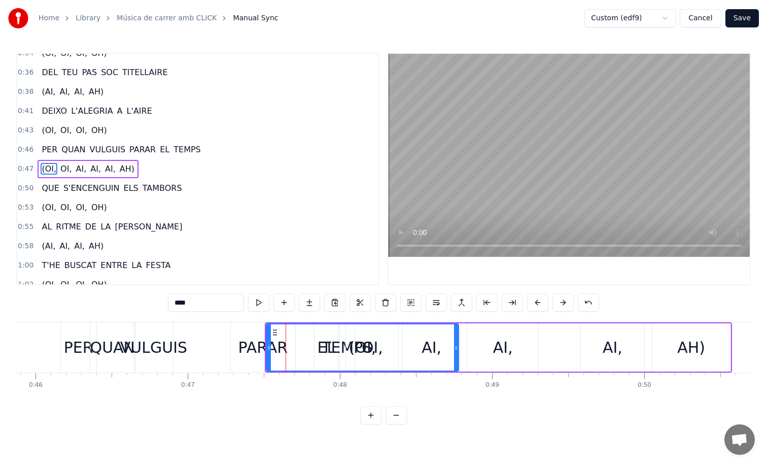
click at [247, 331] on div "PARAR" at bounding box center [263, 347] width 64 height 50
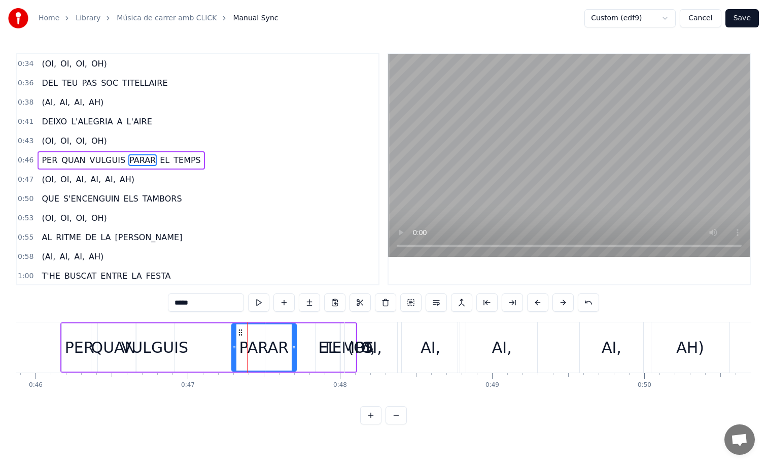
scroll to position [203, 0]
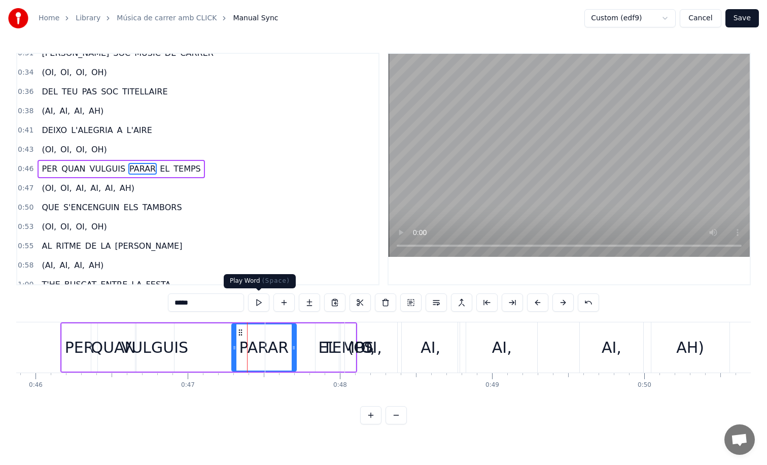
click at [259, 302] on button at bounding box center [258, 302] width 21 height 18
click at [494, 340] on div "AI," at bounding box center [502, 347] width 20 height 23
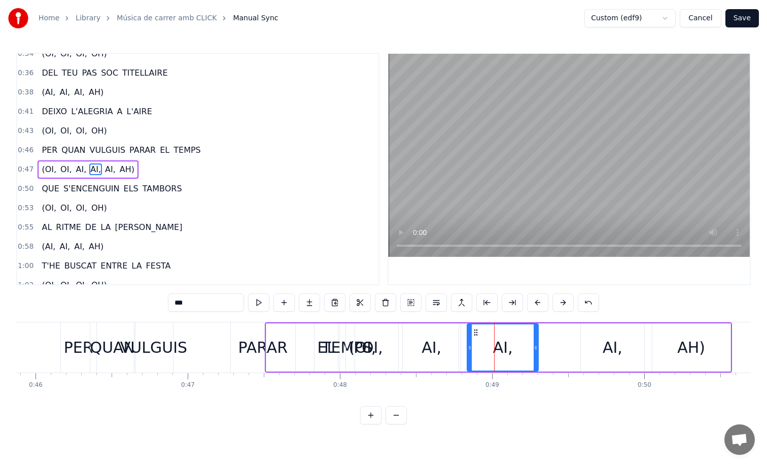
scroll to position [222, 0]
click at [76, 170] on span "AI," at bounding box center [81, 169] width 13 height 12
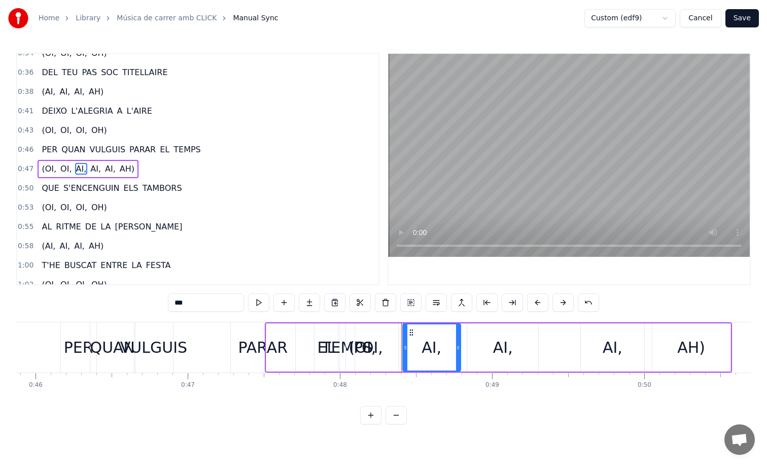
click at [90, 170] on span "AI," at bounding box center [95, 169] width 13 height 12
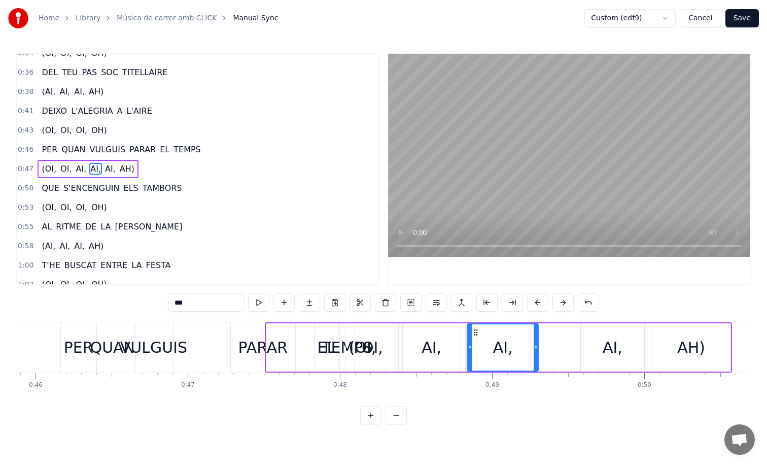
click at [65, 170] on span "OI," at bounding box center [65, 169] width 13 height 12
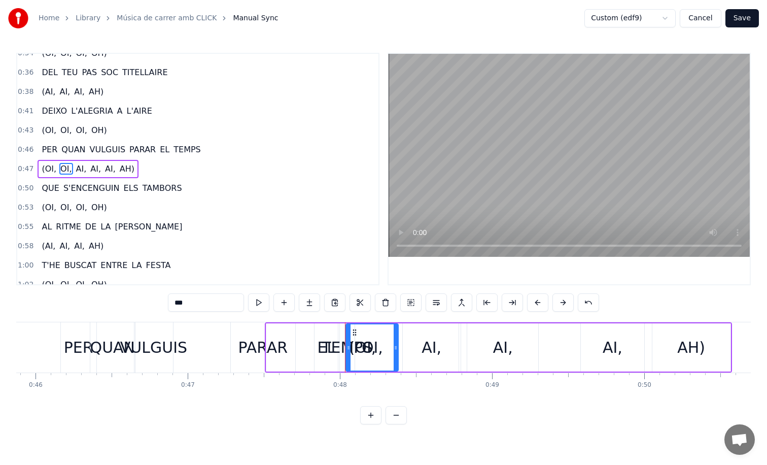
click at [49, 168] on span "(OI," at bounding box center [49, 169] width 17 height 12
type input "****"
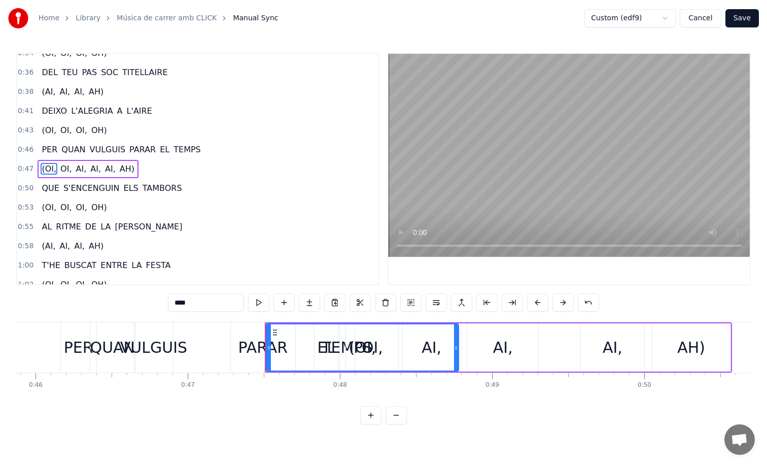
click at [697, 18] on button "Cancel" at bounding box center [700, 18] width 41 height 18
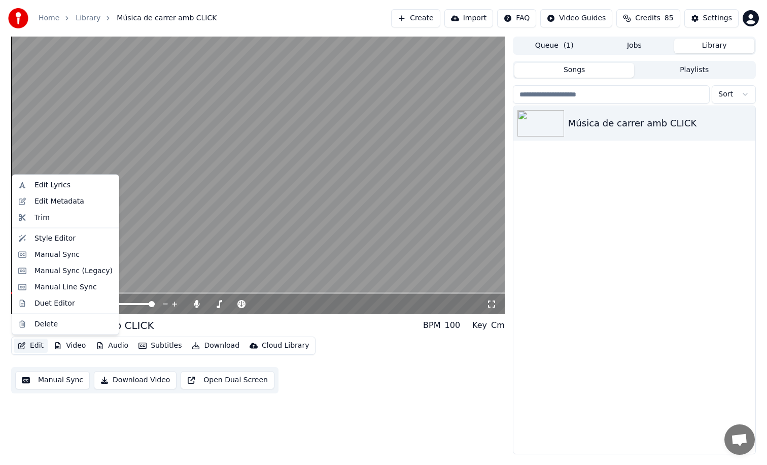
click at [41, 346] on button "Edit" at bounding box center [31, 346] width 34 height 14
click at [50, 384] on button "Manual Sync" at bounding box center [52, 380] width 75 height 18
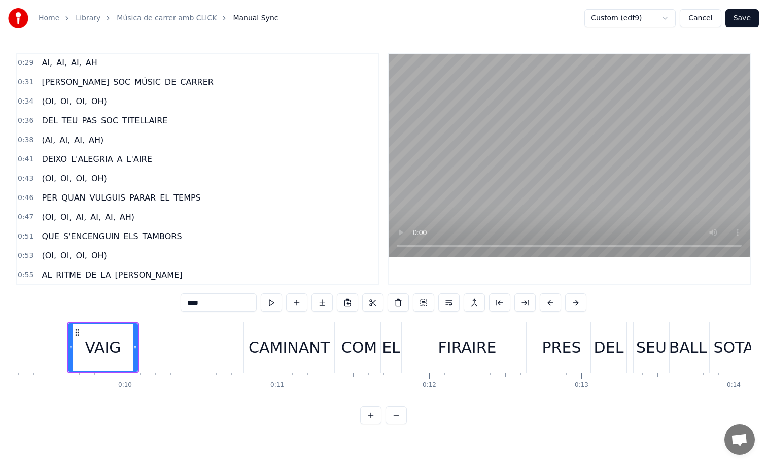
scroll to position [252, 0]
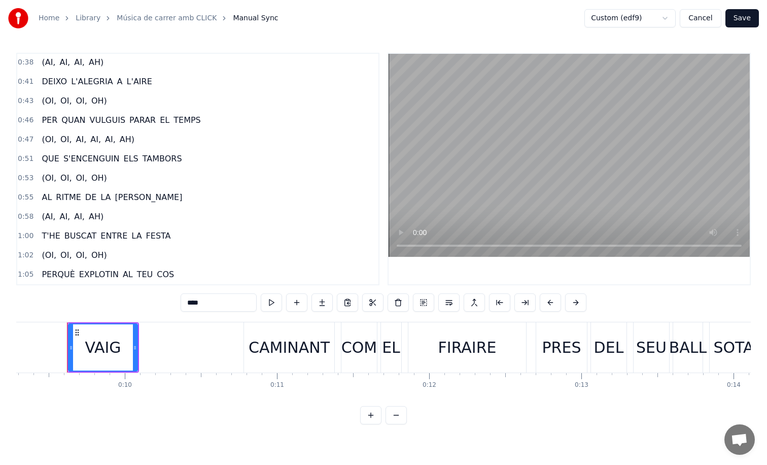
click at [399, 420] on button at bounding box center [396, 415] width 21 height 18
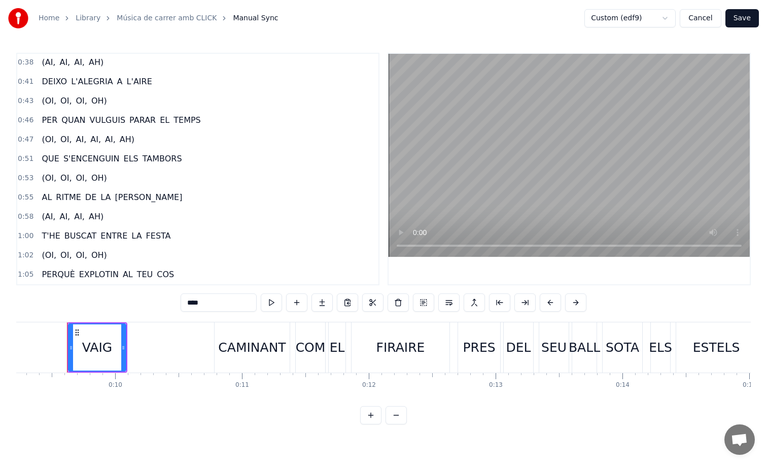
click at [399, 420] on button at bounding box center [396, 415] width 21 height 18
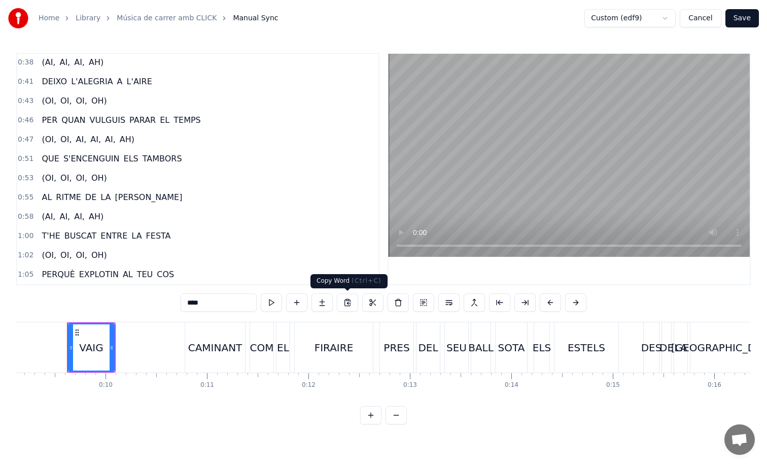
scroll to position [0, 926]
click at [167, 17] on link "Música de carrer amb CLICK" at bounding box center [167, 18] width 100 height 10
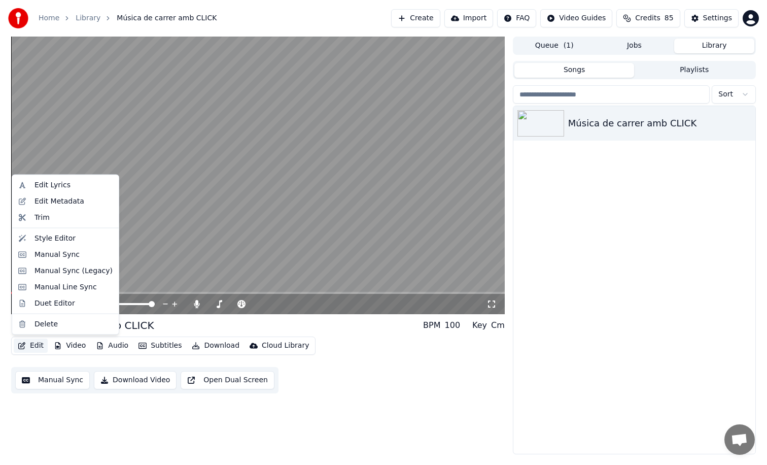
click at [30, 345] on button "Edit" at bounding box center [31, 346] width 34 height 14
click at [61, 289] on div "Manual Line Sync" at bounding box center [66, 287] width 62 height 10
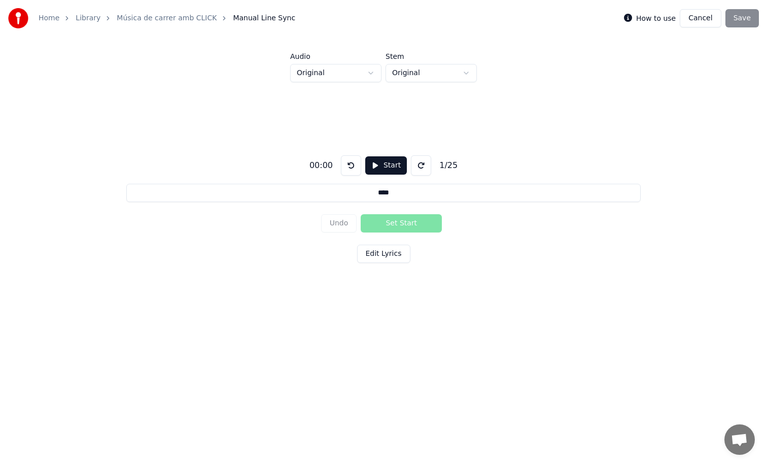
click at [390, 162] on button "Start" at bounding box center [386, 165] width 42 height 18
click at [390, 162] on button "Pause" at bounding box center [385, 165] width 45 height 18
click at [399, 188] on input "****" at bounding box center [383, 193] width 515 height 18
click at [496, 139] on div "00:02 Start 1 / 25 **** Undo Set Start Edit Lyrics" at bounding box center [383, 207] width 735 height 250
click at [422, 164] on button at bounding box center [421, 165] width 20 height 20
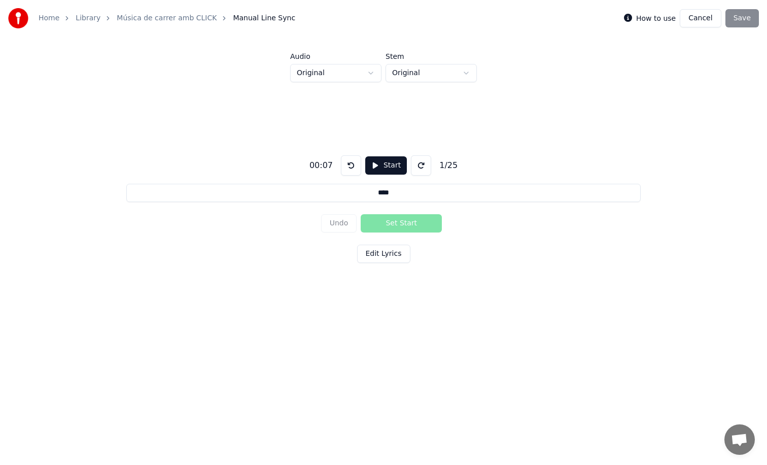
click at [422, 164] on button at bounding box center [421, 165] width 20 height 20
click at [704, 16] on button "Cancel" at bounding box center [700, 18] width 41 height 18
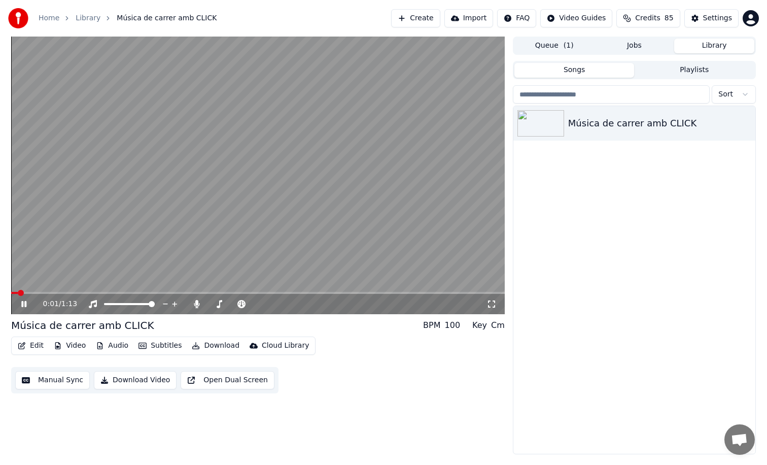
click at [32, 354] on div "Edit Video Audio Subtitles Download Cloud Library" at bounding box center [163, 346] width 305 height 18
click at [33, 344] on button "Edit" at bounding box center [31, 346] width 34 height 14
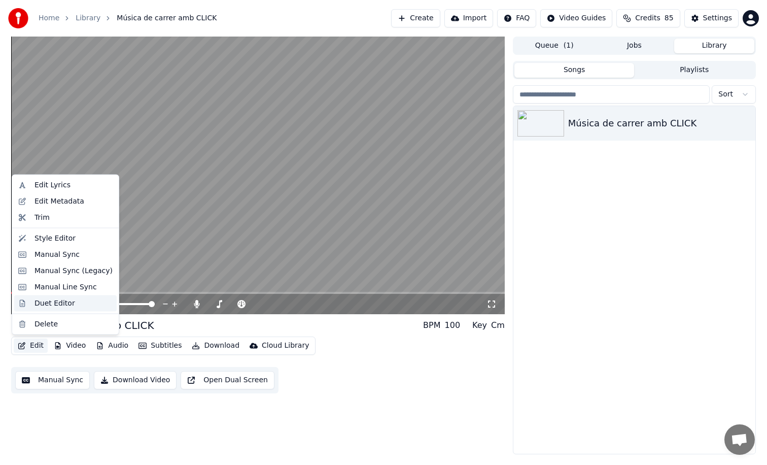
click at [64, 302] on div "Duet Editor" at bounding box center [55, 303] width 41 height 10
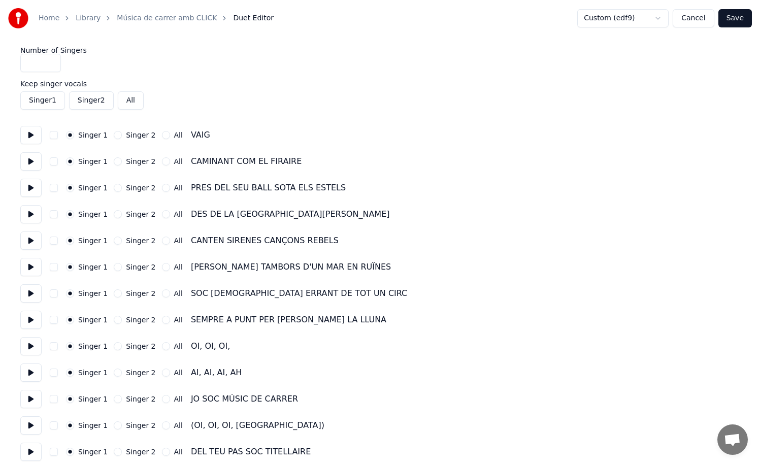
click at [693, 16] on button "Cancel" at bounding box center [692, 18] width 41 height 18
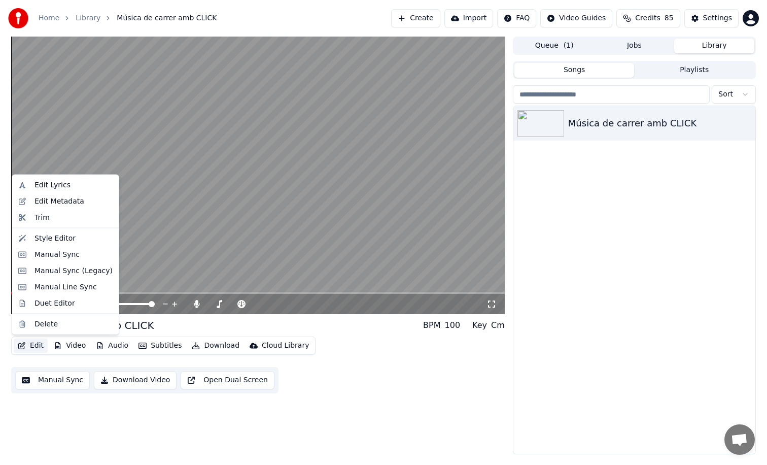
click at [34, 342] on button "Edit" at bounding box center [31, 346] width 34 height 14
click at [70, 250] on div "Manual Sync" at bounding box center [57, 254] width 45 height 10
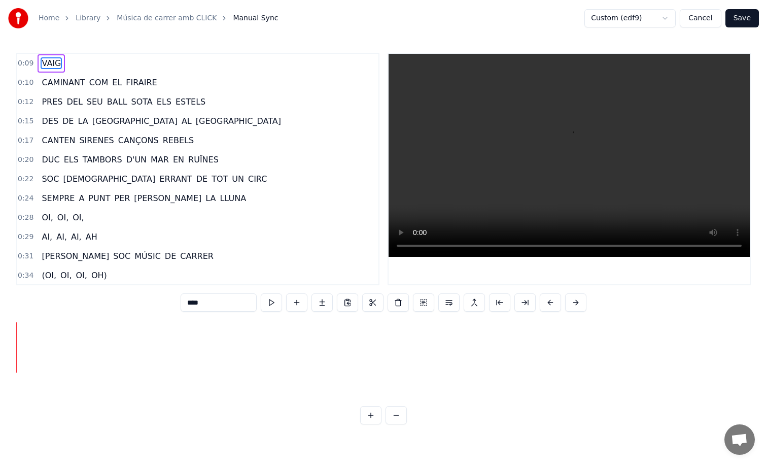
scroll to position [0, 26]
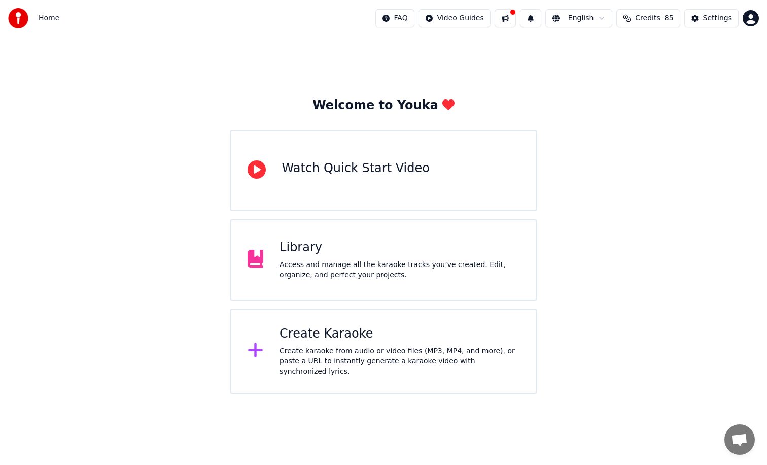
click at [305, 260] on div "Access and manage all the karaoke tracks you’ve created. Edit, organize, and pe…" at bounding box center [400, 270] width 240 height 20
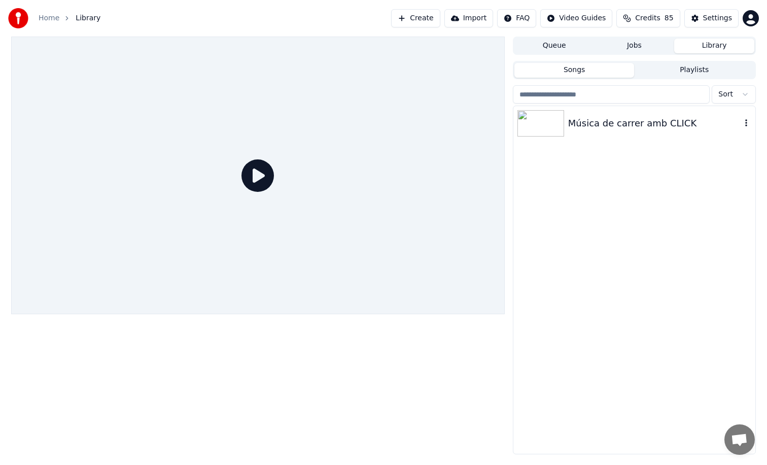
click at [616, 131] on div "Música de carrer amb CLICK" at bounding box center [635, 123] width 242 height 35
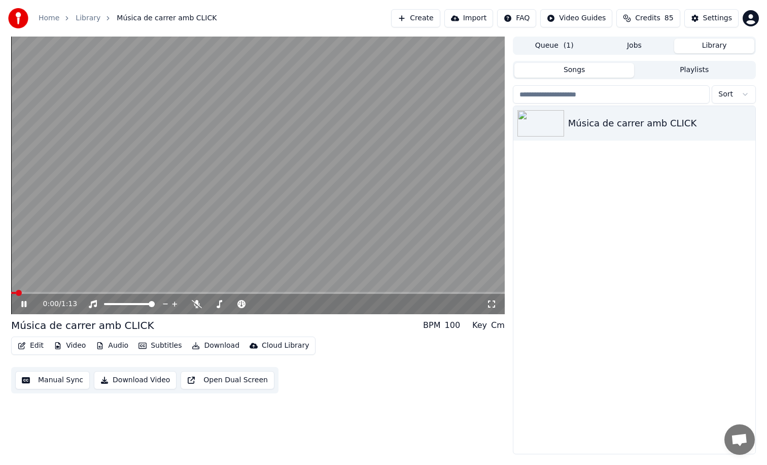
click at [232, 294] on div "0:00 / 1:13" at bounding box center [258, 304] width 494 height 20
click at [237, 292] on span at bounding box center [258, 293] width 494 height 2
click at [258, 293] on span at bounding box center [258, 293] width 494 height 2
click at [279, 293] on span at bounding box center [258, 293] width 494 height 2
click at [295, 293] on span at bounding box center [258, 293] width 494 height 2
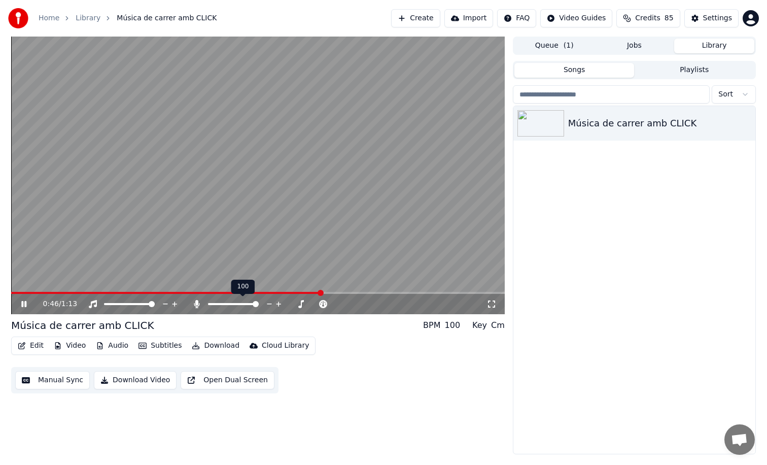
click at [259, 303] on span at bounding box center [233, 304] width 51 height 2
click at [327, 294] on span at bounding box center [169, 293] width 317 height 2
click at [317, 247] on video at bounding box center [258, 176] width 494 height 278
click at [95, 338] on div "Edit Video Audio Subtitles Download Cloud Library" at bounding box center [163, 346] width 305 height 18
click at [70, 339] on button "Video" at bounding box center [70, 346] width 40 height 14
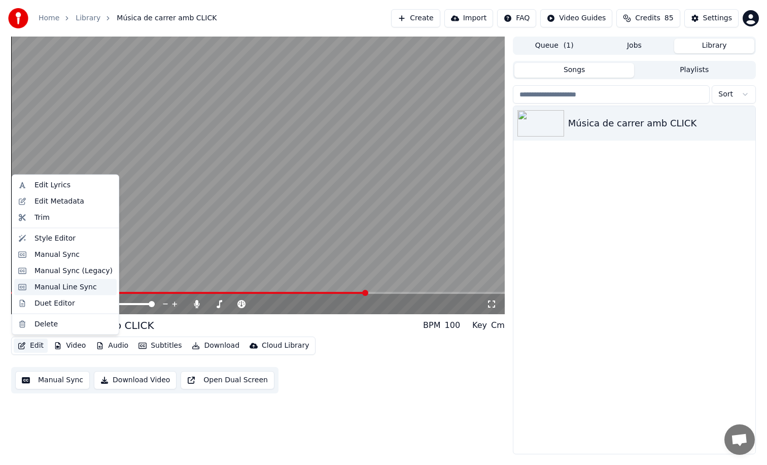
click at [69, 285] on div "Manual Line Sync" at bounding box center [66, 287] width 62 height 10
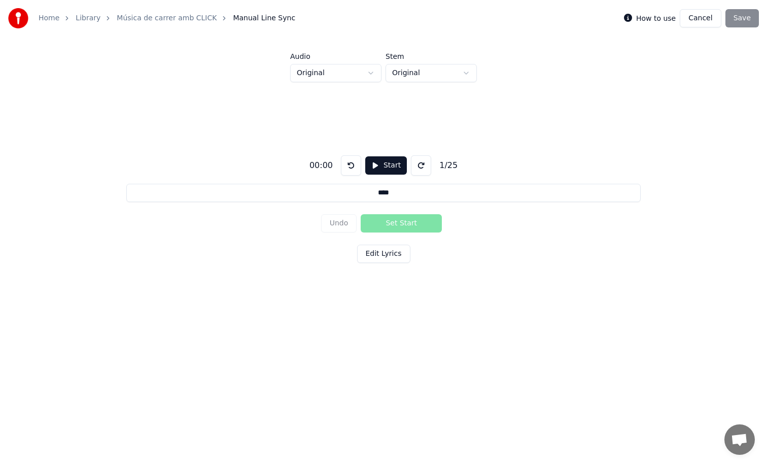
click at [661, 16] on label "How to use" at bounding box center [656, 18] width 40 height 7
click at [703, 16] on button "Cancel" at bounding box center [700, 18] width 41 height 18
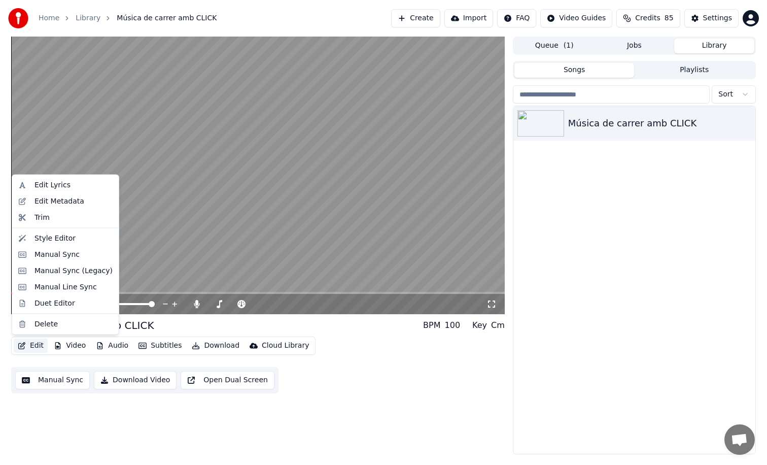
click at [30, 346] on button "Edit" at bounding box center [31, 346] width 34 height 14
click at [68, 271] on div "Manual Sync (Legacy)" at bounding box center [74, 270] width 78 height 10
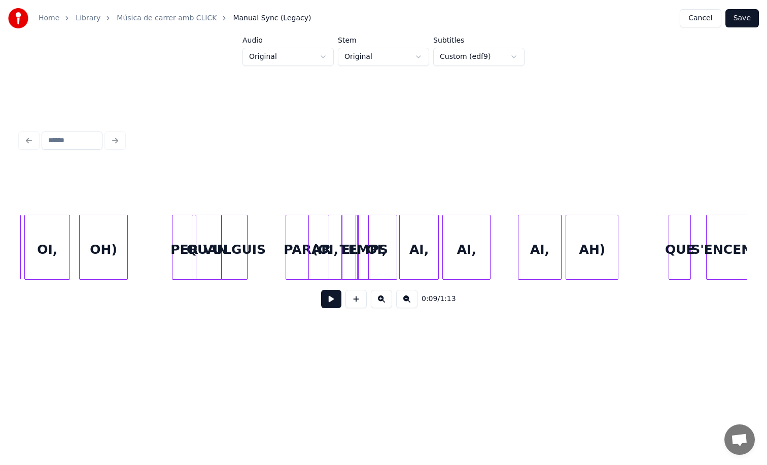
scroll to position [0, 4516]
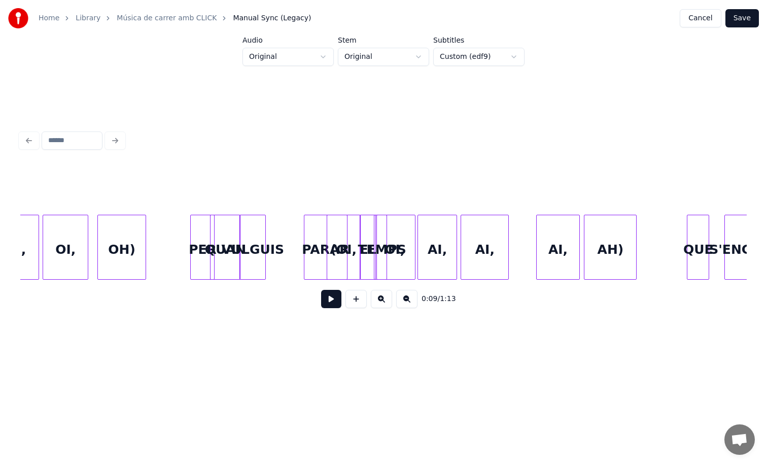
click at [265, 245] on div "VULGUIS" at bounding box center [252, 249] width 25 height 69
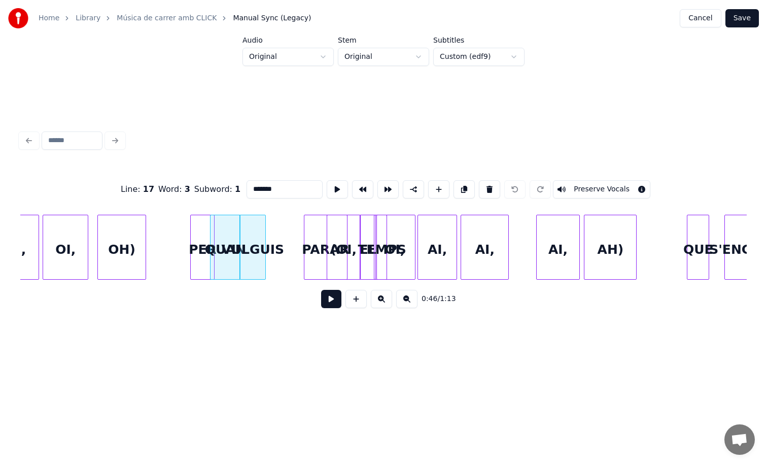
click at [377, 246] on div "TEMPS" at bounding box center [382, 249] width 10 height 69
type input "*****"
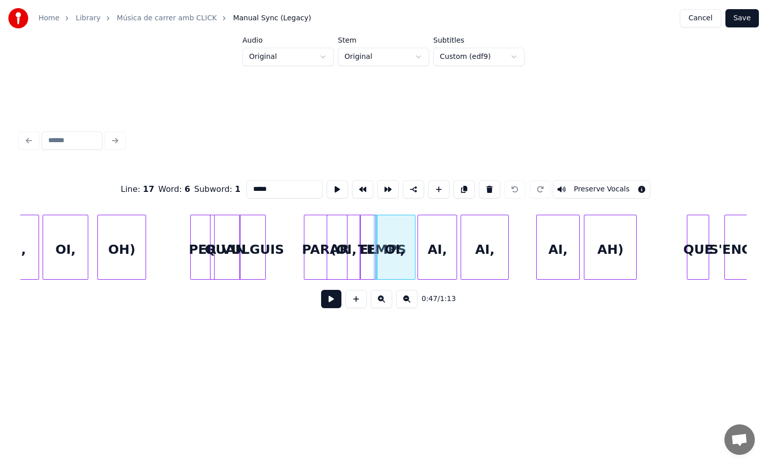
click at [331, 295] on button at bounding box center [331, 299] width 20 height 18
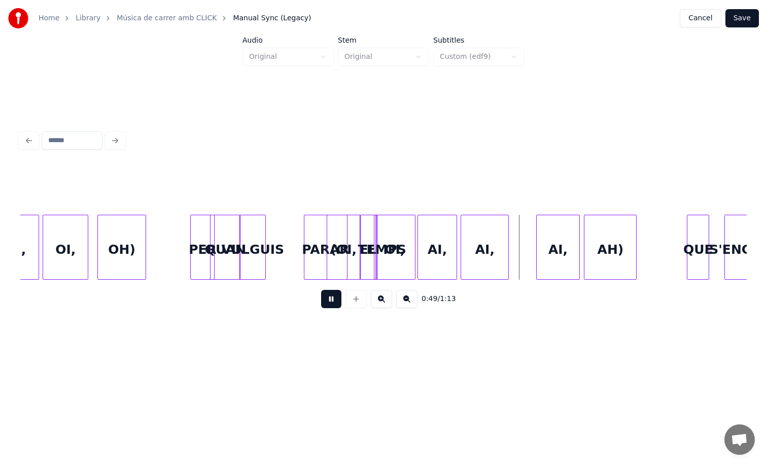
click at [331, 295] on button at bounding box center [331, 299] width 20 height 18
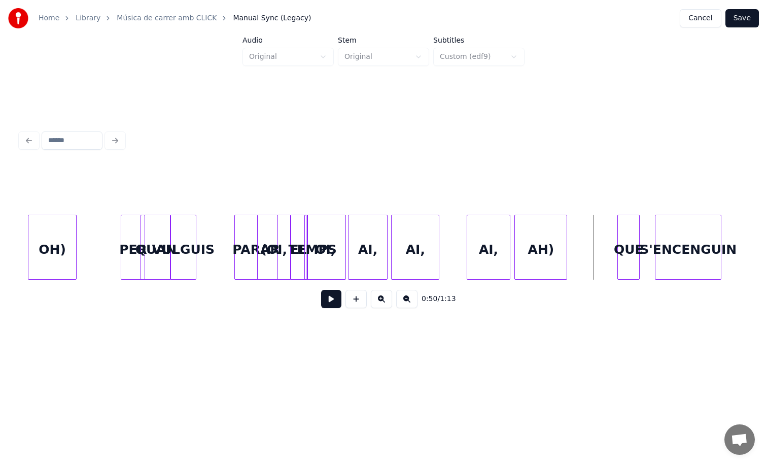
scroll to position [0, 4589]
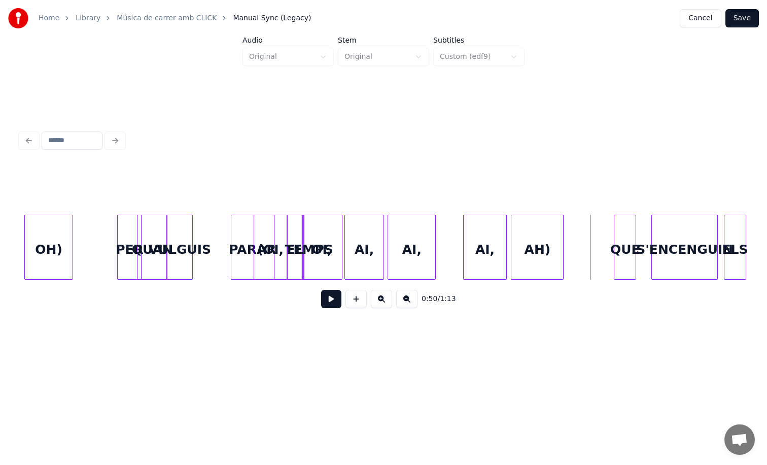
click at [336, 294] on button at bounding box center [331, 299] width 20 height 18
click at [337, 294] on button at bounding box center [331, 299] width 20 height 18
click at [733, 23] on button "Save" at bounding box center [742, 18] width 33 height 18
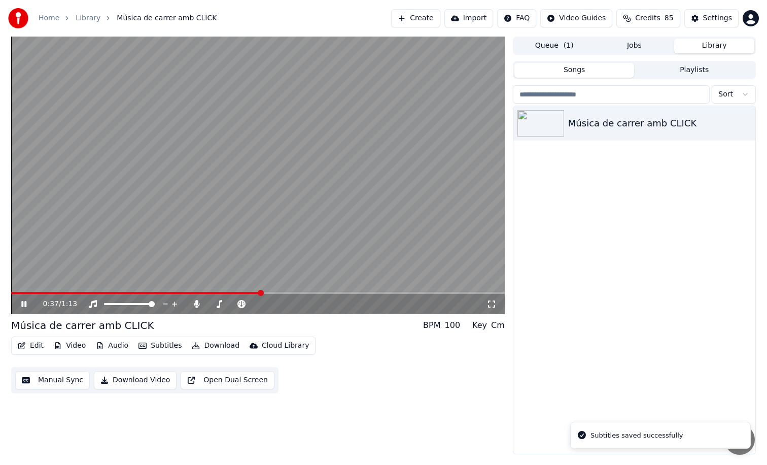
click at [260, 293] on span at bounding box center [258, 293] width 494 height 2
click at [279, 292] on span at bounding box center [258, 293] width 494 height 2
click at [315, 292] on span at bounding box center [258, 293] width 494 height 2
click at [363, 280] on video at bounding box center [258, 176] width 494 height 278
click at [36, 351] on button "Edit" at bounding box center [31, 346] width 34 height 14
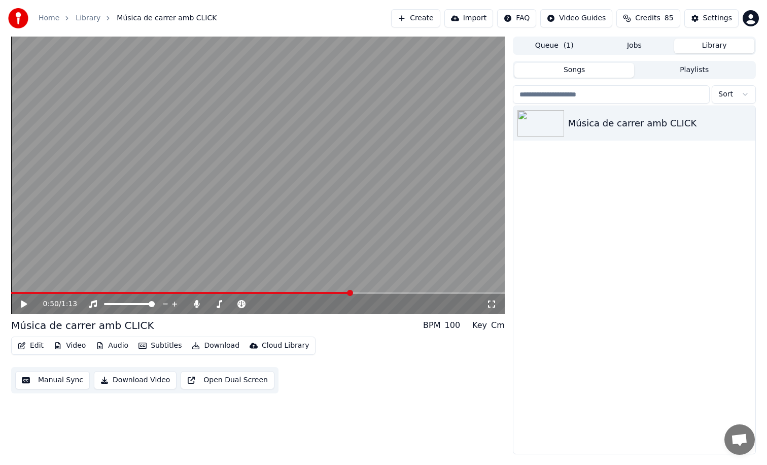
click at [251, 208] on video at bounding box center [258, 176] width 494 height 278
click at [319, 293] on span at bounding box center [166, 293] width 310 height 2
click at [312, 273] on video at bounding box center [258, 176] width 494 height 278
click at [39, 347] on button "Edit" at bounding box center [31, 346] width 34 height 14
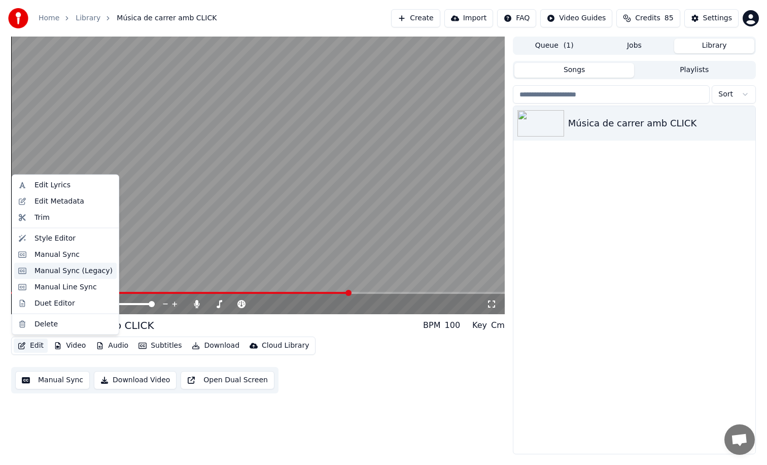
click at [44, 268] on div "Manual Sync (Legacy)" at bounding box center [74, 270] width 78 height 10
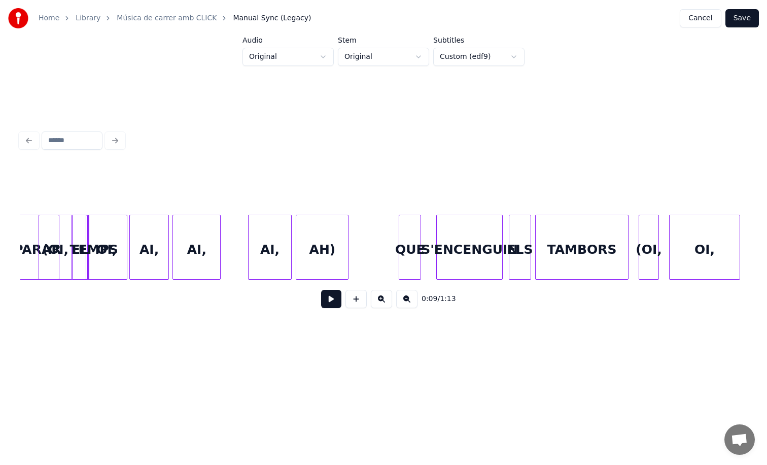
scroll to position [0, 4810]
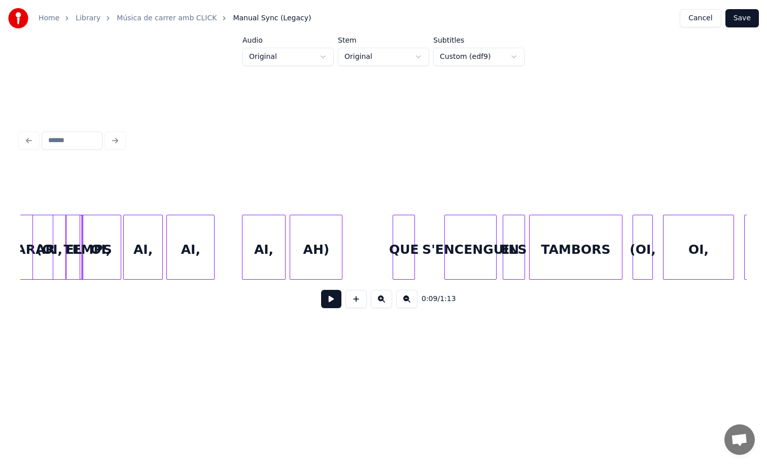
click at [446, 253] on div at bounding box center [446, 247] width 3 height 64
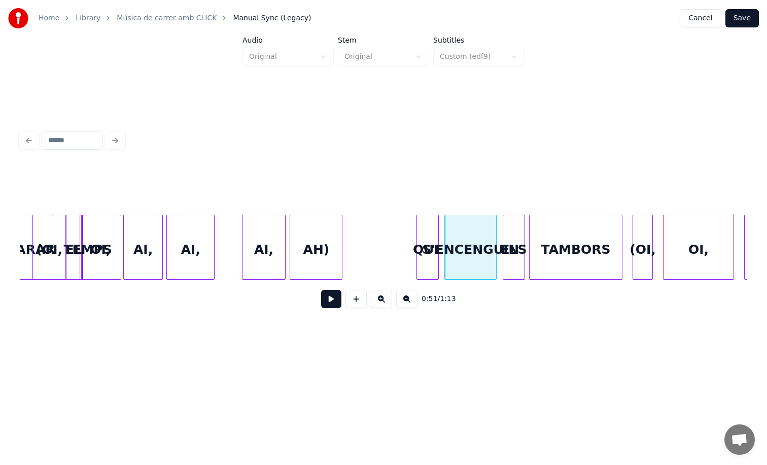
click at [429, 261] on div "QUE" at bounding box center [427, 249] width 21 height 69
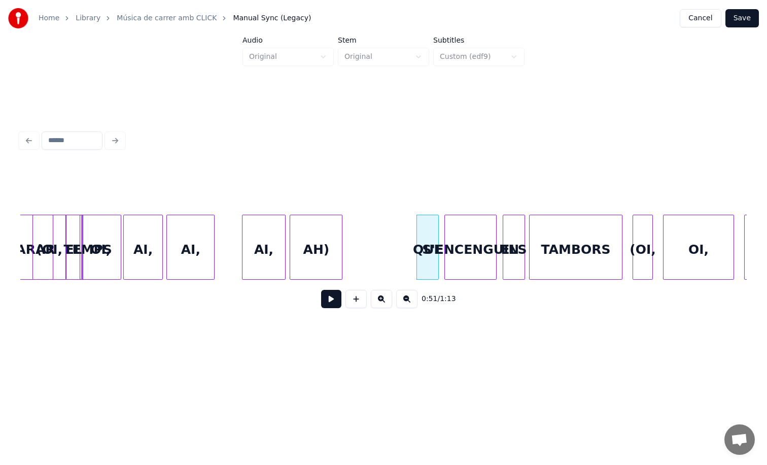
click at [748, 16] on button "Save" at bounding box center [742, 18] width 33 height 18
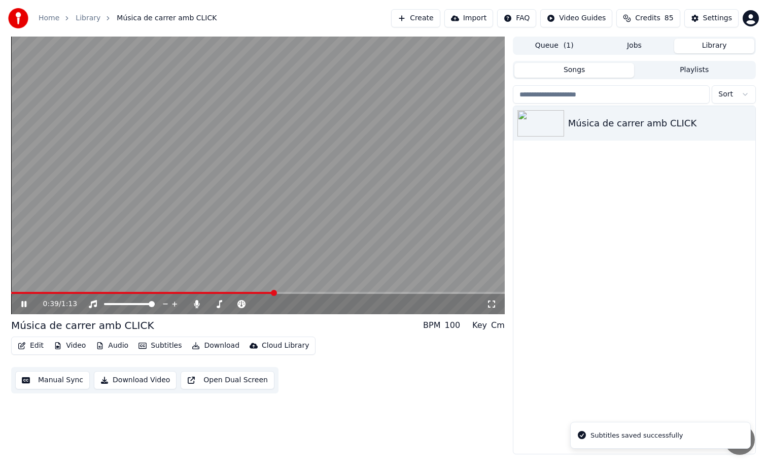
click at [274, 292] on span at bounding box center [258, 293] width 494 height 2
click at [297, 291] on video at bounding box center [258, 176] width 494 height 278
click at [301, 292] on span at bounding box center [258, 293] width 494 height 2
click at [367, 238] on video at bounding box center [258, 176] width 494 height 278
click at [352, 253] on video at bounding box center [258, 176] width 494 height 278
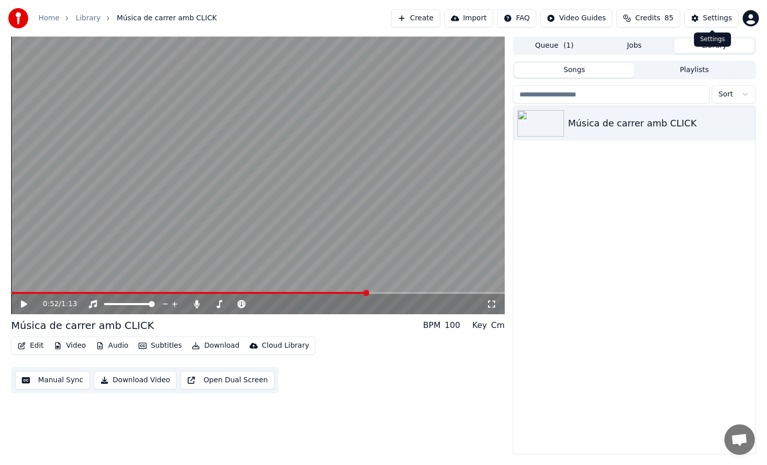
click at [728, 13] on div "Settings" at bounding box center [717, 18] width 29 height 10
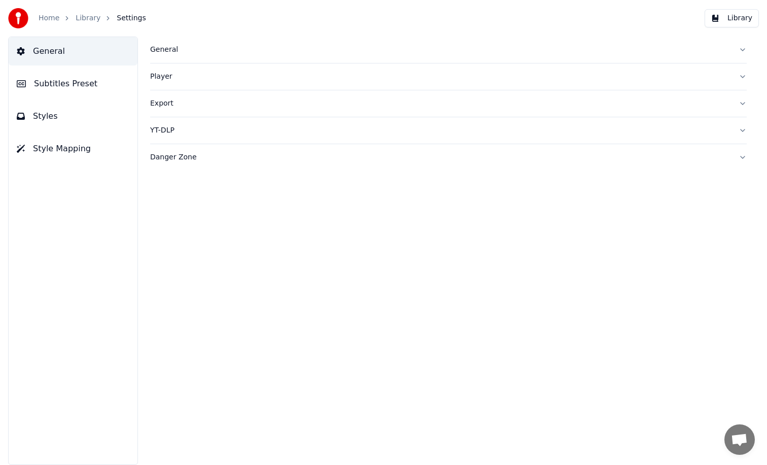
click at [64, 115] on button "Styles" at bounding box center [73, 116] width 129 height 28
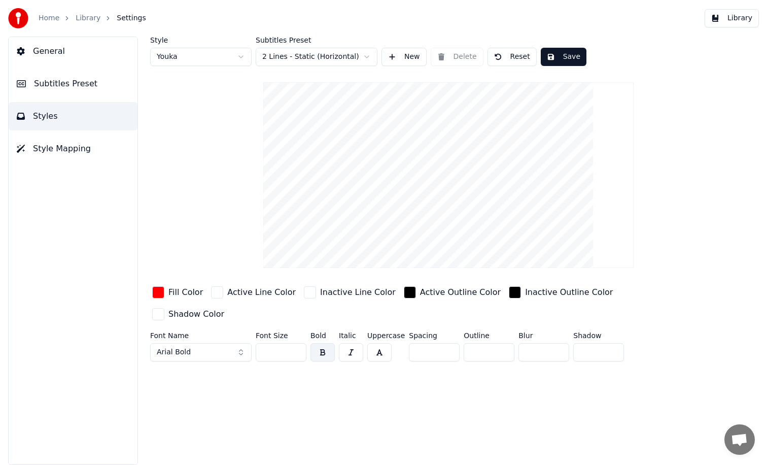
click at [71, 90] on button "Subtitles Preset" at bounding box center [73, 84] width 129 height 28
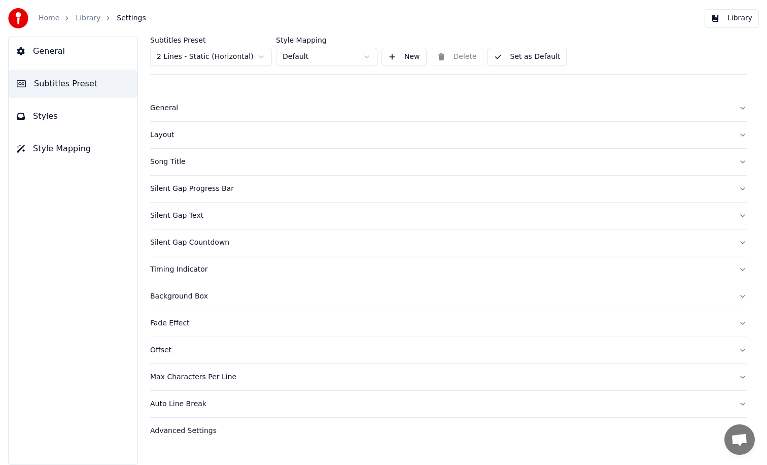
click at [176, 311] on button "Fade Effect" at bounding box center [448, 323] width 597 height 26
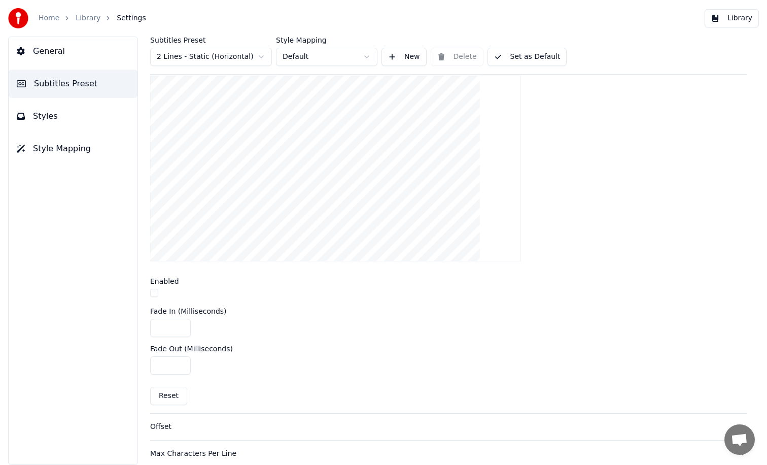
scroll to position [347, 0]
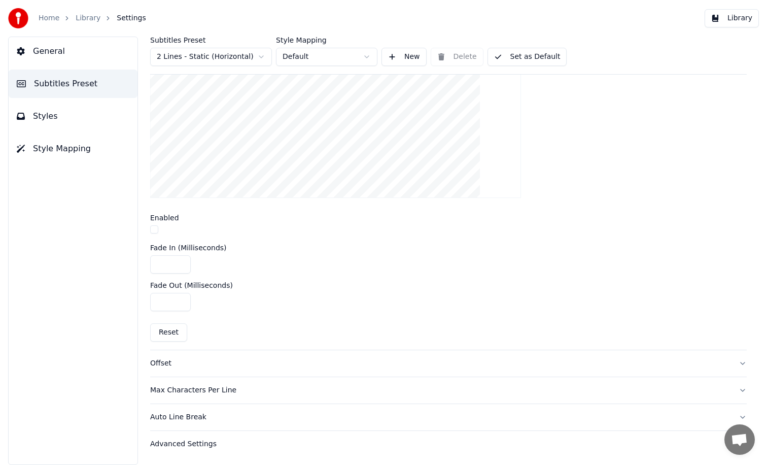
click at [171, 263] on input "****" at bounding box center [170, 264] width 41 height 18
type input "***"
click at [733, 20] on button "Library" at bounding box center [732, 18] width 54 height 18
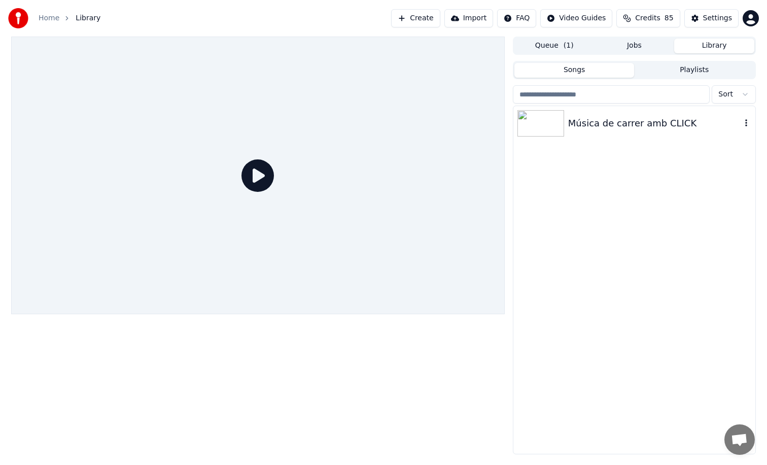
click at [572, 123] on div "Música de carrer amb CLICK" at bounding box center [654, 123] width 173 height 14
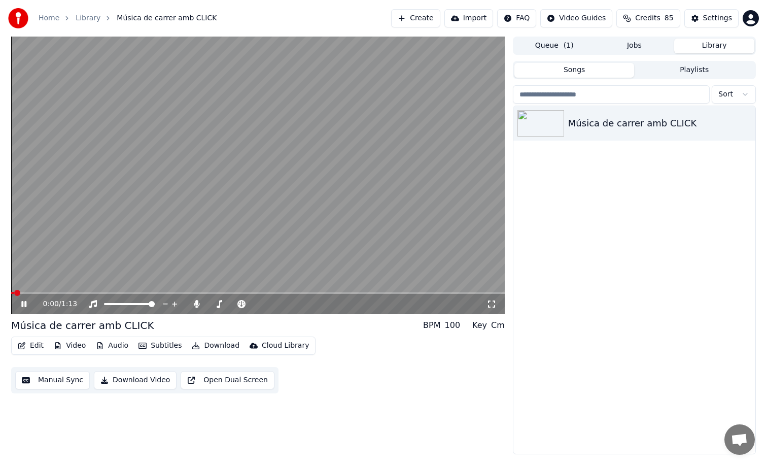
click at [291, 292] on span at bounding box center [258, 293] width 494 height 2
click at [312, 292] on span at bounding box center [258, 293] width 494 height 2
click at [375, 267] on video at bounding box center [258, 176] width 494 height 278
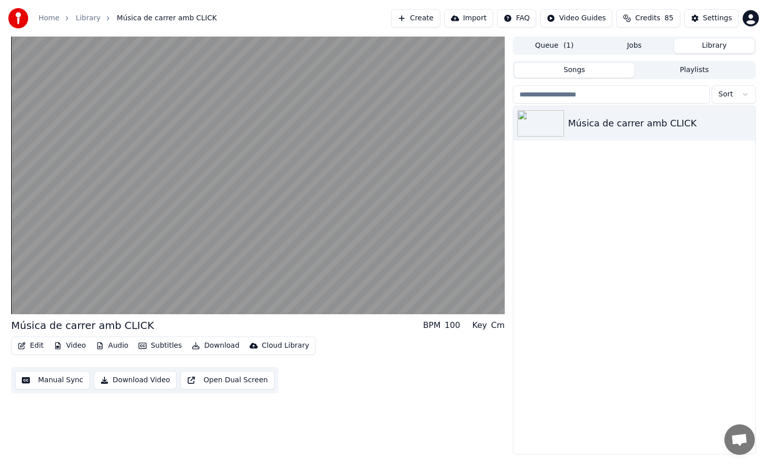
click at [375, 267] on video at bounding box center [258, 176] width 494 height 278
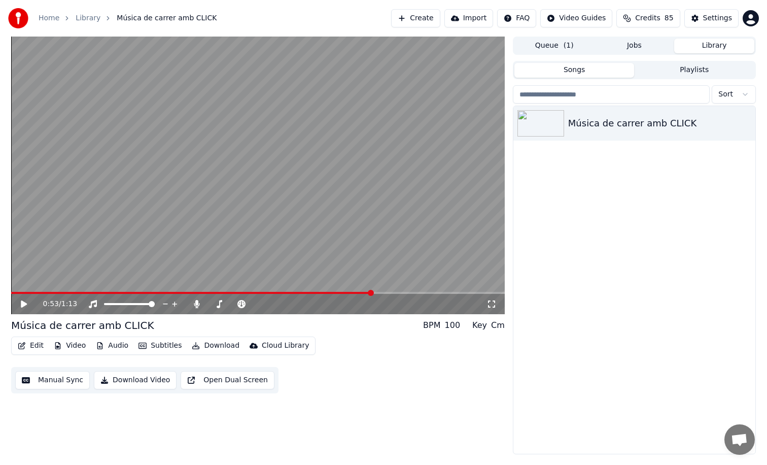
click at [525, 17] on html "Home Library Música de carrer amb CLICK Create Import FAQ Video Guides Credits …" at bounding box center [383, 232] width 767 height 465
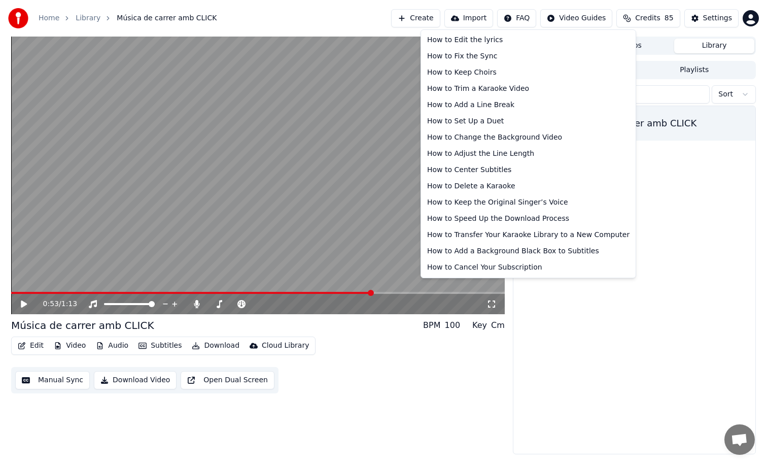
click at [525, 22] on html "Home Library Música de carrer amb CLICK Create Import FAQ Video Guides Credits …" at bounding box center [383, 232] width 767 height 465
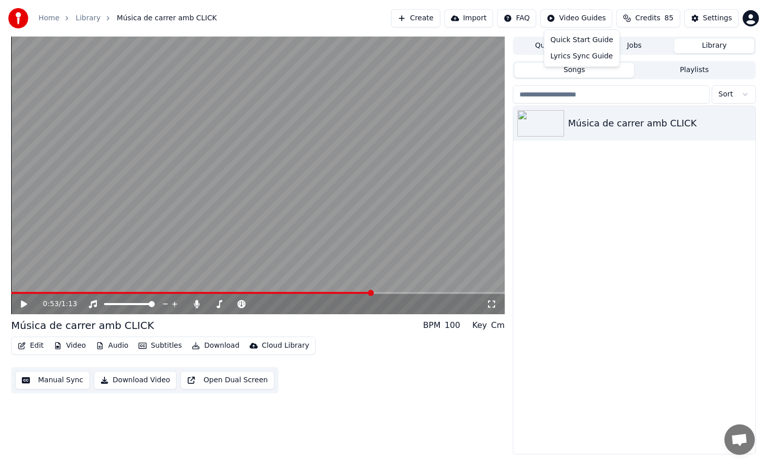
click at [574, 22] on html "Home Library Música de carrer amb CLICK Create Import FAQ Video Guides Credits …" at bounding box center [383, 232] width 767 height 465
click at [578, 55] on div "Lyrics Sync Guide" at bounding box center [582, 56] width 71 height 16
click at [204, 378] on button "Open Dual Screen" at bounding box center [228, 380] width 94 height 18
click at [233, 216] on video at bounding box center [258, 176] width 494 height 278
click at [76, 377] on button "Manual Sync" at bounding box center [52, 380] width 75 height 18
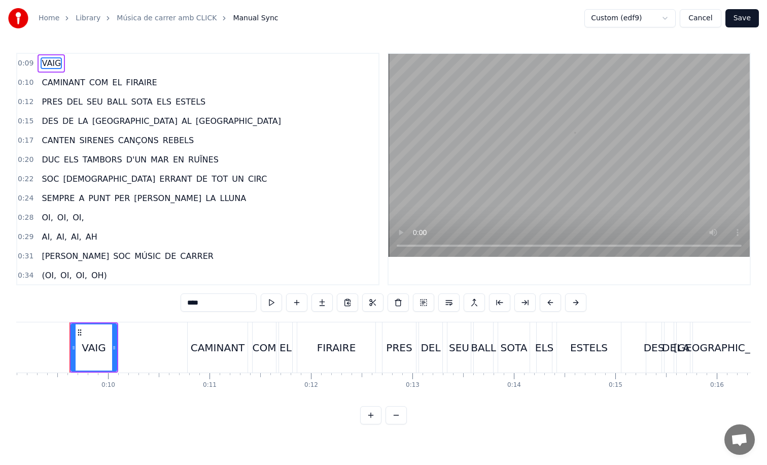
scroll to position [0, 926]
click at [218, 324] on div "CAMINANT" at bounding box center [215, 347] width 60 height 50
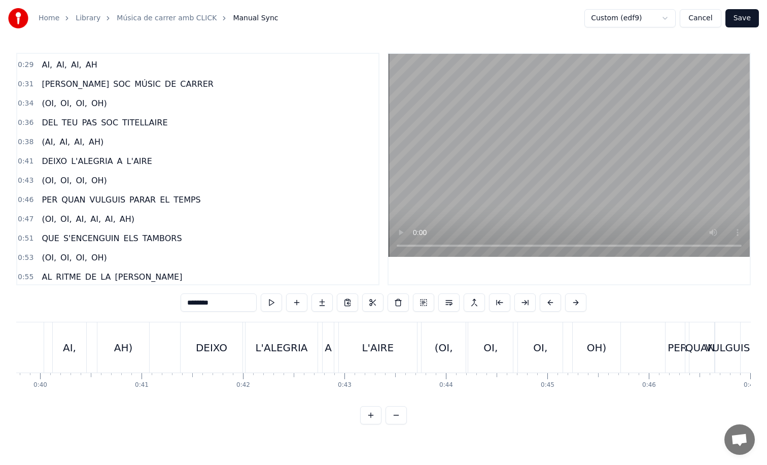
scroll to position [252, 0]
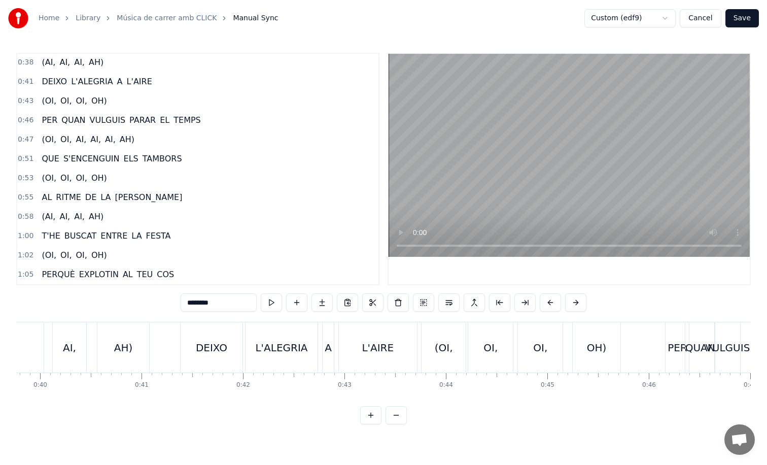
click at [100, 114] on span "VULGUIS" at bounding box center [108, 120] width 38 height 12
click at [101, 118] on span "VULGUIS" at bounding box center [108, 120] width 38 height 12
type input "*******"
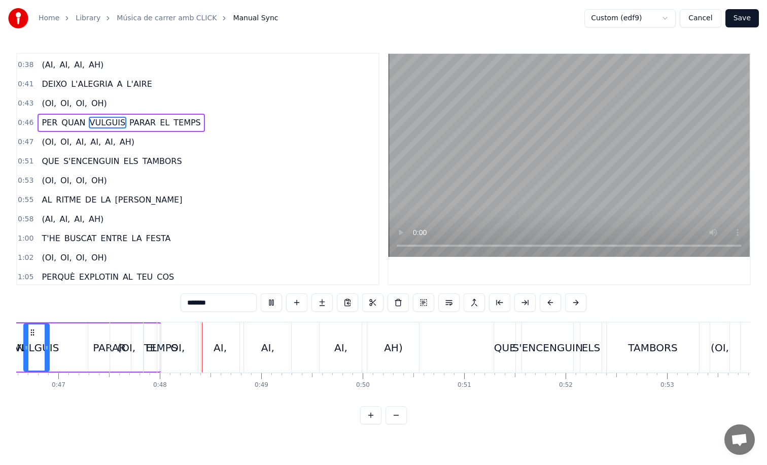
scroll to position [0, 4729]
click at [149, 339] on div "(OI, OI, AI, AI, AI, AH)" at bounding box center [265, 347] width 312 height 50
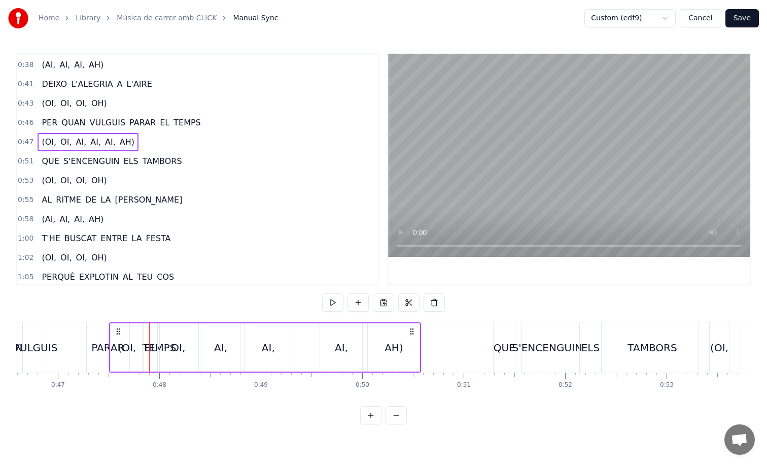
click at [95, 326] on div "PARAR" at bounding box center [108, 347] width 43 height 50
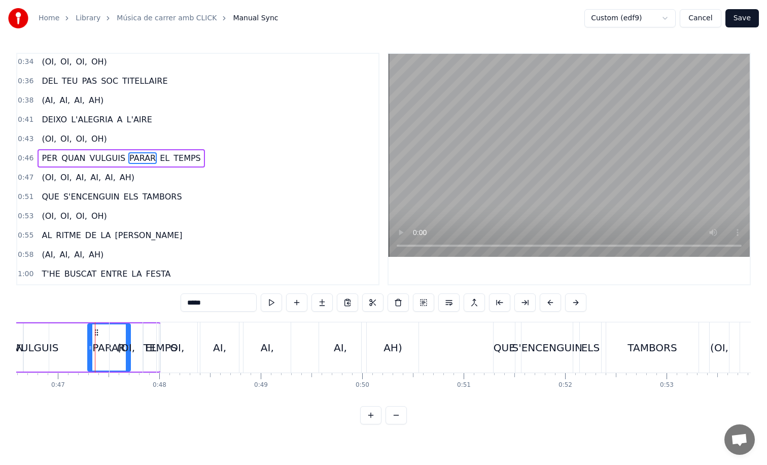
scroll to position [203, 0]
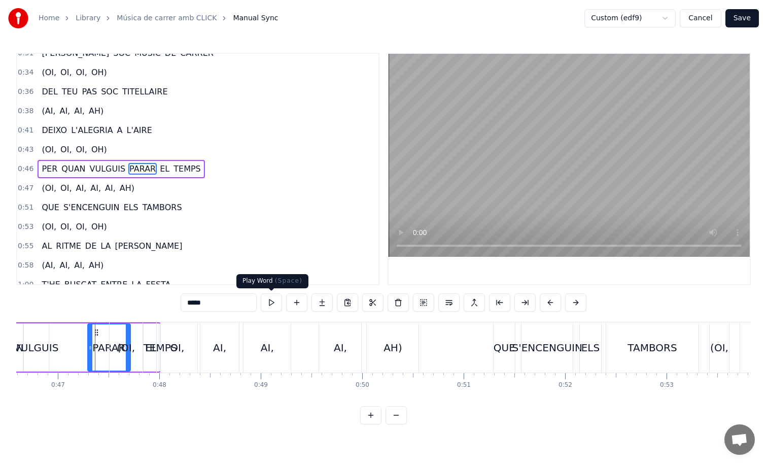
click at [269, 304] on button at bounding box center [271, 302] width 21 height 18
click at [269, 303] on button at bounding box center [271, 302] width 21 height 18
drag, startPoint x: 563, startPoint y: 349, endPoint x: 581, endPoint y: 347, distance: 17.4
click at [581, 347] on div "QUE S'ENCENGUIN ELS TAMBORS" at bounding box center [597, 347] width 208 height 50
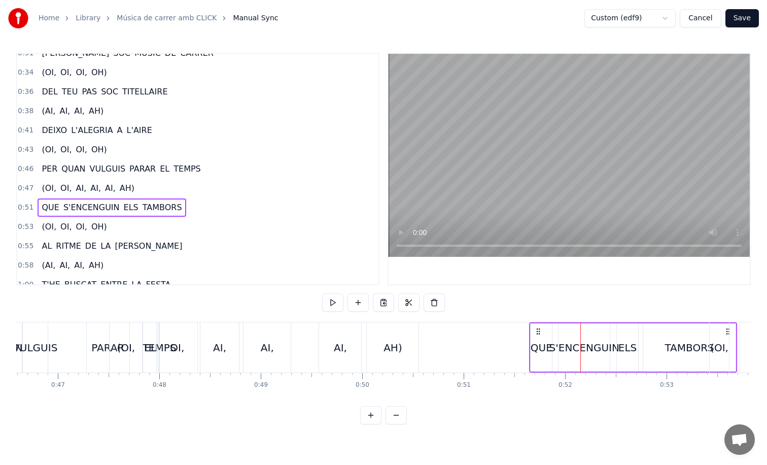
drag, startPoint x: 504, startPoint y: 328, endPoint x: 540, endPoint y: 323, distance: 36.5
click at [540, 323] on div "QUE S'ENCENGUIN ELS TAMBORS" at bounding box center [633, 347] width 208 height 50
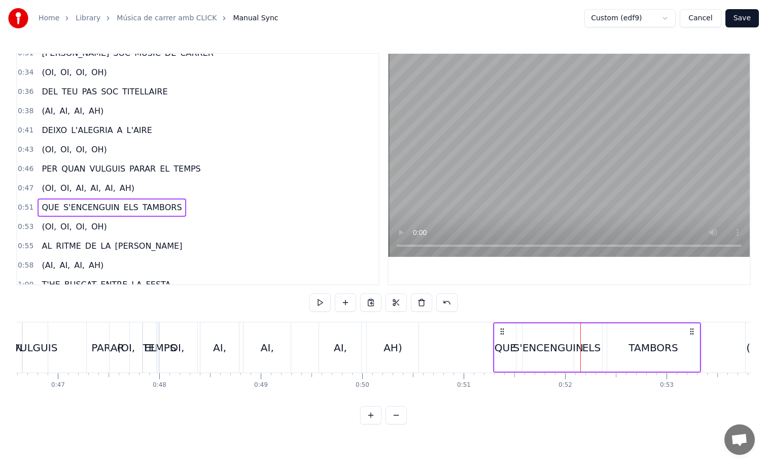
click at [731, 16] on button "Save" at bounding box center [742, 18] width 33 height 18
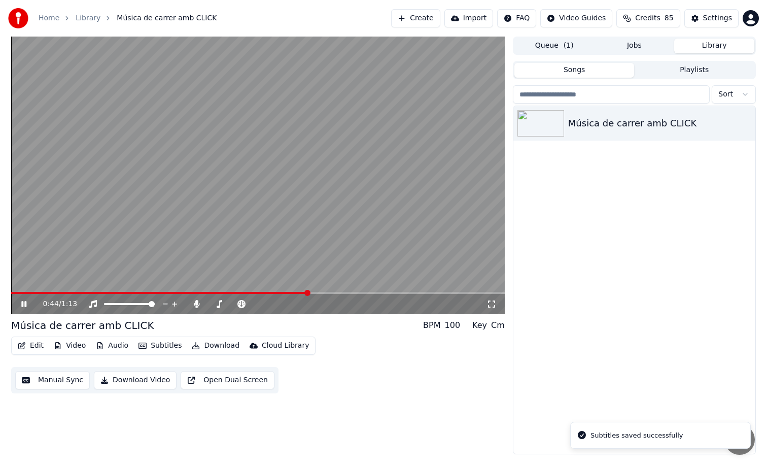
click at [305, 292] on span at bounding box center [258, 293] width 494 height 2
click at [344, 261] on video at bounding box center [258, 176] width 494 height 278
click at [45, 386] on button "Manual Sync" at bounding box center [52, 380] width 75 height 18
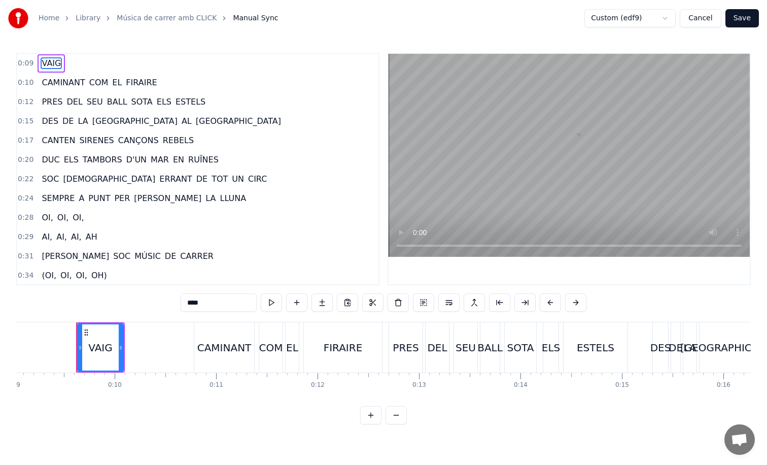
scroll to position [0, 926]
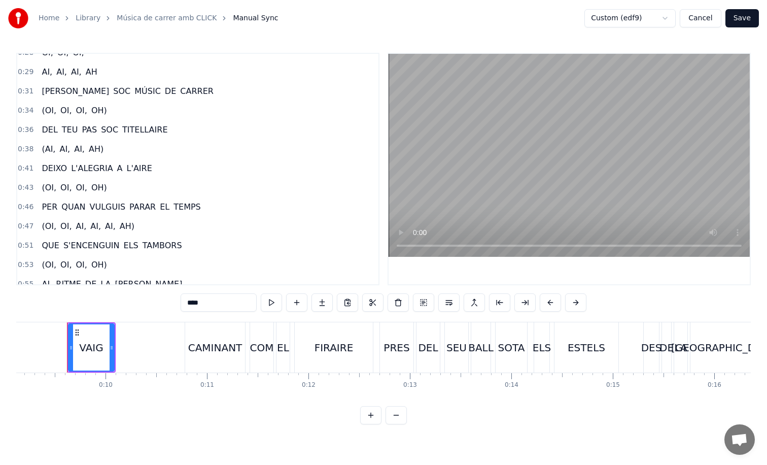
click at [129, 211] on span "PARAR" at bounding box center [142, 207] width 28 height 12
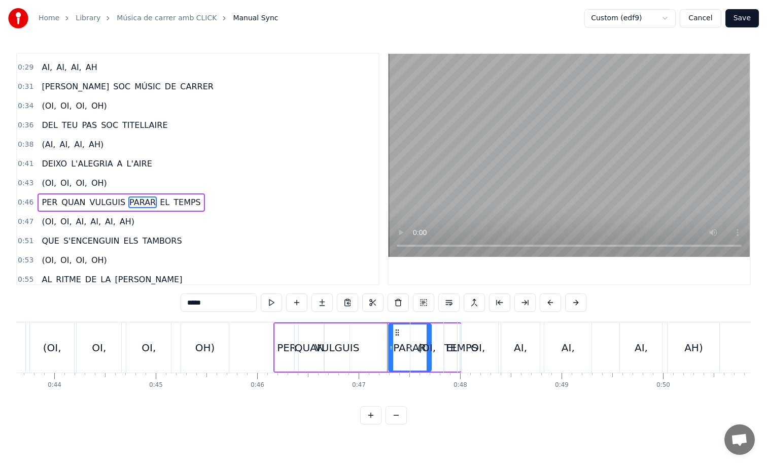
scroll to position [0, 4749]
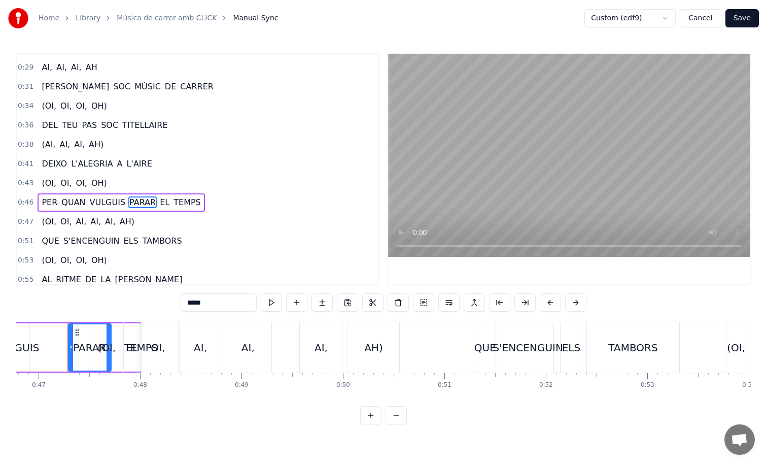
click at [46, 241] on span "QUE" at bounding box center [50, 241] width 19 height 12
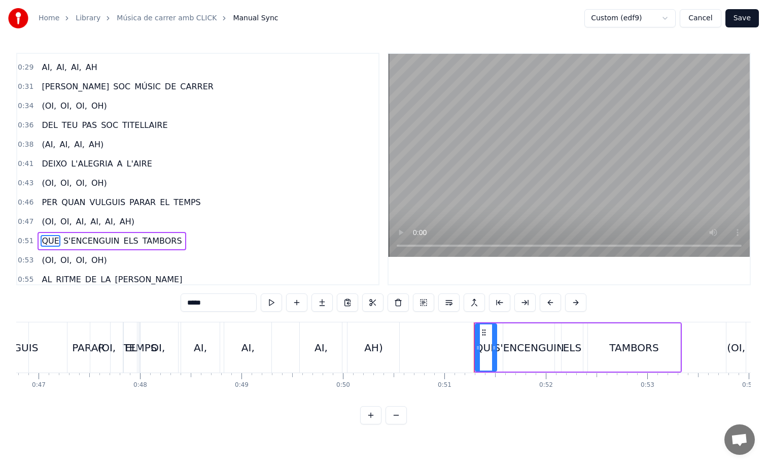
type input "***"
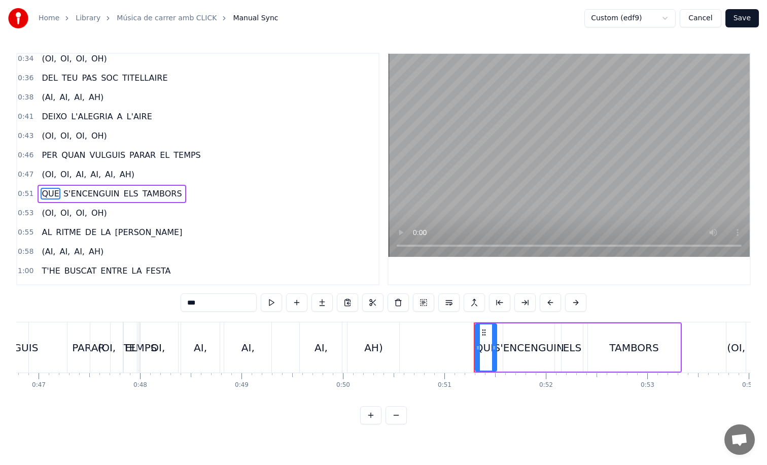
scroll to position [242, 0]
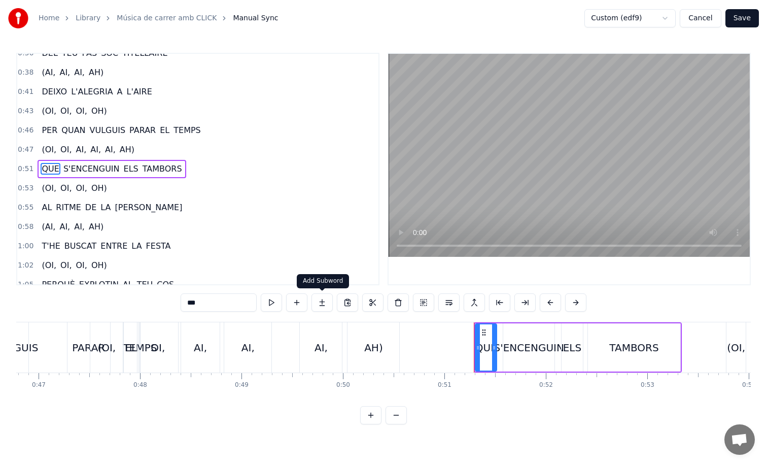
click at [322, 304] on button at bounding box center [322, 302] width 21 height 18
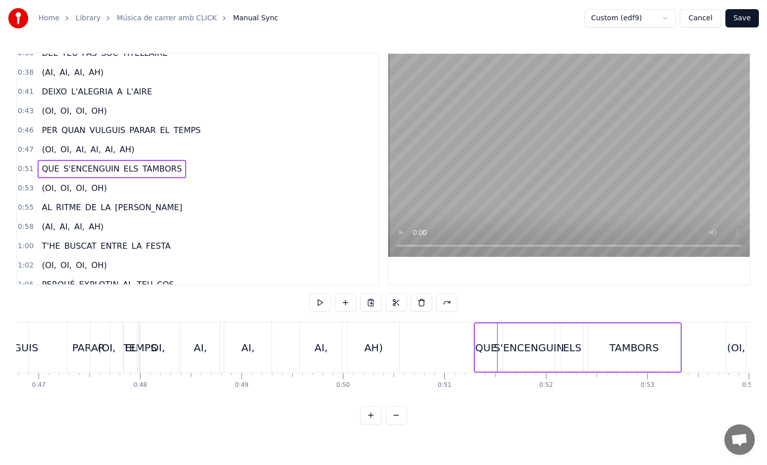
click at [159, 146] on div "0:47 (OI, OI, AI, AI, AI, AH)" at bounding box center [197, 149] width 361 height 19
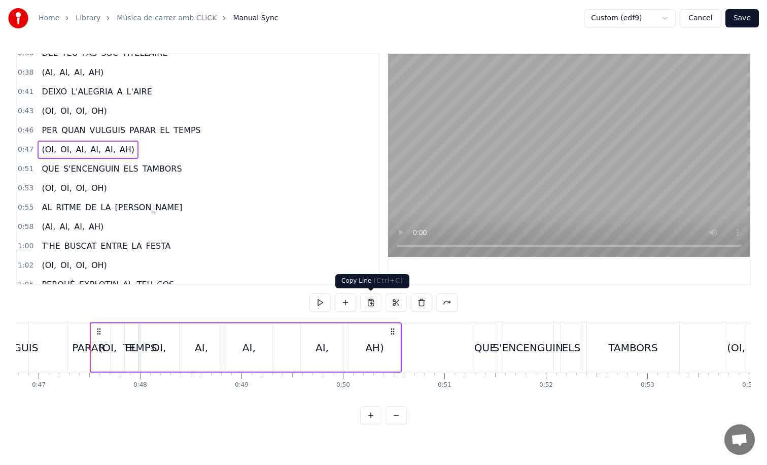
click at [366, 303] on button at bounding box center [370, 302] width 21 height 18
click at [124, 151] on span "AH)" at bounding box center [127, 150] width 17 height 12
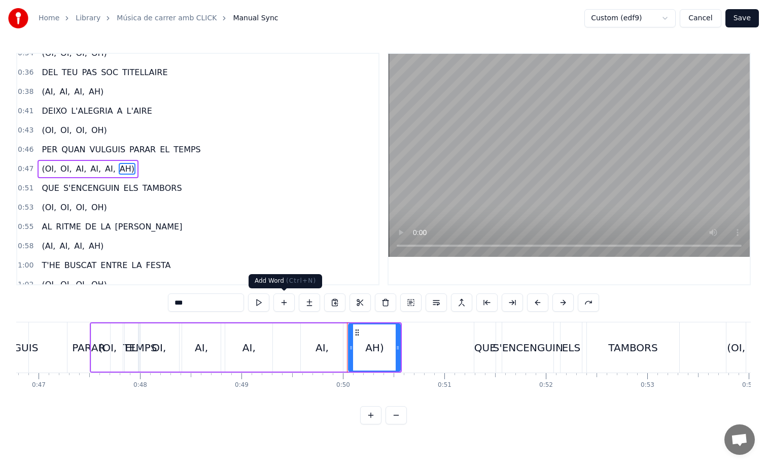
click at [282, 304] on button at bounding box center [284, 302] width 21 height 18
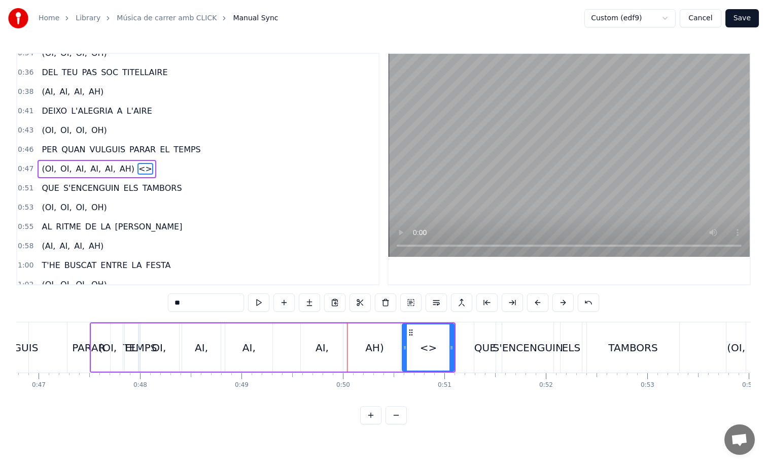
click at [138, 168] on span "<>" at bounding box center [146, 169] width 16 height 12
click at [435, 302] on button at bounding box center [436, 302] width 21 height 18
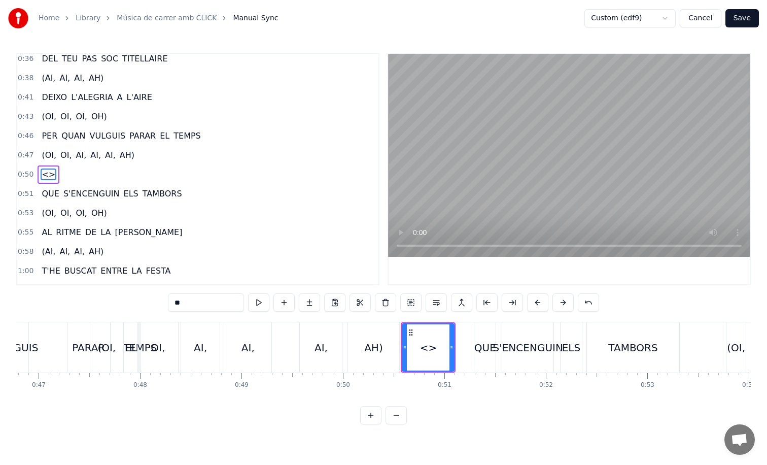
scroll to position [242, 0]
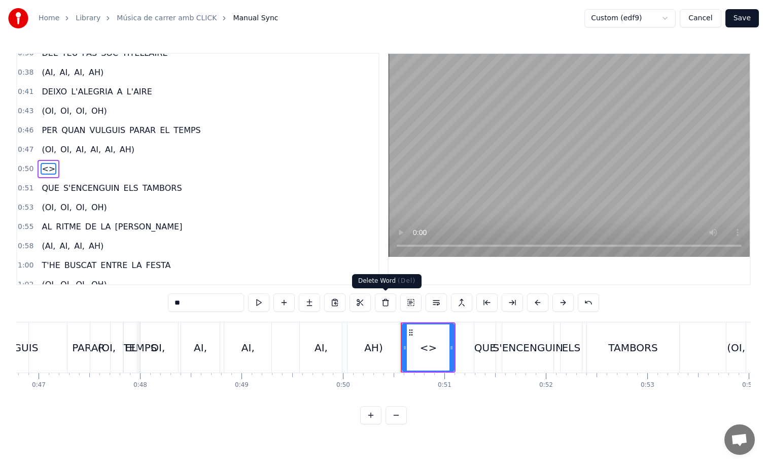
click at [408, 276] on div "Delete Word ( Del ) Delete Word ( Del )" at bounding box center [387, 281] width 70 height 14
click at [426, 333] on div "<>" at bounding box center [428, 347] width 51 height 46
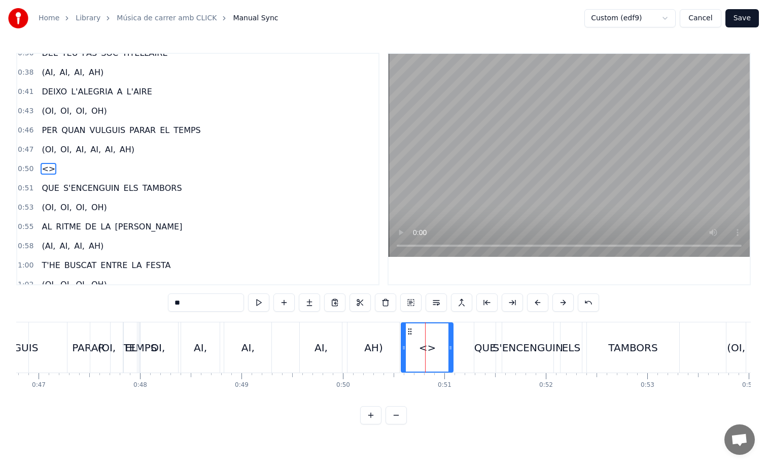
click at [43, 163] on span "<>" at bounding box center [49, 169] width 16 height 12
click at [46, 167] on span "<>" at bounding box center [49, 169] width 16 height 12
drag, startPoint x: 212, startPoint y: 299, endPoint x: 84, endPoint y: 299, distance: 128.4
click at [84, 299] on div "0:09 VAIG 0:10 CAMINANT COM EL FIRAIRE 0:12 PRES DEL SEU BALL SOTA ELS ESTELS 0…" at bounding box center [383, 239] width 735 height 372
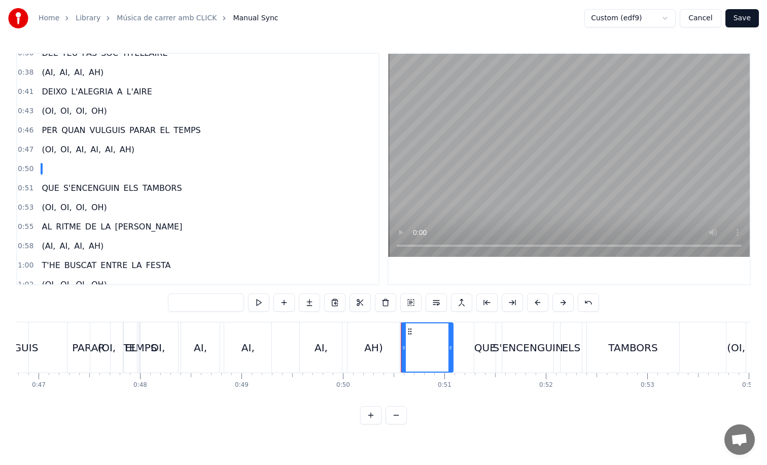
click at [97, 288] on div "0:09 VAIG 0:10 CAMINANT COM EL FIRAIRE 0:12 PRES DEL SEU BALL SOTA ELS ESTELS 0…" at bounding box center [383, 239] width 735 height 372
click at [300, 323] on div "AI," at bounding box center [320, 347] width 43 height 50
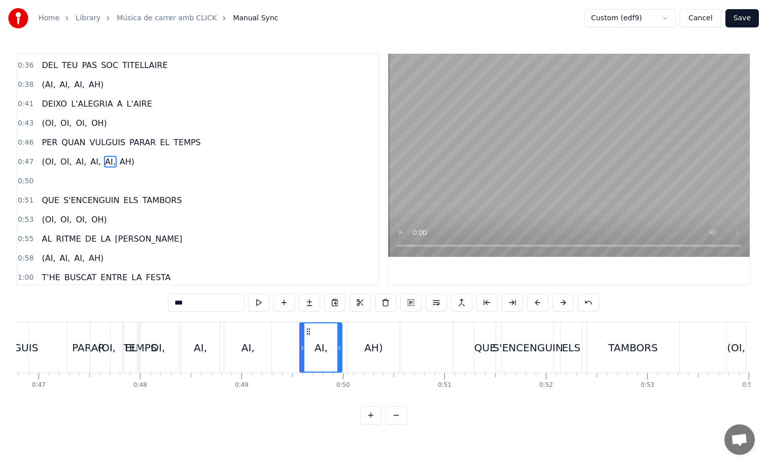
scroll to position [222, 0]
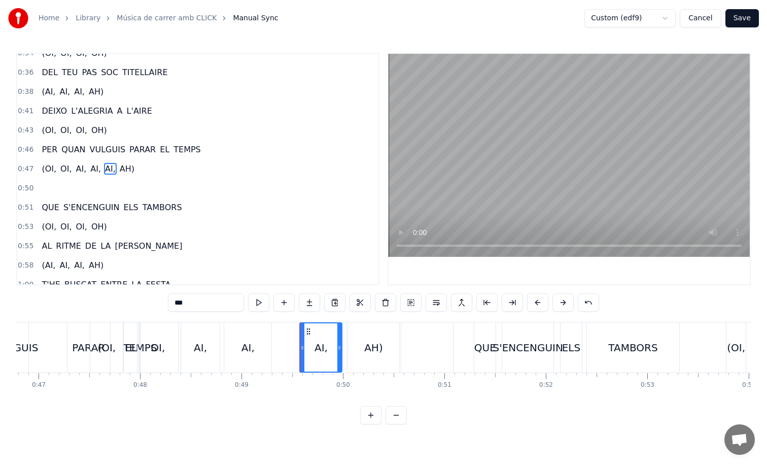
click at [86, 338] on div "PARAR" at bounding box center [89, 347] width 43 height 50
type input "*****"
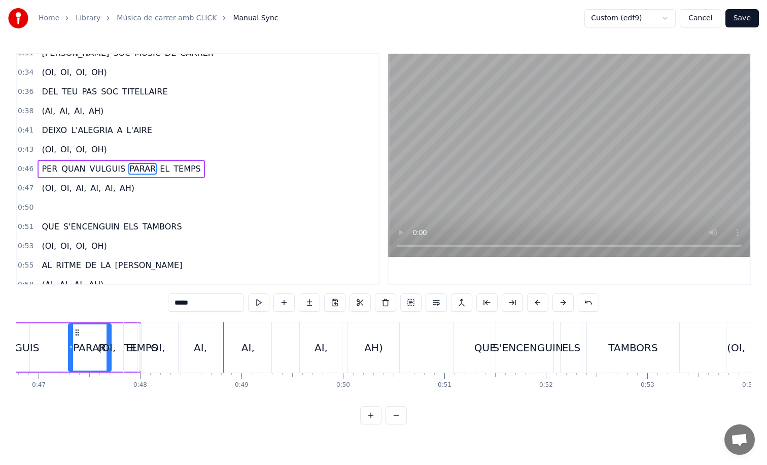
click at [61, 211] on div "0:50" at bounding box center [197, 207] width 361 height 19
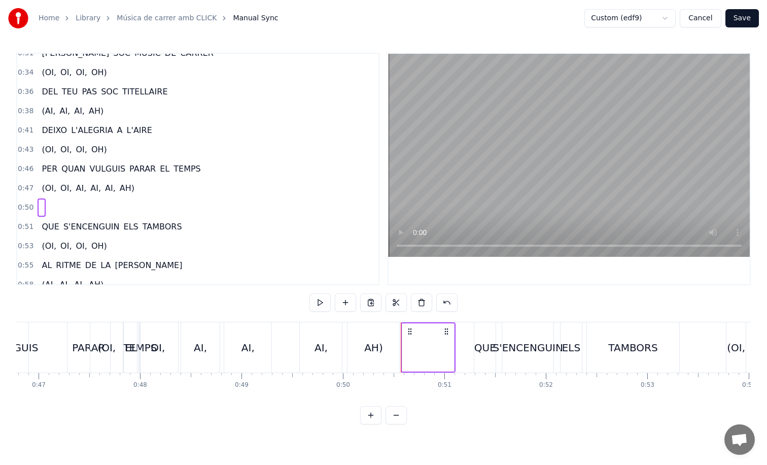
click at [277, 301] on div "0:09 VAIG 0:10 CAMINANT COM EL FIRAIRE 0:12 PRES DEL SEU BALL SOTA ELS ESTELS 0…" at bounding box center [383, 239] width 735 height 372
click at [138, 301] on div "0:09 VAIG 0:10 CAMINANT COM EL FIRAIRE 0:12 PRES DEL SEU BALL SOTA ELS ESTELS 0…" at bounding box center [383, 239] width 735 height 372
click at [41, 207] on span at bounding box center [42, 207] width 2 height 12
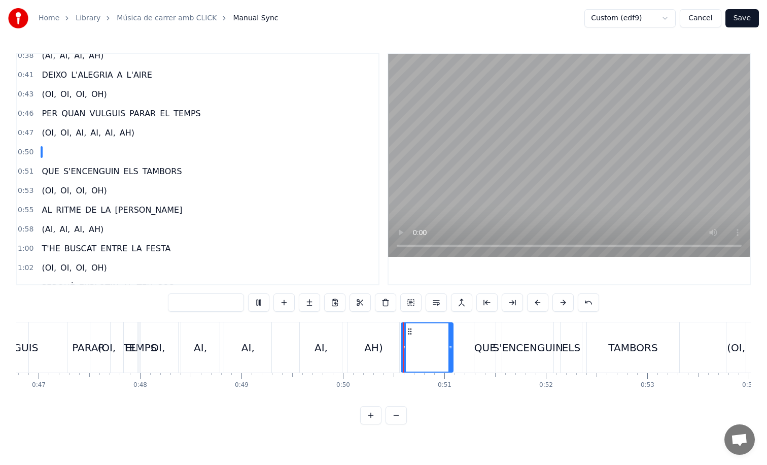
scroll to position [271, 0]
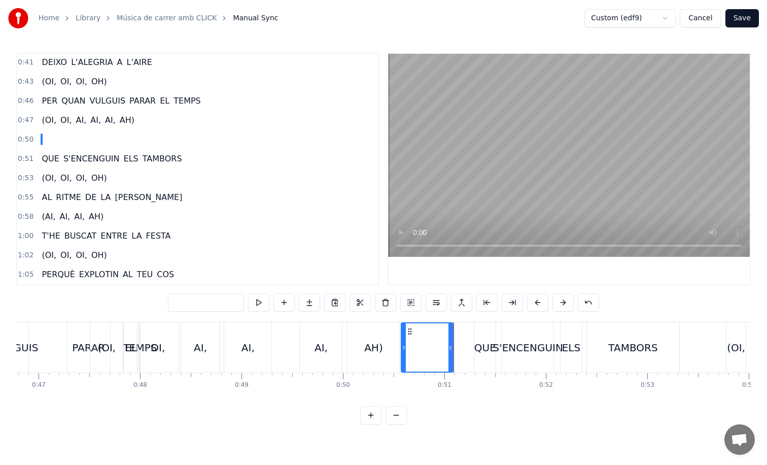
click at [191, 296] on input "text" at bounding box center [206, 302] width 76 height 18
click at [264, 335] on div "AI," at bounding box center [247, 347] width 47 height 50
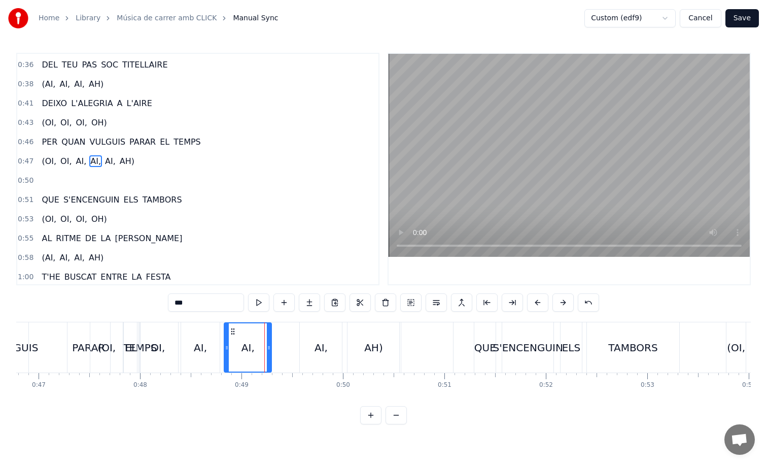
scroll to position [222, 0]
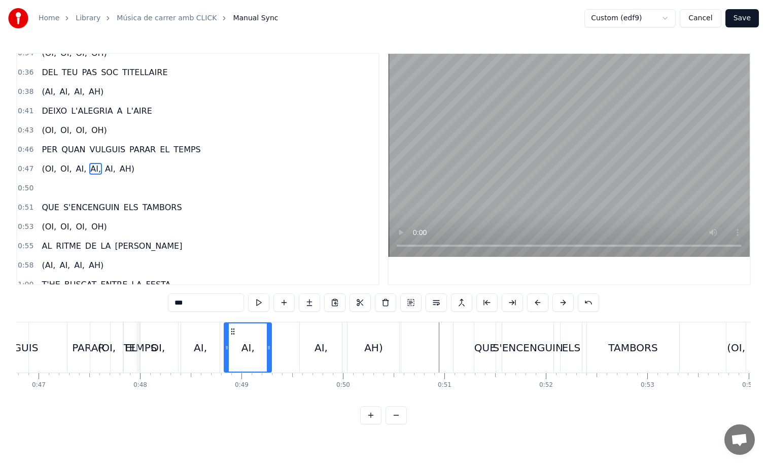
click at [97, 352] on div "(OI," at bounding box center [106, 347] width 33 height 50
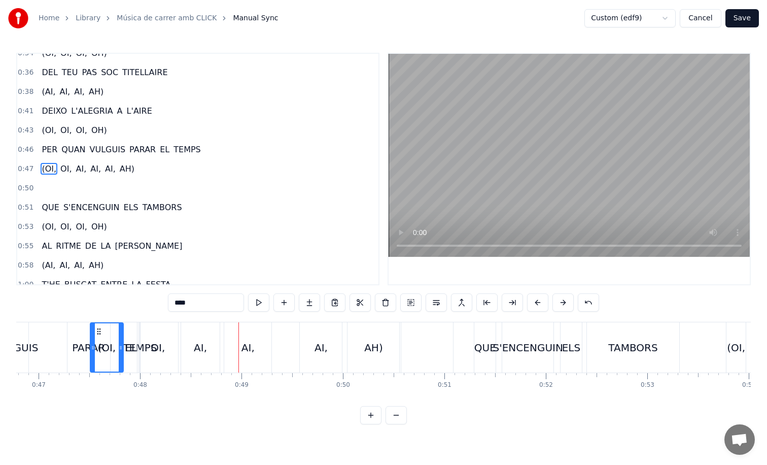
click at [530, 347] on div "S'ENCENGUIN" at bounding box center [528, 347] width 70 height 15
type input "**********"
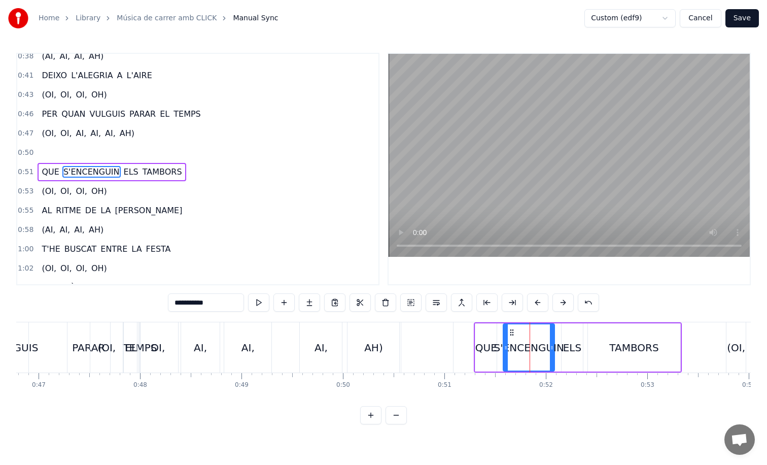
scroll to position [261, 0]
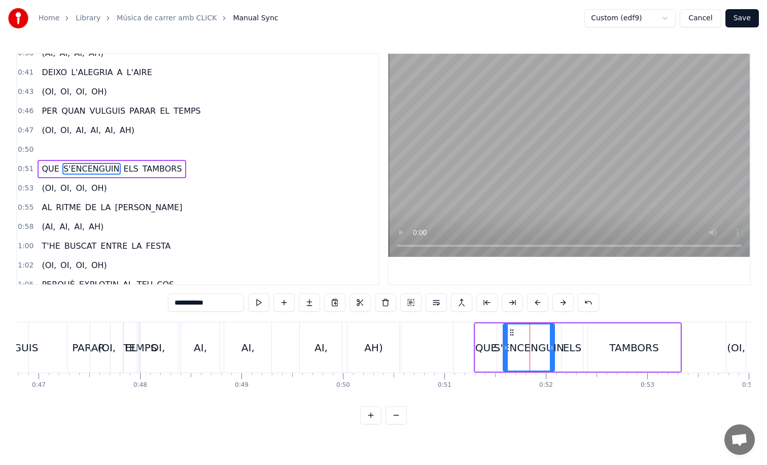
drag, startPoint x: 476, startPoint y: 322, endPoint x: 502, endPoint y: 318, distance: 26.8
click at [503, 318] on div "**********" at bounding box center [383, 239] width 735 height 372
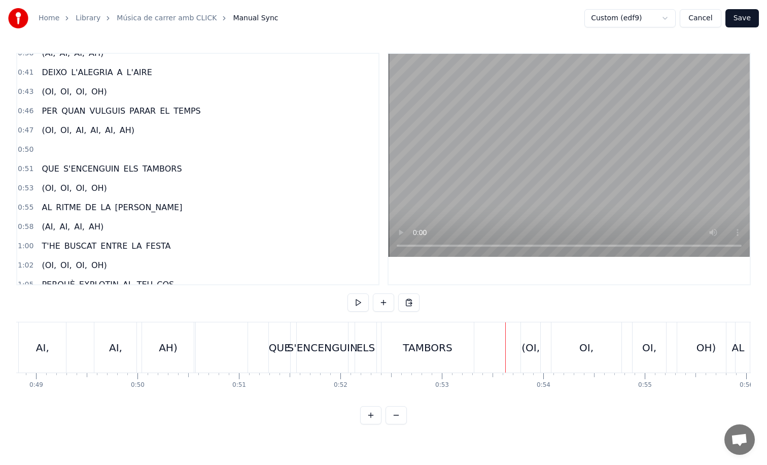
scroll to position [0, 4950]
click at [375, 326] on div "ELS" at bounding box center [369, 347] width 21 height 50
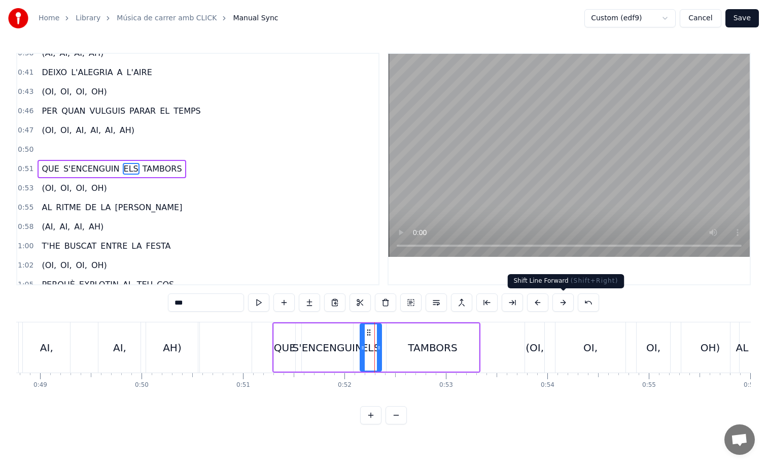
click at [561, 302] on button at bounding box center [563, 302] width 21 height 18
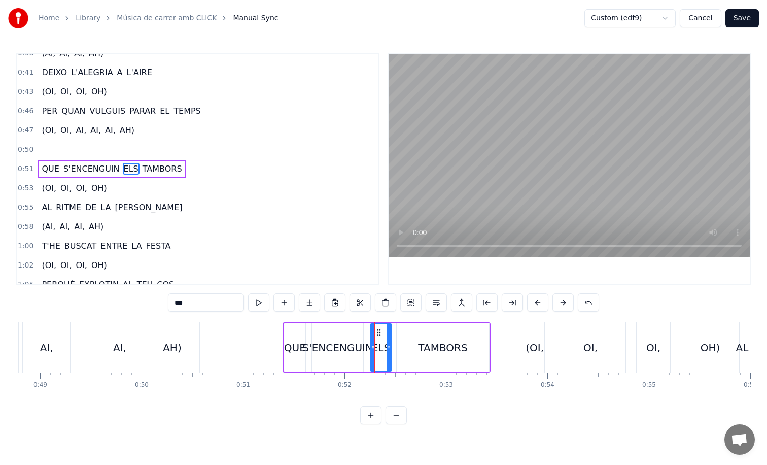
click at [561, 302] on button at bounding box center [563, 302] width 21 height 18
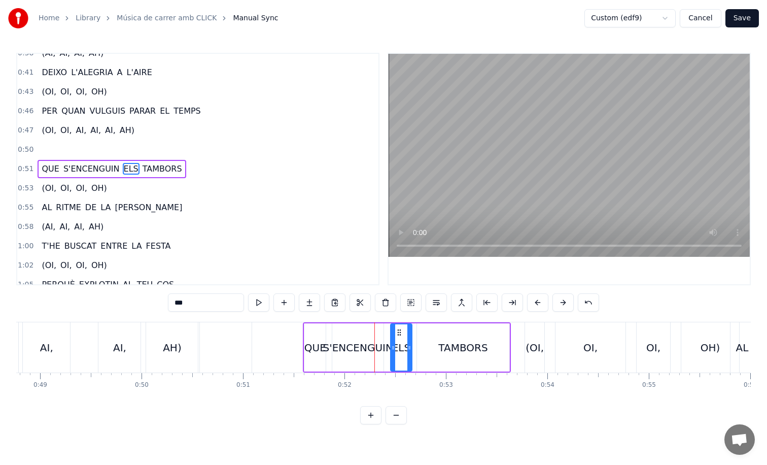
click at [561, 302] on button at bounding box center [563, 302] width 21 height 18
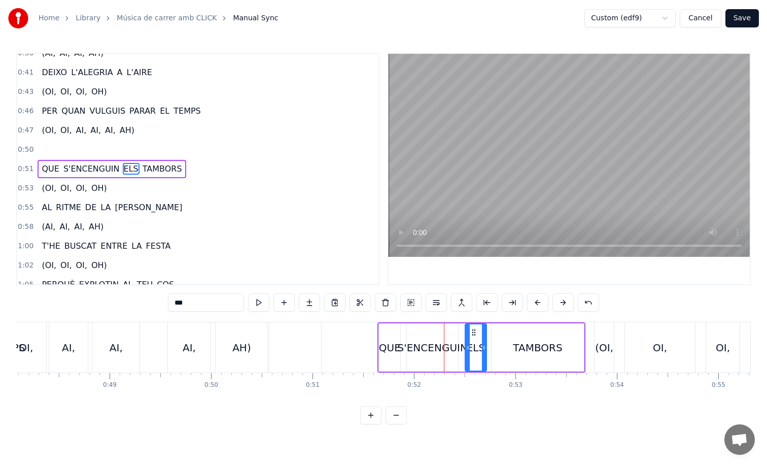
scroll to position [0, 4879]
click at [41, 345] on div "OI," at bounding box center [27, 347] width 41 height 50
type input "***"
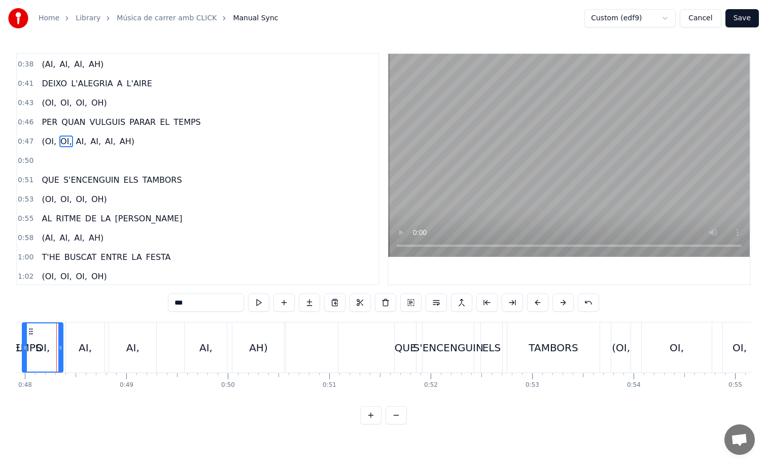
scroll to position [0, 4853]
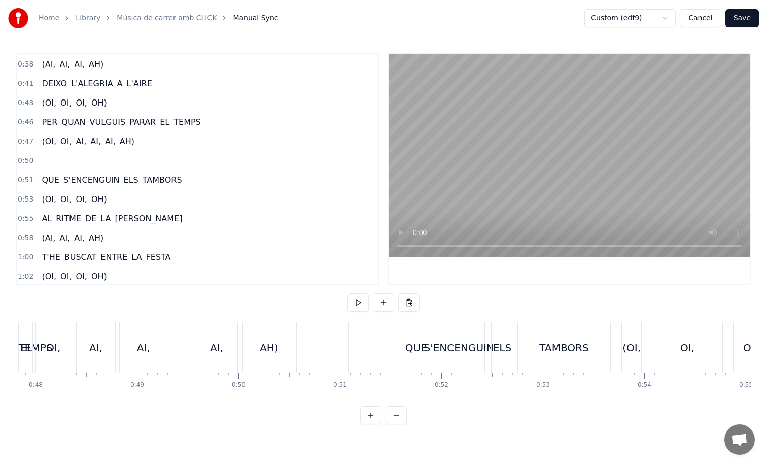
click at [324, 344] on div at bounding box center [323, 347] width 52 height 50
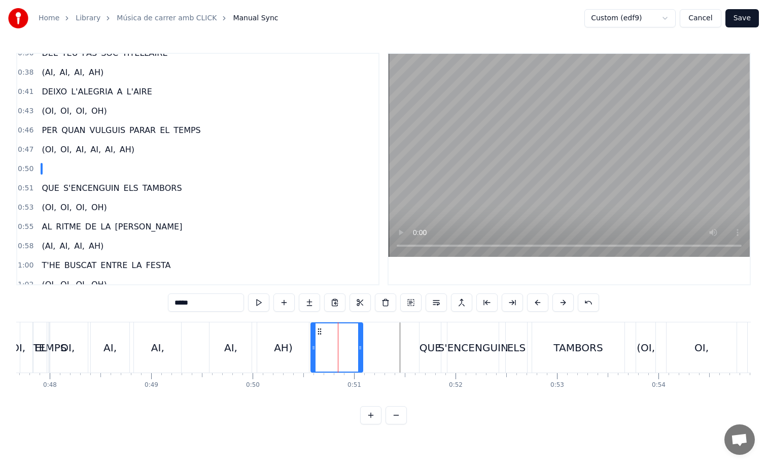
scroll to position [0, 4834]
drag, startPoint x: 367, startPoint y: 341, endPoint x: 348, endPoint y: 340, distance: 18.8
click at [348, 340] on div at bounding box center [347, 347] width 4 height 48
click at [322, 340] on div at bounding box center [333, 347] width 32 height 48
click at [215, 308] on input "text" at bounding box center [206, 302] width 76 height 18
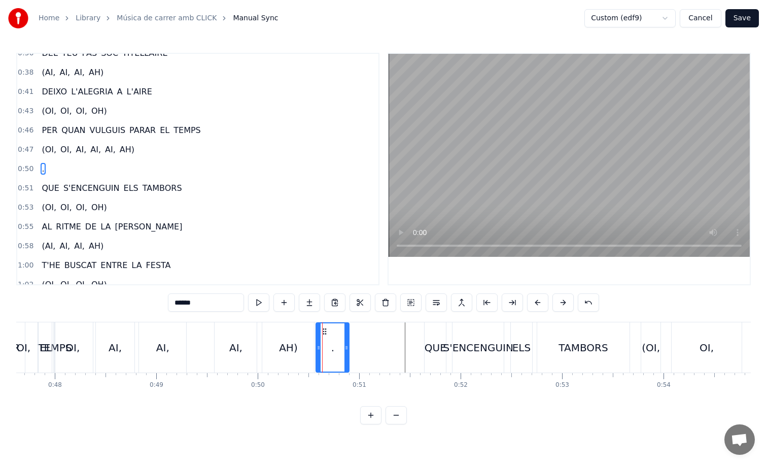
type input "*"
click at [47, 337] on div "(OI, OI, AI, AI, AI, AH)" at bounding box center [161, 347] width 312 height 50
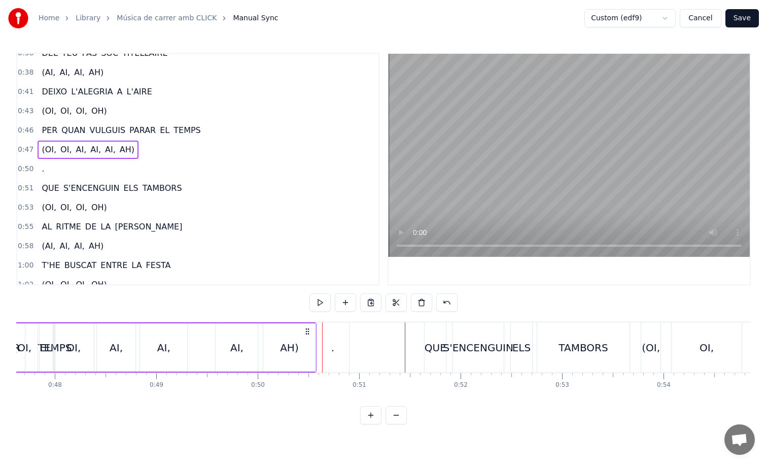
scroll to position [0, 4814]
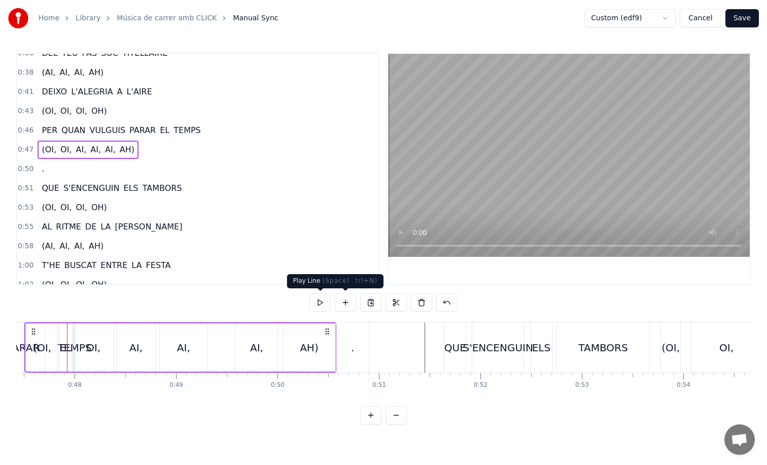
click at [330, 300] on button at bounding box center [320, 302] width 21 height 18
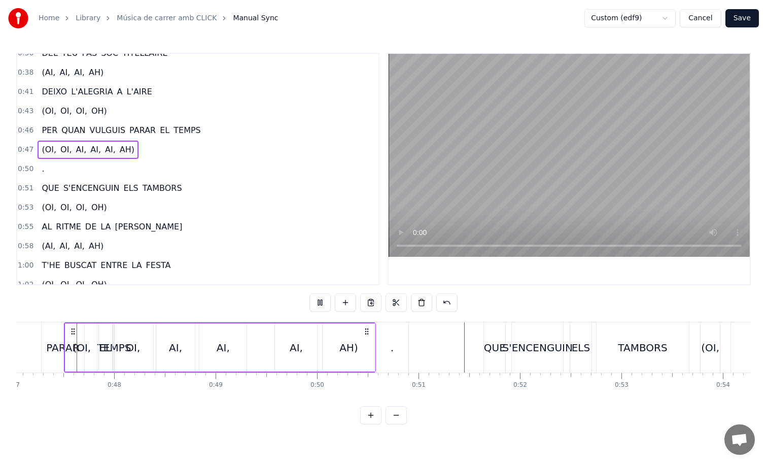
scroll to position [0, 4771]
click at [330, 300] on button at bounding box center [320, 302] width 21 height 18
click at [328, 300] on button at bounding box center [320, 302] width 21 height 18
click at [387, 326] on div "." at bounding box center [395, 347] width 33 height 50
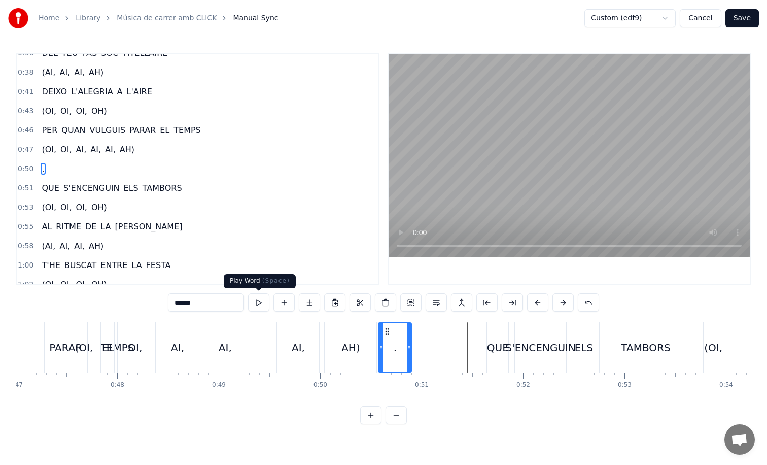
click at [260, 299] on button at bounding box center [258, 302] width 21 height 18
click at [264, 301] on button at bounding box center [258, 302] width 21 height 18
click at [46, 170] on div "." at bounding box center [43, 169] width 11 height 18
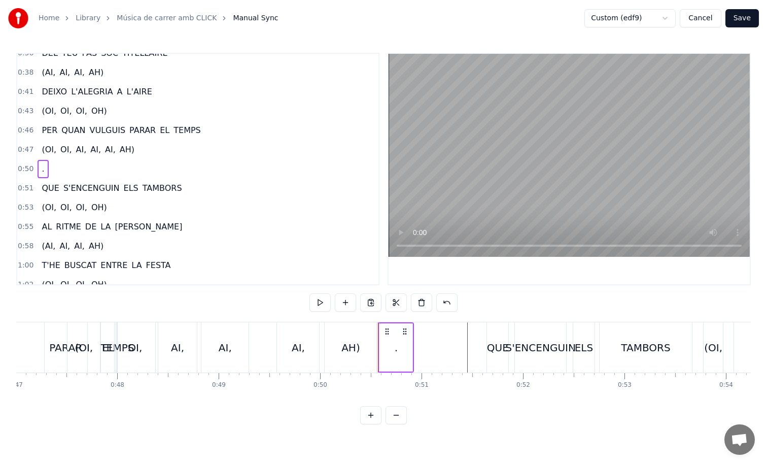
click at [41, 171] on span "." at bounding box center [43, 169] width 5 height 12
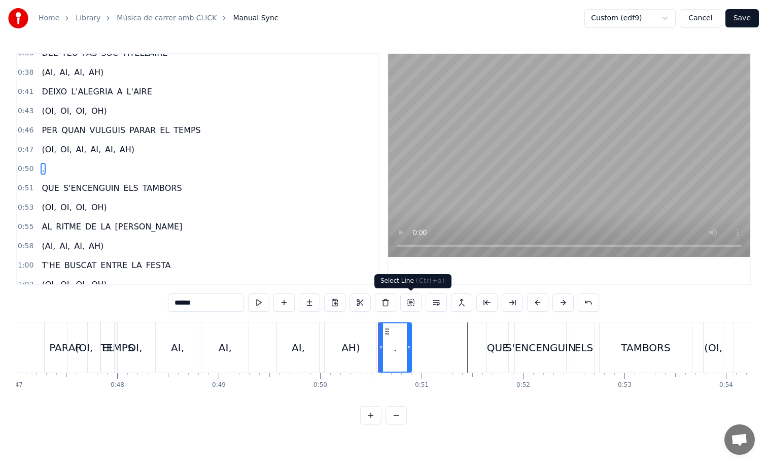
click at [412, 302] on button at bounding box center [410, 302] width 21 height 18
click at [445, 301] on button at bounding box center [436, 302] width 21 height 18
click at [437, 300] on button at bounding box center [436, 302] width 21 height 18
click at [125, 150] on span "AH)" at bounding box center [127, 150] width 17 height 12
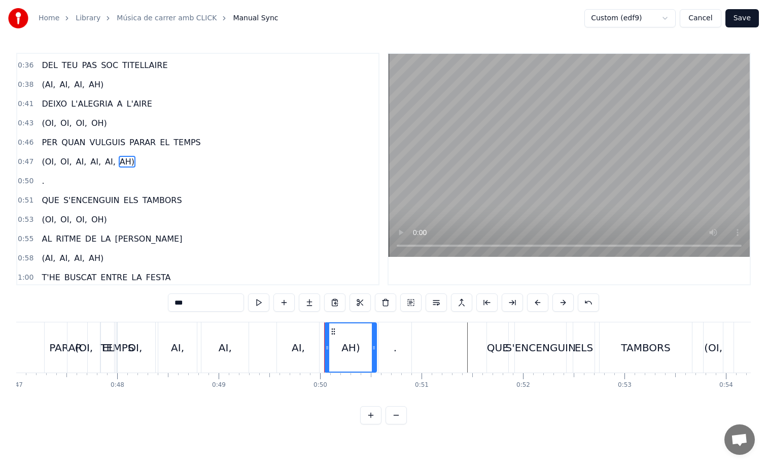
scroll to position [222, 0]
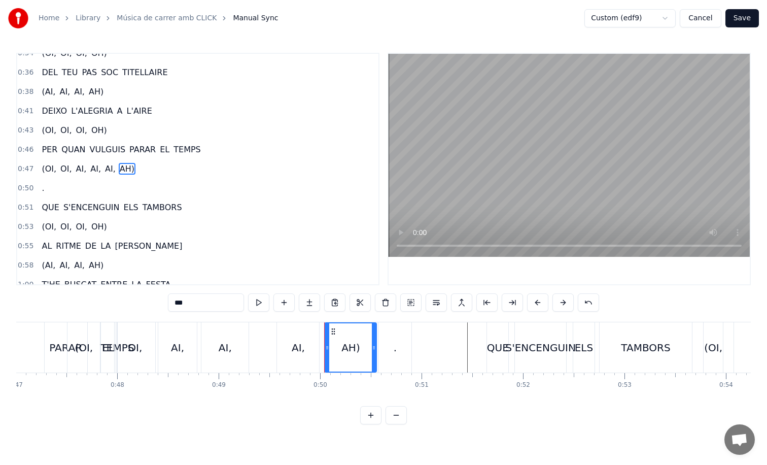
click at [405, 360] on div "." at bounding box center [395, 347] width 33 height 50
type input "*"
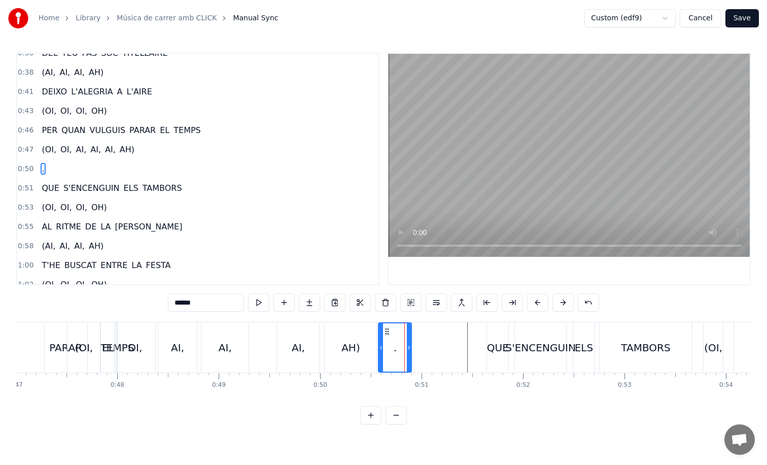
drag, startPoint x: 217, startPoint y: 300, endPoint x: 46, endPoint y: 300, distance: 170.5
click at [46, 300] on div "0:09 VAIG 0:10 CAMINANT COM EL FIRAIRE 0:12 PRES DEL SEU BALL SOTA ELS ESTELS 0…" at bounding box center [383, 239] width 735 height 372
click at [157, 186] on span "TAMBORS" at bounding box center [163, 188] width 42 height 12
type input "*******"
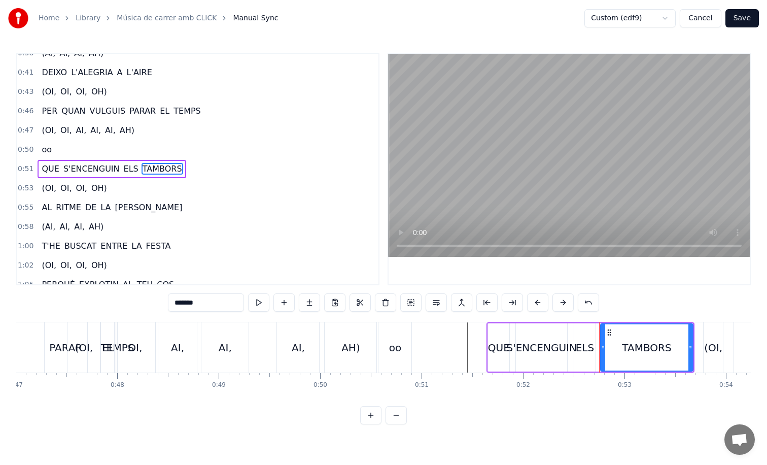
click at [414, 344] on div "oo" at bounding box center [396, 347] width 36 height 50
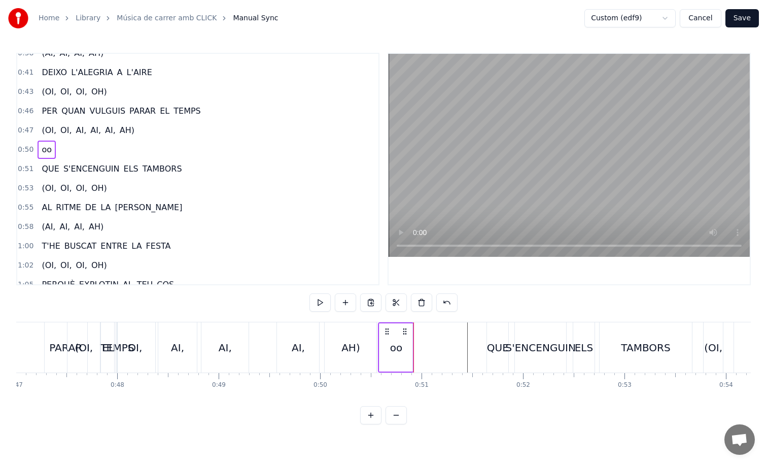
click at [398, 334] on div "oo" at bounding box center [396, 347] width 33 height 48
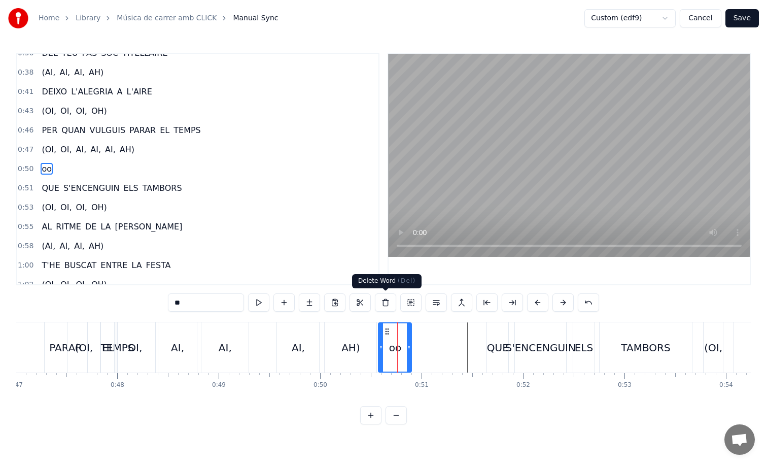
click at [387, 300] on button at bounding box center [385, 302] width 21 height 18
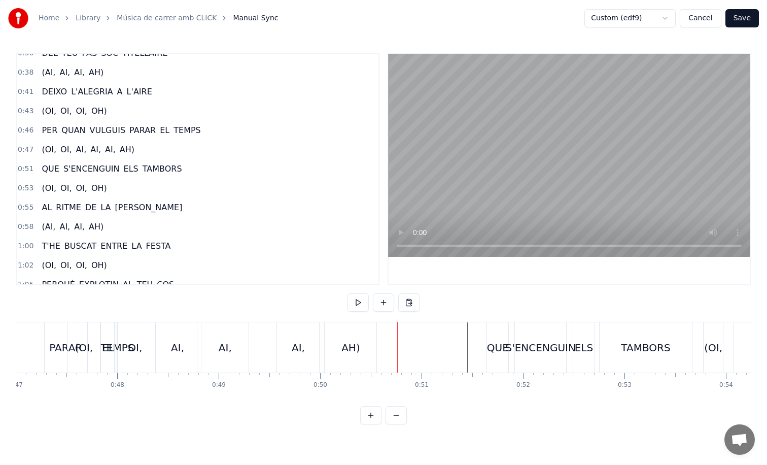
click at [387, 307] on button at bounding box center [383, 302] width 21 height 18
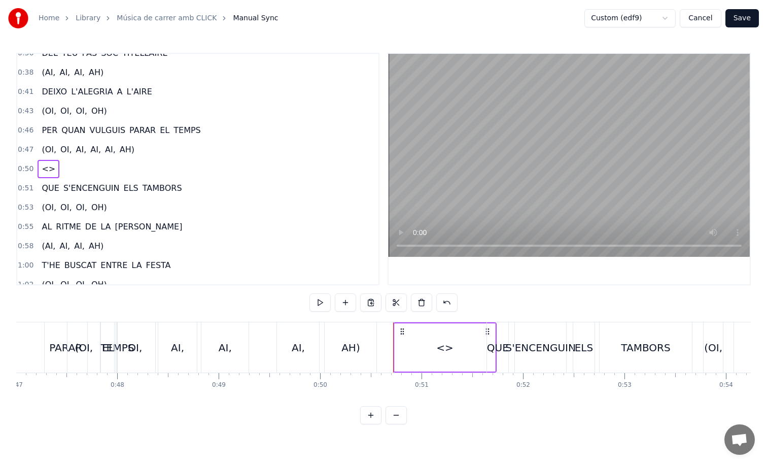
click at [341, 328] on div "AH)" at bounding box center [351, 347] width 52 height 50
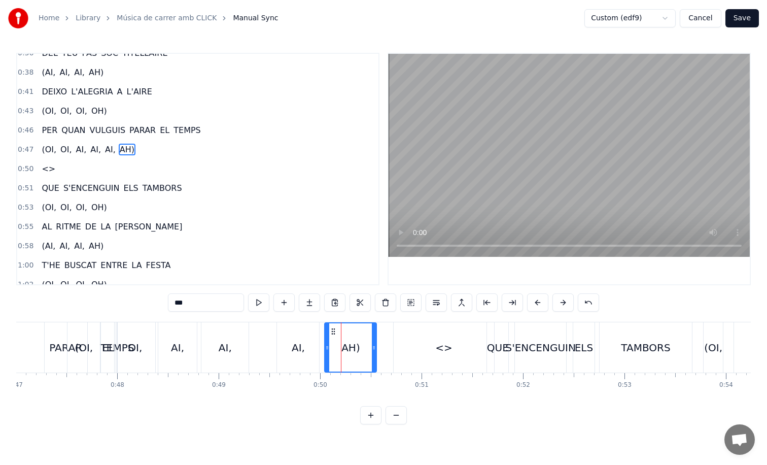
scroll to position [222, 0]
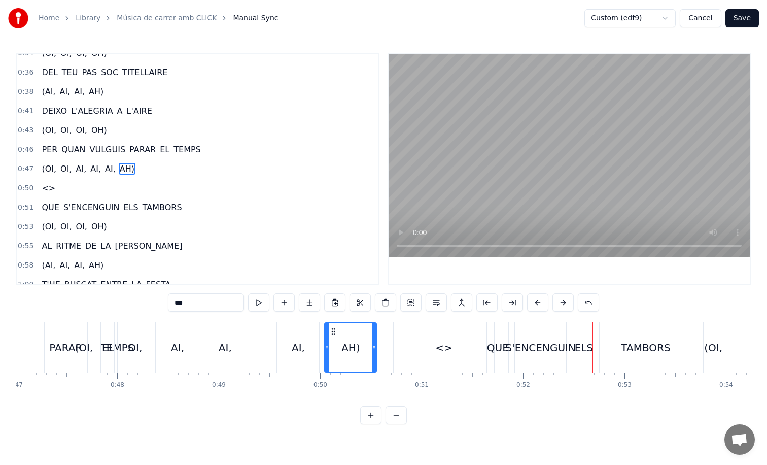
click at [446, 328] on div "<>" at bounding box center [444, 347] width 100 height 50
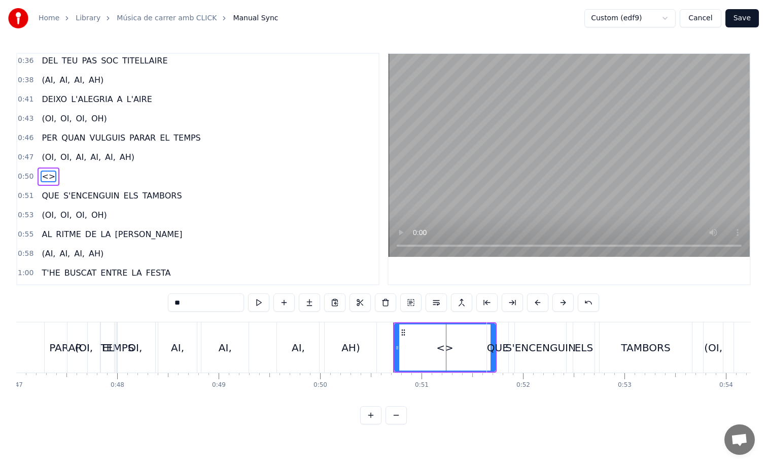
scroll to position [242, 0]
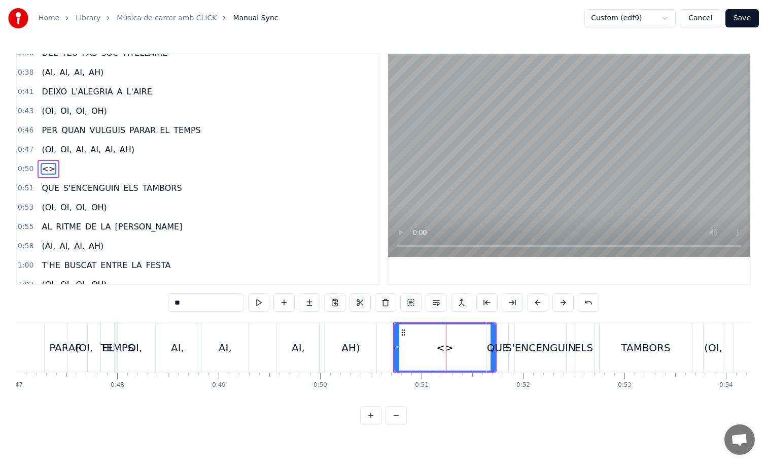
click at [199, 298] on input "**" at bounding box center [206, 302] width 76 height 18
type input "*"
click at [347, 344] on div "AH)" at bounding box center [351, 347] width 19 height 15
type input "***"
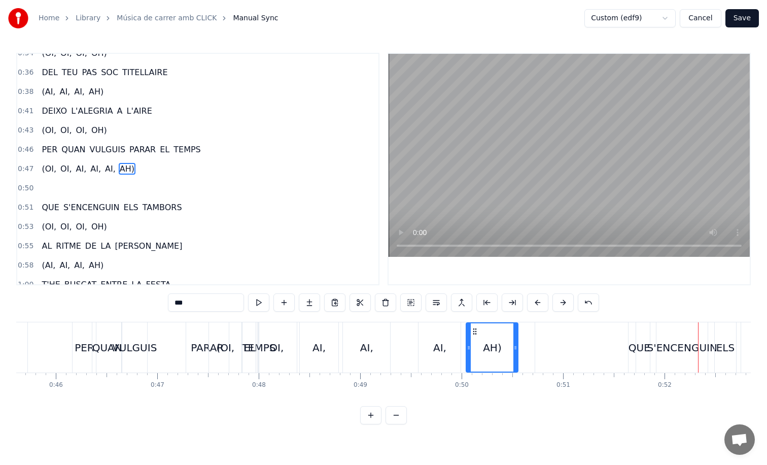
scroll to position [0, 4629]
click at [185, 343] on div "PER QUAN VULGUIS PARAR EL TEMPS" at bounding box center [167, 347] width 188 height 50
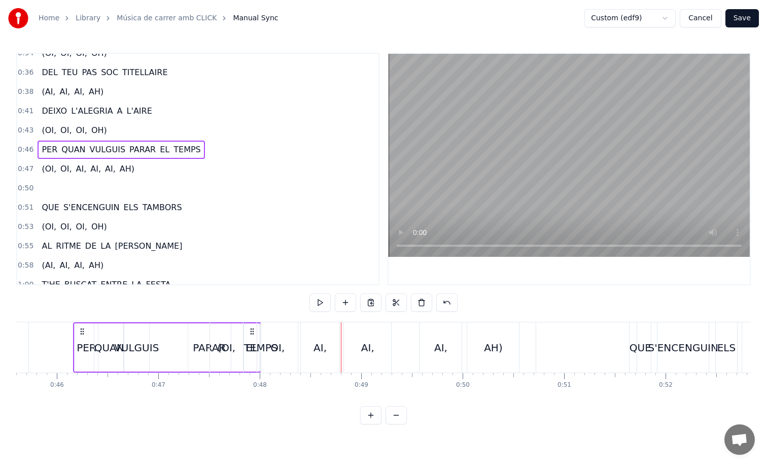
click at [264, 337] on div "OI," at bounding box center [277, 347] width 41 height 50
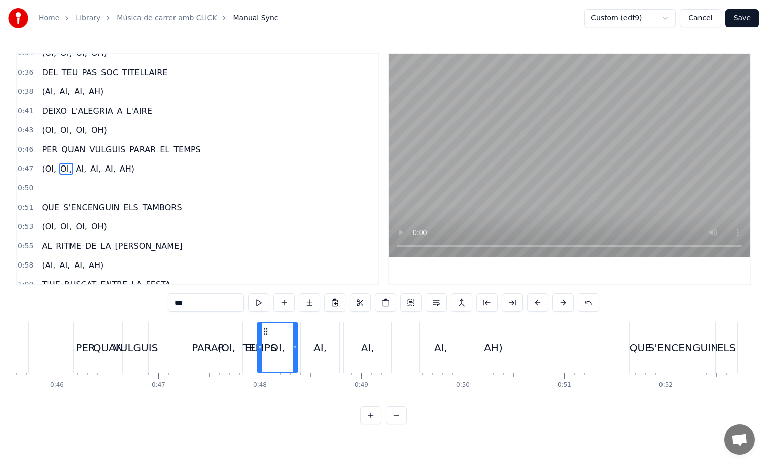
click at [712, 18] on button "Cancel" at bounding box center [700, 18] width 41 height 18
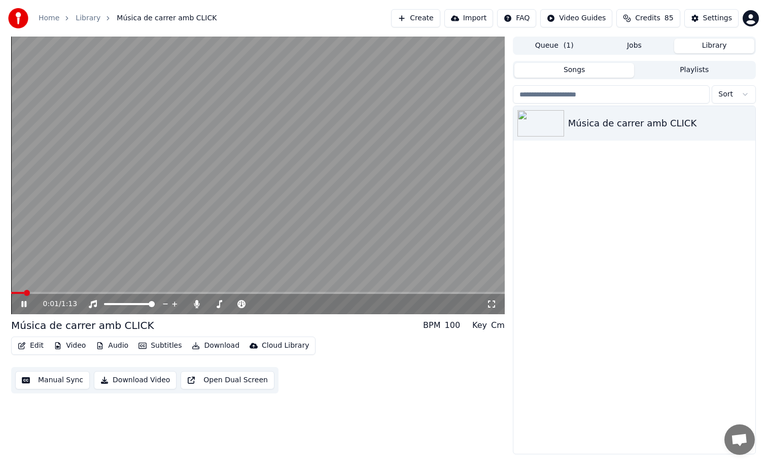
click at [298, 159] on video at bounding box center [258, 176] width 494 height 278
click at [441, 17] on button "Create" at bounding box center [415, 18] width 49 height 18
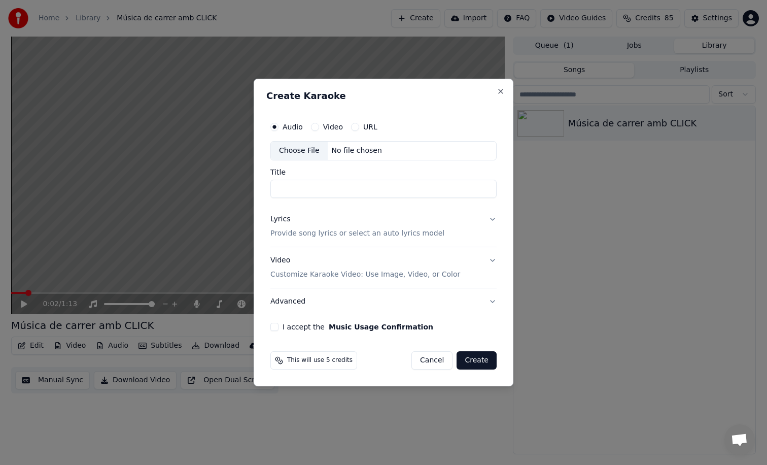
click at [381, 154] on div "Choose File No file chosen" at bounding box center [384, 150] width 226 height 19
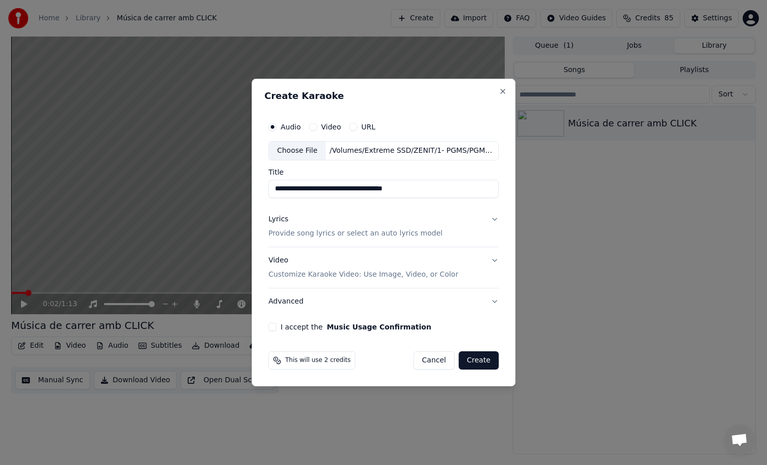
type input "**********"
click at [322, 229] on p "Provide song lyrics or select an auto lyrics model" at bounding box center [355, 233] width 174 height 10
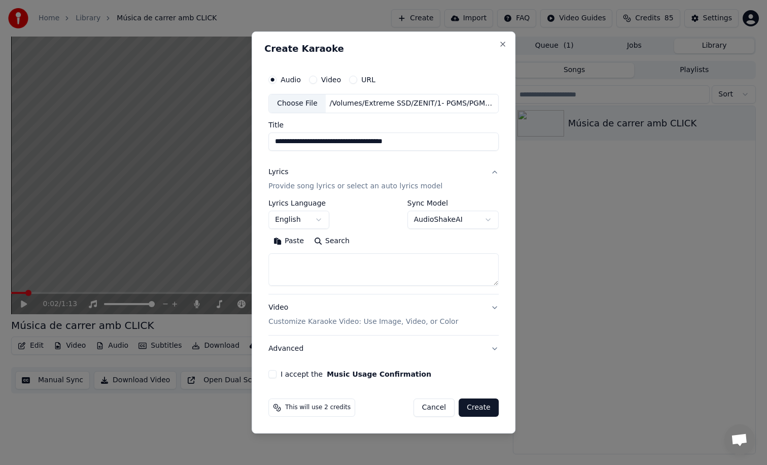
click at [327, 277] on textarea at bounding box center [383, 269] width 230 height 32
paste textarea "*******"
type textarea "*******"
paste textarea "**********"
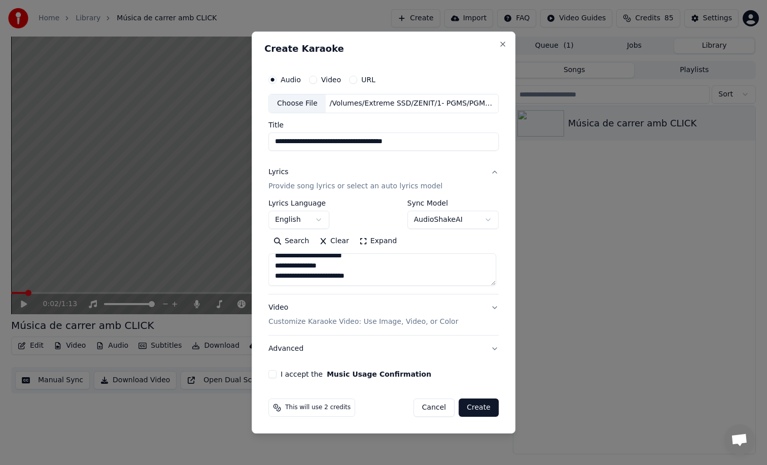
type textarea "**********"
click at [458, 218] on body "**********" at bounding box center [383, 232] width 767 height 465
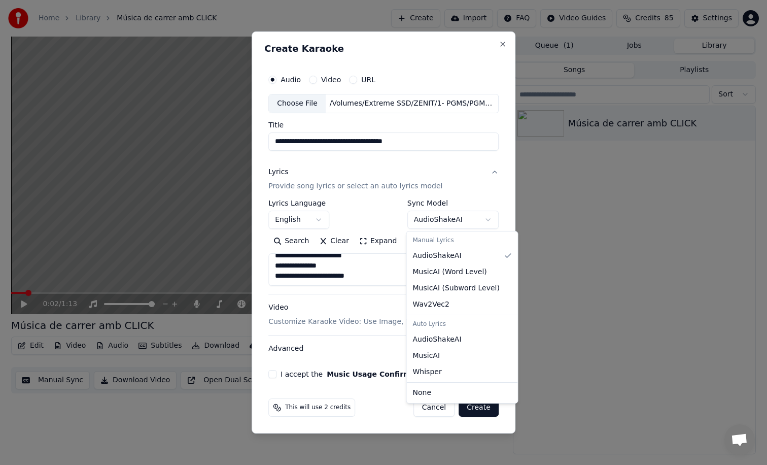
select select "**********"
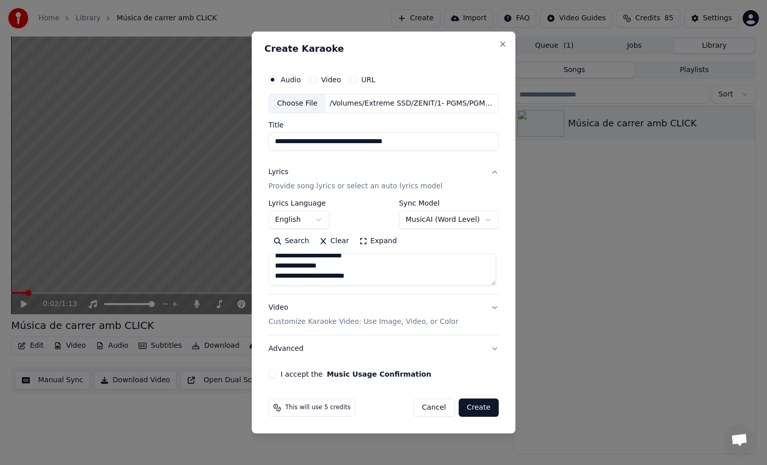
click at [293, 217] on body "**********" at bounding box center [383, 232] width 767 height 465
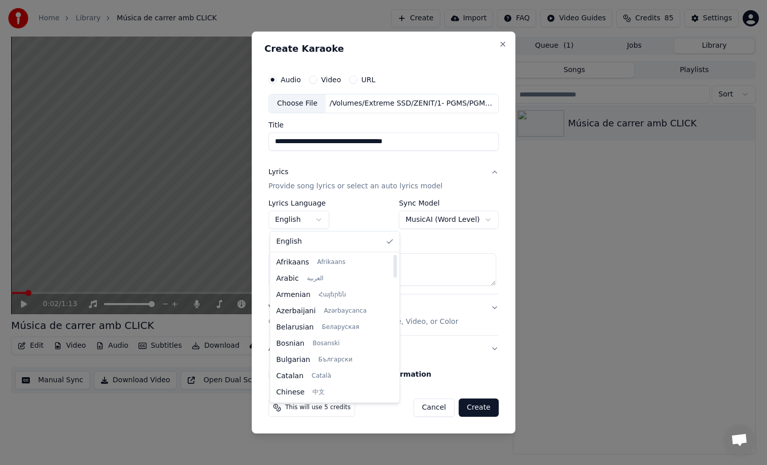
select select "**"
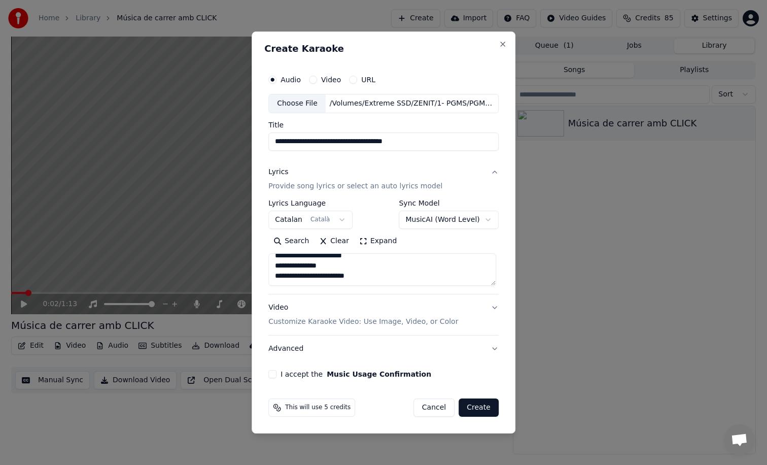
click at [277, 377] on button "I accept the Music Usage Confirmation" at bounding box center [272, 374] width 8 height 8
click at [325, 308] on div "Video Customize Karaoke Video: Use Image, Video, or Color" at bounding box center [363, 314] width 190 height 24
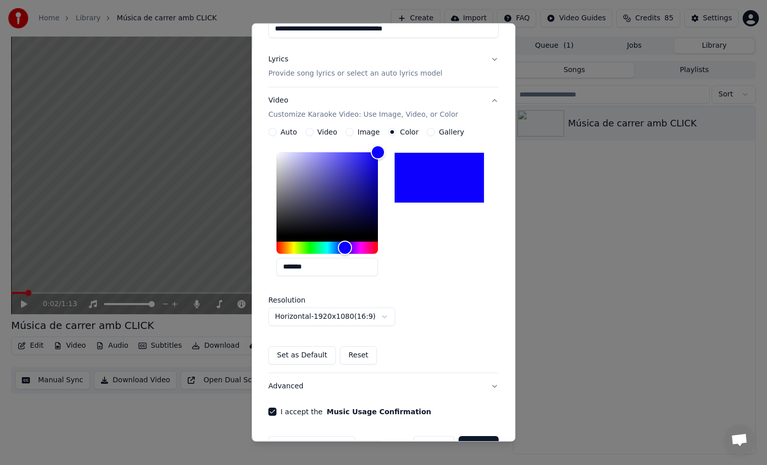
scroll to position [133, 0]
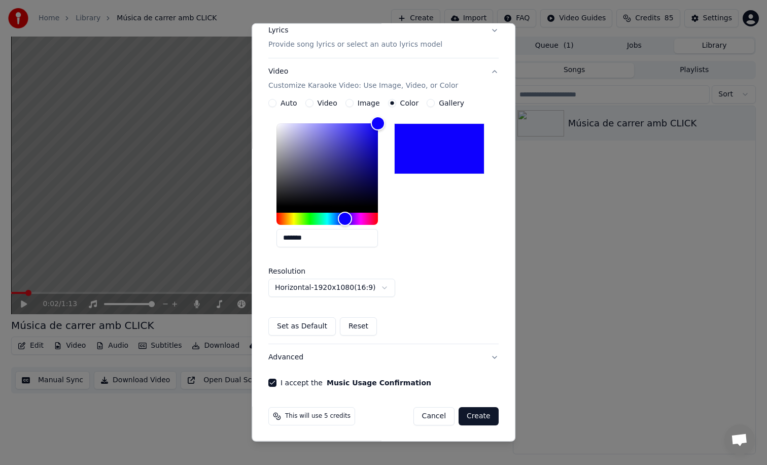
click at [477, 416] on button "Create" at bounding box center [479, 416] width 40 height 18
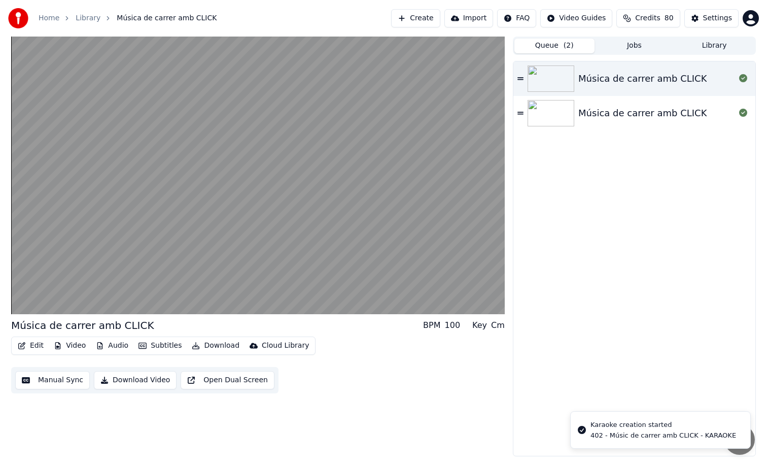
click at [545, 41] on button "Queue ( 2 )" at bounding box center [555, 46] width 80 height 15
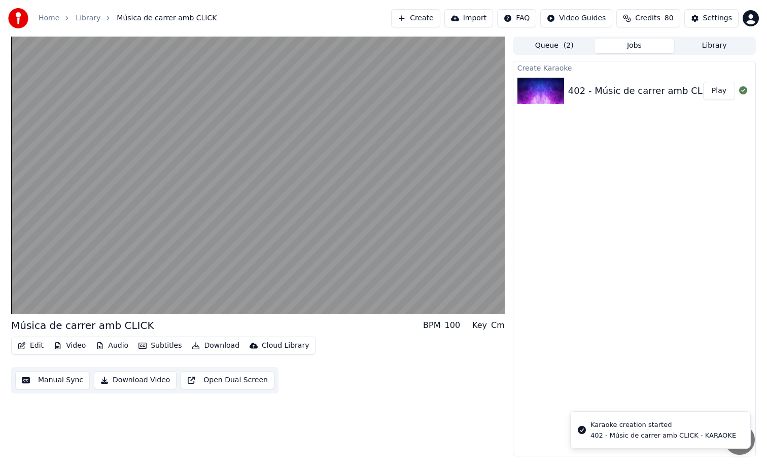
click at [625, 49] on button "Jobs" at bounding box center [635, 46] width 80 height 15
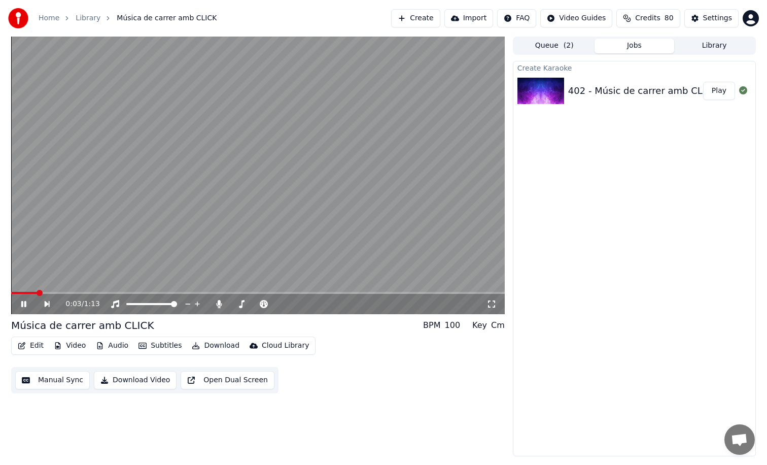
click at [213, 293] on span at bounding box center [258, 293] width 494 height 2
click at [281, 295] on div "0:32 / 1:13" at bounding box center [258, 304] width 494 height 20
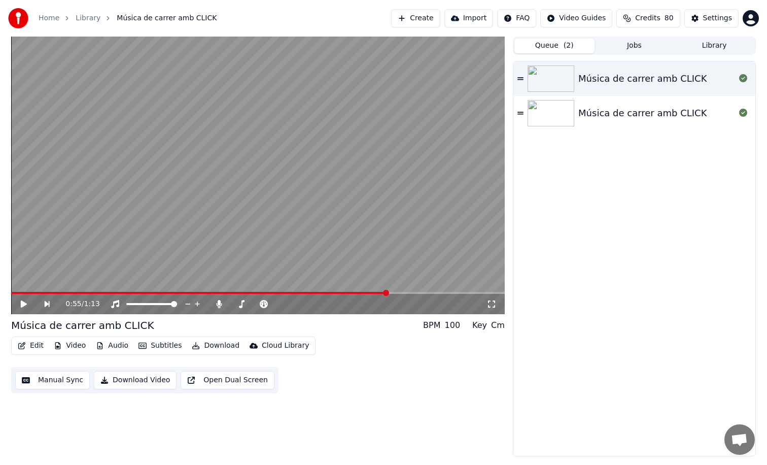
click at [536, 39] on button "Queue ( 2 )" at bounding box center [555, 46] width 80 height 15
click at [690, 112] on div "Música de carrer amb CLICK" at bounding box center [643, 113] width 128 height 14
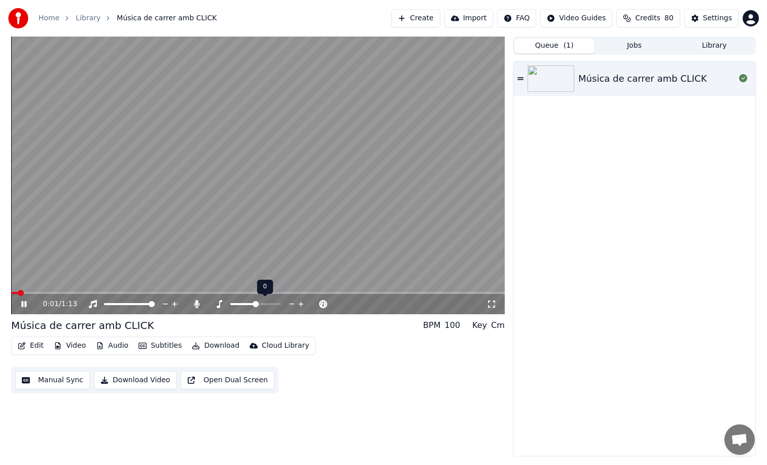
click at [228, 292] on span at bounding box center [258, 293] width 494 height 2
click at [288, 293] on span at bounding box center [258, 293] width 494 height 2
click at [319, 292] on span at bounding box center [258, 293] width 494 height 2
click at [359, 238] on video at bounding box center [258, 176] width 494 height 278
click at [42, 347] on button "Edit" at bounding box center [31, 346] width 34 height 14
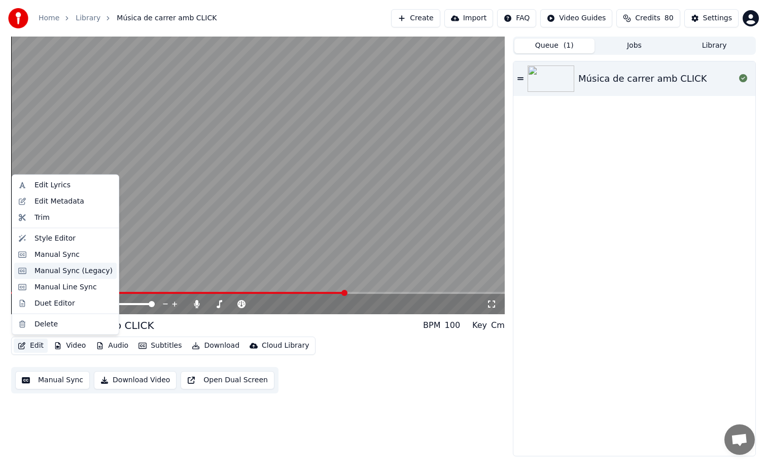
click at [74, 272] on div "Manual Sync (Legacy)" at bounding box center [74, 270] width 78 height 10
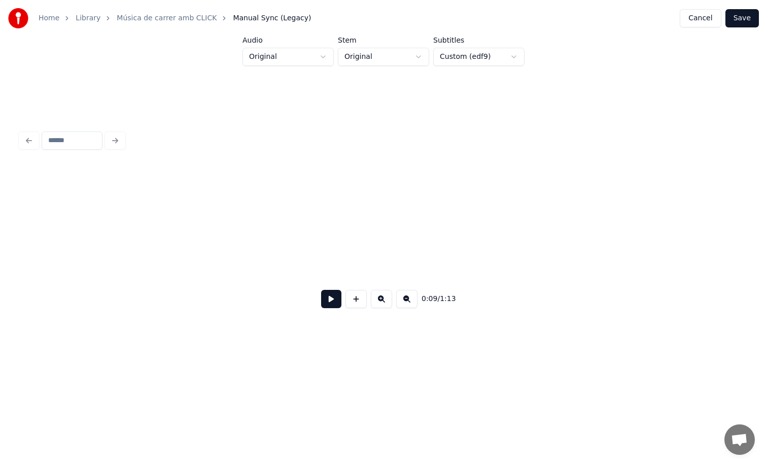
scroll to position [0, 977]
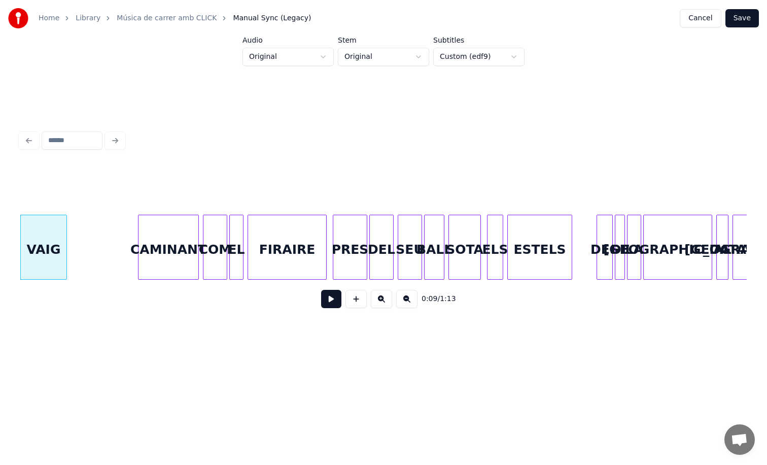
click at [704, 22] on button "Cancel" at bounding box center [700, 18] width 41 height 18
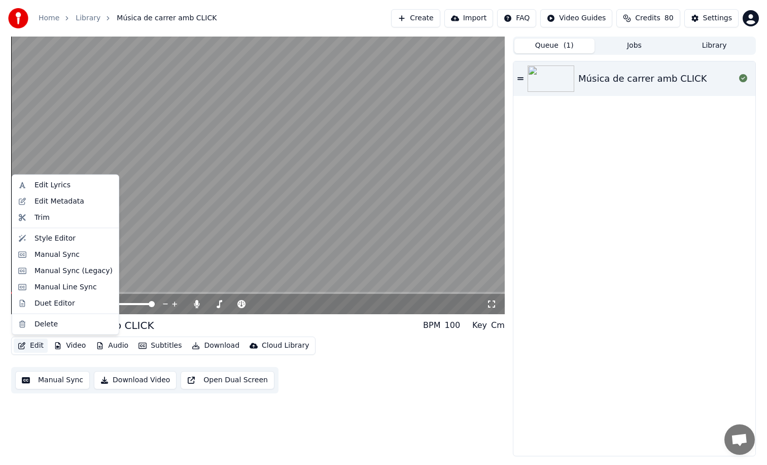
click at [40, 343] on button "Edit" at bounding box center [31, 346] width 34 height 14
click at [82, 260] on div "Manual Sync" at bounding box center [65, 254] width 103 height 16
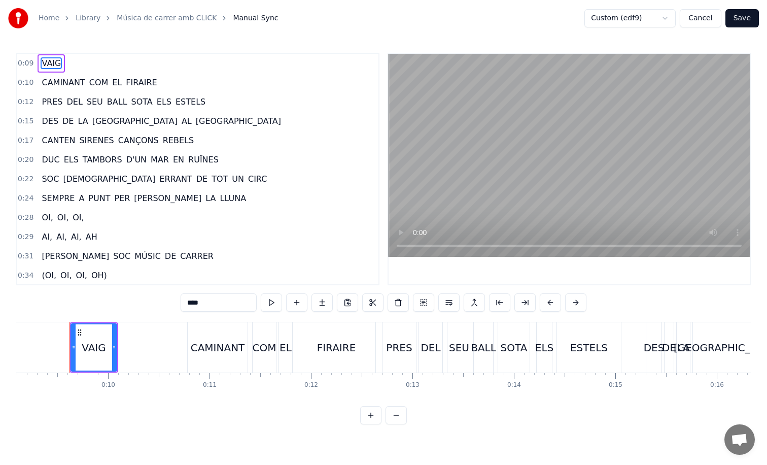
scroll to position [0, 926]
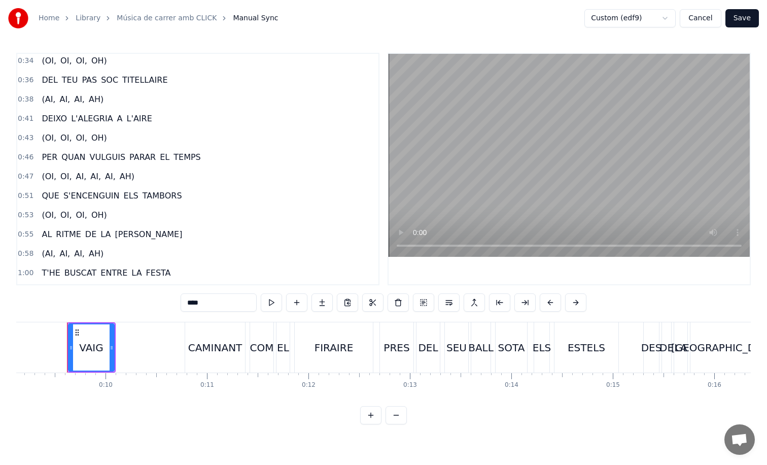
click at [108, 159] on span "VULGUIS" at bounding box center [108, 157] width 38 height 12
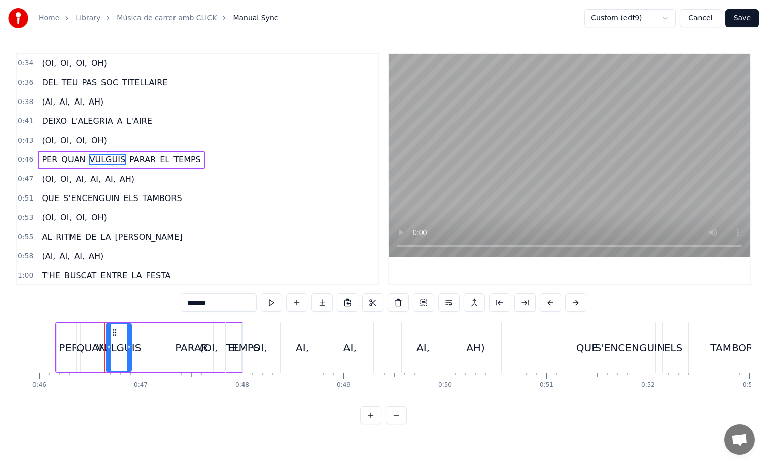
scroll to position [0, 4684]
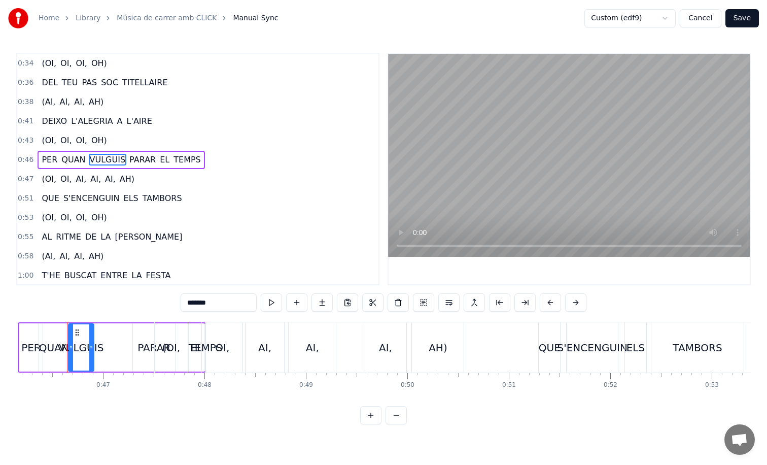
click at [128, 160] on span "PARAR" at bounding box center [142, 160] width 28 height 12
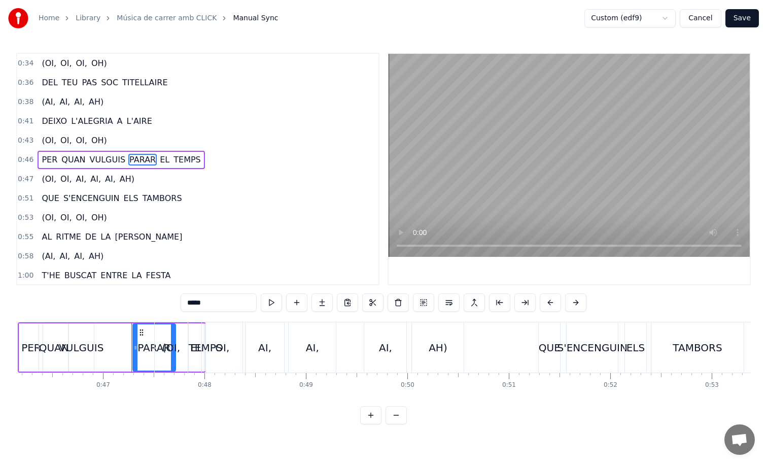
scroll to position [203, 0]
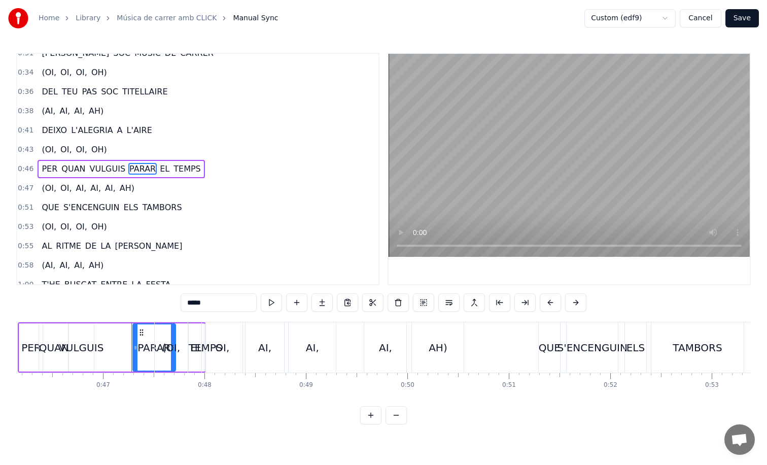
click at [120, 165] on span "VULGUIS" at bounding box center [108, 169] width 38 height 12
type input "*******"
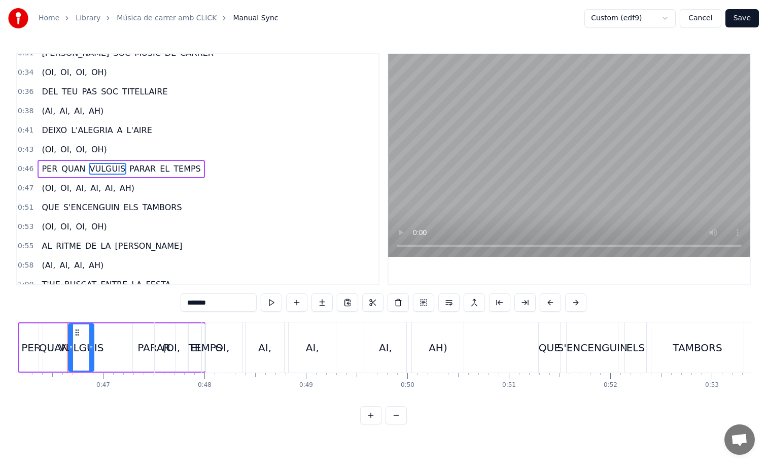
click at [705, 14] on button "Cancel" at bounding box center [700, 18] width 41 height 18
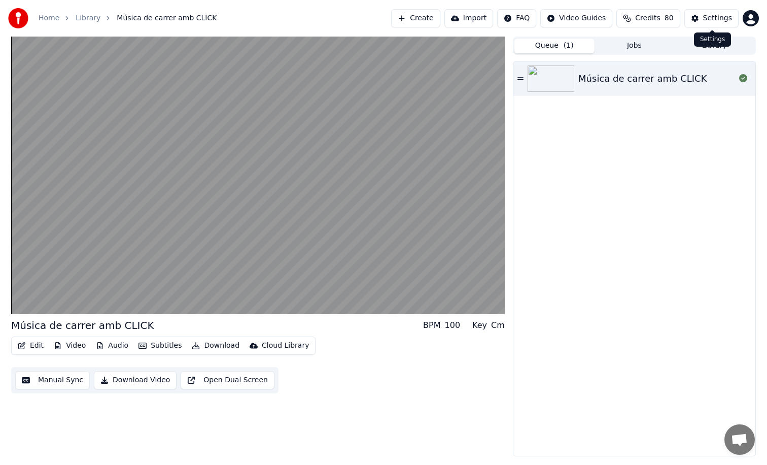
click at [708, 16] on div "Settings" at bounding box center [717, 18] width 29 height 10
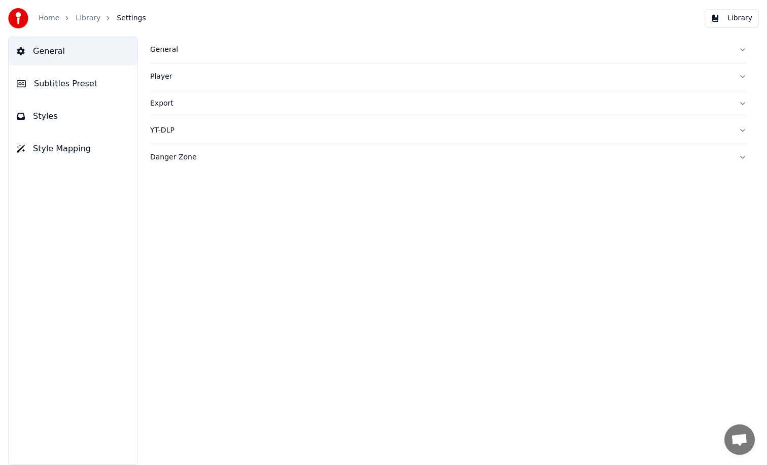
click at [81, 112] on button "Styles" at bounding box center [73, 116] width 129 height 28
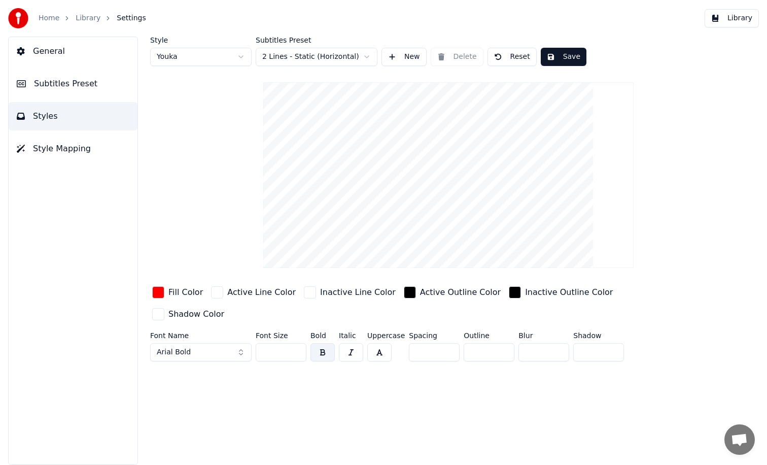
click at [49, 99] on div "General Subtitles Preset Styles Style Mapping" at bounding box center [73, 251] width 130 height 428
click at [50, 82] on span "Subtitles Preset" at bounding box center [65, 84] width 63 height 12
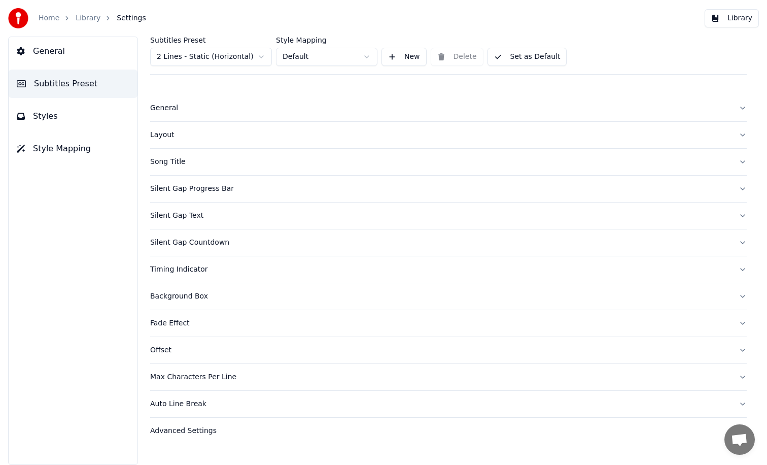
click at [191, 372] on div "Max Characters Per Line" at bounding box center [440, 377] width 581 height 10
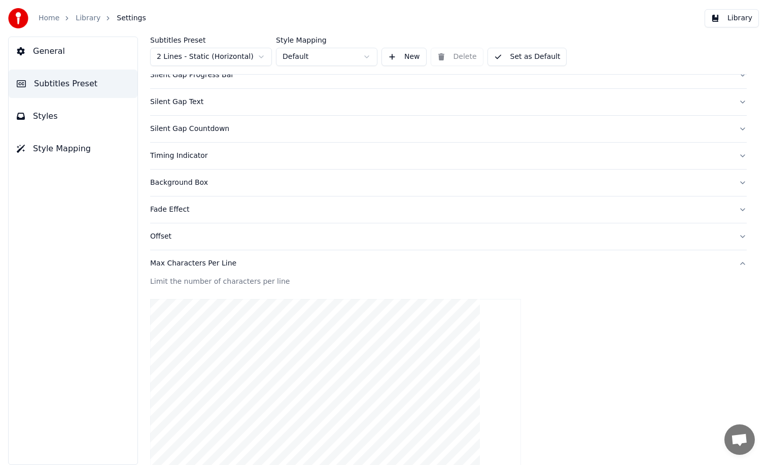
scroll to position [309, 0]
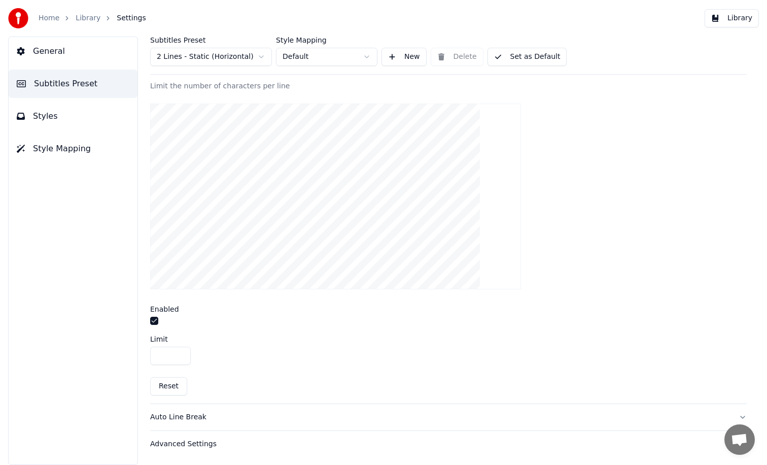
click at [152, 321] on button "button" at bounding box center [154, 321] width 8 height 8
click at [728, 16] on button "Library" at bounding box center [732, 18] width 54 height 18
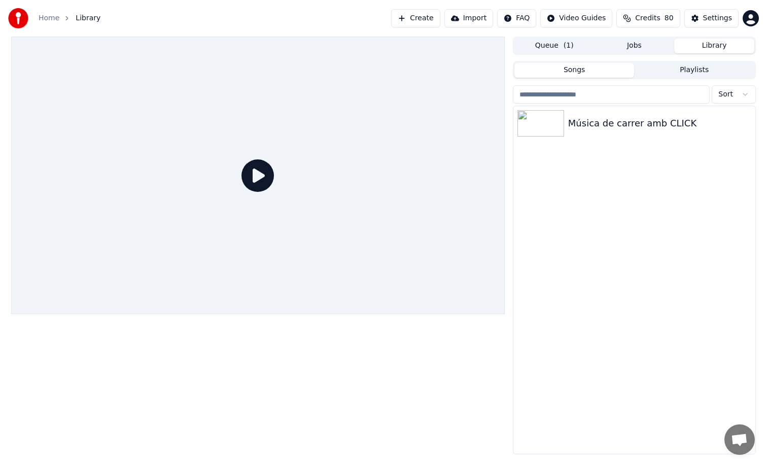
click at [593, 142] on div "Música de carrer amb CLICK" at bounding box center [635, 280] width 242 height 348
click at [593, 130] on div "Música de carrer amb CLICK" at bounding box center [654, 123] width 173 height 14
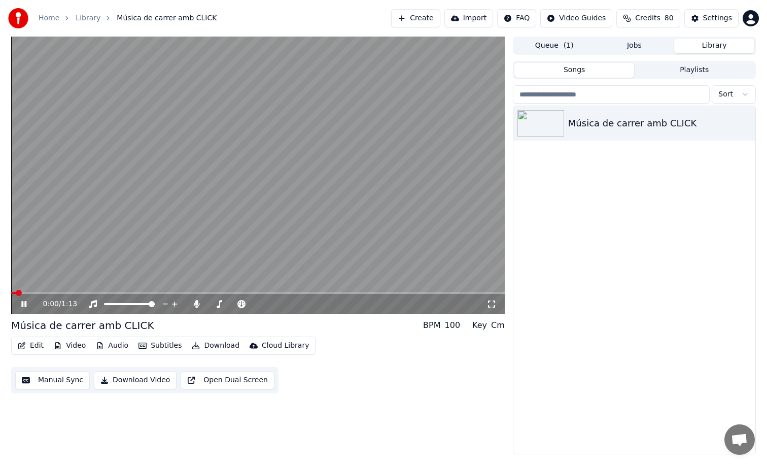
click at [262, 292] on span at bounding box center [258, 293] width 494 height 2
click at [302, 293] on span at bounding box center [258, 293] width 494 height 2
click at [326, 292] on span at bounding box center [258, 293] width 494 height 2
click at [341, 231] on video at bounding box center [258, 176] width 494 height 278
click at [327, 293] on span at bounding box center [191, 293] width 361 height 2
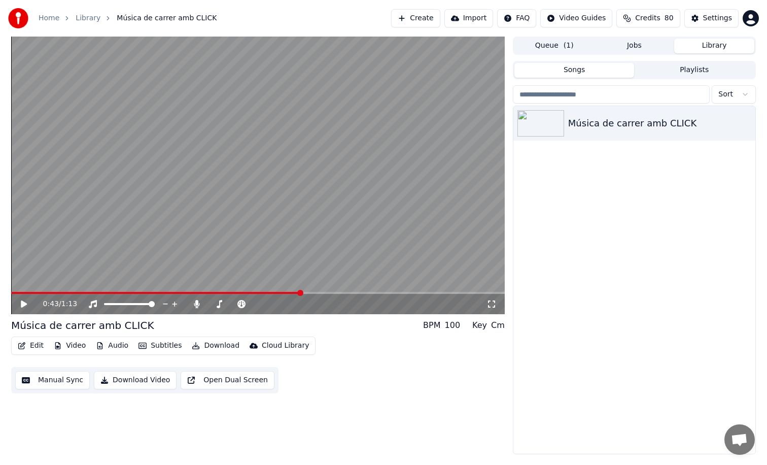
click at [300, 293] on span at bounding box center [156, 293] width 290 height 2
click at [307, 269] on video at bounding box center [258, 176] width 494 height 278
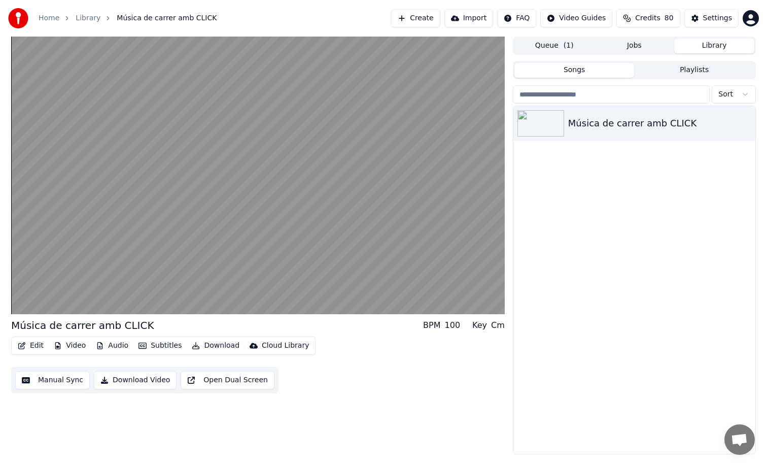
click at [314, 266] on video at bounding box center [258, 176] width 494 height 278
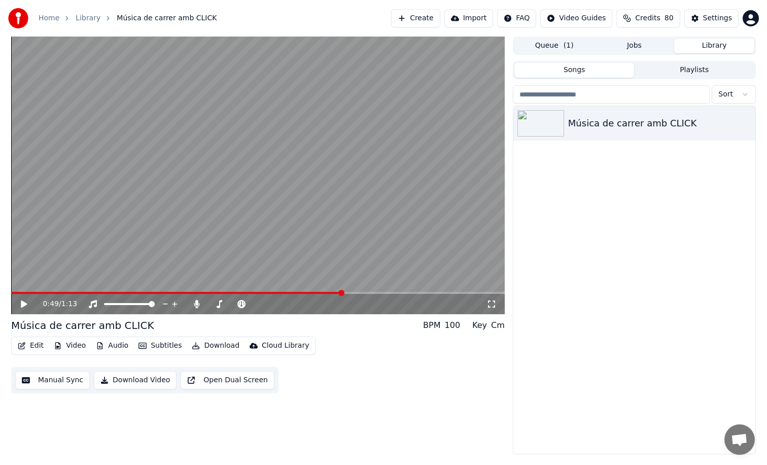
click at [322, 292] on span at bounding box center [176, 293] width 331 height 2
click at [39, 348] on button "Edit" at bounding box center [31, 346] width 34 height 14
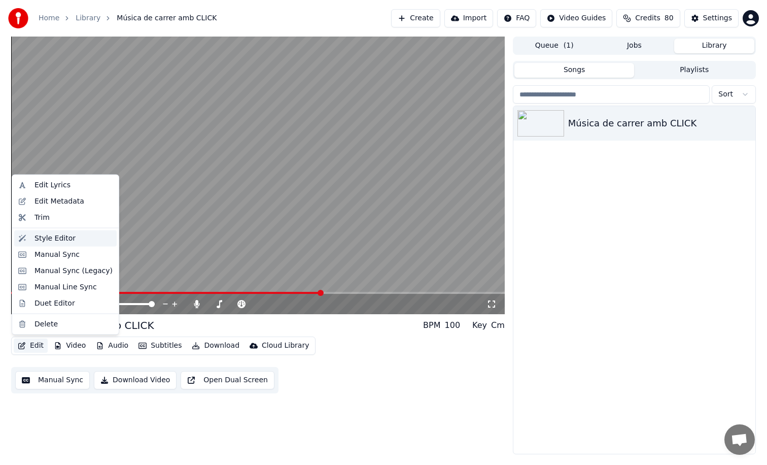
click at [68, 238] on div "Style Editor" at bounding box center [55, 238] width 41 height 10
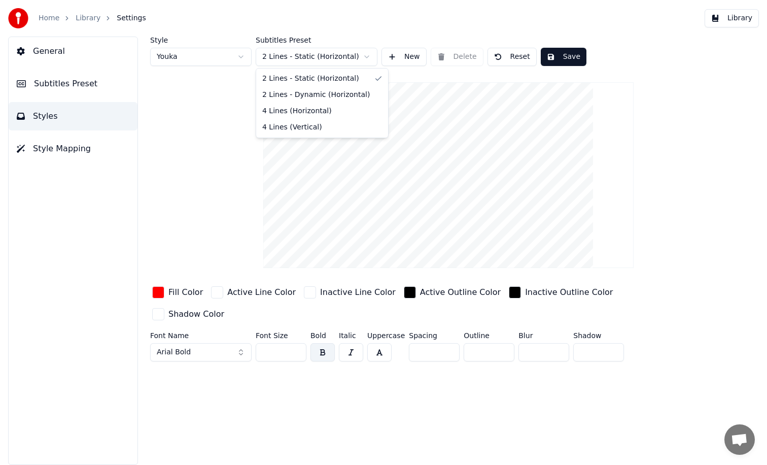
click at [318, 58] on html "Home Library Settings Library General Subtitles Preset Styles Style Mapping Sty…" at bounding box center [383, 232] width 767 height 465
click at [146, 160] on html "Home Library Settings Library General Subtitles Preset Styles Style Mapping Sty…" at bounding box center [383, 232] width 767 height 465
click at [54, 142] on button "Style Mapping" at bounding box center [73, 148] width 129 height 28
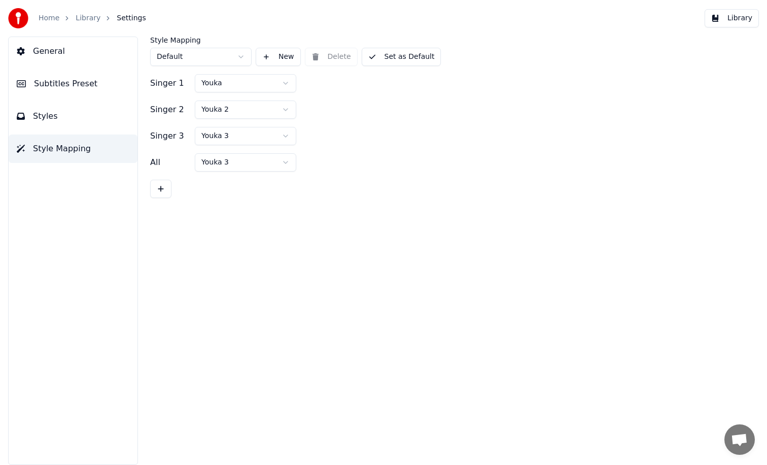
click at [65, 111] on button "Styles" at bounding box center [73, 116] width 129 height 28
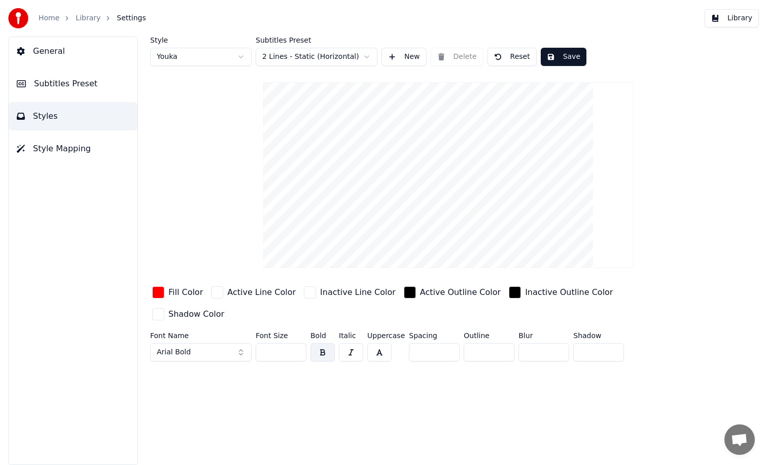
click at [71, 88] on span "Subtitles Preset" at bounding box center [65, 84] width 63 height 12
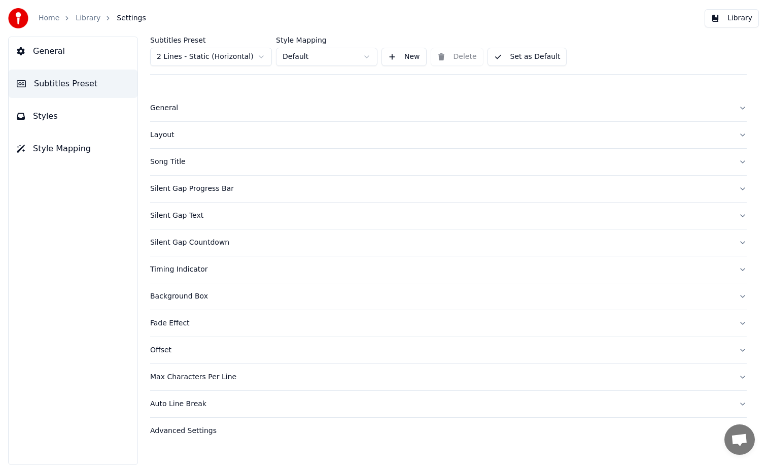
click at [93, 31] on div "Home Library Settings Library" at bounding box center [383, 18] width 767 height 37
click at [95, 61] on button "General" at bounding box center [73, 51] width 129 height 28
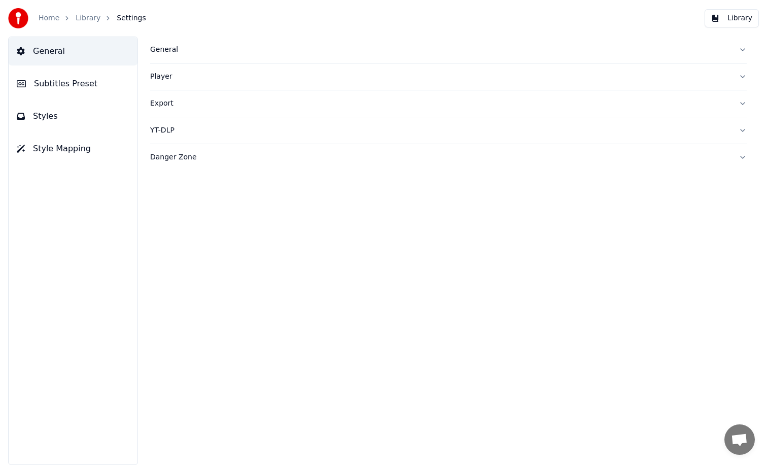
click at [206, 127] on div "YT-DLP" at bounding box center [440, 130] width 581 height 10
click at [197, 113] on button "Export" at bounding box center [448, 103] width 597 height 26
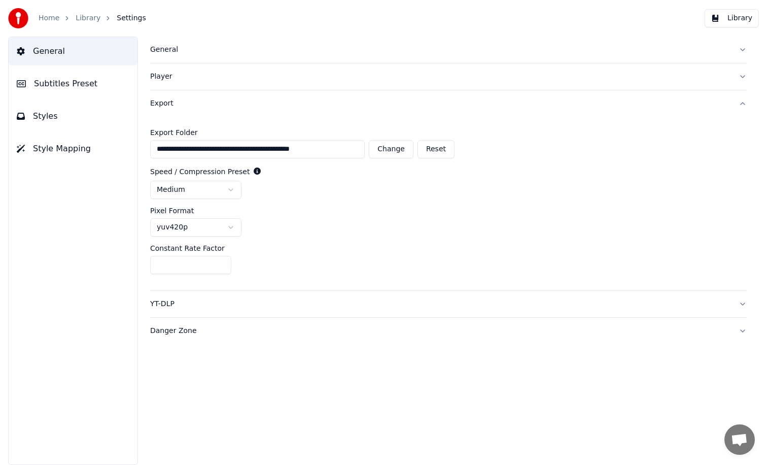
click at [195, 88] on button "Player" at bounding box center [448, 76] width 597 height 26
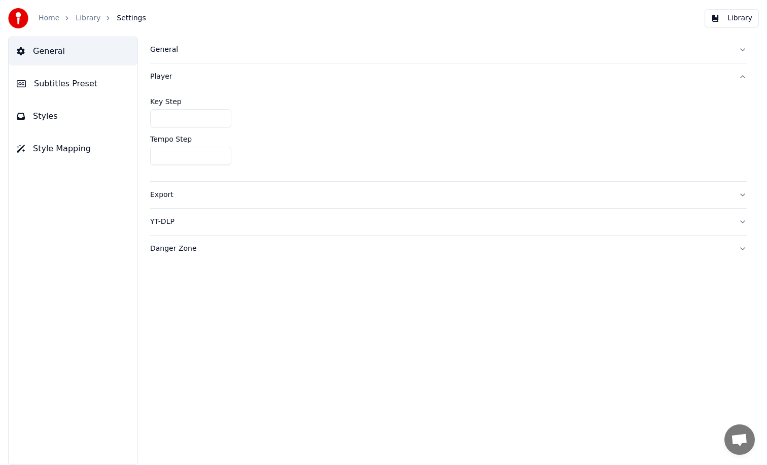
click at [192, 72] on div "Player" at bounding box center [440, 77] width 581 height 10
click at [192, 67] on button "Player" at bounding box center [448, 76] width 597 height 26
click at [192, 49] on div "General" at bounding box center [440, 50] width 581 height 10
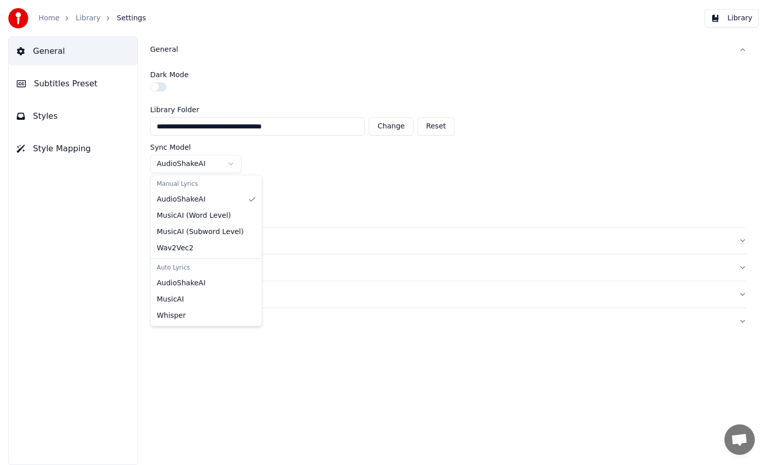
click at [199, 169] on html "**********" at bounding box center [383, 232] width 767 height 465
click at [127, 80] on html "**********" at bounding box center [383, 232] width 767 height 465
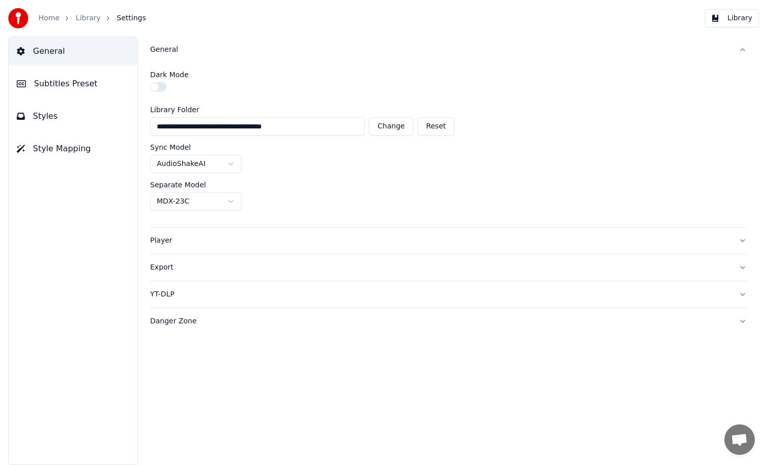
click at [127, 80] on button "Subtitles Preset" at bounding box center [73, 84] width 129 height 28
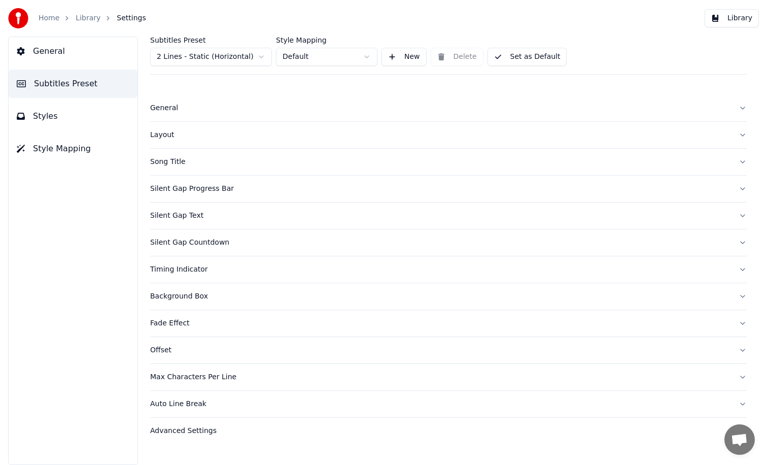
click at [733, 23] on button "Library" at bounding box center [732, 18] width 54 height 18
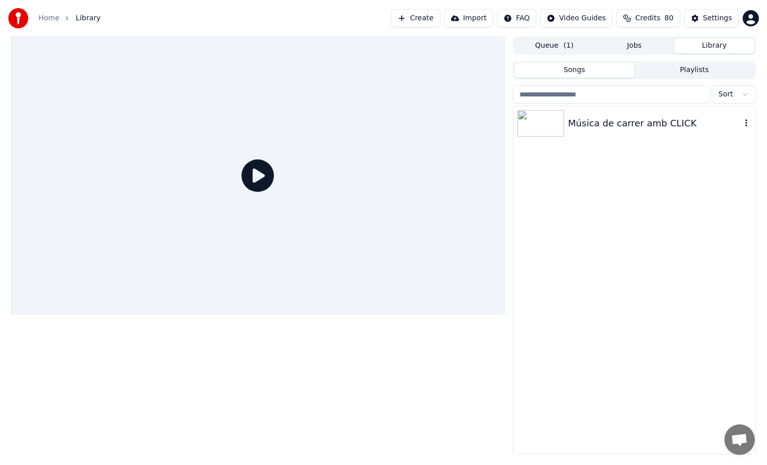
click at [648, 126] on div "Música de carrer amb CLICK" at bounding box center [654, 123] width 173 height 14
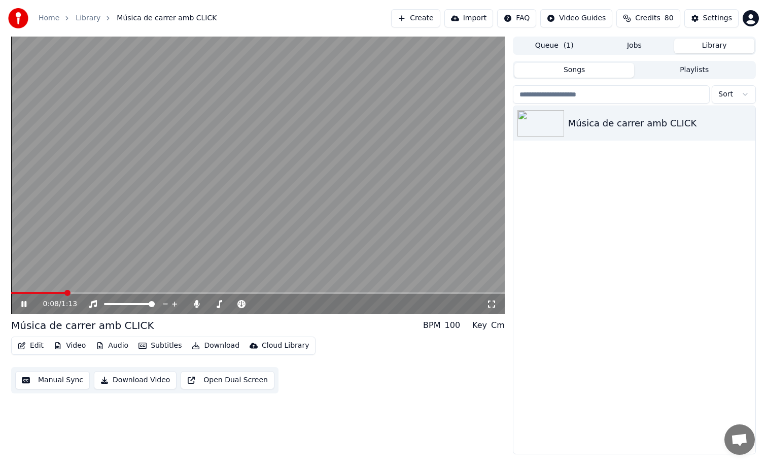
click at [65, 293] on span at bounding box center [258, 293] width 494 height 2
click at [347, 240] on video at bounding box center [258, 176] width 494 height 278
click at [743, 124] on icon "button" at bounding box center [747, 123] width 10 height 8
click at [677, 119] on div "Música de carrer amb CLICK" at bounding box center [654, 123] width 173 height 14
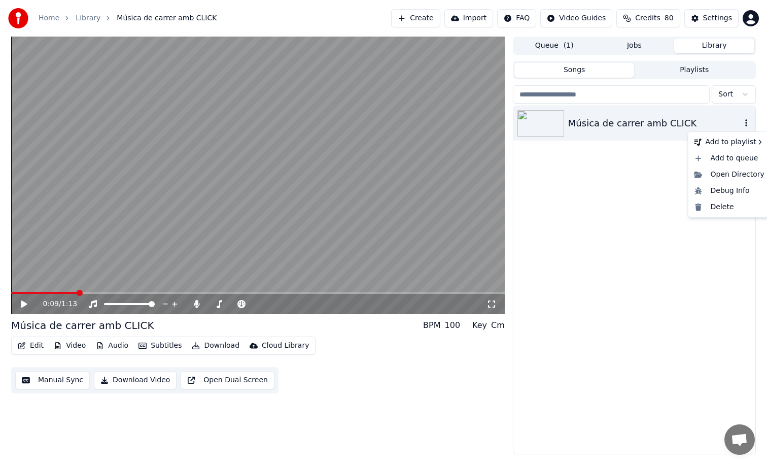
click at [746, 123] on icon "button" at bounding box center [747, 123] width 10 height 8
click at [194, 354] on div "Edit Video Audio Subtitles Download Cloud Library" at bounding box center [163, 346] width 305 height 18
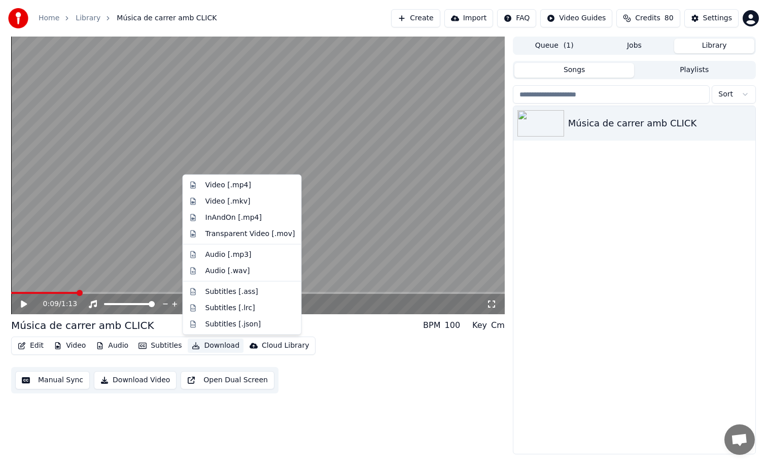
click at [200, 347] on button "Download" at bounding box center [216, 346] width 56 height 14
click at [251, 222] on div "InAndOn [.mp4]" at bounding box center [234, 217] width 57 height 10
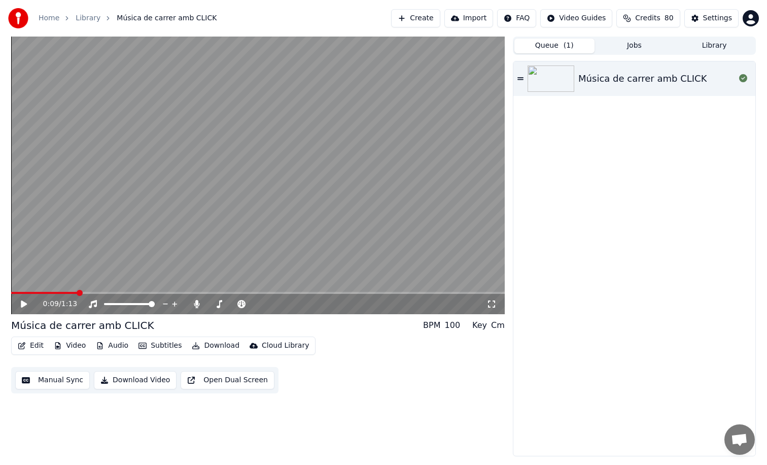
click at [574, 45] on button "Queue ( 1 )" at bounding box center [555, 46] width 80 height 15
click at [613, 48] on button "Jobs" at bounding box center [635, 46] width 80 height 15
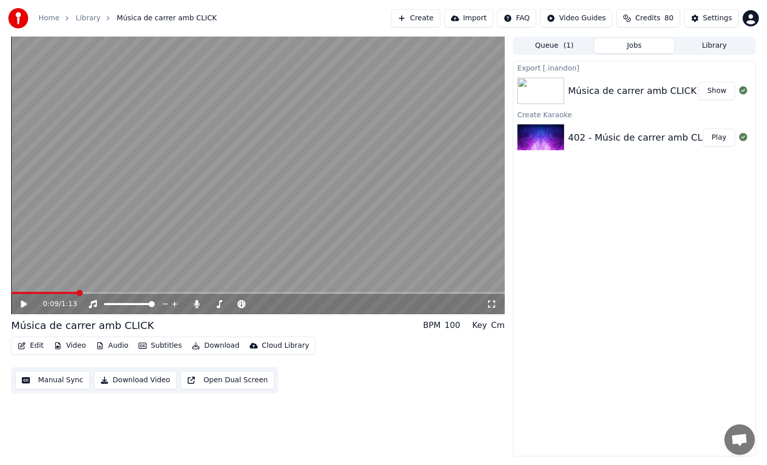
click at [722, 93] on button "Show" at bounding box center [717, 91] width 37 height 18
click at [754, 387] on div "Export [.inandon] Música de carrer amb CLICK Show Create Karaoke 402 - Músic d…" at bounding box center [634, 258] width 243 height 395
click at [754, 389] on div "Export [.inandon] Música de carrer amb CLICK Show Create Karaoke 402 - Músic d…" at bounding box center [634, 258] width 243 height 395
click at [724, 137] on button "Play" at bounding box center [719, 137] width 32 height 18
click at [103, 292] on span at bounding box center [258, 293] width 494 height 2
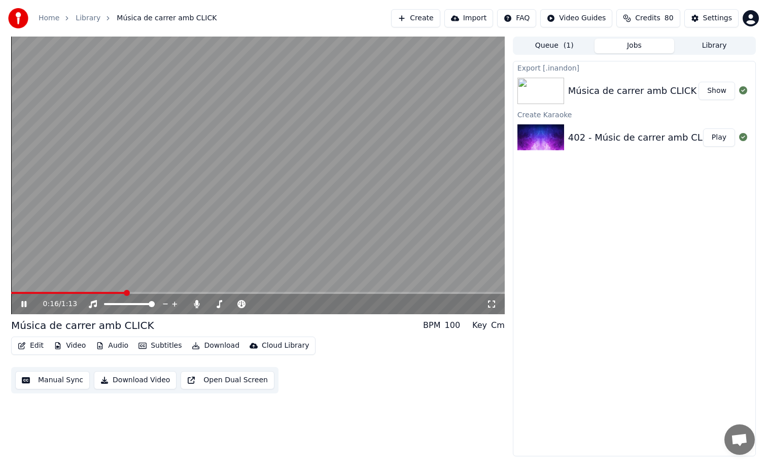
click at [265, 294] on div "0:16 / 1:13" at bounding box center [258, 304] width 494 height 20
click at [264, 292] on span at bounding box center [258, 293] width 494 height 2
click at [345, 267] on video at bounding box center [258, 176] width 494 height 278
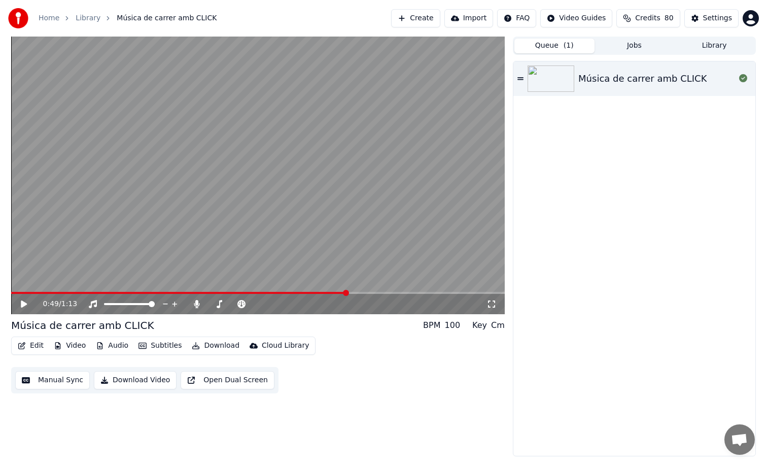
click at [564, 45] on span "( 1 )" at bounding box center [569, 46] width 10 height 10
click at [631, 49] on button "Jobs" at bounding box center [635, 46] width 80 height 15
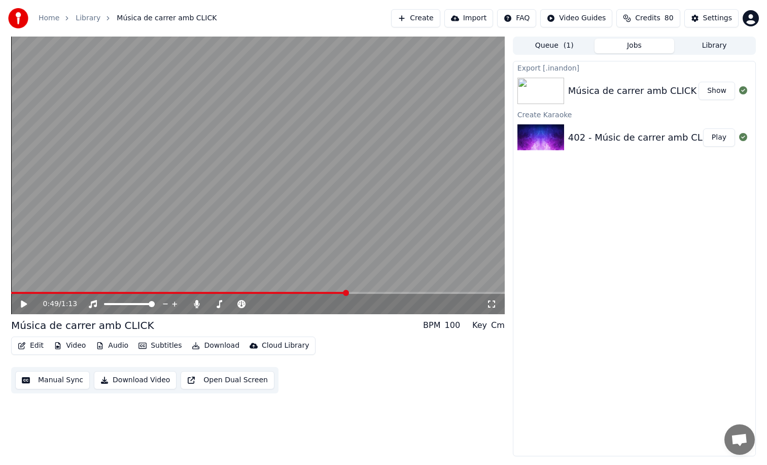
click at [535, 121] on div "402 - Músic de carrer amb CLICK - KARAOKE Play" at bounding box center [635, 137] width 242 height 35
click at [703, 51] on button "Library" at bounding box center [715, 46] width 80 height 15
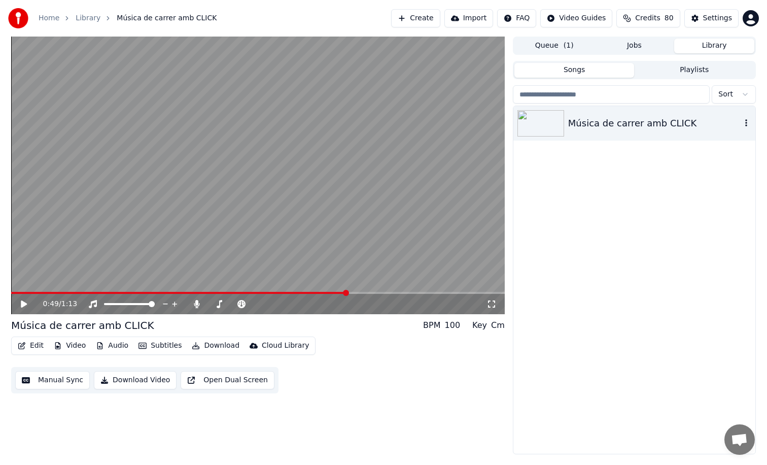
click at [746, 125] on icon "button" at bounding box center [747, 122] width 2 height 7
click at [720, 210] on div "Delete" at bounding box center [730, 207] width 78 height 16
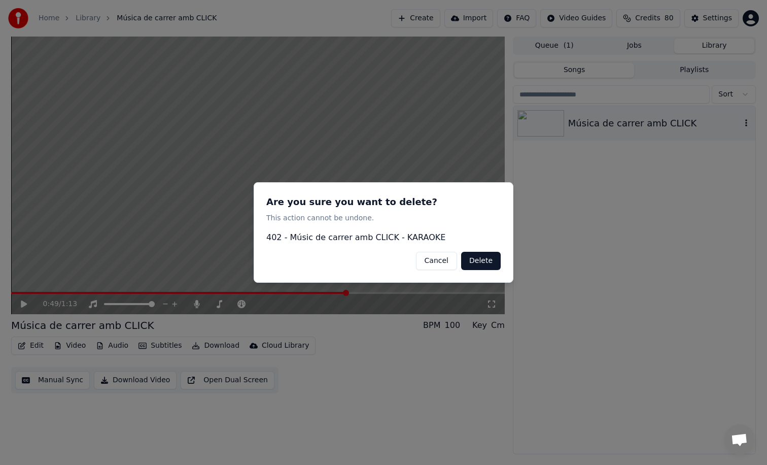
click at [487, 263] on button "Delete" at bounding box center [481, 261] width 40 height 18
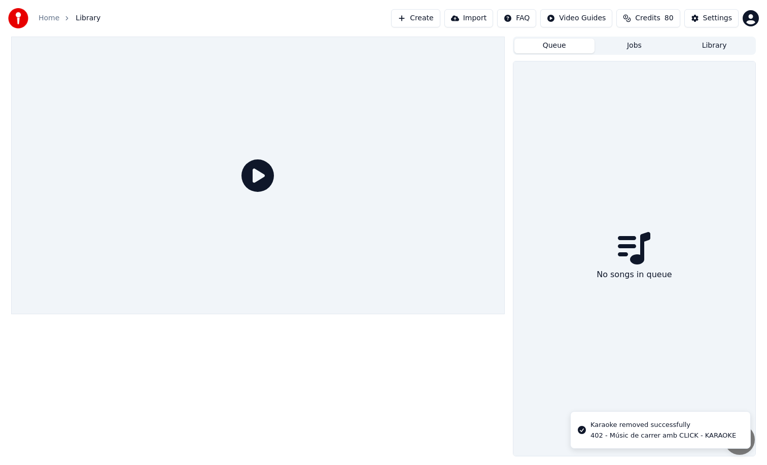
click at [564, 43] on button "Queue" at bounding box center [555, 46] width 80 height 15
click at [611, 44] on button "Jobs" at bounding box center [635, 46] width 80 height 15
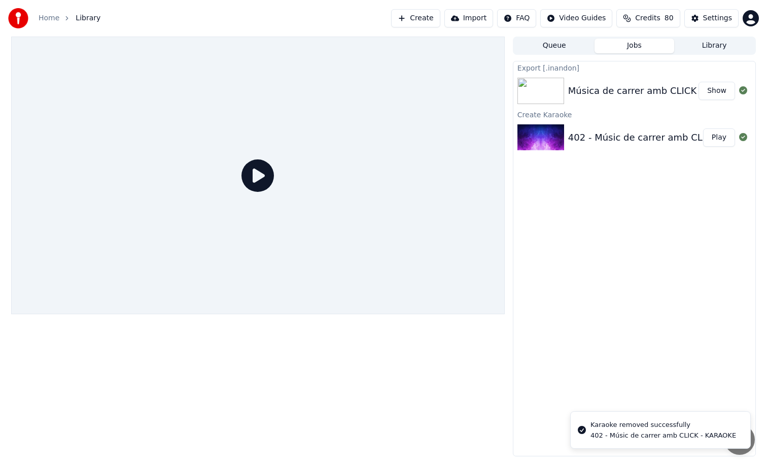
click at [423, 19] on button "Create" at bounding box center [415, 18] width 49 height 18
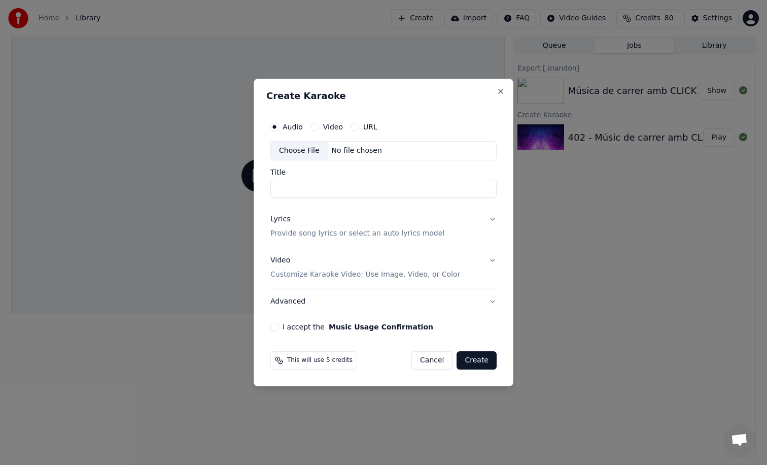
click at [351, 152] on div "No file chosen" at bounding box center [357, 151] width 58 height 10
type input "**********"
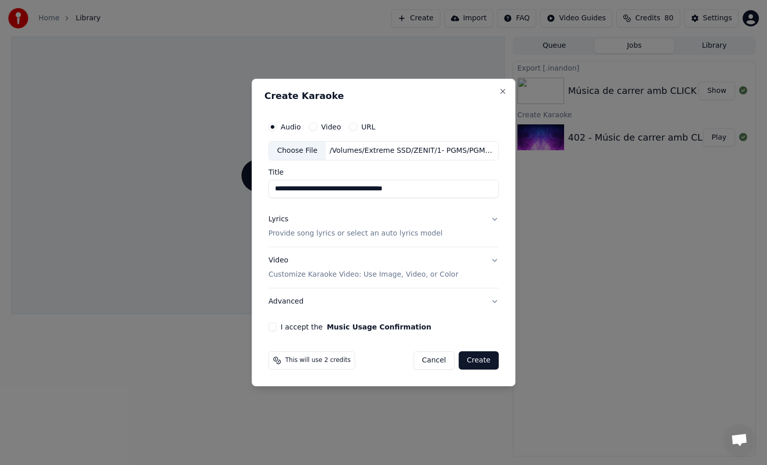
click at [356, 234] on p "Provide song lyrics or select an auto lyrics model" at bounding box center [355, 233] width 174 height 10
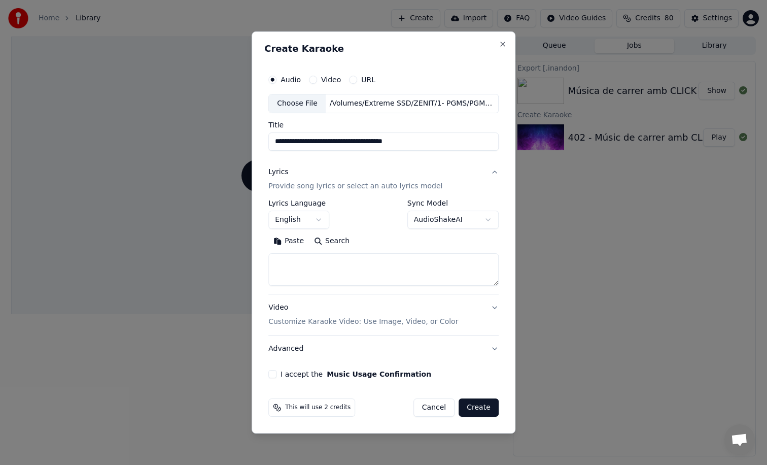
click at [331, 272] on textarea at bounding box center [383, 269] width 230 height 32
paste textarea "**********"
type textarea "**********"
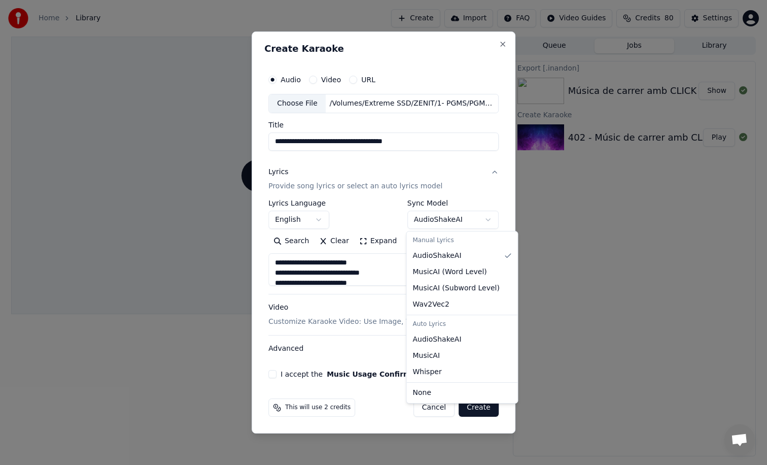
click at [460, 221] on body "**********" at bounding box center [383, 232] width 767 height 465
click at [305, 211] on body "**********" at bounding box center [383, 232] width 767 height 465
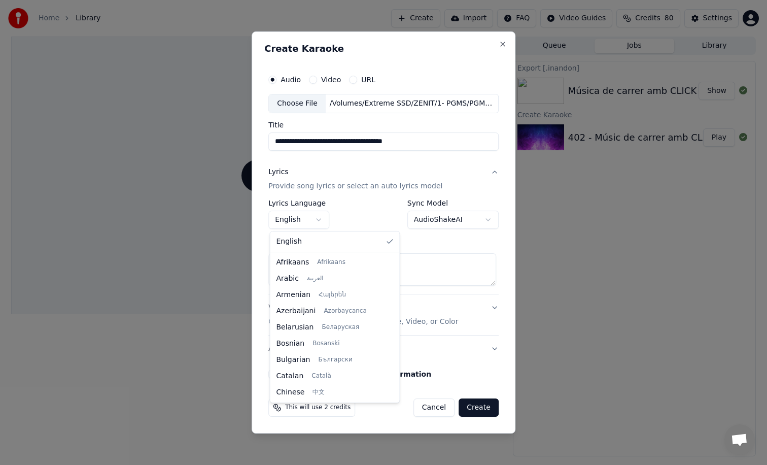
click at [305, 214] on body "**********" at bounding box center [383, 232] width 767 height 465
select select "**"
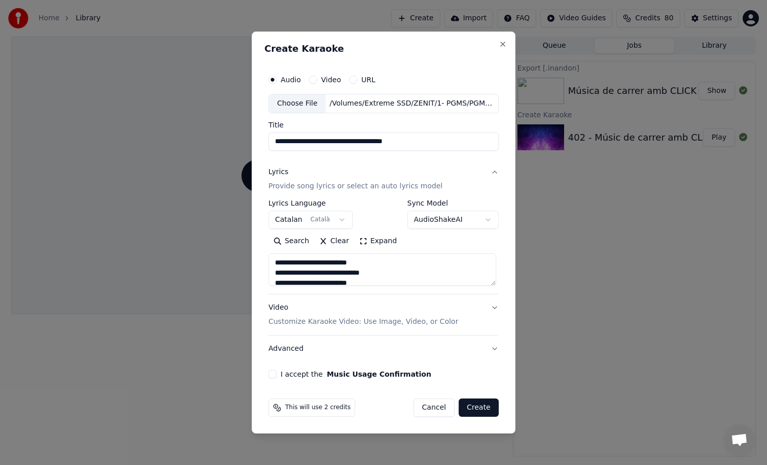
click at [272, 376] on button "I accept the Music Usage Confirmation" at bounding box center [272, 374] width 8 height 8
click at [485, 405] on button "Create" at bounding box center [479, 407] width 40 height 18
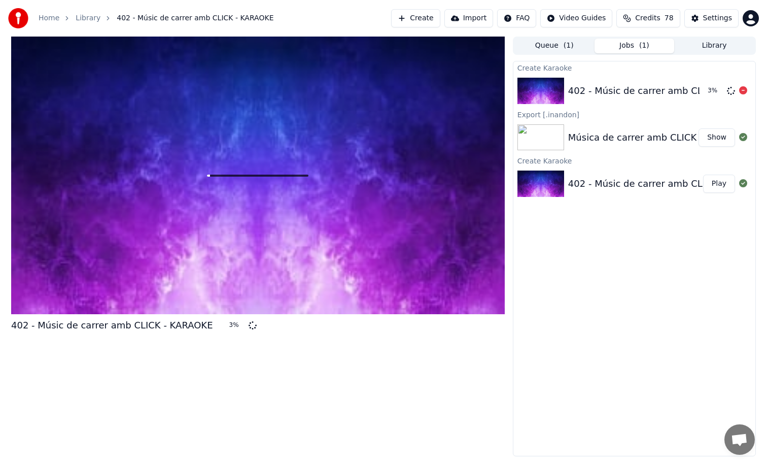
click at [710, 79] on div "402 - Músic de carrer amb CLICK - KARAOKE 3 %" at bounding box center [635, 91] width 242 height 35
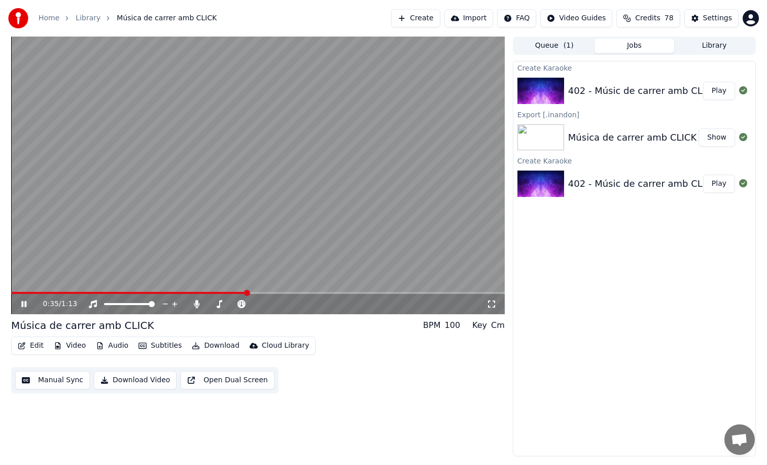
click at [249, 292] on span at bounding box center [258, 293] width 494 height 2
click at [203, 293] on span at bounding box center [132, 293] width 243 height 2
click at [180, 293] on span at bounding box center [109, 293] width 197 height 2
click at [417, 237] on video at bounding box center [258, 176] width 494 height 278
click at [285, 293] on span at bounding box center [258, 293] width 494 height 2
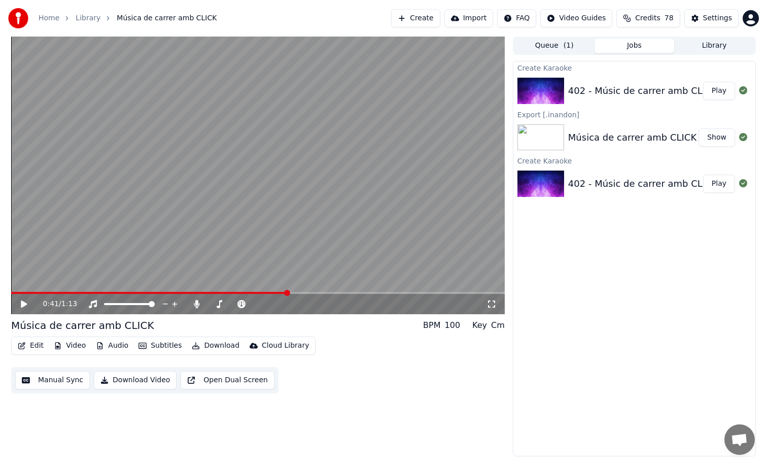
click at [337, 264] on video at bounding box center [258, 176] width 494 height 278
click at [319, 292] on span at bounding box center [258, 293] width 494 height 2
click at [334, 260] on video at bounding box center [258, 176] width 494 height 278
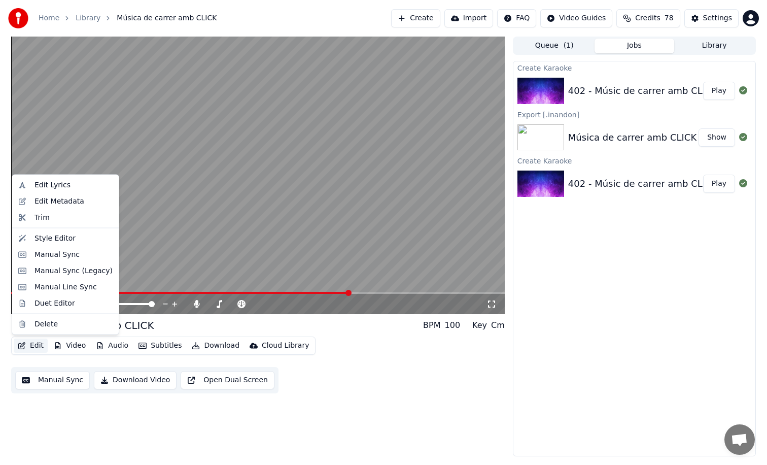
click at [41, 342] on button "Edit" at bounding box center [31, 346] width 34 height 14
click at [57, 269] on div "Manual Sync (Legacy)" at bounding box center [74, 270] width 78 height 10
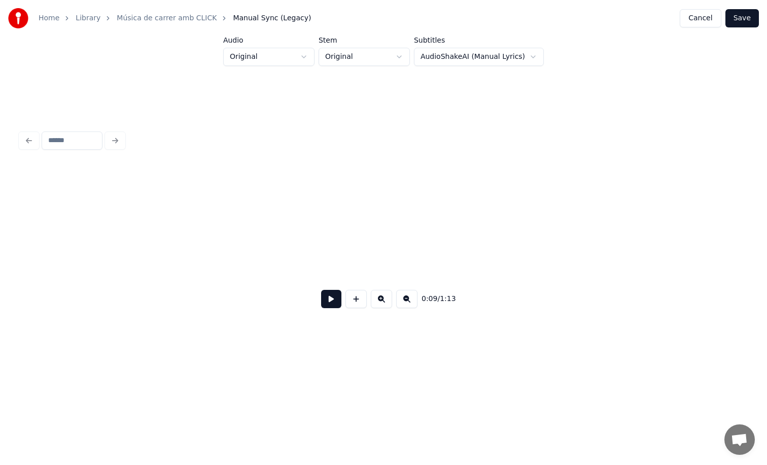
scroll to position [0, 977]
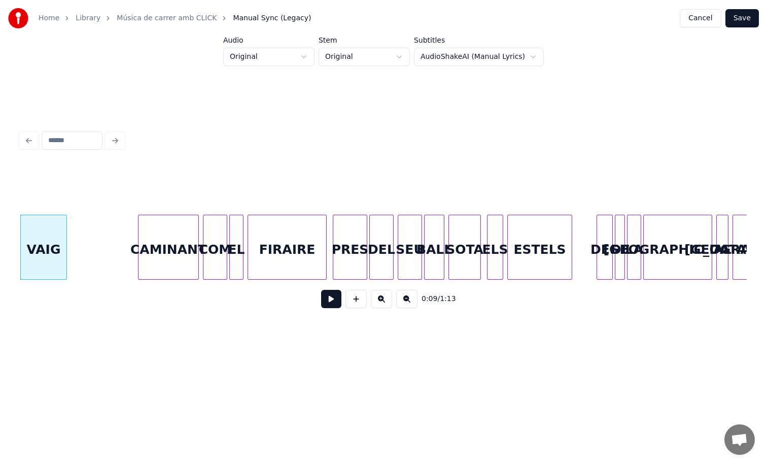
click at [706, 22] on button "Cancel" at bounding box center [700, 18] width 41 height 18
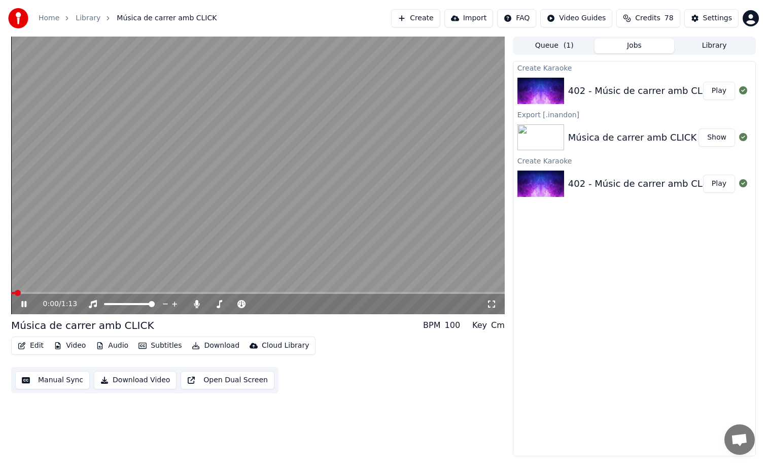
click at [38, 345] on button "Edit" at bounding box center [31, 346] width 34 height 14
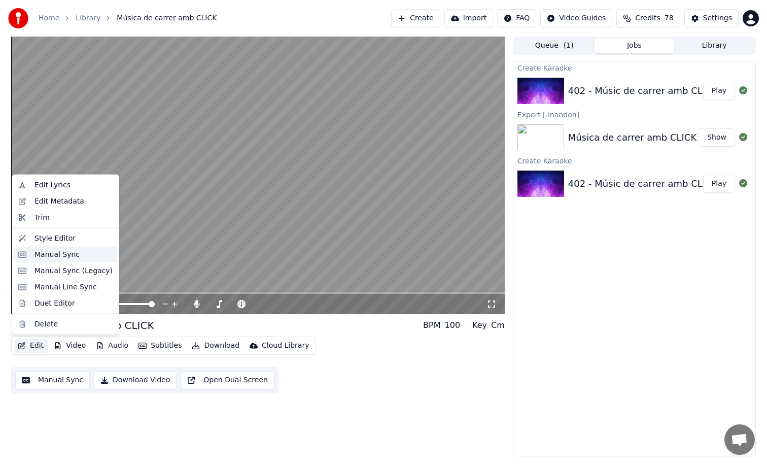
click at [36, 256] on div "Manual Sync" at bounding box center [57, 254] width 45 height 10
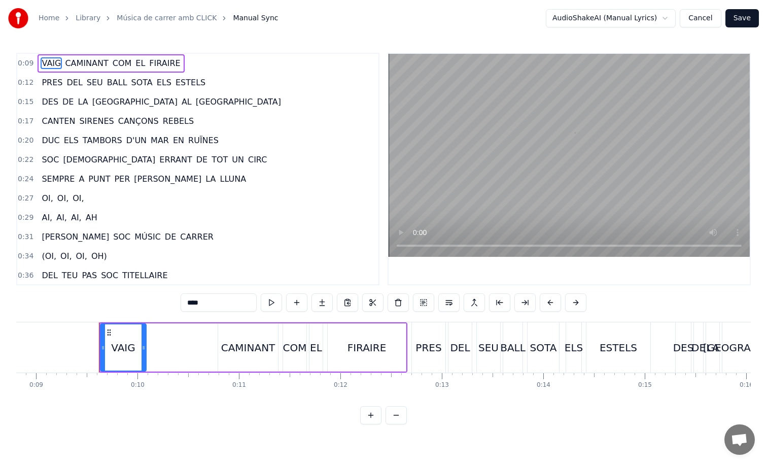
scroll to position [0, 926]
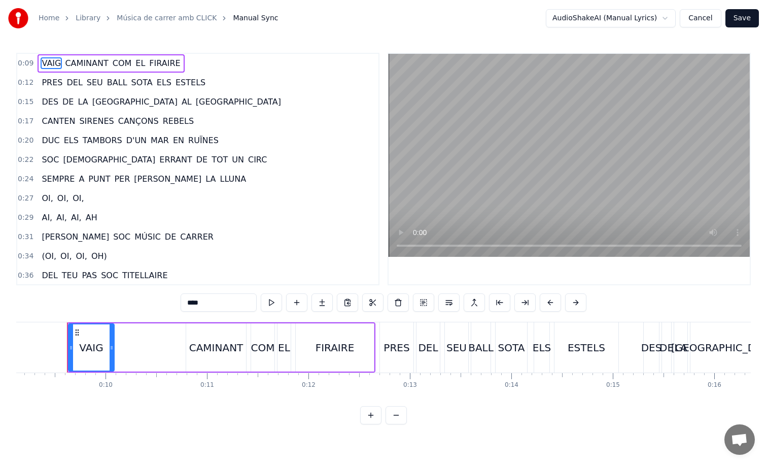
click at [43, 200] on span "OI," at bounding box center [47, 198] width 13 height 12
type input "***"
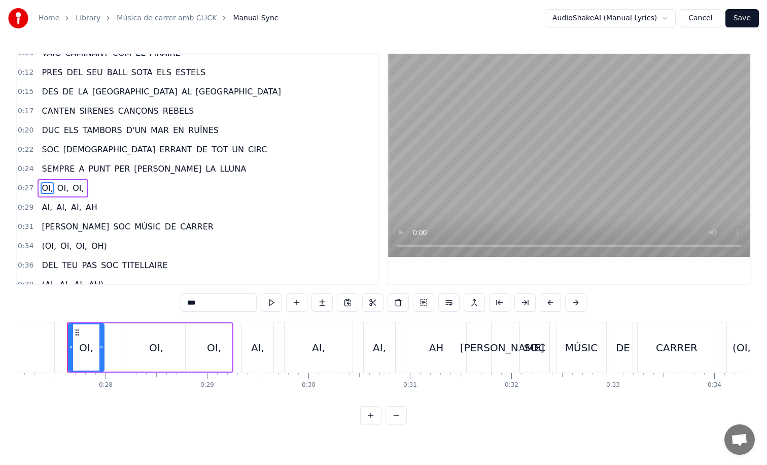
scroll to position [231, 0]
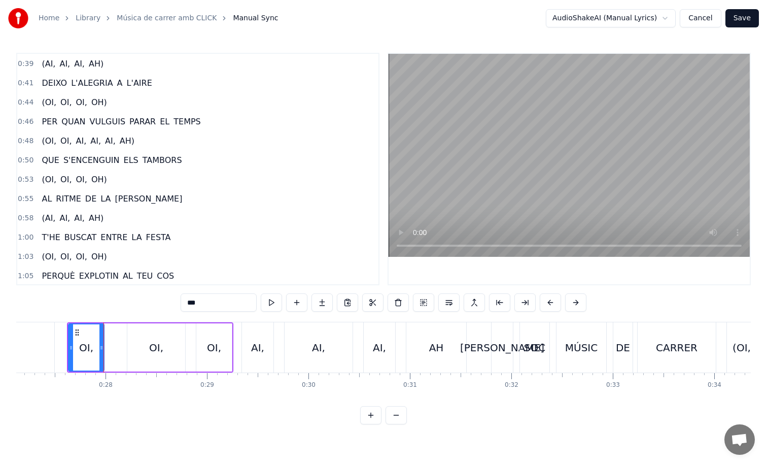
click at [112, 329] on div "OI, OI, OI," at bounding box center [150, 347] width 166 height 50
click at [149, 337] on div "OI," at bounding box center [156, 347] width 58 height 48
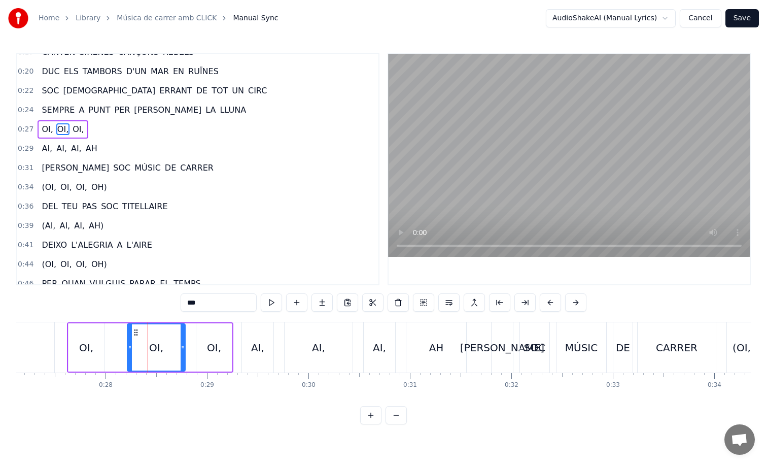
scroll to position [29, 0]
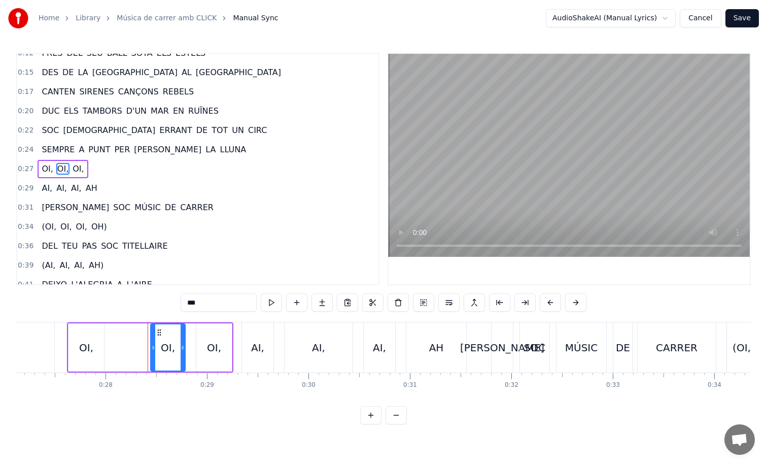
drag, startPoint x: 129, startPoint y: 341, endPoint x: 155, endPoint y: 341, distance: 25.9
click at [155, 341] on div at bounding box center [153, 347] width 4 height 46
drag, startPoint x: 171, startPoint y: 347, endPoint x: 189, endPoint y: 347, distance: 17.8
click at [189, 347] on div "OI, OI, OI," at bounding box center [150, 347] width 166 height 50
drag, startPoint x: 165, startPoint y: 333, endPoint x: 184, endPoint y: 333, distance: 18.8
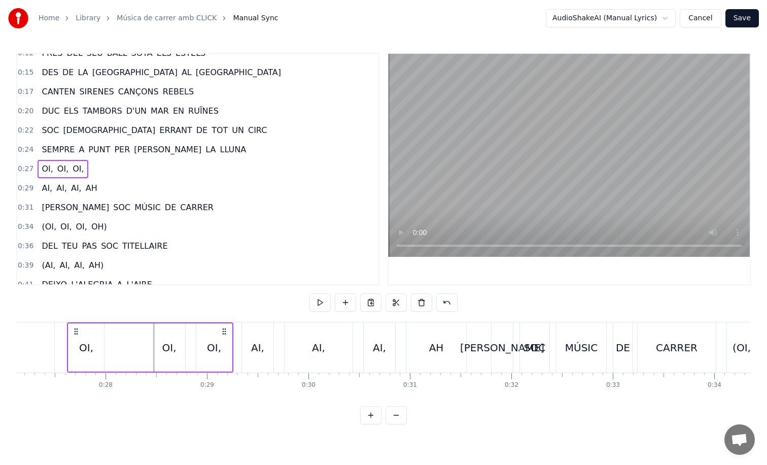
click at [184, 333] on div "OI," at bounding box center [169, 347] width 32 height 48
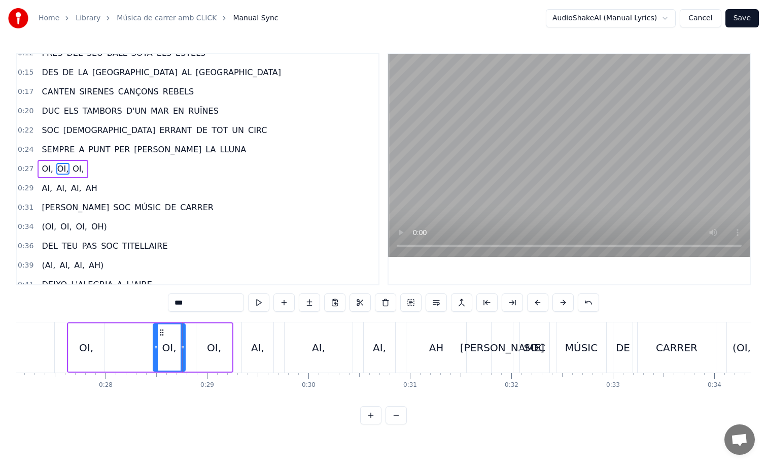
drag, startPoint x: 158, startPoint y: 327, endPoint x: 171, endPoint y: 327, distance: 13.2
click at [171, 327] on div "OI," at bounding box center [169, 347] width 31 height 46
click at [566, 300] on button at bounding box center [563, 302] width 21 height 18
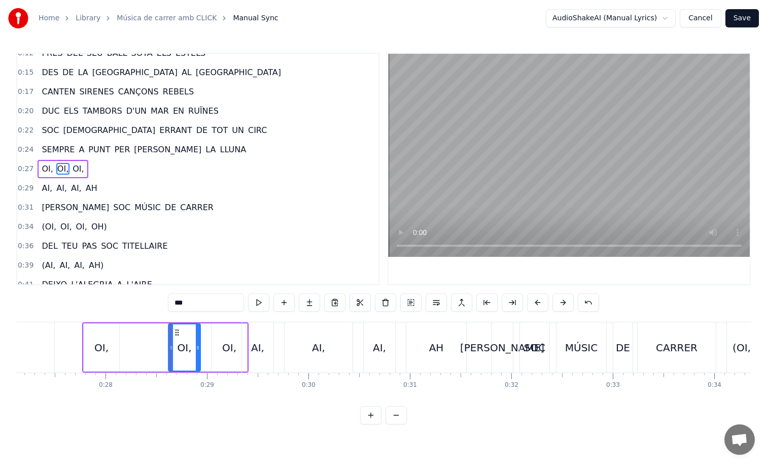
click at [111, 356] on div "OI," at bounding box center [102, 347] width 36 height 48
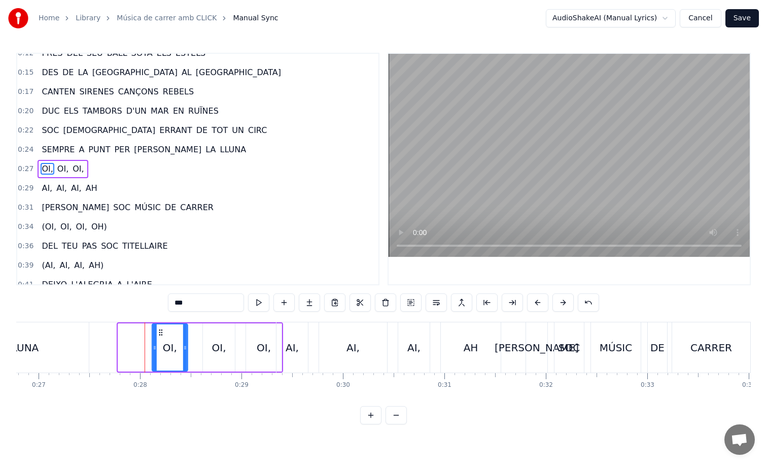
drag, startPoint x: 91, startPoint y: 330, endPoint x: 127, endPoint y: 330, distance: 36.5
click at [159, 330] on circle at bounding box center [159, 330] width 1 height 1
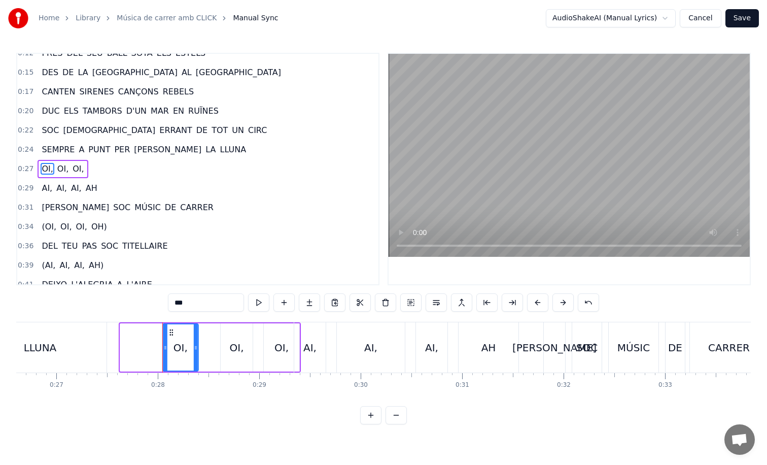
drag, startPoint x: 127, startPoint y: 330, endPoint x: 170, endPoint y: 331, distance: 42.2
click at [170, 331] on icon at bounding box center [171, 332] width 8 height 8
click at [35, 345] on div "LLUNA" at bounding box center [40, 347] width 33 height 15
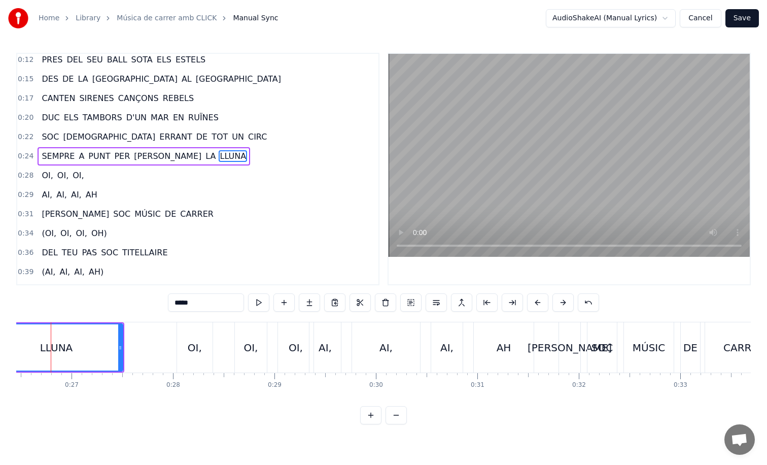
scroll to position [0, 2669]
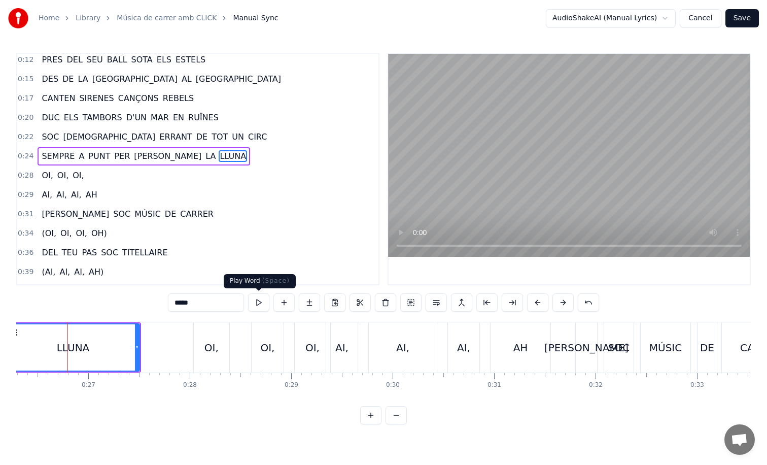
click at [256, 301] on button at bounding box center [258, 302] width 21 height 18
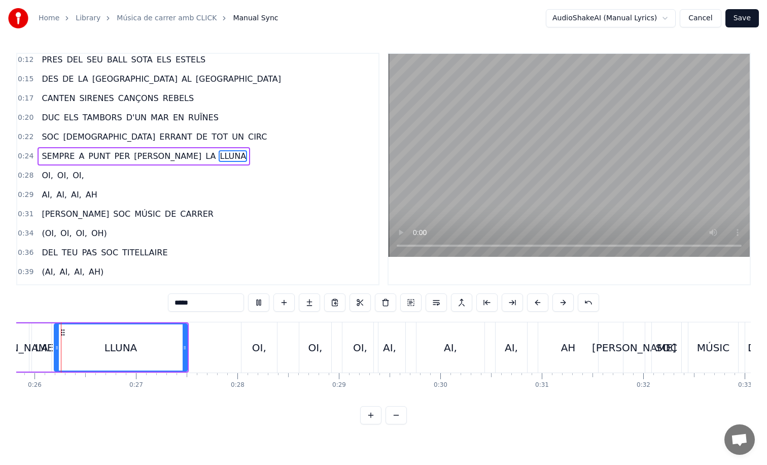
scroll to position [0, 2607]
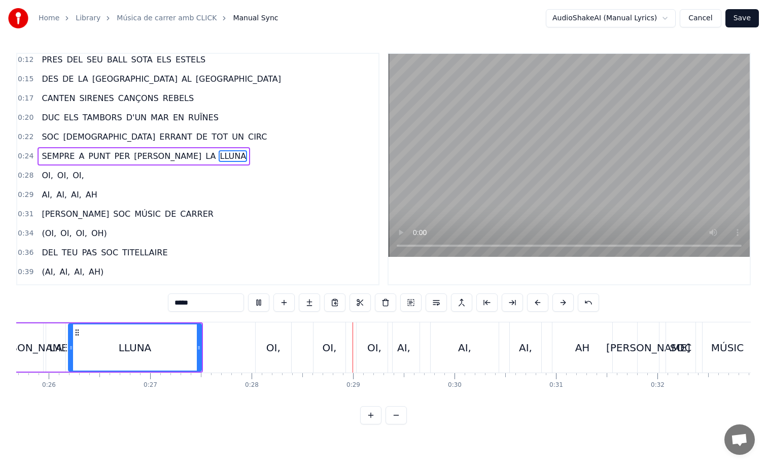
click at [277, 340] on div "OI," at bounding box center [273, 347] width 14 height 15
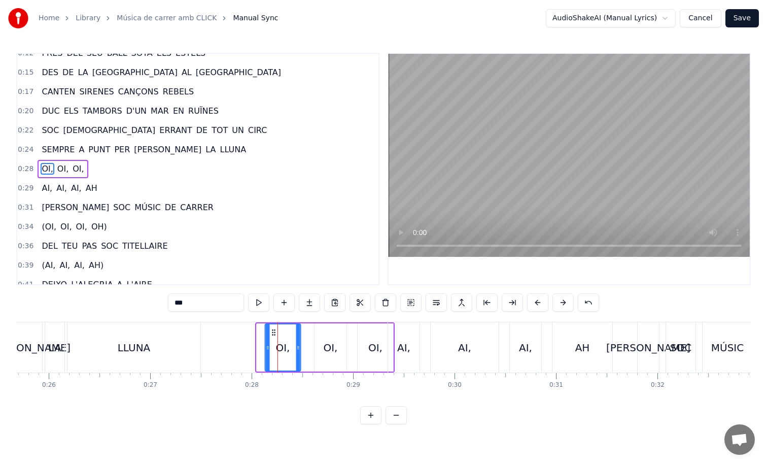
drag, startPoint x: 264, startPoint y: 332, endPoint x: 273, endPoint y: 332, distance: 8.6
click at [273, 332] on icon at bounding box center [274, 332] width 8 height 8
click at [325, 339] on div "OI," at bounding box center [331, 347] width 32 height 48
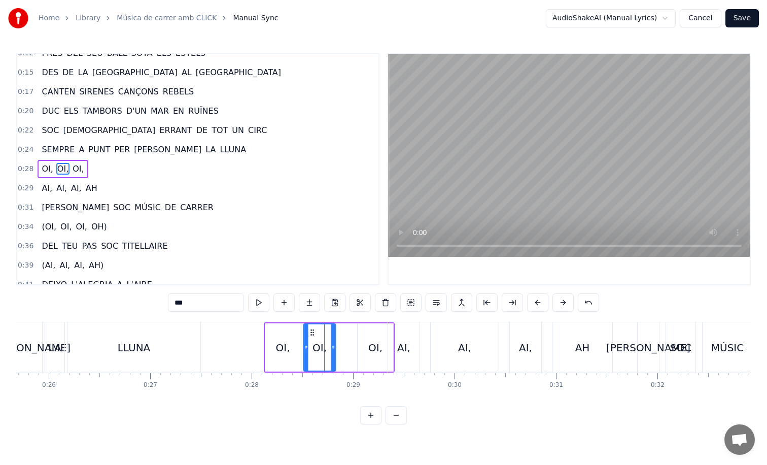
drag, startPoint x: 321, startPoint y: 329, endPoint x: 311, endPoint y: 329, distance: 10.7
click at [311, 329] on icon at bounding box center [313, 332] width 8 height 8
click at [358, 329] on div "OI," at bounding box center [376, 347] width 36 height 48
drag, startPoint x: 364, startPoint y: 330, endPoint x: 343, endPoint y: 331, distance: 21.8
click at [343, 331] on icon at bounding box center [344, 332] width 8 height 8
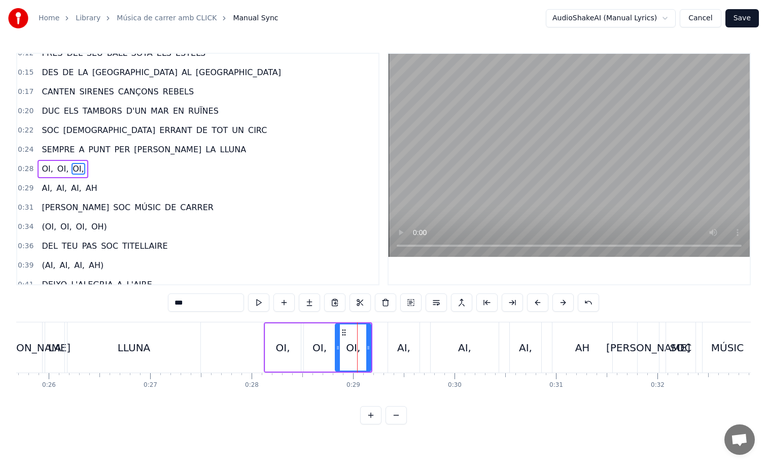
click at [282, 352] on div "OI," at bounding box center [283, 347] width 14 height 15
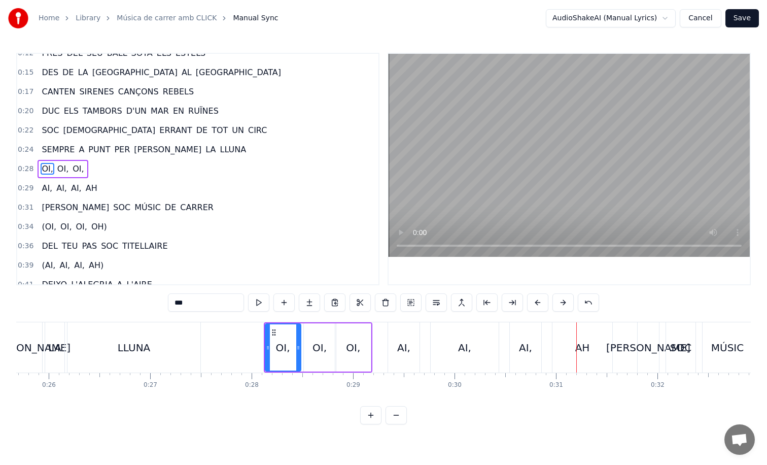
click at [401, 346] on div "AI," at bounding box center [403, 347] width 13 height 15
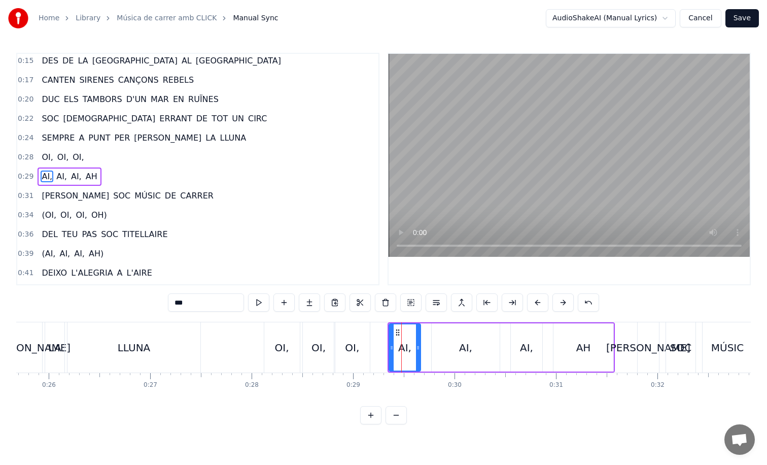
scroll to position [49, 0]
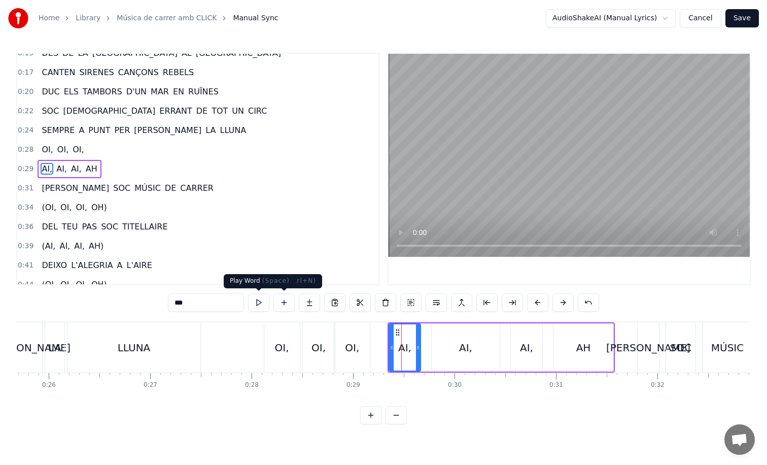
click at [261, 301] on button at bounding box center [258, 302] width 21 height 18
click at [445, 349] on div "AI," at bounding box center [466, 347] width 68 height 48
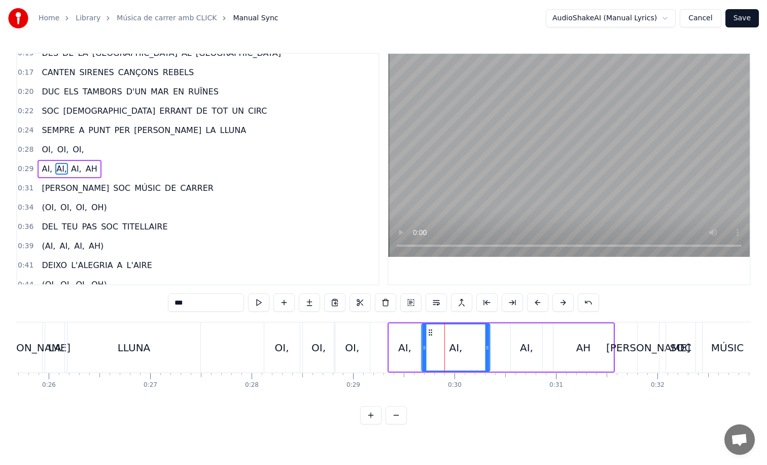
drag, startPoint x: 441, startPoint y: 329, endPoint x: 431, endPoint y: 330, distance: 9.7
click at [431, 330] on circle at bounding box center [431, 330] width 1 height 1
click at [265, 301] on button at bounding box center [258, 302] width 21 height 18
click at [523, 344] on div "AI," at bounding box center [526, 347] width 13 height 15
drag, startPoint x: 518, startPoint y: 329, endPoint x: 500, endPoint y: 329, distance: 17.8
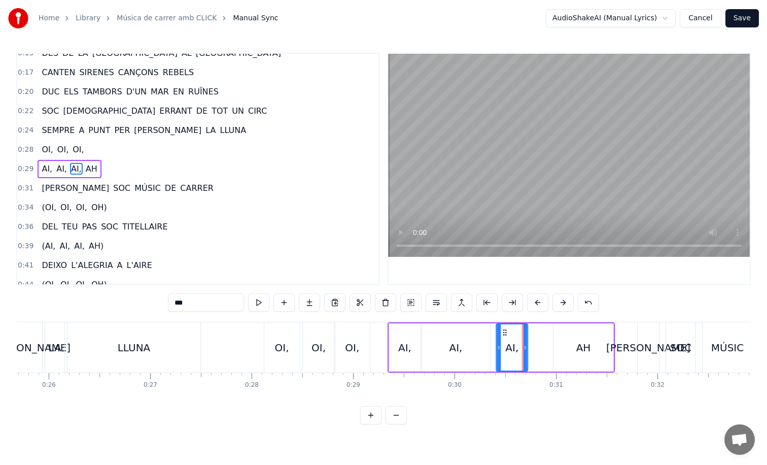
click at [501, 329] on icon at bounding box center [505, 332] width 8 height 8
drag, startPoint x: 521, startPoint y: 346, endPoint x: 540, endPoint y: 345, distance: 19.3
click at [540, 345] on icon at bounding box center [539, 348] width 4 height 8
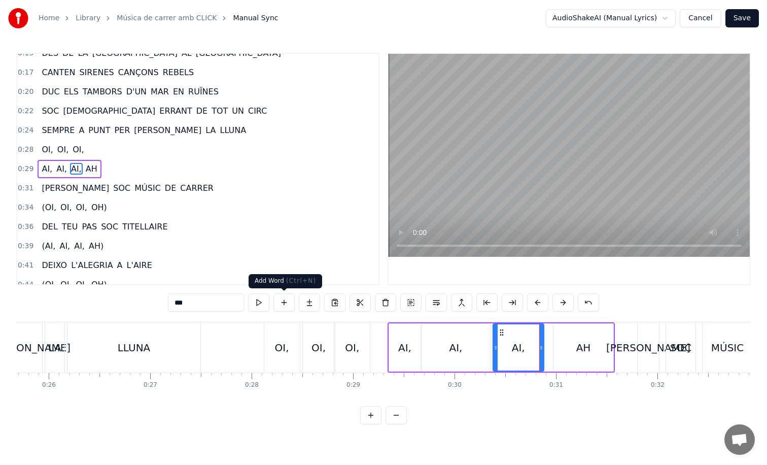
click at [260, 299] on button at bounding box center [258, 302] width 21 height 18
click at [577, 335] on div "AH" at bounding box center [584, 347] width 60 height 48
type input "**"
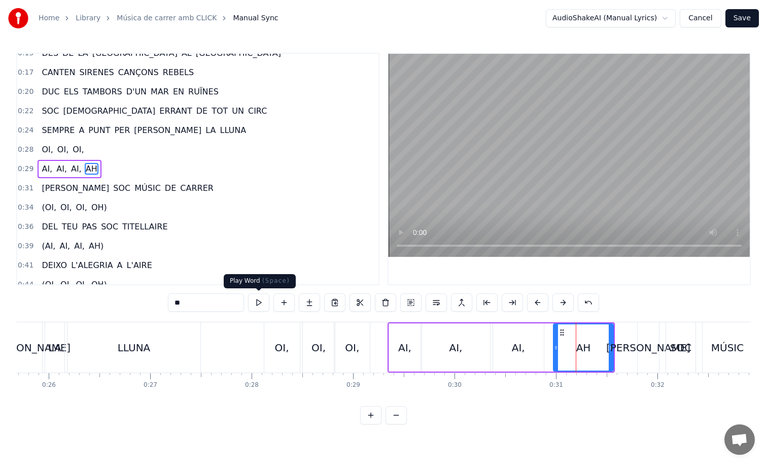
click at [262, 304] on button at bounding box center [258, 302] width 21 height 18
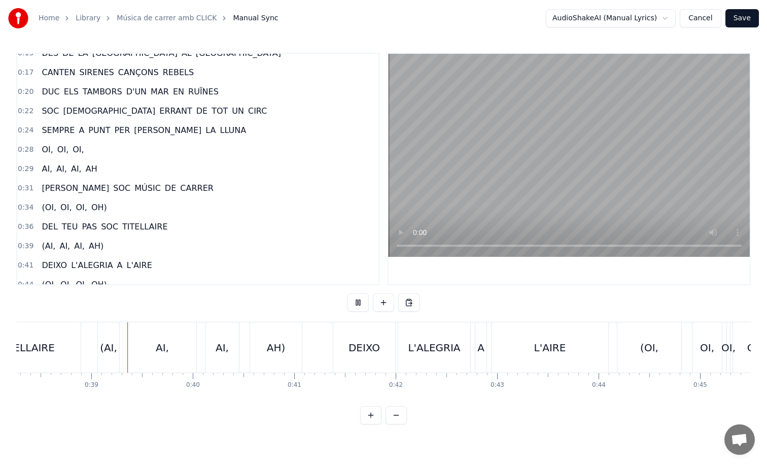
scroll to position [0, 3893]
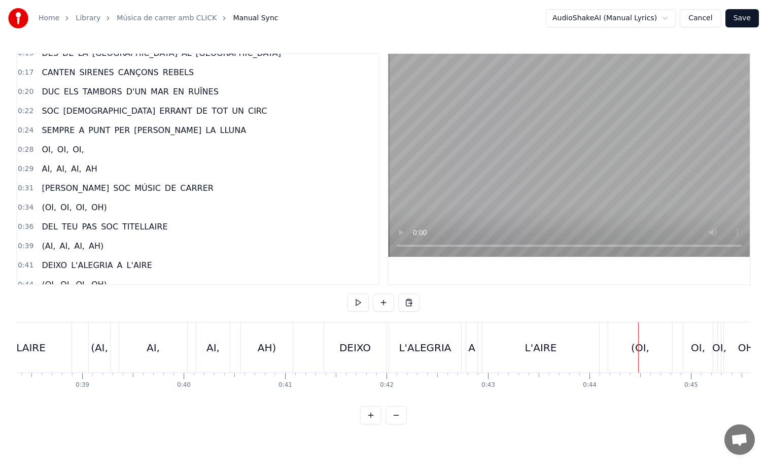
click at [544, 356] on div "L'AIRE" at bounding box center [541, 347] width 117 height 50
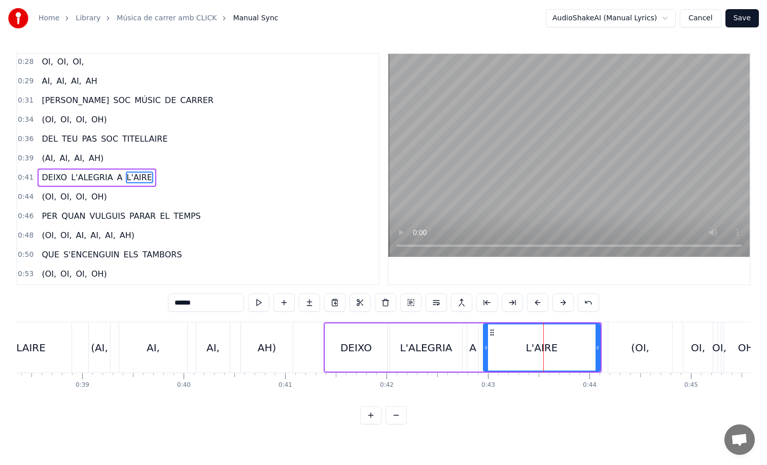
scroll to position [145, 0]
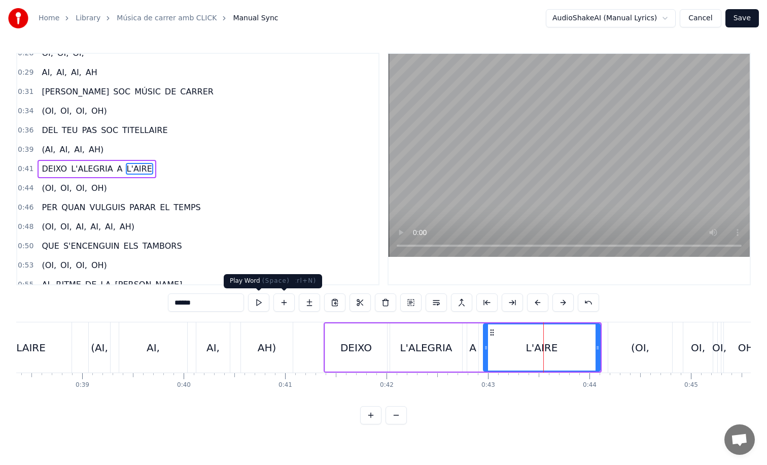
click at [259, 302] on button at bounding box center [258, 302] width 21 height 18
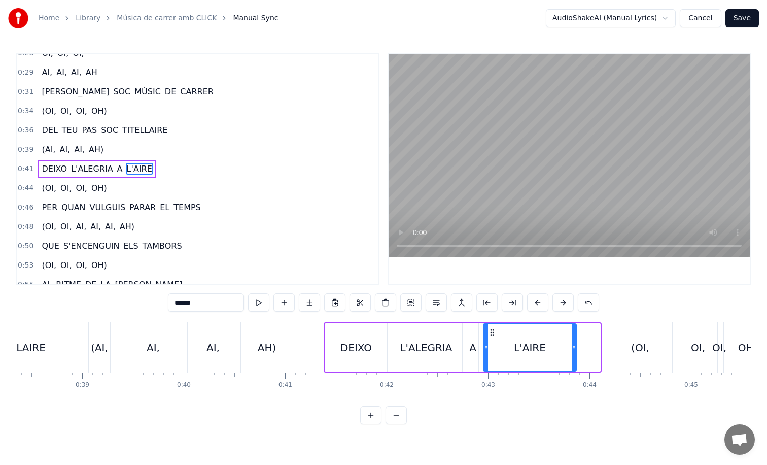
drag, startPoint x: 596, startPoint y: 358, endPoint x: 573, endPoint y: 357, distance: 23.9
click at [573, 357] on div at bounding box center [574, 347] width 4 height 46
drag, startPoint x: 635, startPoint y: 353, endPoint x: 608, endPoint y: 350, distance: 28.1
click at [608, 350] on div "(OI," at bounding box center [640, 347] width 65 height 50
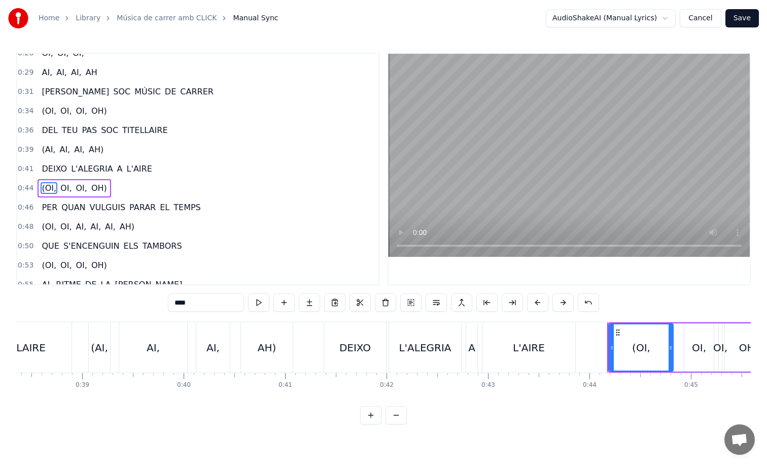
scroll to position [164, 0]
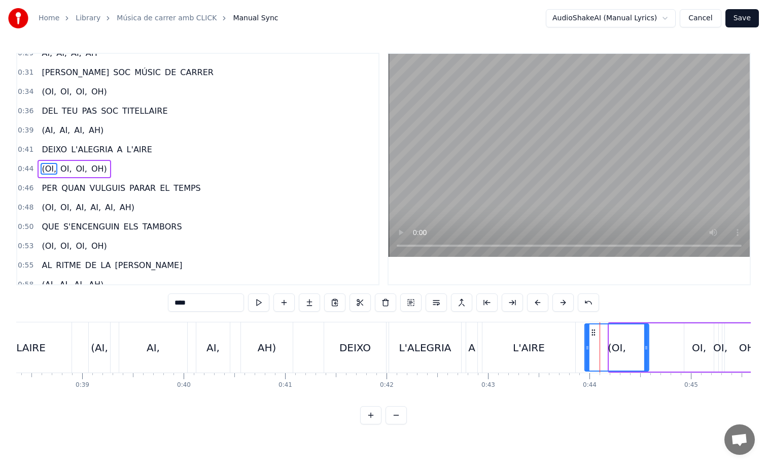
drag, startPoint x: 618, startPoint y: 330, endPoint x: 593, endPoint y: 329, distance: 24.4
click at [593, 329] on icon at bounding box center [594, 332] width 8 height 8
click at [253, 301] on button at bounding box center [258, 302] width 21 height 18
click at [498, 345] on div "L'AIRE" at bounding box center [529, 347] width 93 height 50
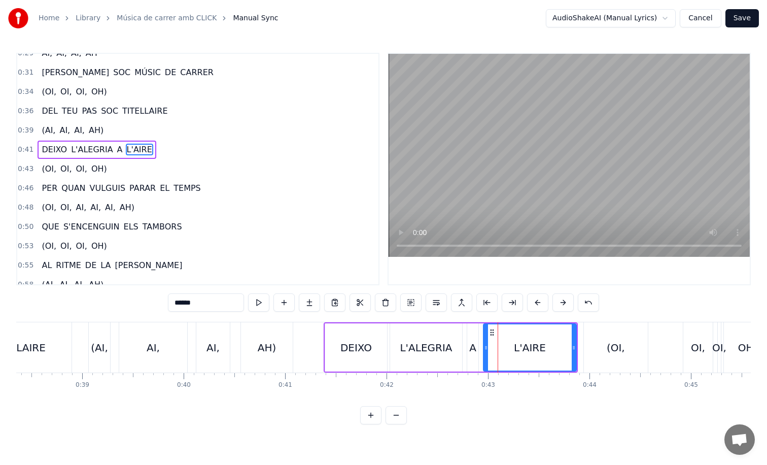
scroll to position [145, 0]
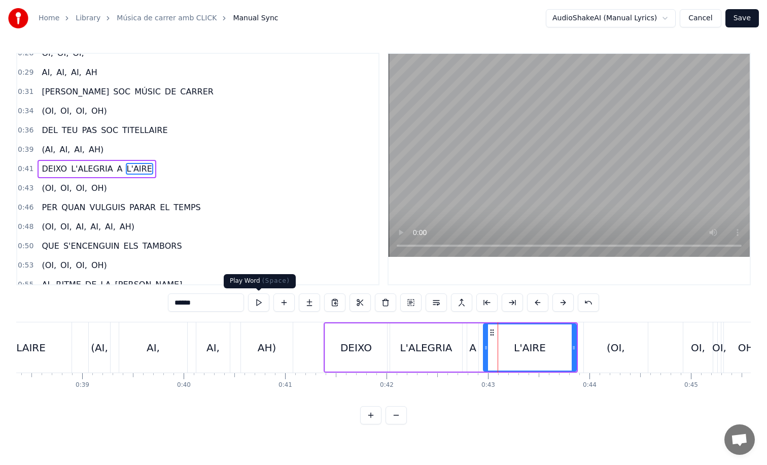
click at [257, 302] on button at bounding box center [258, 302] width 21 height 18
drag, startPoint x: 575, startPoint y: 345, endPoint x: 552, endPoint y: 343, distance: 22.9
click at [552, 344] on icon at bounding box center [552, 348] width 4 height 8
drag, startPoint x: 609, startPoint y: 343, endPoint x: 597, endPoint y: 343, distance: 11.2
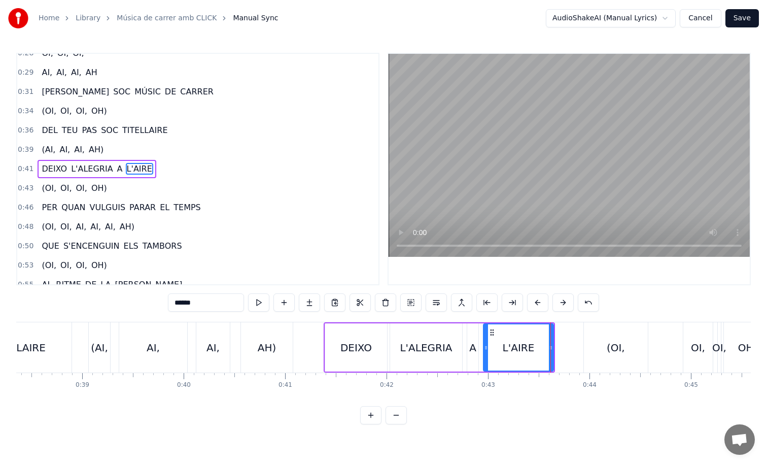
click at [597, 343] on div "(OI," at bounding box center [616, 347] width 64 height 50
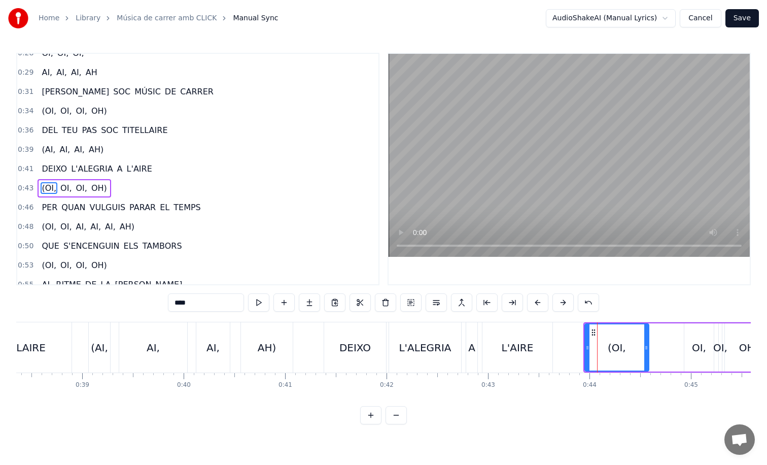
scroll to position [164, 0]
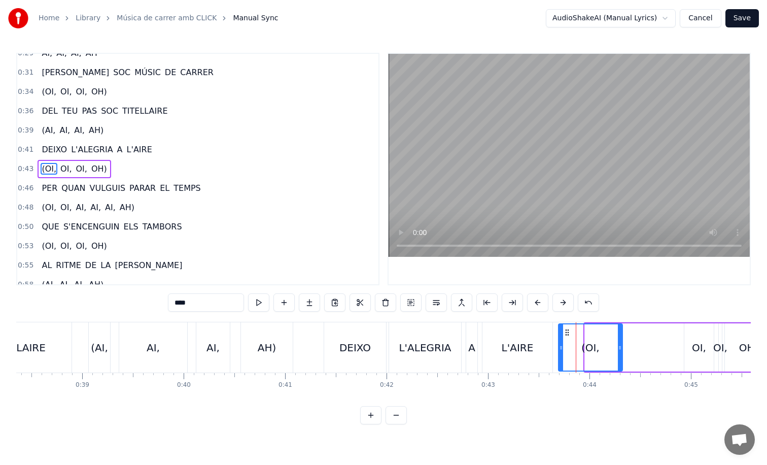
drag, startPoint x: 591, startPoint y: 329, endPoint x: 565, endPoint y: 328, distance: 26.4
click at [565, 328] on icon at bounding box center [567, 332] width 8 height 8
click at [508, 330] on div "L'AIRE" at bounding box center [518, 347] width 70 height 50
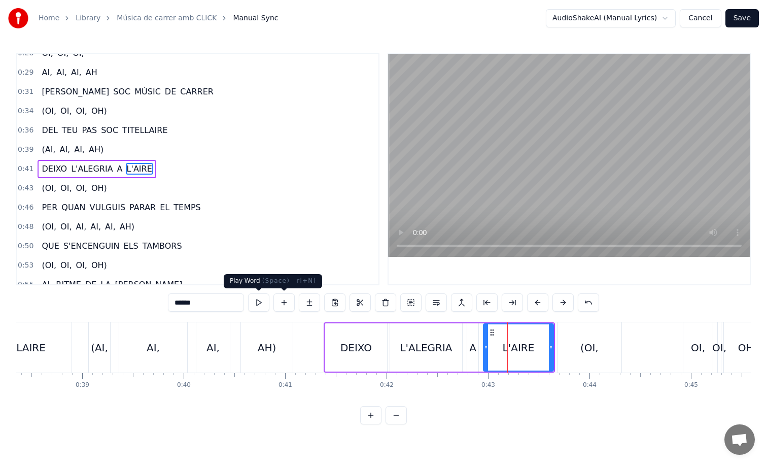
click at [252, 301] on button at bounding box center [258, 302] width 21 height 18
click at [617, 330] on div "(OI," at bounding box center [590, 347] width 64 height 50
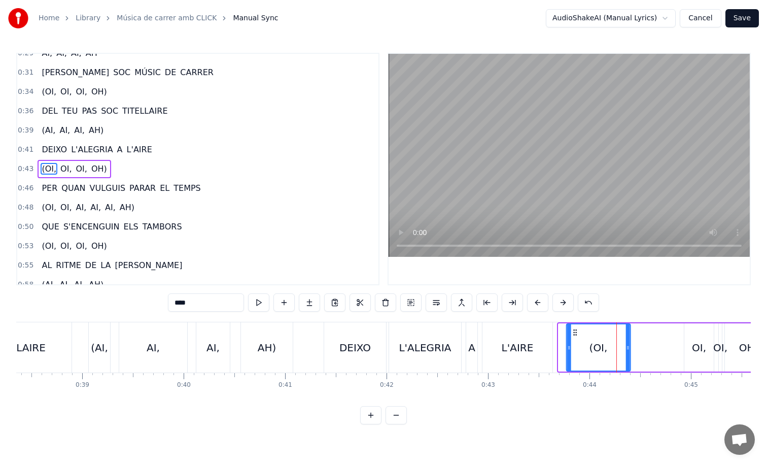
drag, startPoint x: 569, startPoint y: 330, endPoint x: 577, endPoint y: 330, distance: 8.1
click at [577, 330] on icon at bounding box center [575, 332] width 8 height 8
click at [510, 338] on div "L'AIRE" at bounding box center [518, 347] width 70 height 50
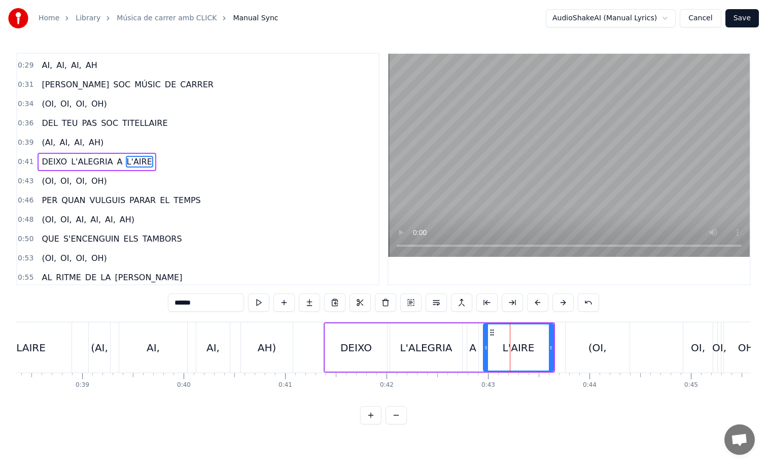
scroll to position [145, 0]
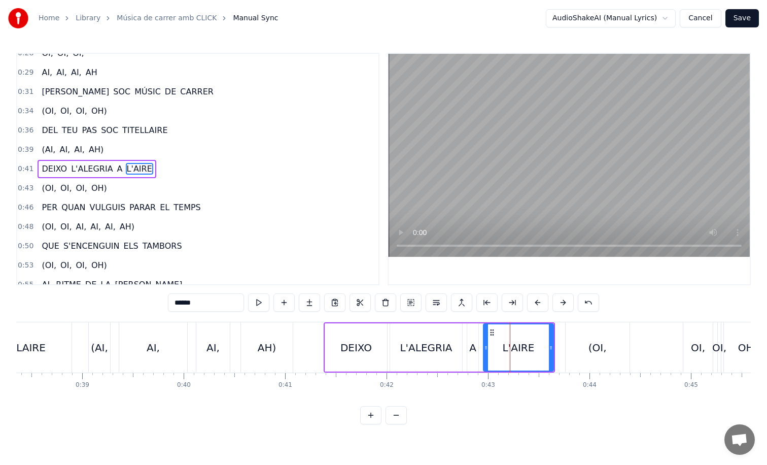
click at [52, 183] on span "(OI," at bounding box center [49, 188] width 17 height 12
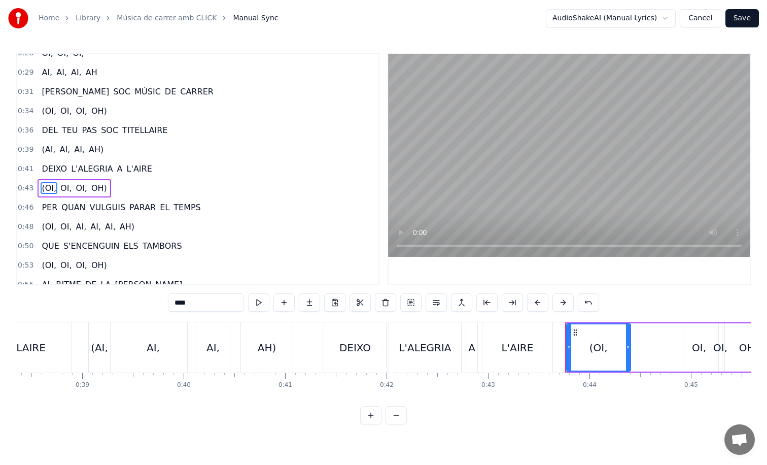
scroll to position [164, 0]
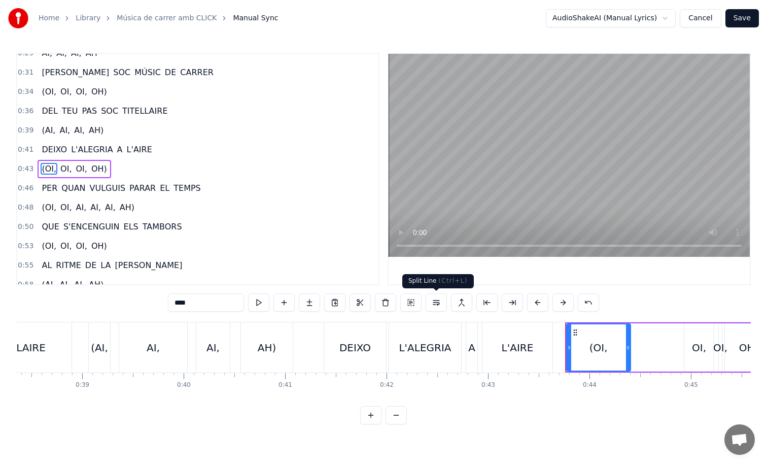
click at [435, 305] on button at bounding box center [436, 302] width 21 height 18
click at [540, 353] on div "L'AIRE" at bounding box center [518, 347] width 70 height 50
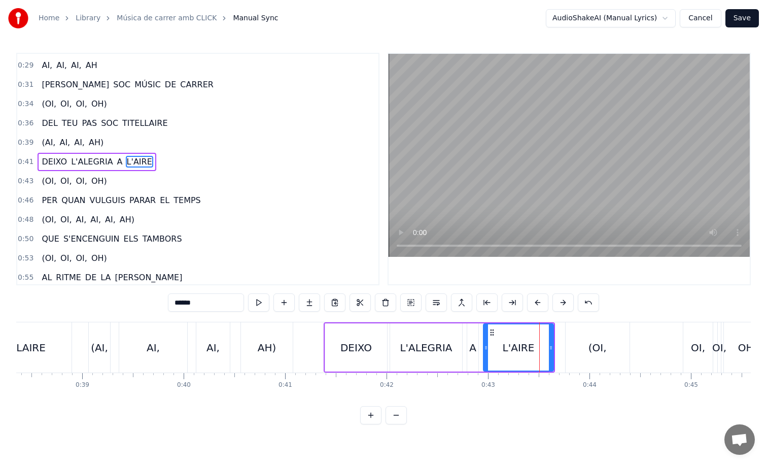
scroll to position [145, 0]
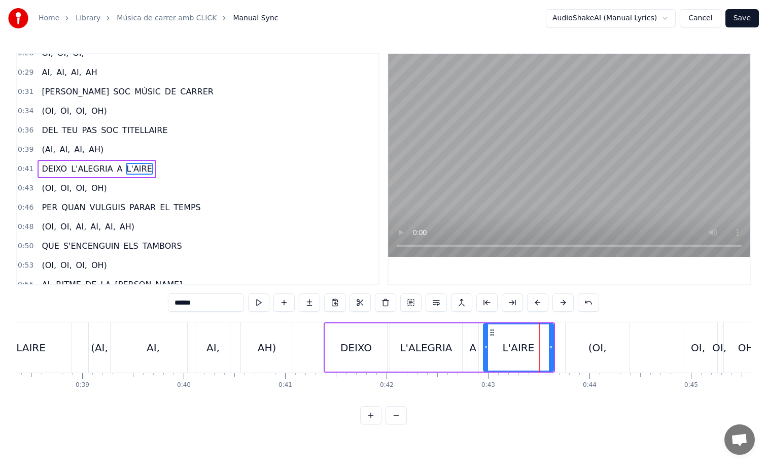
click at [569, 338] on div "(OI," at bounding box center [598, 347] width 64 height 50
type input "****"
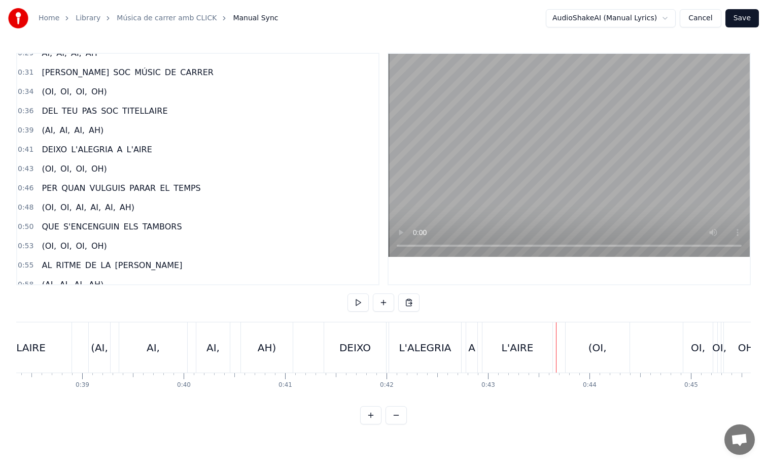
click at [565, 334] on div "(OI," at bounding box center [597, 347] width 65 height 50
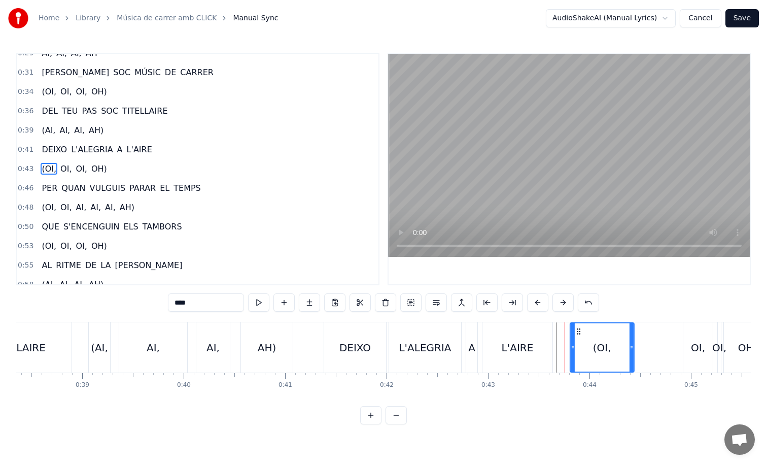
click at [580, 329] on icon at bounding box center [579, 331] width 8 height 8
click at [258, 306] on button at bounding box center [258, 302] width 21 height 18
click at [503, 334] on div "L'AIRE" at bounding box center [518, 347] width 70 height 50
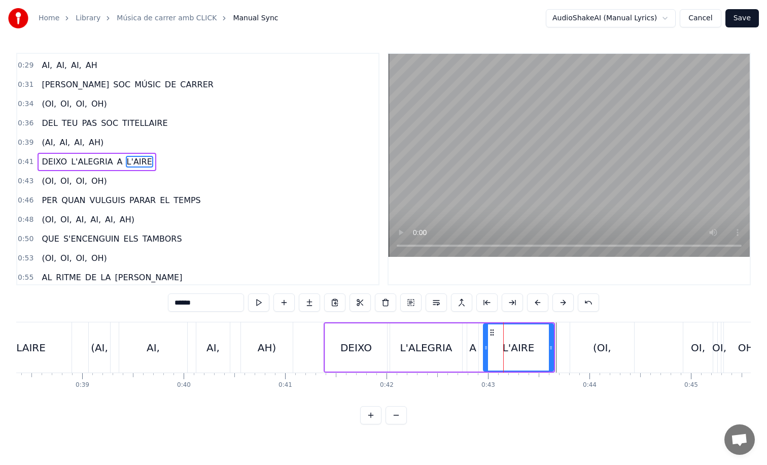
scroll to position [145, 0]
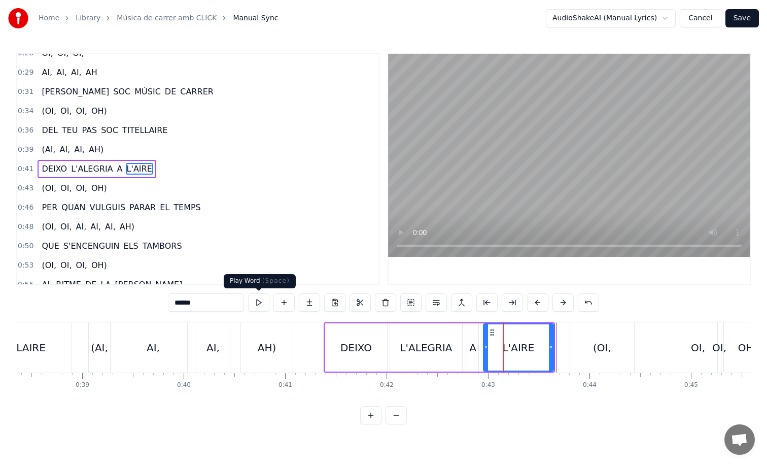
click at [260, 295] on button at bounding box center [258, 302] width 21 height 18
drag, startPoint x: 551, startPoint y: 346, endPoint x: 536, endPoint y: 346, distance: 15.2
click at [537, 346] on icon at bounding box center [539, 348] width 4 height 8
click at [256, 303] on button at bounding box center [258, 302] width 21 height 18
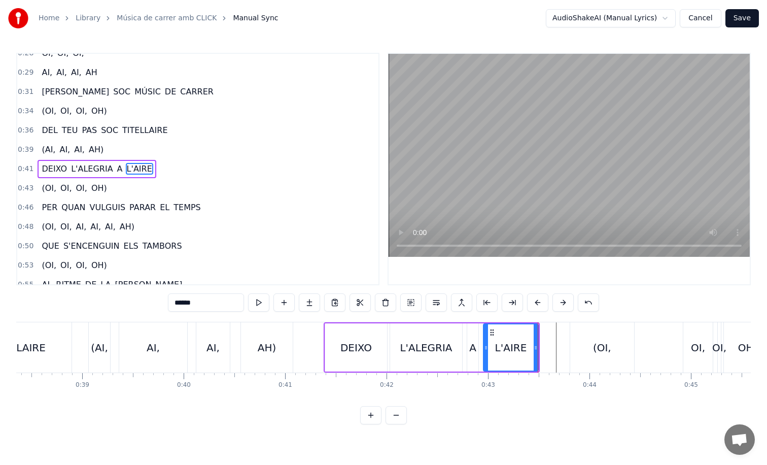
click at [582, 344] on div "(OI," at bounding box center [602, 347] width 64 height 50
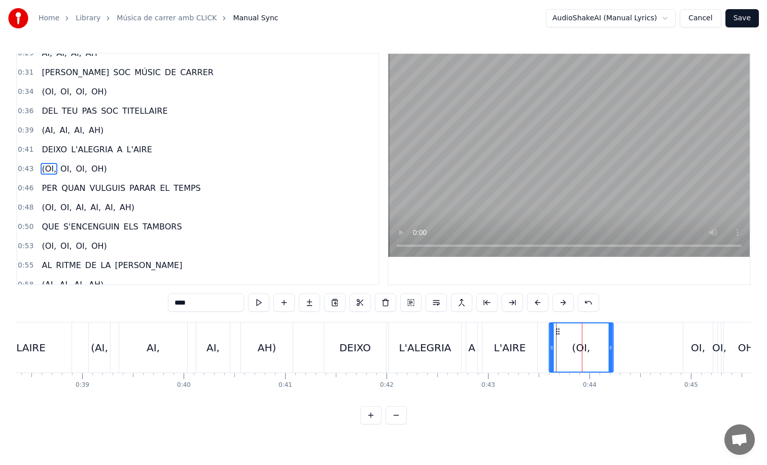
drag, startPoint x: 579, startPoint y: 330, endPoint x: 555, endPoint y: 330, distance: 23.9
click at [555, 330] on icon at bounding box center [558, 331] width 8 height 8
click at [258, 302] on button at bounding box center [258, 302] width 21 height 18
click at [493, 340] on div "L'AIRE" at bounding box center [510, 347] width 55 height 50
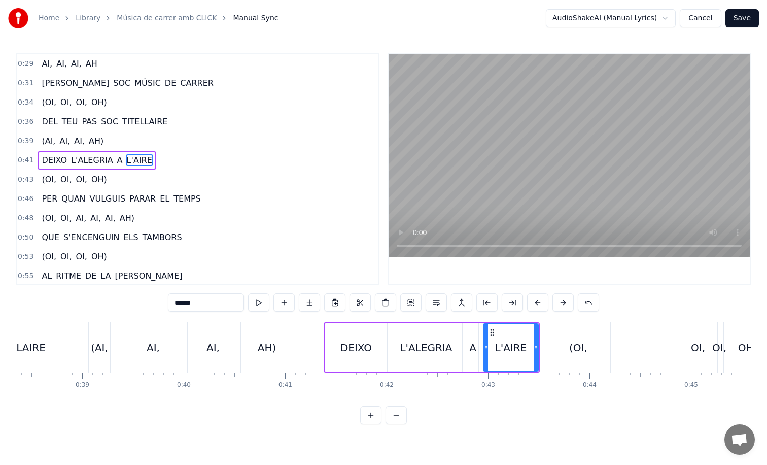
scroll to position [145, 0]
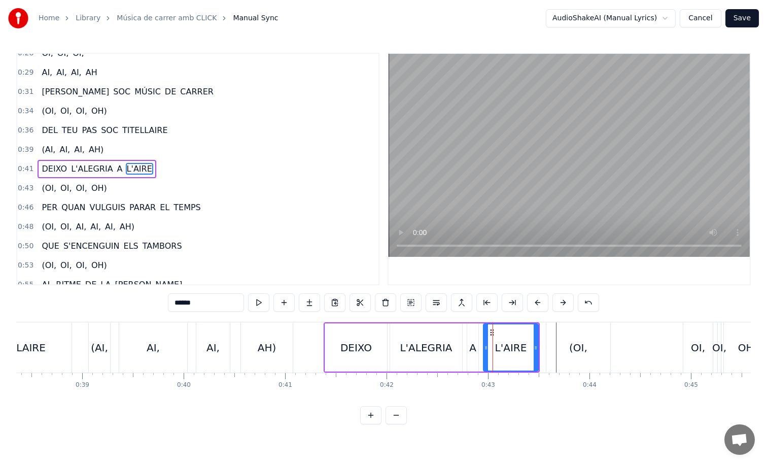
click at [566, 339] on div "(OI," at bounding box center [579, 347] width 64 height 50
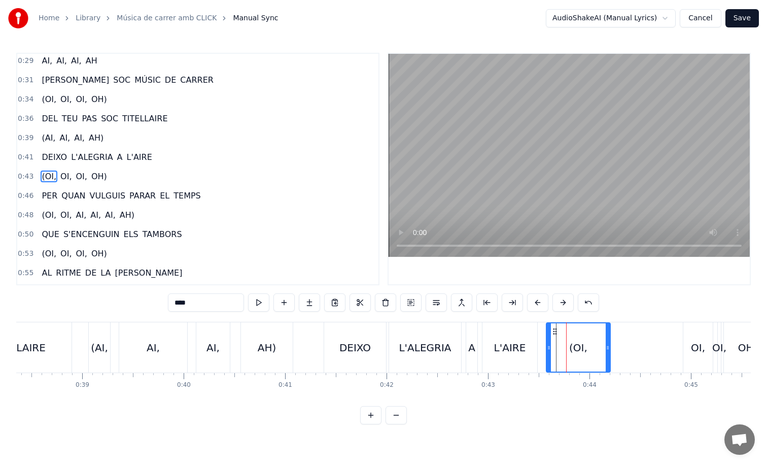
scroll to position [164, 0]
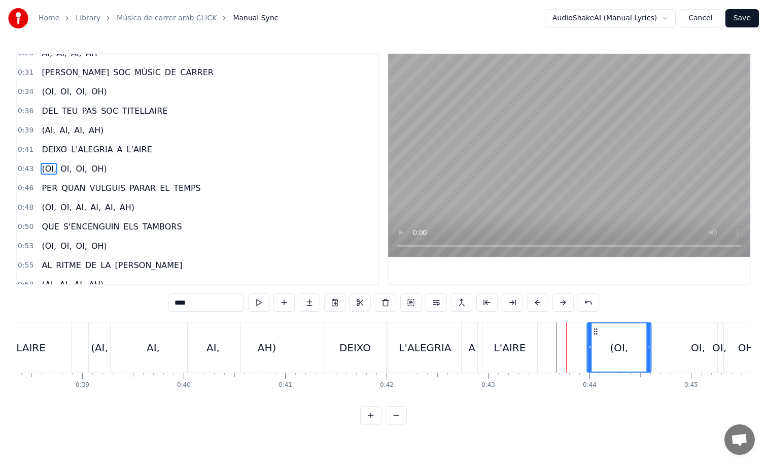
drag, startPoint x: 551, startPoint y: 327, endPoint x: 592, endPoint y: 328, distance: 41.1
click at [592, 328] on icon at bounding box center [596, 331] width 8 height 8
click at [499, 324] on div "L'AIRE" at bounding box center [510, 347] width 55 height 50
type input "******"
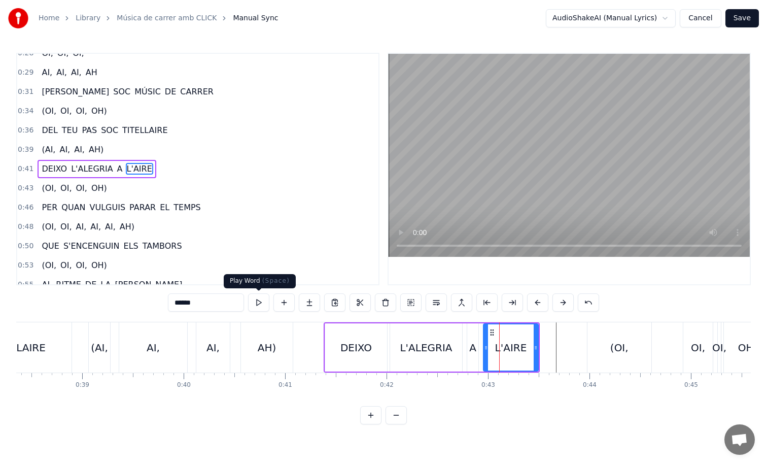
click at [267, 304] on button at bounding box center [258, 302] width 21 height 18
click at [749, 22] on button "Save" at bounding box center [742, 18] width 33 height 18
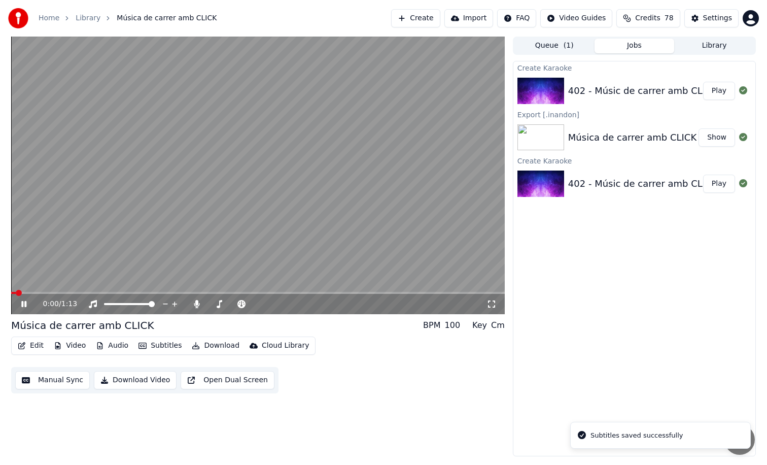
click at [32, 338] on div "Edit Video Audio Subtitles Download Cloud Library" at bounding box center [163, 346] width 305 height 18
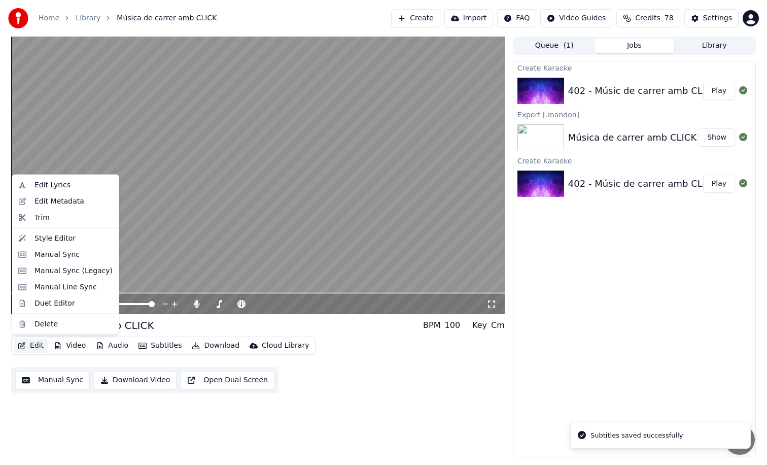
click at [33, 346] on button "Edit" at bounding box center [31, 346] width 34 height 14
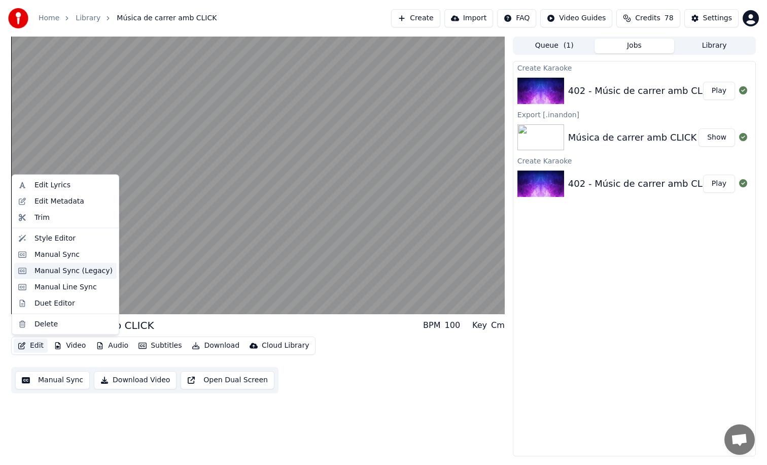
click at [80, 273] on div "Manual Sync (Legacy)" at bounding box center [74, 270] width 78 height 10
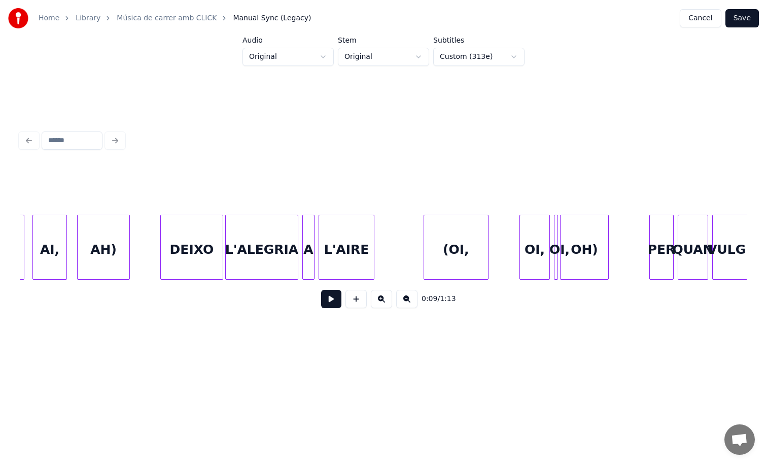
scroll to position [0, 4067]
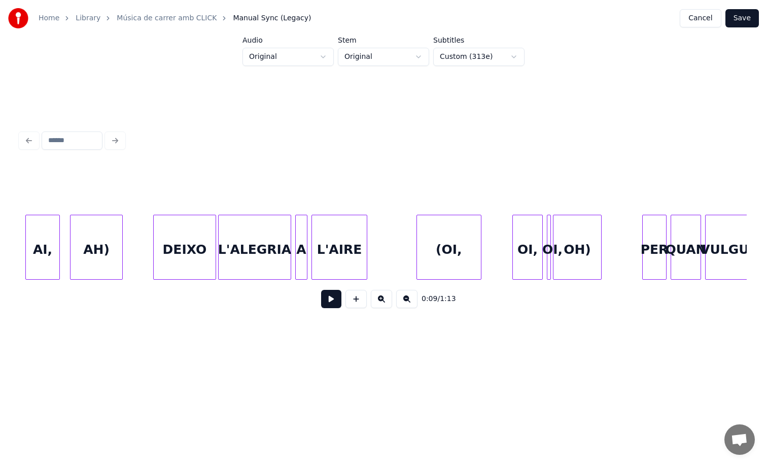
click at [344, 255] on div "L'AIRE" at bounding box center [339, 249] width 55 height 69
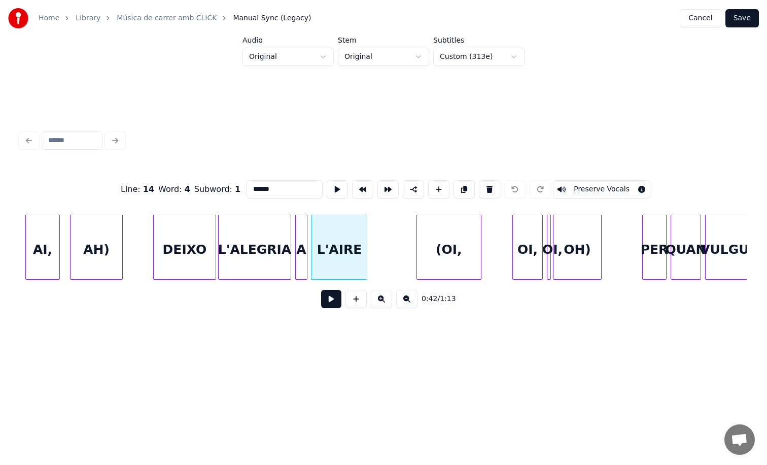
click at [334, 300] on button at bounding box center [331, 299] width 20 height 18
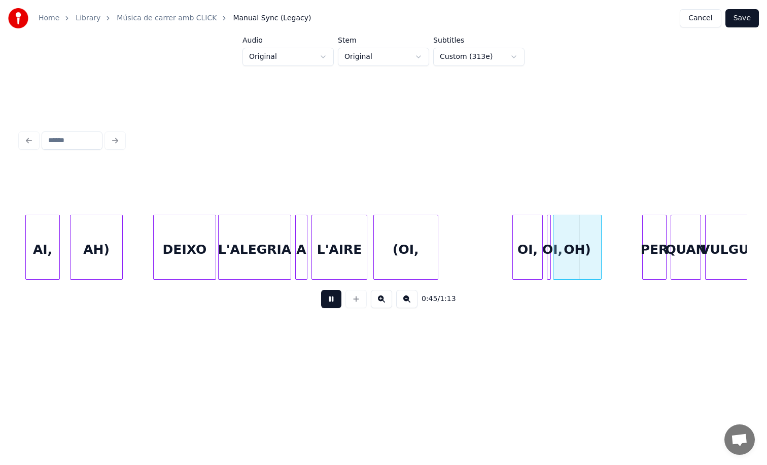
click at [388, 253] on div "(OI," at bounding box center [406, 249] width 64 height 69
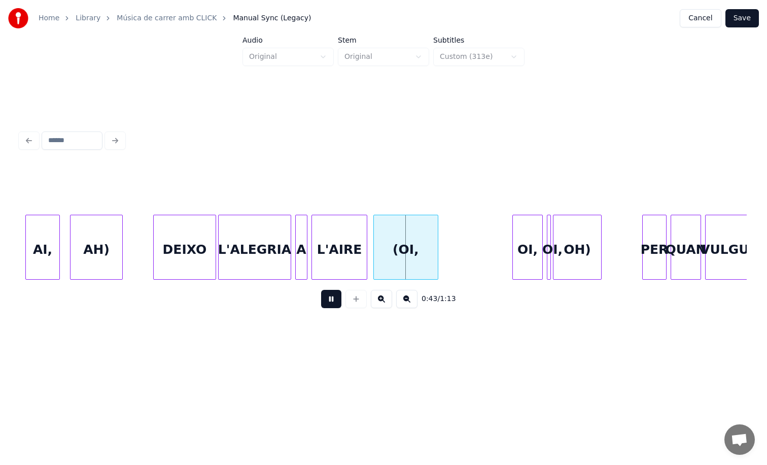
click at [339, 248] on div "L'AIRE" at bounding box center [339, 249] width 55 height 69
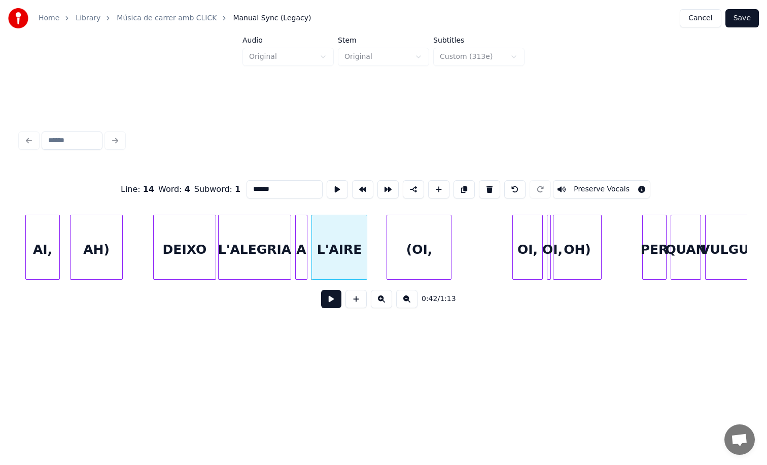
click at [405, 253] on div "(OI," at bounding box center [419, 249] width 64 height 69
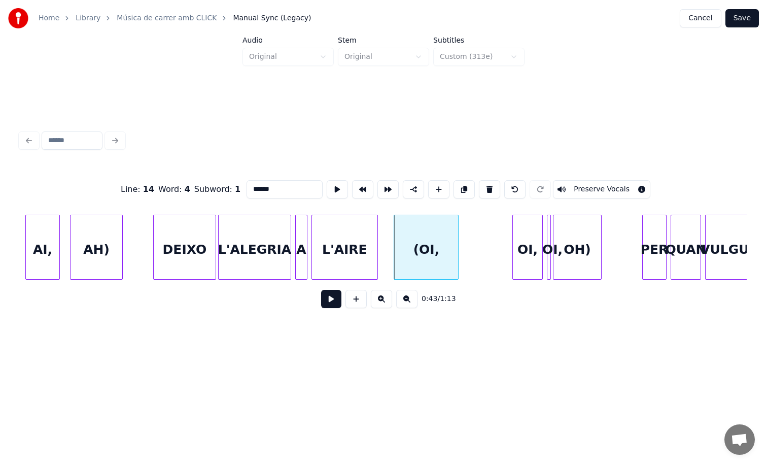
click at [378, 256] on div at bounding box center [376, 247] width 3 height 64
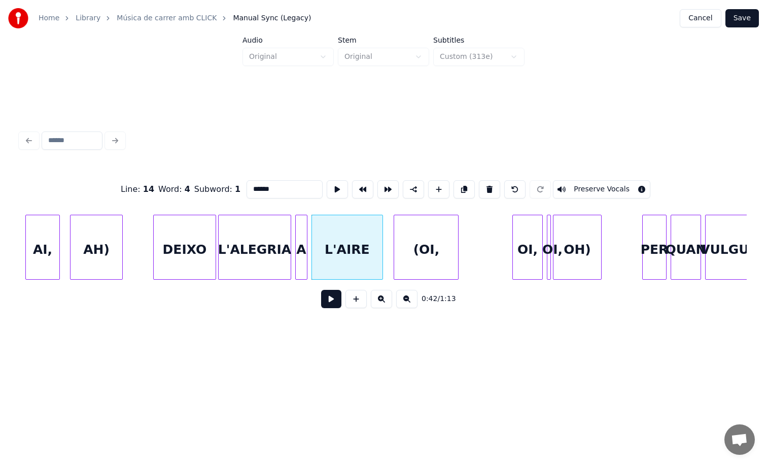
click at [330, 306] on button at bounding box center [331, 299] width 20 height 18
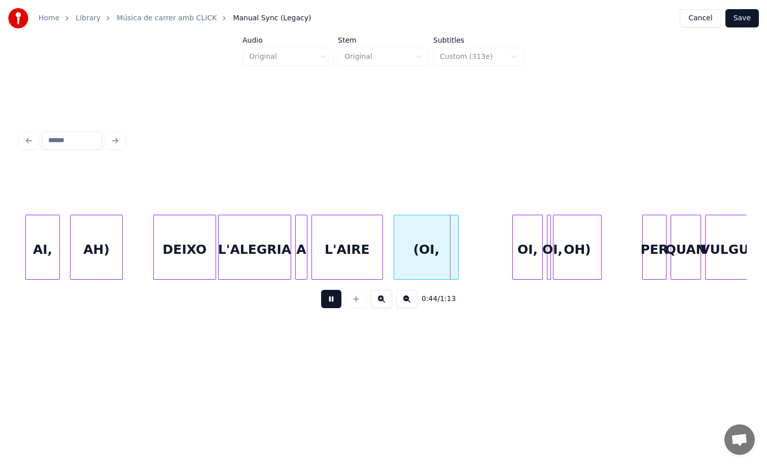
click at [330, 306] on button at bounding box center [331, 299] width 20 height 18
click at [338, 270] on div "L'AIRE" at bounding box center [347, 249] width 71 height 69
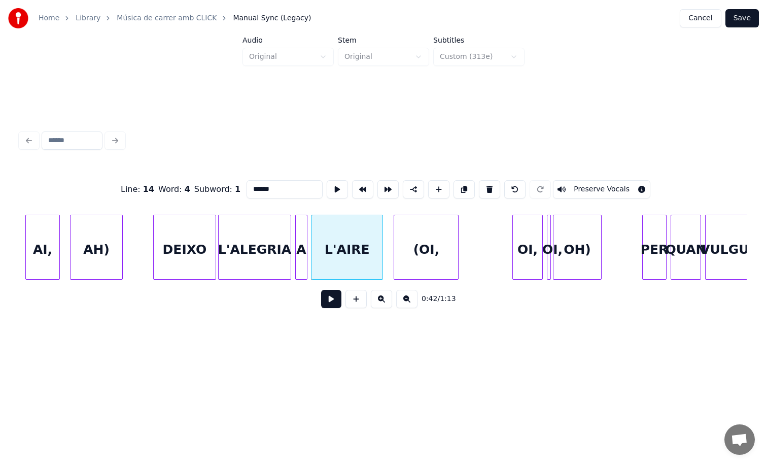
click at [431, 225] on div "(OI," at bounding box center [426, 249] width 64 height 69
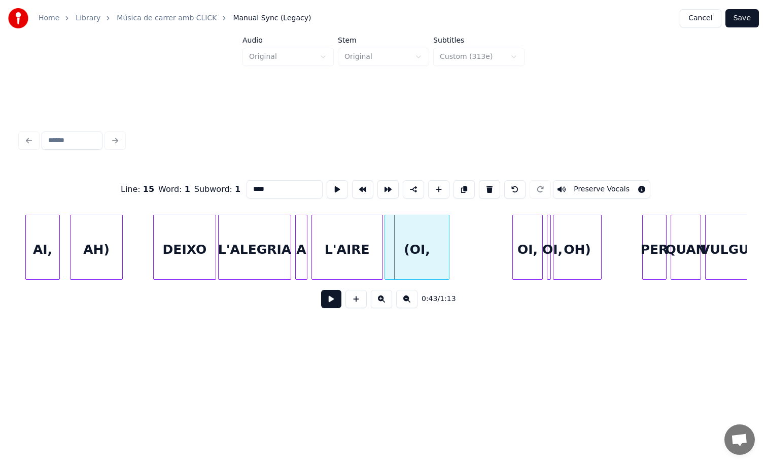
click at [418, 225] on div "(OI," at bounding box center [417, 249] width 64 height 69
click at [361, 231] on div "L'AIRE" at bounding box center [347, 249] width 71 height 69
type input "******"
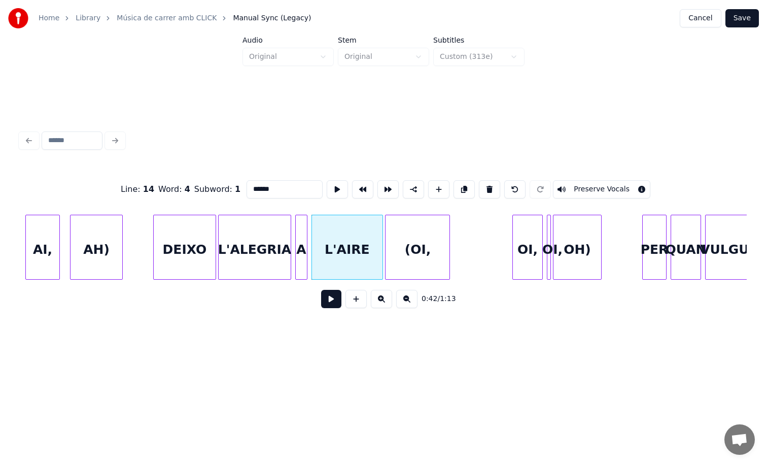
click at [332, 297] on button at bounding box center [331, 299] width 20 height 18
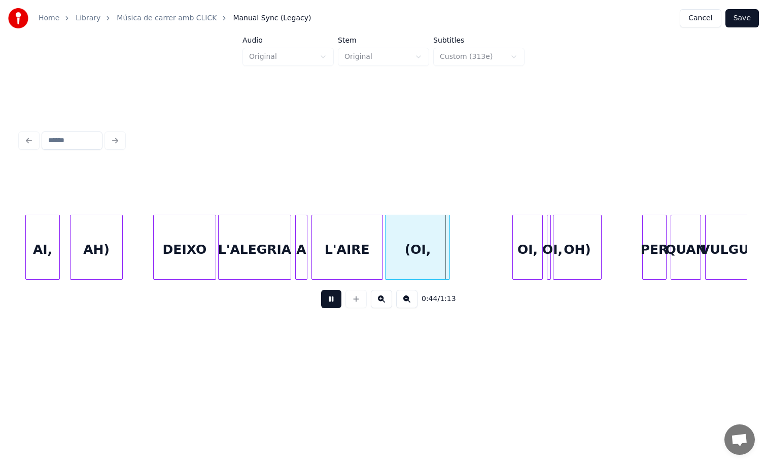
click at [332, 297] on button at bounding box center [331, 299] width 20 height 18
click at [419, 249] on div at bounding box center [419, 247] width 3 height 64
click at [436, 232] on div "OI," at bounding box center [439, 249] width 29 height 69
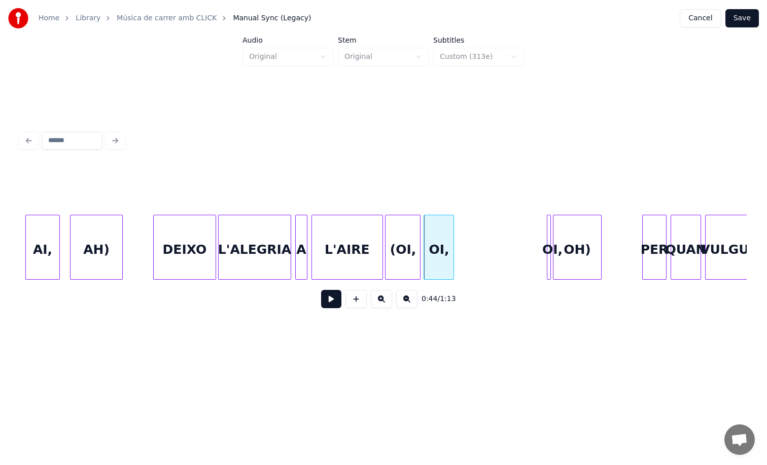
click at [399, 235] on div "(OI," at bounding box center [403, 249] width 35 height 69
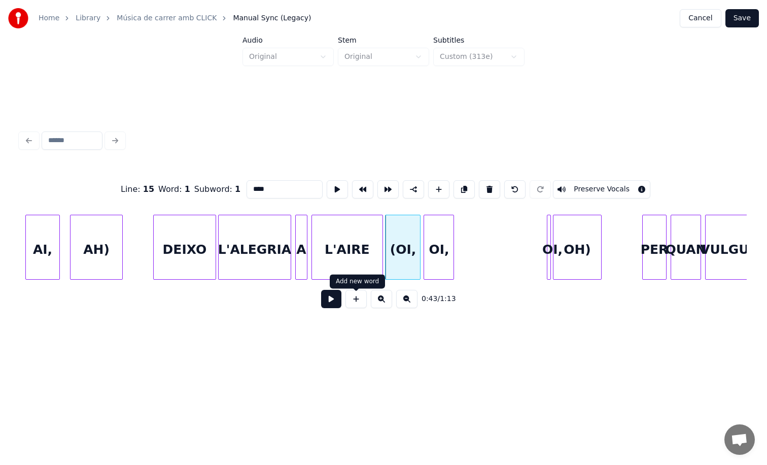
click at [329, 299] on button at bounding box center [331, 299] width 20 height 18
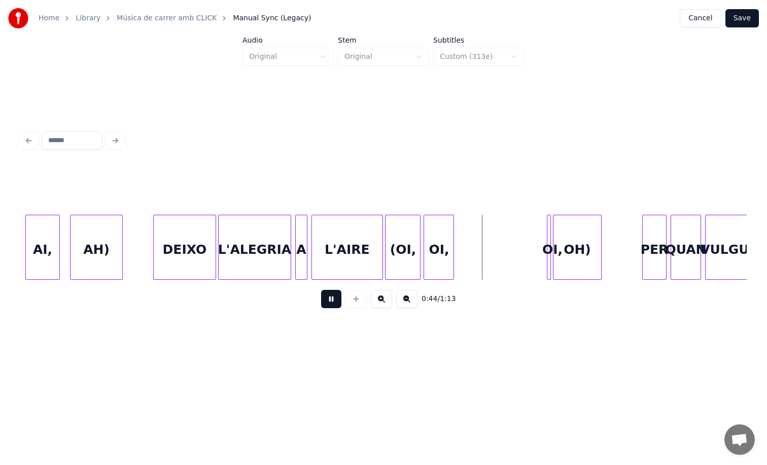
click at [329, 299] on button at bounding box center [331, 299] width 20 height 18
click at [483, 257] on div at bounding box center [481, 247] width 3 height 64
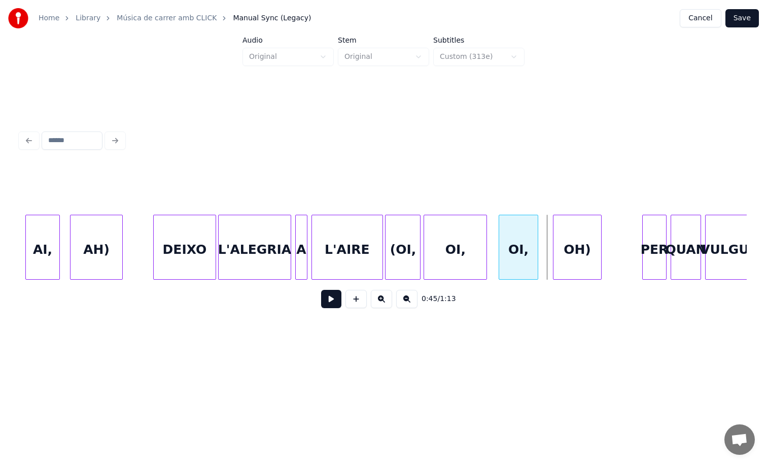
click at [503, 224] on div "OI," at bounding box center [518, 249] width 39 height 69
click at [408, 245] on div "(OI," at bounding box center [403, 249] width 35 height 69
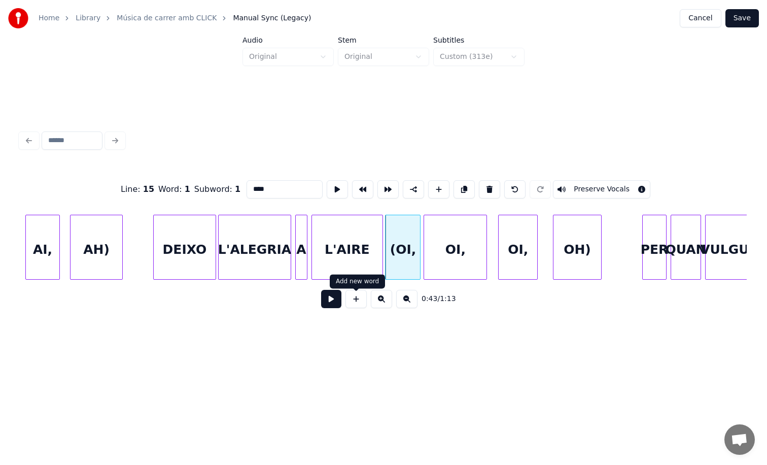
click at [331, 296] on button at bounding box center [331, 299] width 20 height 18
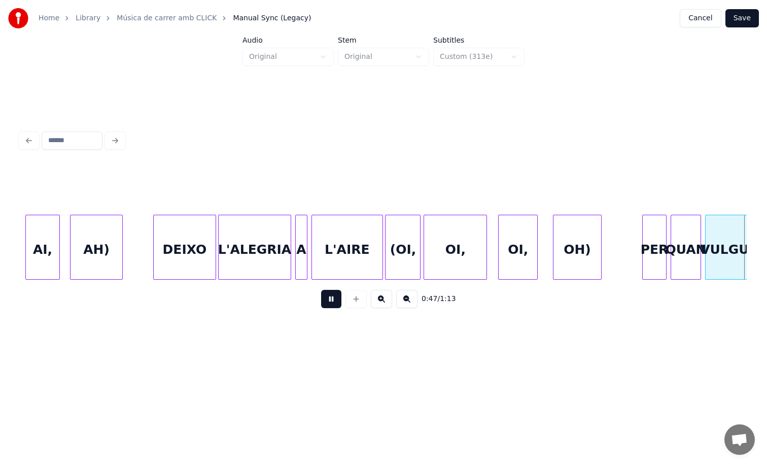
scroll to position [0, 4794]
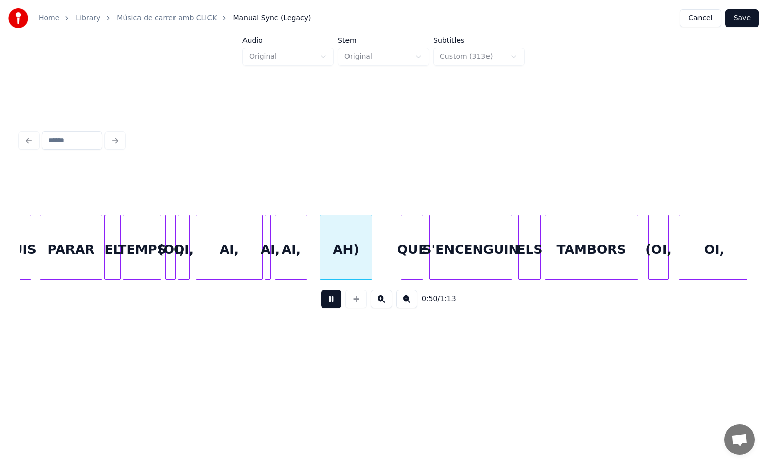
click at [327, 306] on button at bounding box center [331, 299] width 20 height 18
click at [749, 15] on button "Save" at bounding box center [742, 18] width 33 height 18
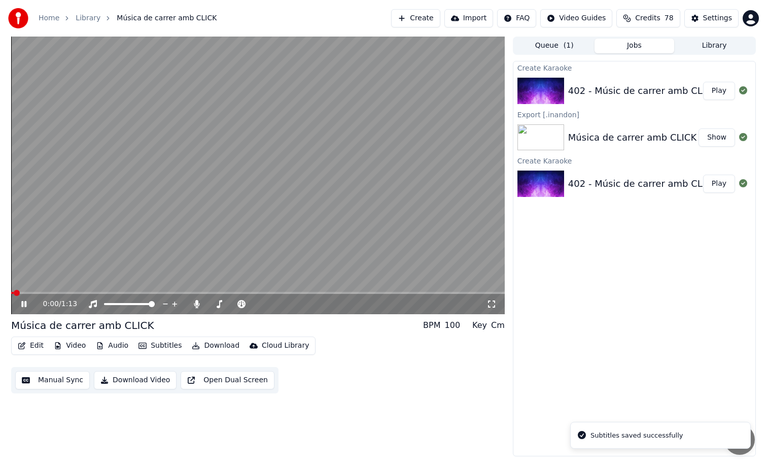
click at [257, 291] on video at bounding box center [258, 176] width 494 height 278
click at [258, 292] on span at bounding box center [258, 293] width 494 height 2
click at [324, 250] on video at bounding box center [258, 176] width 494 height 278
click at [300, 293] on span at bounding box center [258, 293] width 494 height 2
click at [328, 292] on span at bounding box center [188, 293] width 355 height 2
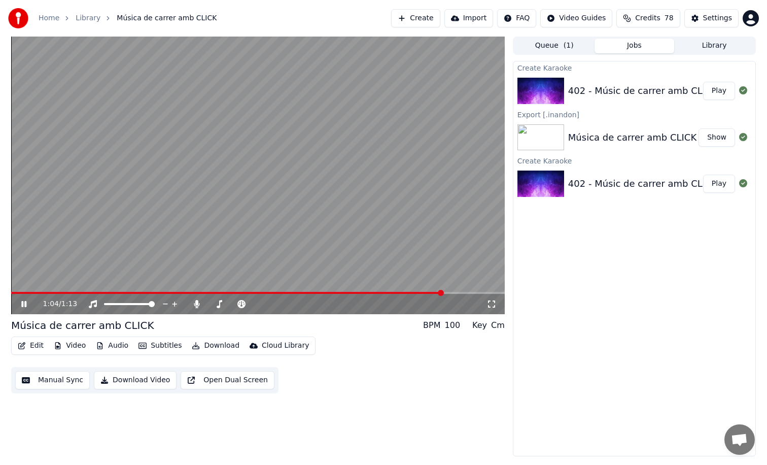
click at [355, 225] on video at bounding box center [258, 176] width 494 height 278
click at [32, 352] on button "Edit" at bounding box center [31, 346] width 34 height 14
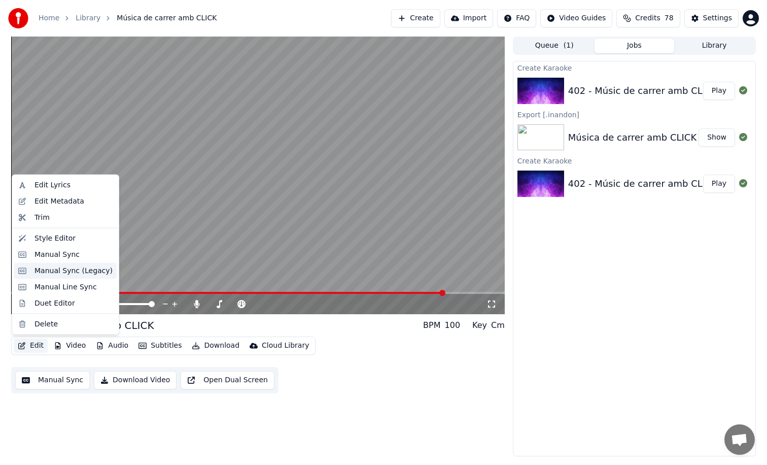
click at [73, 274] on div "Manual Sync (Legacy)" at bounding box center [74, 270] width 78 height 10
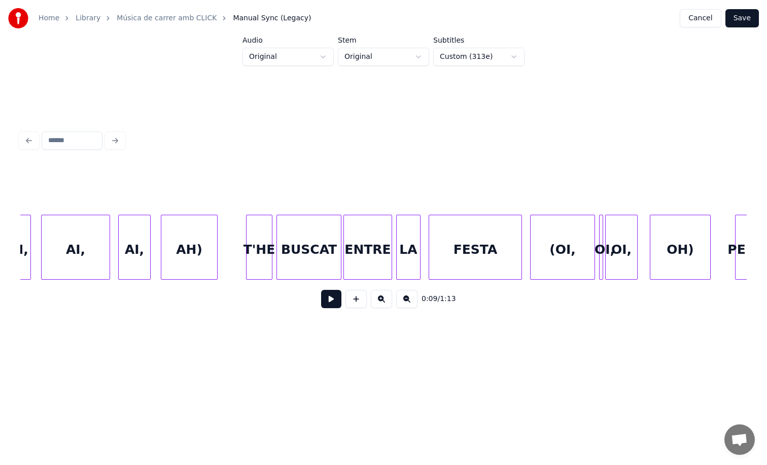
scroll to position [0, 5923]
click at [458, 252] on div "FESTA" at bounding box center [476, 249] width 92 height 69
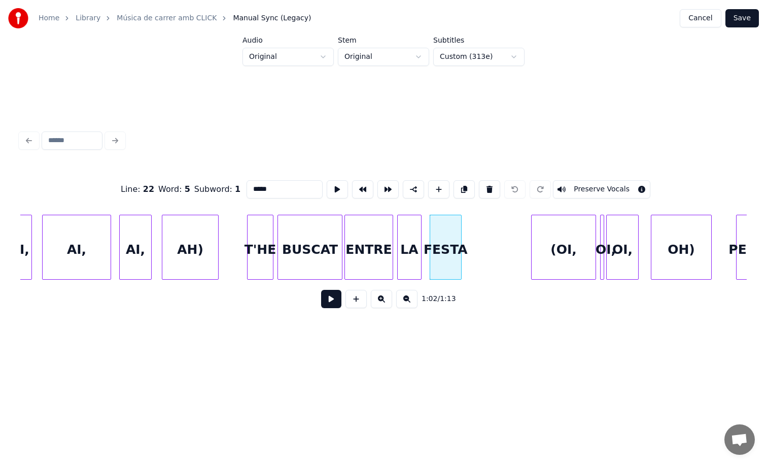
click at [461, 251] on div "FESTA" at bounding box center [446, 247] width 32 height 65
click at [369, 248] on div "ENTRE" at bounding box center [369, 249] width 48 height 69
type input "*****"
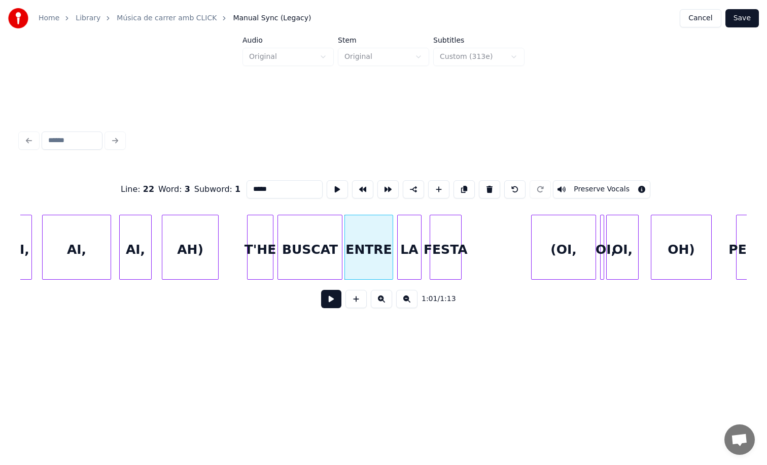
click at [334, 296] on button at bounding box center [331, 299] width 20 height 18
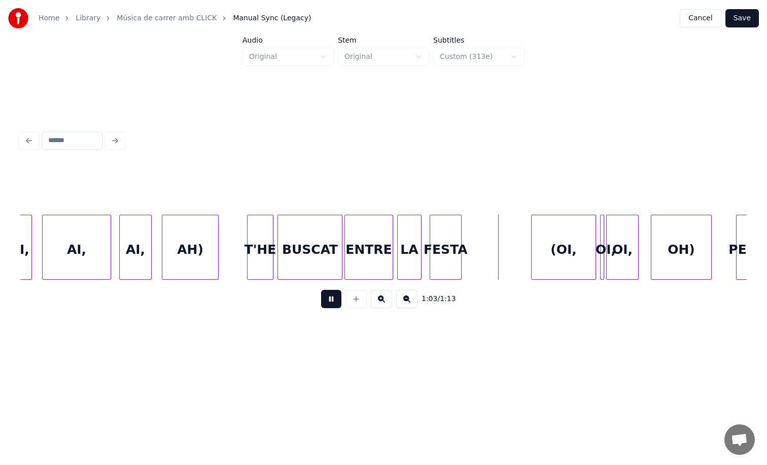
click at [334, 296] on button at bounding box center [331, 299] width 20 height 18
click at [499, 239] on div "(OI," at bounding box center [508, 249] width 64 height 69
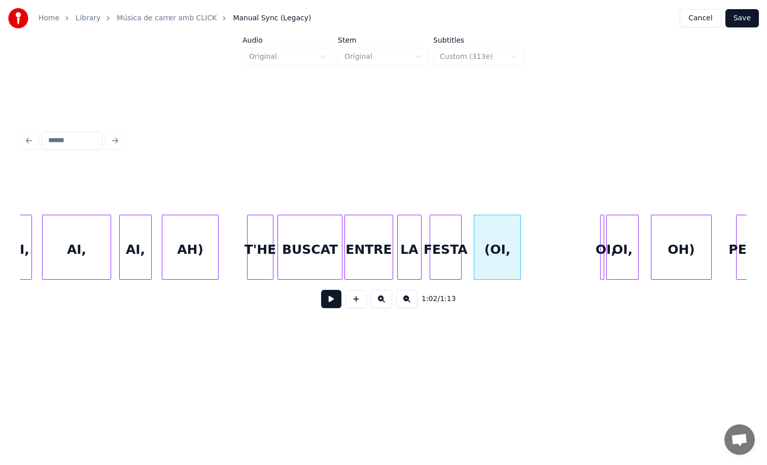
click at [518, 239] on div at bounding box center [519, 247] width 3 height 64
click at [327, 306] on button at bounding box center [331, 299] width 20 height 18
click at [604, 247] on div "OI," at bounding box center [616, 247] width 33 height 65
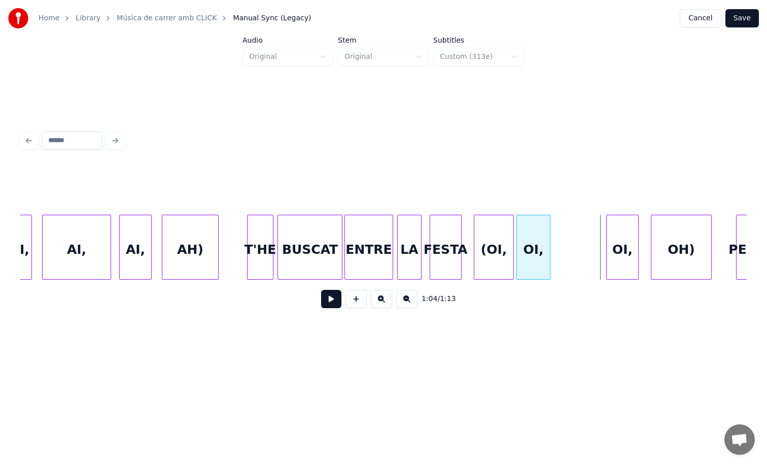
click at [521, 222] on div "OI," at bounding box center [533, 249] width 32 height 69
click at [498, 229] on div "(OI," at bounding box center [495, 249] width 40 height 69
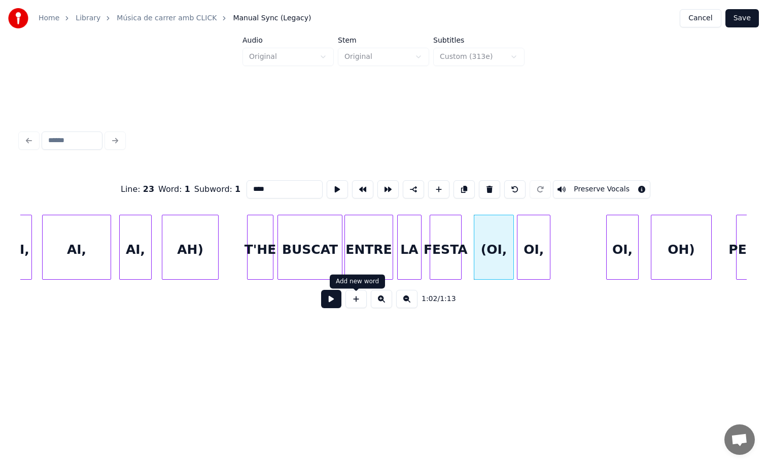
click at [330, 298] on button at bounding box center [331, 299] width 20 height 18
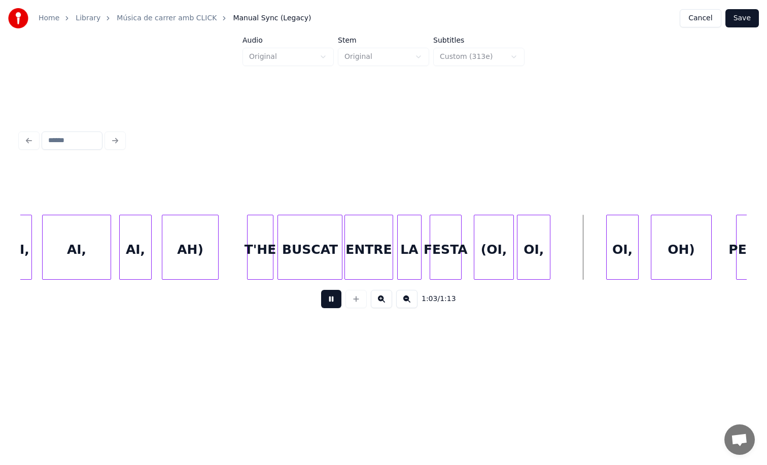
click at [330, 298] on button at bounding box center [331, 299] width 20 height 18
click at [588, 259] on div at bounding box center [586, 247] width 3 height 64
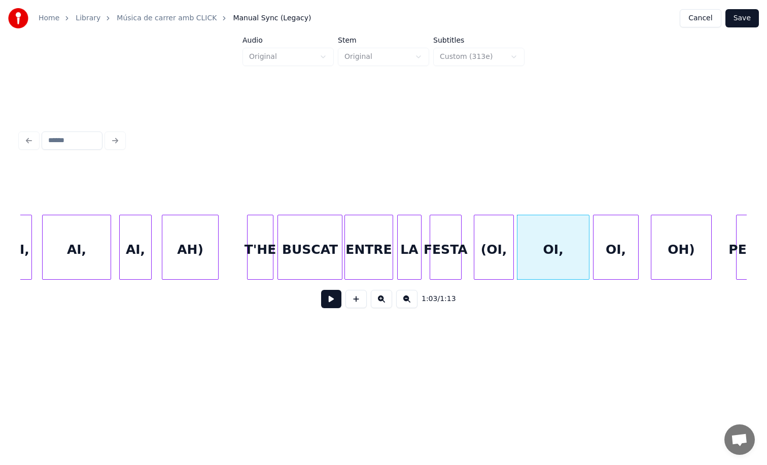
click at [594, 260] on div at bounding box center [595, 247] width 3 height 64
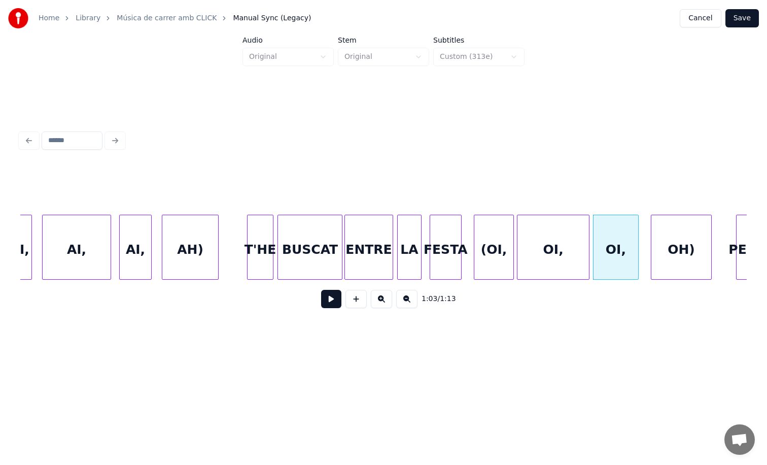
click at [556, 231] on div "OI," at bounding box center [554, 249] width 72 height 69
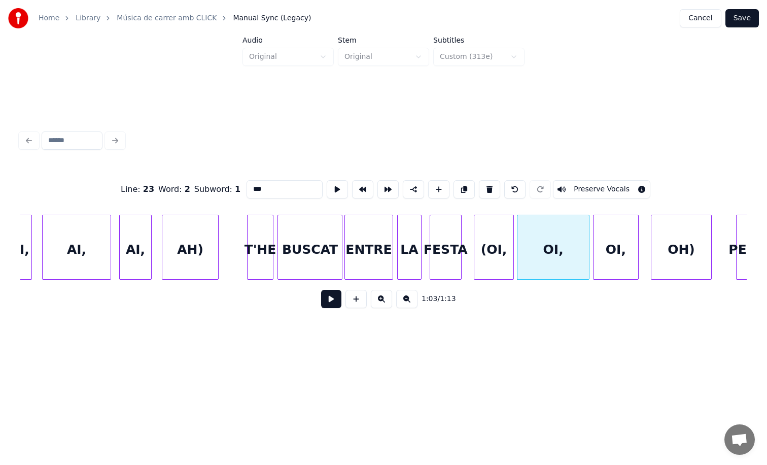
click at [331, 306] on button at bounding box center [331, 299] width 20 height 18
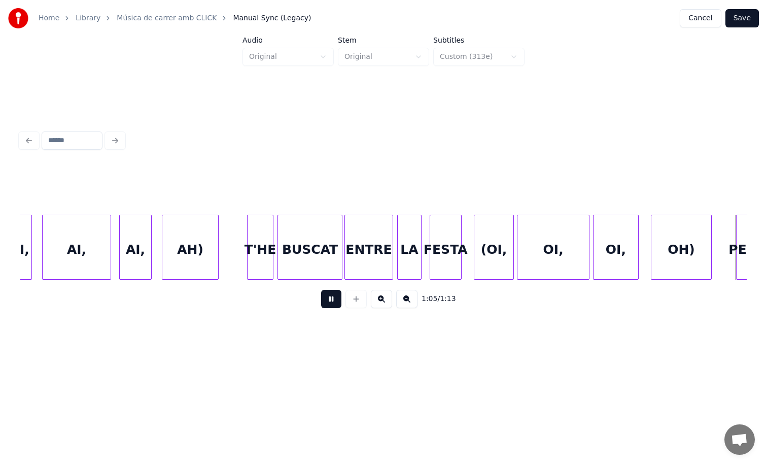
scroll to position [0, 6650]
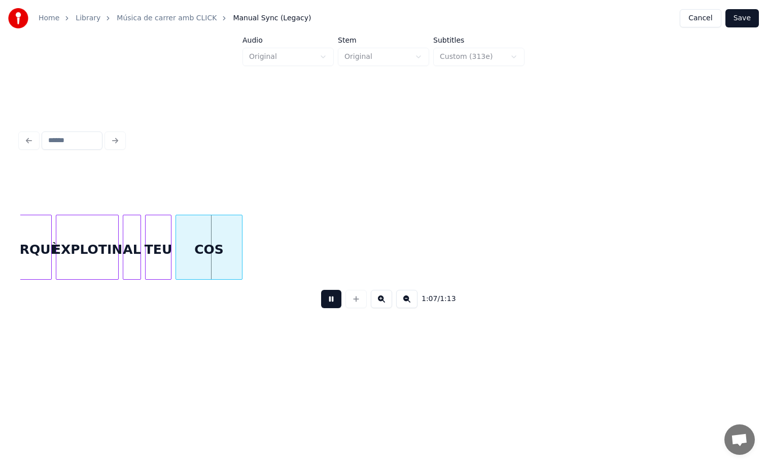
click at [331, 306] on button at bounding box center [331, 299] width 20 height 18
click at [749, 17] on button "Save" at bounding box center [742, 18] width 33 height 18
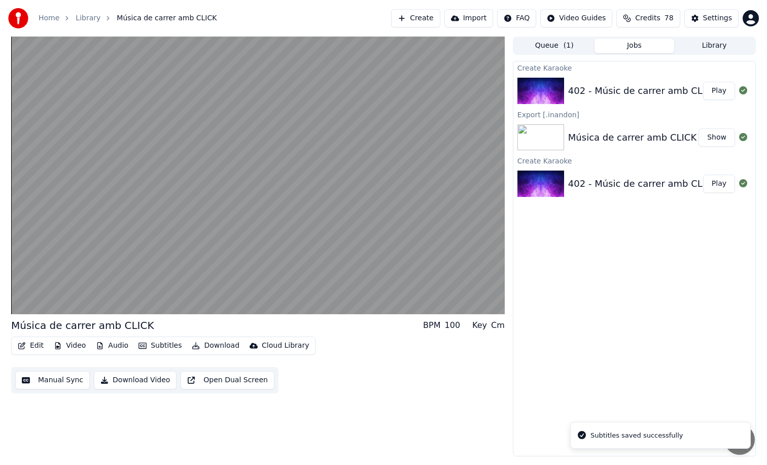
click at [731, 88] on button "Play" at bounding box center [719, 91] width 32 height 18
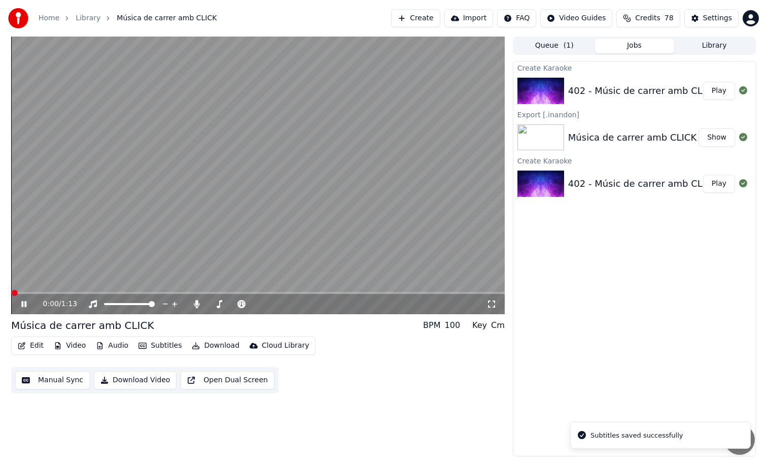
click at [366, 106] on video at bounding box center [258, 176] width 494 height 278
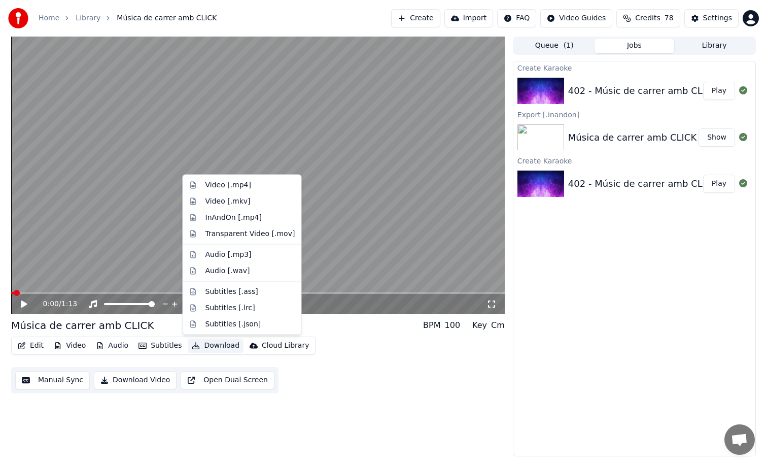
click at [208, 347] on button "Download" at bounding box center [216, 346] width 56 height 14
click at [254, 221] on div "InAndOn [.mp4]" at bounding box center [234, 217] width 57 height 10
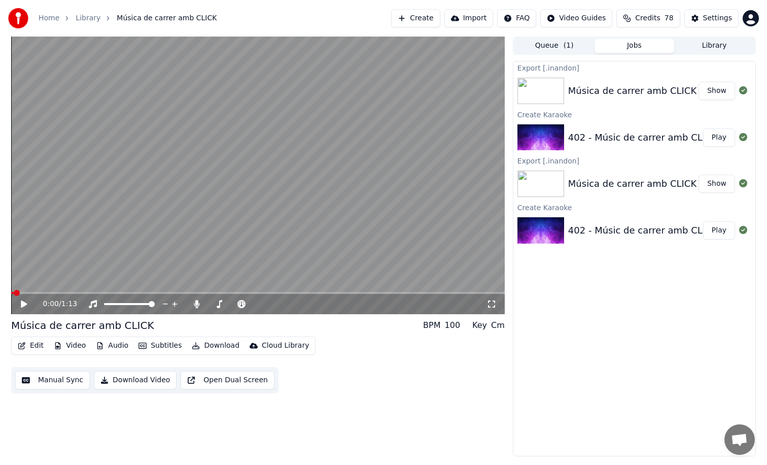
click at [301, 294] on span at bounding box center [258, 293] width 494 height 2
click at [47, 345] on div "Edit Video Audio Subtitles Download Cloud Library" at bounding box center [163, 346] width 305 height 18
click at [39, 343] on button "Edit" at bounding box center [31, 346] width 34 height 14
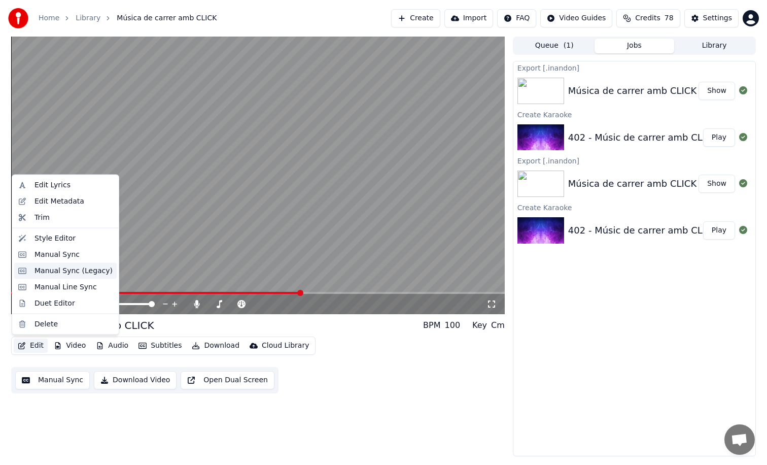
click at [77, 267] on div "Manual Sync (Legacy)" at bounding box center [74, 270] width 78 height 10
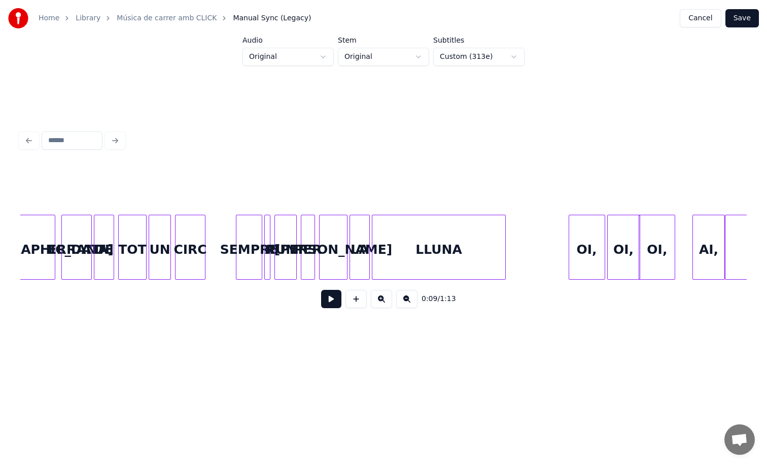
scroll to position [0, 2312]
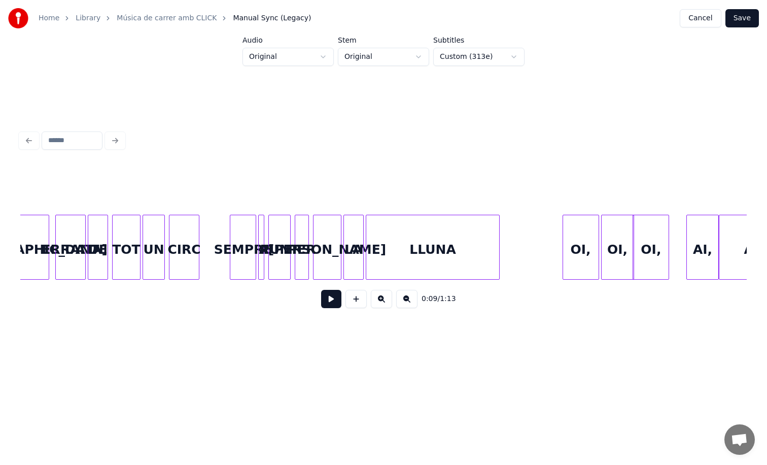
click at [709, 17] on button "Cancel" at bounding box center [700, 18] width 41 height 18
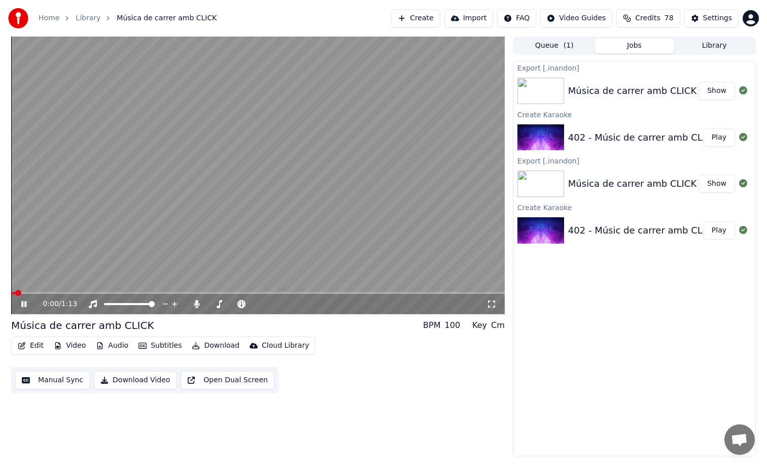
click at [27, 355] on div "Edit Video Audio Subtitles Download Cloud Library Manual Sync Download Video Op…" at bounding box center [258, 365] width 494 height 57
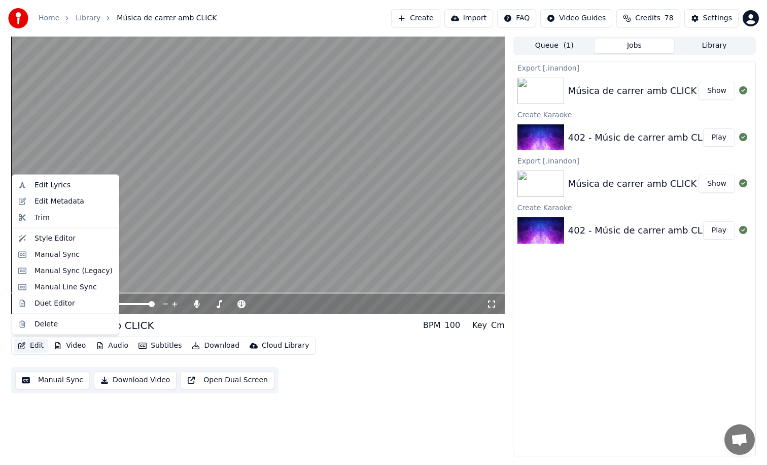
click at [30, 344] on button "Edit" at bounding box center [31, 346] width 34 height 14
click at [68, 252] on div "Manual Sync" at bounding box center [57, 254] width 45 height 10
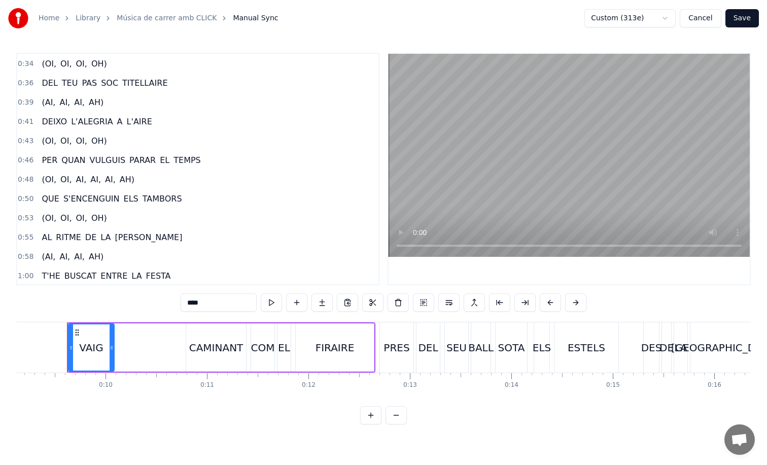
scroll to position [232, 0]
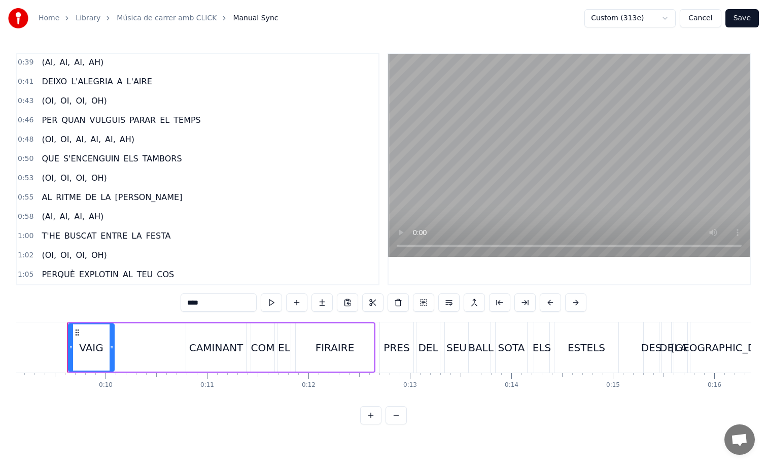
click at [89, 123] on span "VULGUIS" at bounding box center [108, 120] width 38 height 12
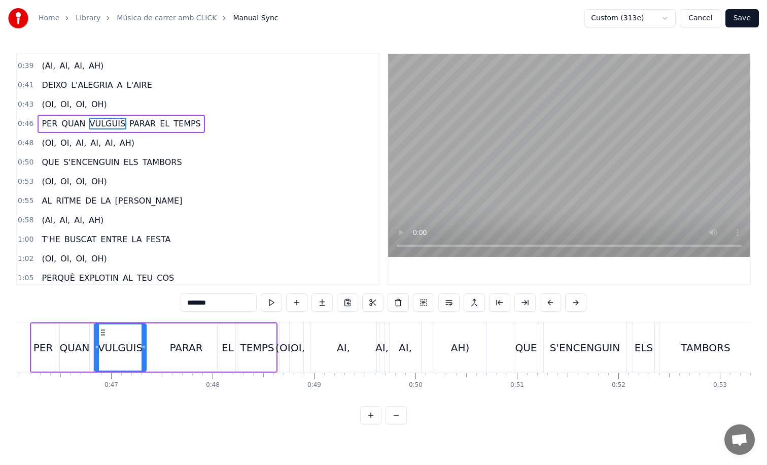
scroll to position [0, 4702]
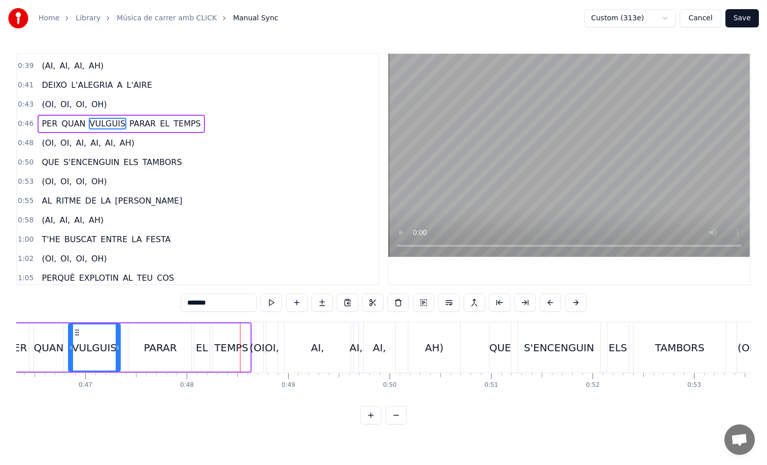
drag, startPoint x: 250, startPoint y: 324, endPoint x: 241, endPoint y: 324, distance: 9.1
click at [241, 324] on div "TEMPS" at bounding box center [231, 347] width 39 height 48
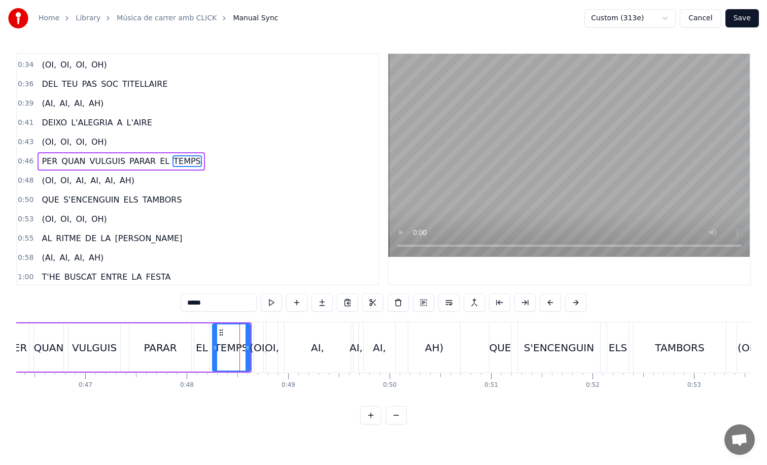
scroll to position [184, 0]
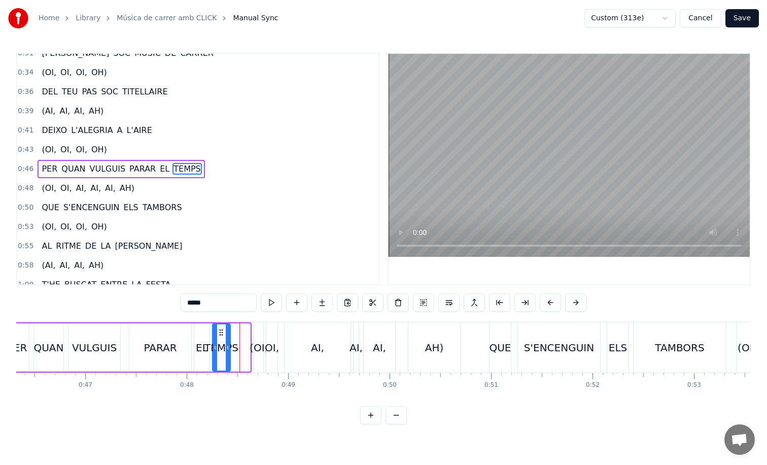
drag, startPoint x: 247, startPoint y: 346, endPoint x: 227, endPoint y: 345, distance: 19.8
click at [227, 345] on icon at bounding box center [228, 348] width 4 height 8
click at [183, 331] on div "PARAR" at bounding box center [160, 347] width 62 height 48
type input "*****"
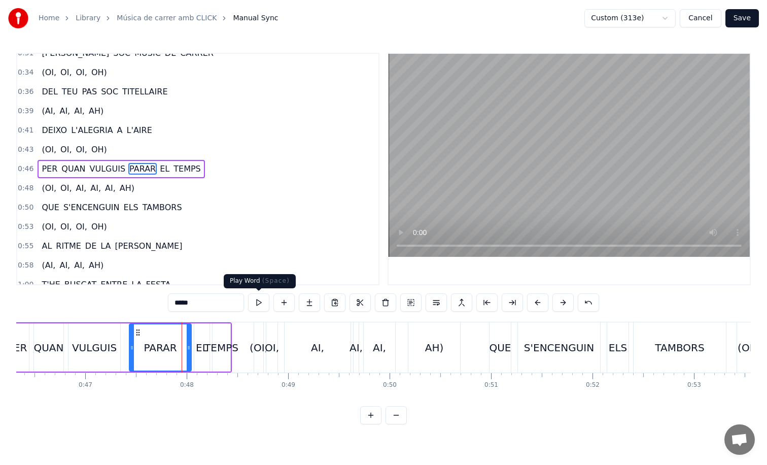
click at [252, 303] on button at bounding box center [258, 302] width 21 height 18
drag, startPoint x: 189, startPoint y: 334, endPoint x: 171, endPoint y: 334, distance: 18.3
click at [171, 334] on div at bounding box center [172, 347] width 4 height 46
drag, startPoint x: 200, startPoint y: 333, endPoint x: 189, endPoint y: 333, distance: 11.7
click at [189, 333] on div "PER QUAN VULGUIS PARAR EL TEMPS" at bounding box center [118, 347] width 228 height 50
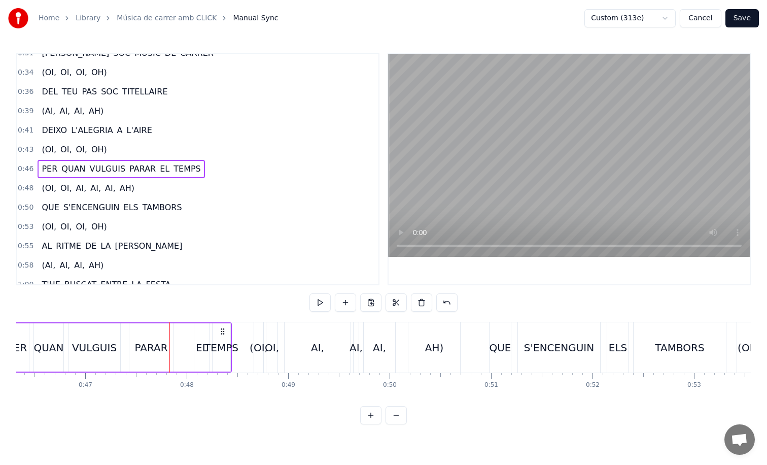
click at [206, 329] on div "EL" at bounding box center [201, 347] width 15 height 48
drag, startPoint x: 203, startPoint y: 330, endPoint x: 185, endPoint y: 331, distance: 17.3
click at [185, 331] on icon at bounding box center [185, 332] width 8 height 8
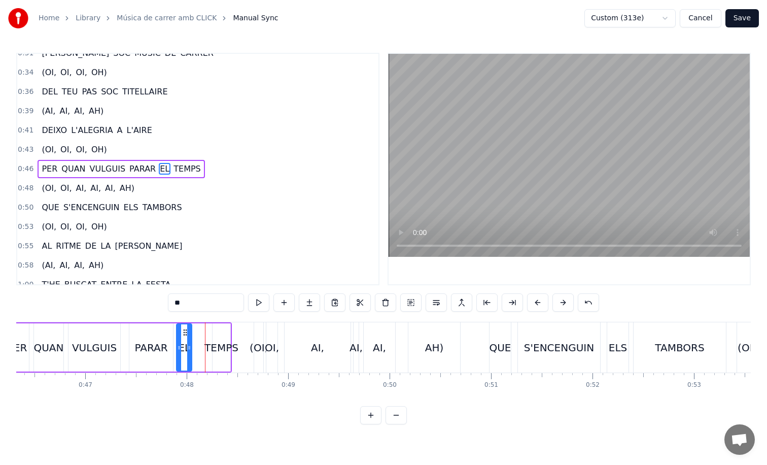
click at [134, 344] on div "PARAR" at bounding box center [151, 347] width 44 height 48
click at [216, 335] on div "TEMPS" at bounding box center [222, 347] width 18 height 48
type input "*****"
drag, startPoint x: 220, startPoint y: 332, endPoint x: 202, endPoint y: 332, distance: 18.3
click at [202, 332] on circle at bounding box center [201, 332] width 1 height 1
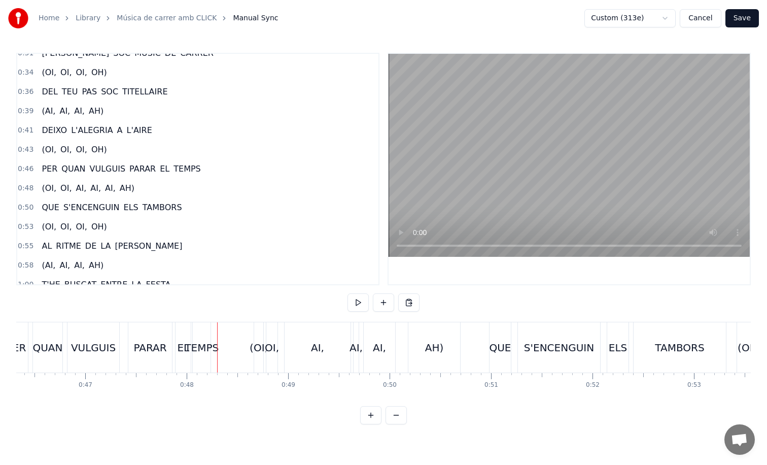
click at [266, 330] on div "OI," at bounding box center [271, 347] width 11 height 50
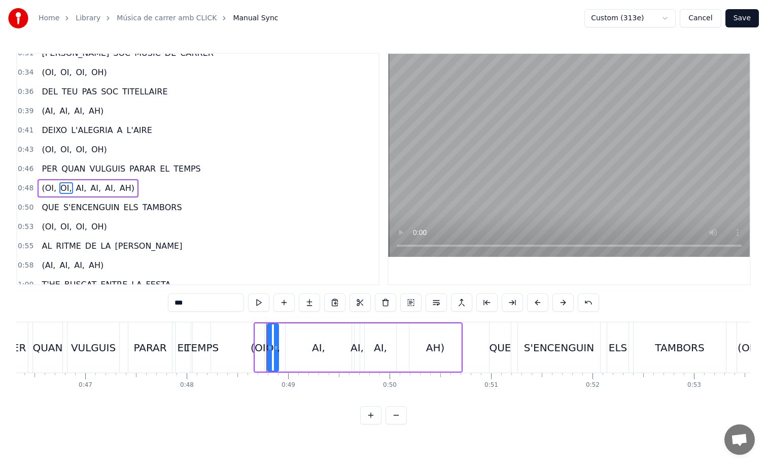
scroll to position [203, 0]
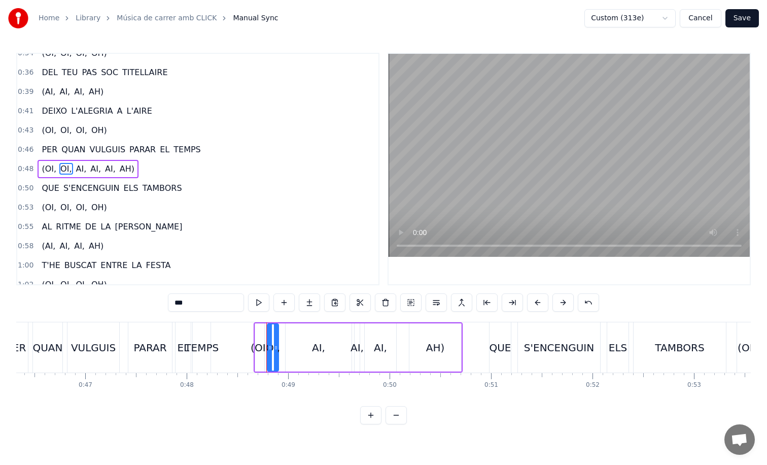
click at [257, 331] on div "(OI," at bounding box center [259, 347] width 9 height 48
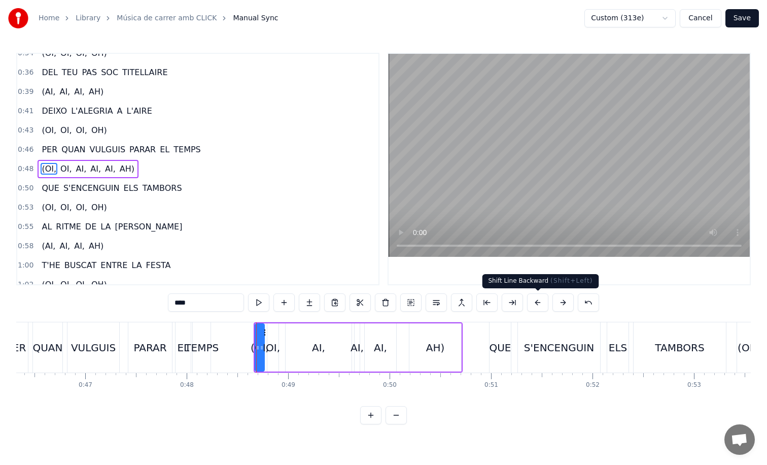
click at [537, 300] on button at bounding box center [537, 302] width 21 height 18
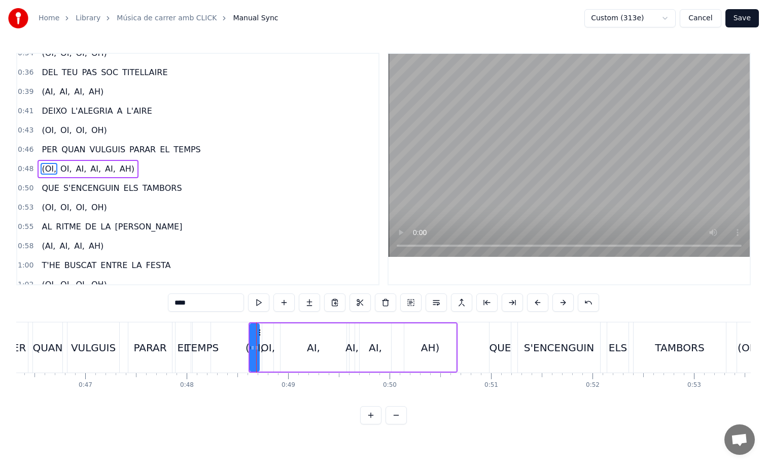
click at [537, 300] on button at bounding box center [537, 302] width 21 height 18
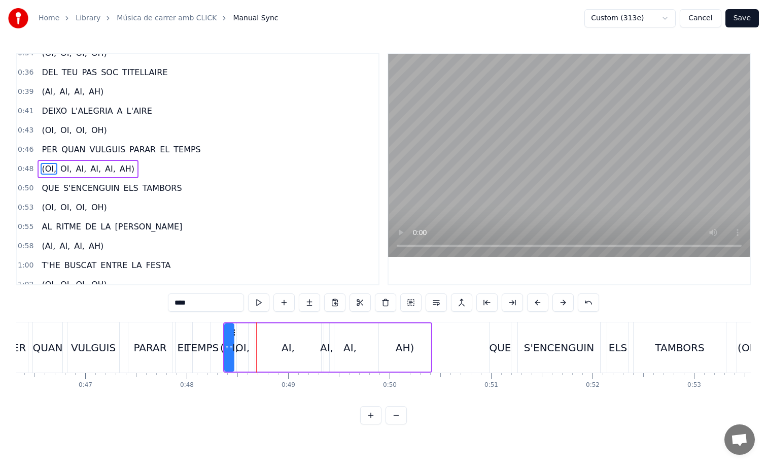
click at [537, 300] on button at bounding box center [537, 302] width 21 height 18
click at [77, 342] on div "VULGUIS" at bounding box center [93, 347] width 45 height 15
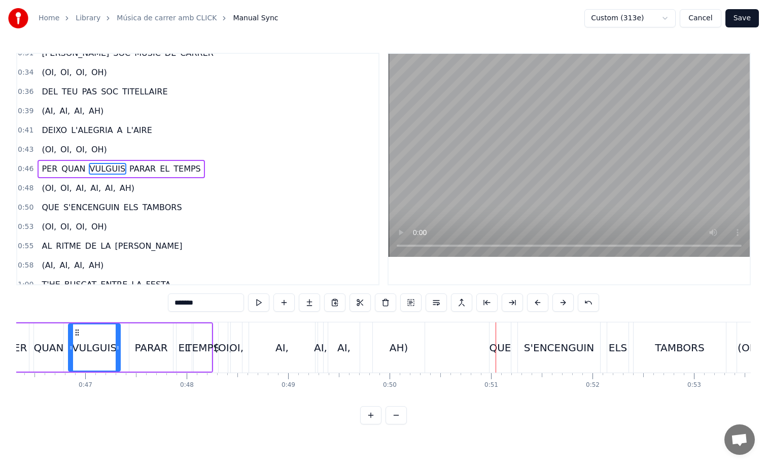
click at [282, 342] on div "AI," at bounding box center [282, 347] width 13 height 15
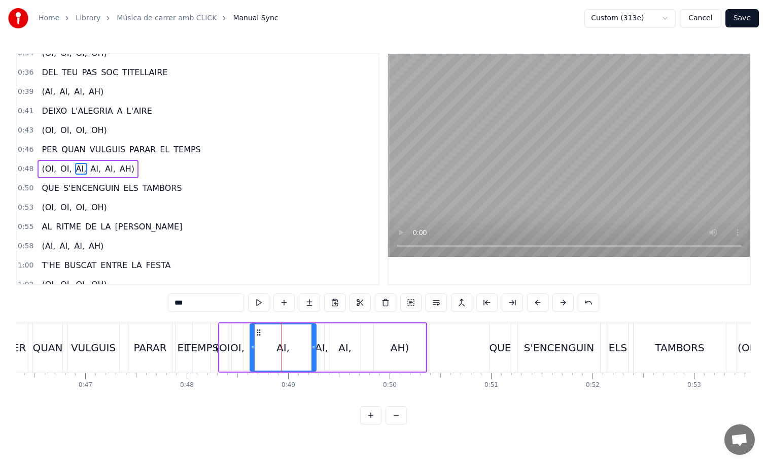
click at [228, 329] on div "(OI," at bounding box center [224, 347] width 10 height 48
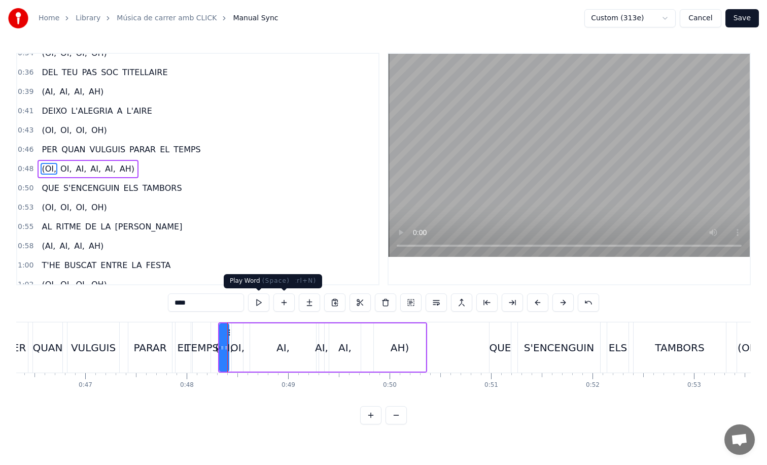
click at [259, 297] on button at bounding box center [258, 302] width 21 height 18
click at [241, 330] on div "OI," at bounding box center [237, 347] width 11 height 48
click at [254, 303] on button at bounding box center [258, 302] width 21 height 18
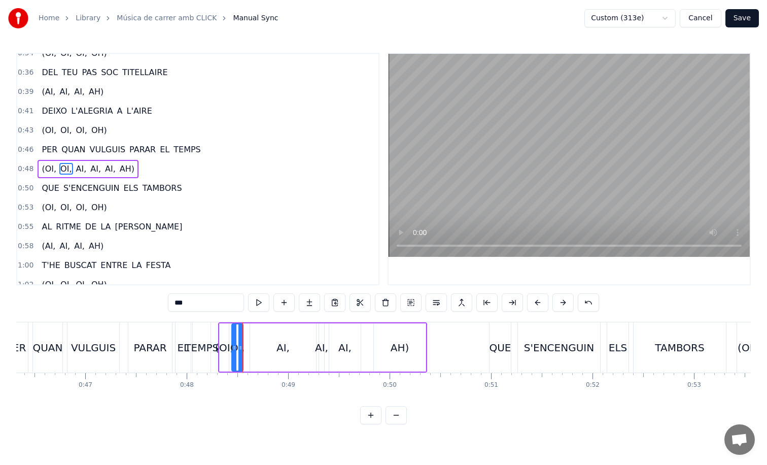
click at [261, 336] on div "AI," at bounding box center [283, 347] width 66 height 48
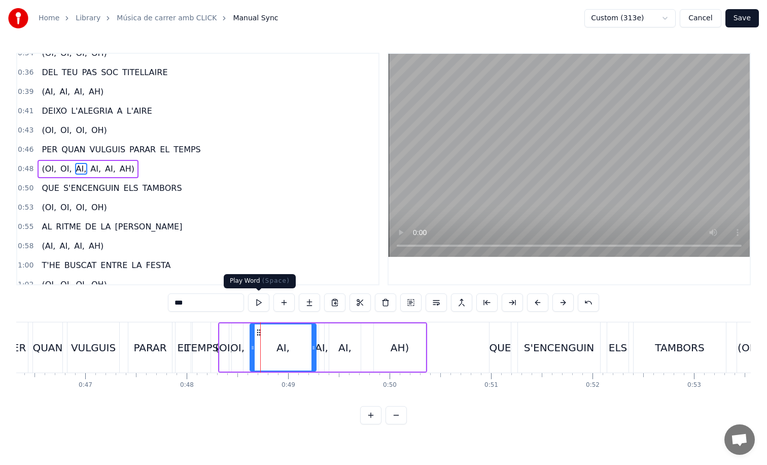
click at [255, 305] on button at bounding box center [258, 302] width 21 height 18
drag, startPoint x: 312, startPoint y: 332, endPoint x: 282, endPoint y: 332, distance: 29.9
click at [291, 332] on div at bounding box center [293, 347] width 4 height 46
click at [323, 340] on div "AI," at bounding box center [321, 347] width 13 height 15
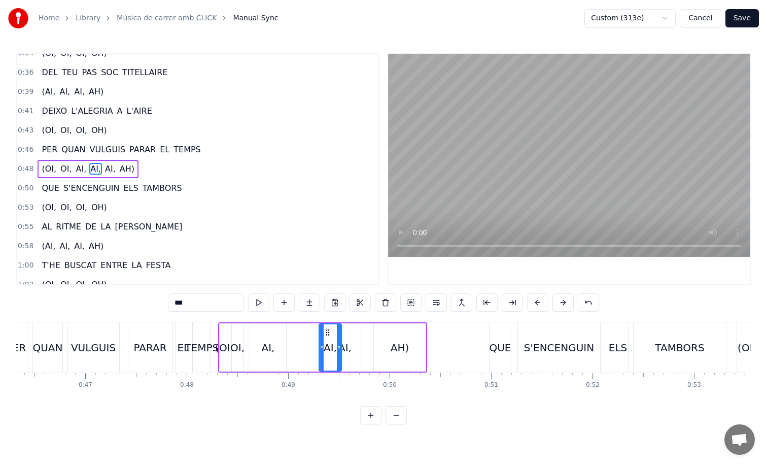
drag, startPoint x: 320, startPoint y: 343, endPoint x: 339, endPoint y: 349, distance: 19.3
click at [339, 349] on icon at bounding box center [339, 348] width 4 height 8
drag, startPoint x: 327, startPoint y: 333, endPoint x: 299, endPoint y: 334, distance: 27.9
click at [299, 334] on icon at bounding box center [298, 332] width 8 height 8
drag, startPoint x: 312, startPoint y: 337, endPoint x: 324, endPoint y: 337, distance: 12.7
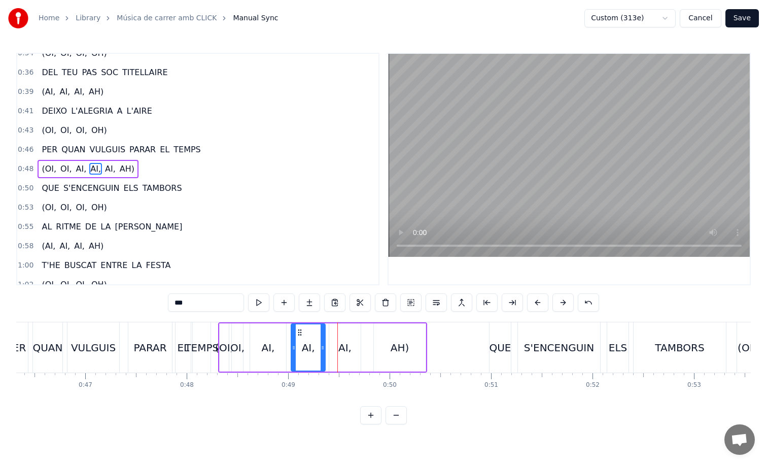
click at [324, 337] on div at bounding box center [323, 347] width 4 height 46
click at [226, 346] on div "(OI," at bounding box center [224, 347] width 18 height 15
click at [235, 346] on div "OI," at bounding box center [237, 347] width 14 height 15
click at [171, 335] on div "PARAR" at bounding box center [150, 347] width 44 height 50
type input "*****"
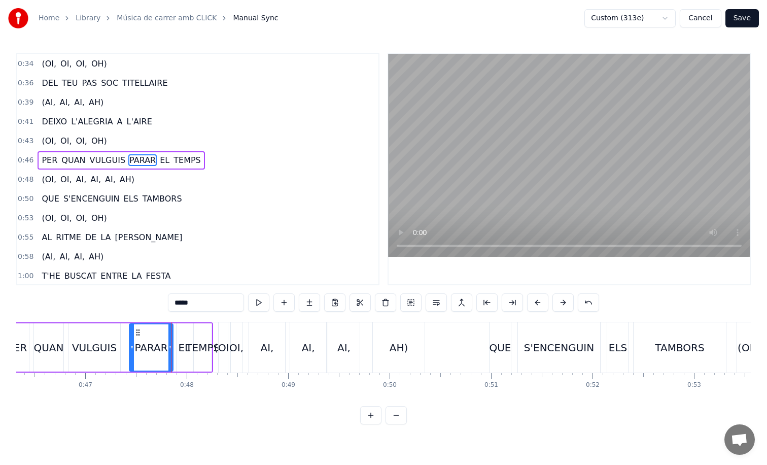
scroll to position [184, 0]
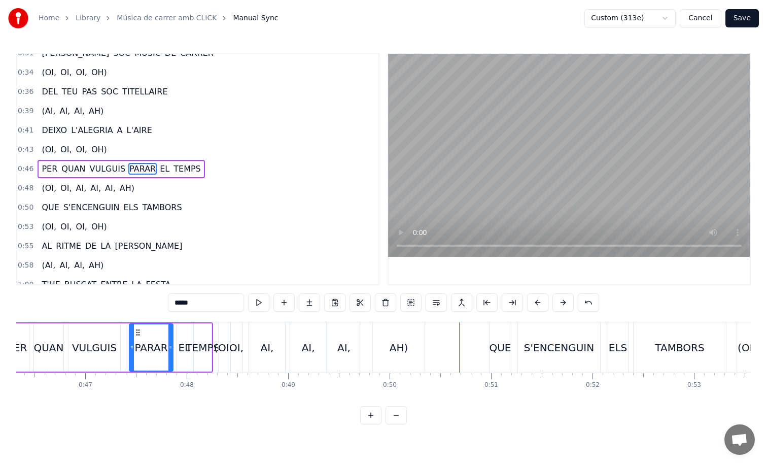
click at [248, 343] on div "(OI, OI, AI, AI, AI, AH)" at bounding box center [322, 347] width 209 height 50
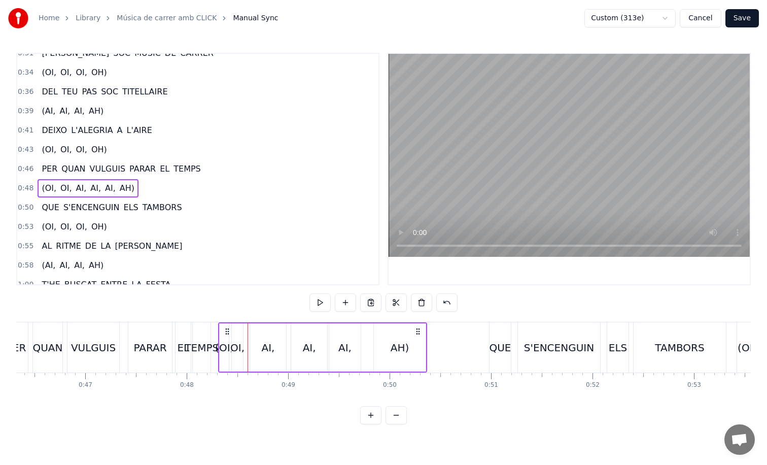
click at [226, 331] on circle at bounding box center [226, 331] width 1 height 1
drag, startPoint x: 226, startPoint y: 330, endPoint x: 198, endPoint y: 331, distance: 27.4
click at [198, 331] on icon at bounding box center [200, 331] width 8 height 8
click at [139, 334] on div "PARAR" at bounding box center [150, 347] width 44 height 50
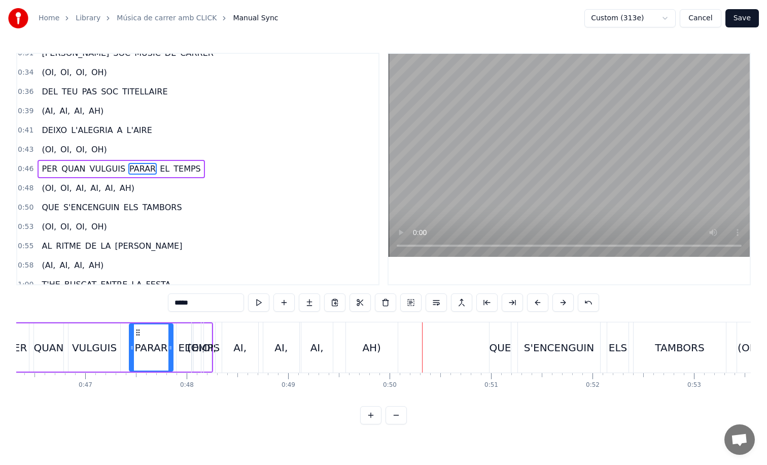
click at [78, 343] on div "VULGUIS" at bounding box center [94, 347] width 45 height 15
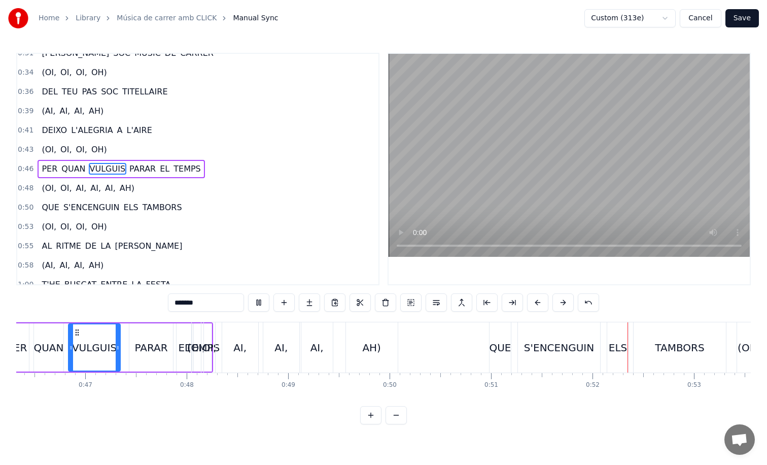
click at [80, 354] on div "VULGUIS" at bounding box center [94, 347] width 45 height 15
click at [195, 345] on div "(OI," at bounding box center [196, 347] width 18 height 15
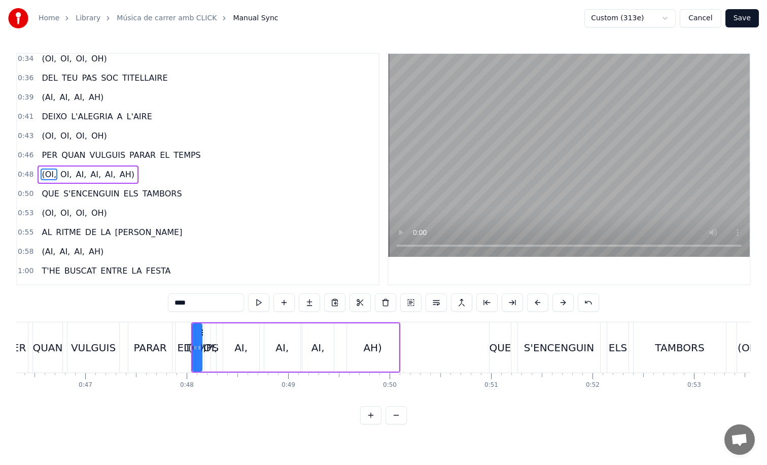
scroll to position [203, 0]
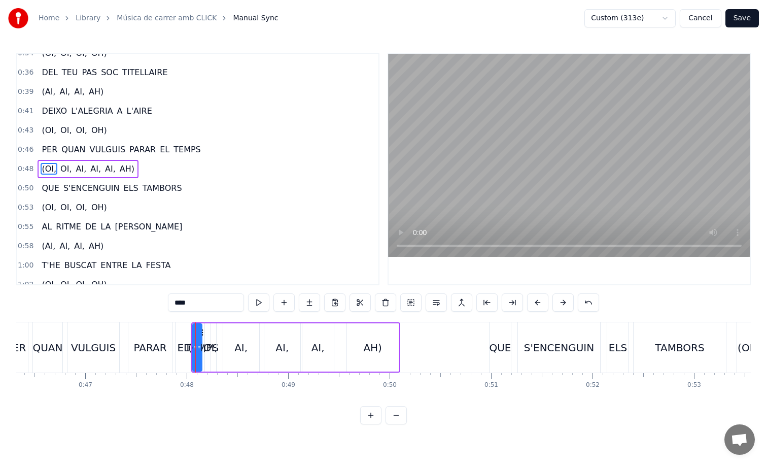
click at [539, 308] on button at bounding box center [537, 302] width 21 height 18
click at [57, 354] on div "QUAN" at bounding box center [47, 347] width 30 height 15
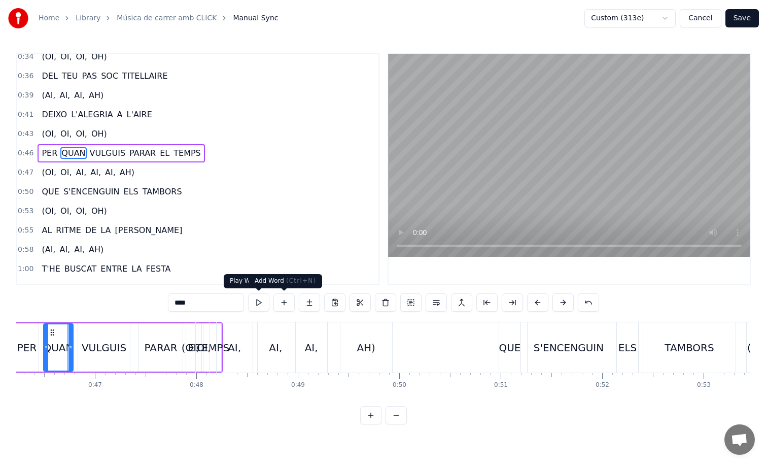
scroll to position [0, 4692]
click at [240, 359] on div "AI," at bounding box center [235, 347] width 36 height 50
type input "***"
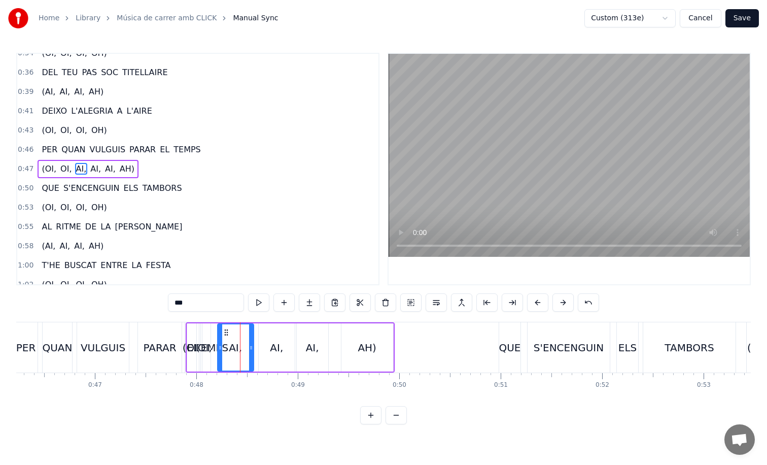
click at [75, 360] on div "PER QUAN VULGUIS PARAR EL TEMPS" at bounding box center [118, 347] width 209 height 50
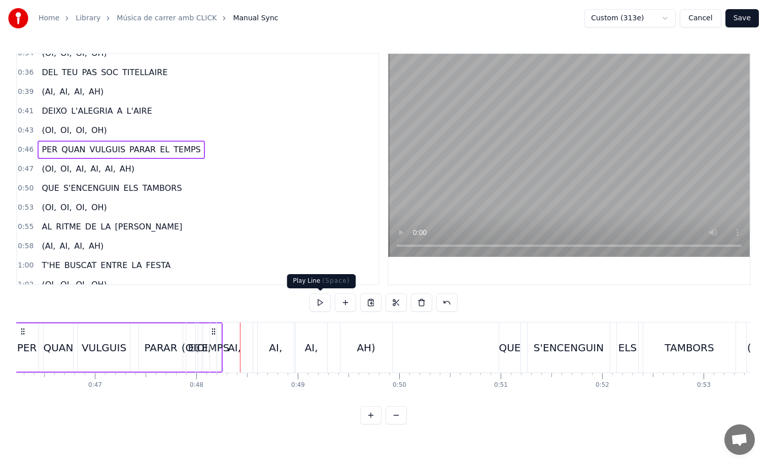
click at [312, 301] on button at bounding box center [320, 302] width 21 height 18
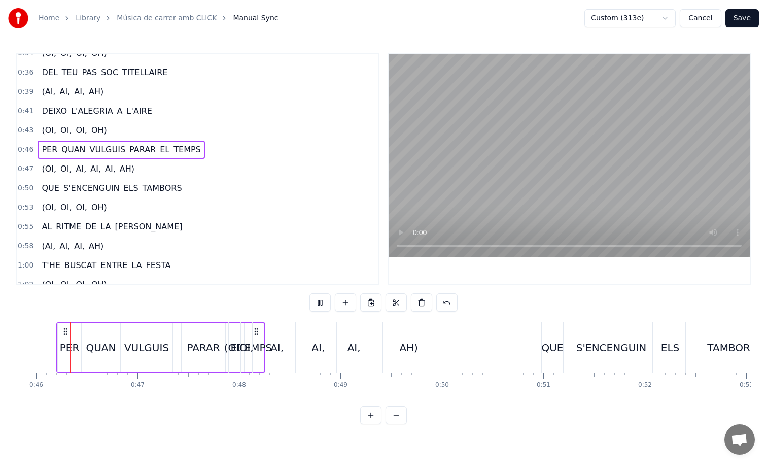
scroll to position [0, 4639]
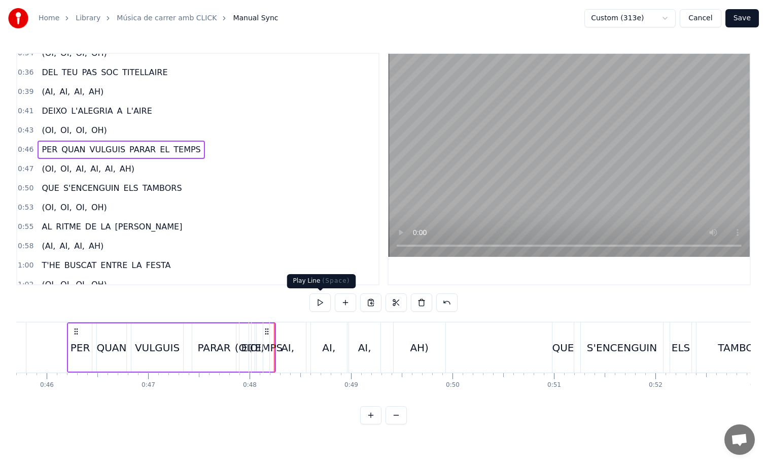
click at [328, 301] on button at bounding box center [320, 302] width 21 height 18
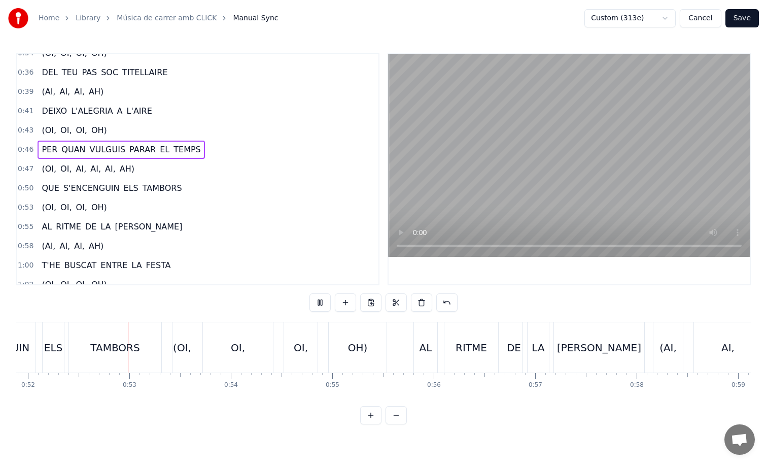
scroll to position [0, 5273]
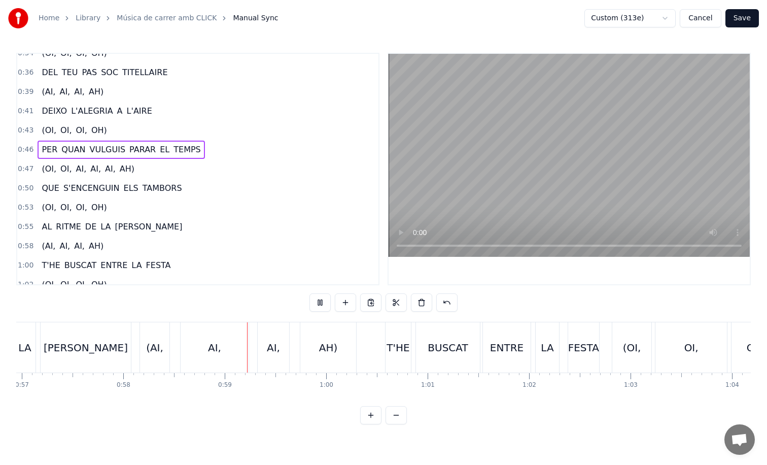
click at [737, 20] on button "Save" at bounding box center [742, 18] width 33 height 18
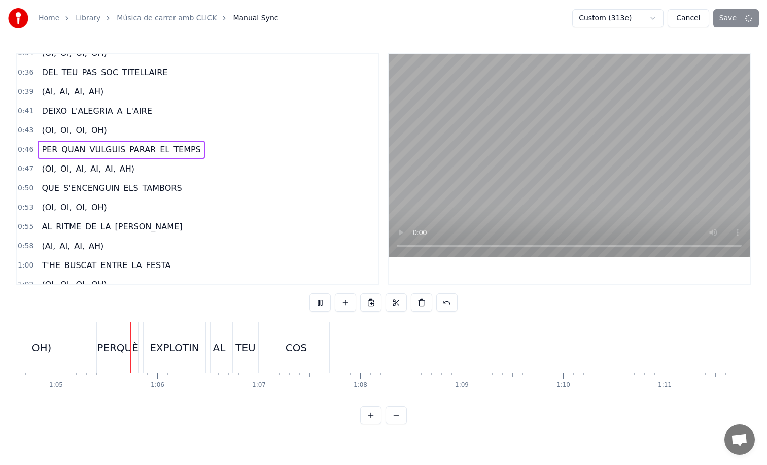
scroll to position [0, 6568]
click at [399, 423] on button at bounding box center [396, 415] width 21 height 18
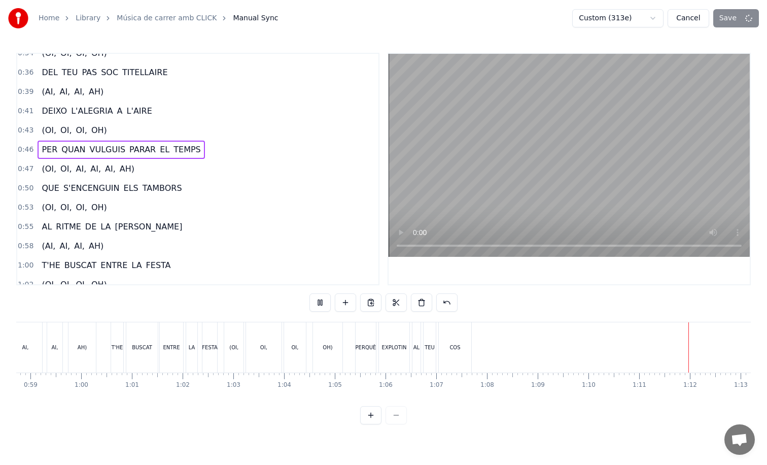
click at [399, 423] on div at bounding box center [383, 415] width 47 height 18
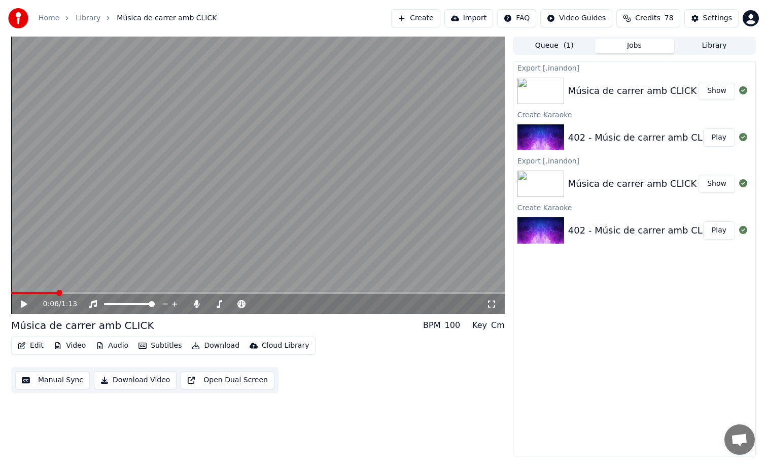
click at [714, 98] on button "Show" at bounding box center [717, 91] width 37 height 18
click at [715, 89] on button "Show" at bounding box center [717, 91] width 37 height 18
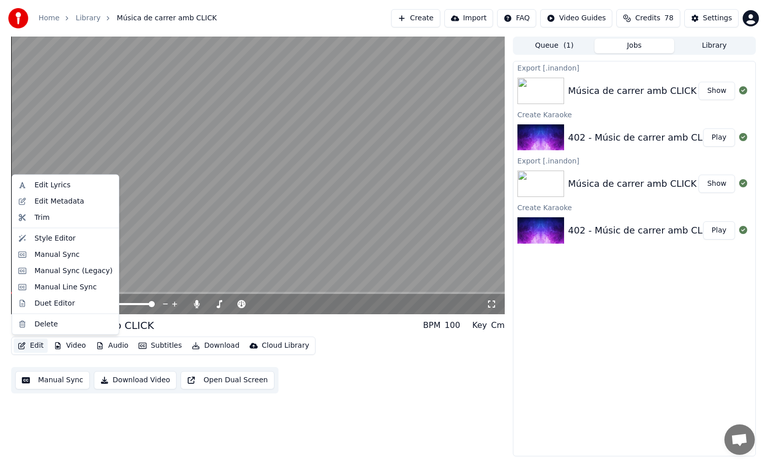
click at [23, 343] on icon "button" at bounding box center [21, 345] width 7 height 7
click at [90, 267] on div "Manual Sync (Legacy)" at bounding box center [74, 270] width 78 height 10
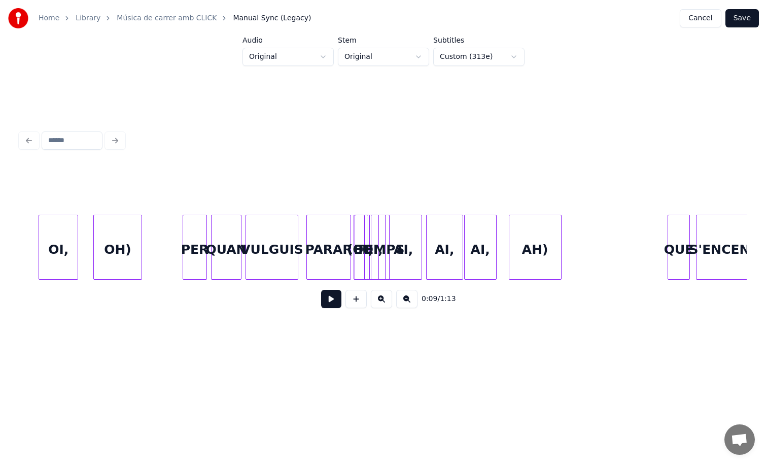
scroll to position [0, 4558]
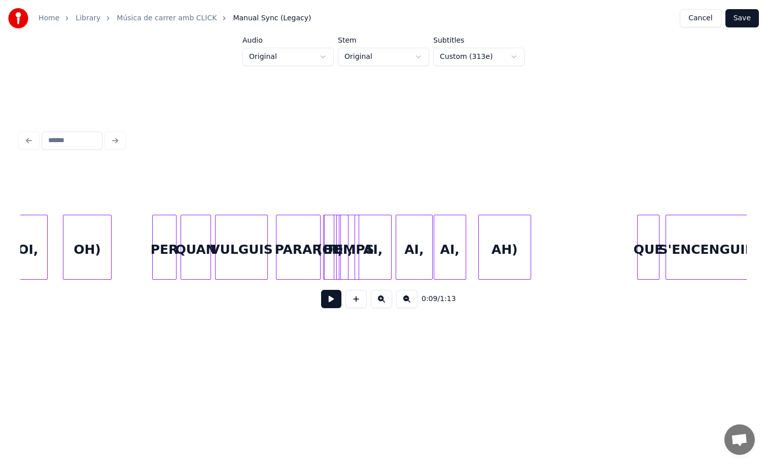
click at [379, 306] on button at bounding box center [381, 299] width 21 height 18
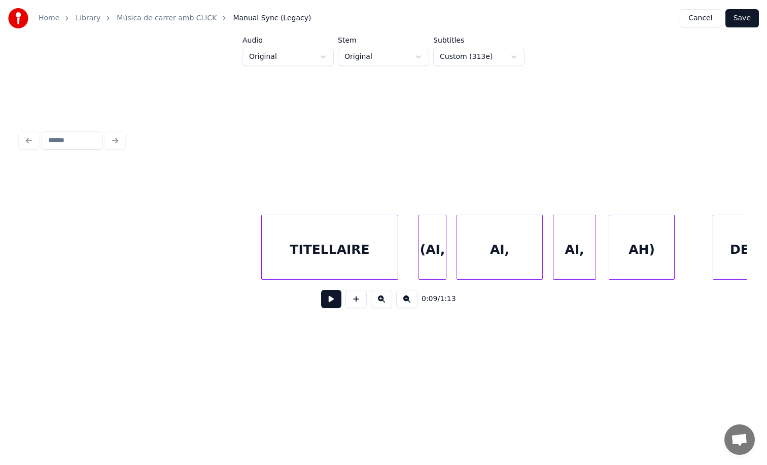
scroll to position [0, 4802]
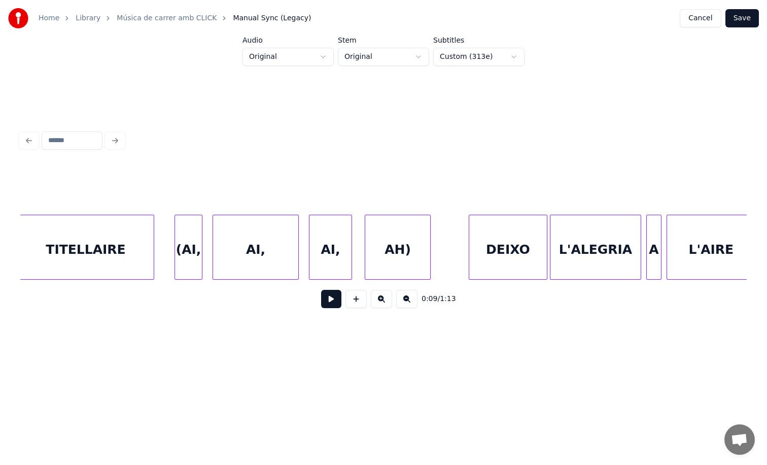
click at [412, 305] on button at bounding box center [406, 299] width 21 height 18
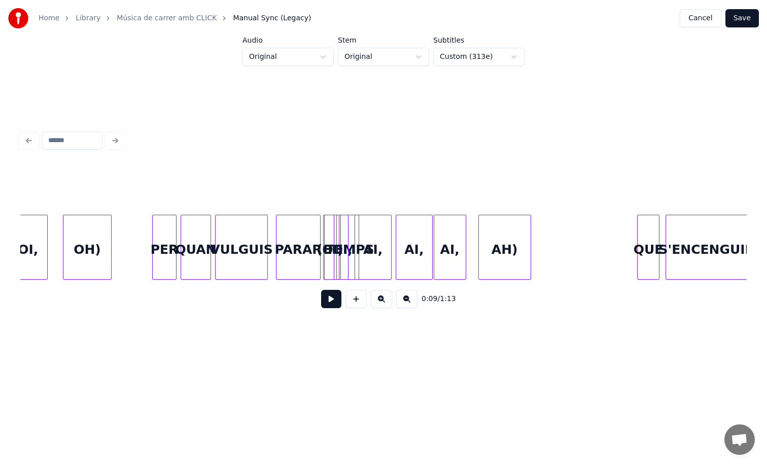
click at [348, 232] on div "OI," at bounding box center [343, 247] width 12 height 65
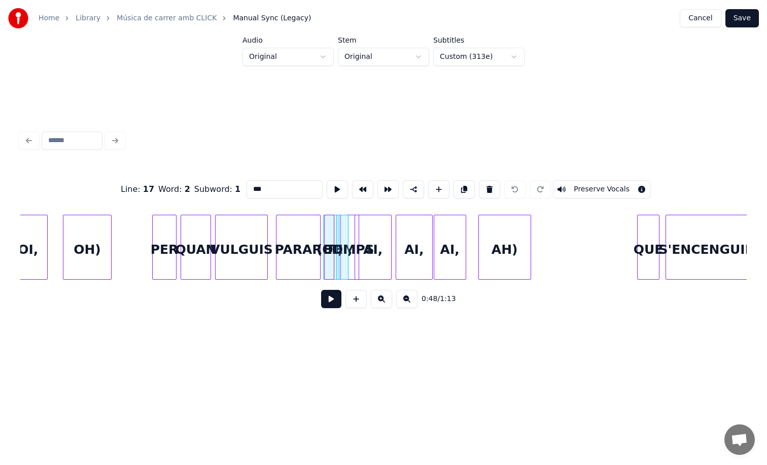
click at [386, 301] on button at bounding box center [381, 299] width 21 height 18
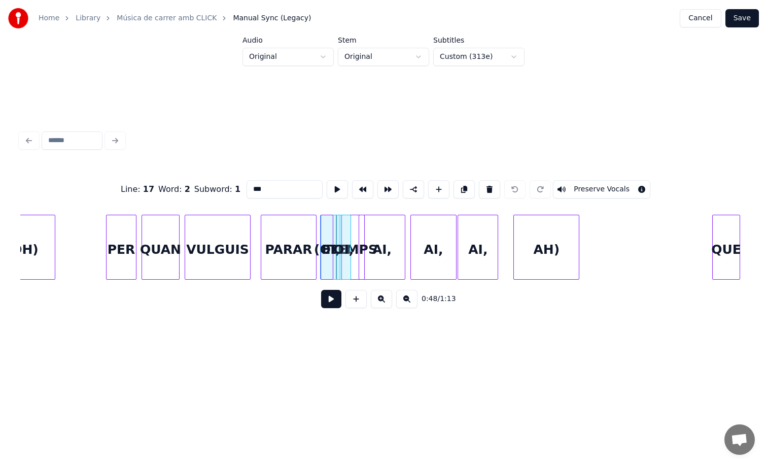
click at [386, 301] on button at bounding box center [381, 299] width 21 height 18
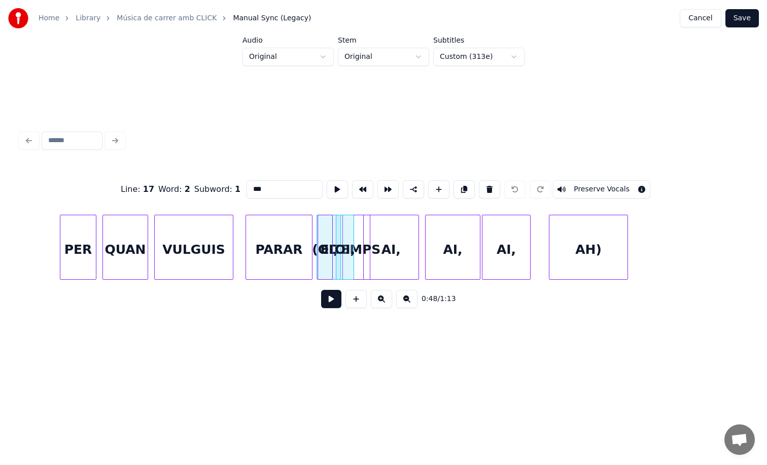
click at [386, 301] on button at bounding box center [381, 299] width 21 height 18
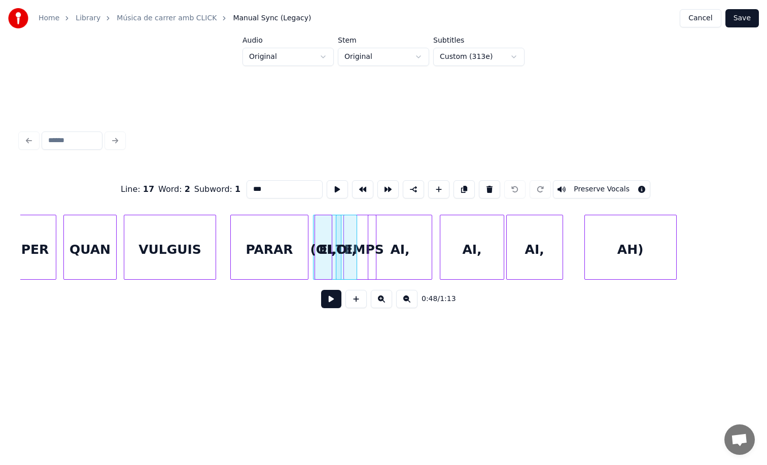
click at [386, 301] on button at bounding box center [381, 299] width 21 height 18
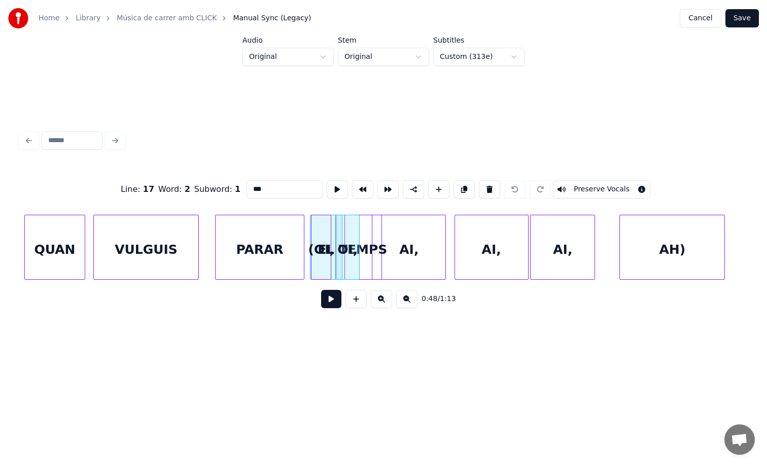
click at [386, 301] on button at bounding box center [381, 299] width 21 height 18
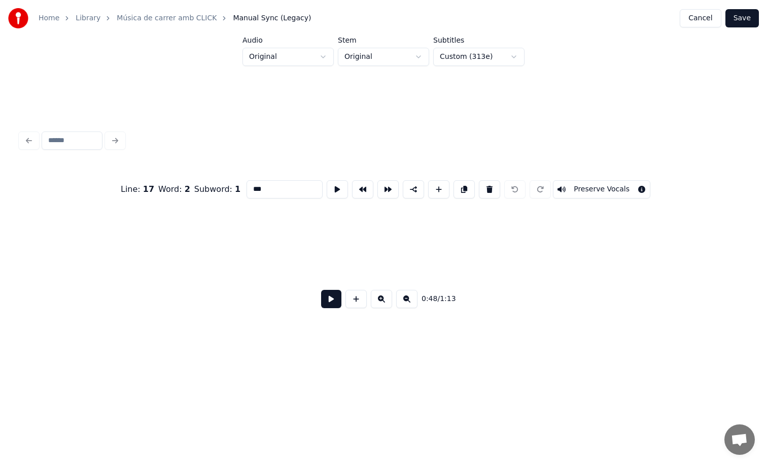
click at [386, 301] on button at bounding box center [381, 299] width 21 height 18
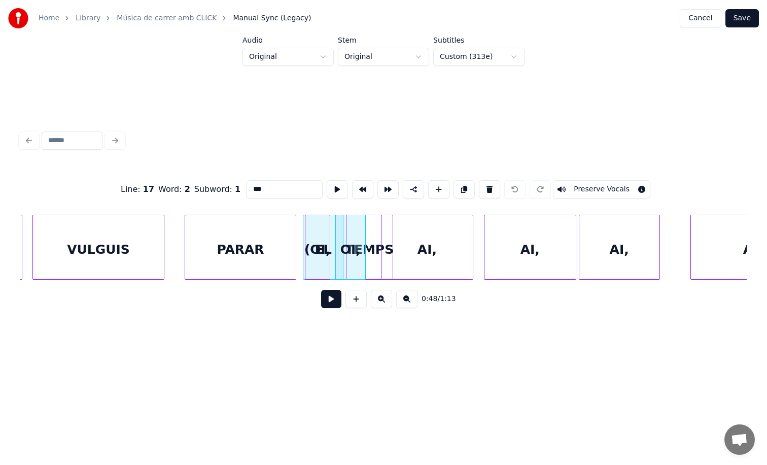
click at [386, 301] on button at bounding box center [381, 299] width 21 height 18
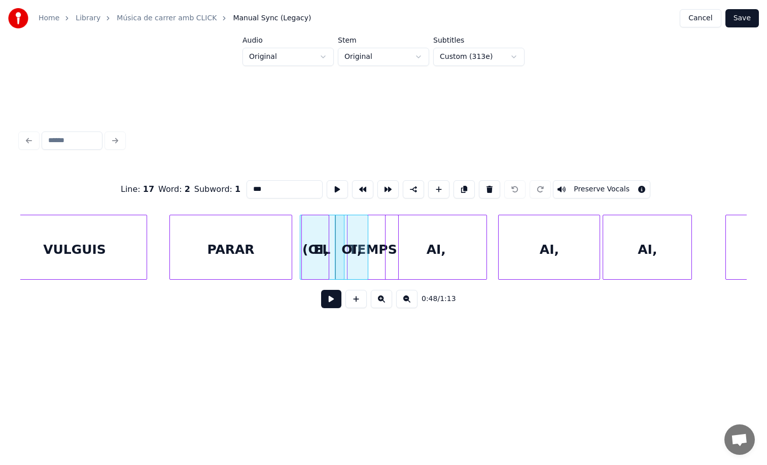
click at [386, 301] on button at bounding box center [381, 299] width 21 height 18
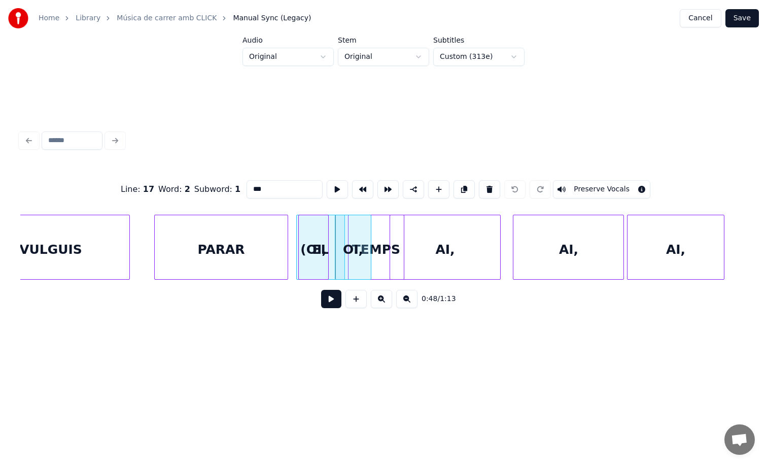
click at [386, 301] on button at bounding box center [381, 299] width 21 height 18
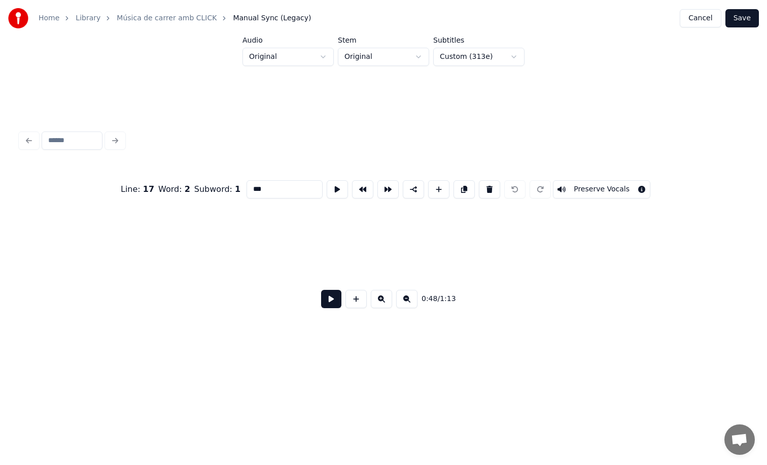
click at [386, 301] on button at bounding box center [381, 299] width 21 height 18
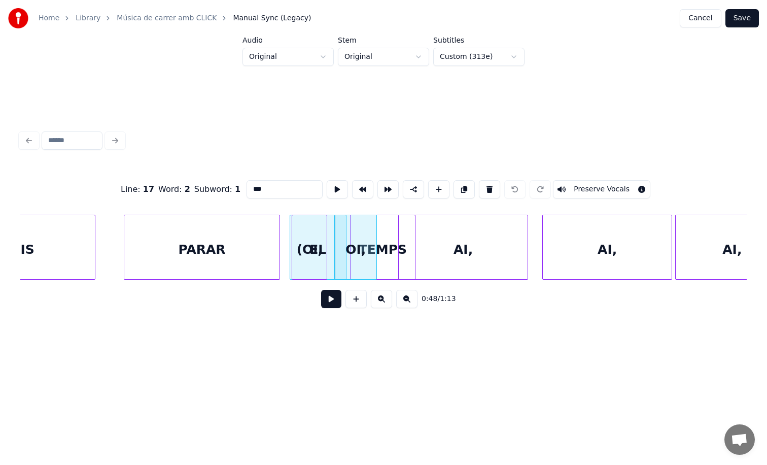
click at [386, 301] on button at bounding box center [381, 299] width 21 height 18
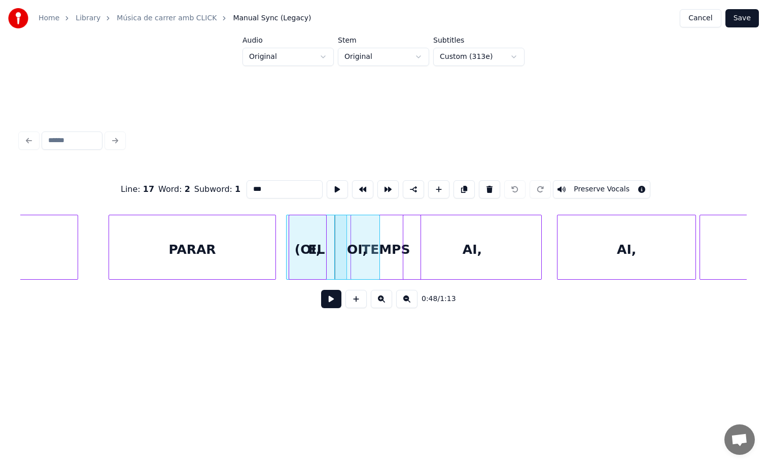
click at [386, 301] on button at bounding box center [381, 299] width 21 height 18
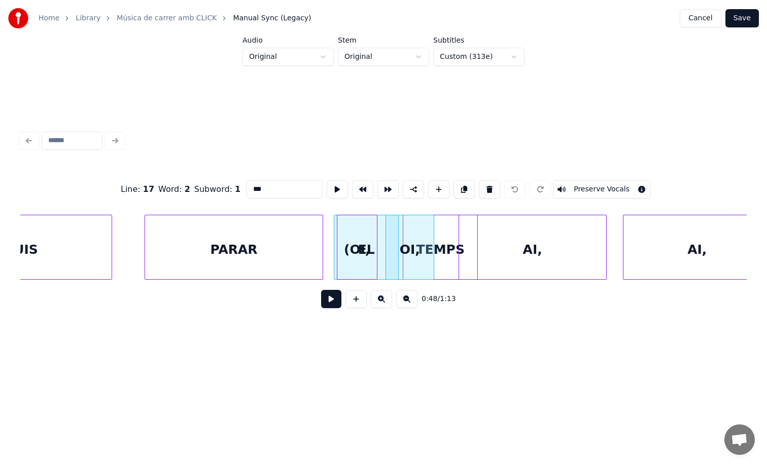
scroll to position [0, 19128]
click at [212, 235] on div "PARAR" at bounding box center [236, 249] width 178 height 69
type input "*****"
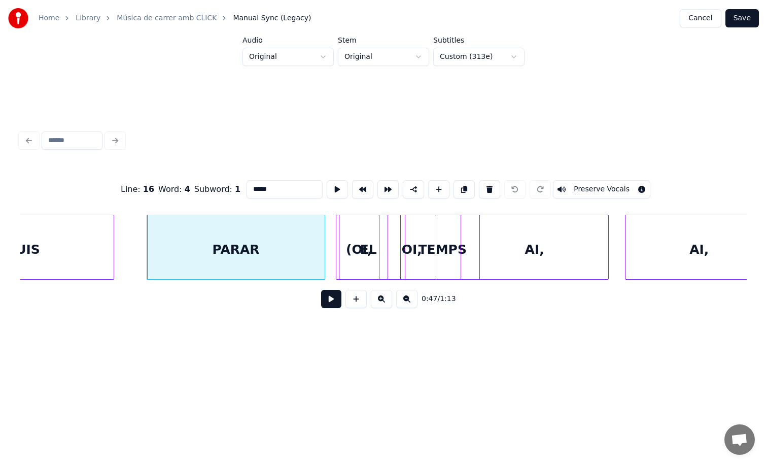
click at [332, 301] on button at bounding box center [331, 299] width 20 height 18
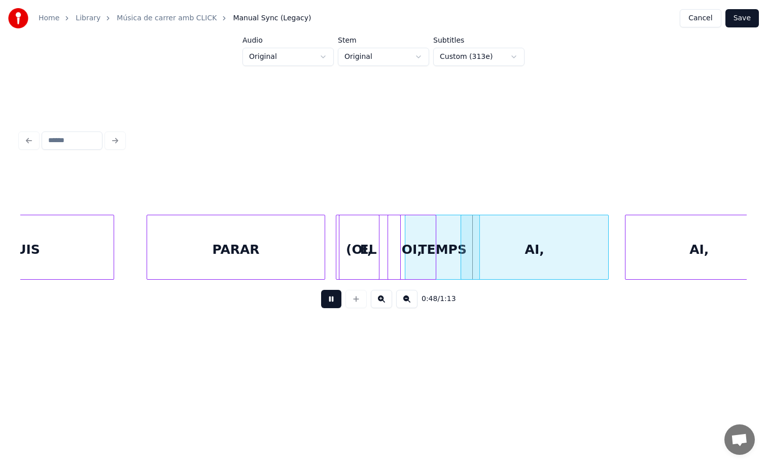
click at [332, 301] on button at bounding box center [331, 299] width 20 height 18
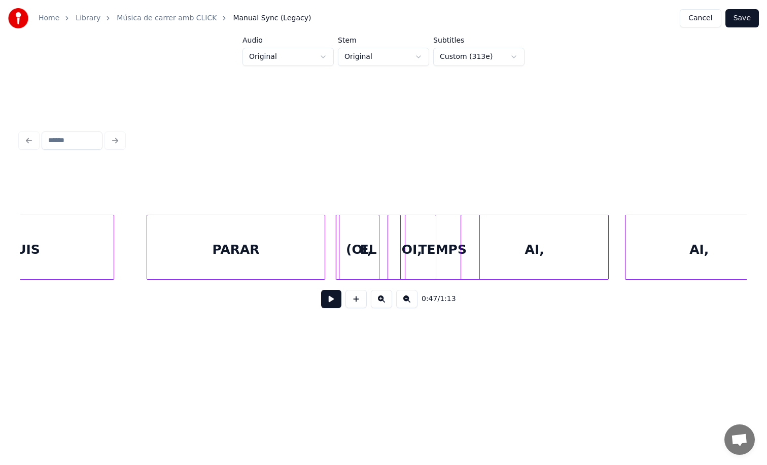
click at [337, 223] on div at bounding box center [338, 247] width 3 height 64
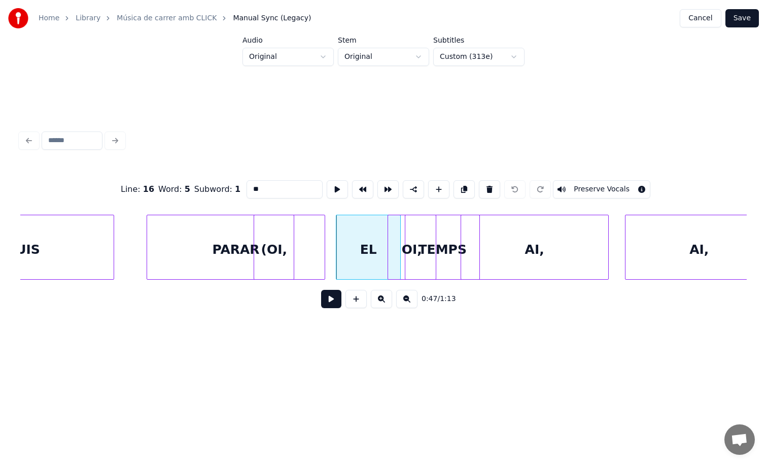
click at [257, 215] on div "(OI," at bounding box center [274, 247] width 41 height 65
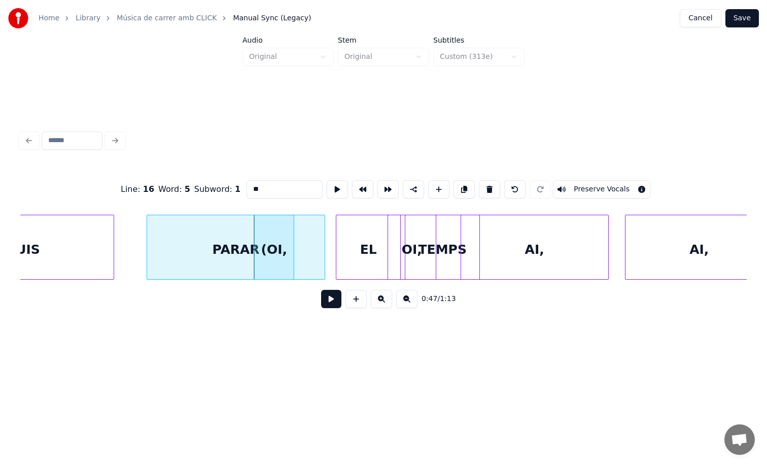
click at [211, 229] on div "PARAR" at bounding box center [236, 249] width 178 height 69
type input "*****"
click at [332, 302] on button at bounding box center [331, 299] width 20 height 18
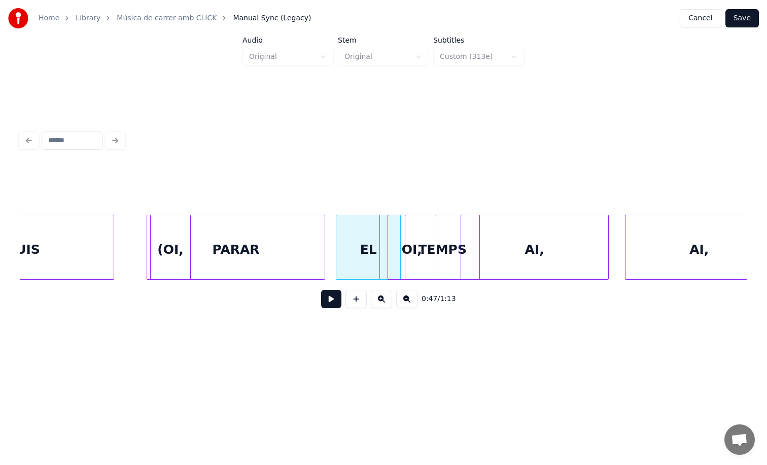
click at [176, 215] on div "(OI," at bounding box center [170, 247] width 41 height 65
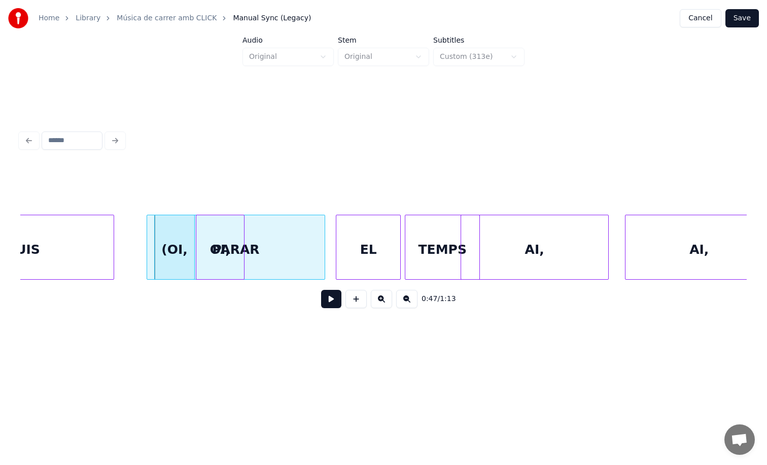
click at [212, 225] on div "OI," at bounding box center [220, 249] width 48 height 69
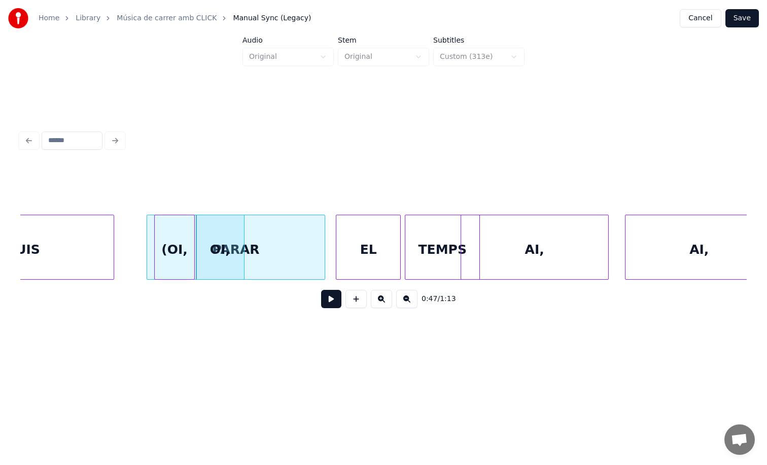
click at [211, 223] on div "OI," at bounding box center [220, 249] width 48 height 69
click at [454, 184] on button at bounding box center [464, 189] width 21 height 18
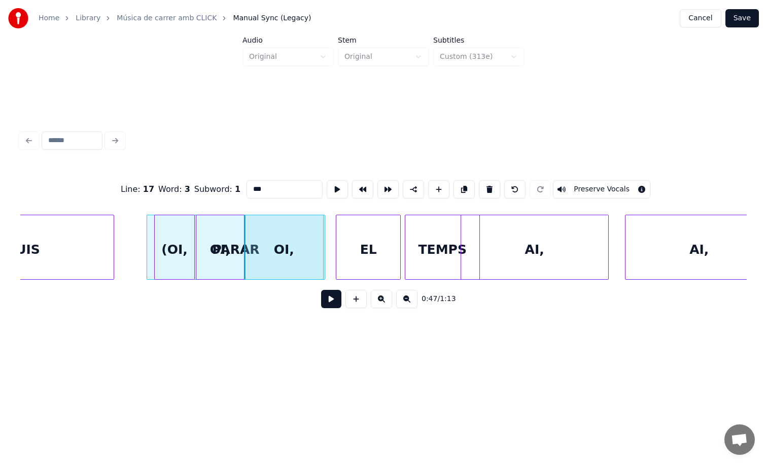
click at [323, 232] on div at bounding box center [321, 247] width 3 height 64
click at [176, 248] on div "(OI," at bounding box center [175, 249] width 40 height 69
type input "****"
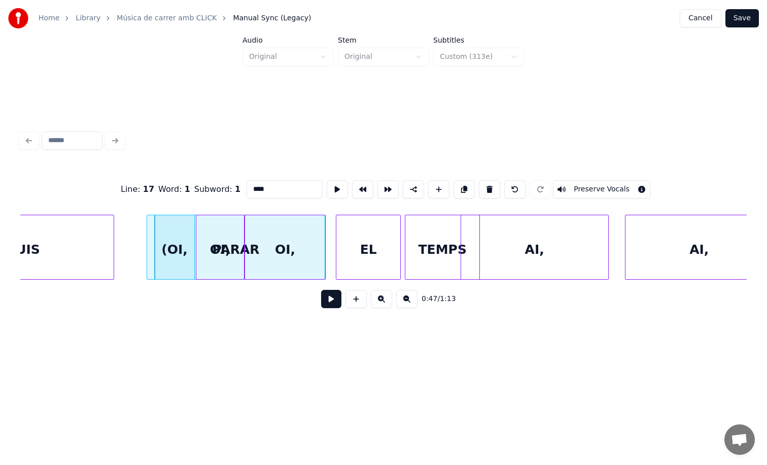
click at [327, 302] on button at bounding box center [331, 299] width 20 height 18
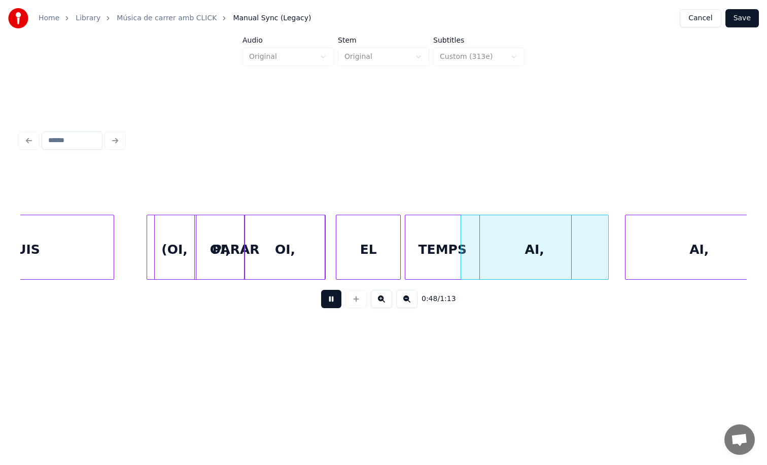
click at [327, 302] on button at bounding box center [331, 299] width 20 height 18
click at [367, 251] on div "OI," at bounding box center [330, 249] width 80 height 69
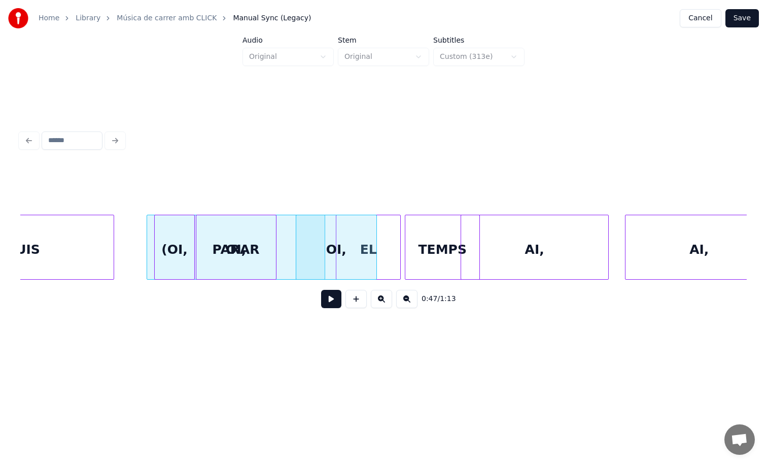
click at [275, 257] on div at bounding box center [274, 247] width 3 height 64
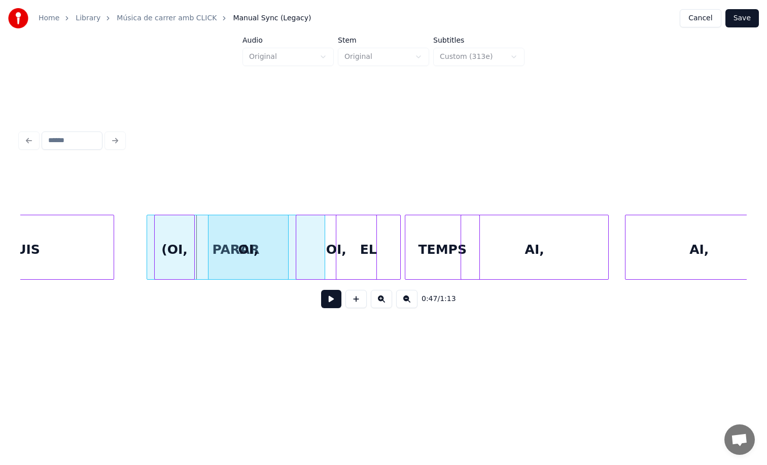
click at [260, 257] on div "OI," at bounding box center [249, 249] width 80 height 69
click at [179, 250] on div "(OI," at bounding box center [175, 249] width 40 height 69
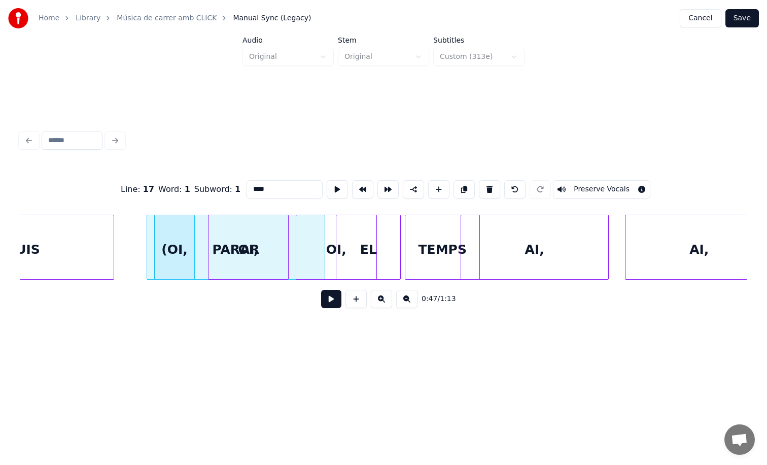
click at [334, 295] on button at bounding box center [331, 299] width 20 height 18
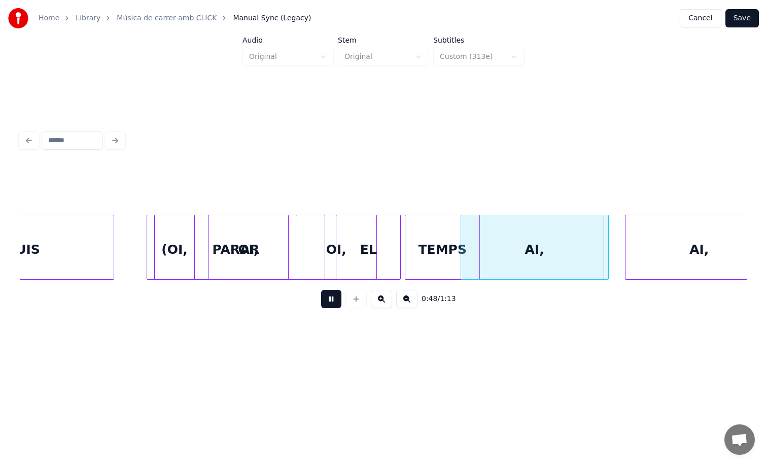
click at [334, 295] on button at bounding box center [331, 299] width 20 height 18
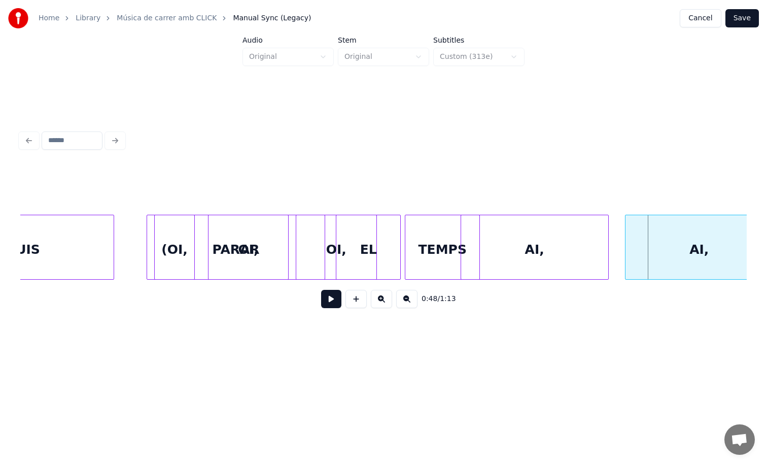
click at [333, 252] on div "OI," at bounding box center [336, 249] width 80 height 69
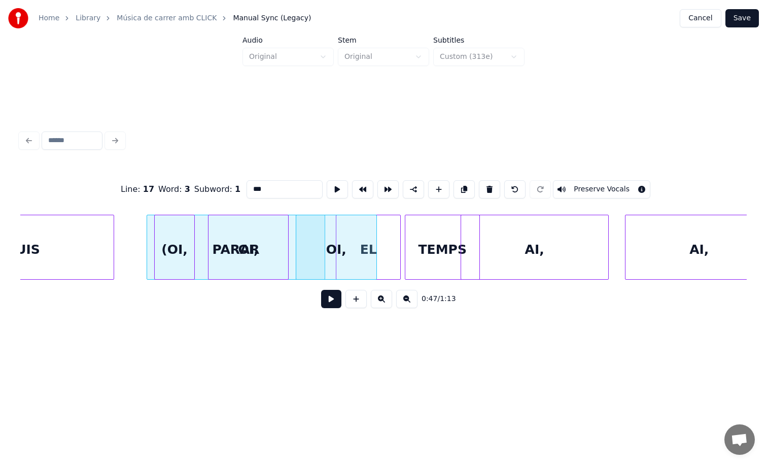
click at [332, 305] on button at bounding box center [331, 299] width 20 height 18
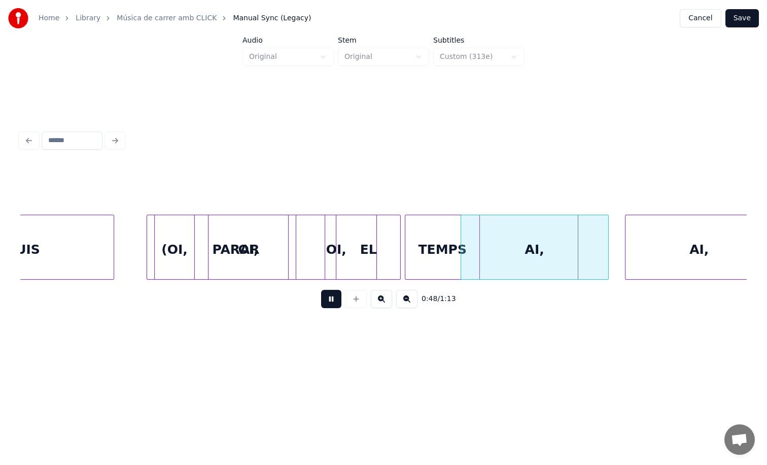
click at [332, 305] on button at bounding box center [331, 299] width 20 height 18
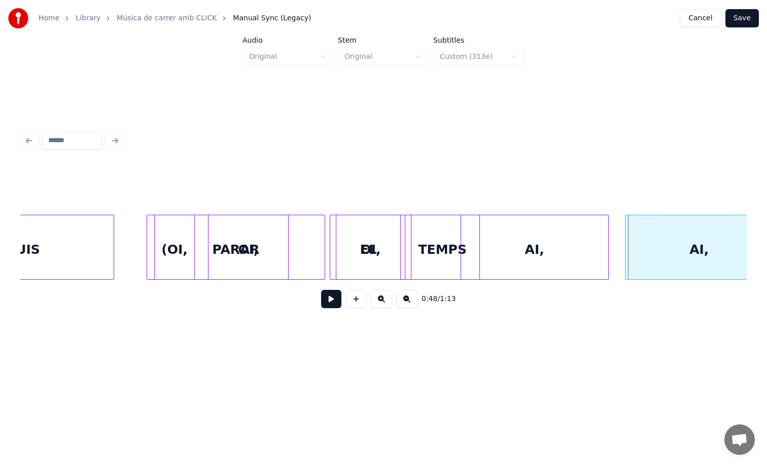
click at [367, 263] on div "OI," at bounding box center [370, 249] width 80 height 69
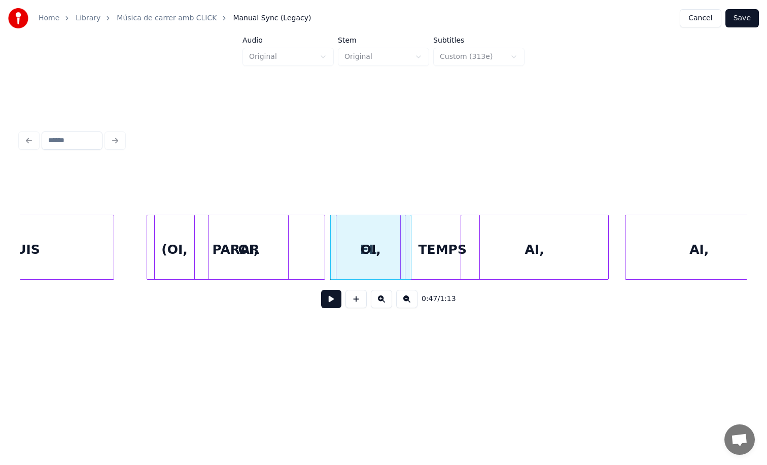
click at [198, 247] on div "PARAR" at bounding box center [236, 249] width 178 height 69
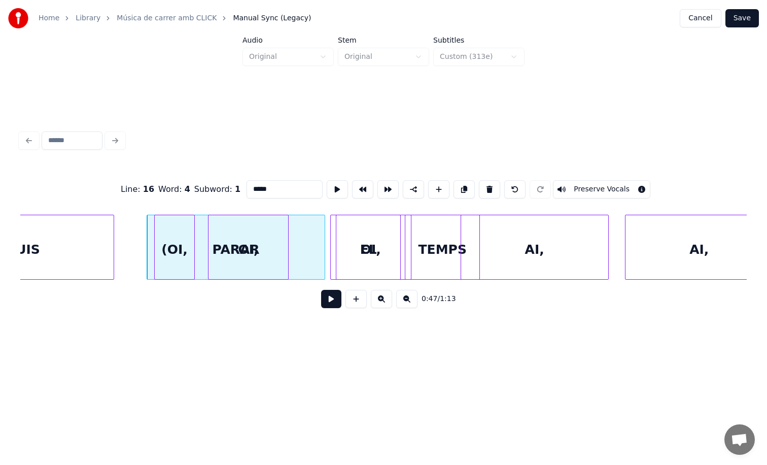
click at [260, 238] on div "OI," at bounding box center [249, 249] width 80 height 69
type input "***"
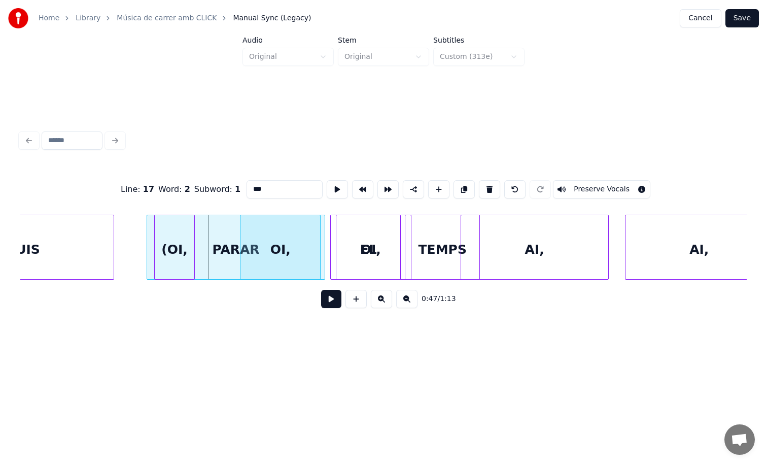
click at [294, 229] on div "OI," at bounding box center [281, 249] width 80 height 69
click at [329, 185] on button at bounding box center [337, 189] width 21 height 18
click at [340, 233] on div at bounding box center [341, 247] width 3 height 64
click at [375, 233] on div "OI," at bounding box center [371, 249] width 80 height 69
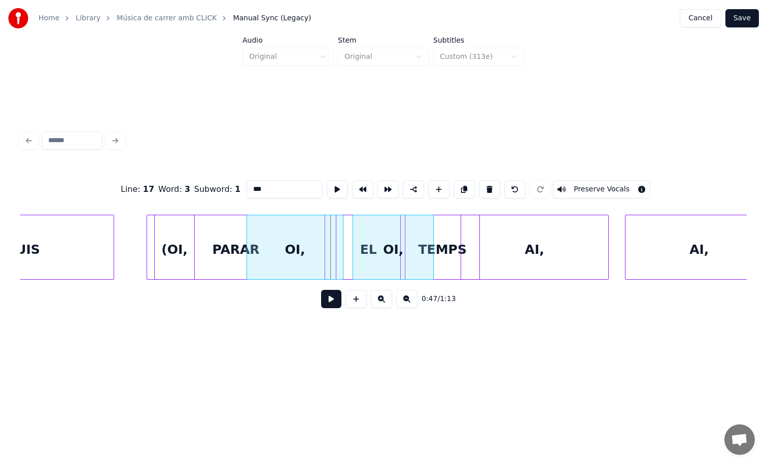
click at [426, 221] on div "OI," at bounding box center [393, 249] width 80 height 69
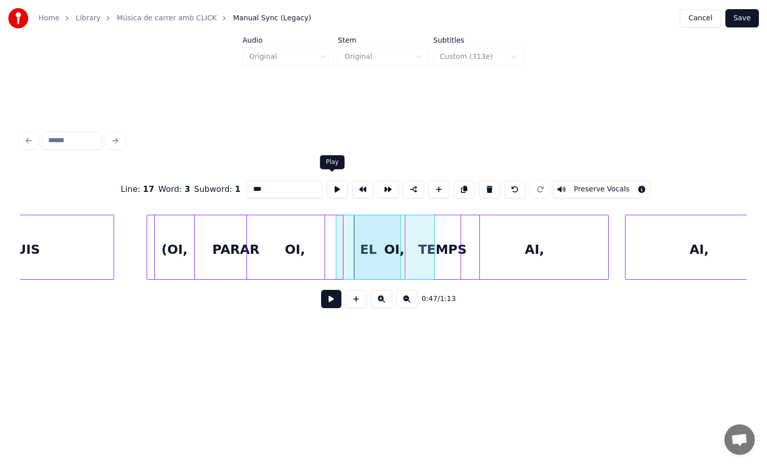
click at [330, 188] on button at bounding box center [337, 189] width 21 height 18
click at [451, 230] on div "OI," at bounding box center [418, 249] width 80 height 69
click at [330, 189] on button at bounding box center [337, 189] width 21 height 18
click at [343, 238] on div at bounding box center [344, 247] width 3 height 64
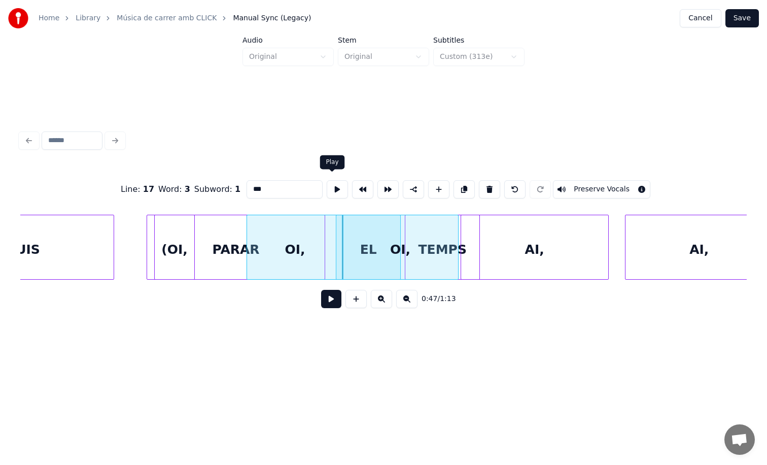
click at [336, 180] on button at bounding box center [337, 189] width 21 height 18
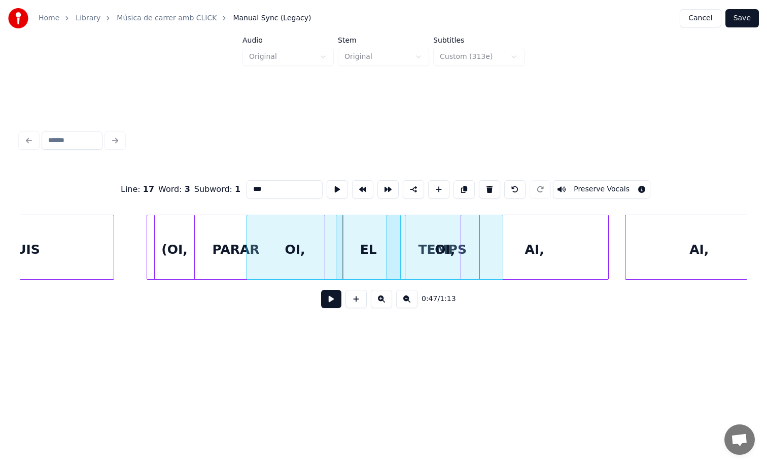
click at [449, 220] on div "OI," at bounding box center [445, 249] width 116 height 69
click at [332, 186] on button at bounding box center [337, 189] width 21 height 18
click at [591, 258] on div "AI," at bounding box center [576, 249] width 147 height 69
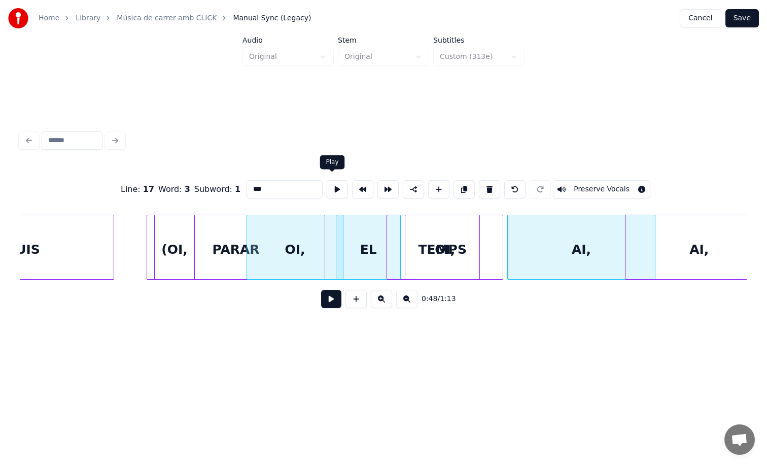
click at [329, 184] on button at bounding box center [337, 189] width 21 height 18
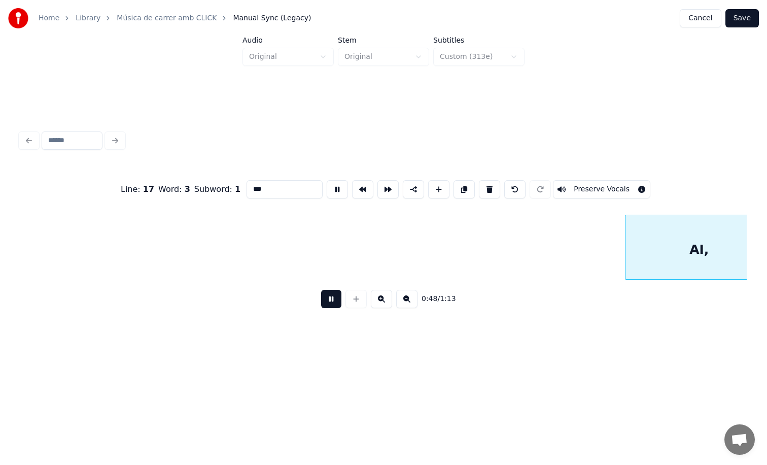
scroll to position [0, 19860]
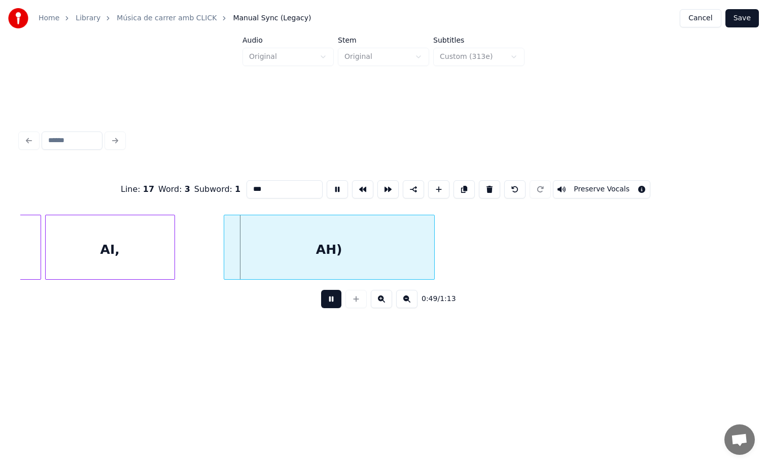
click at [329, 184] on button at bounding box center [337, 189] width 21 height 18
click at [409, 302] on button at bounding box center [406, 299] width 21 height 18
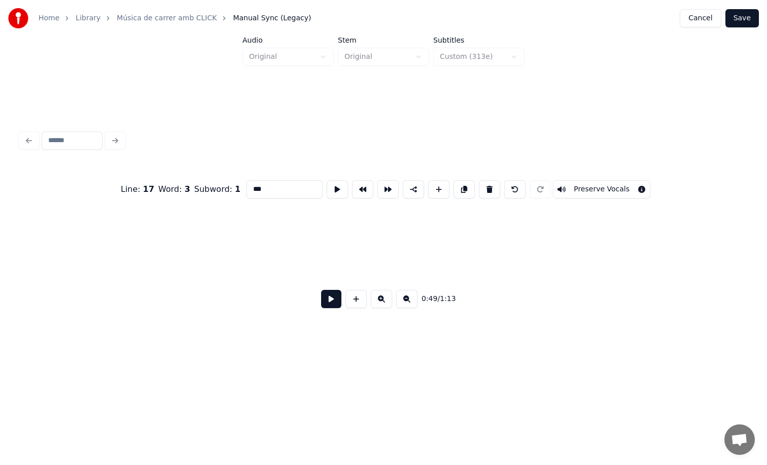
click at [409, 302] on button at bounding box center [406, 299] width 21 height 18
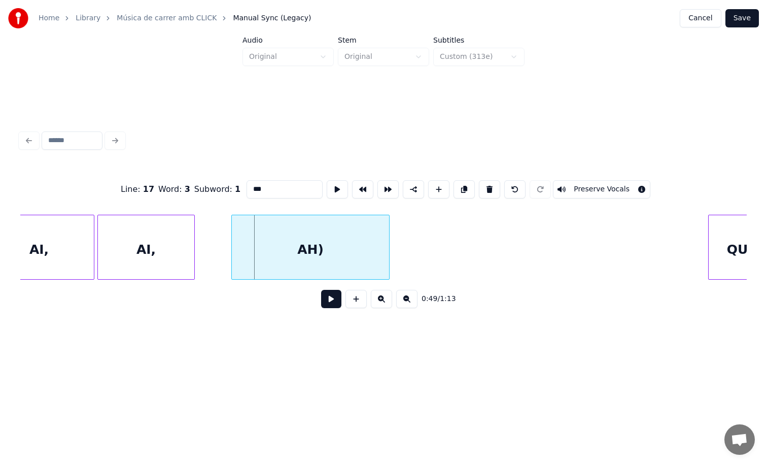
click at [409, 302] on button at bounding box center [406, 299] width 21 height 18
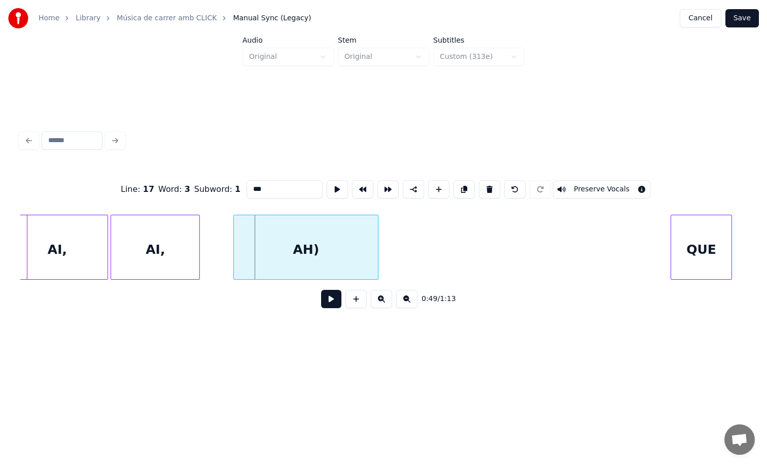
click at [409, 302] on button at bounding box center [406, 299] width 21 height 18
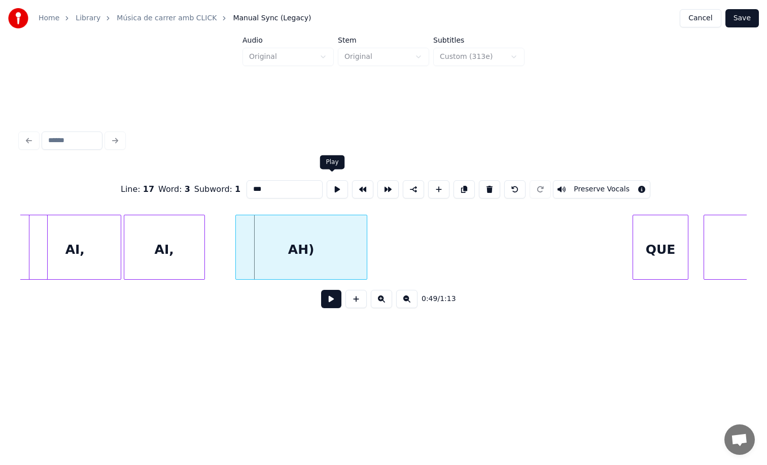
click at [332, 186] on button at bounding box center [337, 189] width 21 height 18
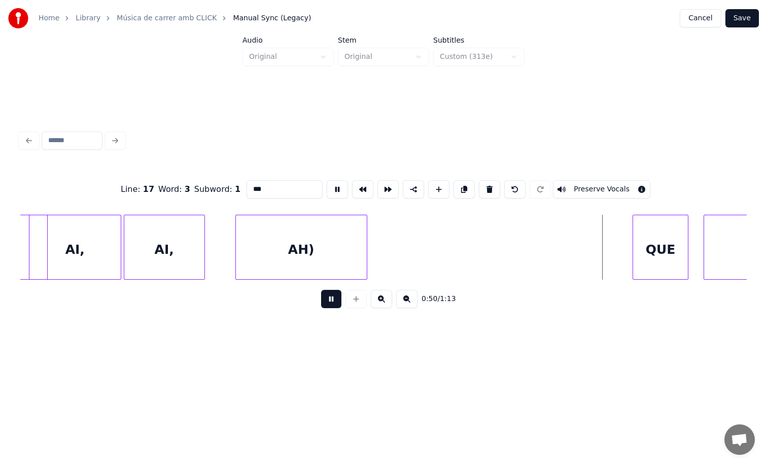
click at [327, 180] on button at bounding box center [337, 189] width 21 height 18
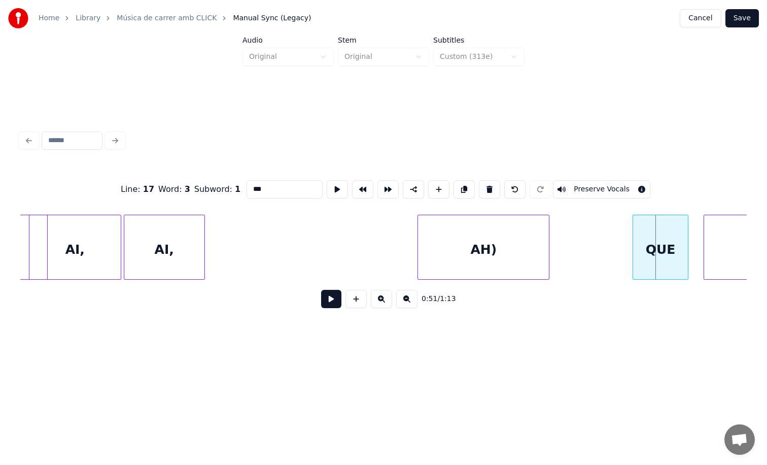
click at [501, 235] on div "AH)" at bounding box center [483, 249] width 131 height 69
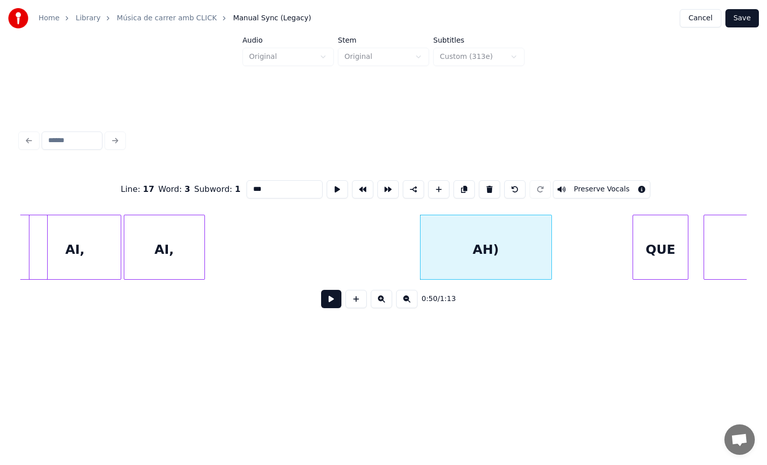
click at [205, 244] on div "AI," at bounding box center [164, 247] width 81 height 65
type input "***"
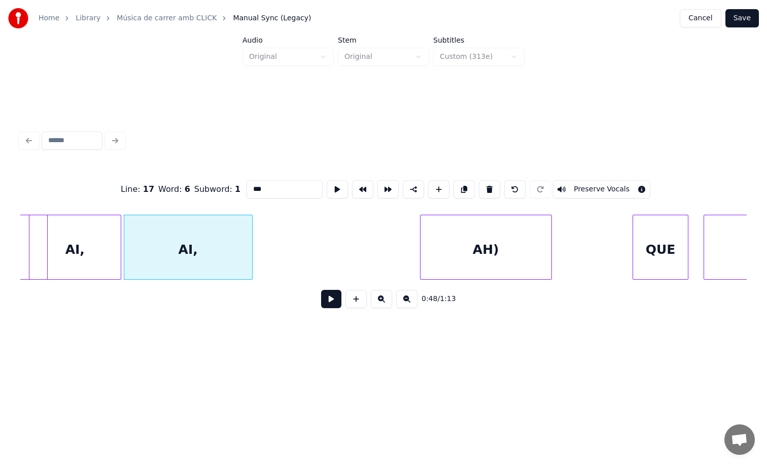
click at [252, 243] on div at bounding box center [250, 247] width 3 height 64
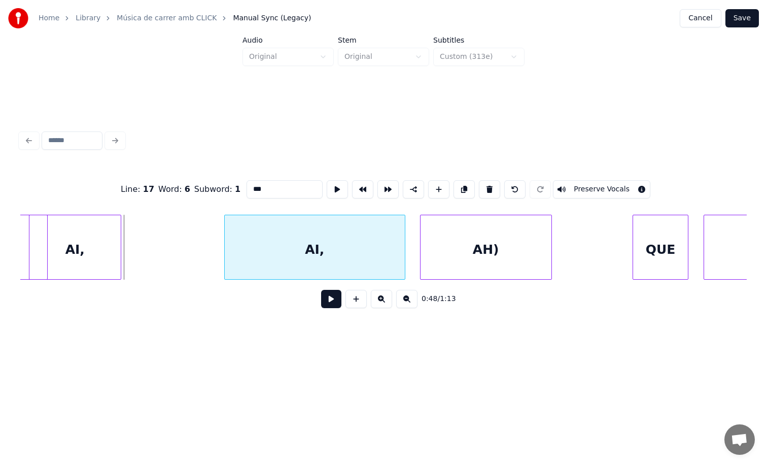
click at [335, 242] on div "AI," at bounding box center [315, 249] width 180 height 69
click at [333, 300] on button at bounding box center [331, 299] width 20 height 18
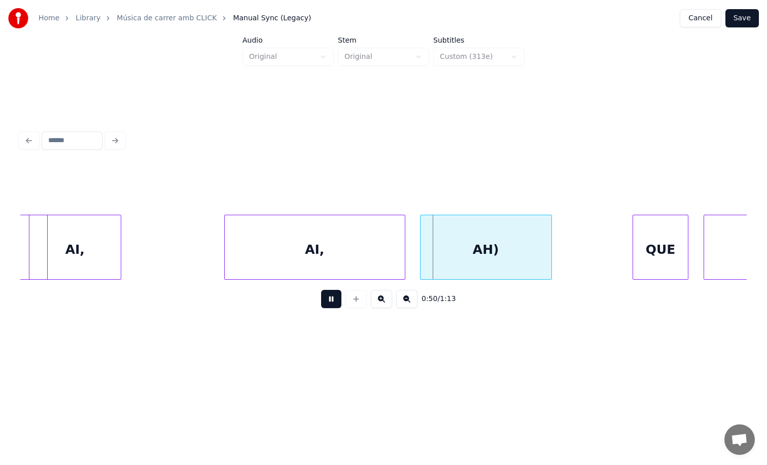
click at [333, 300] on button at bounding box center [331, 299] width 20 height 18
click at [273, 244] on div at bounding box center [273, 247] width 3 height 64
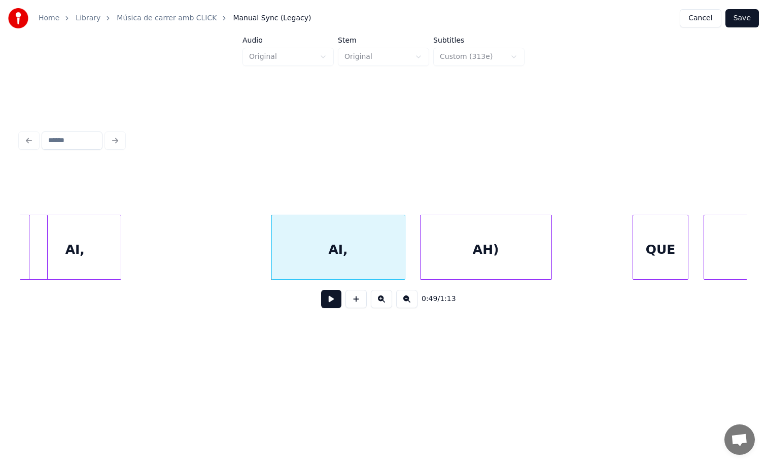
click at [327, 292] on div "0:49 / 1:13" at bounding box center [383, 299] width 711 height 22
click at [333, 303] on button at bounding box center [331, 299] width 20 height 18
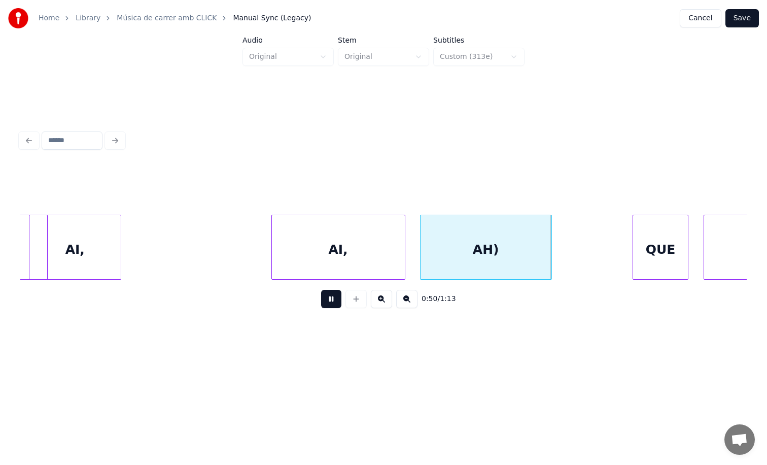
click at [333, 303] on button at bounding box center [331, 299] width 20 height 18
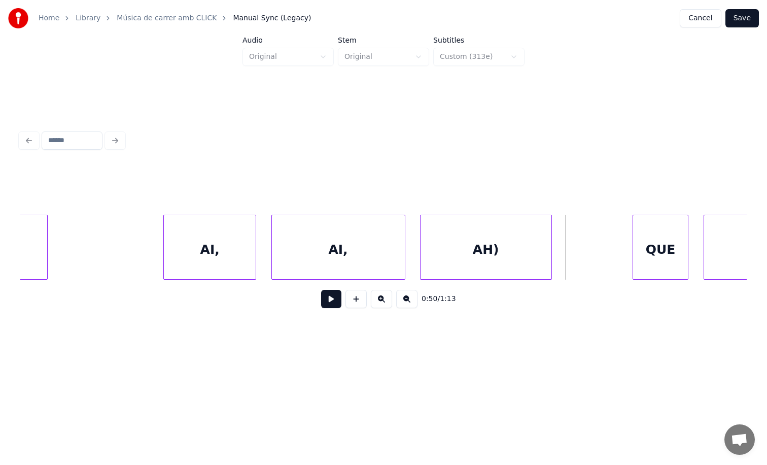
click at [225, 244] on div "AI," at bounding box center [210, 249] width 92 height 69
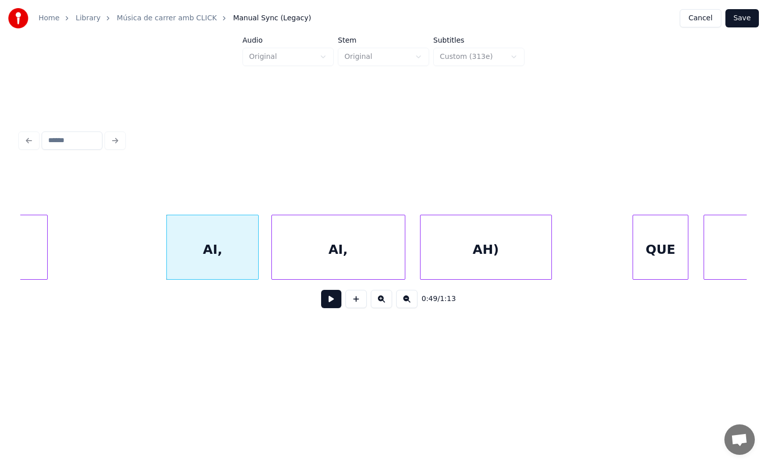
click at [206, 242] on div "AI," at bounding box center [213, 249] width 92 height 69
click at [322, 291] on div "0:49 / 1:13" at bounding box center [383, 299] width 711 height 22
click at [328, 298] on button at bounding box center [331, 299] width 20 height 18
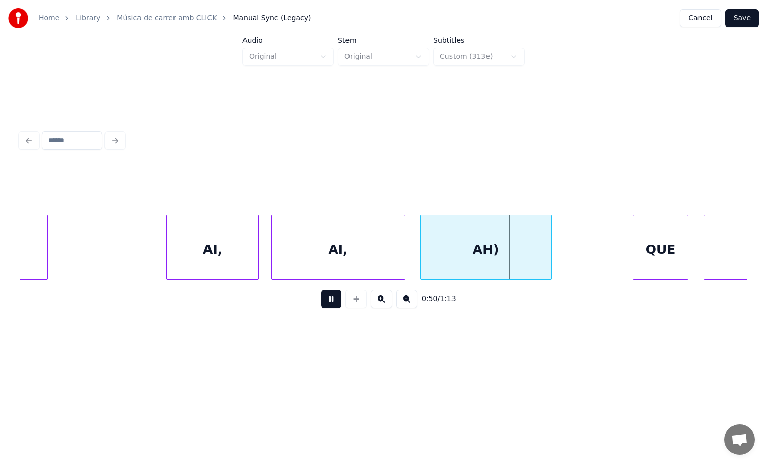
click at [328, 298] on button at bounding box center [331, 299] width 20 height 18
click at [99, 243] on div at bounding box center [100, 247] width 3 height 64
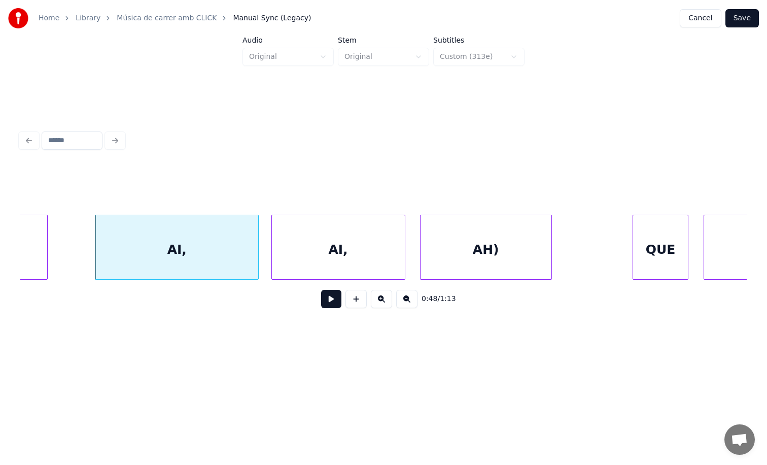
click at [330, 298] on button at bounding box center [331, 299] width 20 height 18
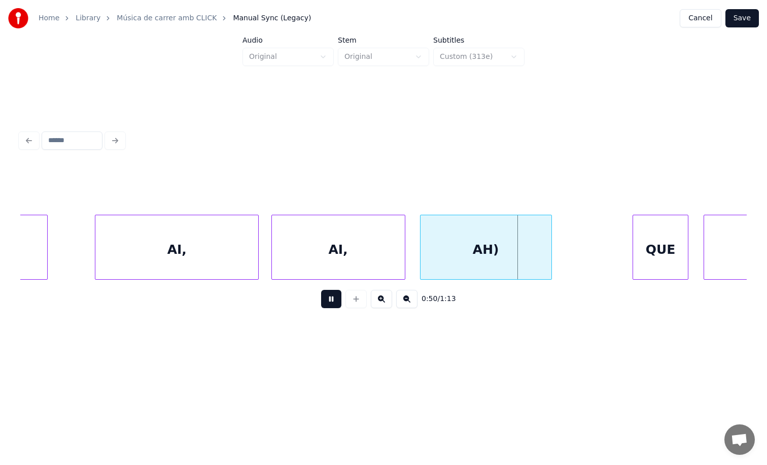
click at [330, 298] on button at bounding box center [331, 299] width 20 height 18
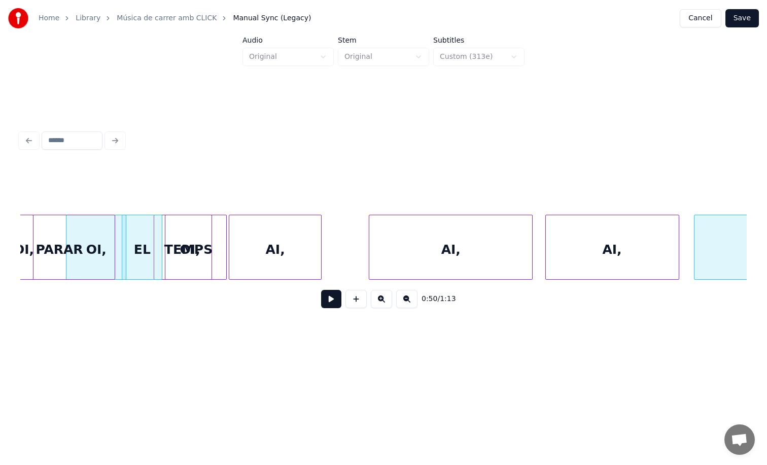
scroll to position [0, 12046]
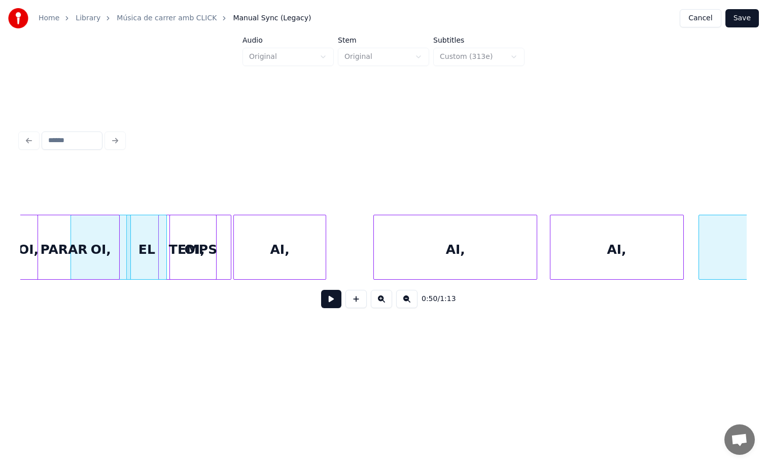
click at [266, 263] on div "AI," at bounding box center [280, 249] width 92 height 69
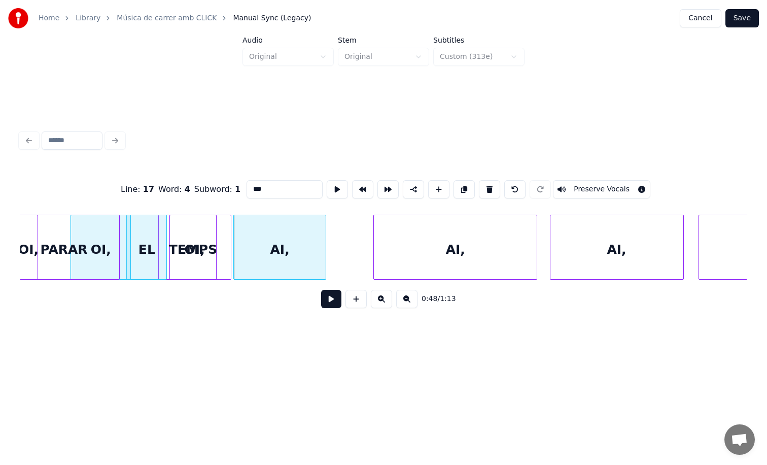
click at [330, 308] on button at bounding box center [331, 299] width 20 height 18
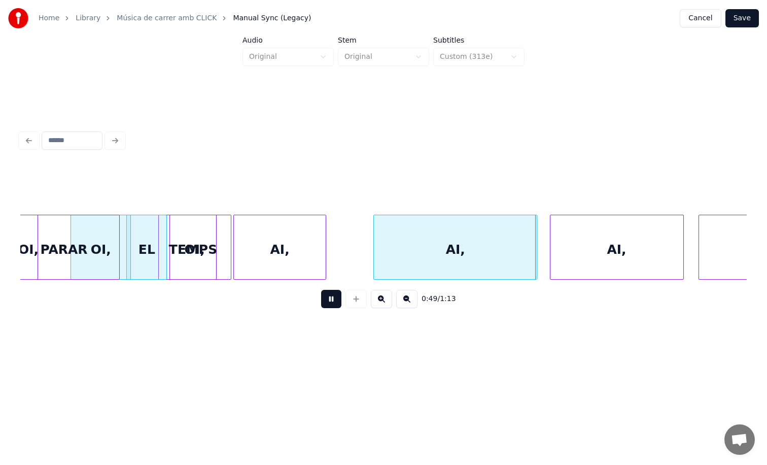
click at [298, 253] on div "AI," at bounding box center [280, 249] width 92 height 69
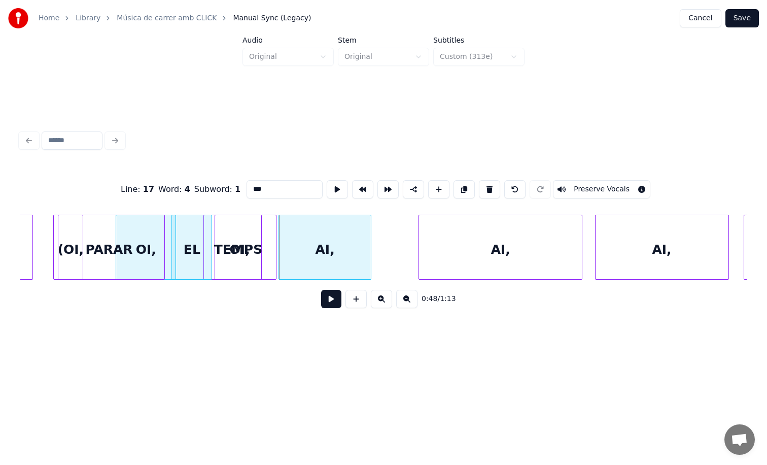
scroll to position [0, 11994]
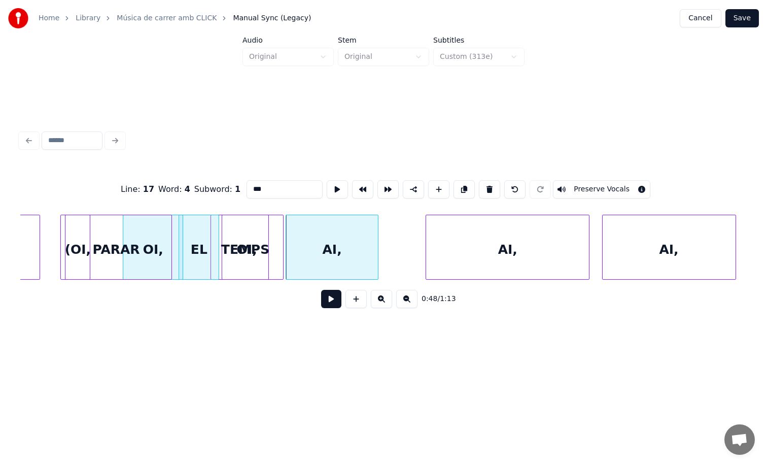
click at [158, 250] on div "PARAR" at bounding box center [116, 249] width 111 height 69
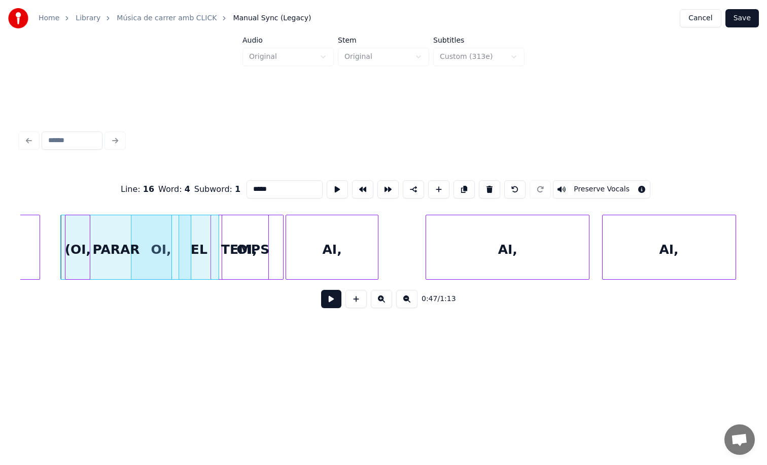
click at [271, 236] on div "OI," at bounding box center [247, 249] width 72 height 69
type input "***"
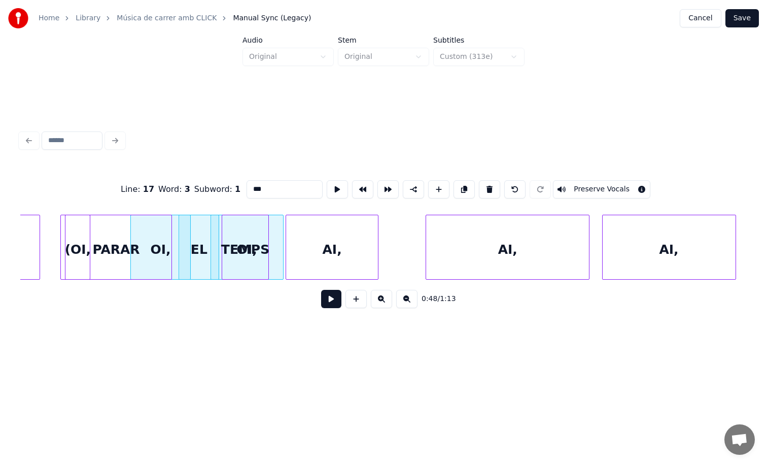
click at [332, 308] on button at bounding box center [331, 299] width 20 height 18
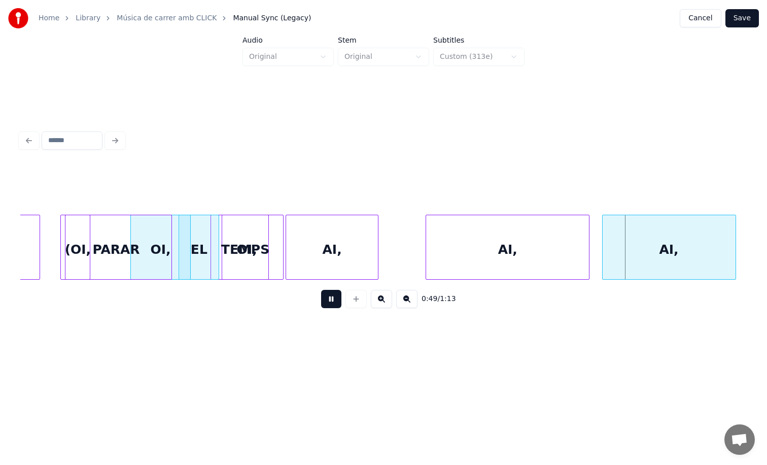
click at [321, 290] on button at bounding box center [331, 299] width 20 height 18
click at [741, 14] on button "Save" at bounding box center [742, 18] width 33 height 18
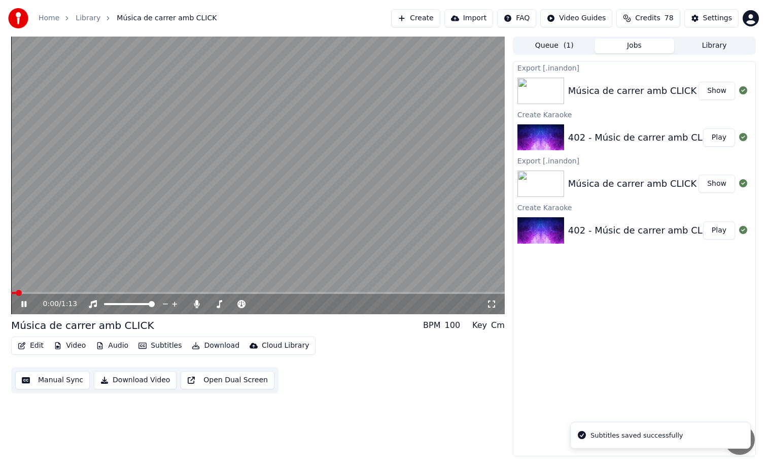
click at [332, 291] on video at bounding box center [258, 176] width 494 height 278
click at [319, 293] on span at bounding box center [258, 293] width 494 height 2
click at [294, 292] on span at bounding box center [152, 293] width 283 height 2
click at [276, 260] on video at bounding box center [258, 176] width 494 height 278
click at [206, 339] on button "Download" at bounding box center [216, 346] width 56 height 14
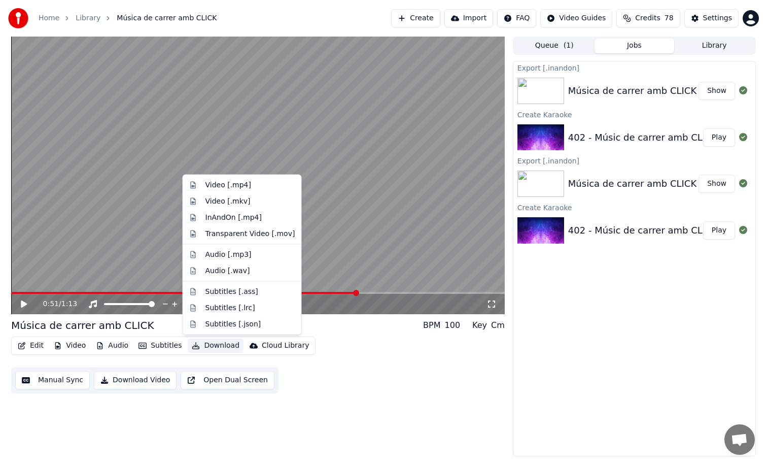
drag, startPoint x: 260, startPoint y: 204, endPoint x: 260, endPoint y: 214, distance: 10.7
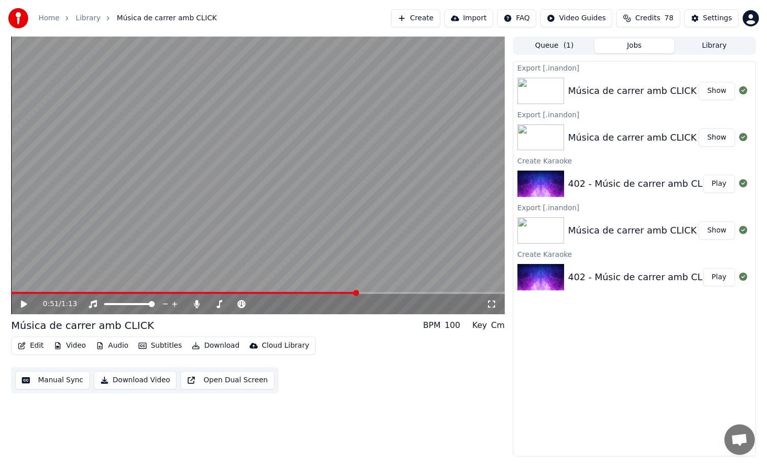
click at [701, 94] on button "Show" at bounding box center [717, 91] width 37 height 18
click at [712, 93] on button "Show" at bounding box center [717, 91] width 37 height 18
